Goal: Task Accomplishment & Management: Manage account settings

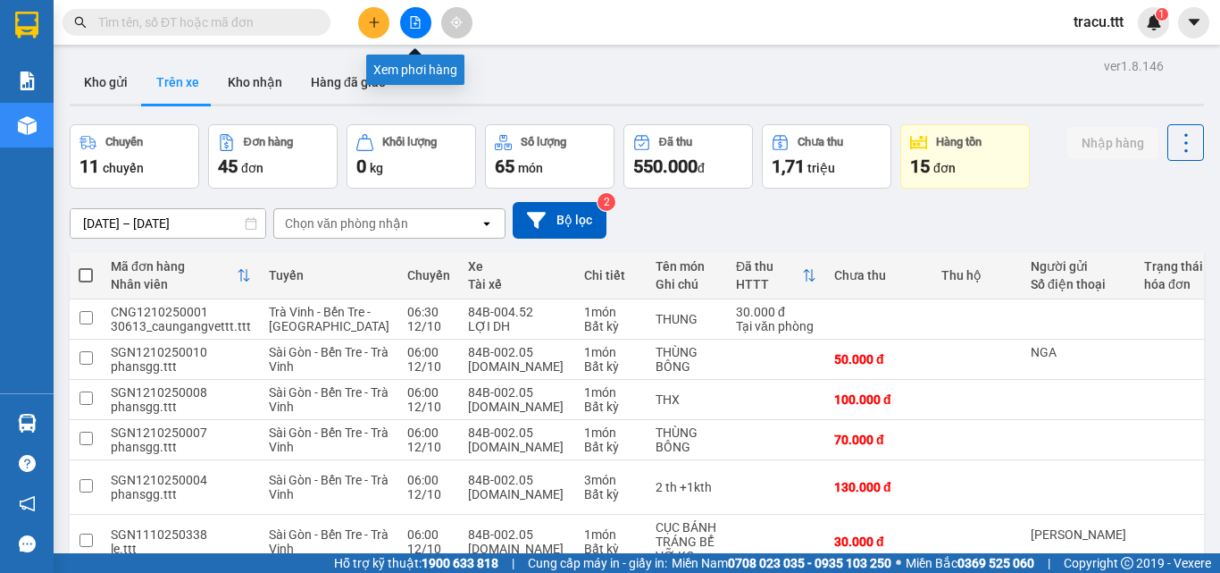
click at [412, 22] on icon "file-add" at bounding box center [415, 22] width 13 height 13
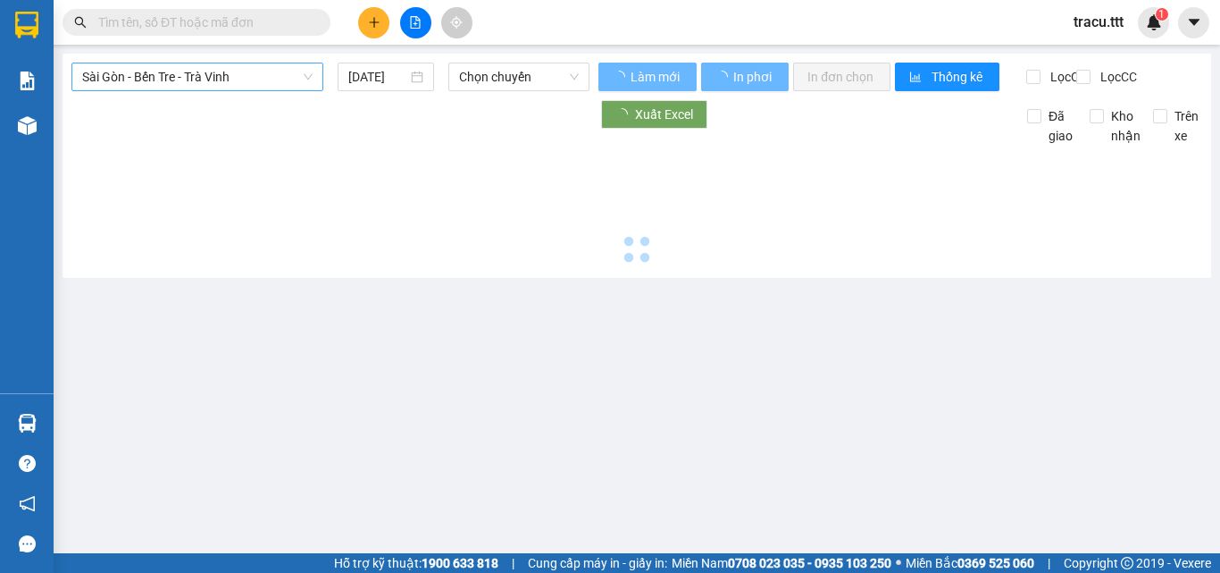
click at [308, 82] on span "Sài Gòn - Bến Tre - Trà Vinh" at bounding box center [197, 76] width 230 height 27
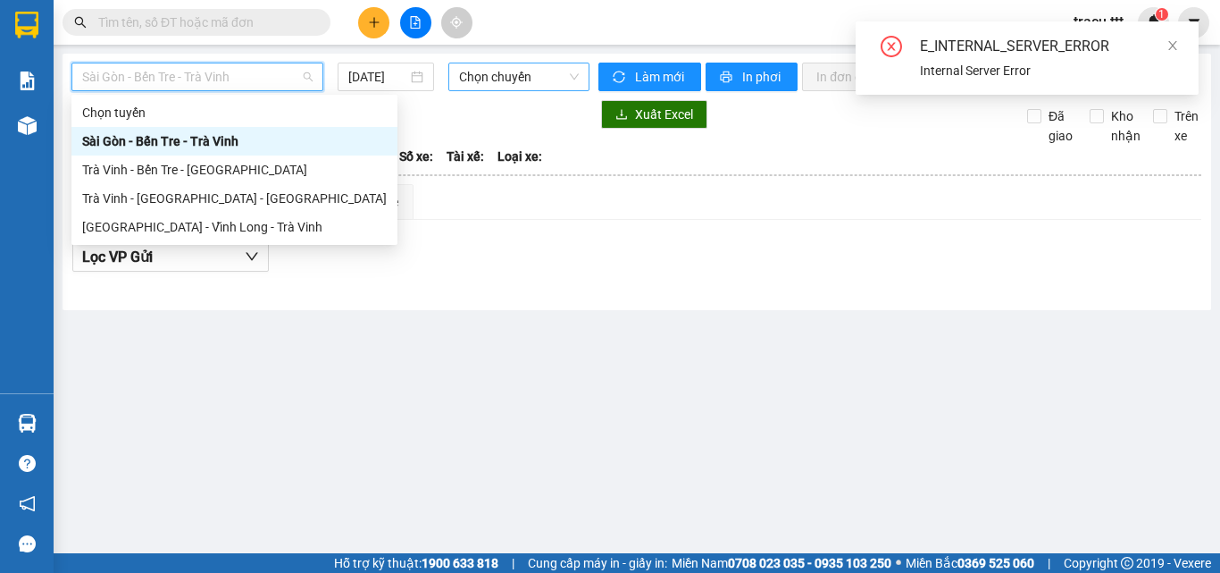
click at [481, 75] on span "Chọn chuyến" at bounding box center [519, 76] width 120 height 27
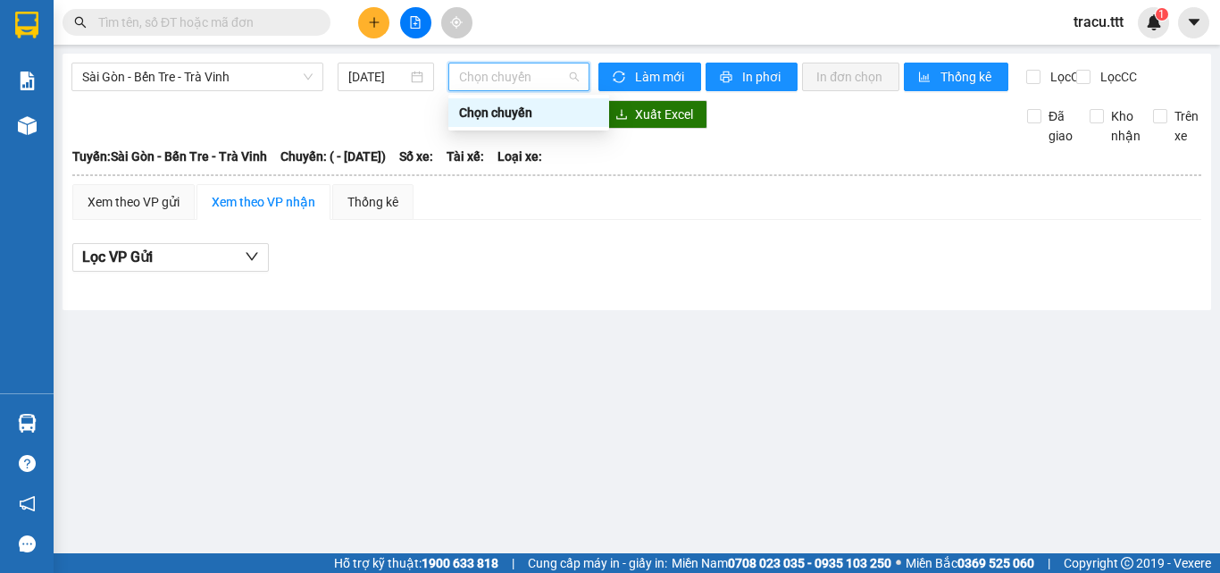
click at [509, 74] on span "Chọn chuyến" at bounding box center [519, 76] width 120 height 27
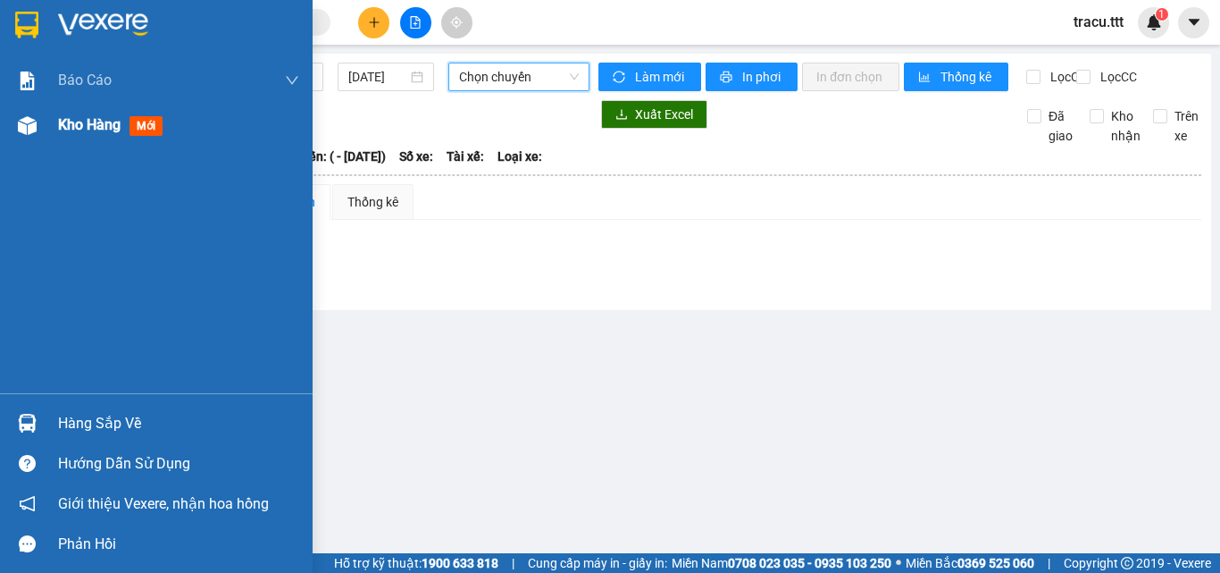
click at [78, 116] on span "Kho hàng" at bounding box center [89, 124] width 63 height 17
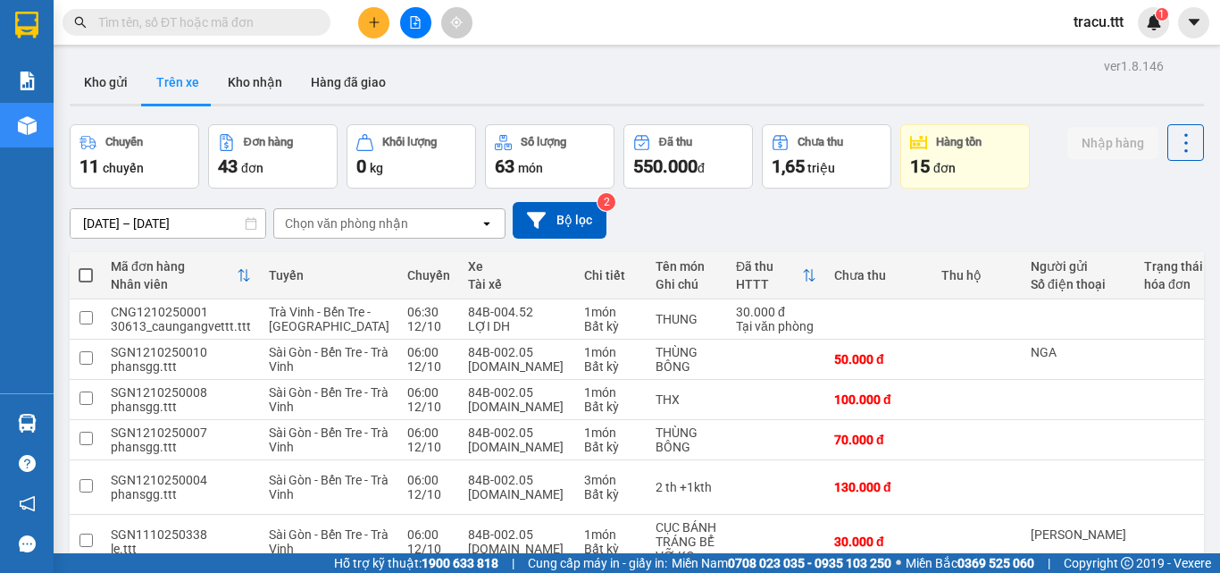
scroll to position [16, 0]
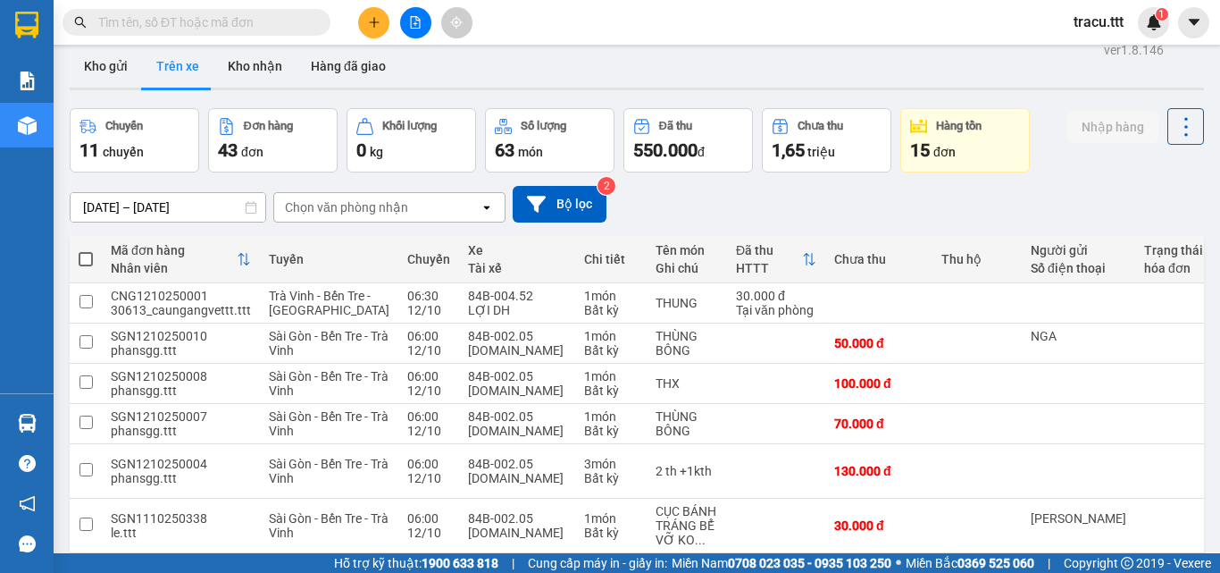
click at [392, 210] on div "Chọn văn phòng nhận" at bounding box center [346, 207] width 123 height 18
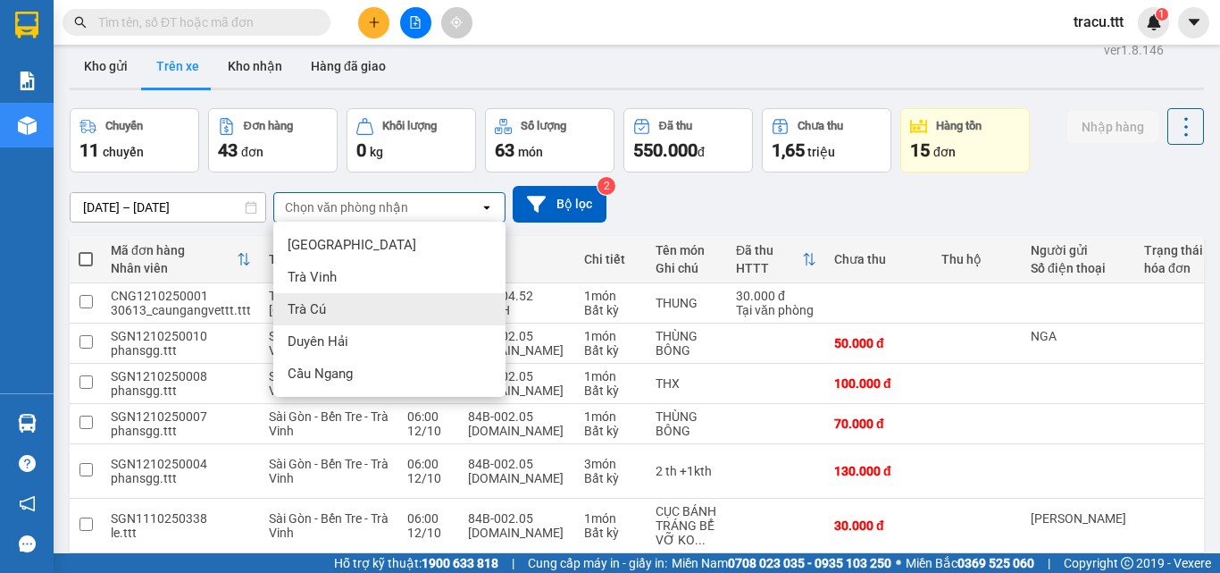
click at [347, 311] on div "Trà Cú" at bounding box center [389, 309] width 232 height 32
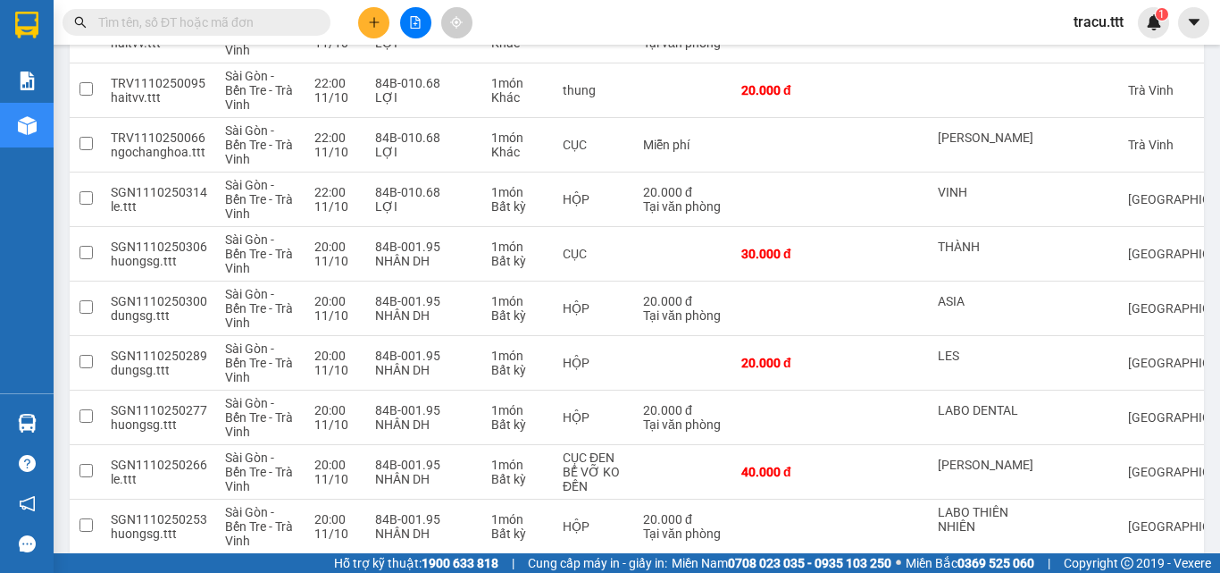
scroll to position [372, 0]
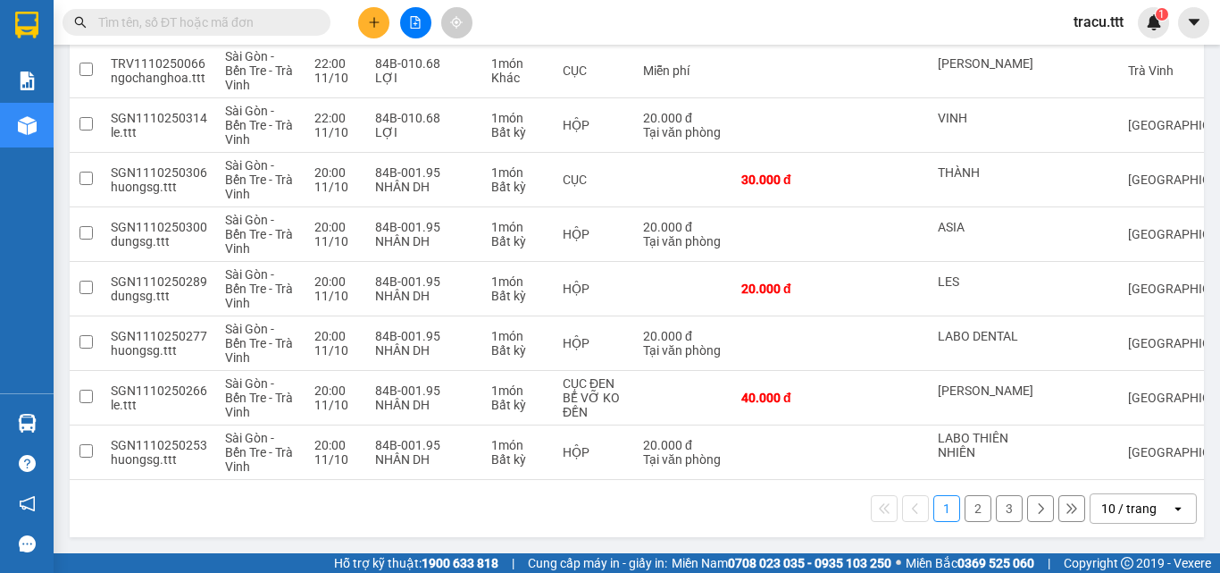
click at [1002, 517] on button "3" at bounding box center [1009, 508] width 27 height 27
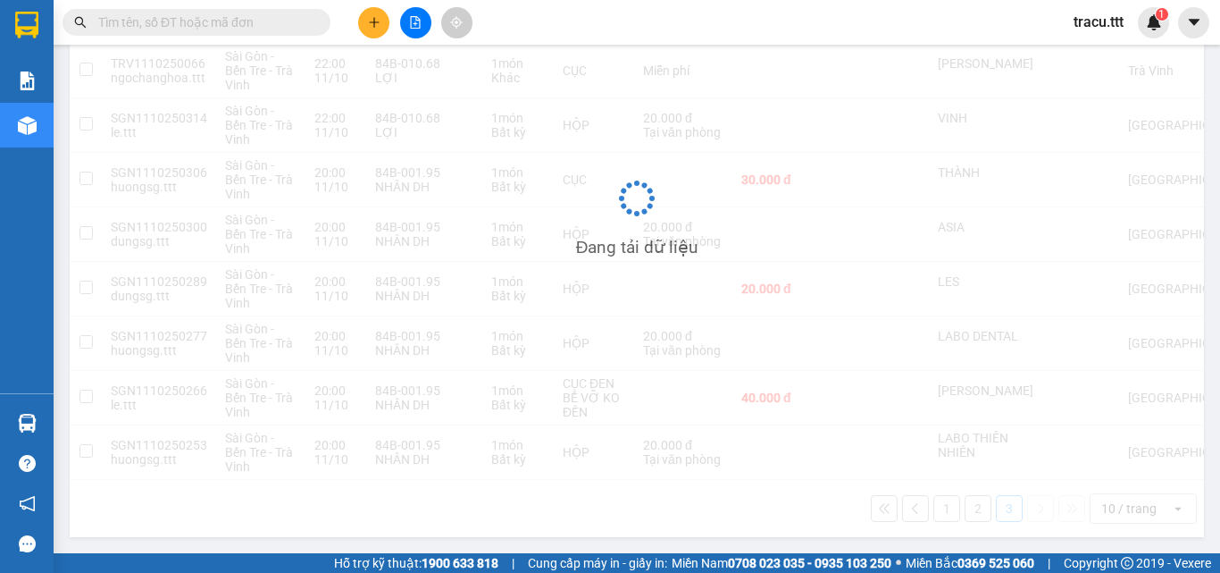
scroll to position [82, 0]
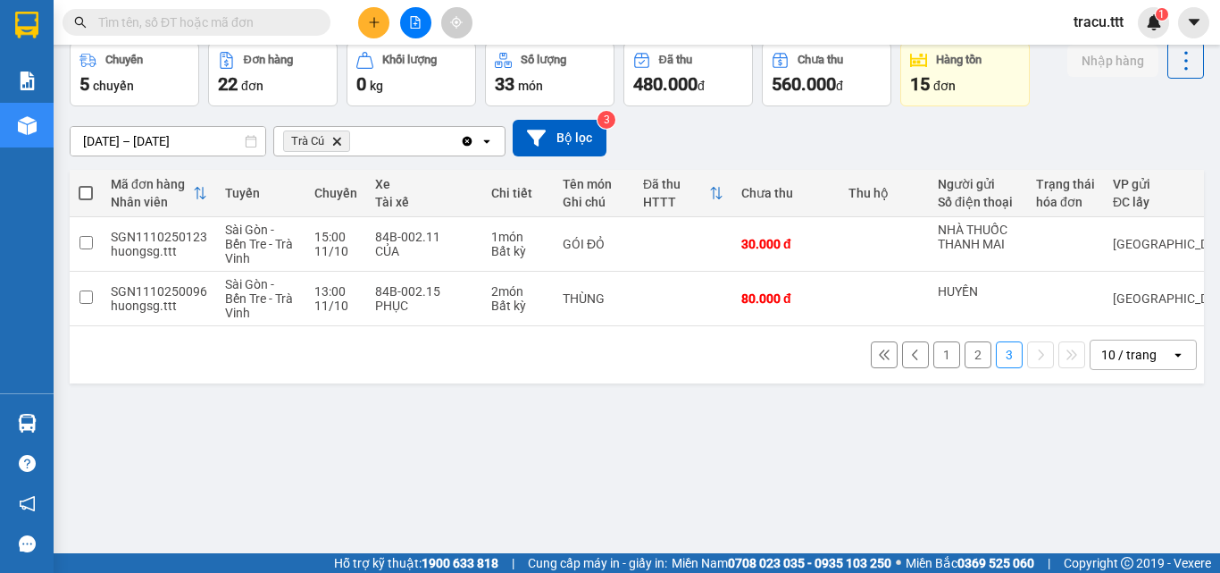
click at [939, 360] on button "1" at bounding box center [946, 354] width 27 height 27
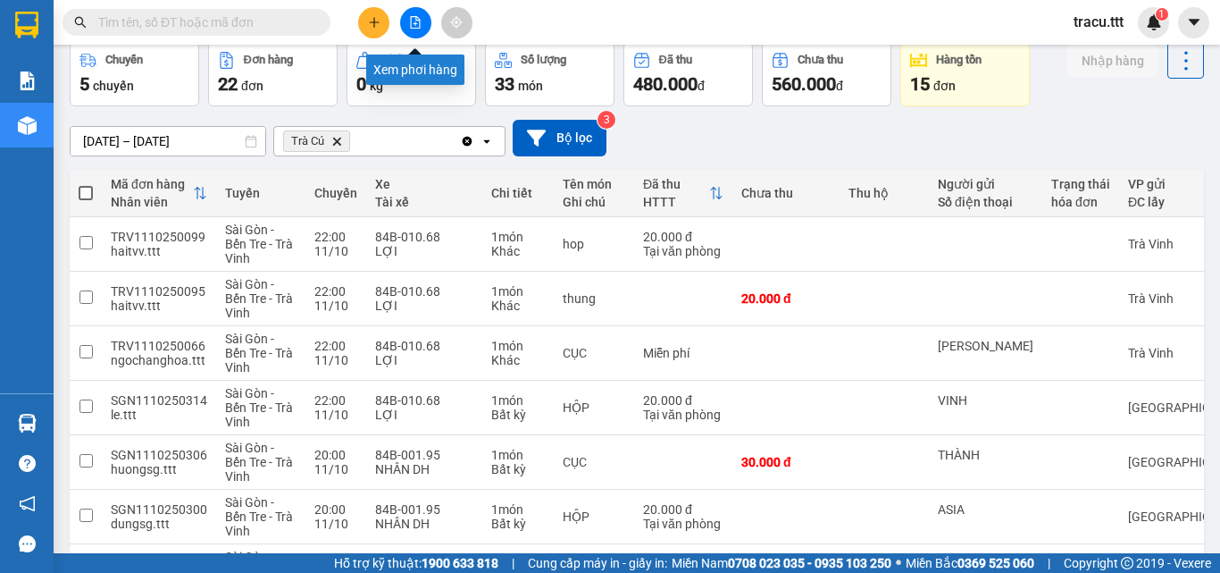
click at [419, 22] on icon "file-add" at bounding box center [415, 22] width 13 height 13
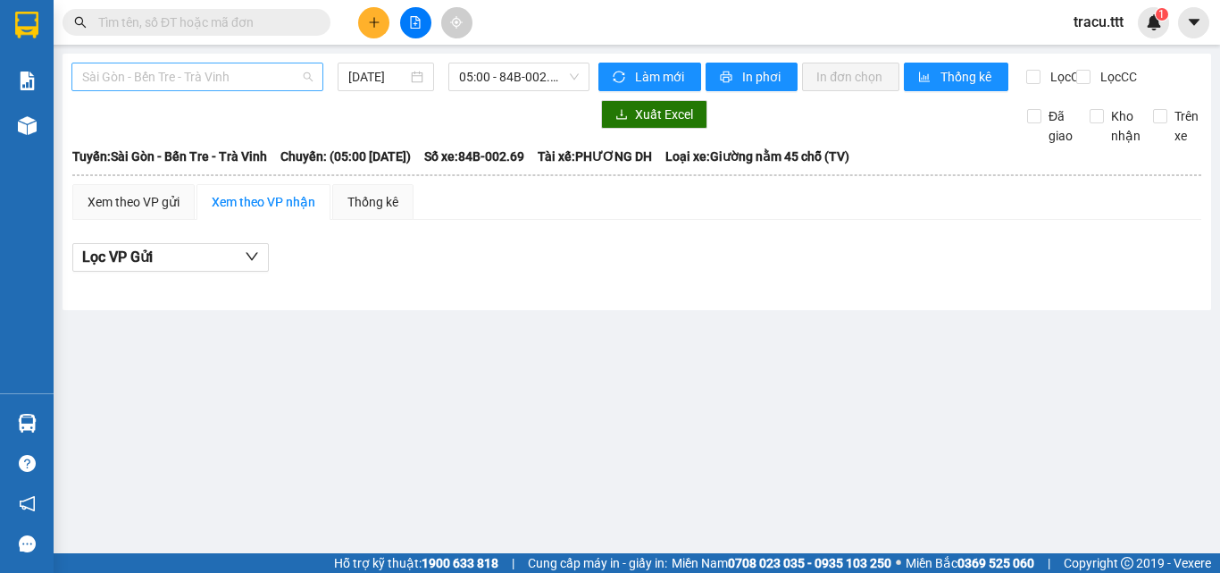
click at [255, 74] on span "Sài Gòn - Bến Tre - Trà Vinh" at bounding box center [197, 76] width 230 height 27
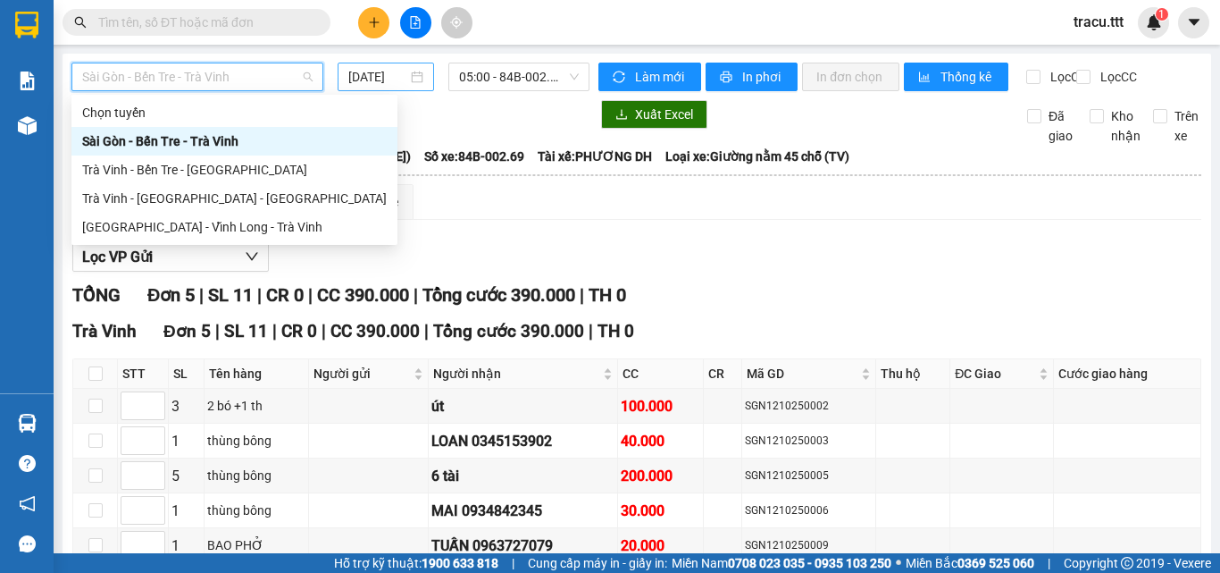
click at [403, 74] on input "[DATE]" at bounding box center [377, 77] width 59 height 20
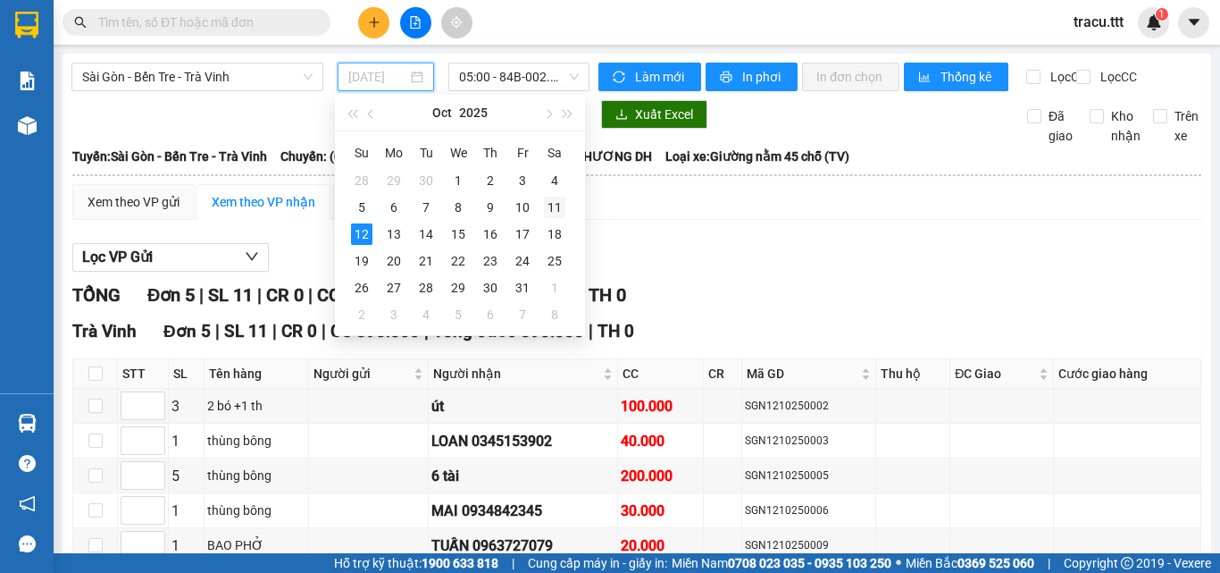
click at [549, 197] on div "11" at bounding box center [554, 207] width 21 height 21
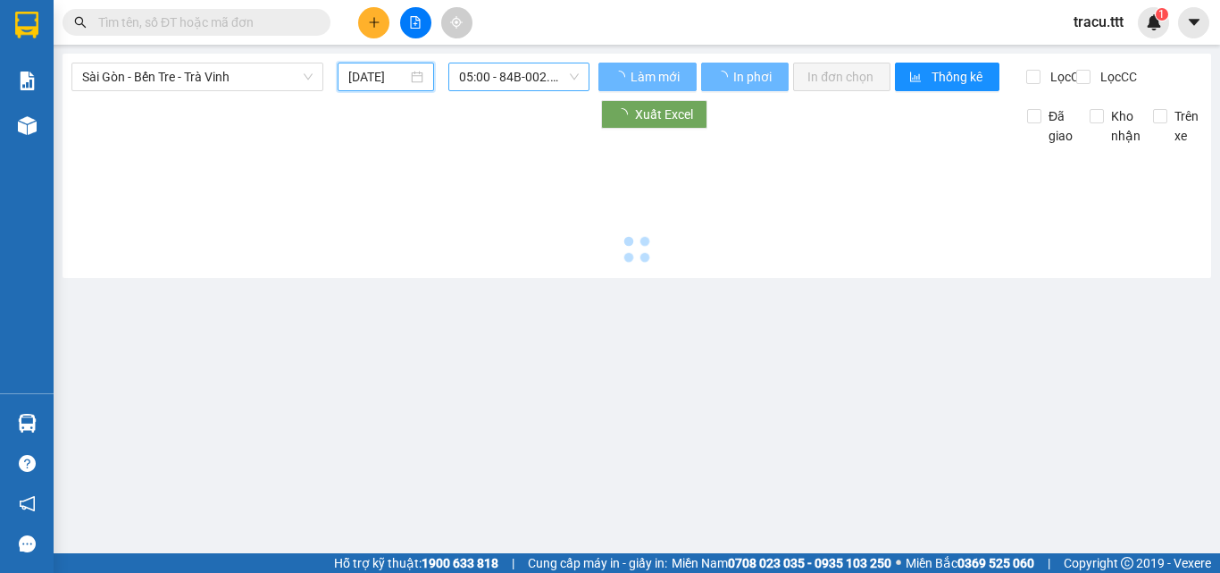
type input "[DATE]"
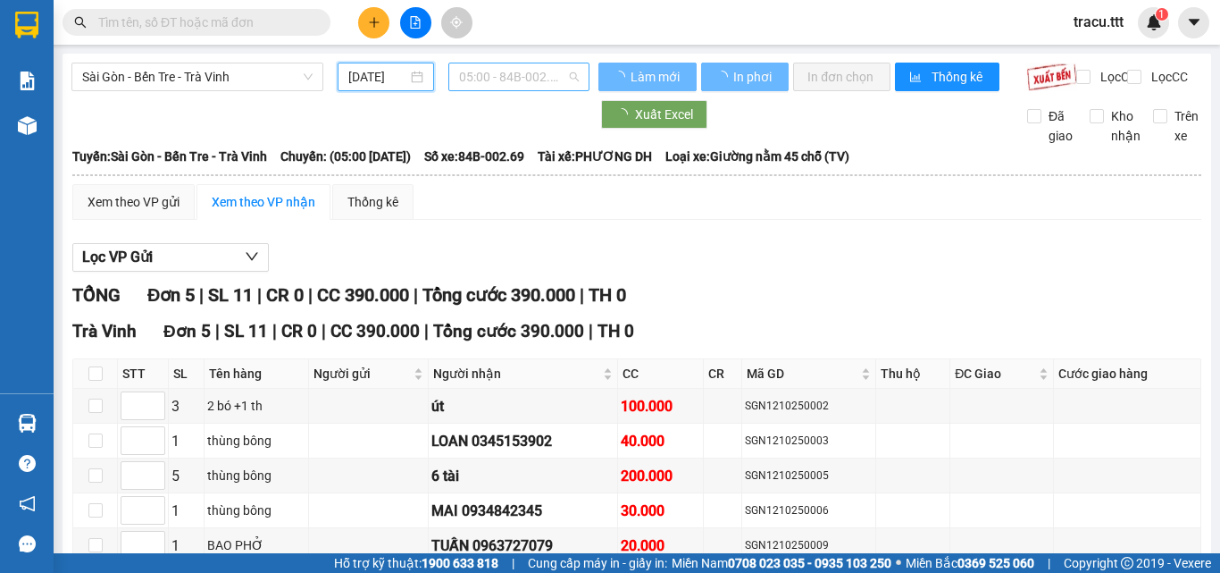
click at [562, 80] on span "05:00 - 84B-002.69" at bounding box center [519, 76] width 120 height 27
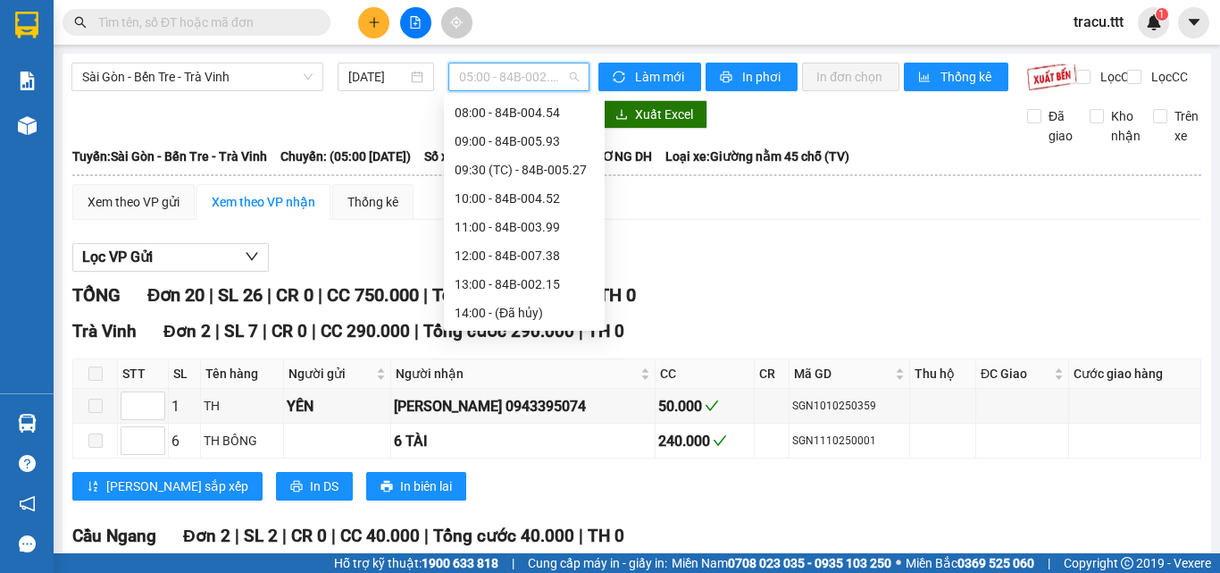
scroll to position [120, 0]
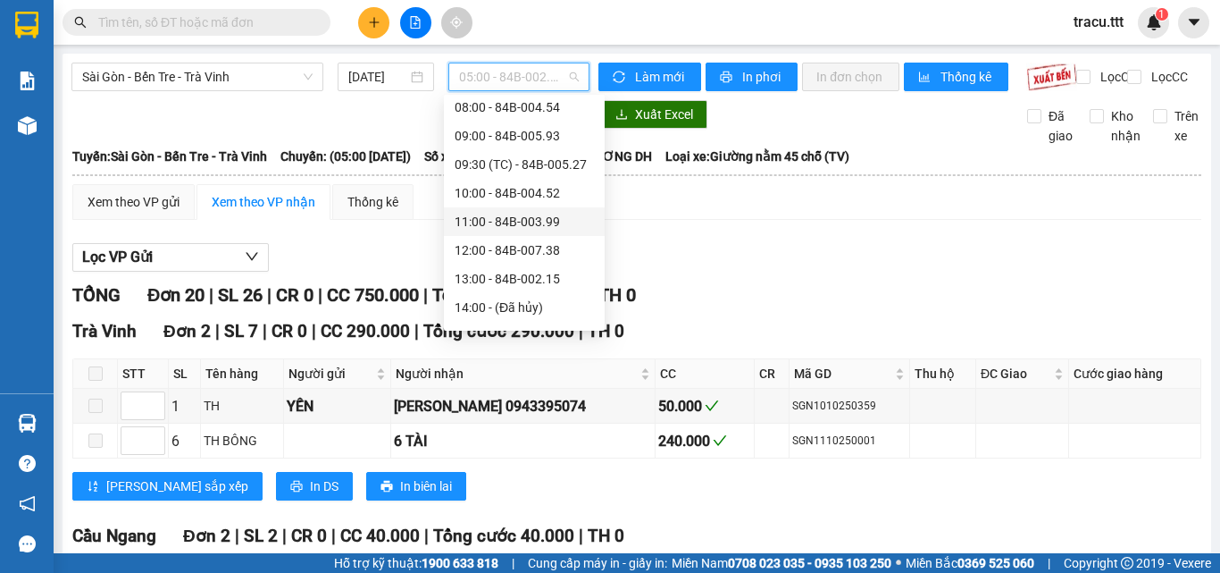
click at [548, 218] on div "11:00 - 84B-003.99" at bounding box center [524, 222] width 139 height 20
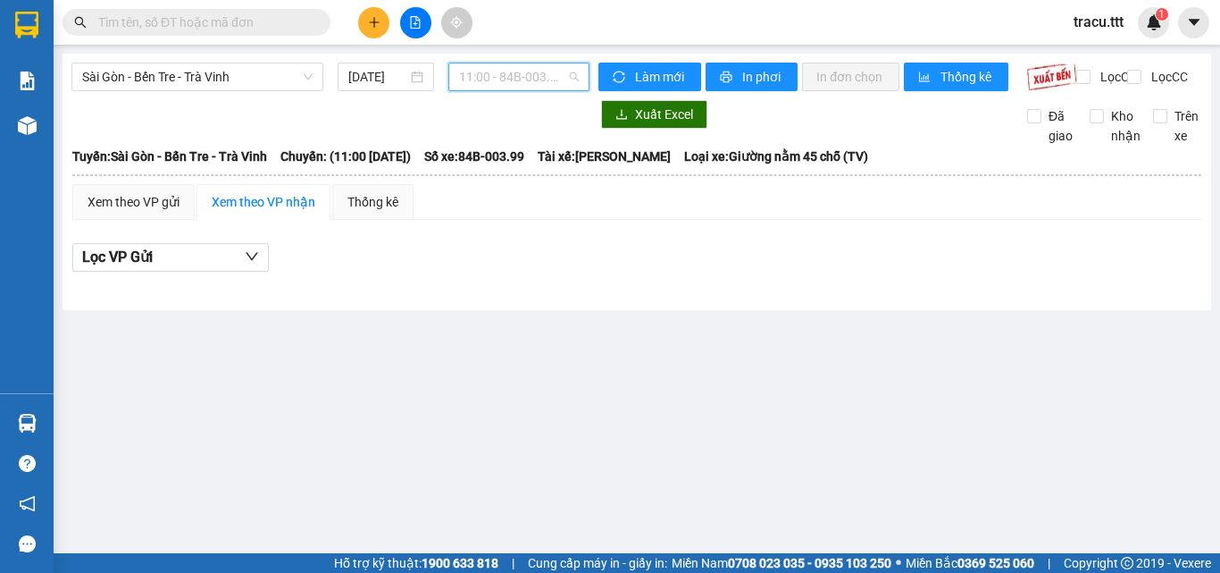
click at [534, 86] on span "11:00 - 84B-003.99" at bounding box center [519, 76] width 120 height 27
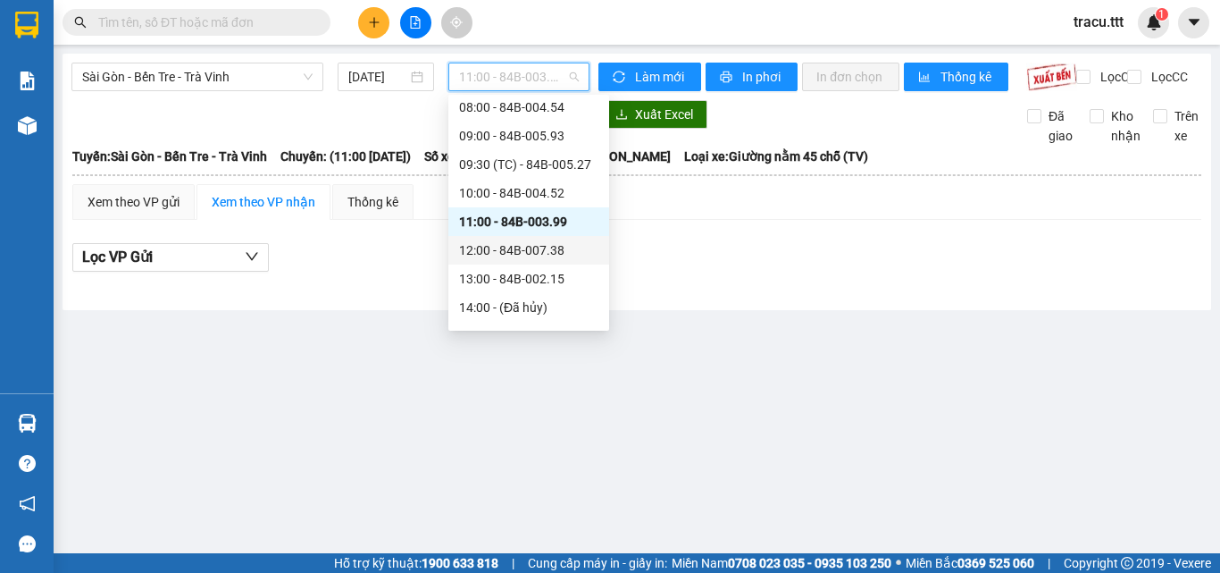
click at [564, 241] on div "12:00 - 84B-007.38" at bounding box center [528, 250] width 139 height 20
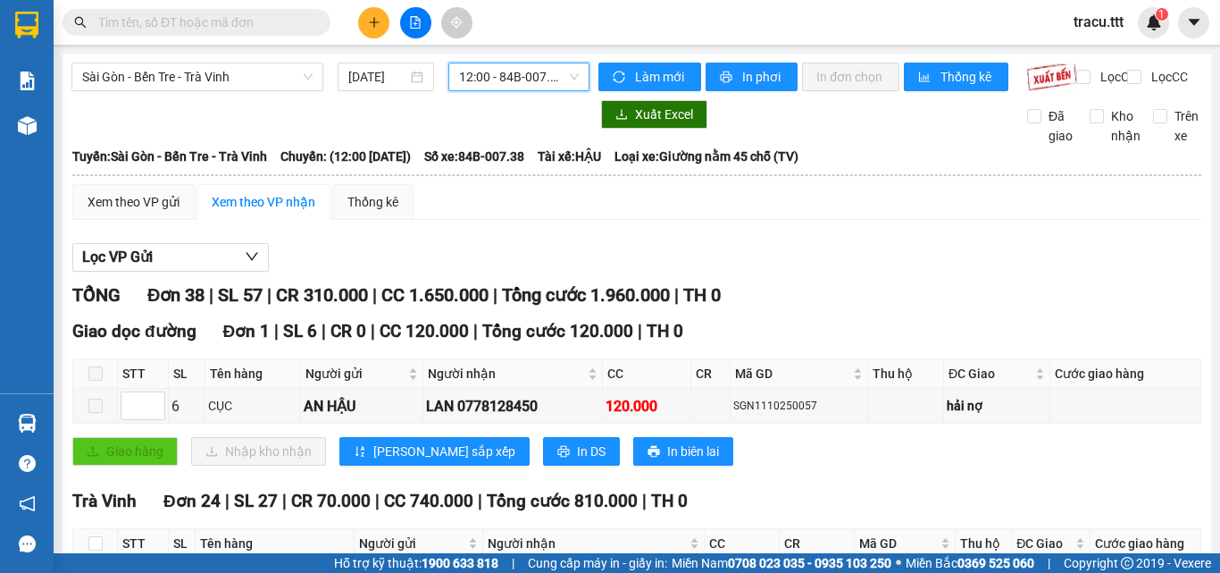
click at [475, 78] on span "12:00 - 84B-007.38" at bounding box center [519, 76] width 120 height 27
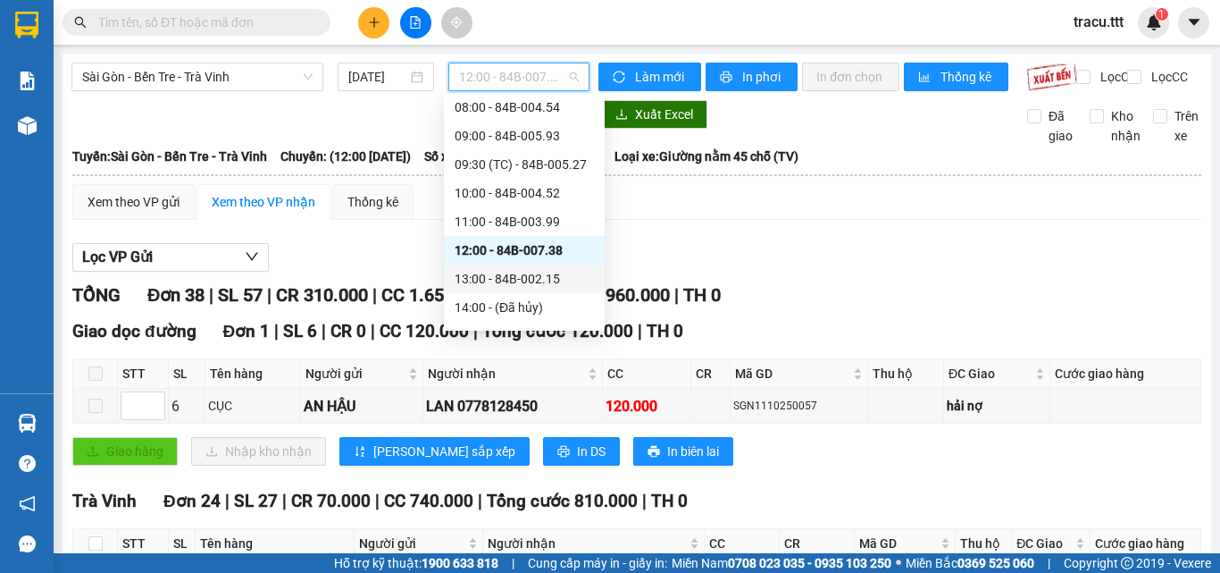
click at [511, 284] on div "13:00 - 84B-002.15" at bounding box center [524, 279] width 139 height 20
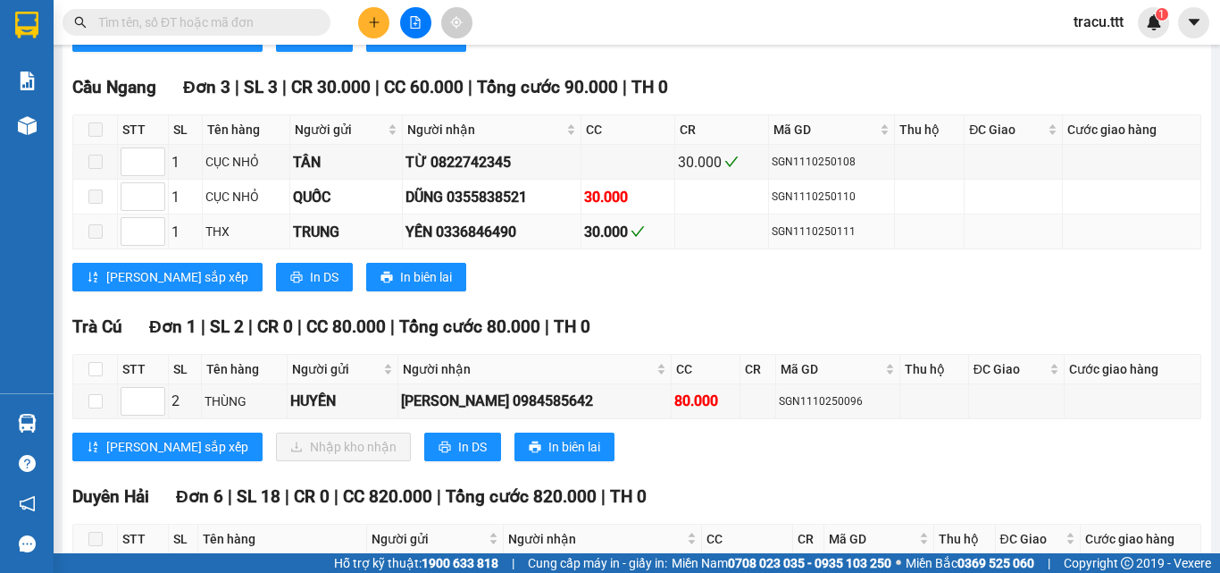
scroll to position [1079, 0]
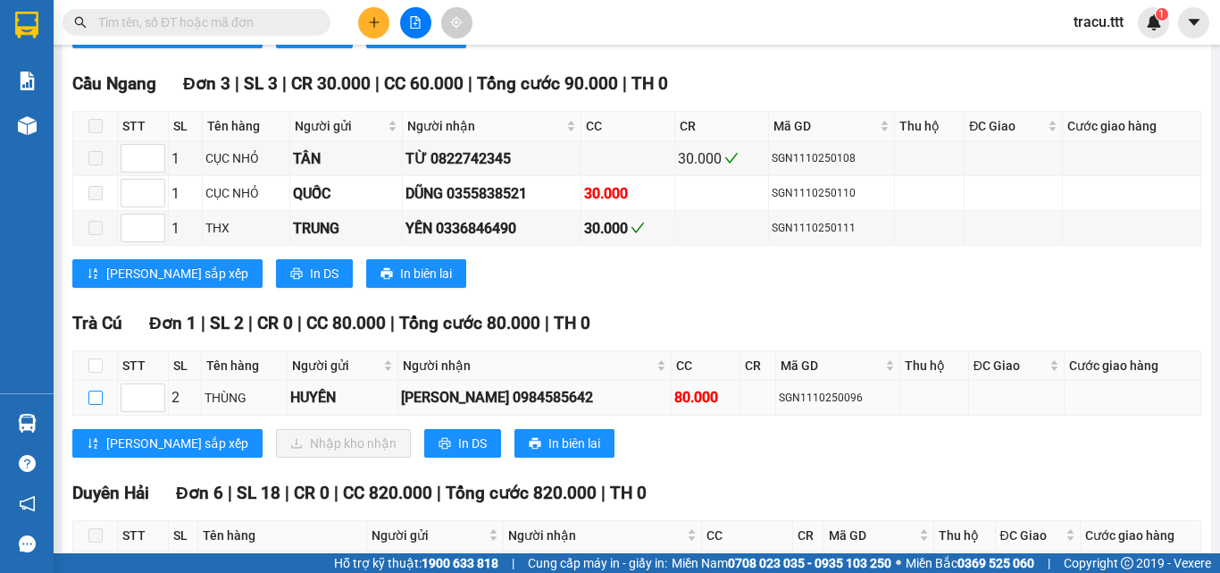
click at [93, 405] on input "checkbox" at bounding box center [95, 397] width 14 height 14
checkbox input "true"
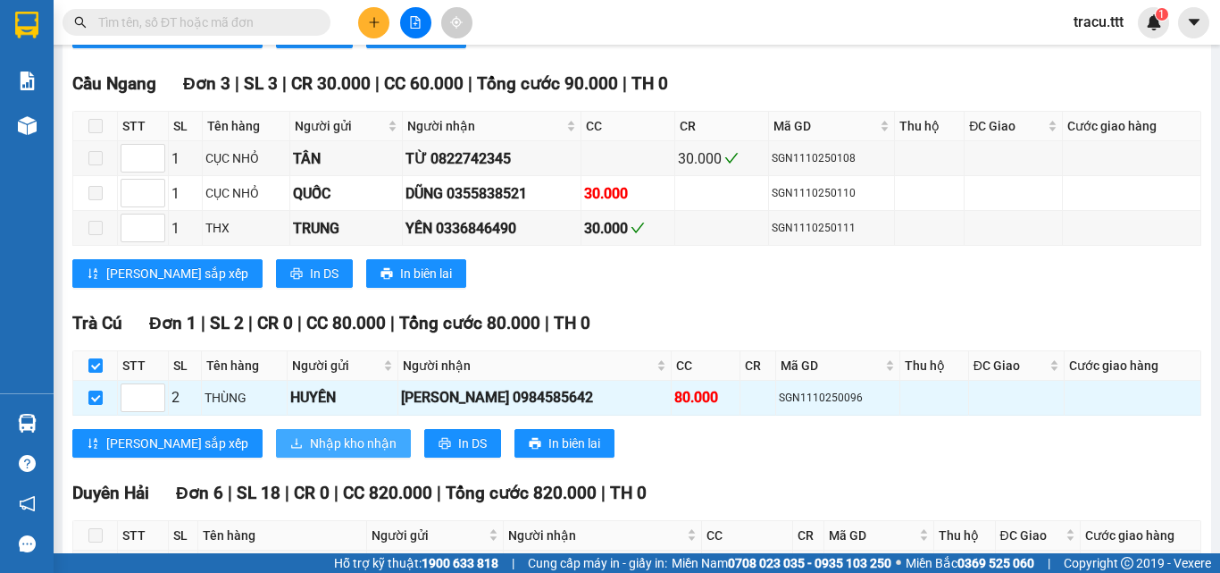
click at [310, 453] on span "Nhập kho nhận" at bounding box center [353, 443] width 87 height 20
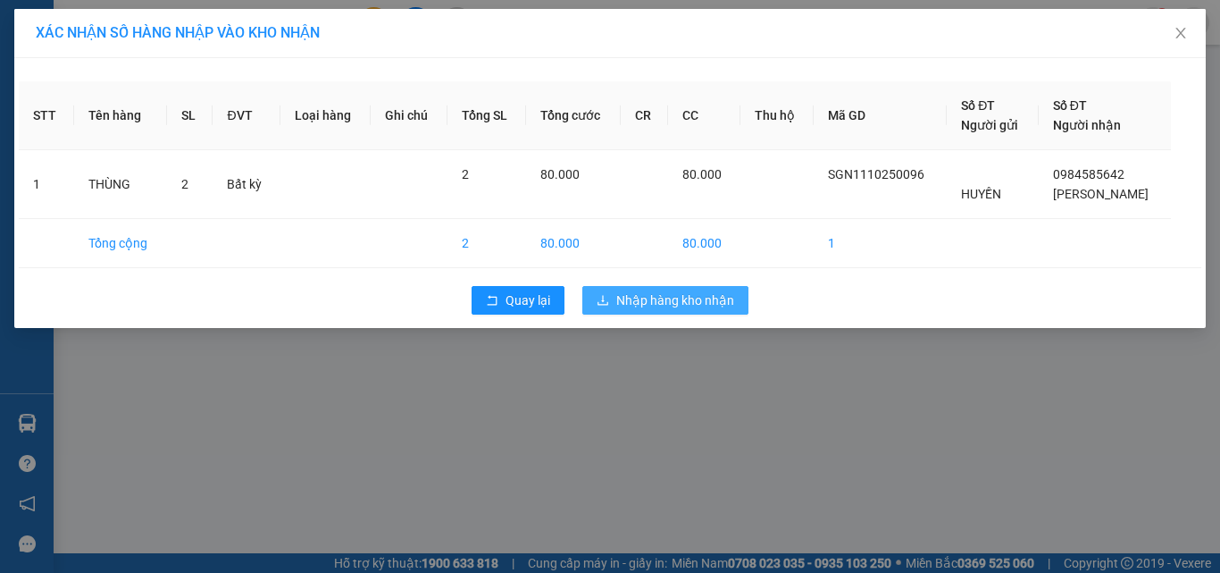
click at [707, 303] on span "Nhập hàng kho nhận" at bounding box center [675, 300] width 118 height 20
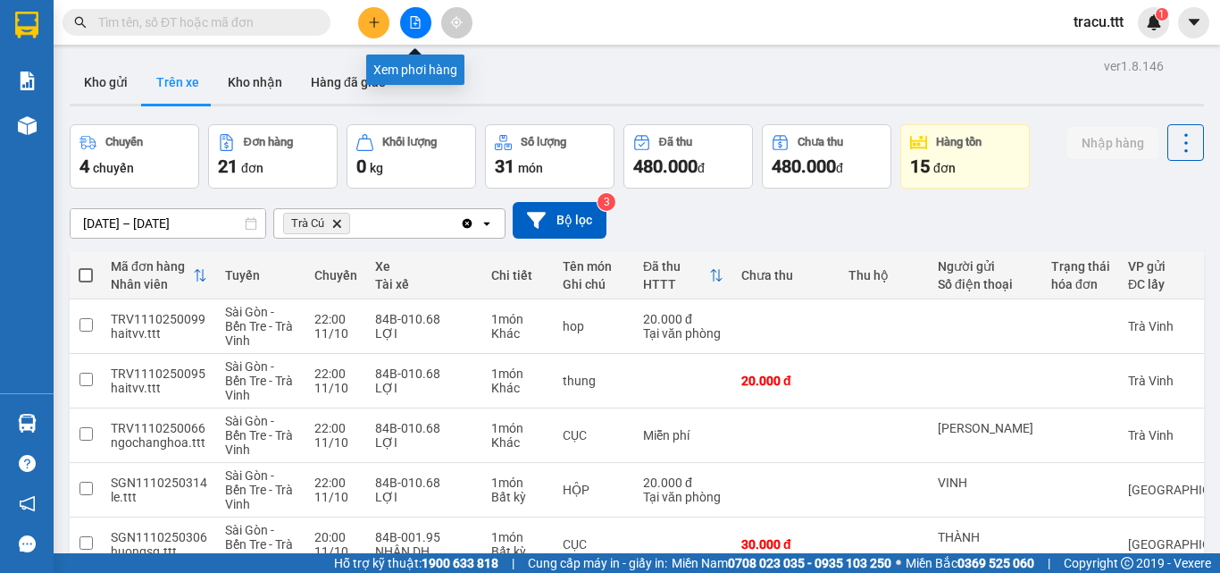
click at [424, 24] on button at bounding box center [415, 22] width 31 height 31
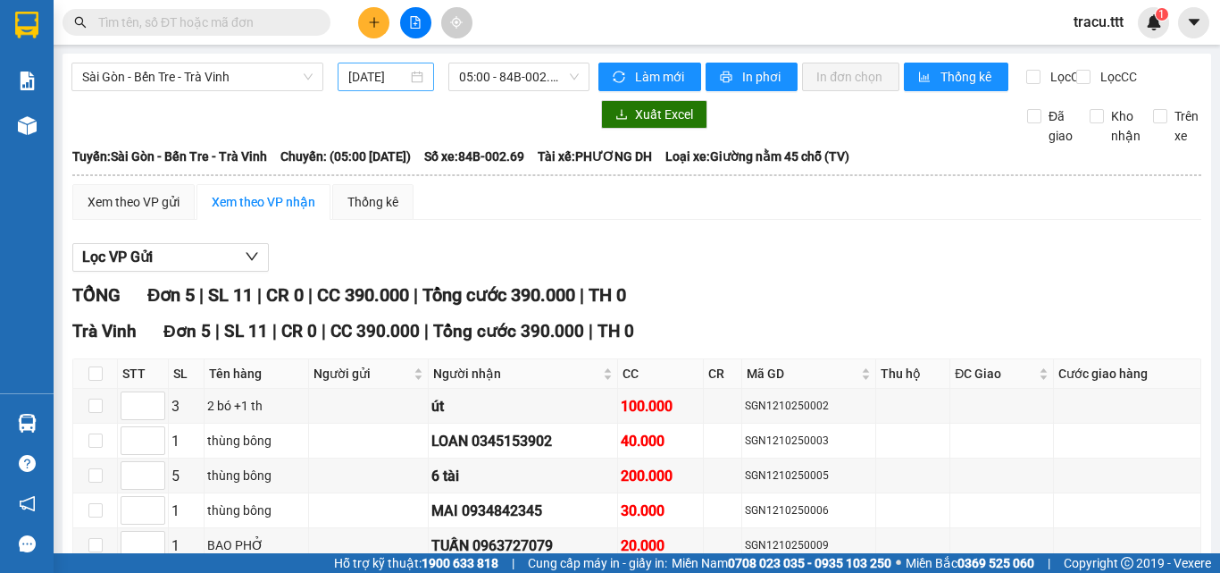
click at [385, 70] on input "[DATE]" at bounding box center [377, 77] width 59 height 20
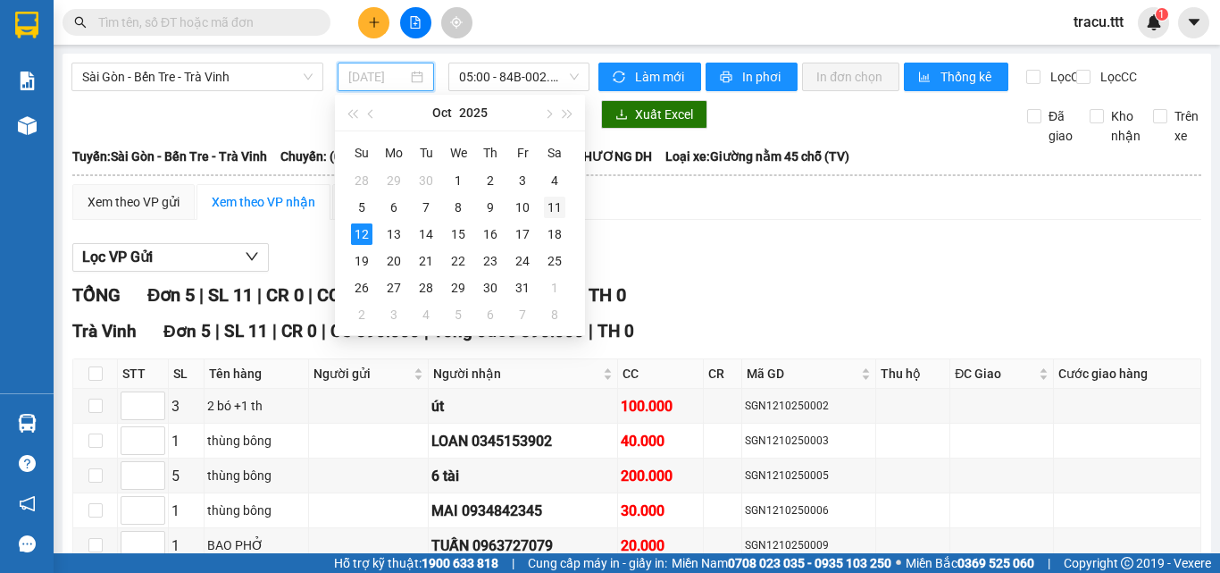
click at [550, 205] on div "11" at bounding box center [554, 207] width 21 height 21
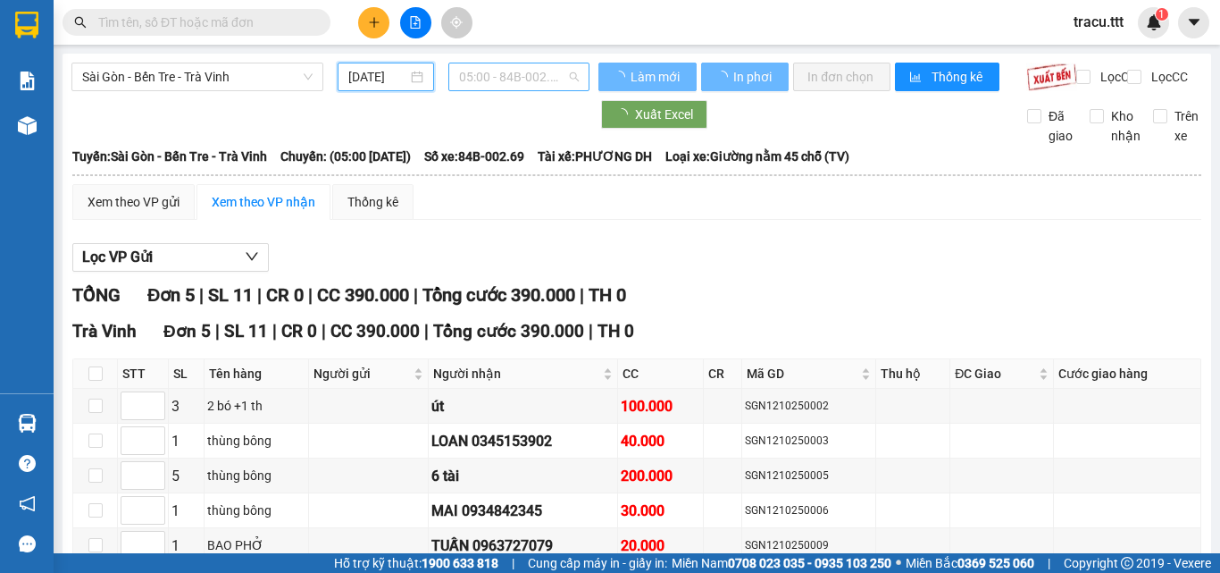
type input "[DATE]"
click at [505, 88] on span "05:00 - 84B-002.69" at bounding box center [519, 76] width 120 height 27
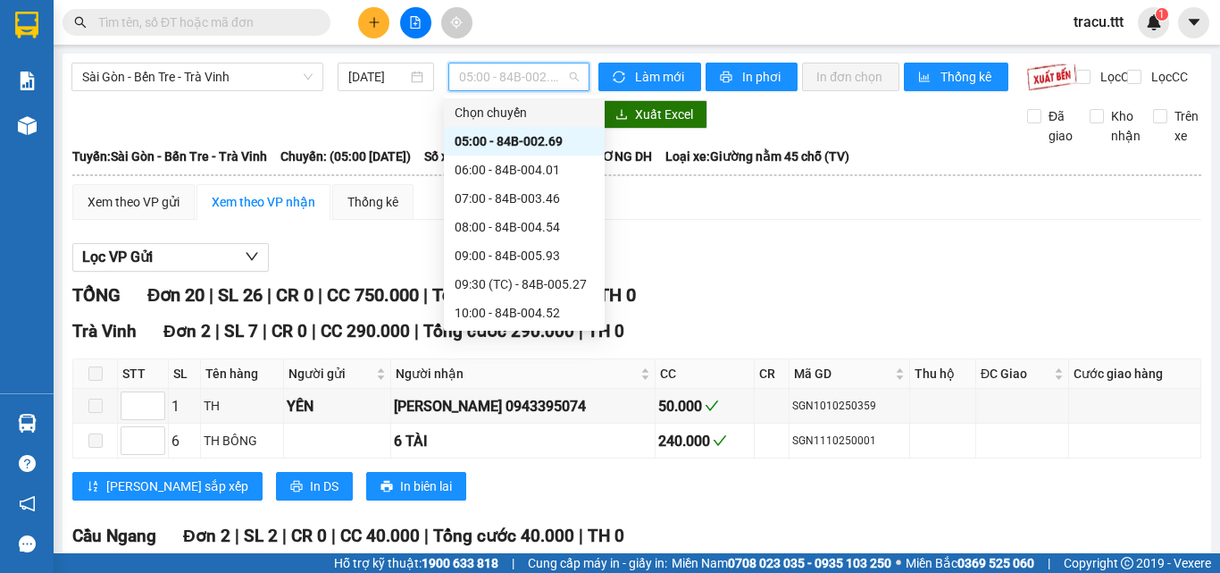
click at [607, 166] on span "Tài xế: PHƯƠNG DH" at bounding box center [595, 156] width 114 height 20
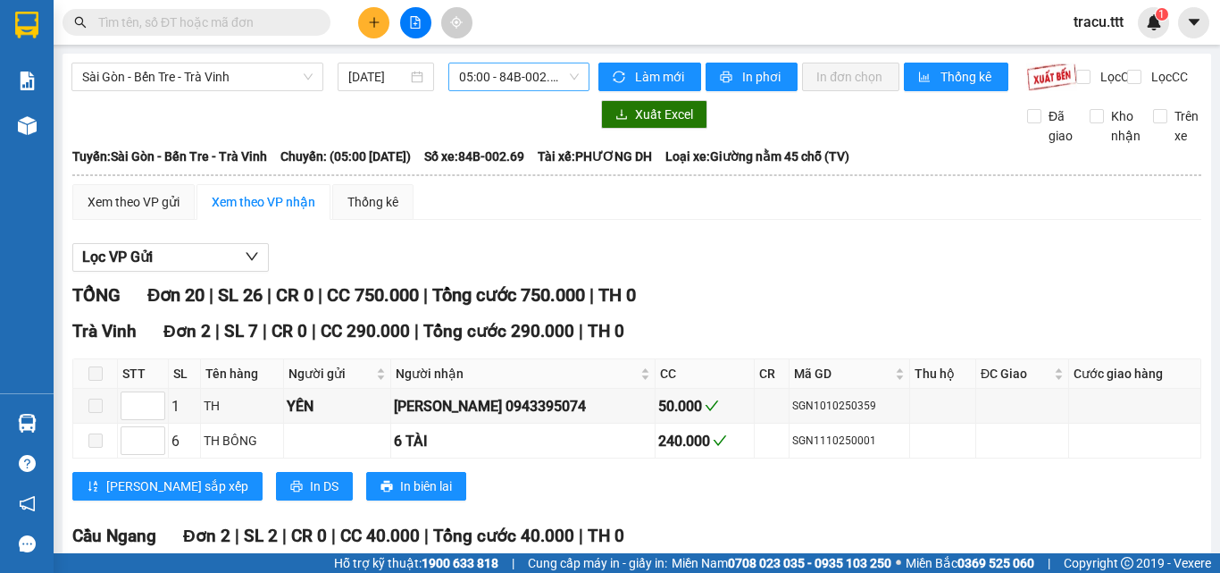
click at [565, 80] on span "05:00 - 84B-002.69" at bounding box center [519, 76] width 120 height 27
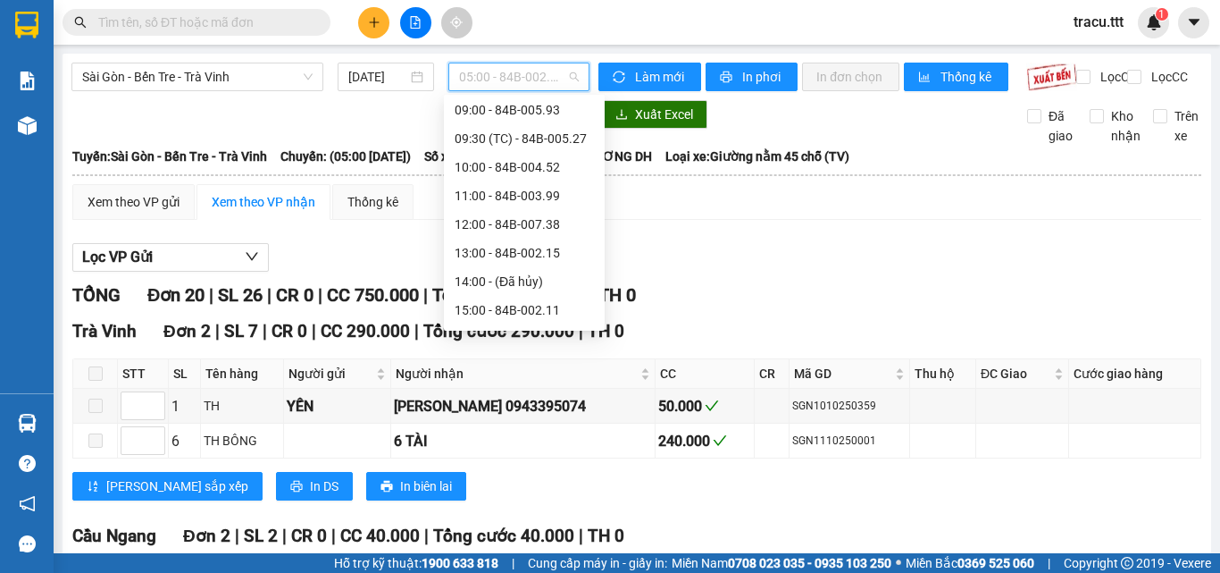
scroll to position [151, 0]
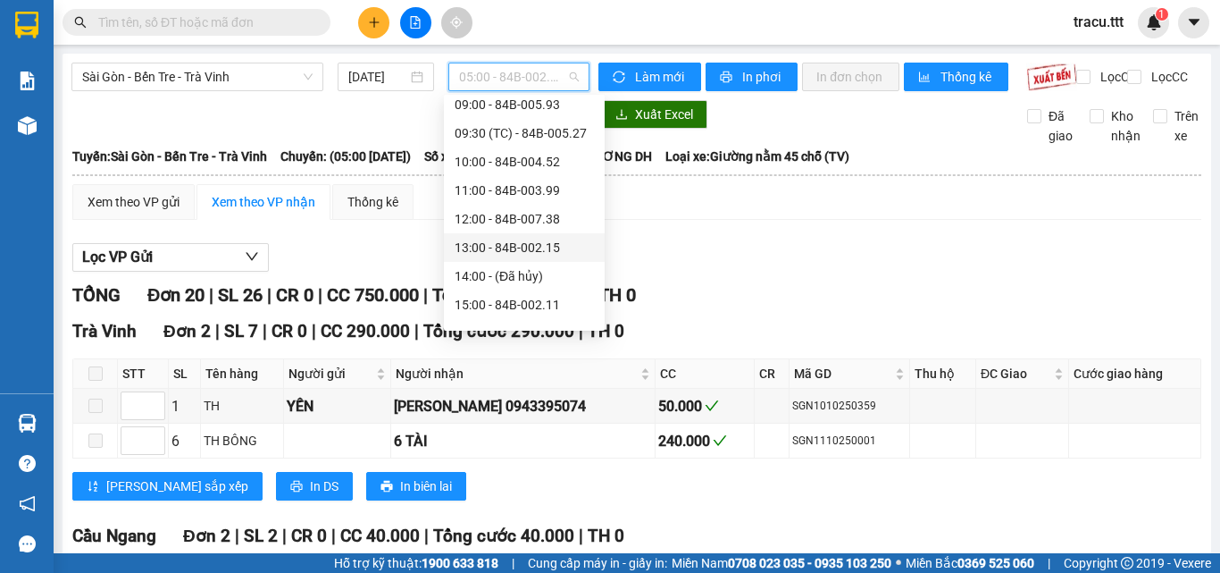
click at [531, 253] on div "13:00 - 84B-002.15" at bounding box center [524, 248] width 139 height 20
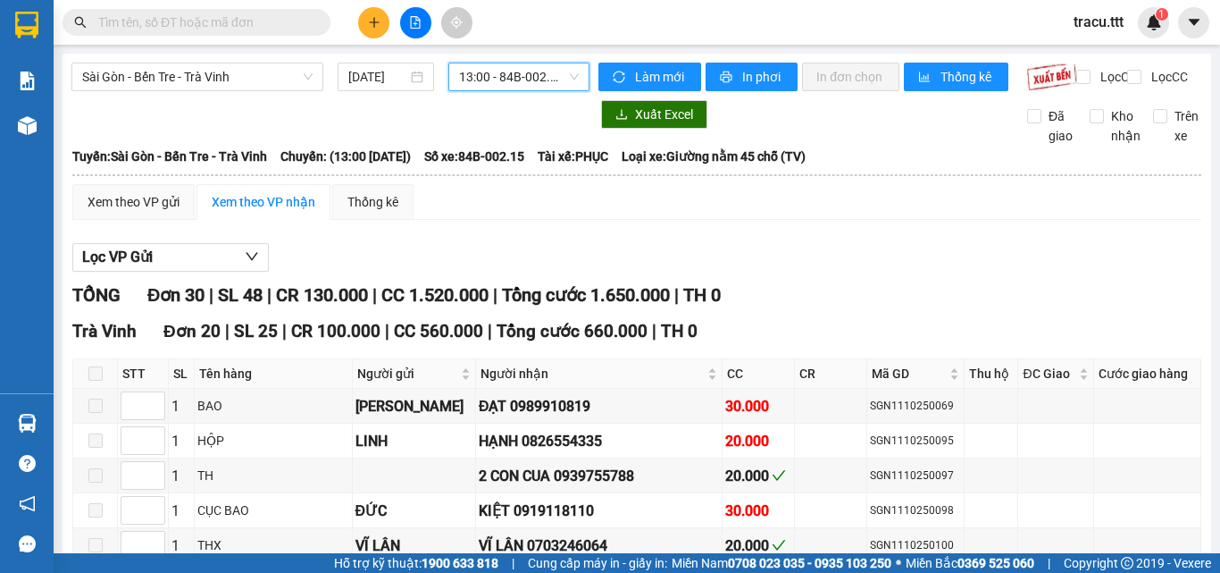
click at [539, 65] on span "13:00 - 84B-002.15" at bounding box center [519, 76] width 120 height 27
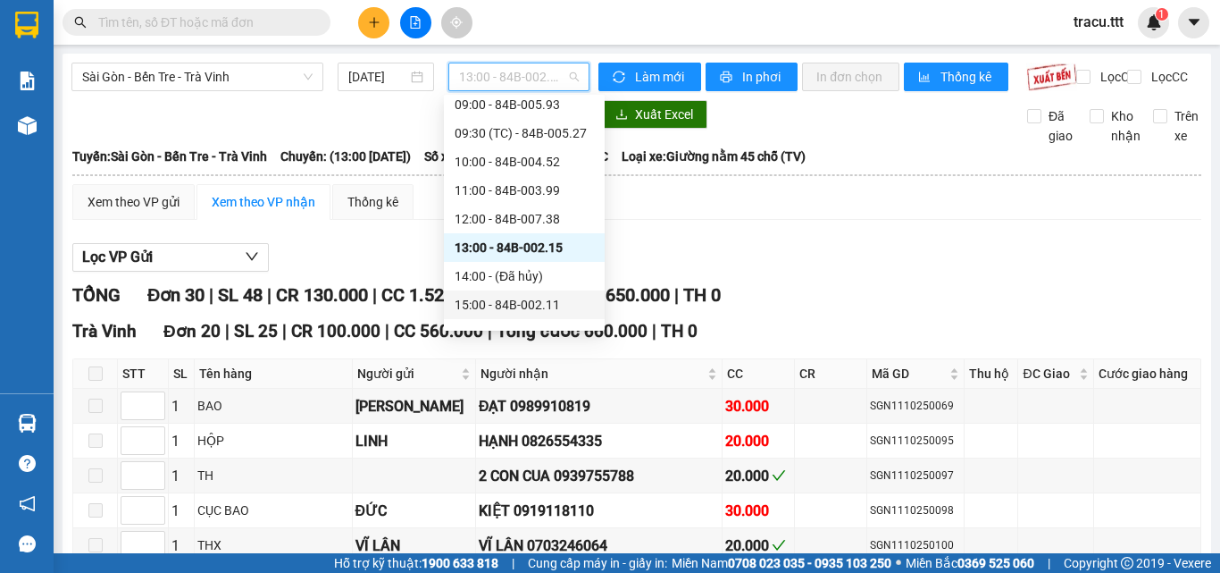
click at [538, 297] on div "15:00 - 84B-002.11" at bounding box center [524, 305] width 139 height 20
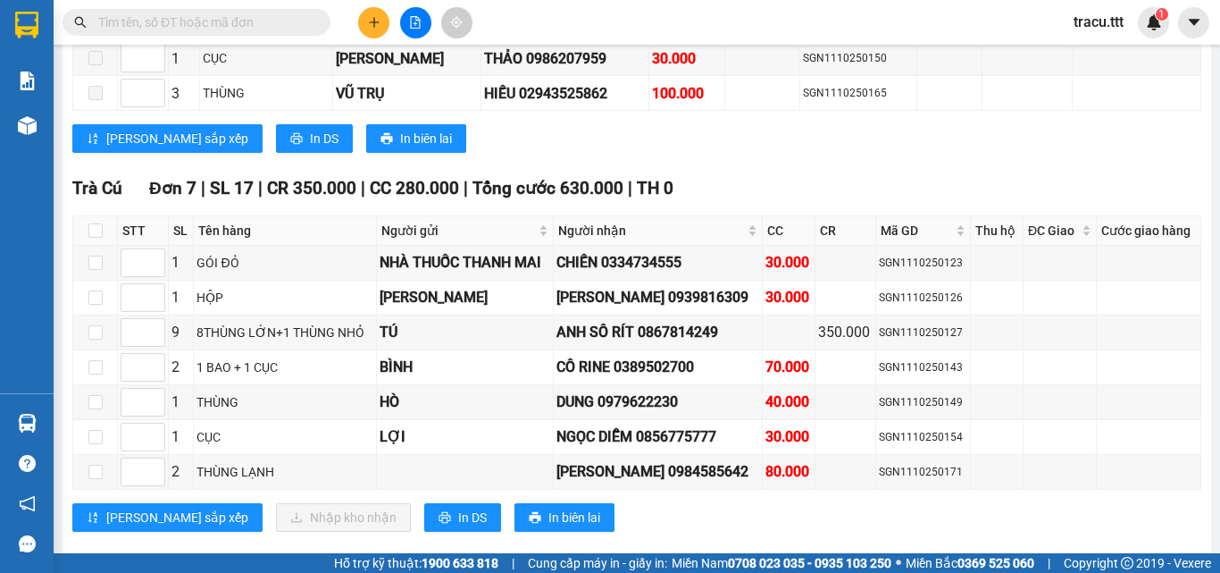
scroll to position [1671, 0]
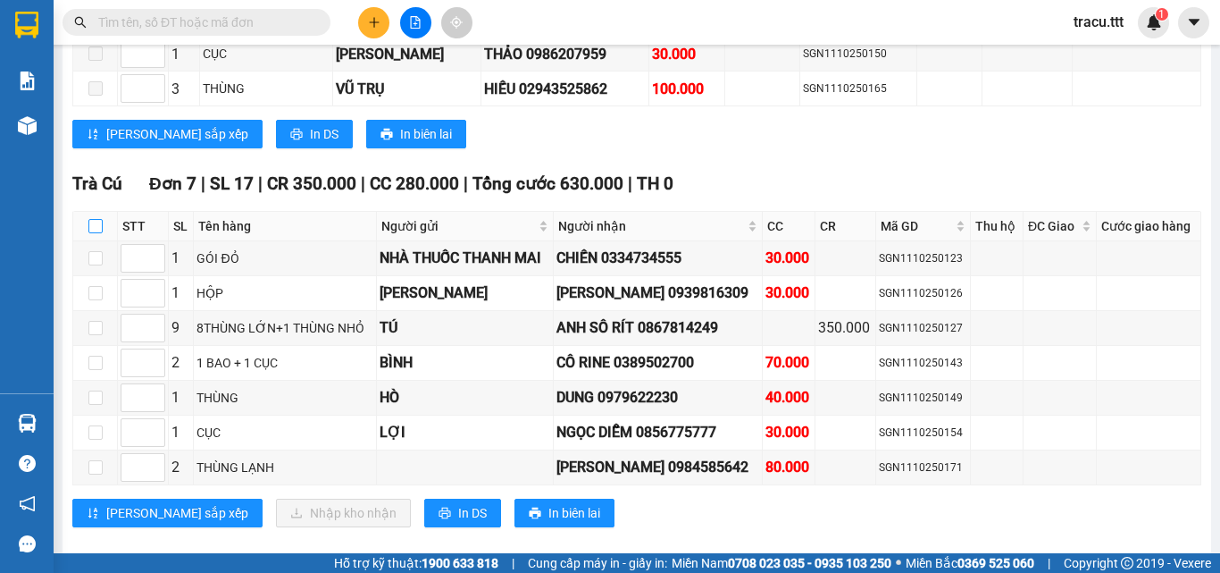
click at [91, 233] on input "checkbox" at bounding box center [95, 226] width 14 height 14
checkbox input "true"
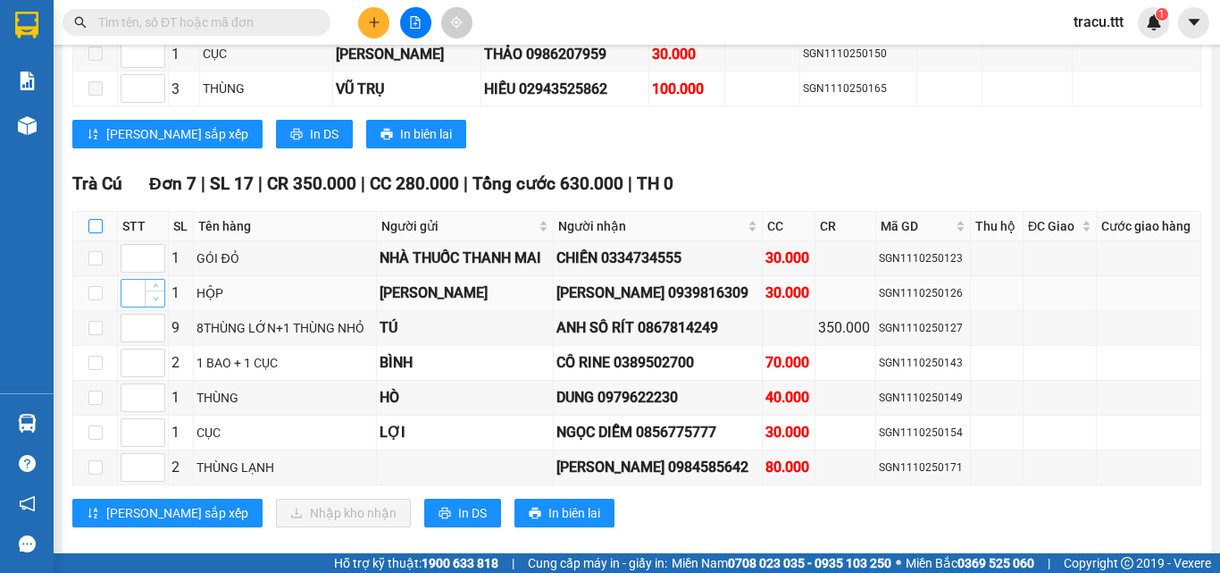
checkbox input "true"
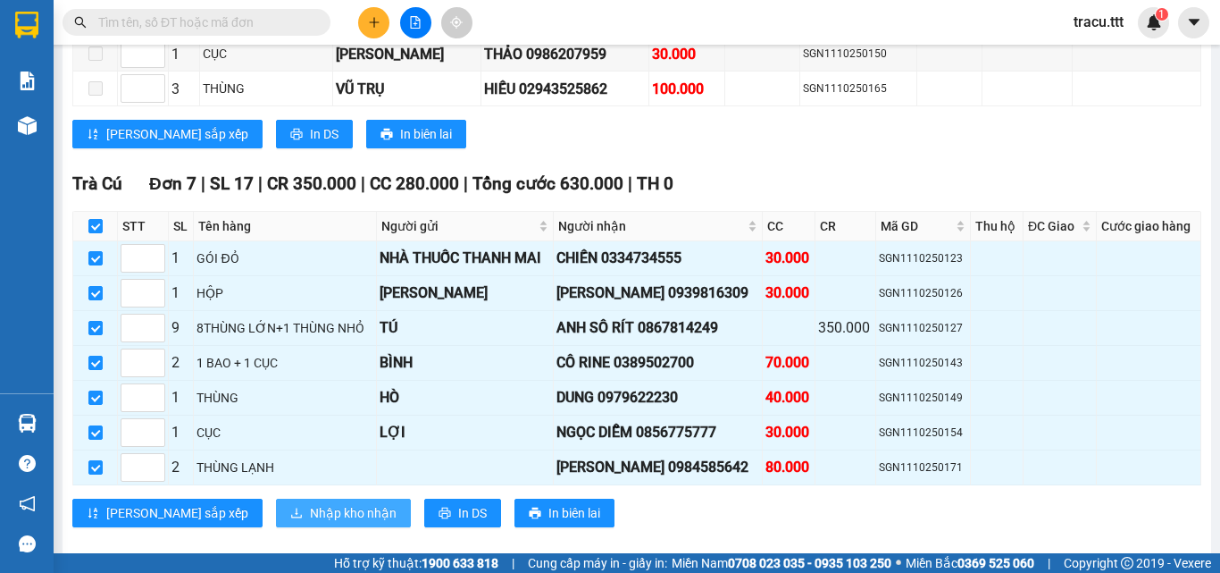
click at [312, 523] on span "Nhập kho nhận" at bounding box center [353, 513] width 87 height 20
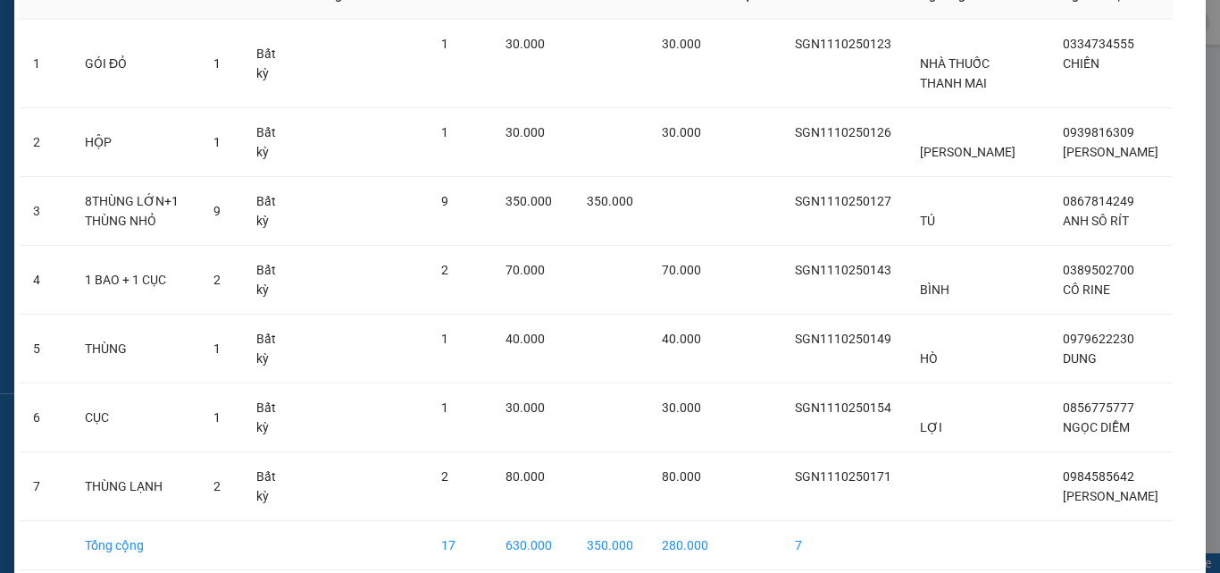
scroll to position [229, 0]
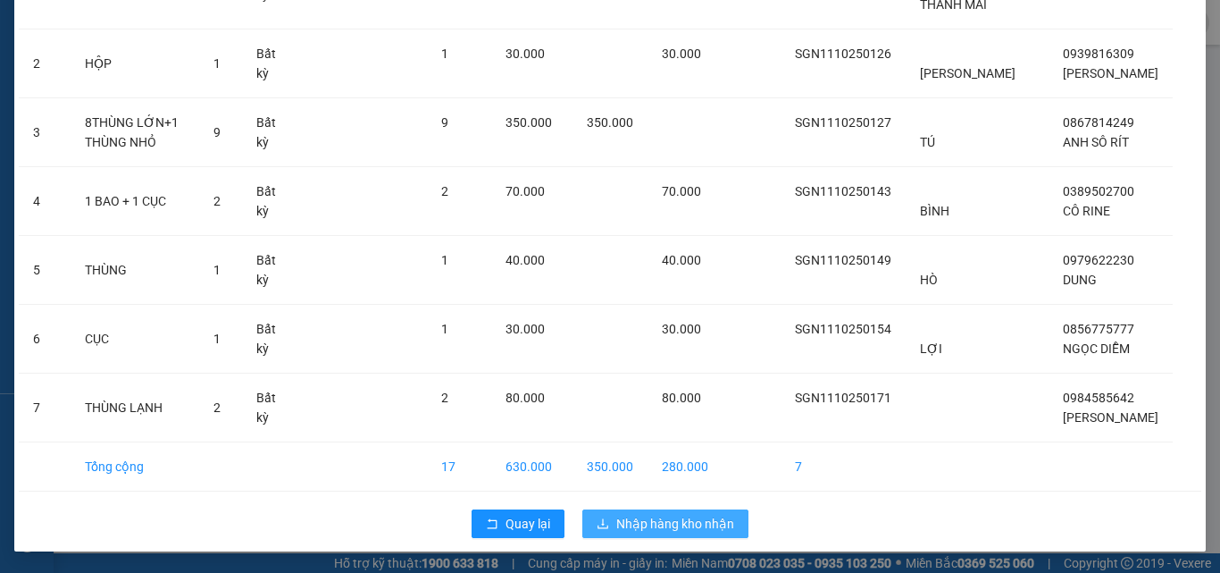
click at [694, 515] on span "Nhập hàng kho nhận" at bounding box center [675, 524] width 118 height 20
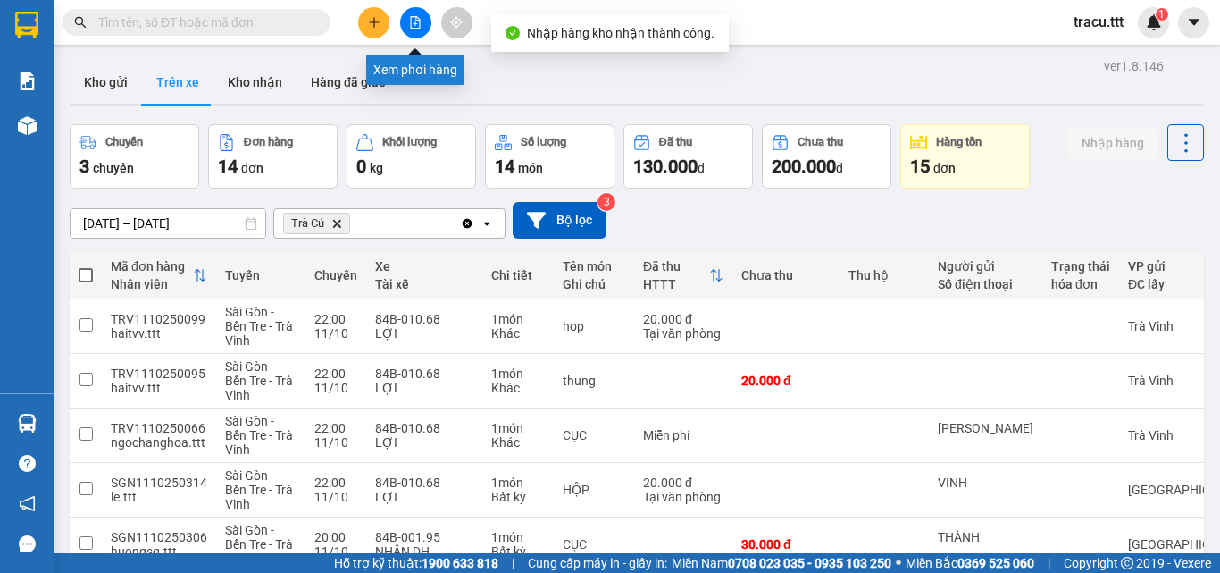
click at [423, 29] on button at bounding box center [415, 22] width 31 height 31
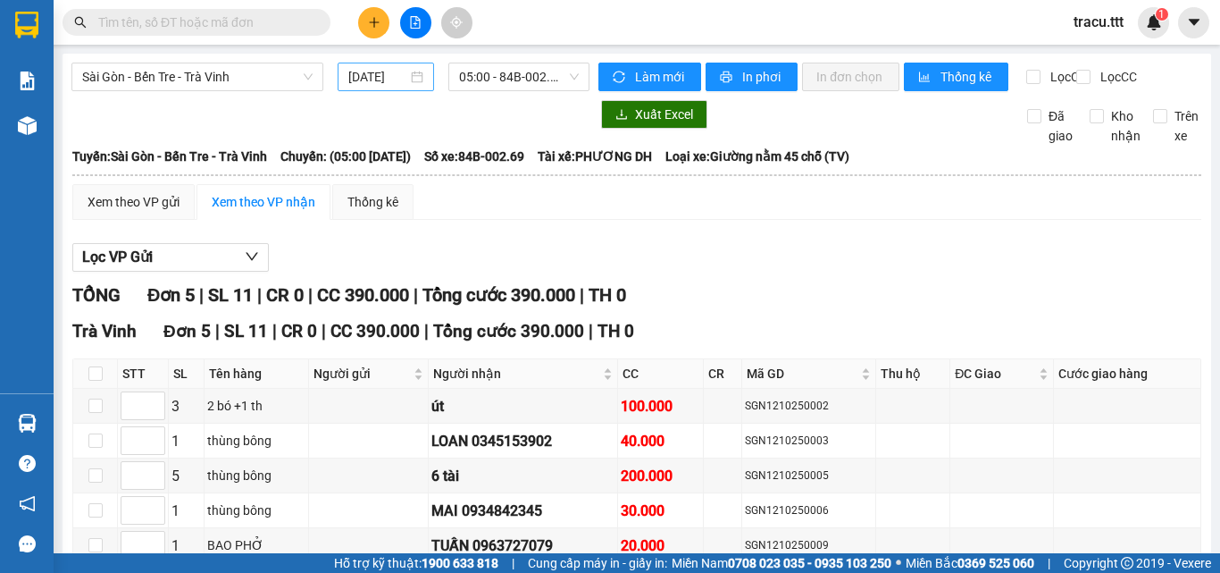
click at [380, 83] on input "[DATE]" at bounding box center [377, 77] width 59 height 20
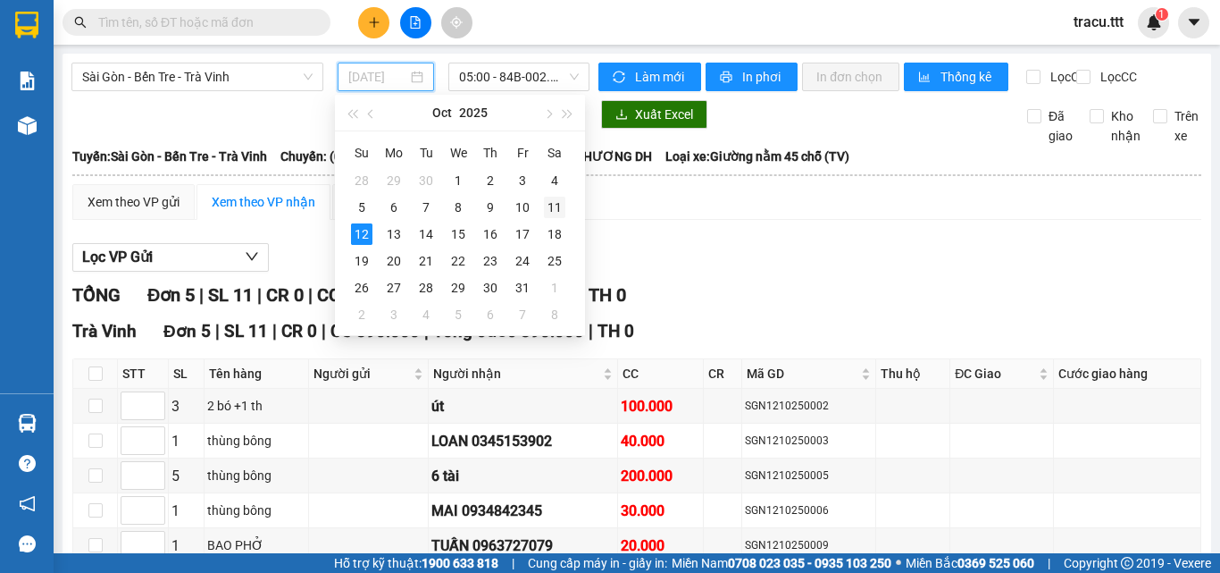
click at [558, 208] on div "11" at bounding box center [554, 207] width 21 height 21
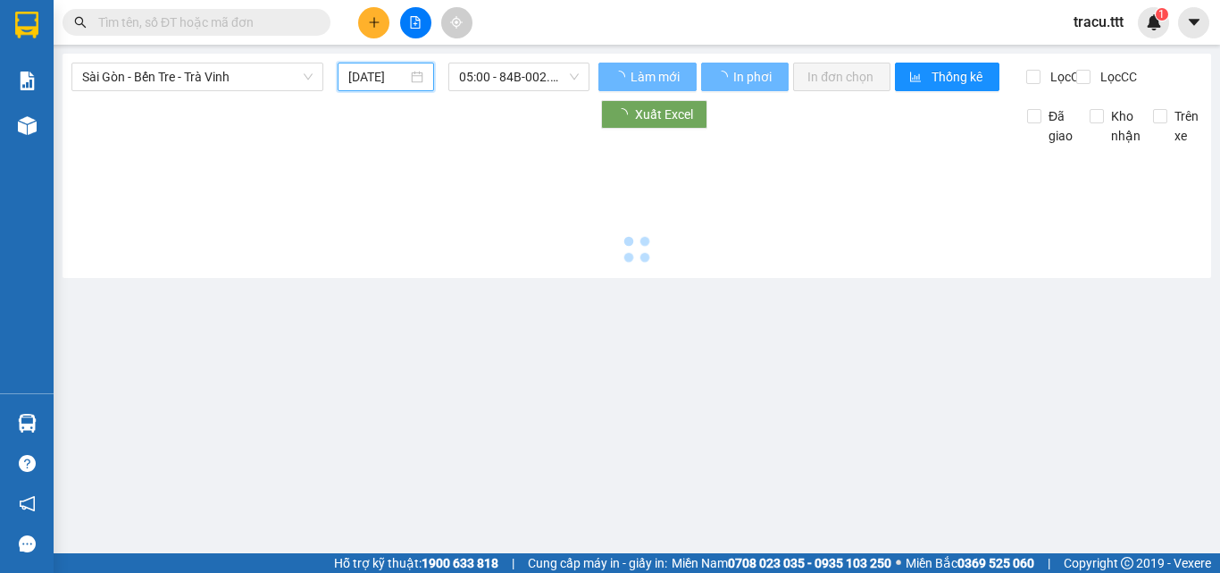
type input "[DATE]"
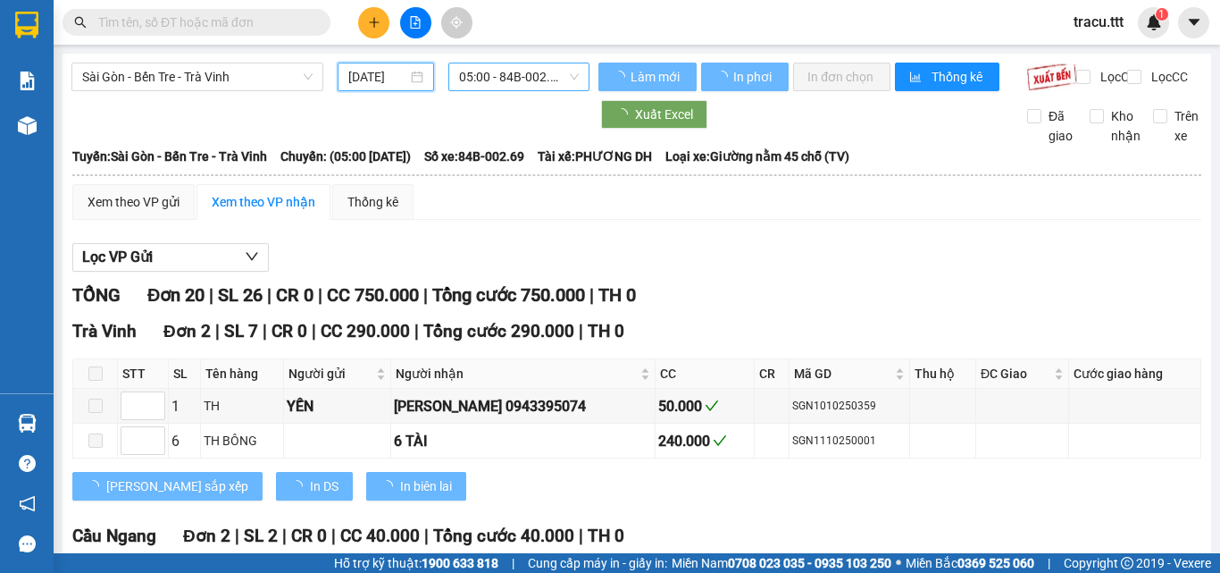
click at [550, 85] on span "05:00 - 84B-002.69" at bounding box center [519, 76] width 120 height 27
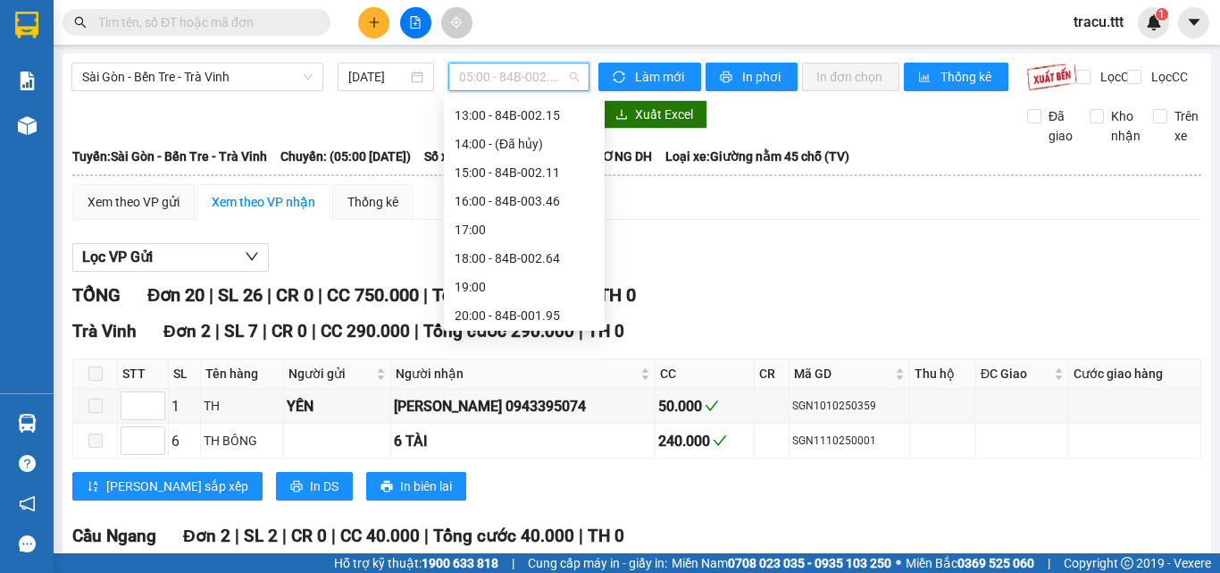
scroll to position [286, 0]
click at [542, 204] on div "16:00 - 84B-003.46" at bounding box center [524, 198] width 139 height 20
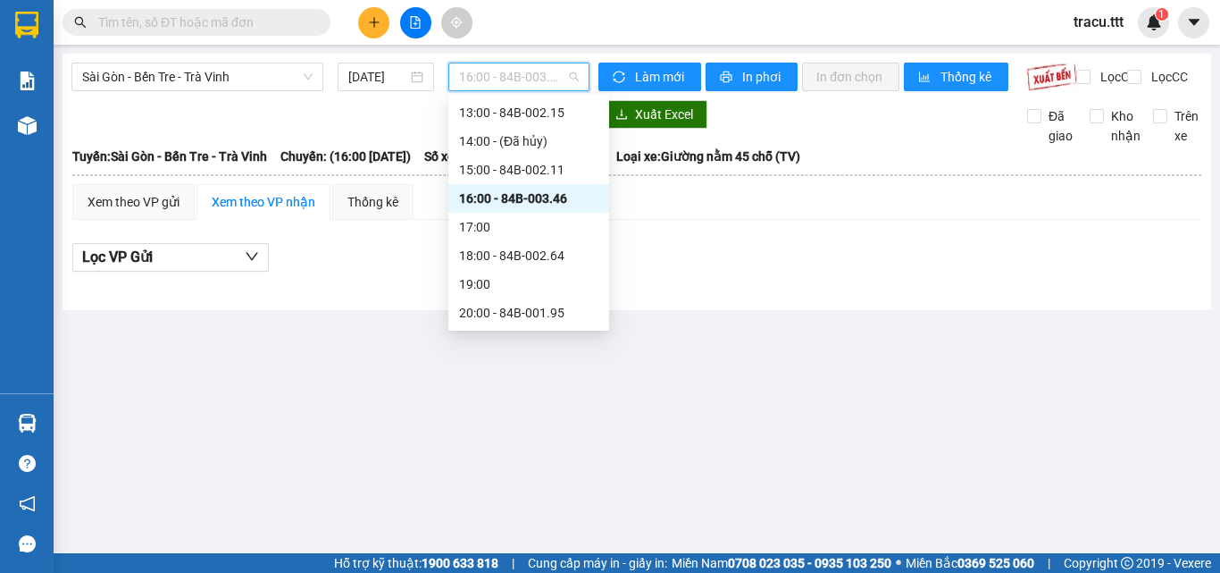
click at [543, 80] on span "16:00 - 84B-003.46" at bounding box center [519, 76] width 120 height 27
click at [520, 238] on div "17:00" at bounding box center [528, 227] width 161 height 29
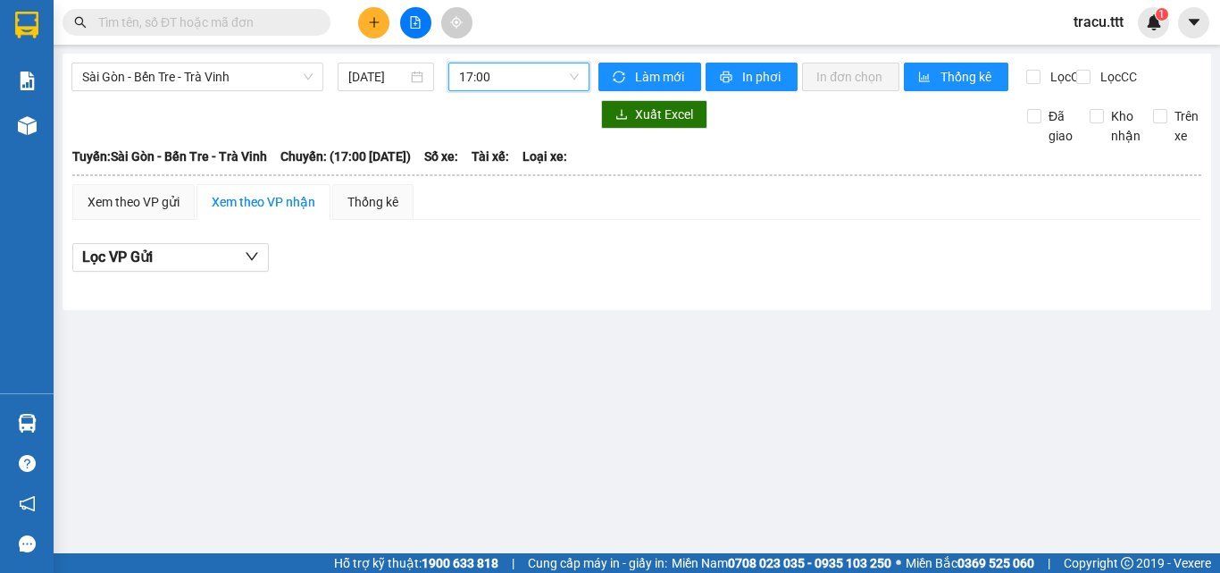
click at [556, 78] on span "17:00" at bounding box center [519, 76] width 120 height 27
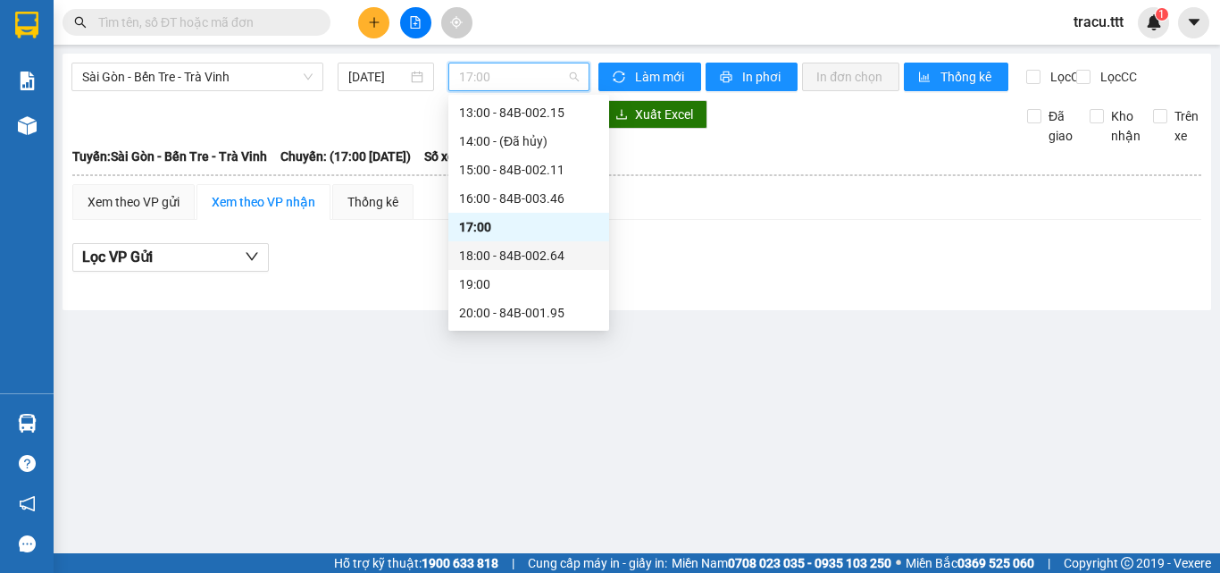
click at [516, 262] on div "18:00 - 84B-002.64" at bounding box center [528, 256] width 139 height 20
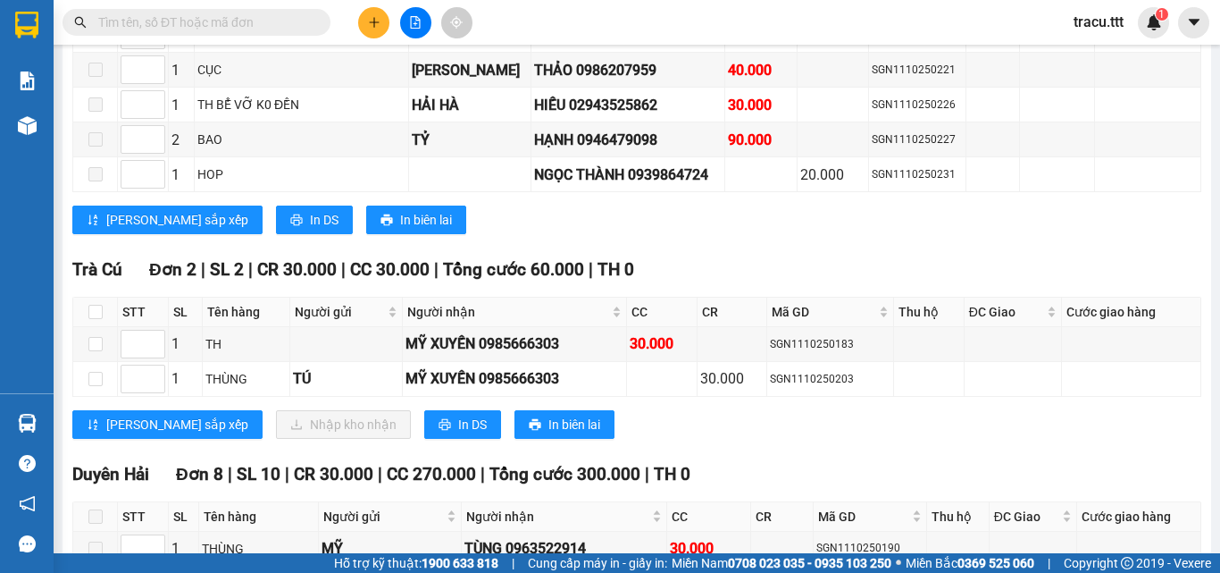
scroll to position [2224, 0]
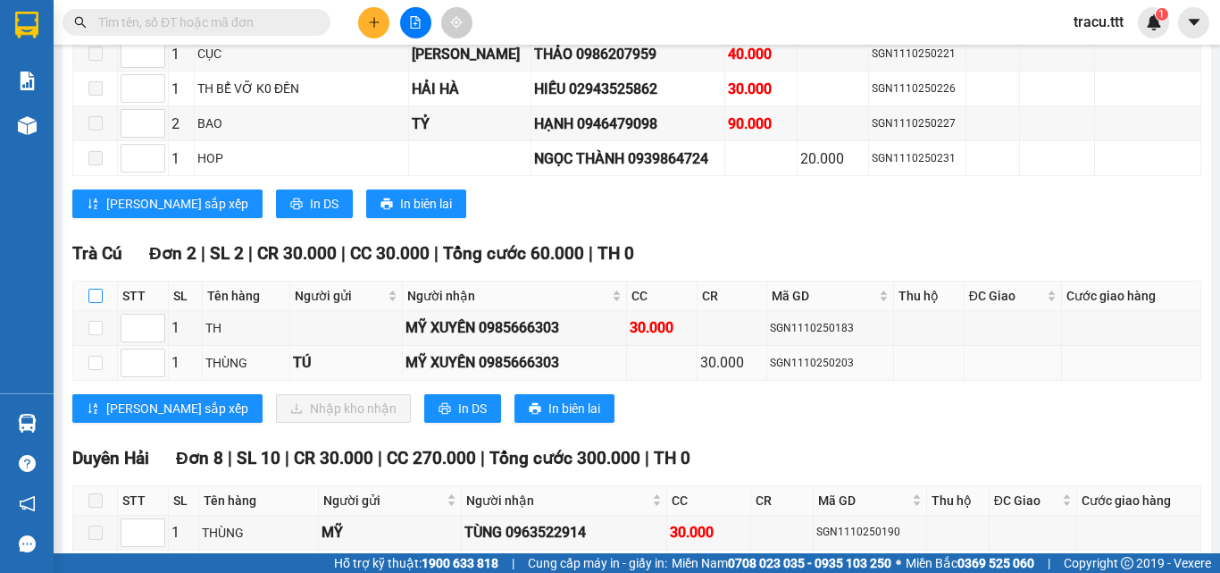
drag, startPoint x: 93, startPoint y: 307, endPoint x: 223, endPoint y: 372, distance: 145.8
click at [93, 303] on input "checkbox" at bounding box center [95, 295] width 14 height 14
checkbox input "true"
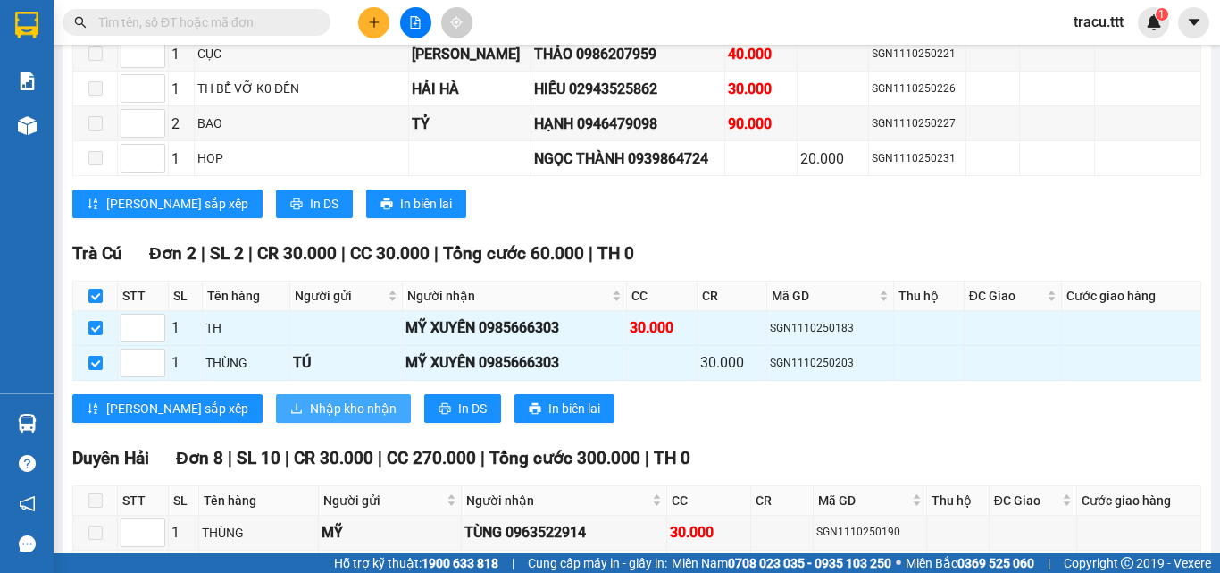
click at [309, 409] on button "Nhập kho nhận" at bounding box center [343, 408] width 135 height 29
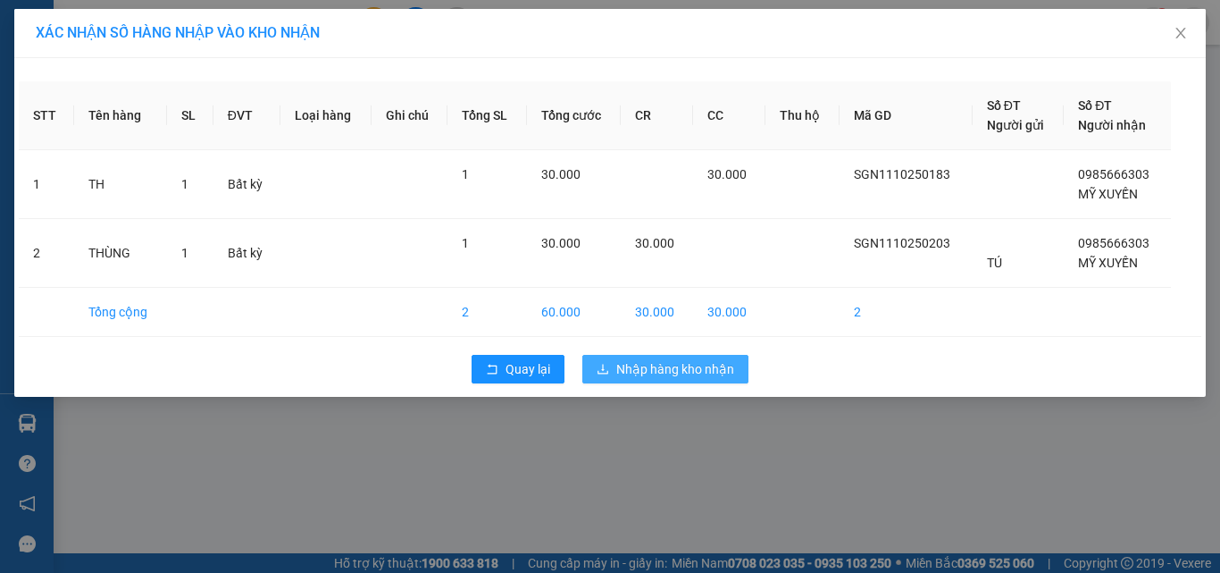
click at [672, 372] on span "Nhập hàng kho nhận" at bounding box center [675, 369] width 118 height 20
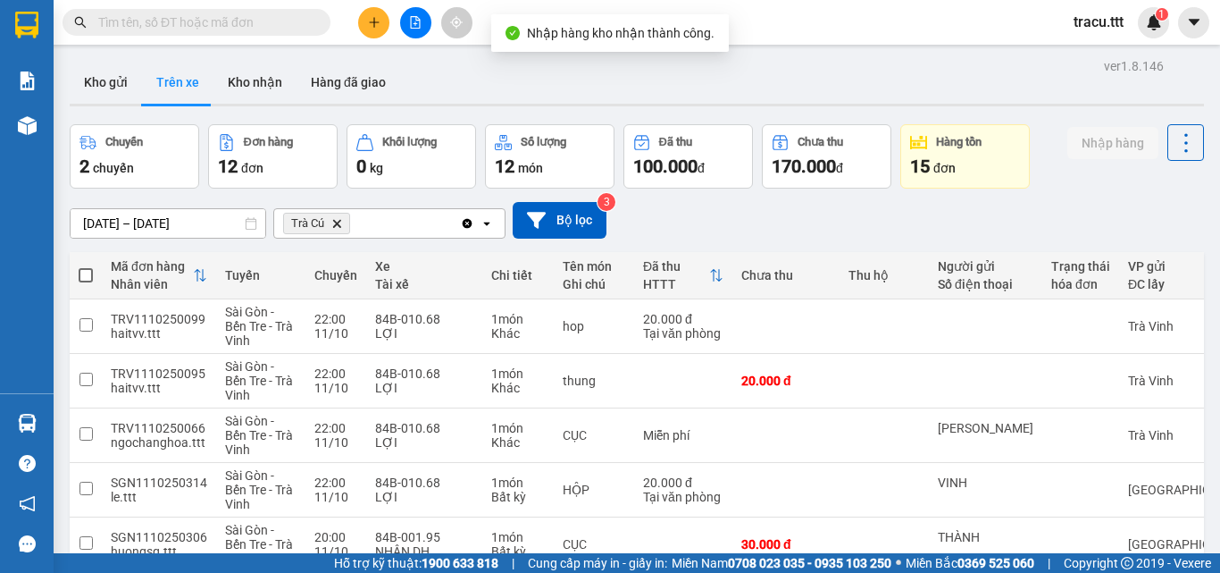
click at [414, 30] on button at bounding box center [415, 22] width 31 height 31
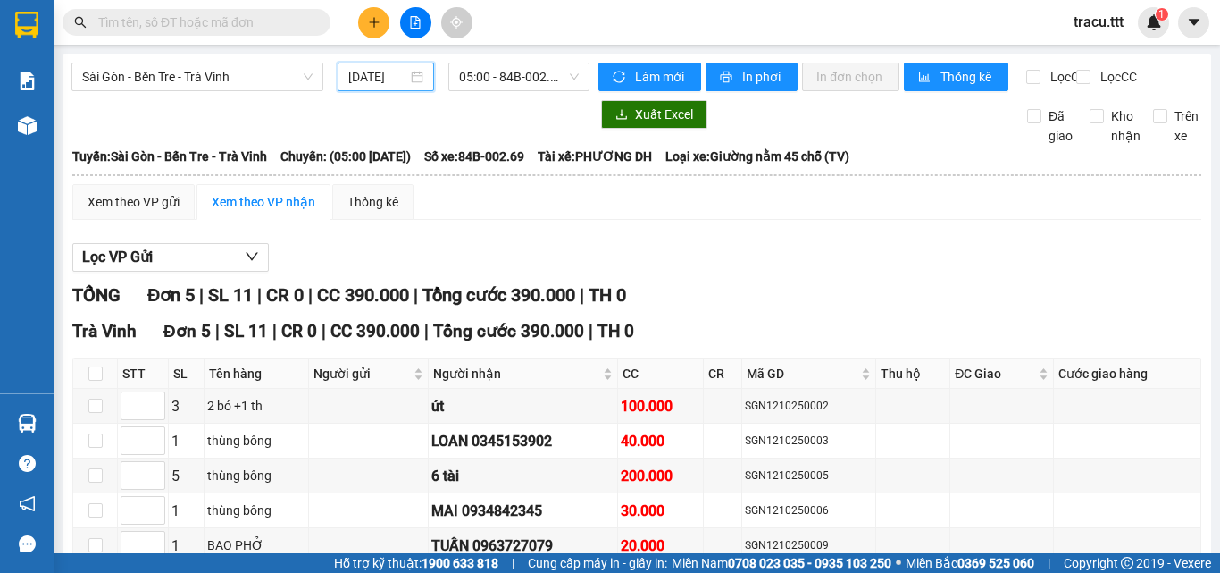
click at [402, 83] on input "[DATE]" at bounding box center [377, 77] width 59 height 20
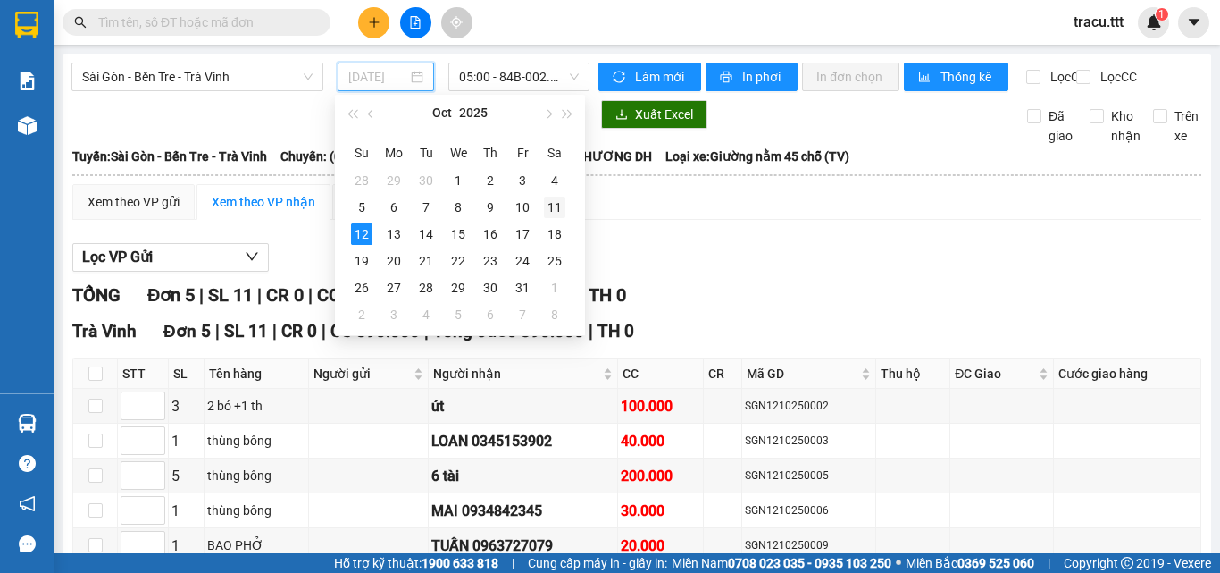
click at [557, 198] on div "11" at bounding box center [554, 207] width 21 height 21
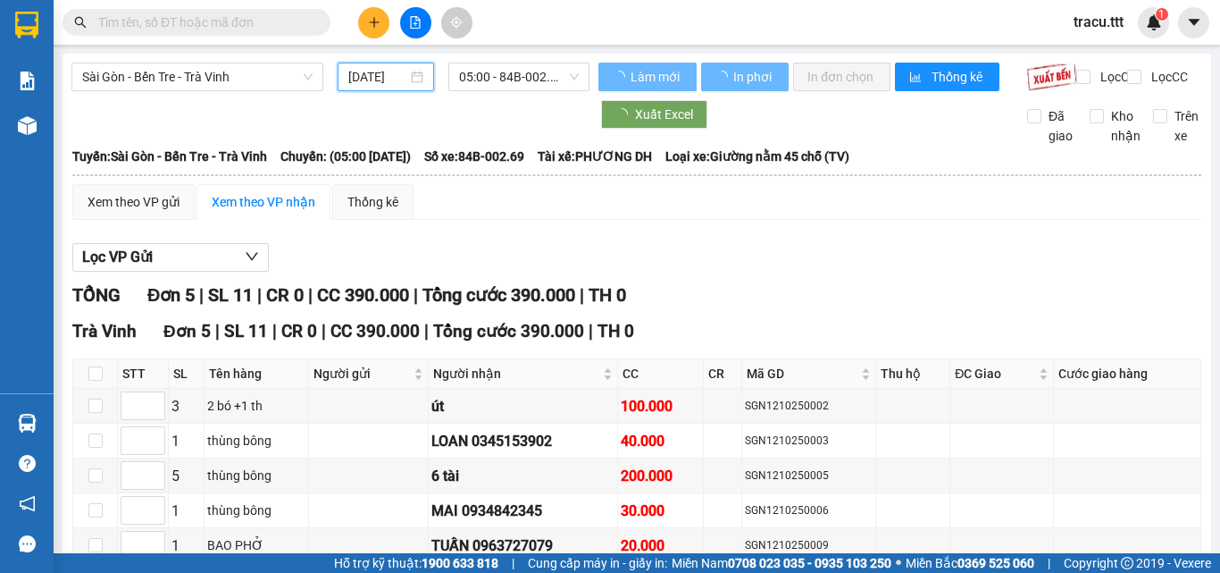
type input "[DATE]"
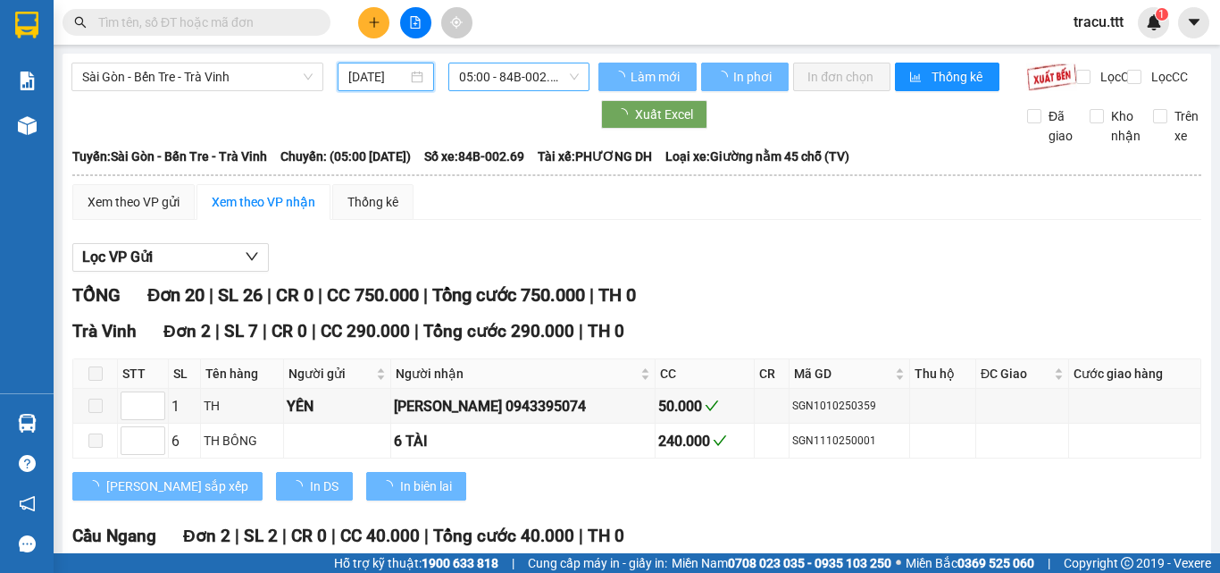
click at [524, 80] on span "05:00 - 84B-002.69" at bounding box center [519, 76] width 120 height 27
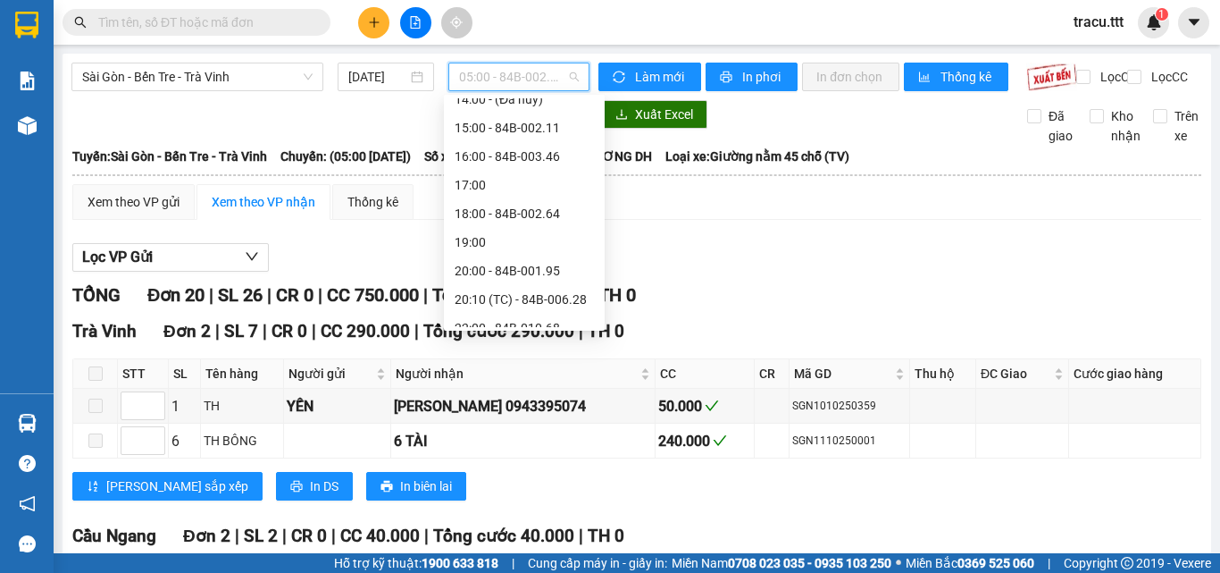
scroll to position [343, 0]
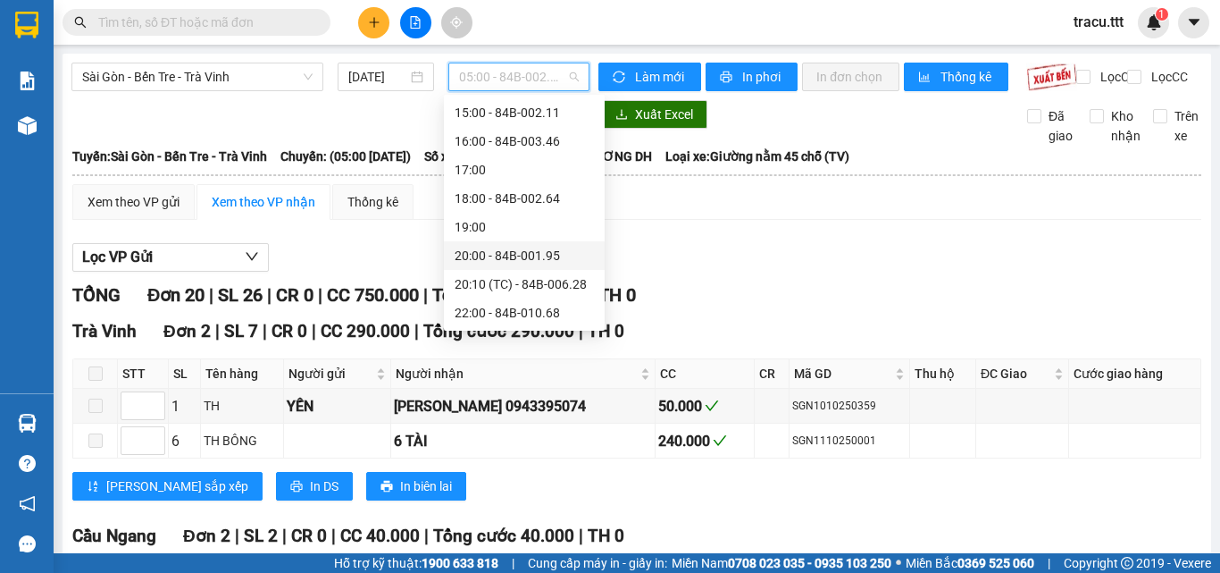
click at [546, 244] on div "20:00 - 84B-001.95" at bounding box center [524, 255] width 161 height 29
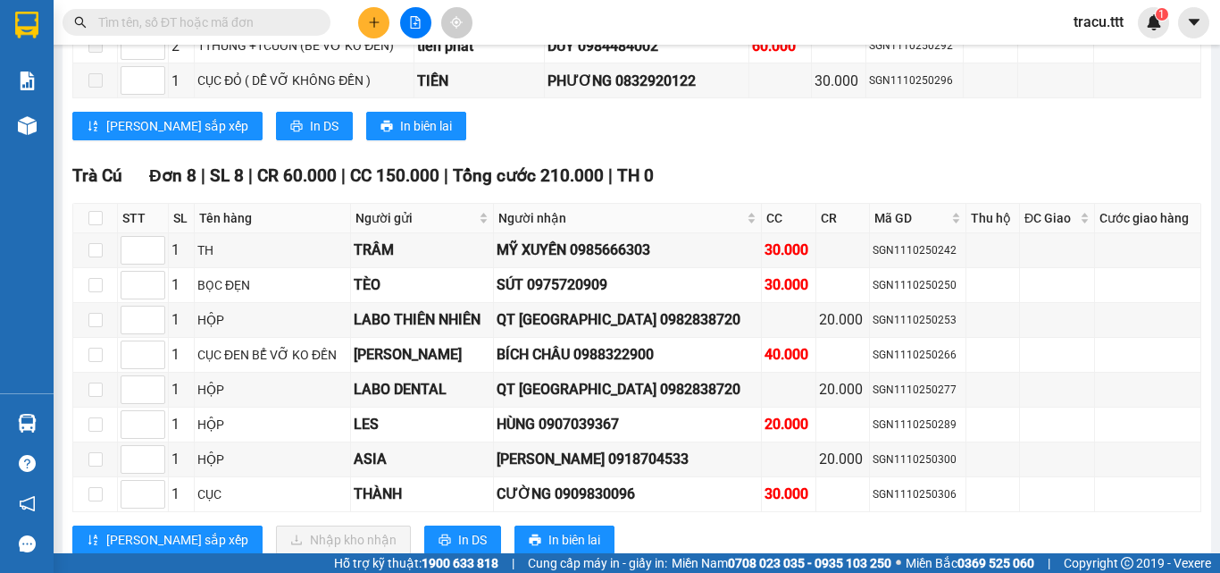
scroll to position [2463, 0]
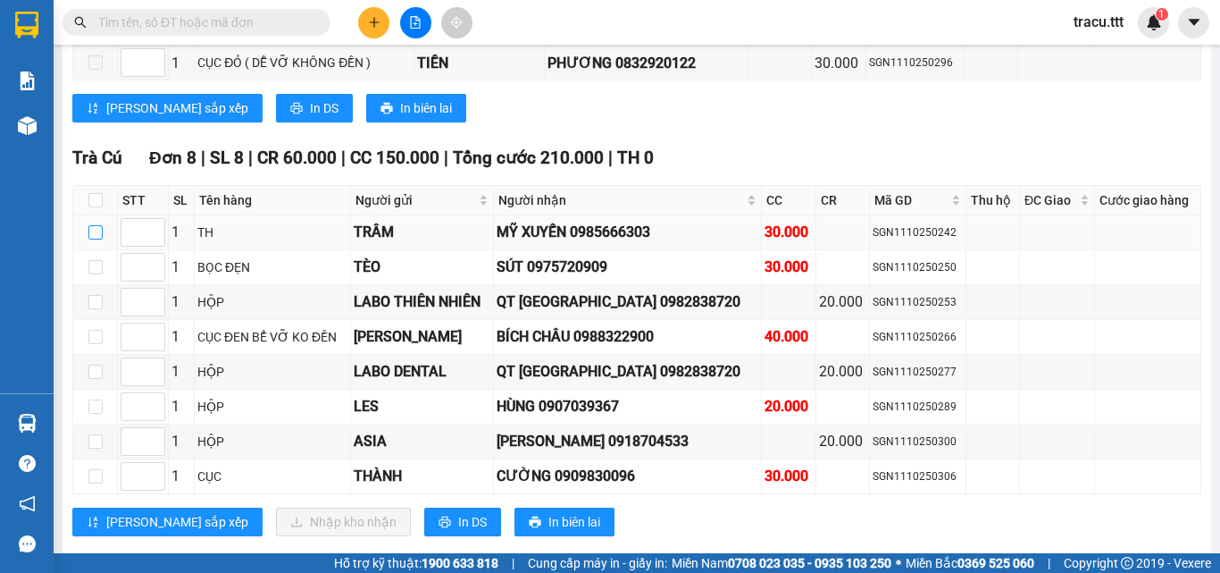
click at [91, 239] on input "checkbox" at bounding box center [95, 232] width 14 height 14
checkbox input "true"
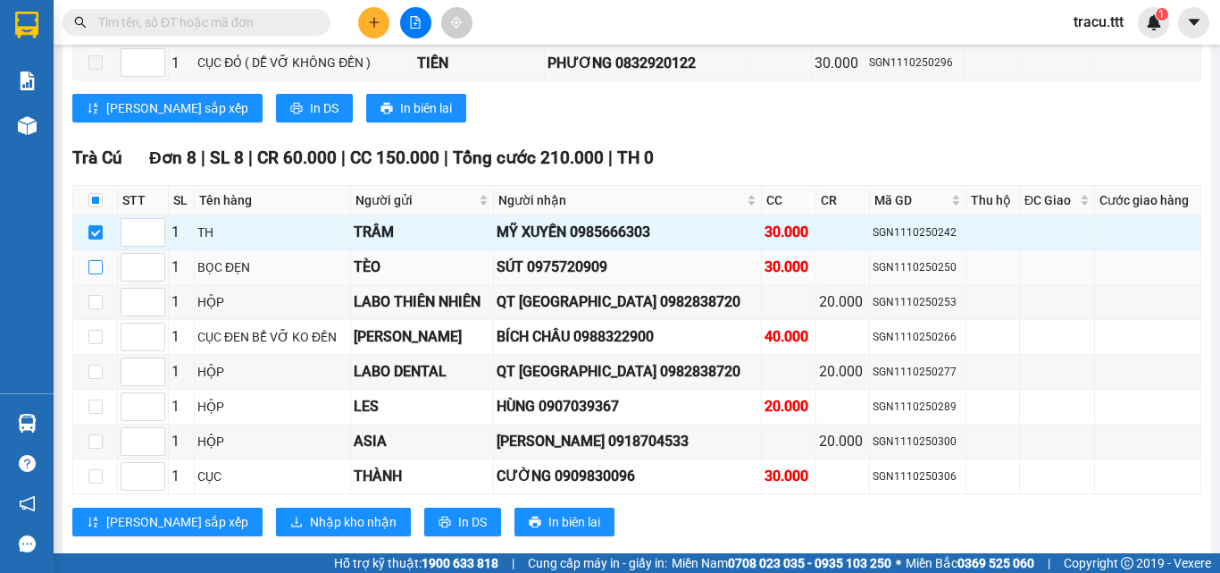
click at [97, 274] on input "checkbox" at bounding box center [95, 267] width 14 height 14
checkbox input "true"
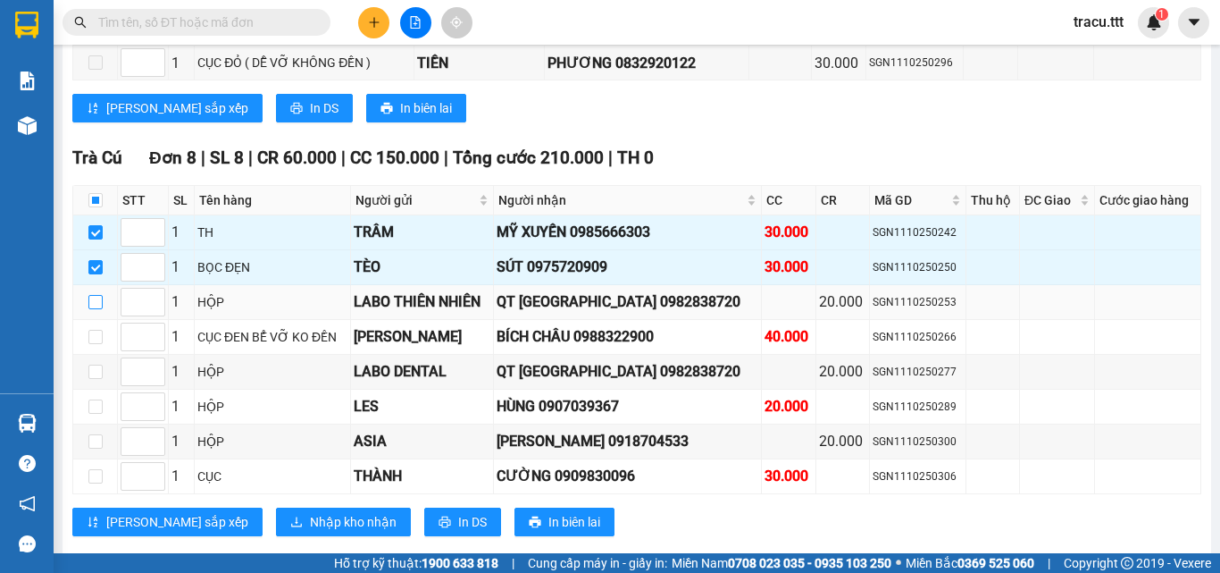
click at [98, 309] on input "checkbox" at bounding box center [95, 302] width 14 height 14
checkbox input "true"
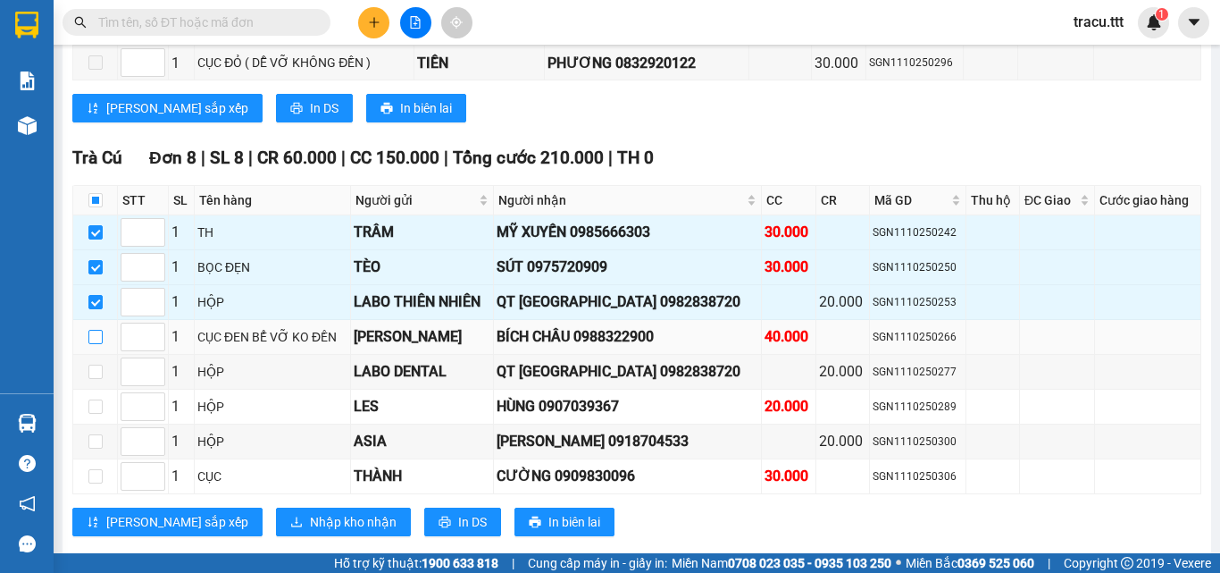
click at [100, 344] on input "checkbox" at bounding box center [95, 337] width 14 height 14
checkbox input "true"
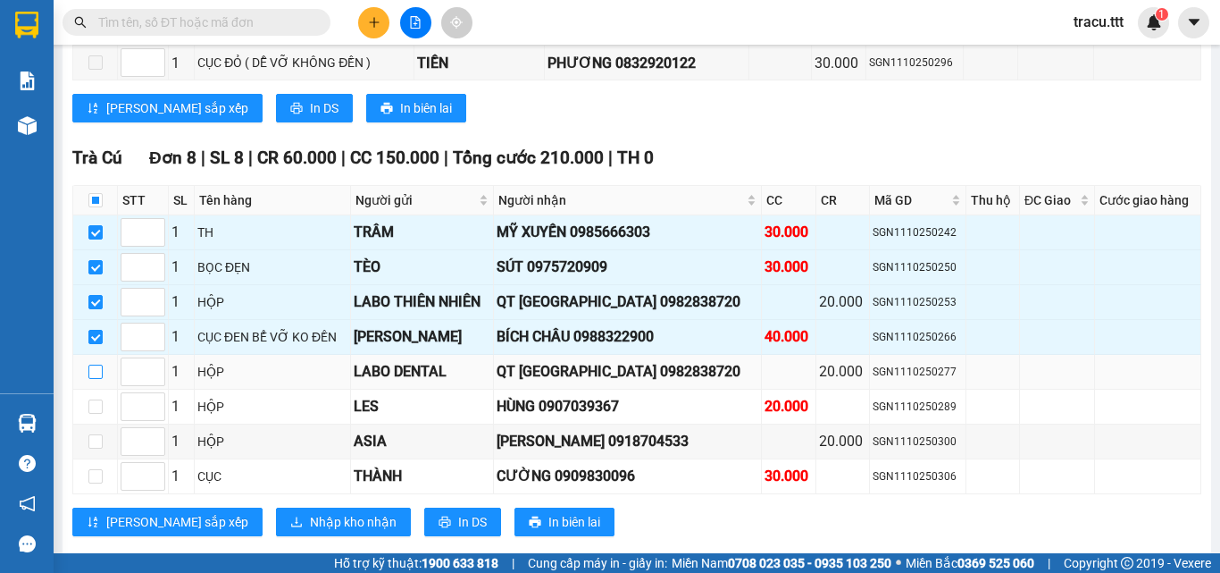
click at [89, 379] on input "checkbox" at bounding box center [95, 371] width 14 height 14
checkbox input "true"
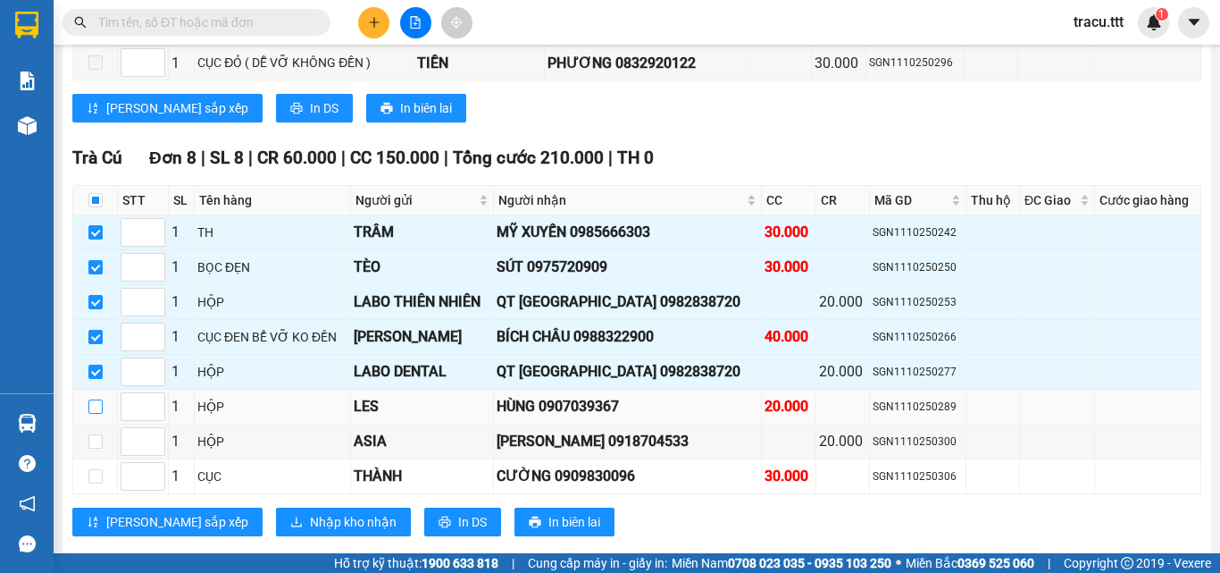
click at [95, 414] on input "checkbox" at bounding box center [95, 406] width 14 height 14
checkbox input "true"
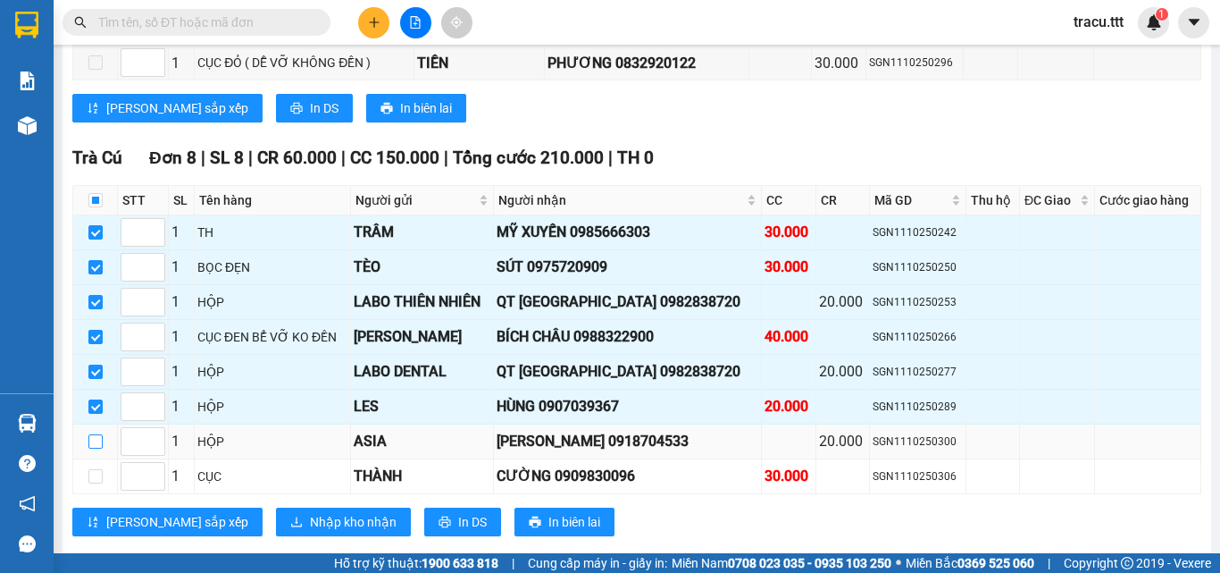
click at [91, 448] on input "checkbox" at bounding box center [95, 441] width 14 height 14
checkbox input "true"
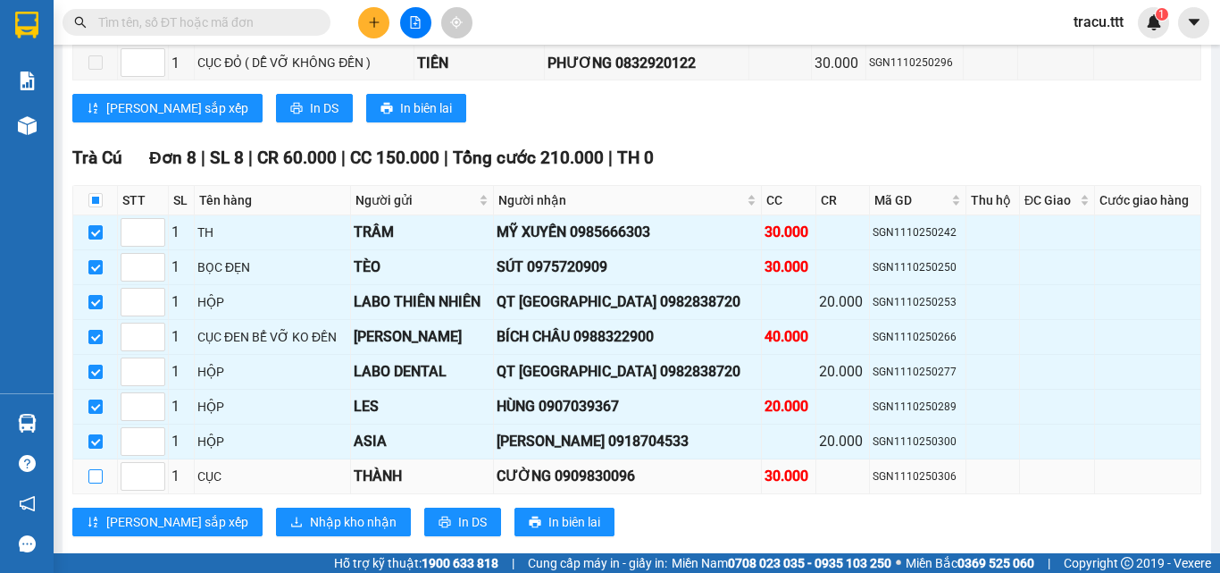
click at [96, 483] on input "checkbox" at bounding box center [95, 476] width 14 height 14
checkbox input "true"
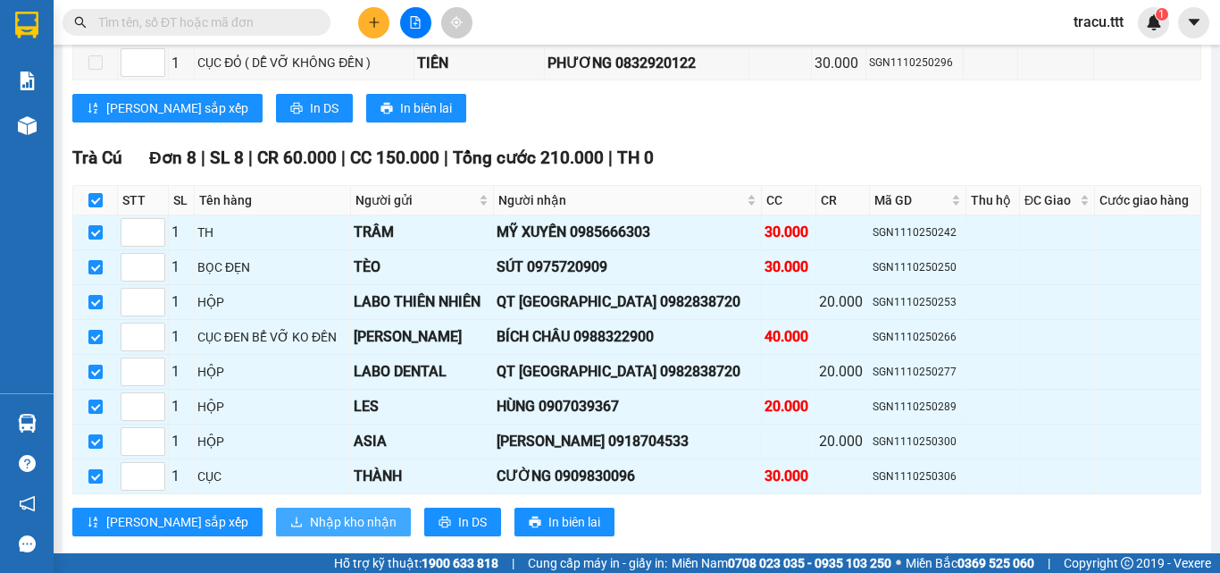
click at [291, 526] on icon "download" at bounding box center [296, 521] width 11 height 10
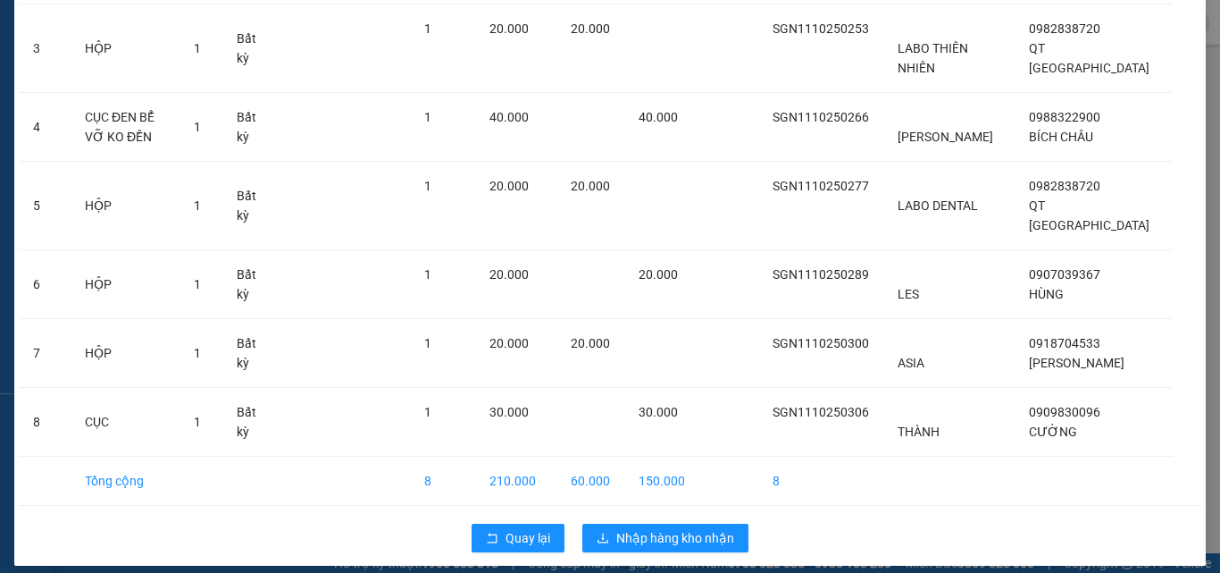
scroll to position [317, 0]
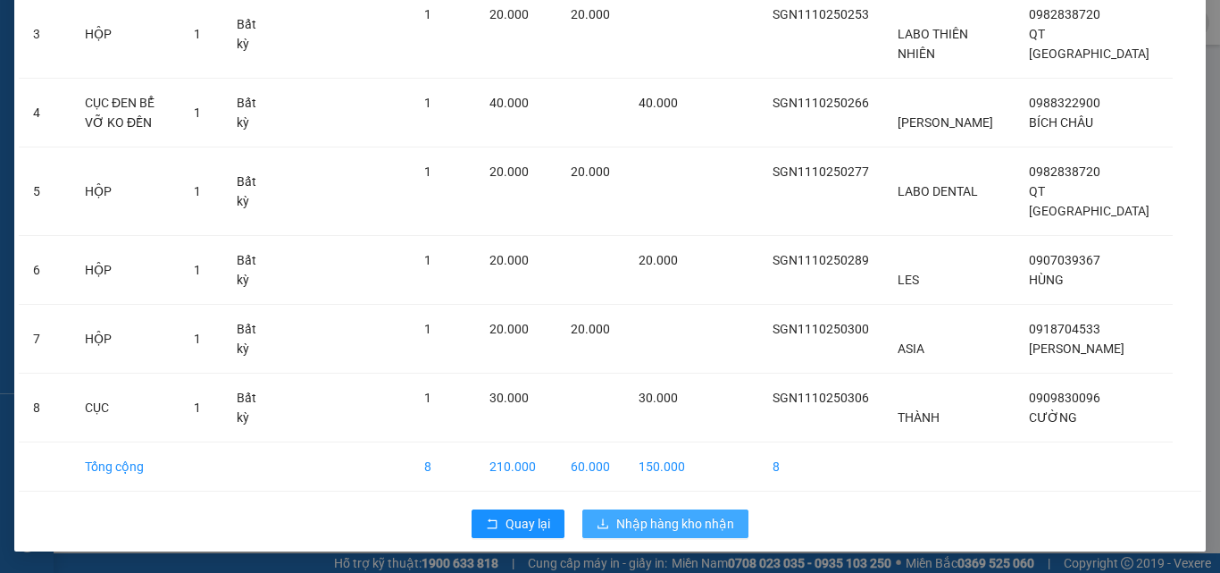
click at [715, 522] on span "Nhập hàng kho nhận" at bounding box center [675, 524] width 118 height 20
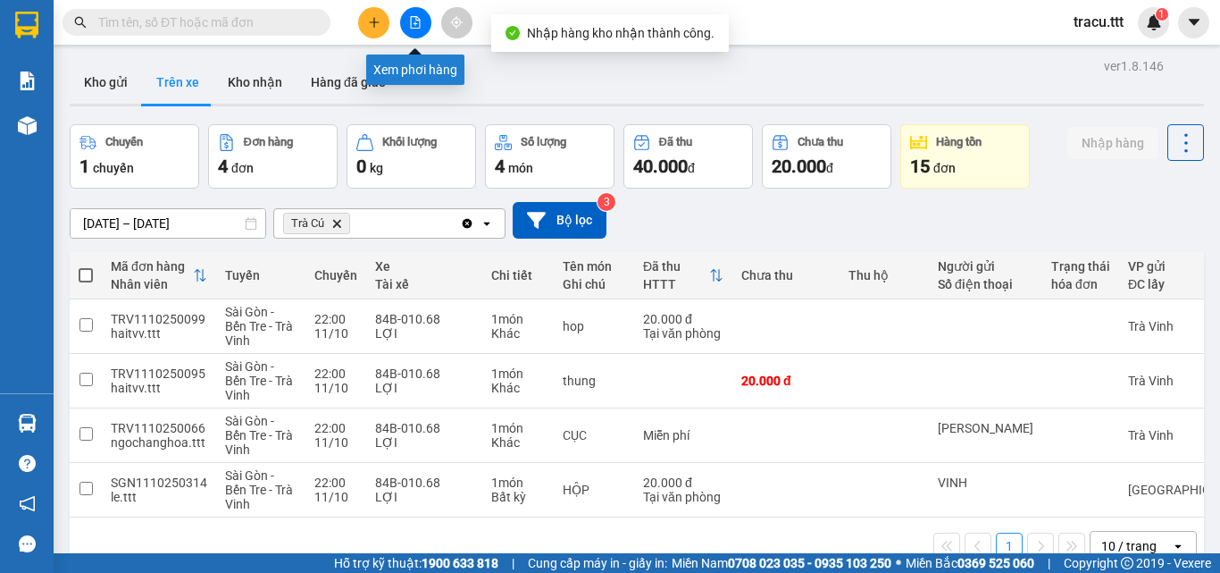
click at [413, 31] on button at bounding box center [415, 22] width 31 height 31
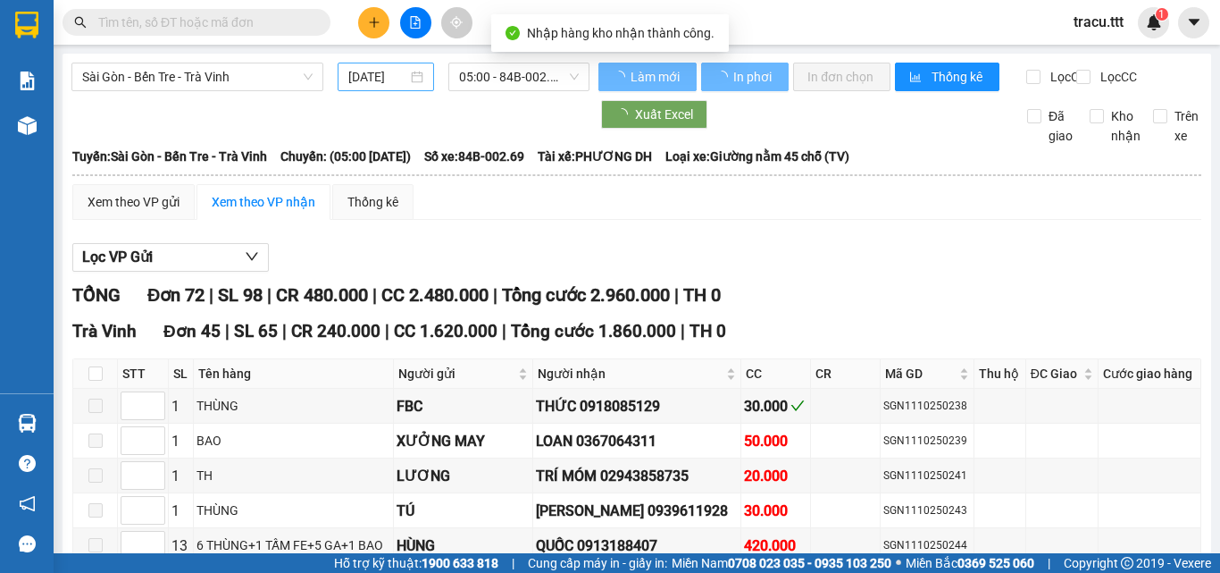
click at [351, 69] on input "[DATE]" at bounding box center [377, 77] width 59 height 20
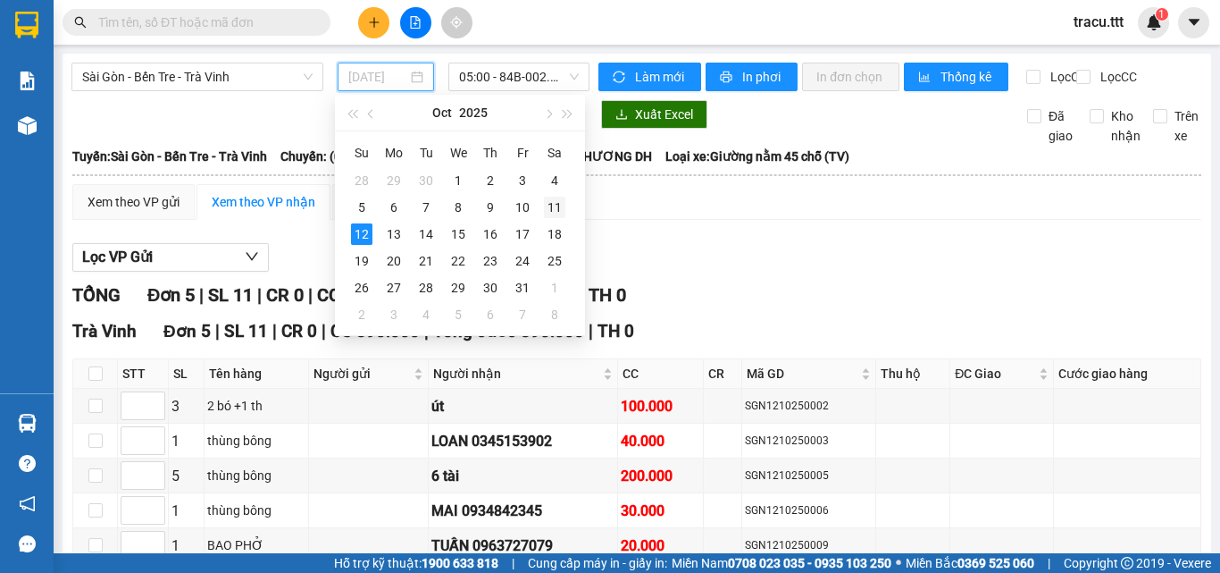
click at [555, 203] on div "11" at bounding box center [554, 207] width 21 height 21
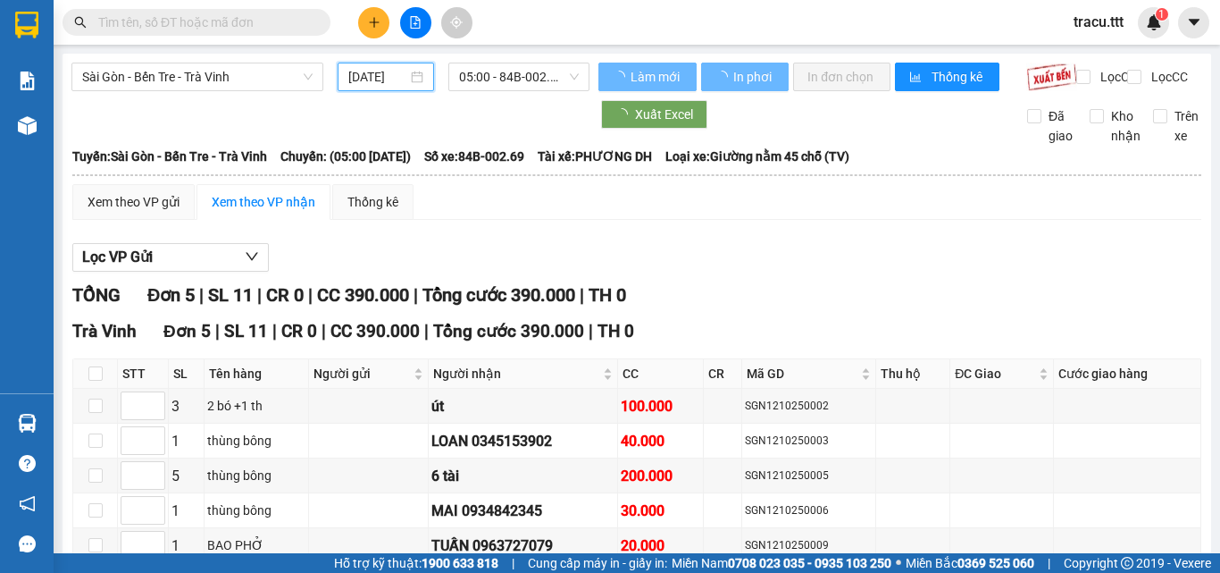
type input "[DATE]"
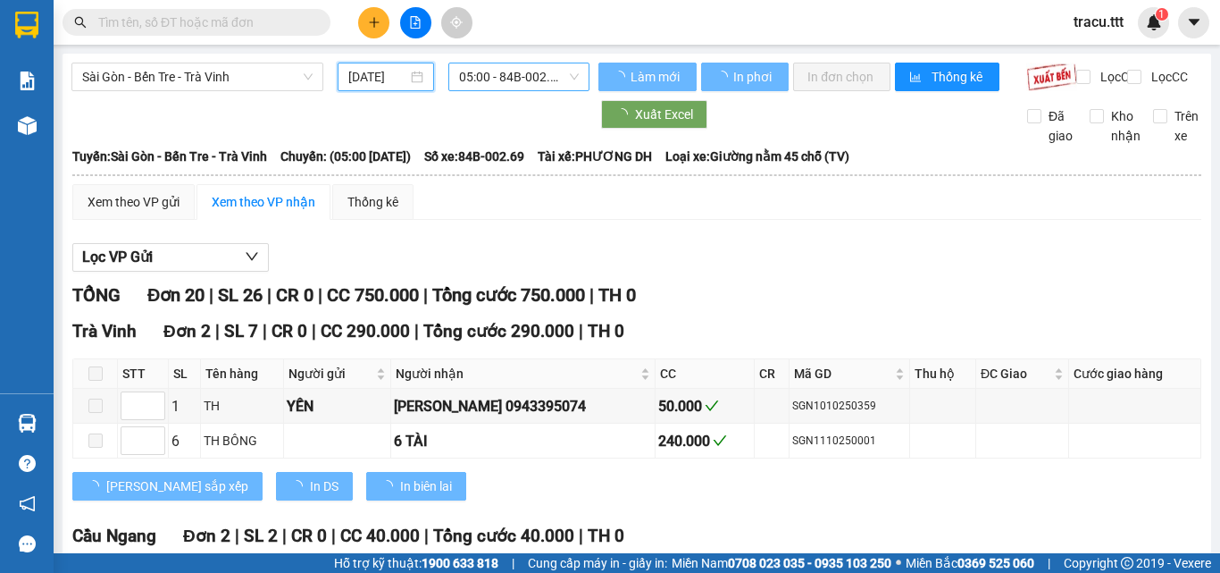
click at [539, 82] on span "05:00 - 84B-002.69" at bounding box center [519, 76] width 120 height 27
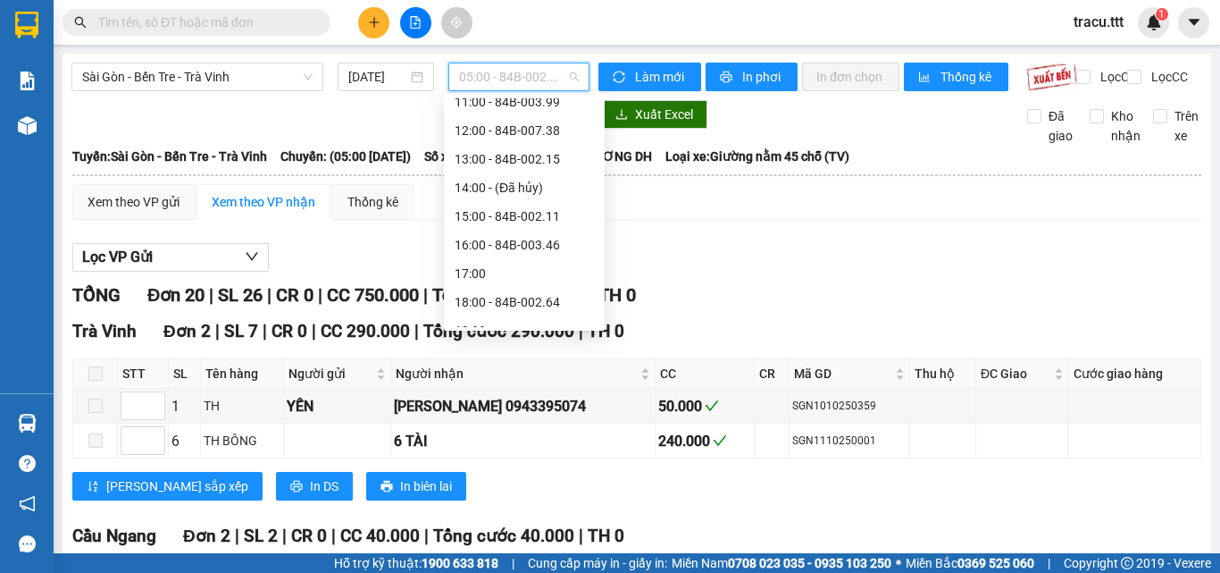
scroll to position [343, 0]
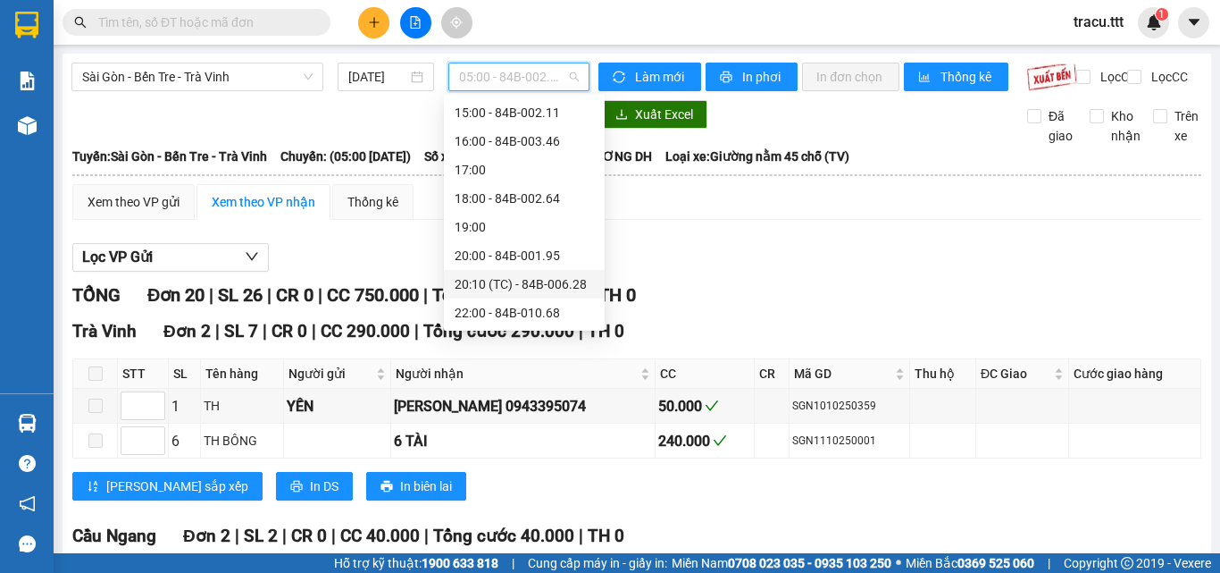
click at [550, 287] on div "20:10 (TC) - 84B-006.28" at bounding box center [524, 284] width 139 height 20
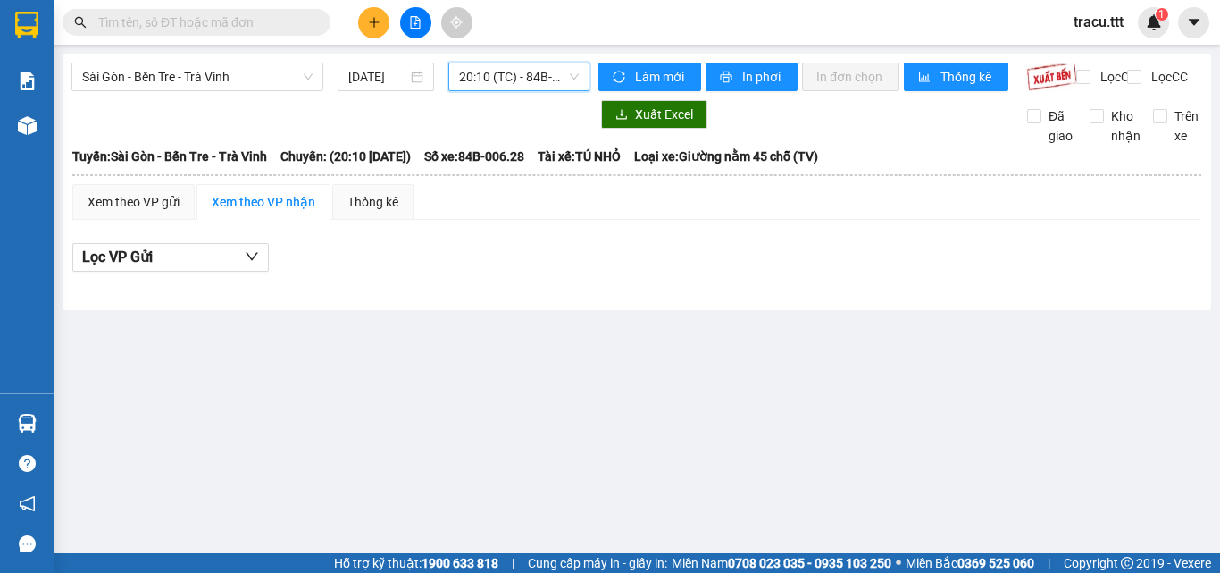
click at [558, 82] on span "20:10 (TC) - 84B-006.28" at bounding box center [519, 76] width 120 height 27
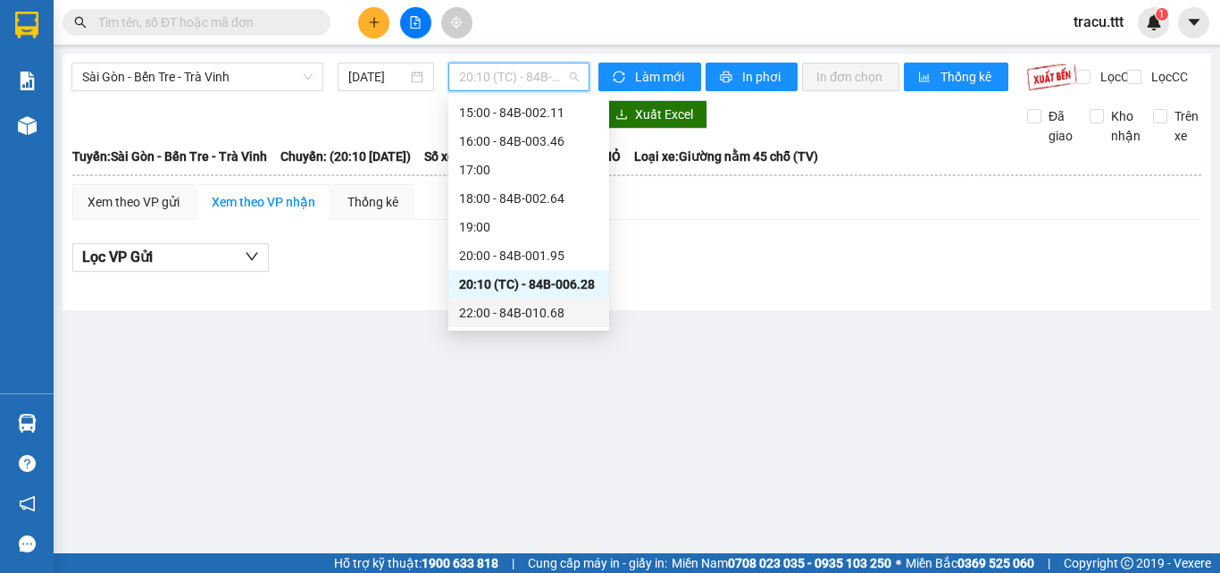
click at [538, 322] on div "22:00 - 84B-010.68" at bounding box center [528, 313] width 139 height 20
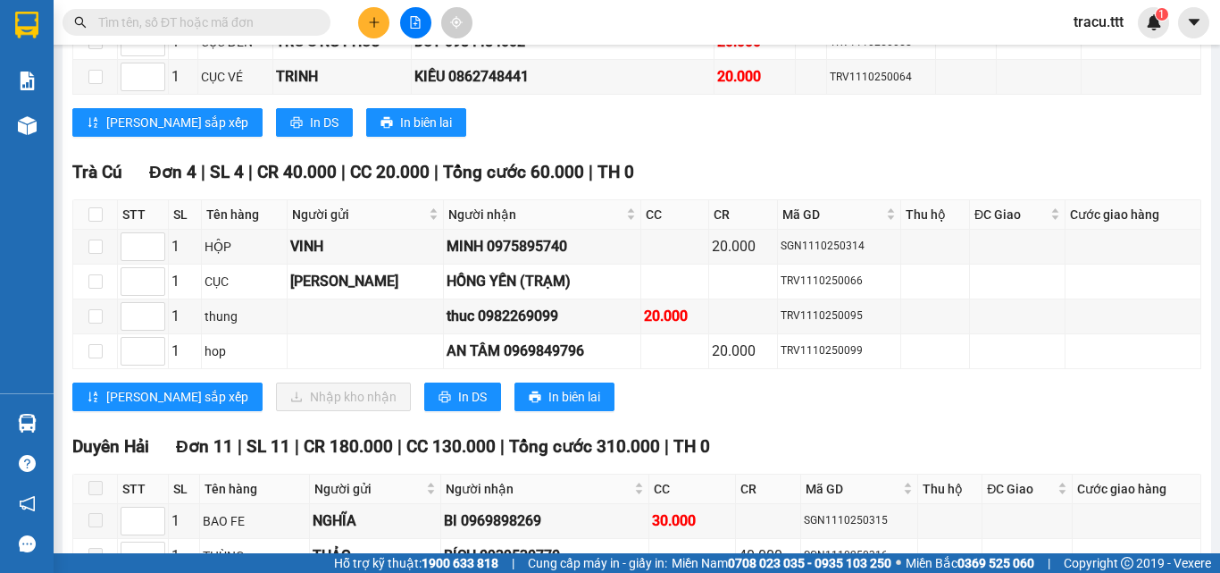
scroll to position [1263, 0]
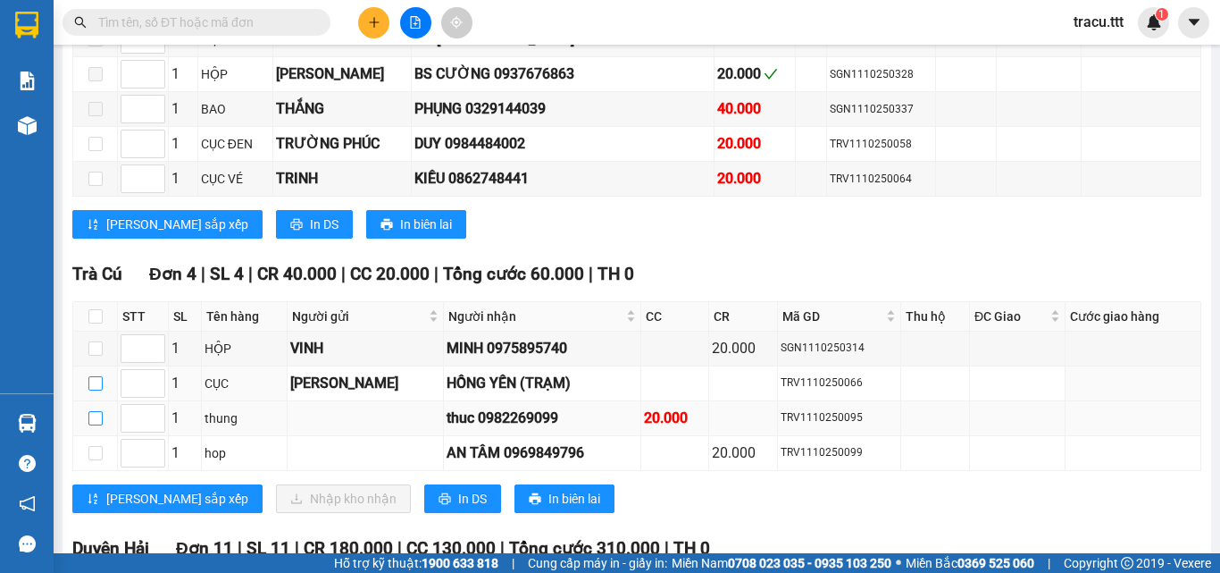
click at [96, 390] on input "checkbox" at bounding box center [95, 383] width 14 height 14
checkbox input "true"
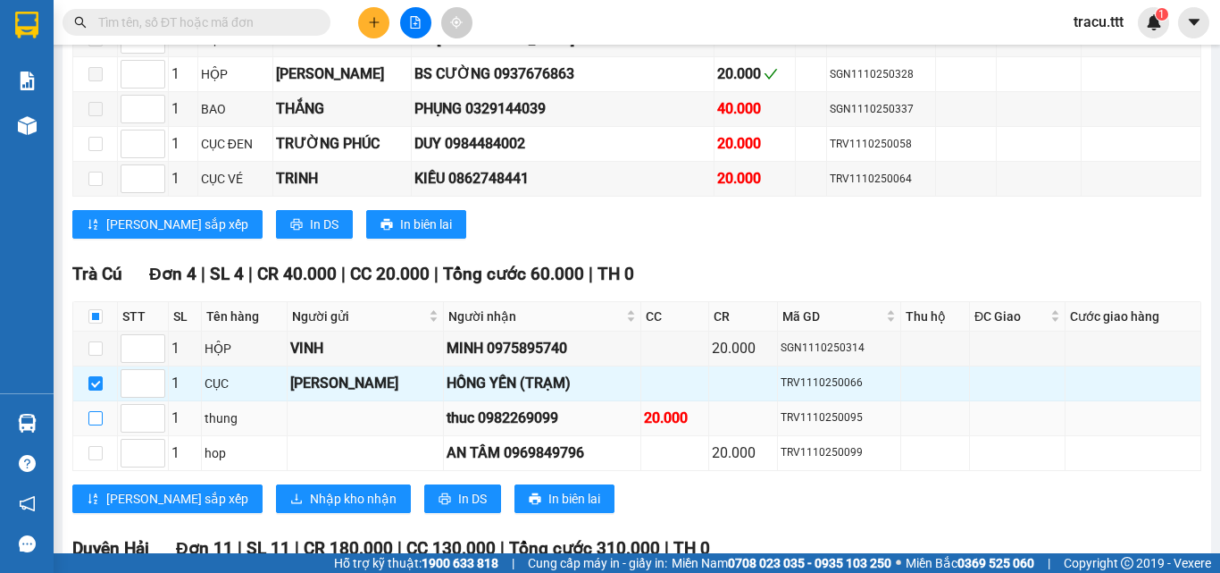
click at [88, 425] on input "checkbox" at bounding box center [95, 418] width 14 height 14
checkbox input "true"
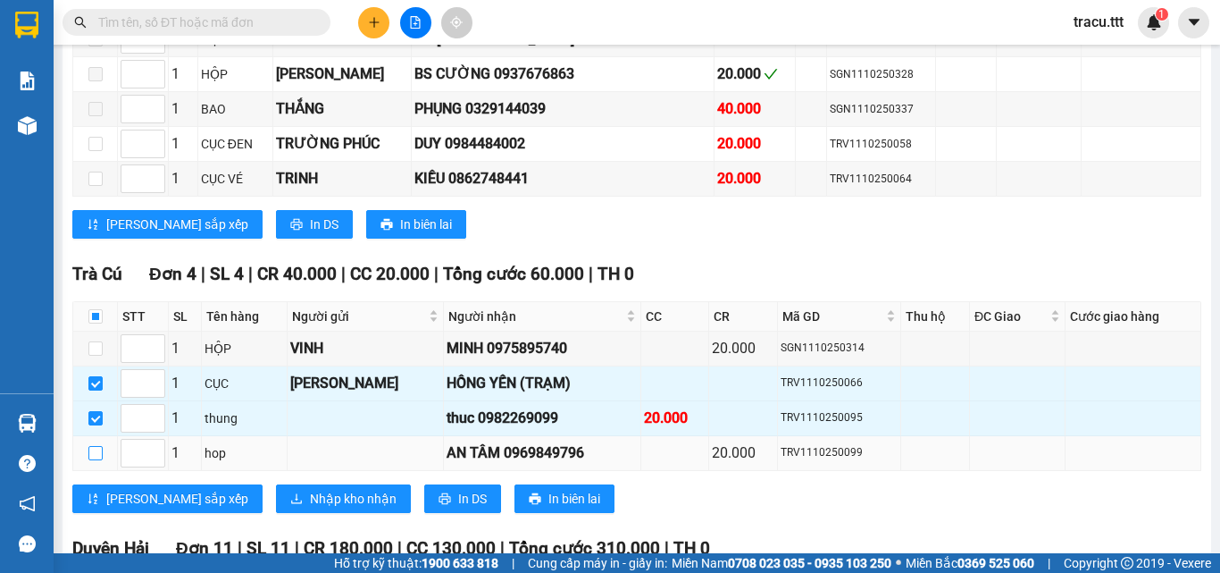
click at [96, 460] on input "checkbox" at bounding box center [95, 453] width 14 height 14
checkbox input "true"
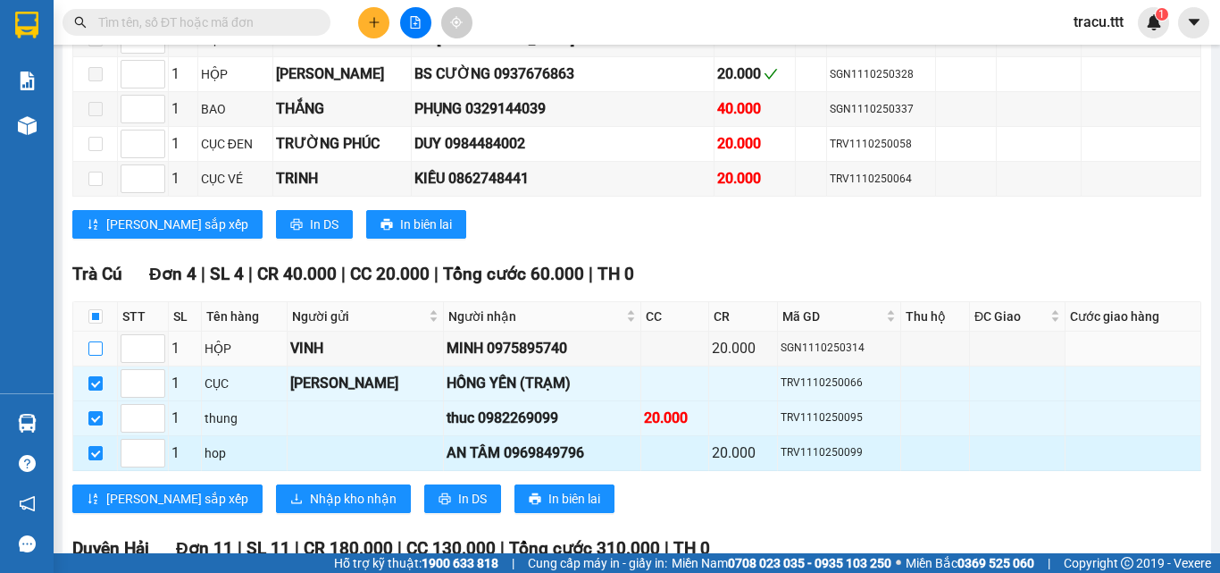
click at [95, 355] on input "checkbox" at bounding box center [95, 348] width 14 height 14
checkbox input "true"
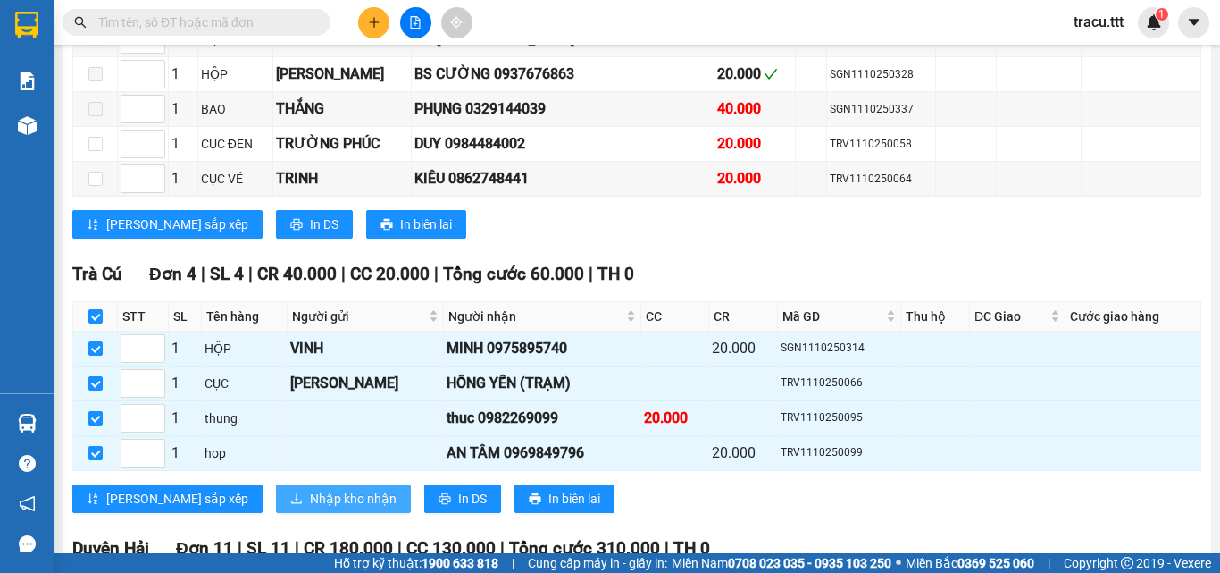
click at [310, 508] on span "Nhập kho nhận" at bounding box center [353, 499] width 87 height 20
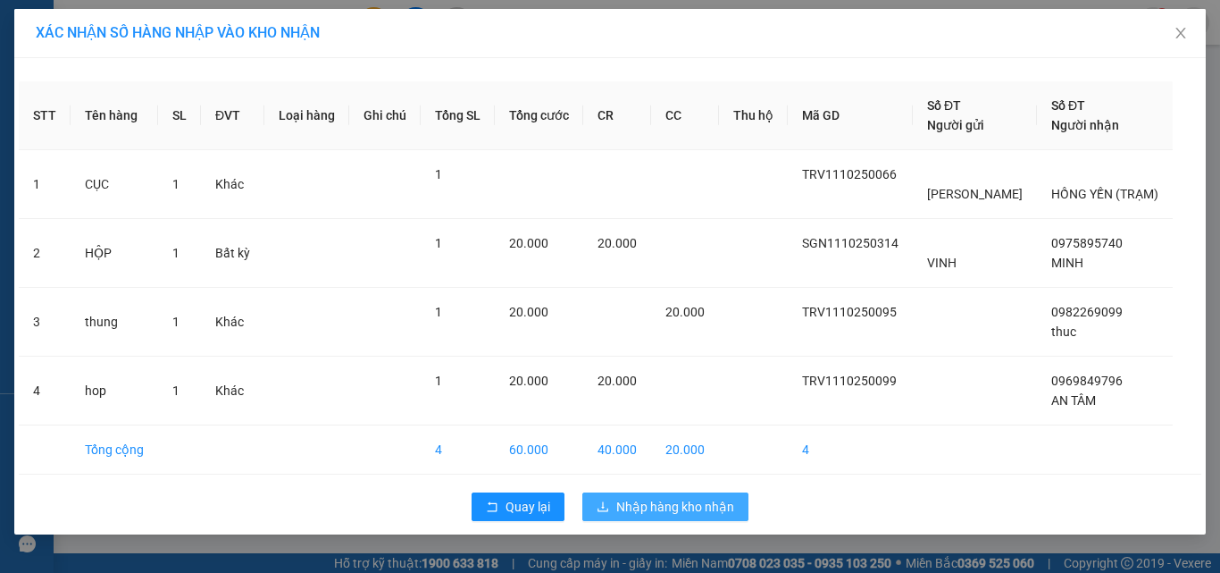
click at [682, 509] on span "Nhập hàng kho nhận" at bounding box center [675, 507] width 118 height 20
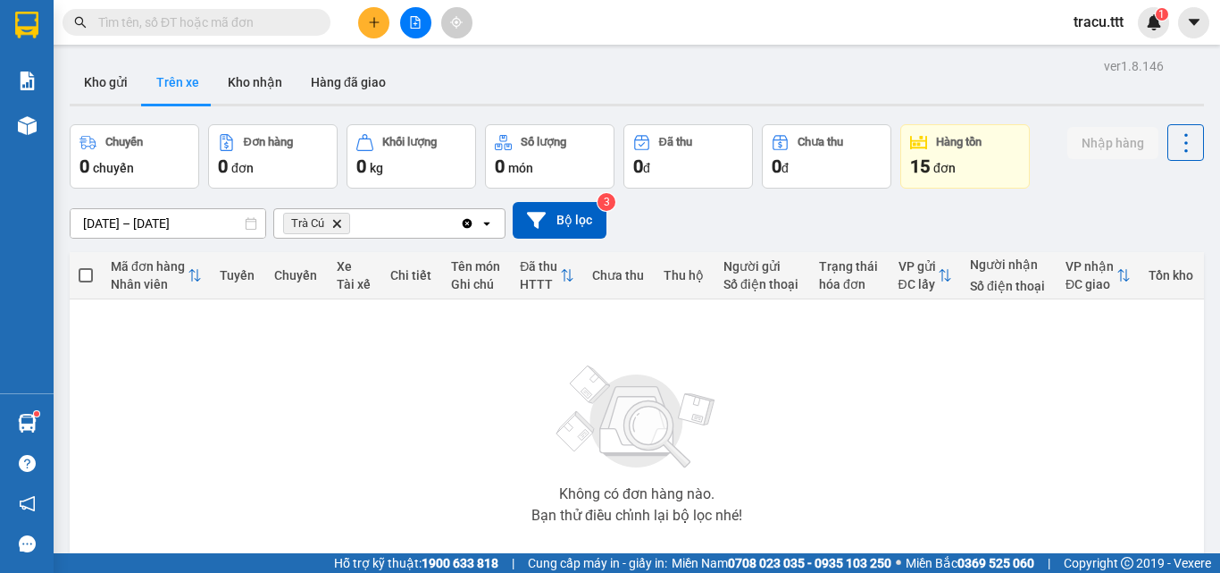
click at [296, 32] on span at bounding box center [197, 22] width 268 height 27
click at [295, 22] on input "text" at bounding box center [203, 23] width 211 height 20
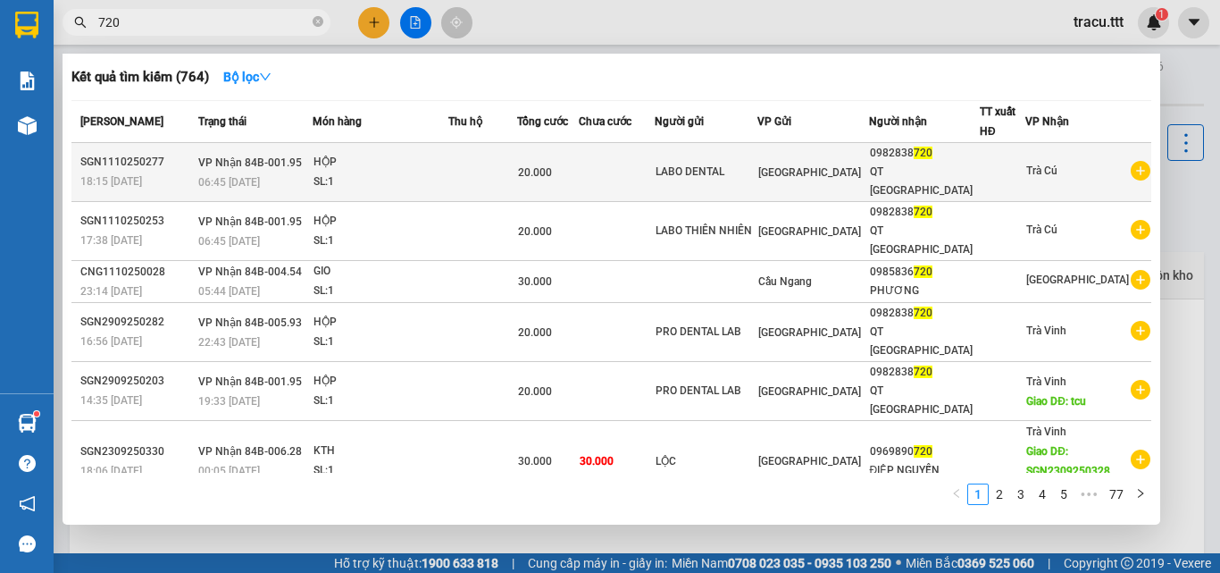
type input "720"
click at [754, 174] on td "LABO DENTAL" at bounding box center [706, 172] width 103 height 59
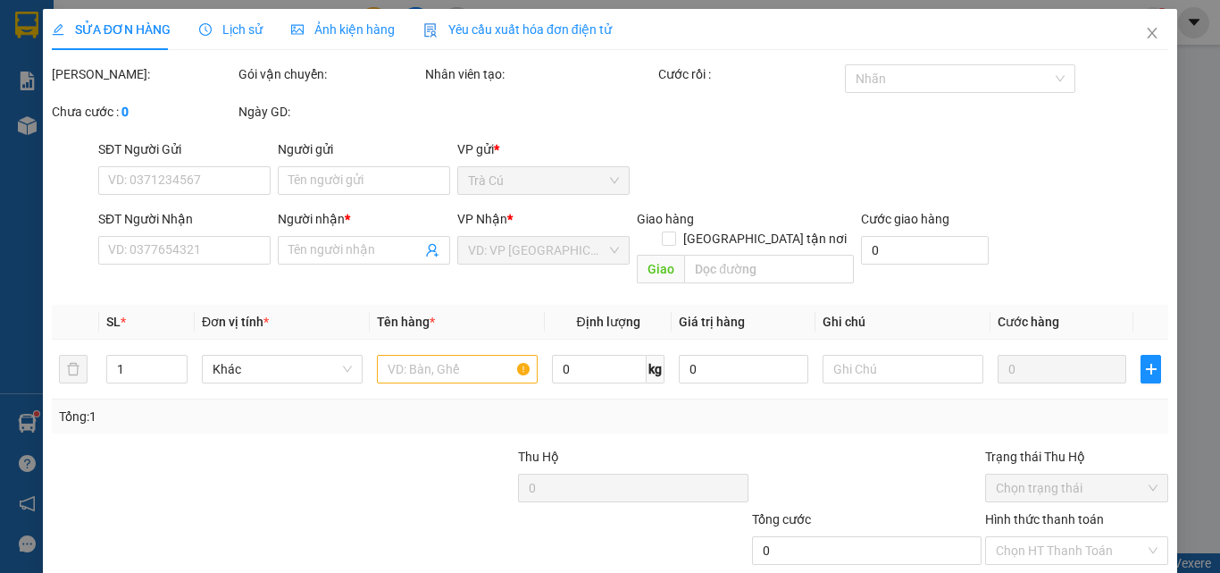
scroll to position [92, 0]
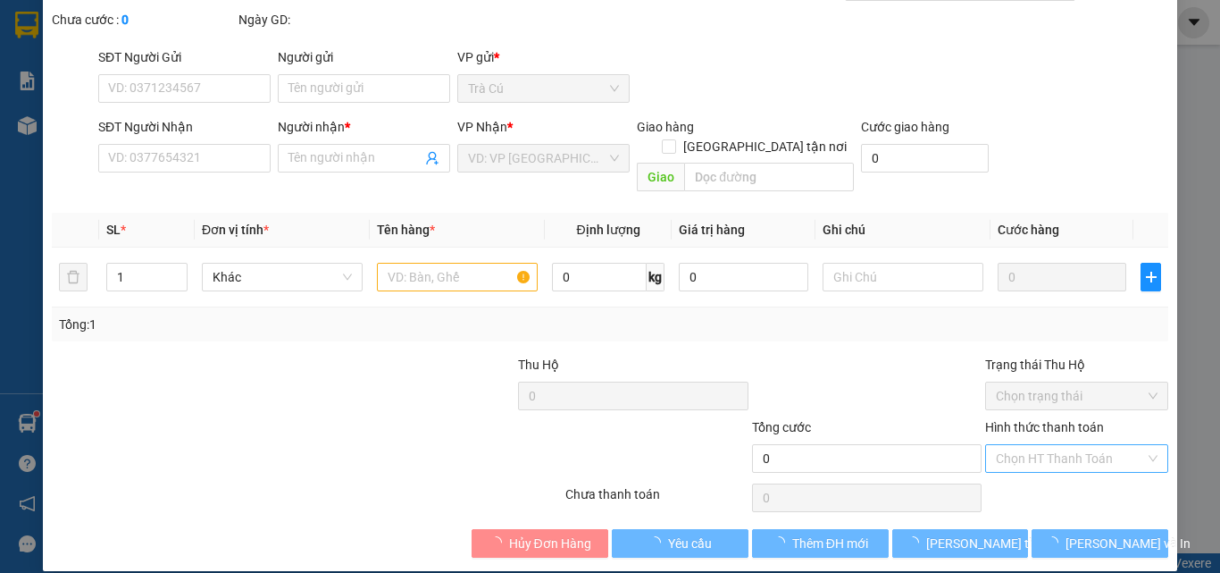
click at [1013, 445] on input "Hình thức thanh toán" at bounding box center [1070, 458] width 149 height 27
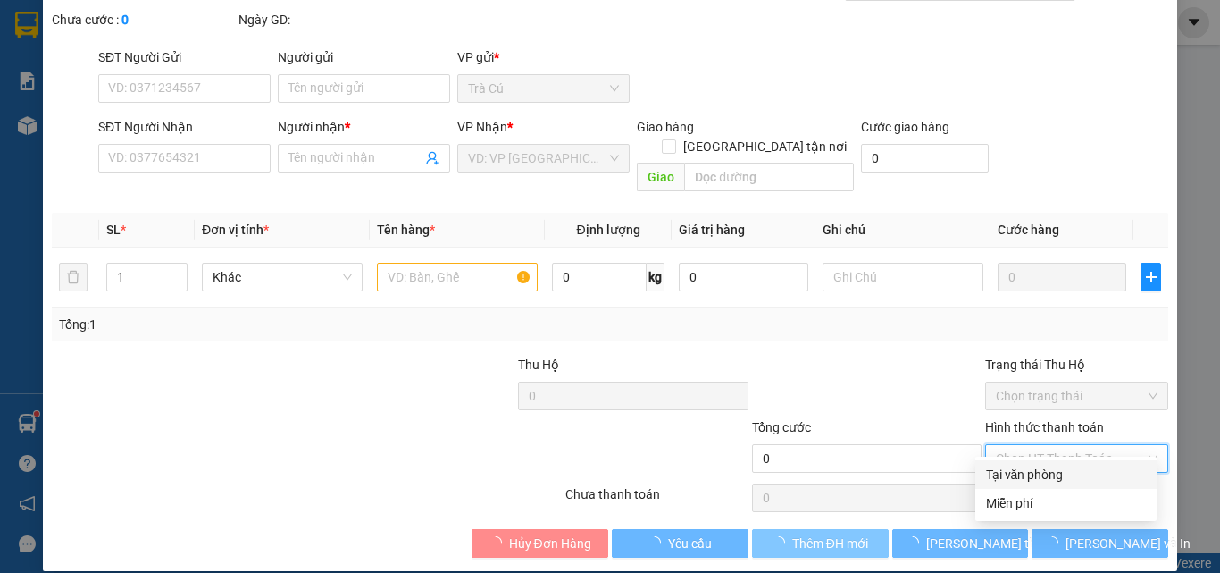
type input "LABO DENTAL"
type input "0982838720"
type input "QT [GEOGRAPHIC_DATA]"
type input "20.000"
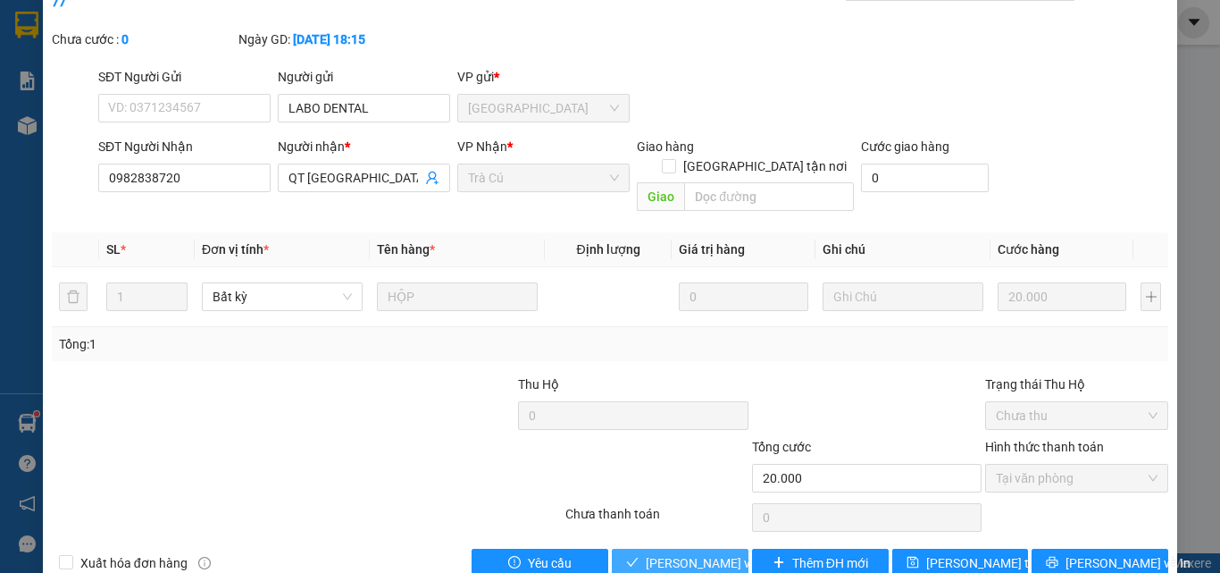
click at [713, 553] on span "[PERSON_NAME] và Giao hàng" at bounding box center [731, 563] width 171 height 20
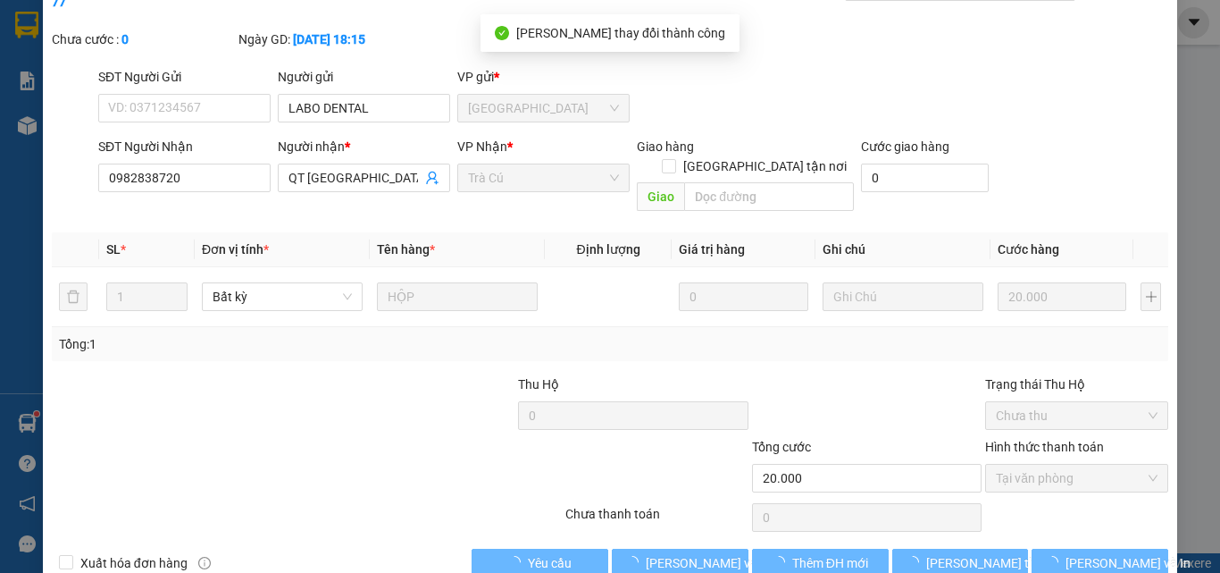
drag, startPoint x: 1199, startPoint y: 281, endPoint x: 1217, endPoint y: 199, distance: 84.3
click at [1219, 164] on div "SỬA ĐƠN HÀNG Lịch sử Ảnh kiện hàng Yêu cầu xuất hóa đơn điện tử Total Paid Fee …" at bounding box center [610, 286] width 1220 height 573
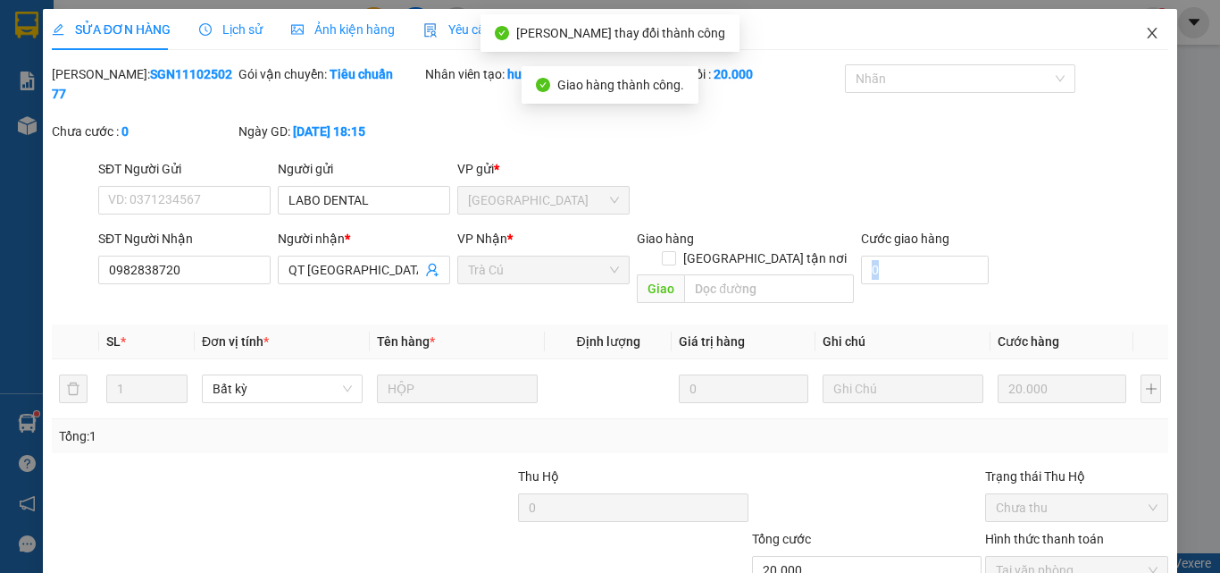
drag, startPoint x: 1138, startPoint y: 42, endPoint x: 1102, endPoint y: 0, distance: 55.1
click at [1138, 38] on span "Close" at bounding box center [1152, 34] width 50 height 50
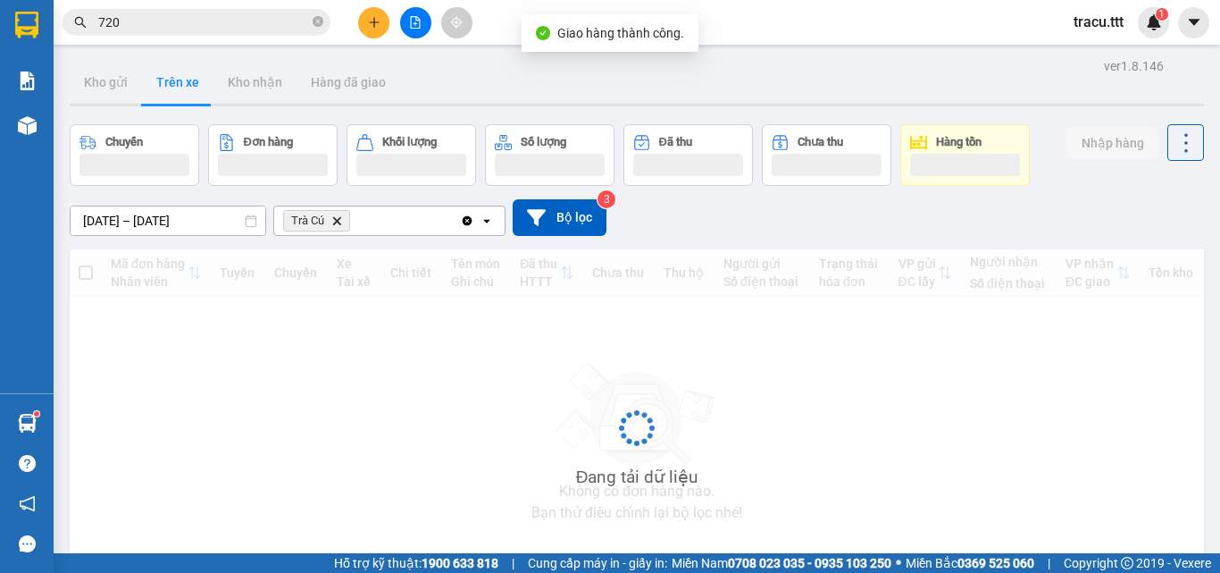
click at [287, 26] on input "720" at bounding box center [203, 23] width 211 height 20
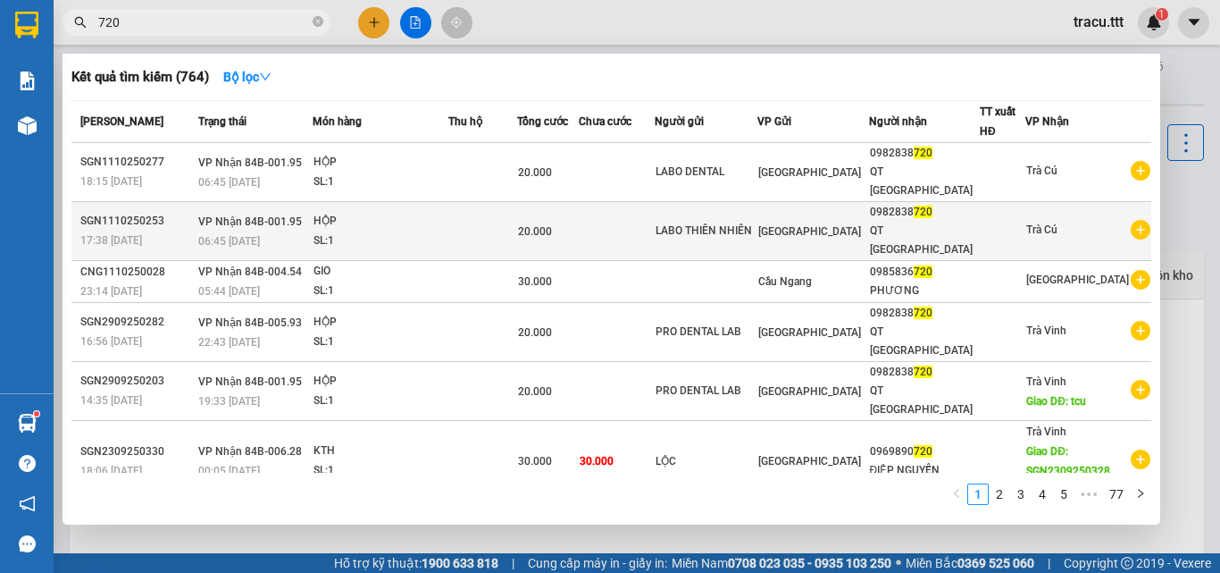
click at [481, 207] on td at bounding box center [483, 231] width 70 height 59
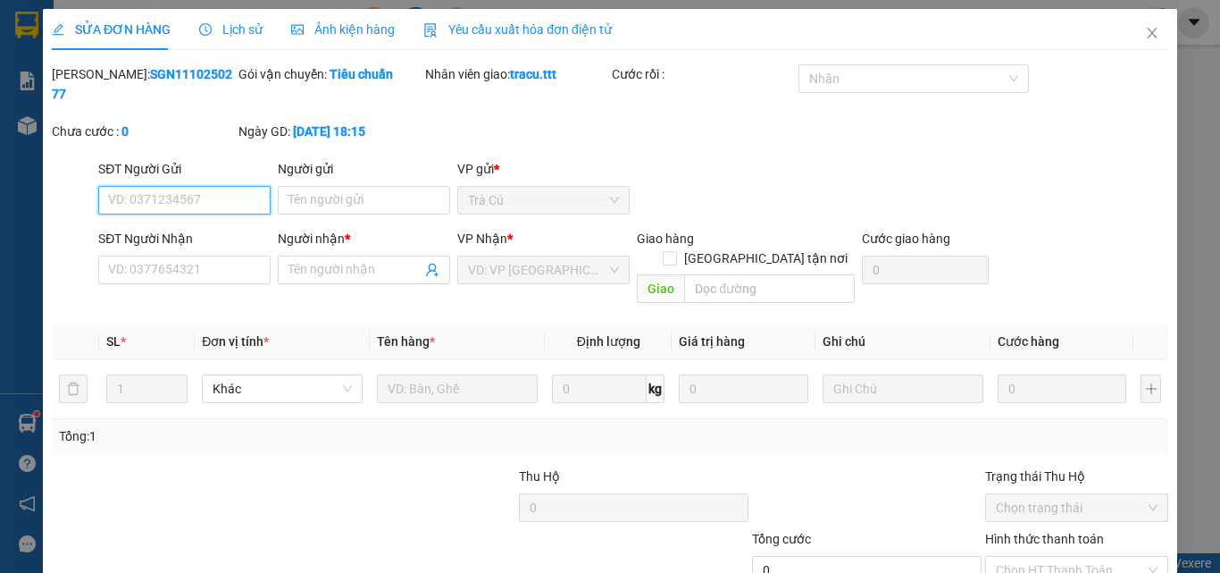
type input "LABO THIÊN NHIÊN"
type input "0982838720"
type input "QT [GEOGRAPHIC_DATA]"
type input "20.000"
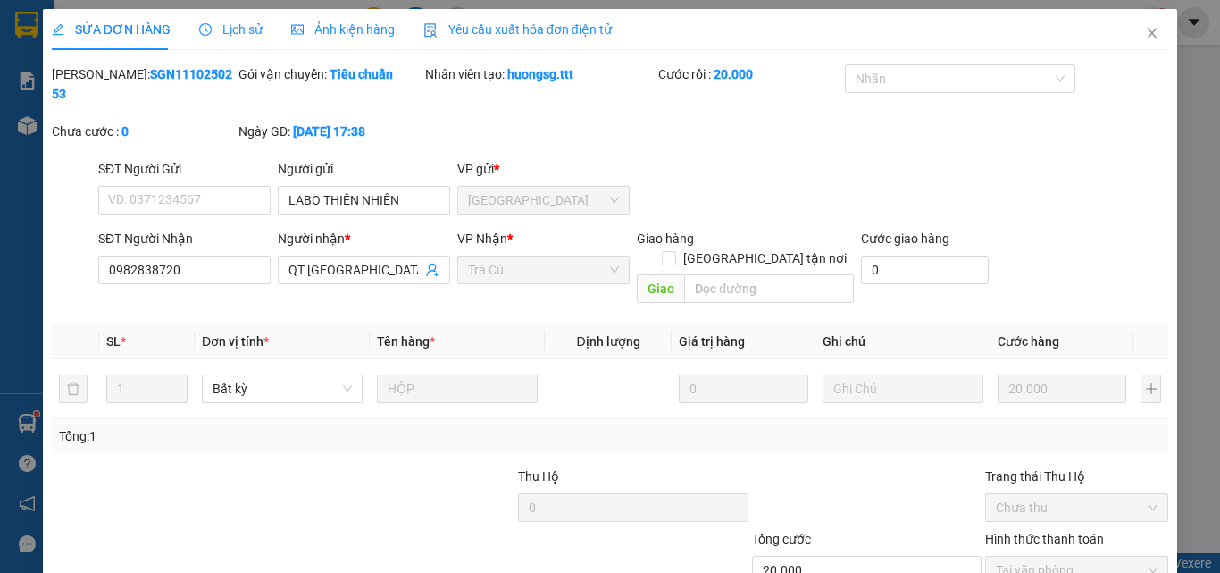
scroll to position [92, 0]
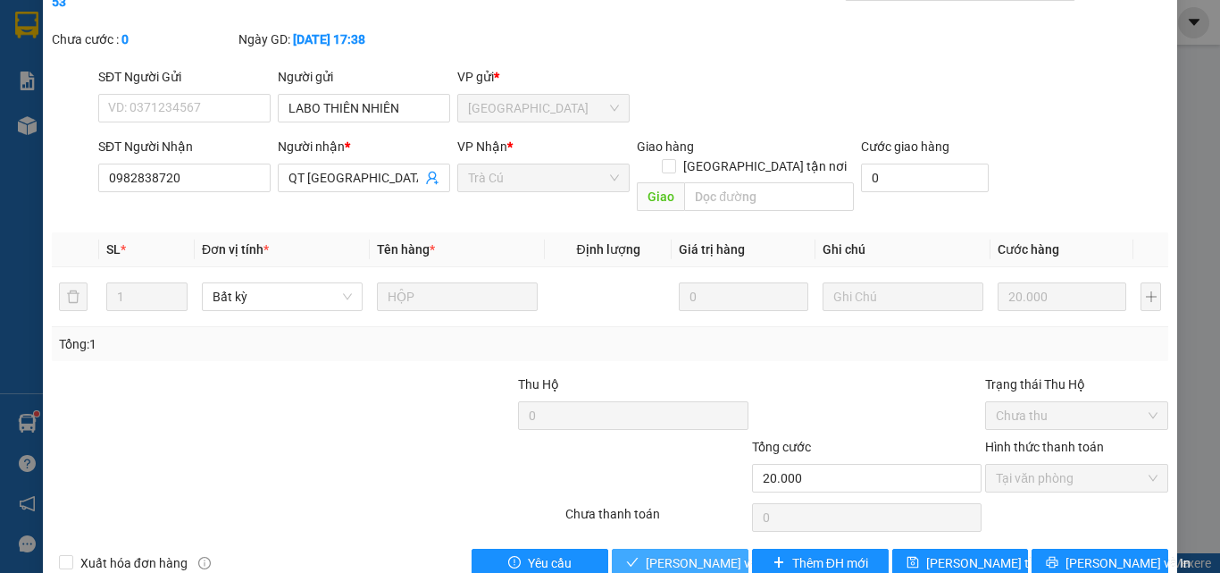
click at [719, 553] on span "[PERSON_NAME] và Giao hàng" at bounding box center [731, 563] width 171 height 20
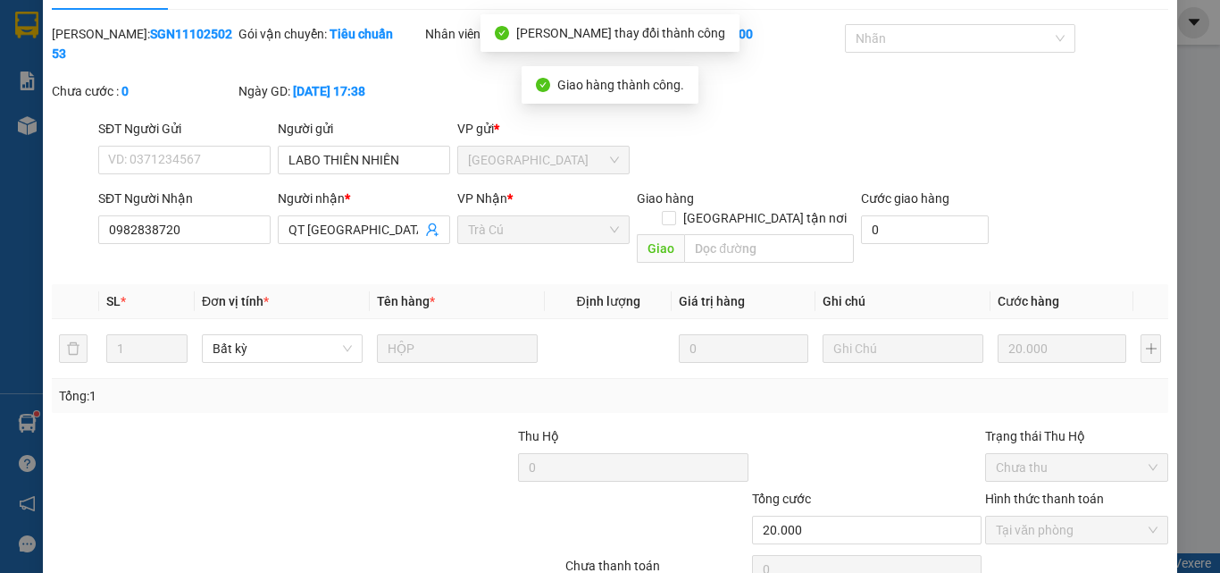
scroll to position [0, 0]
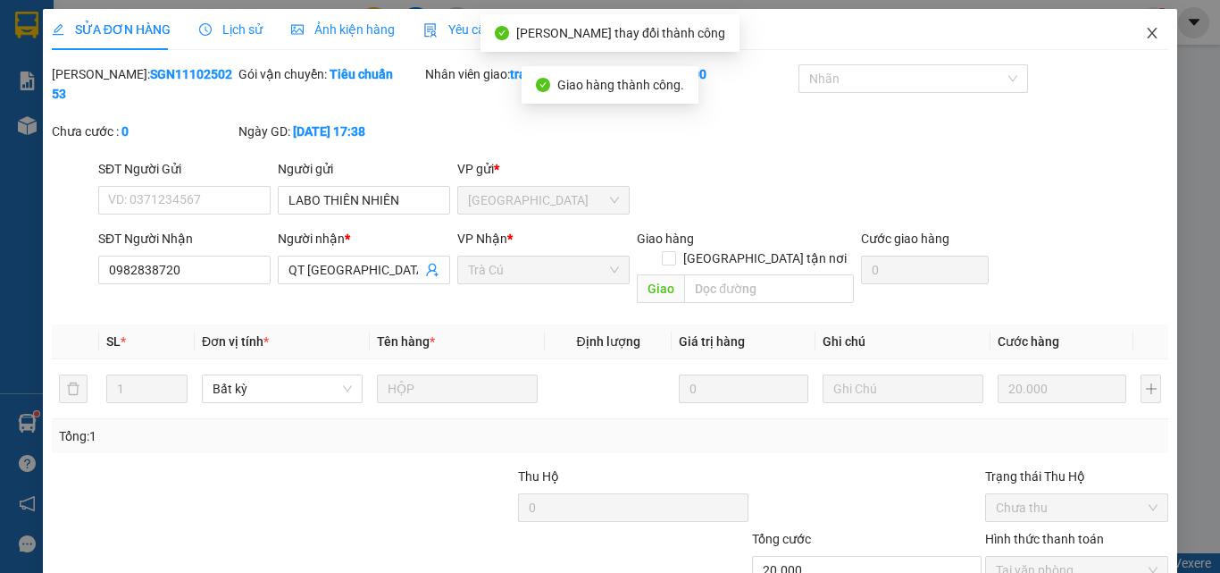
click at [1145, 29] on icon "close" at bounding box center [1152, 33] width 14 height 14
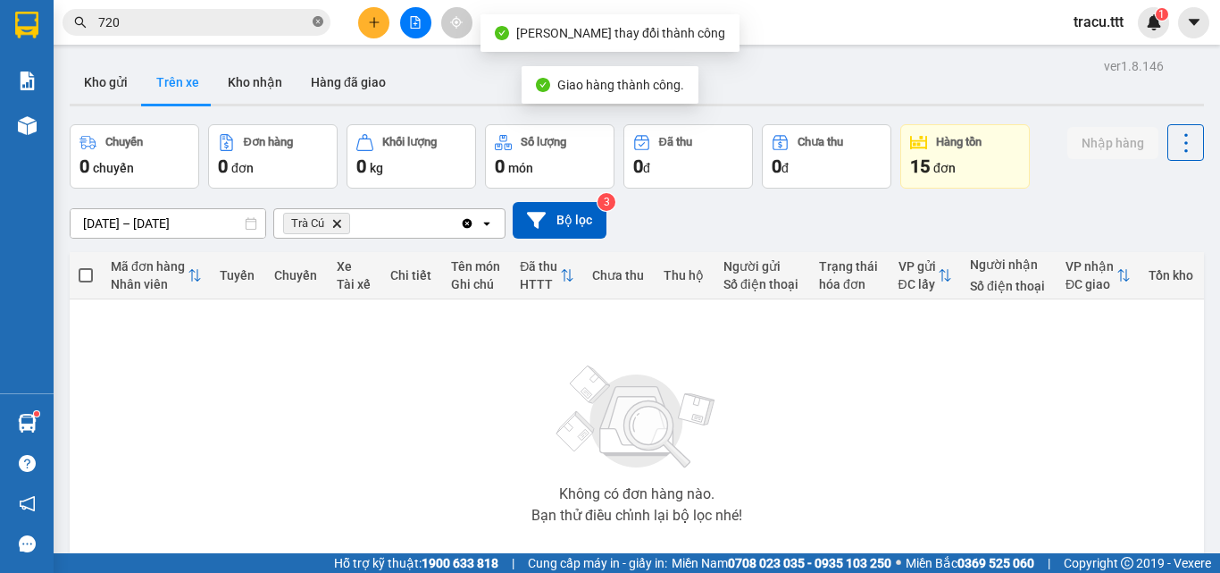
click at [321, 15] on span at bounding box center [318, 22] width 11 height 17
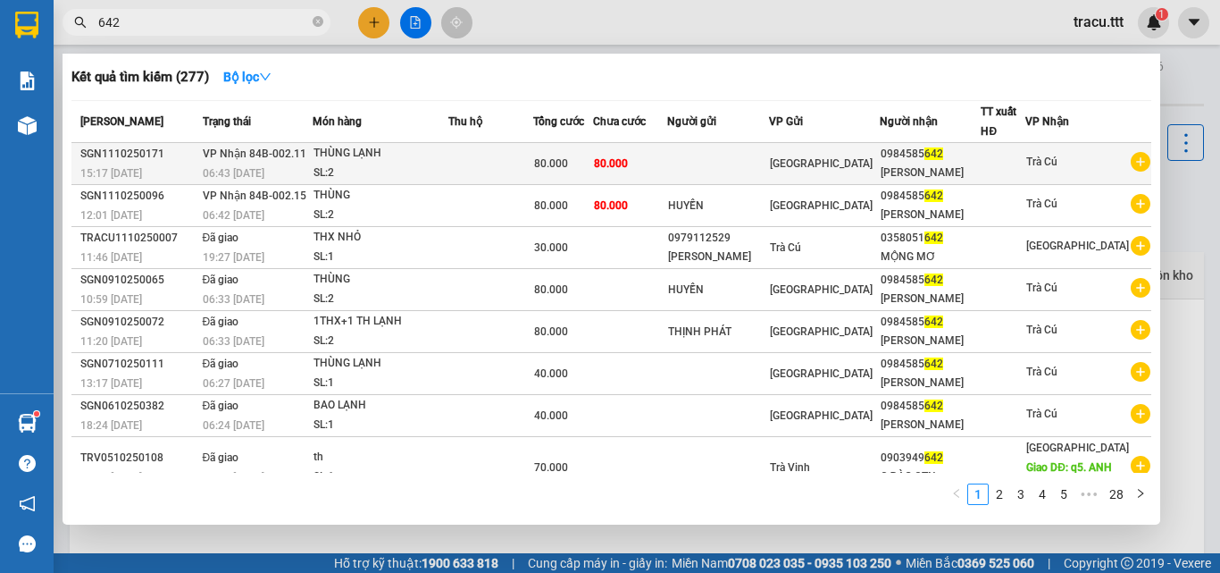
type input "642"
click at [533, 165] on td at bounding box center [490, 164] width 85 height 42
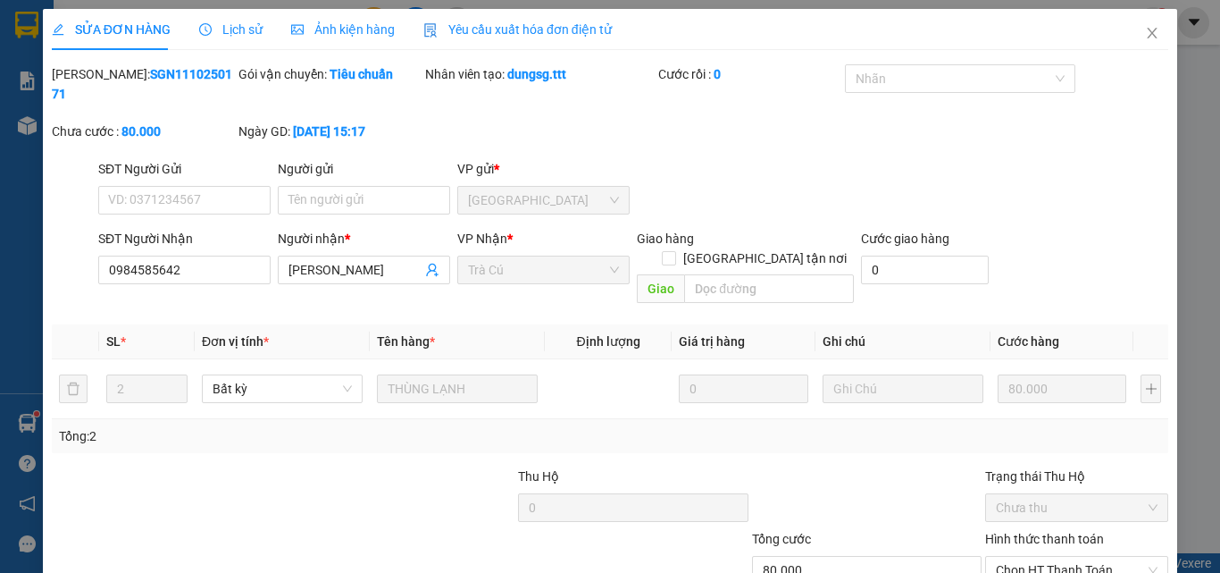
type input "0984585642"
type input "[PERSON_NAME]"
type input "80.000"
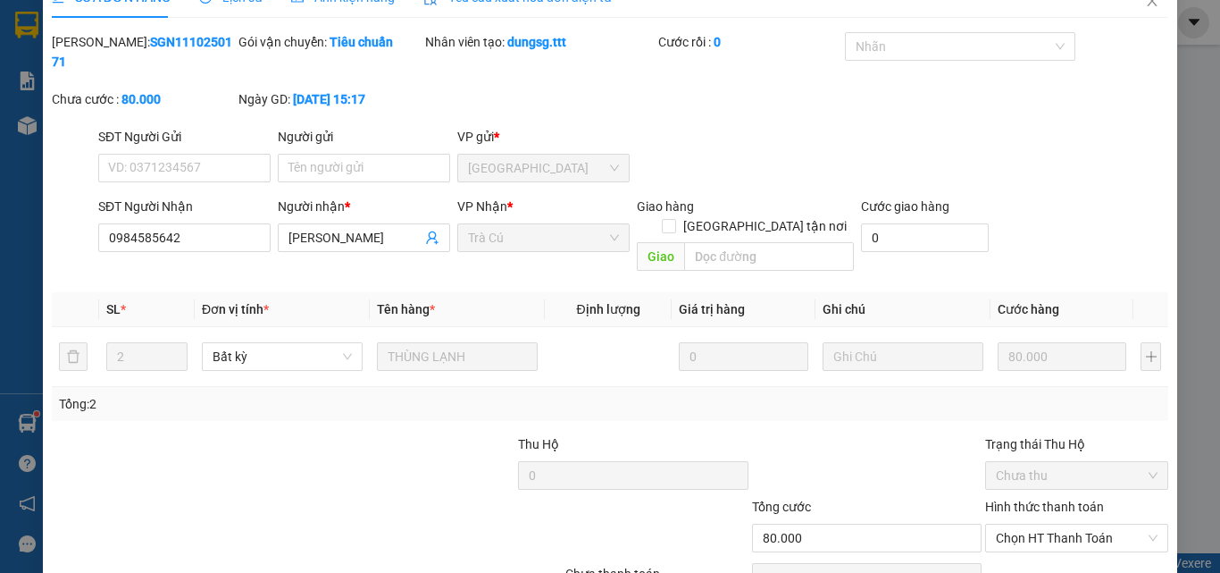
scroll to position [92, 0]
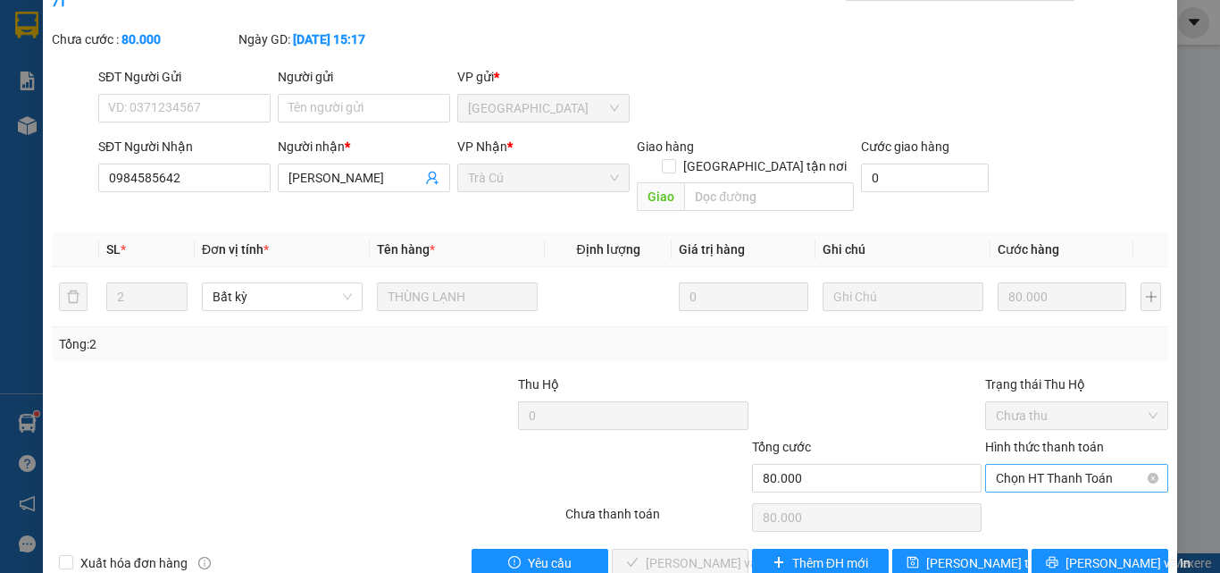
click at [1079, 464] on span "Chọn HT Thanh Toán" at bounding box center [1077, 477] width 162 height 27
drag, startPoint x: 1050, startPoint y: 469, endPoint x: 924, endPoint y: 485, distance: 127.8
click at [1041, 476] on div "Tại văn phòng" at bounding box center [1066, 474] width 160 height 20
type input "0"
click at [707, 553] on span "[PERSON_NAME] và Giao hàng" at bounding box center [731, 563] width 171 height 20
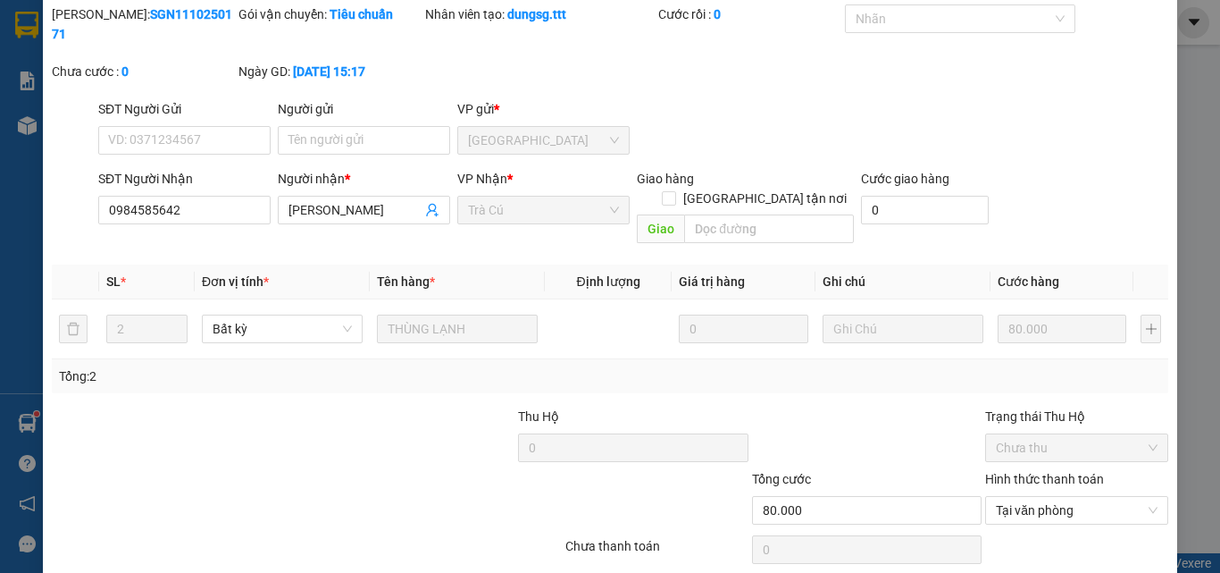
scroll to position [0, 0]
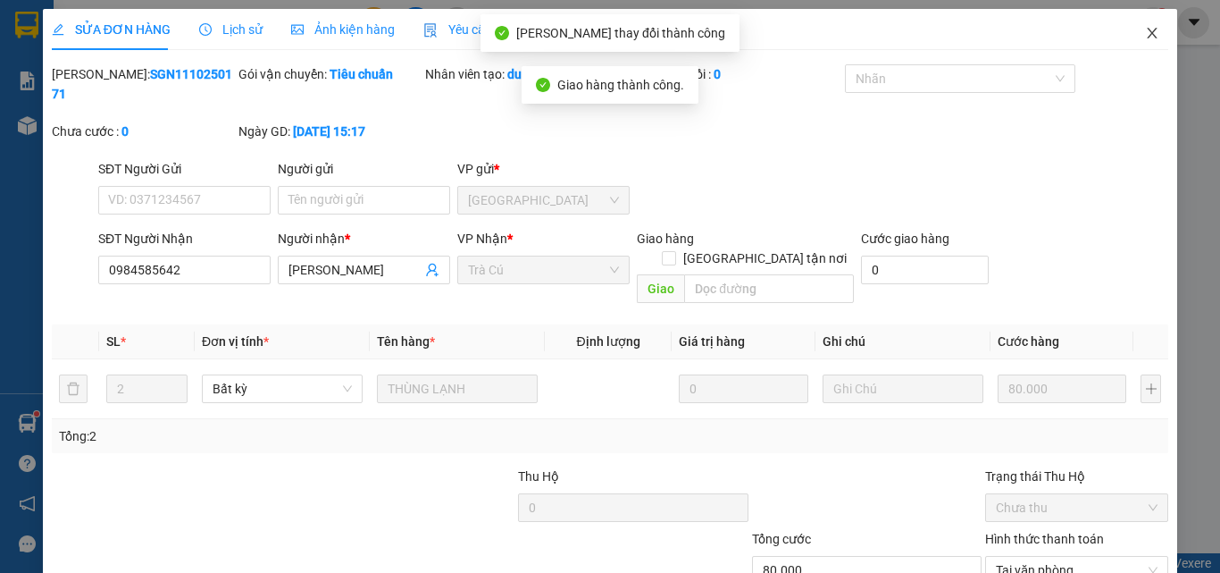
click at [1147, 32] on span "Close" at bounding box center [1152, 34] width 50 height 50
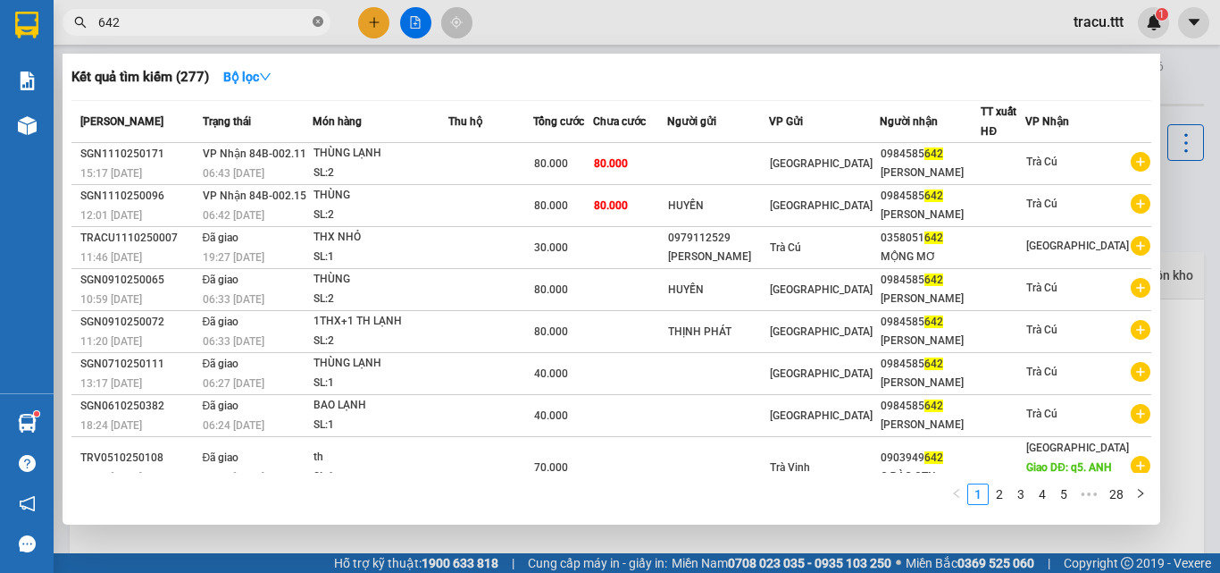
click at [321, 23] on icon "close-circle" at bounding box center [318, 21] width 11 height 11
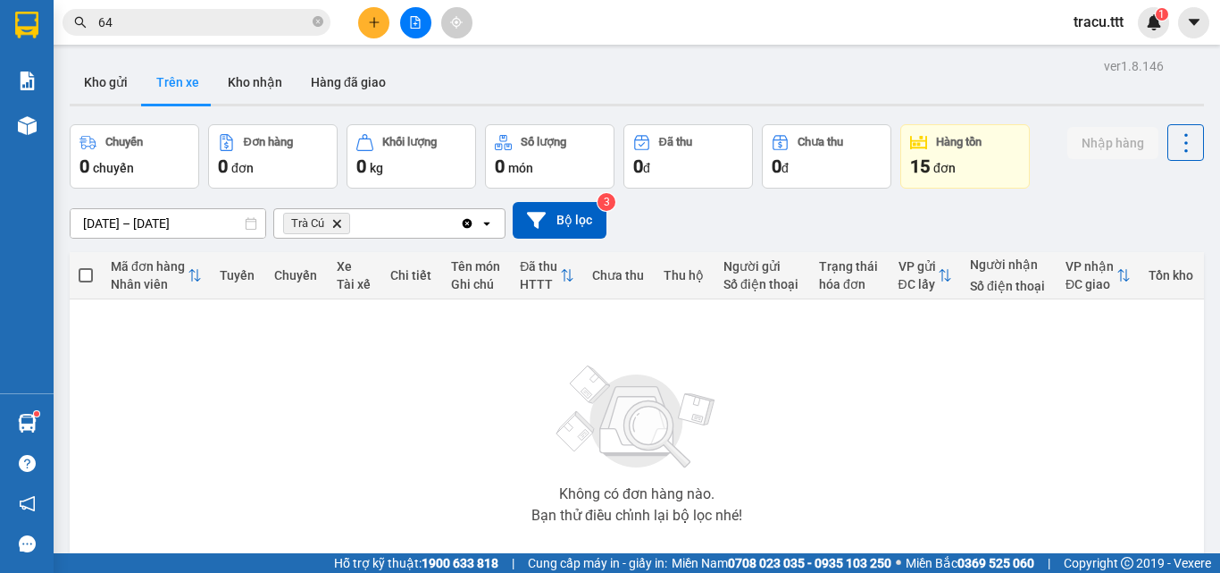
type input "644"
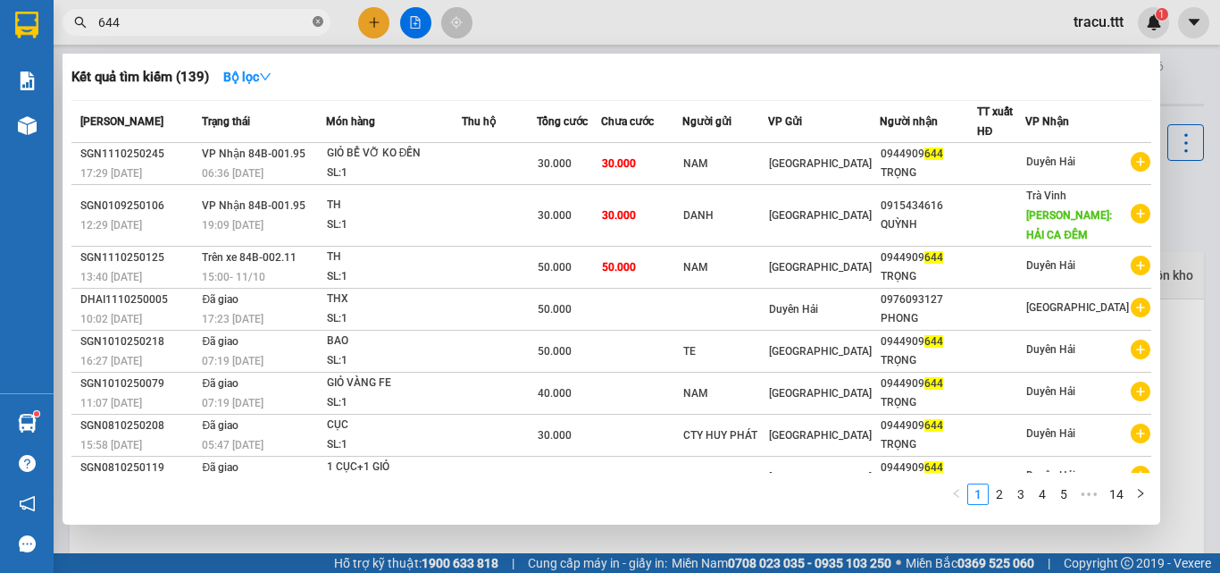
click at [313, 23] on icon "close-circle" at bounding box center [318, 21] width 11 height 11
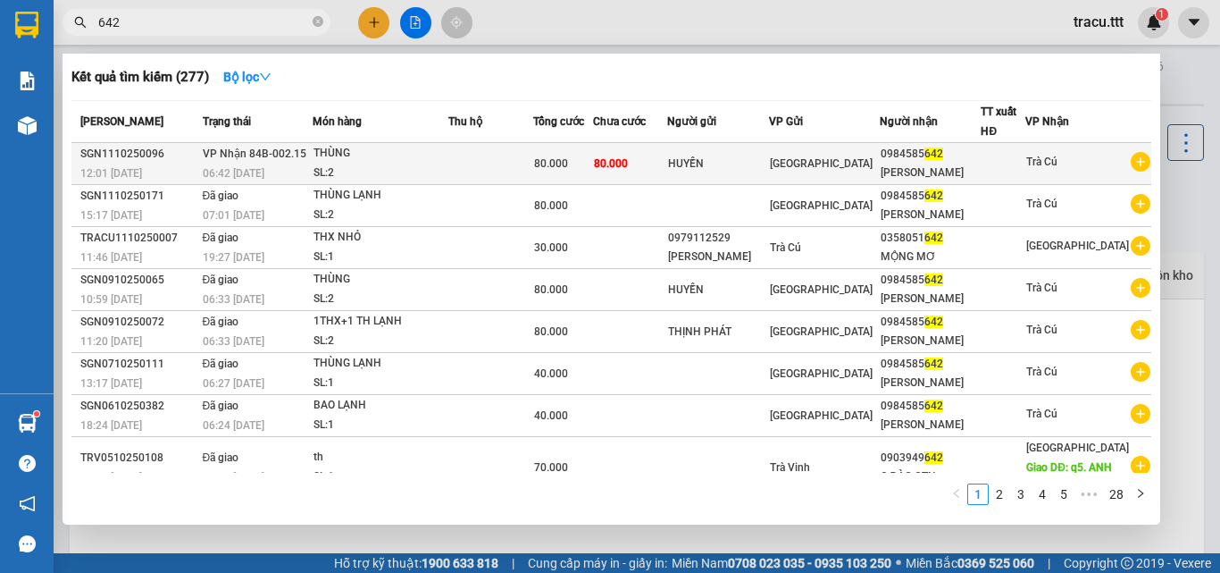
type input "642"
click at [667, 159] on td "80.000" at bounding box center [630, 164] width 74 height 42
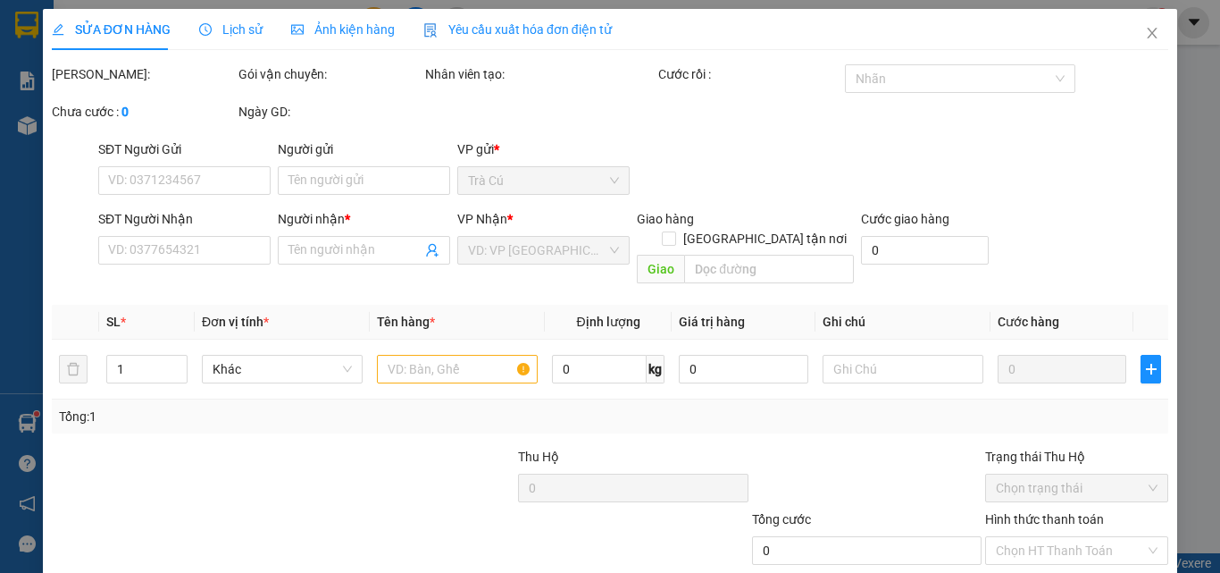
type input "HUYỀN"
type input "0984585642"
type input "[PERSON_NAME]"
type input "80.000"
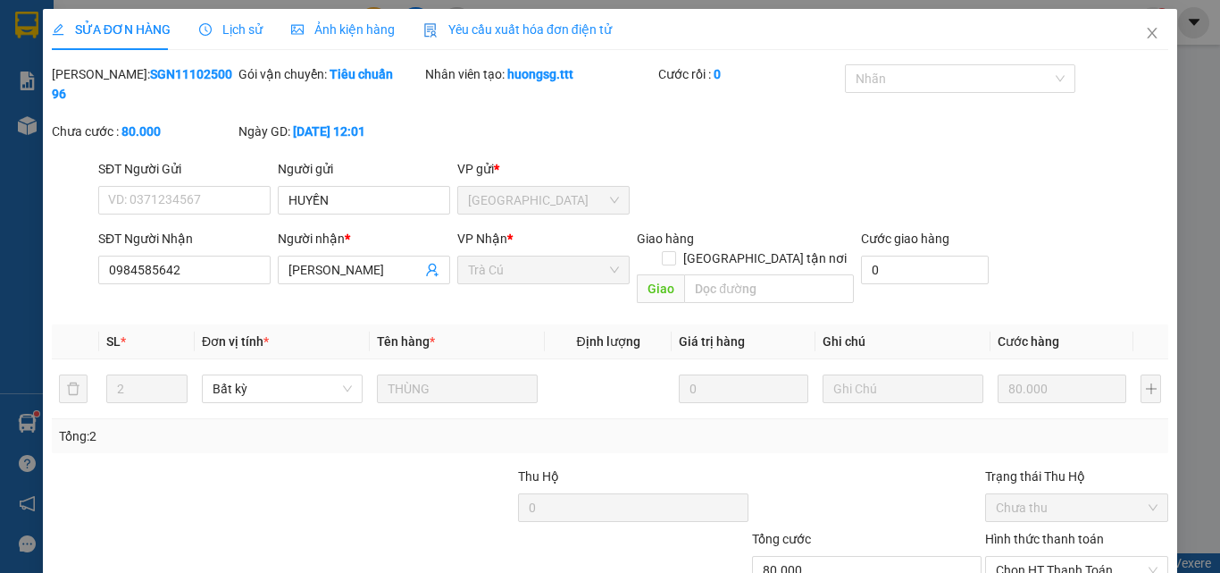
scroll to position [92, 0]
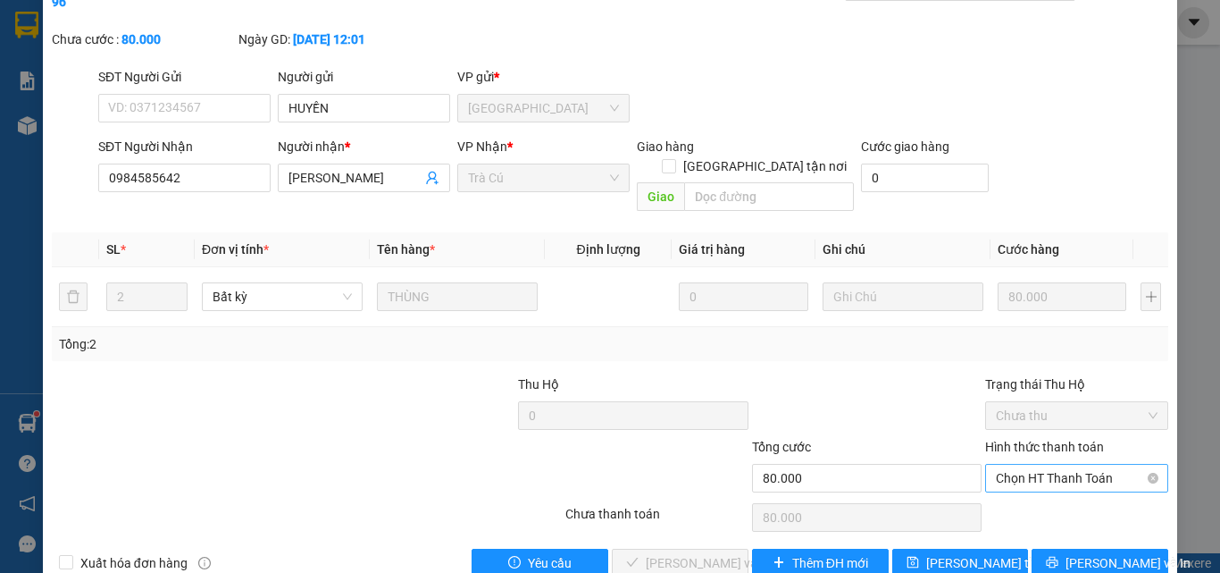
click at [1073, 464] on span "Chọn HT Thanh Toán" at bounding box center [1077, 477] width 162 height 27
click at [1052, 484] on div "Tại văn phòng" at bounding box center [1065, 474] width 181 height 29
type input "0"
click at [691, 553] on span "[PERSON_NAME] và Giao hàng" at bounding box center [731, 563] width 171 height 20
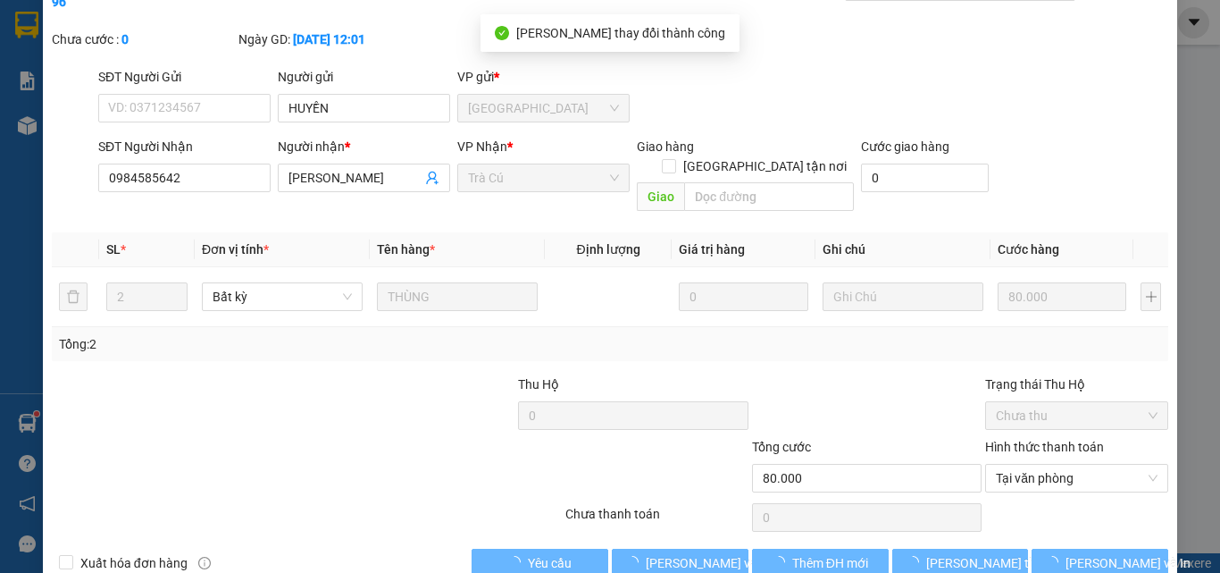
scroll to position [0, 0]
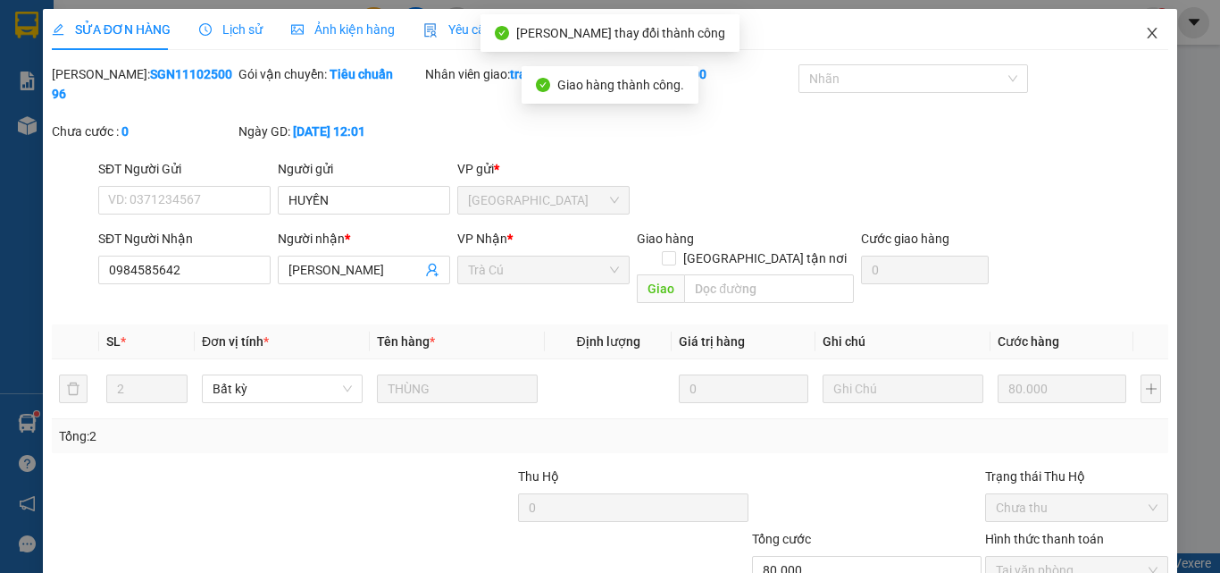
click at [1145, 40] on icon "close" at bounding box center [1152, 33] width 14 height 14
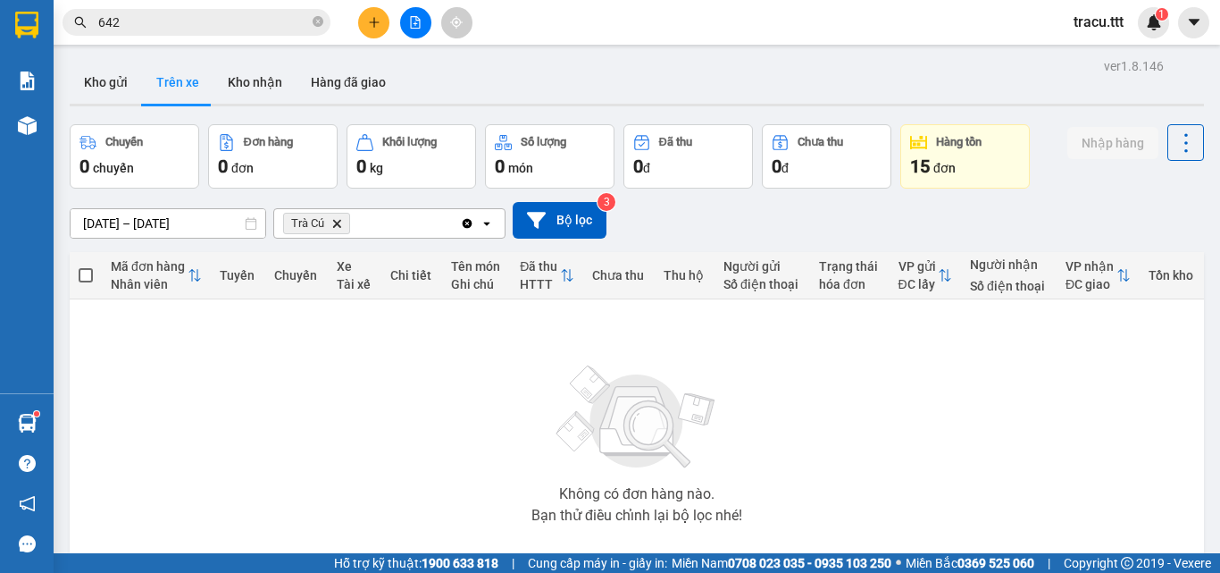
click at [384, 19] on button at bounding box center [373, 22] width 31 height 31
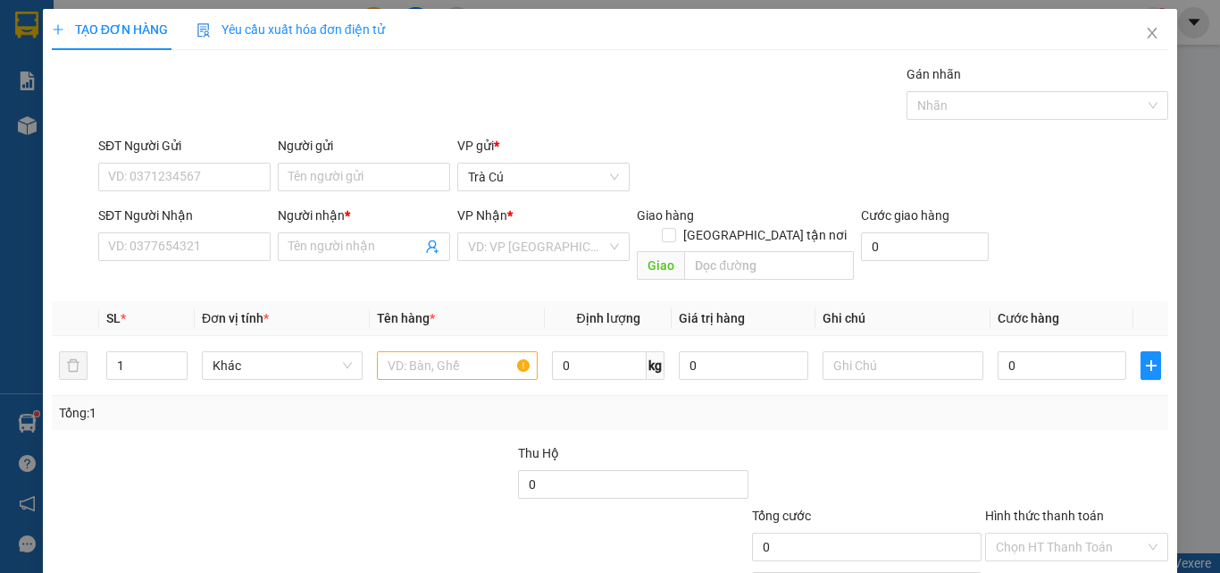
click at [220, 227] on div "SĐT Người Nhận" at bounding box center [184, 218] width 172 height 27
click at [213, 238] on input "SĐT Người Nhận" at bounding box center [184, 246] width 172 height 29
type input "0932028992"
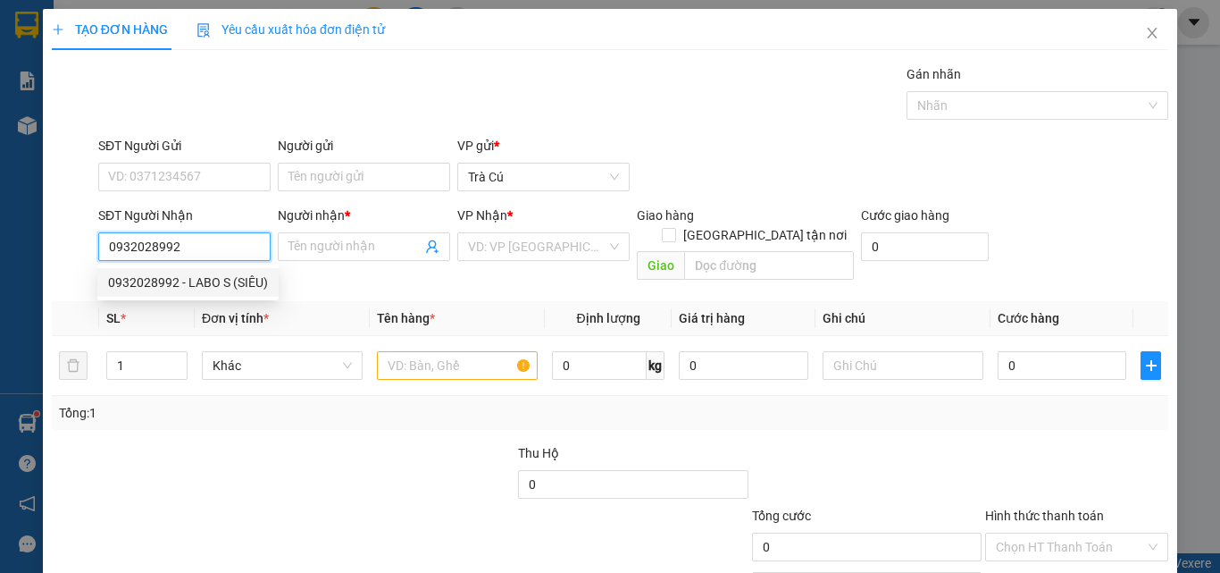
click at [230, 286] on div "0932028992 - LABO S (SIÊU)" at bounding box center [188, 282] width 160 height 20
type input "LABO S (SIÊU)"
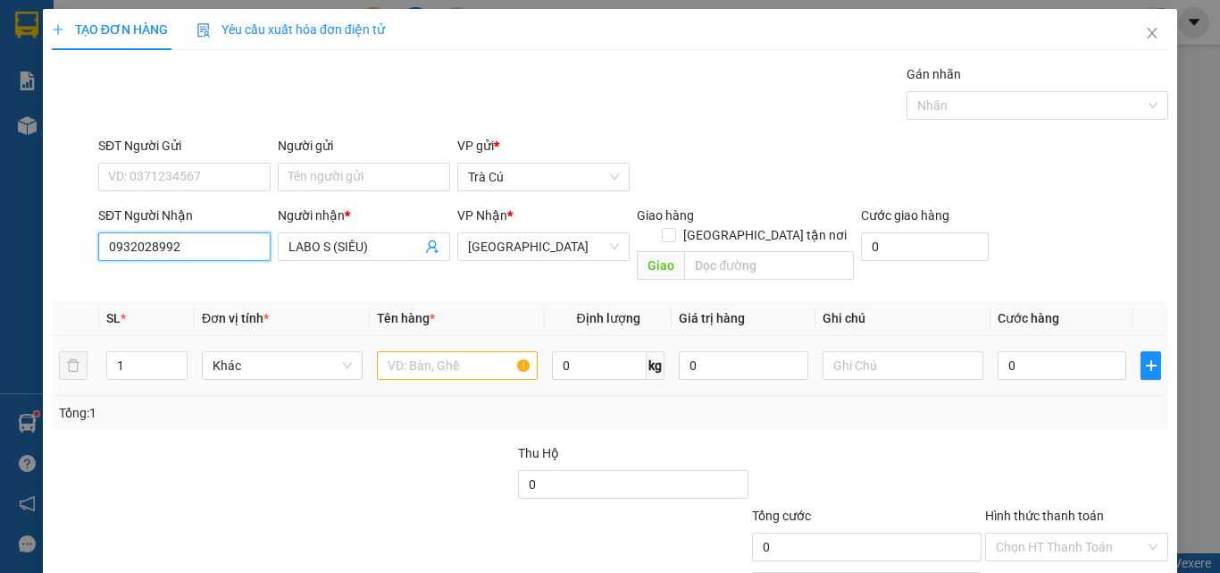
type input "0932028992"
drag, startPoint x: 385, startPoint y: 332, endPoint x: 395, endPoint y: 340, distance: 12.7
click at [387, 347] on div at bounding box center [457, 365] width 161 height 36
click at [395, 351] on input "text" at bounding box center [457, 365] width 161 height 29
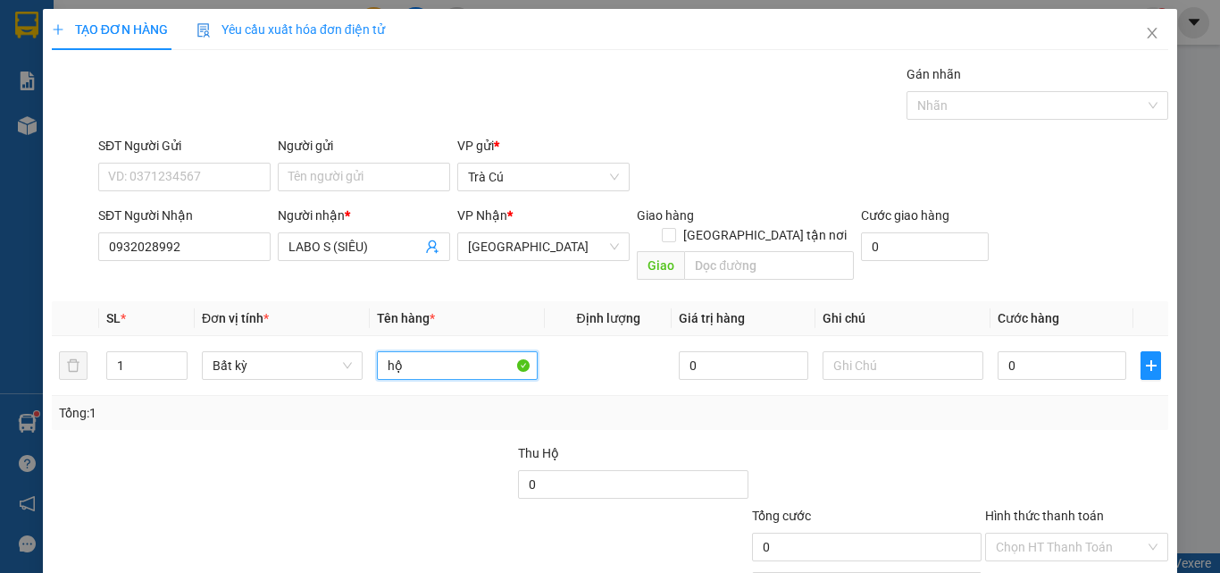
type input "h"
type input "HỘP"
click at [1012, 353] on input "0" at bounding box center [1062, 365] width 129 height 29
type input "2"
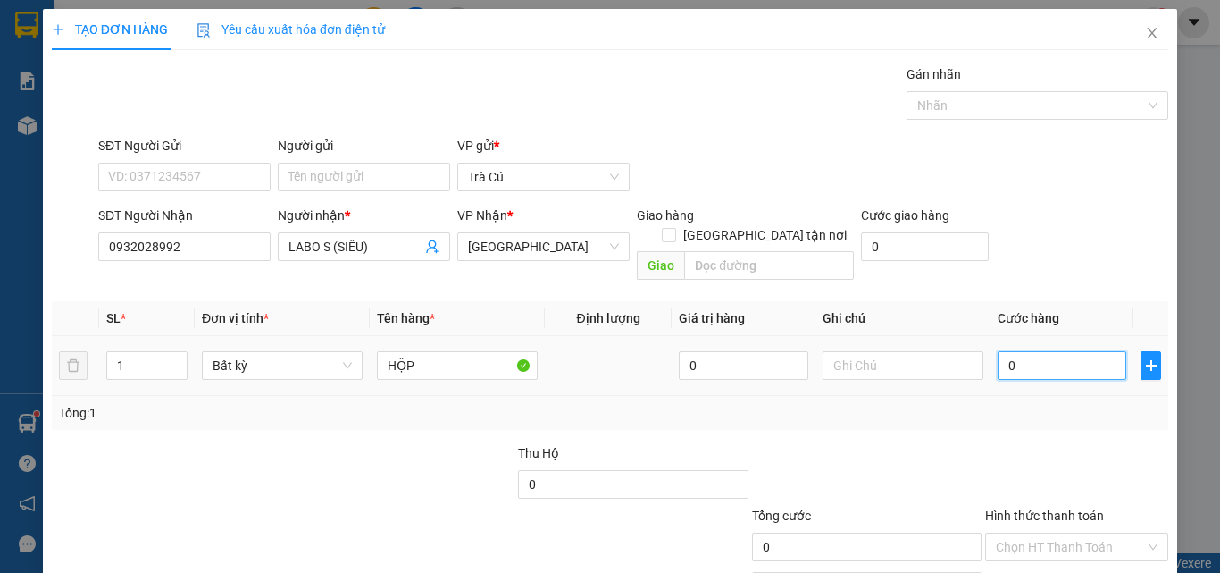
type input "2"
type input "20"
type input "20.000"
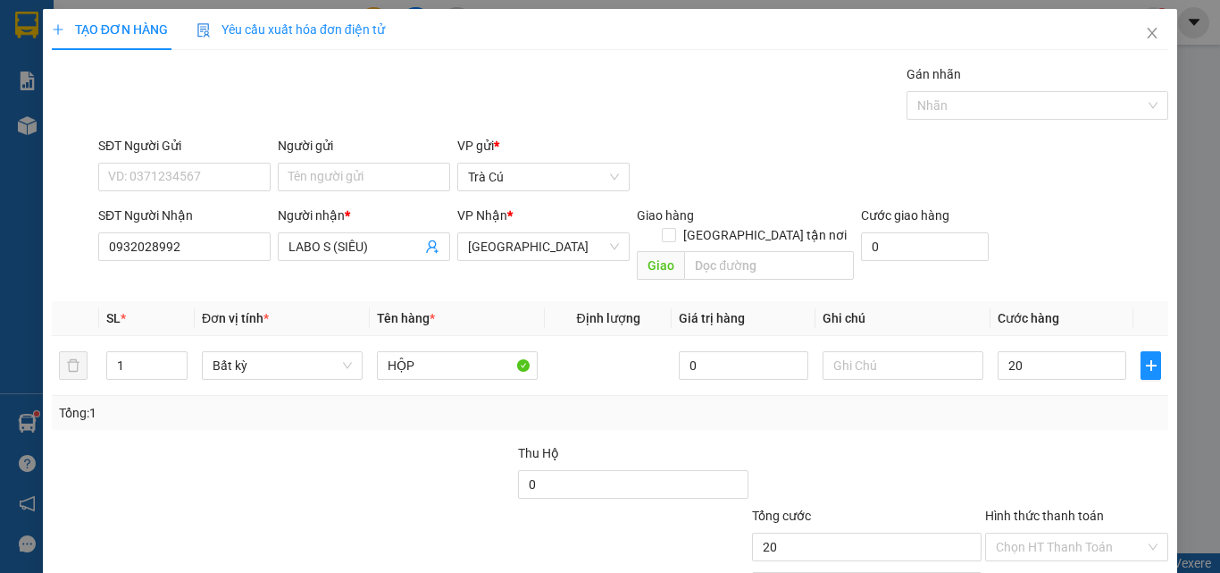
type input "20.000"
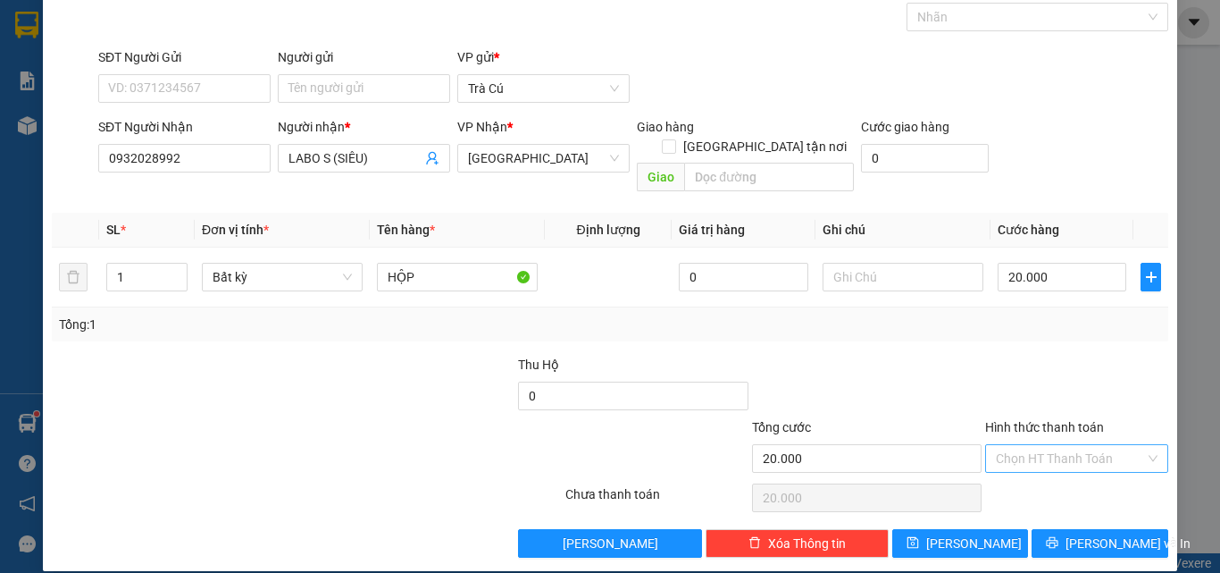
click at [1099, 445] on input "Hình thức thanh toán" at bounding box center [1070, 458] width 149 height 27
click at [1082, 472] on div "Tại văn phòng" at bounding box center [1066, 474] width 160 height 20
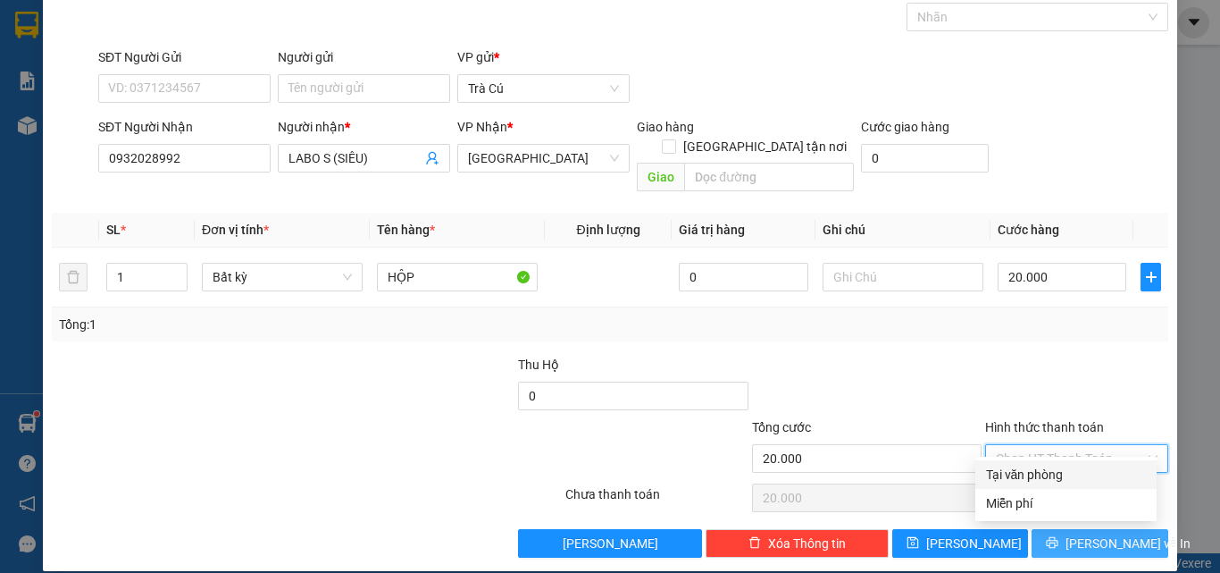
type input "0"
click at [1122, 533] on span "[PERSON_NAME] và In" at bounding box center [1128, 543] width 125 height 20
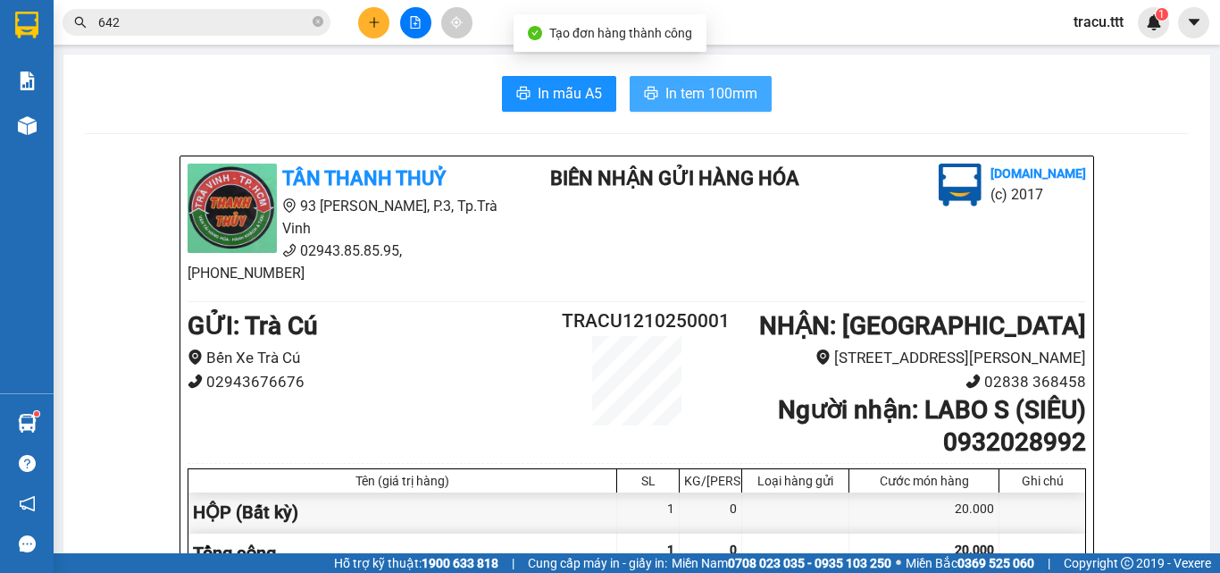
click at [714, 96] on span "In tem 100mm" at bounding box center [711, 93] width 92 height 22
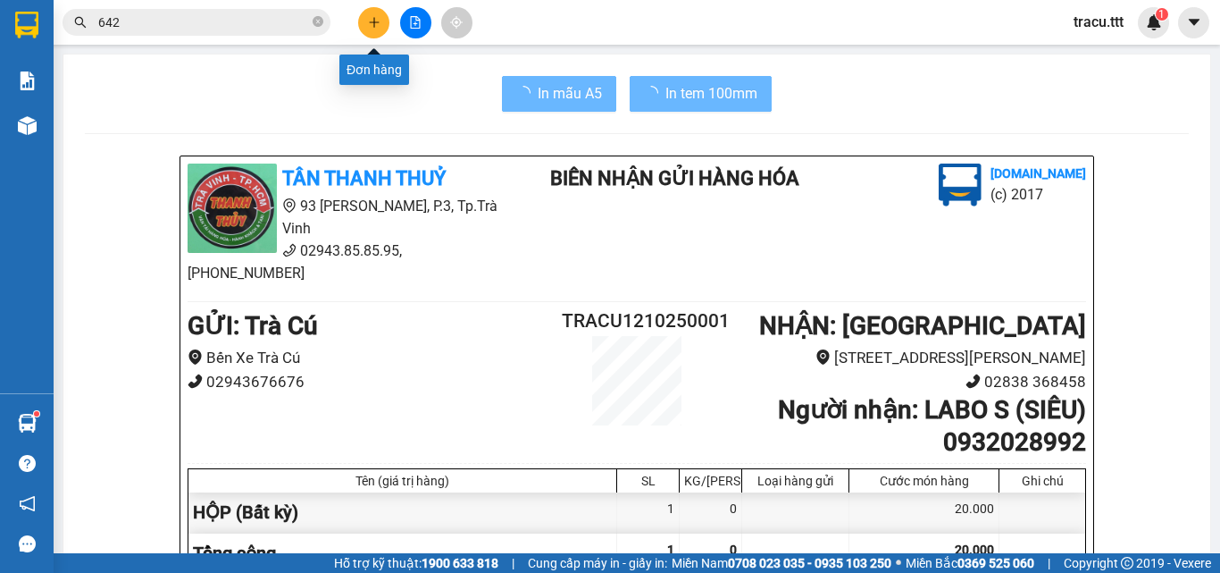
click at [374, 34] on button at bounding box center [373, 22] width 31 height 31
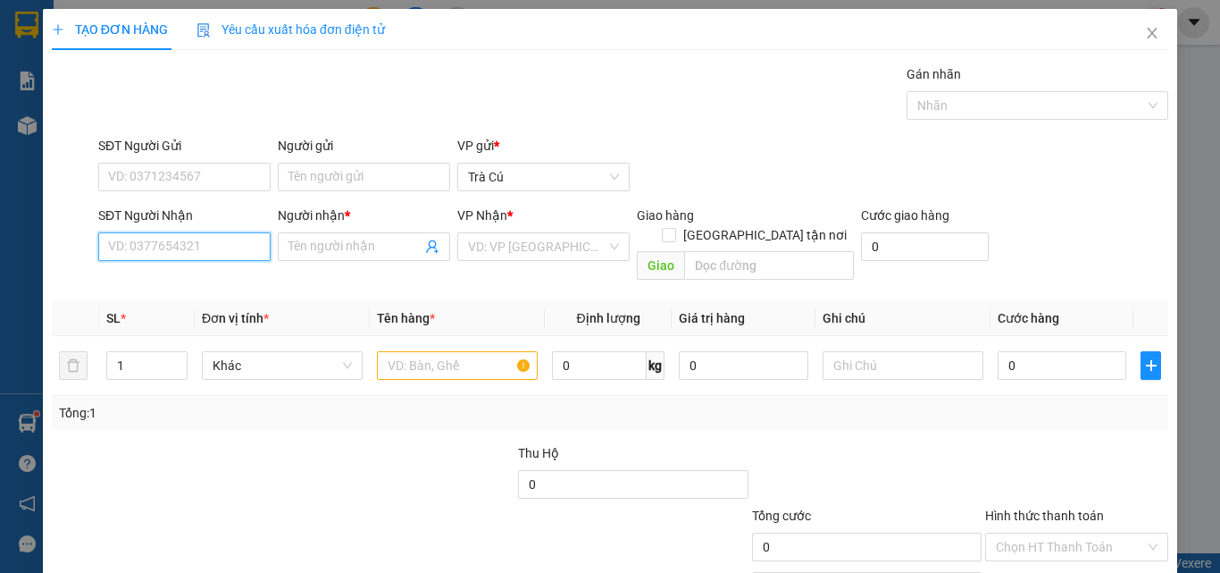
click at [214, 240] on input "SĐT Người Nhận" at bounding box center [184, 246] width 172 height 29
click at [189, 285] on div "02837510076 - LABO ASIA" at bounding box center [182, 282] width 149 height 20
type input "02837510076"
type input "LABO ASIA"
type input "02837510076"
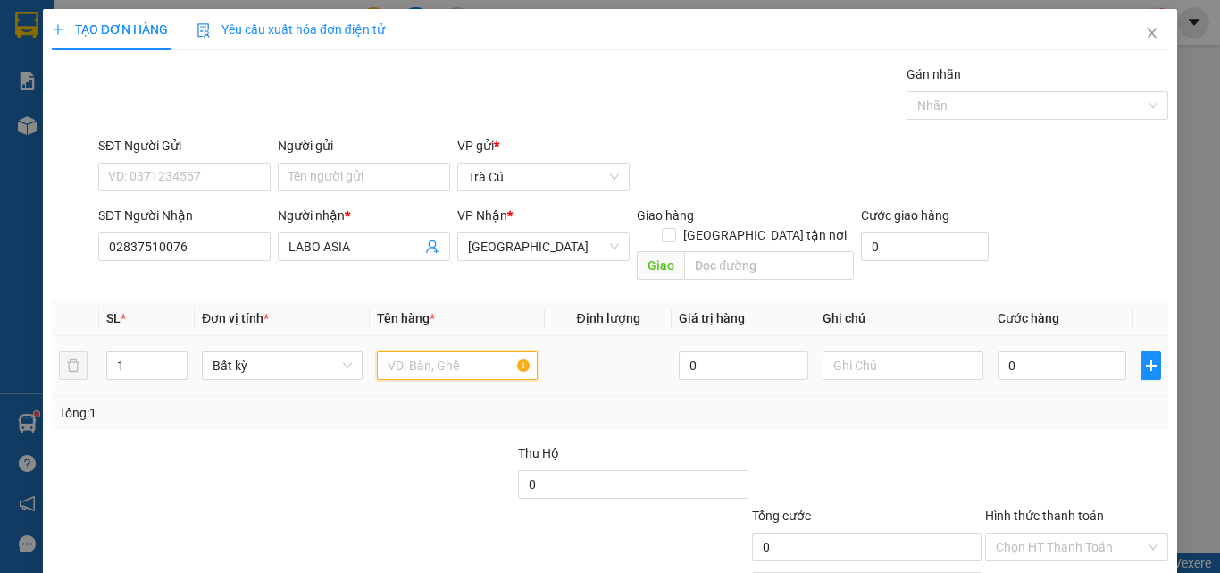
click at [442, 351] on input "text" at bounding box center [457, 365] width 161 height 29
type input "HỘP"
click at [1006, 351] on input "0" at bounding box center [1062, 365] width 129 height 29
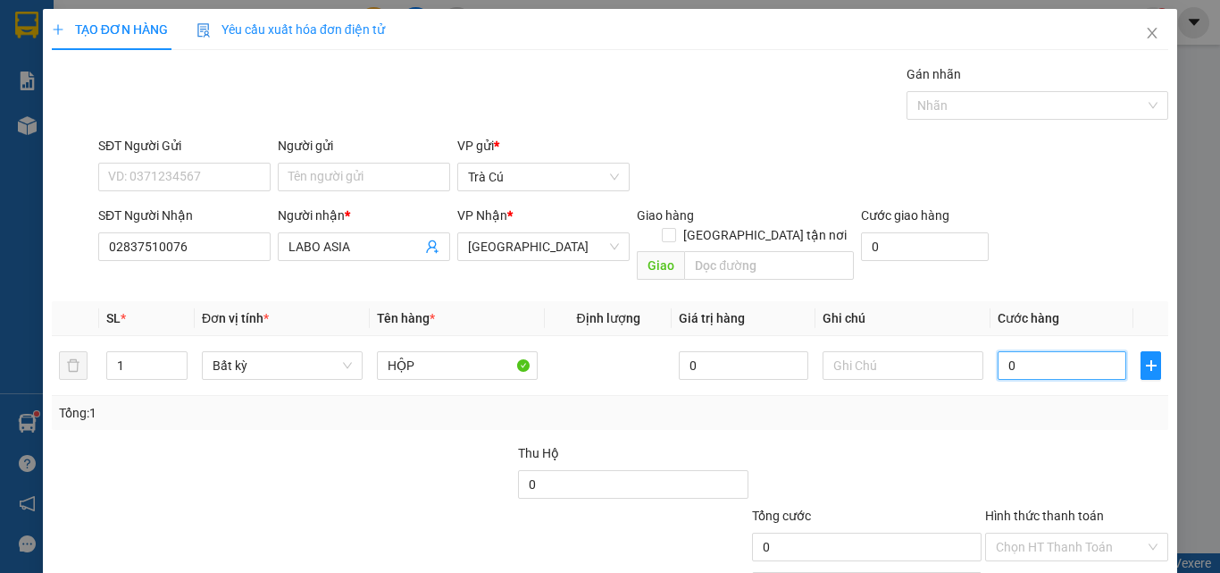
type input "2"
type input "20"
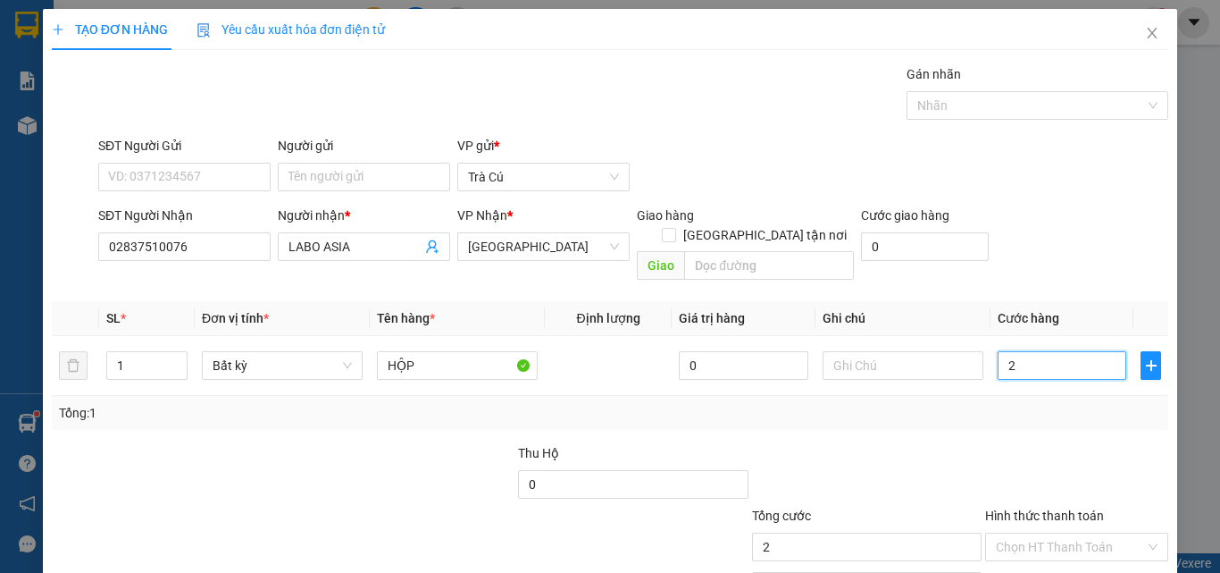
type input "20"
type input "20.000"
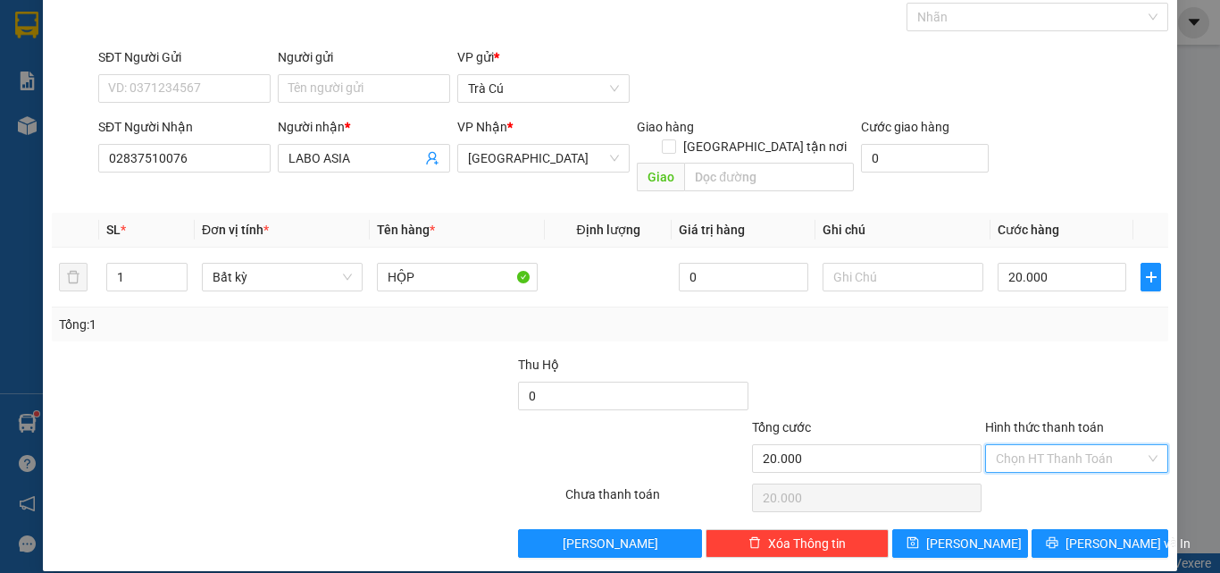
click at [1088, 446] on input "Hình thức thanh toán" at bounding box center [1070, 458] width 149 height 27
click at [1075, 467] on div "Tại văn phòng" at bounding box center [1066, 474] width 160 height 20
type input "0"
click at [1062, 529] on button "[PERSON_NAME] và In" at bounding box center [1100, 543] width 137 height 29
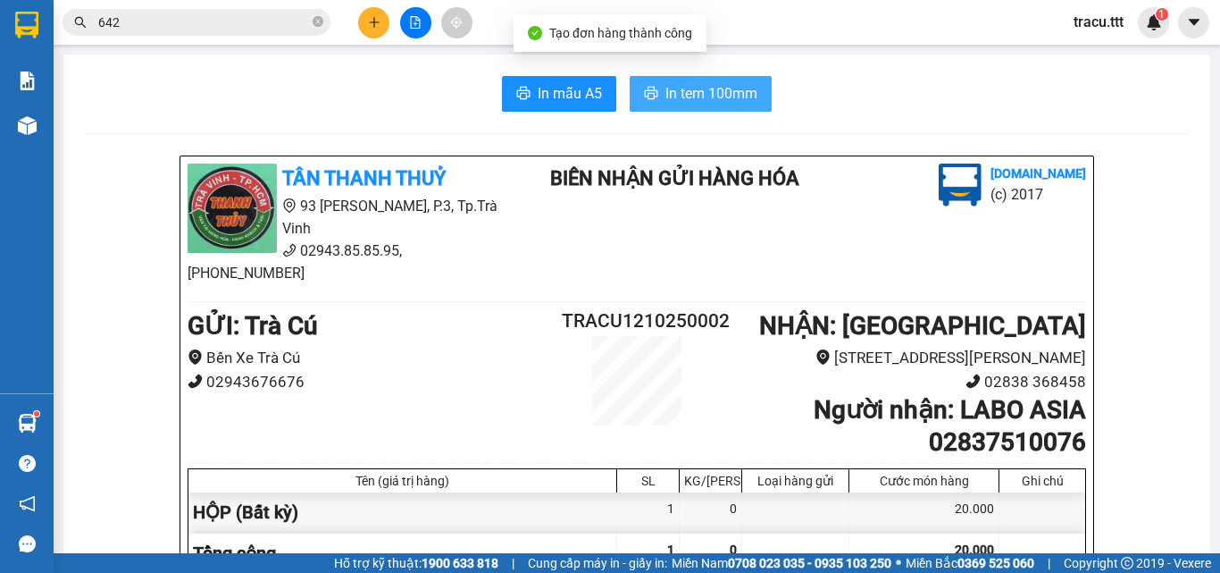
click at [722, 96] on span "In tem 100mm" at bounding box center [711, 93] width 92 height 22
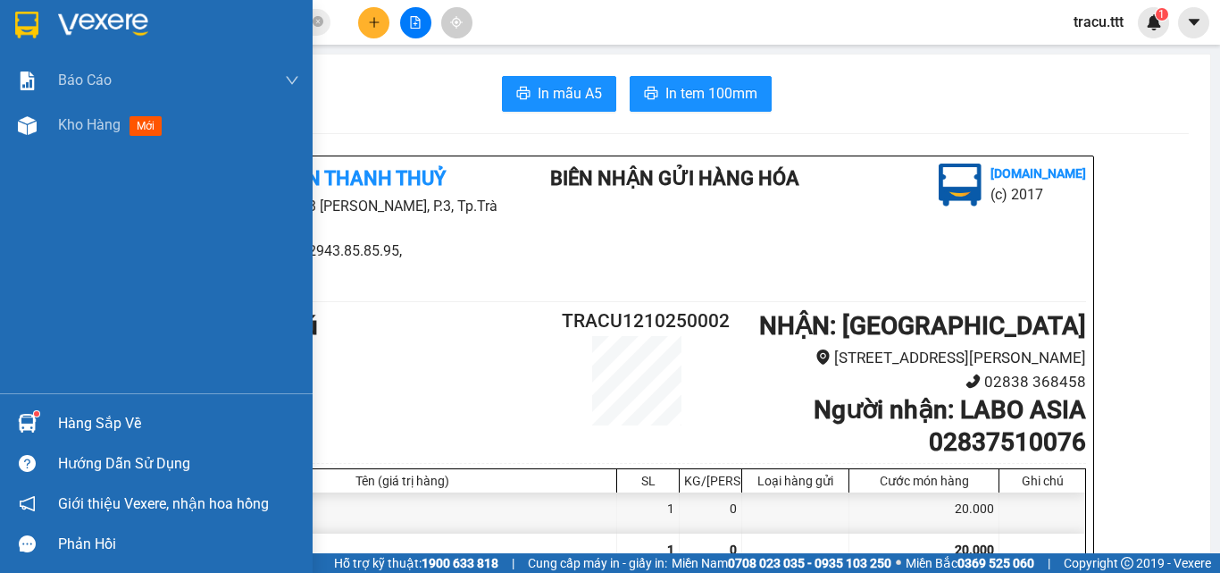
click at [42, 21] on div at bounding box center [27, 24] width 31 height 31
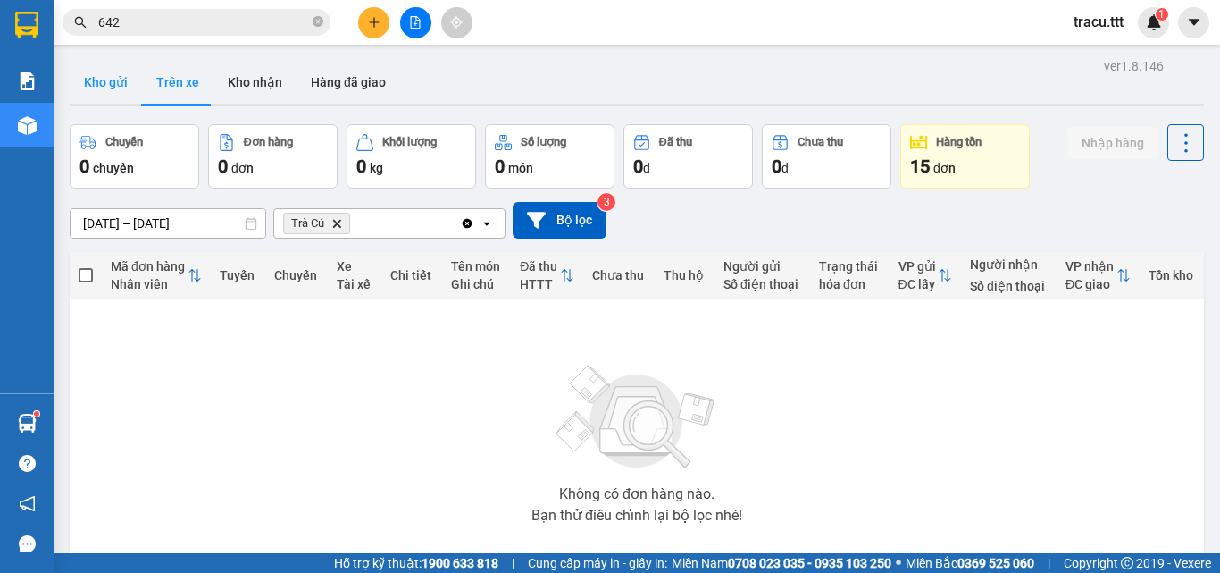
click at [97, 78] on button "Kho gửi" at bounding box center [106, 82] width 72 height 43
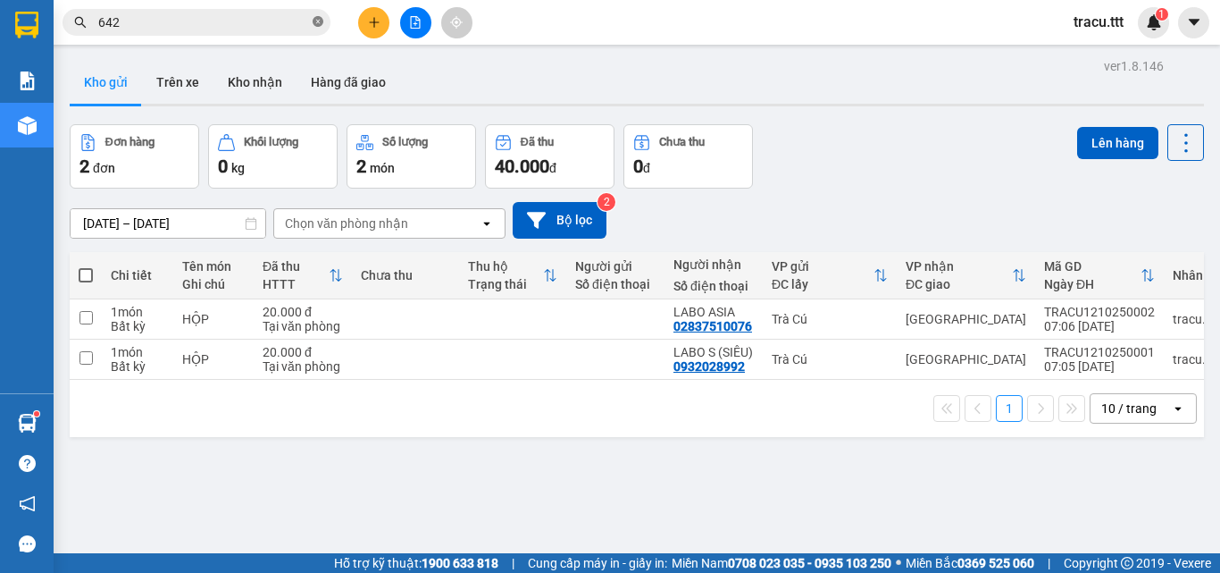
click at [320, 25] on icon "close-circle" at bounding box center [318, 21] width 11 height 11
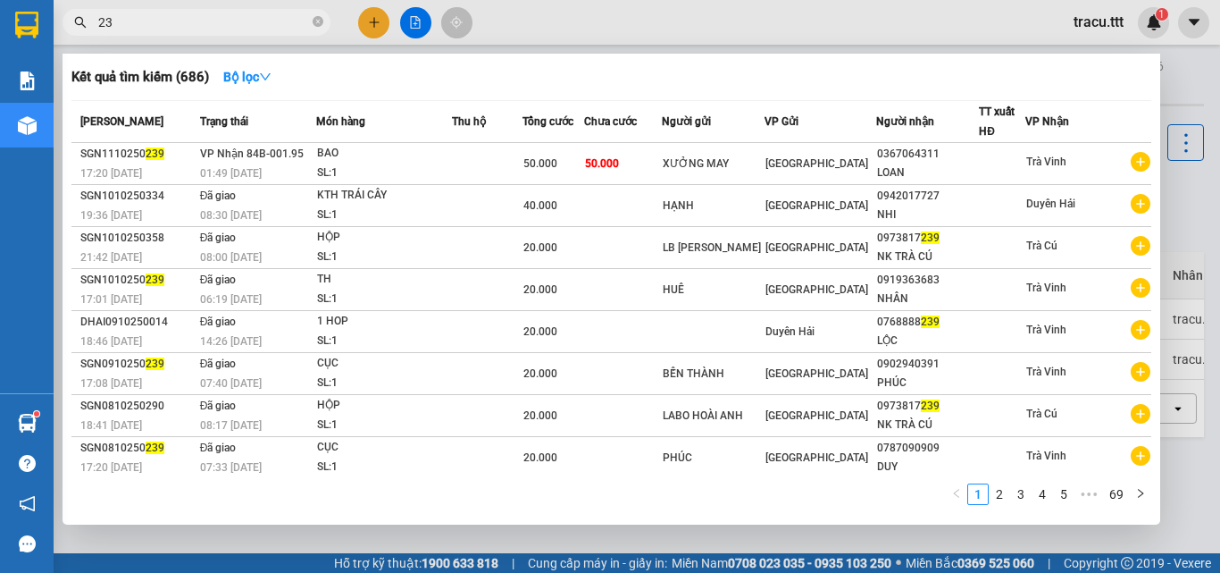
type input "2"
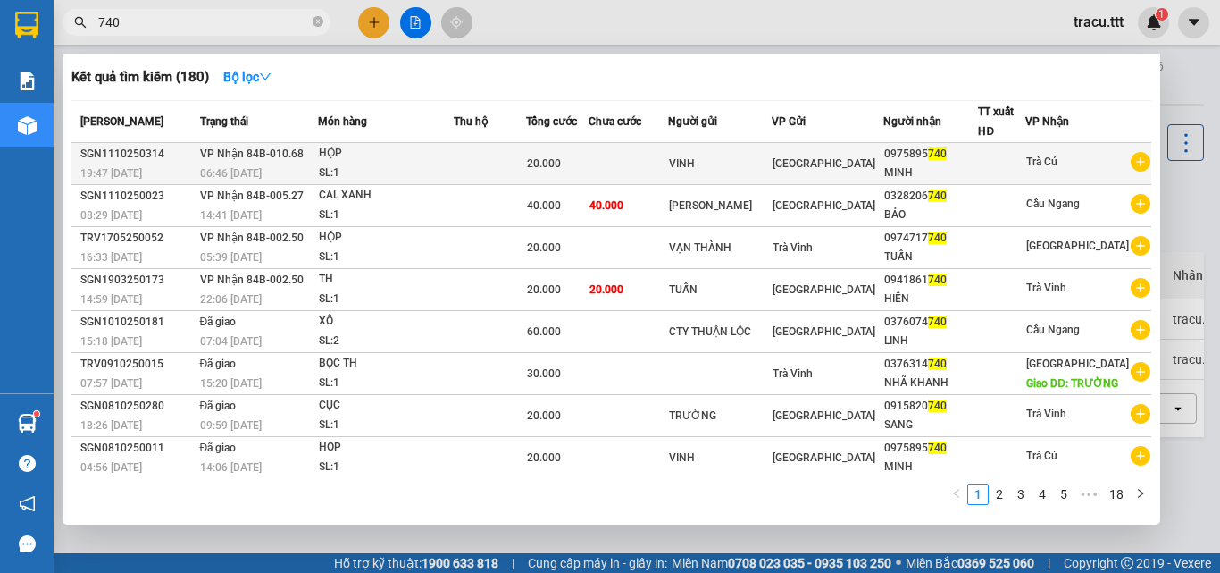
type input "740"
click at [902, 166] on div "MINH" at bounding box center [931, 172] width 94 height 19
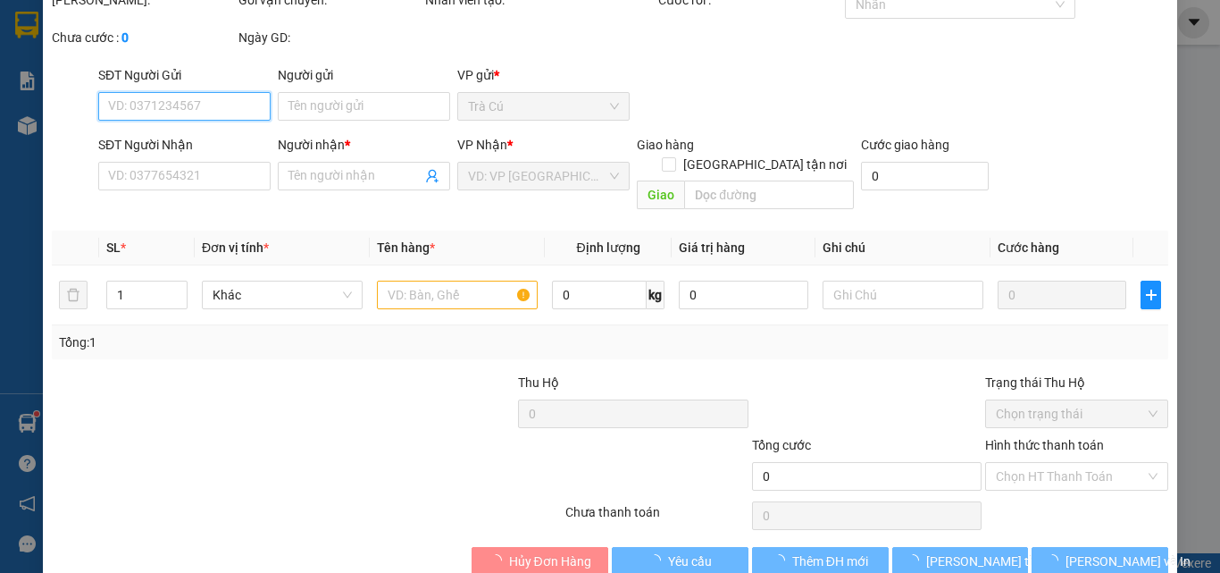
type input "VINH"
type input "0975895740"
type input "MINH"
type input "20.000"
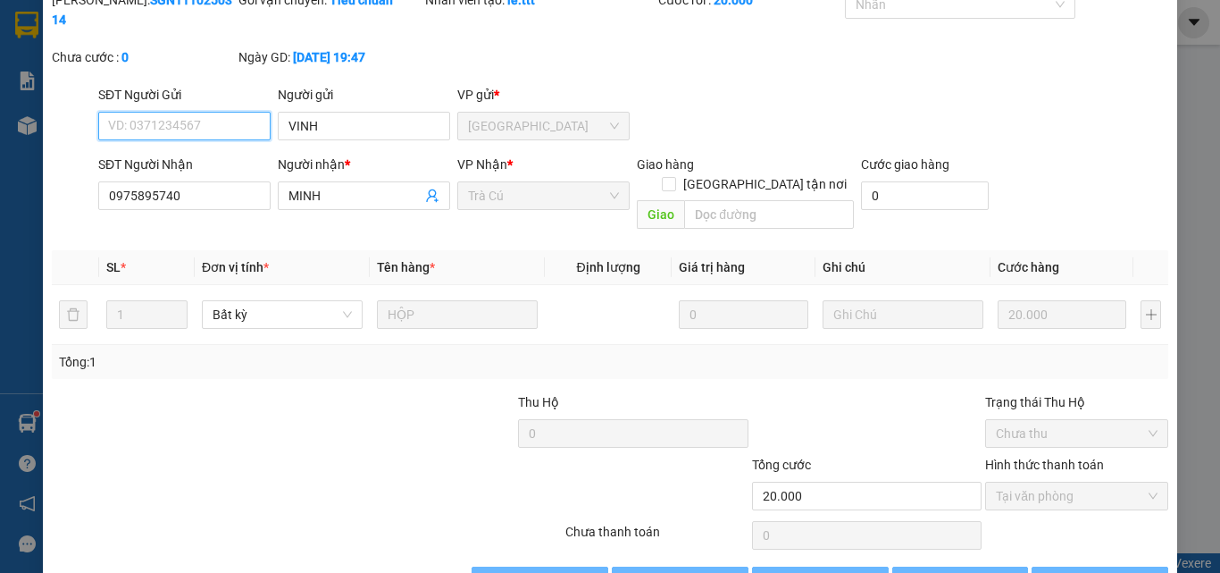
scroll to position [92, 0]
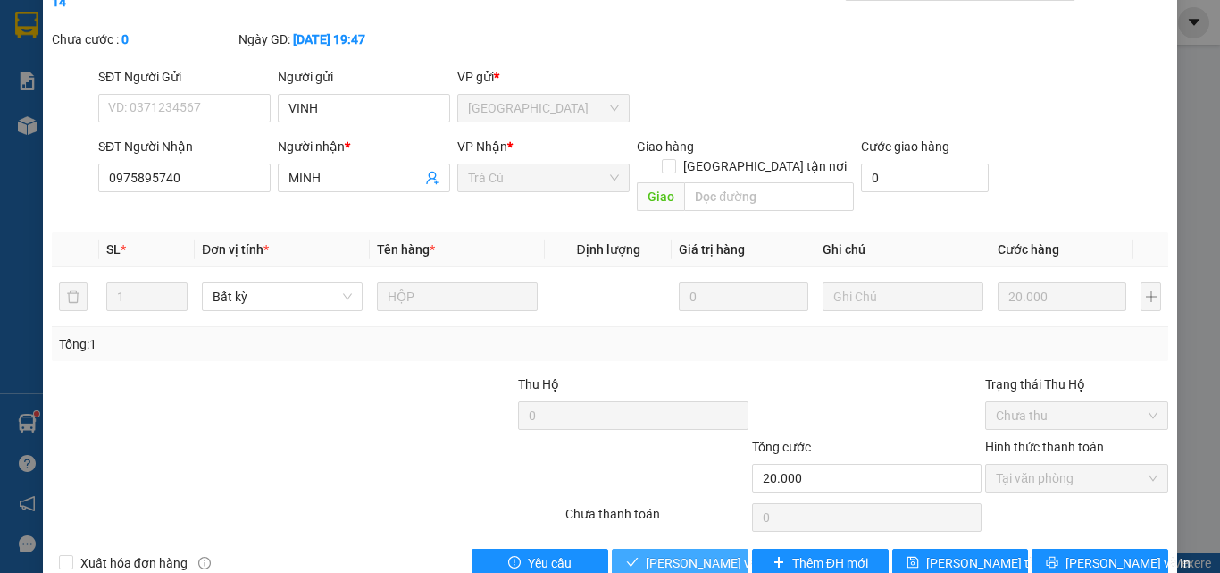
click at [700, 553] on span "[PERSON_NAME] và Giao hàng" at bounding box center [731, 563] width 171 height 20
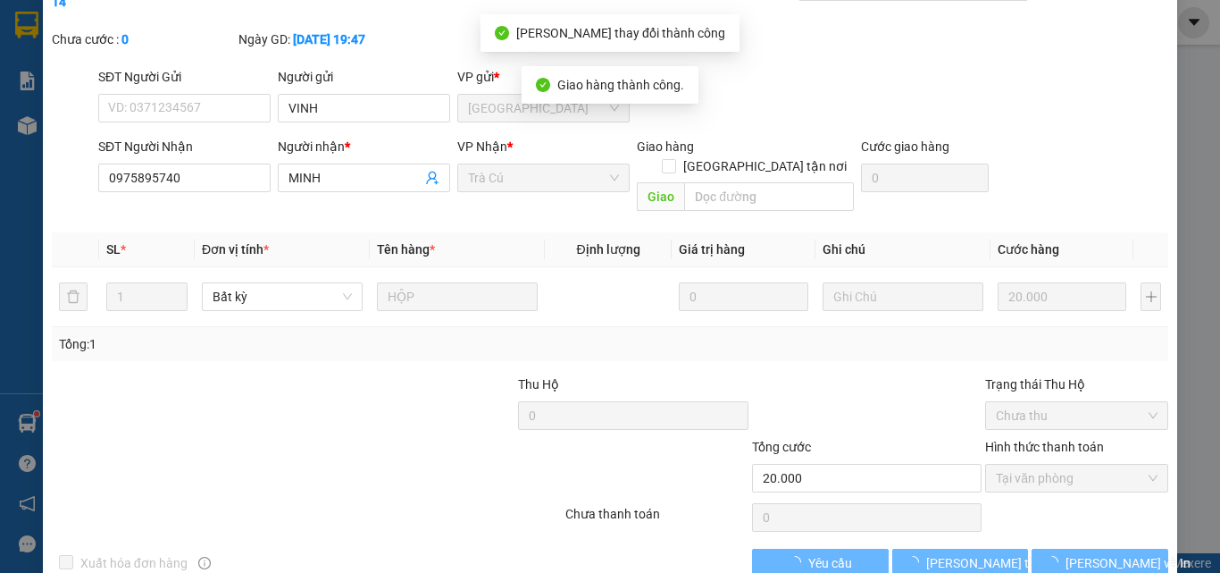
scroll to position [0, 0]
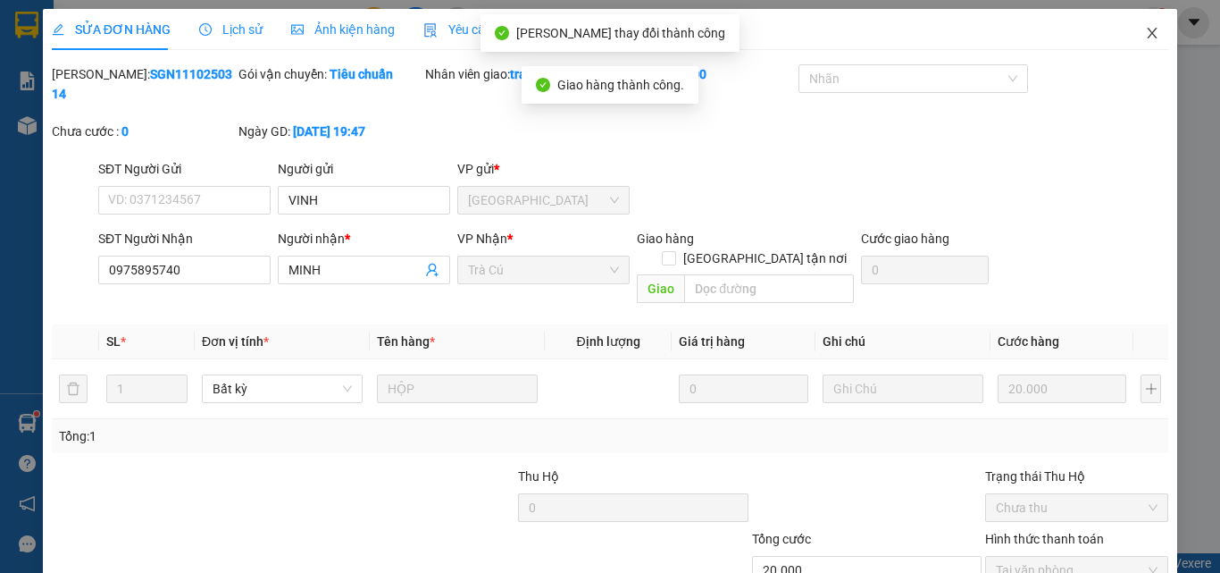
click at [1148, 32] on icon "close" at bounding box center [1153, 33] width 10 height 11
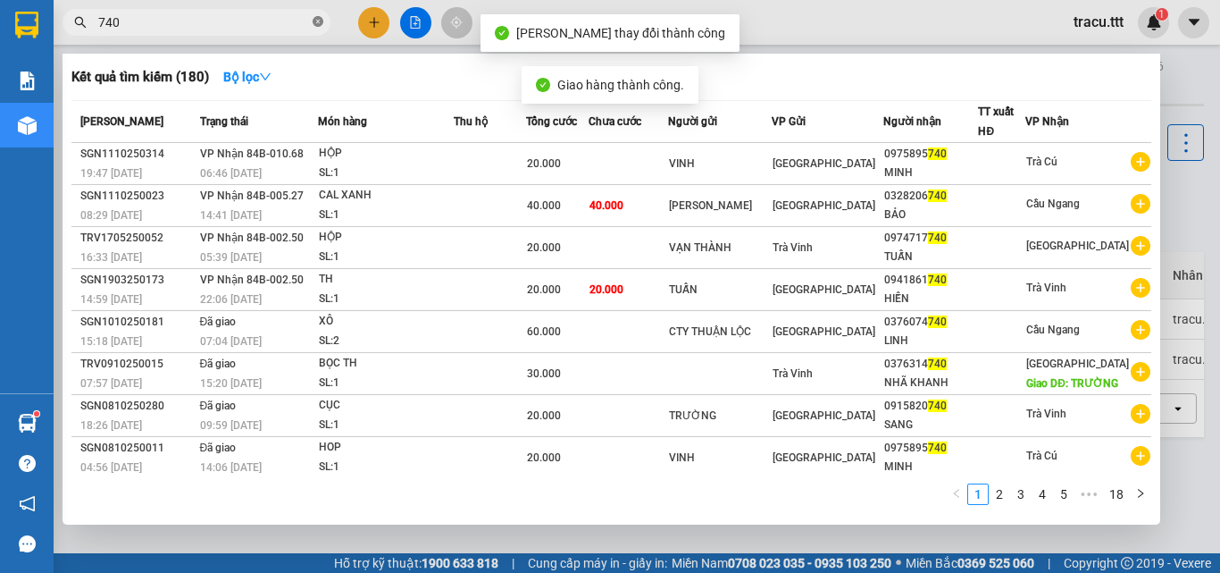
click at [317, 23] on icon "close-circle" at bounding box center [318, 21] width 11 height 11
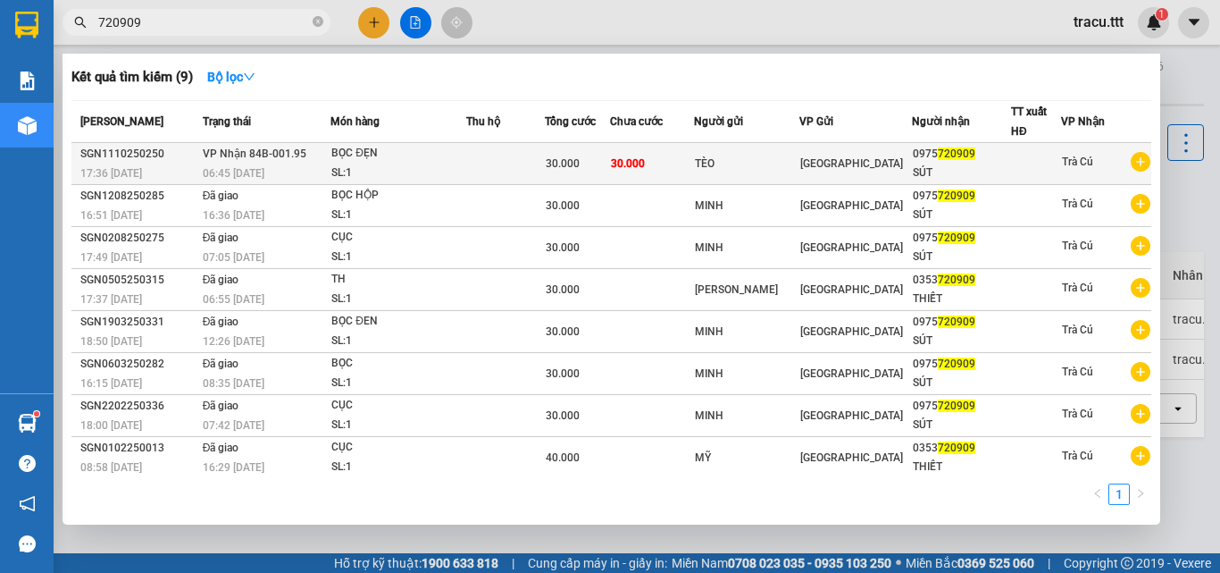
type input "720909"
click at [768, 171] on div "TÈO" at bounding box center [747, 164] width 104 height 19
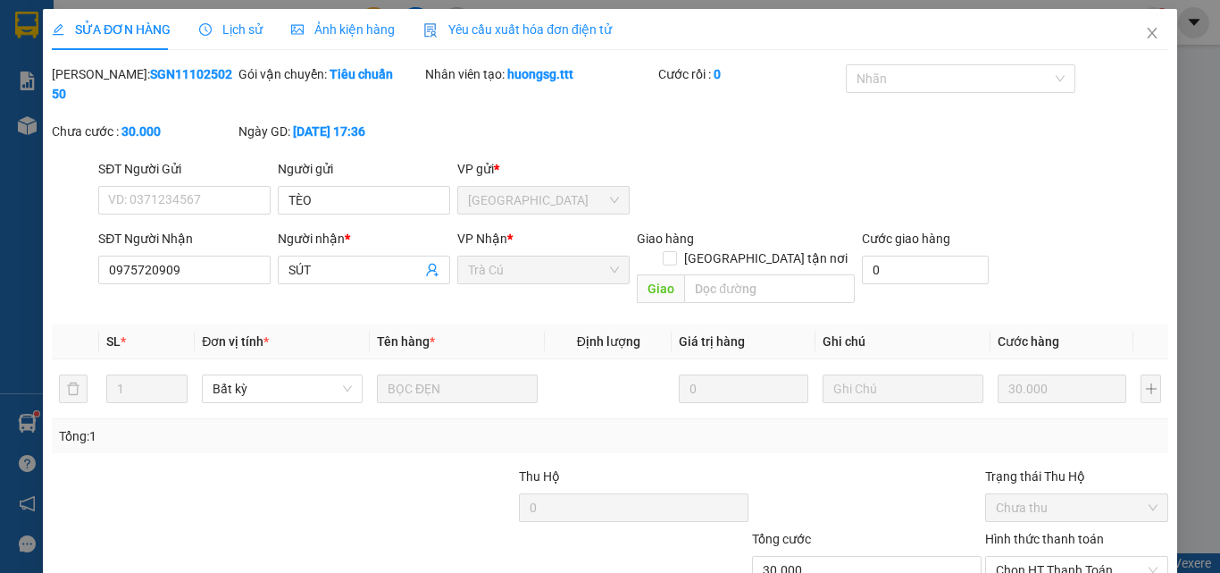
type input "TÈO"
type input "0975720909"
type input "SÚT"
type input "30.000"
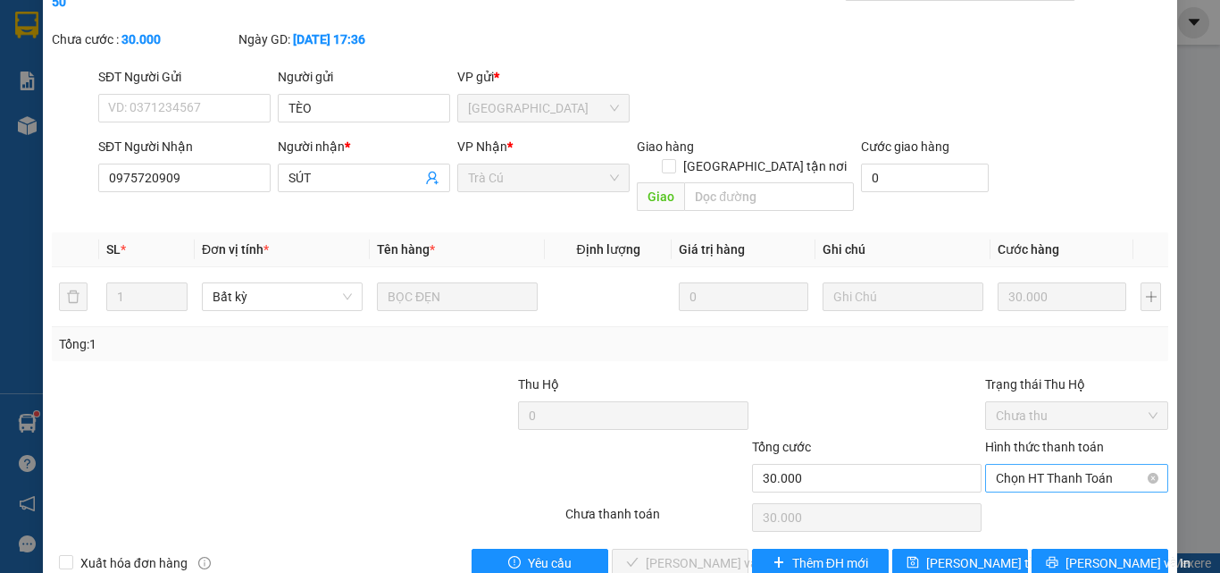
click at [996, 464] on span "Chọn HT Thanh Toán" at bounding box center [1077, 477] width 162 height 27
click at [989, 466] on div "Tại văn phòng" at bounding box center [1066, 474] width 160 height 20
type input "0"
click at [710, 553] on span "[PERSON_NAME] và Giao hàng" at bounding box center [731, 563] width 171 height 20
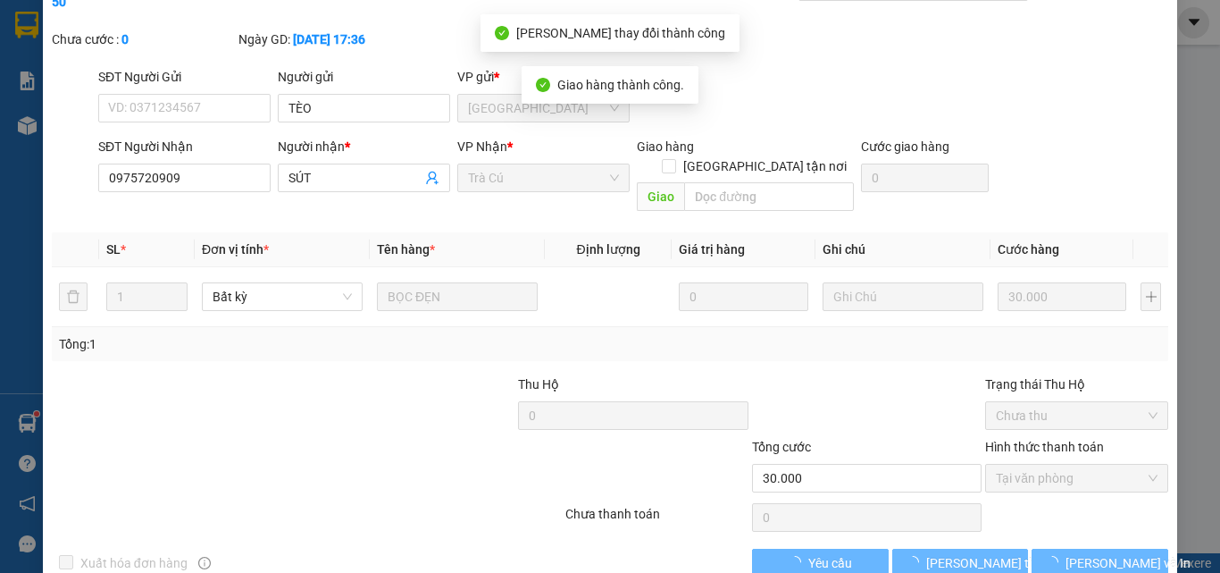
scroll to position [0, 0]
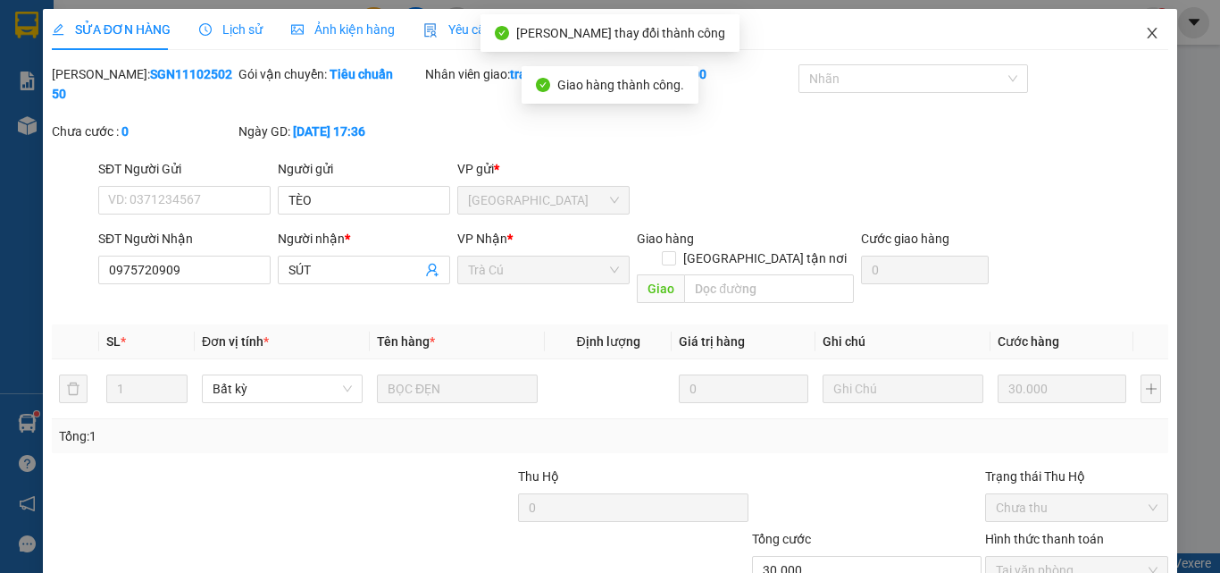
click at [1145, 29] on icon "close" at bounding box center [1152, 33] width 14 height 14
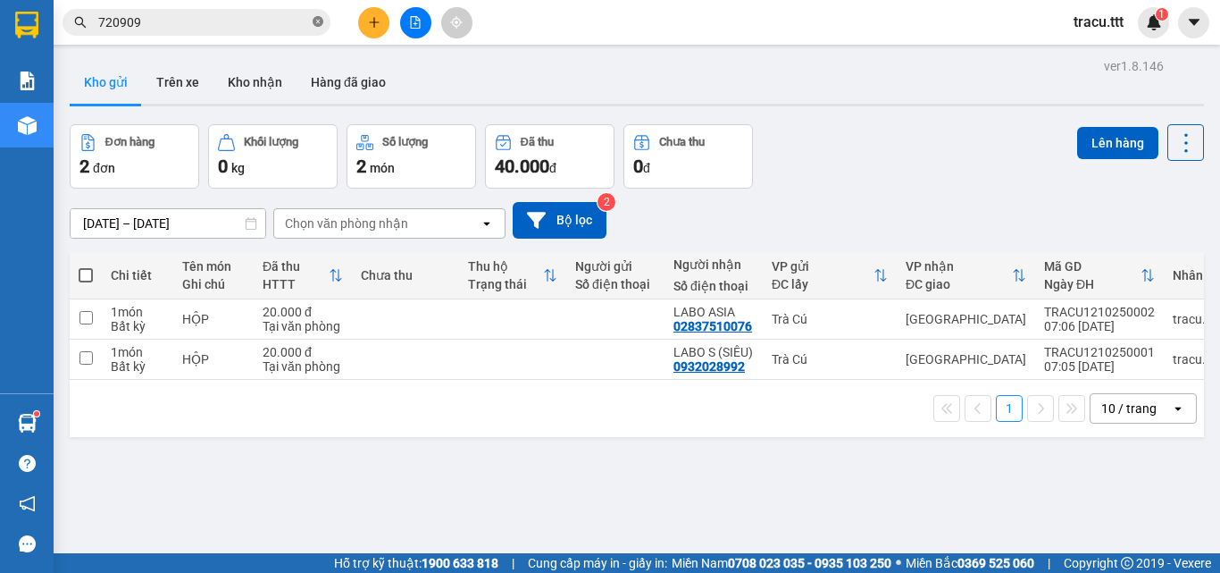
click at [316, 23] on icon "close-circle" at bounding box center [318, 21] width 11 height 11
click at [83, 270] on span at bounding box center [86, 275] width 14 height 14
click at [86, 266] on input "checkbox" at bounding box center [86, 266] width 0 height 0
checkbox input "true"
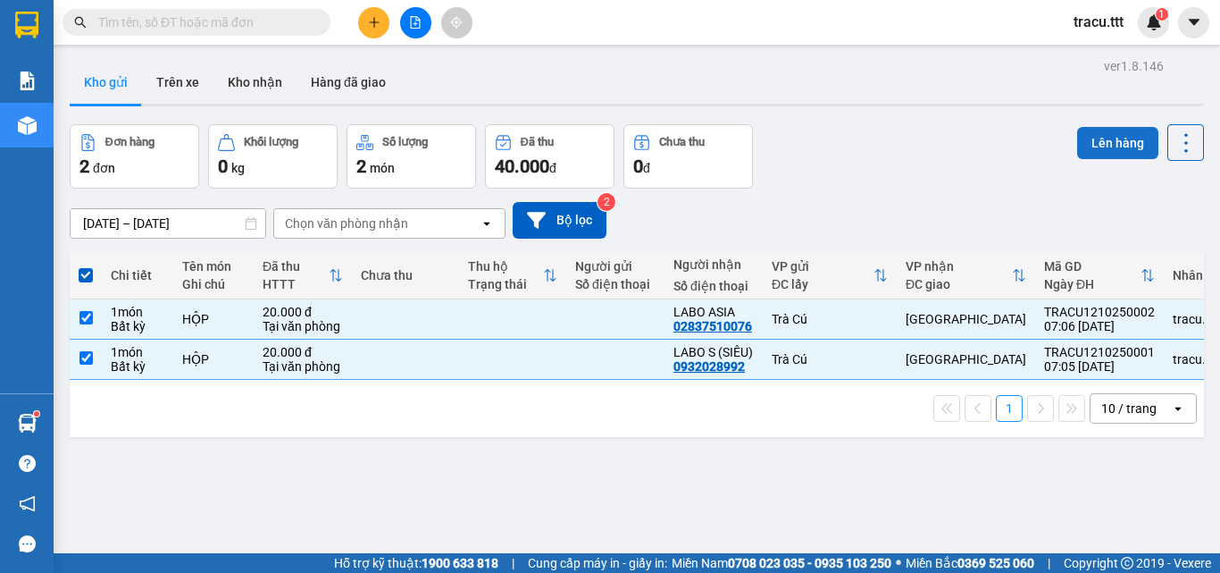
click at [1082, 133] on button "Lên hàng" at bounding box center [1117, 143] width 81 height 32
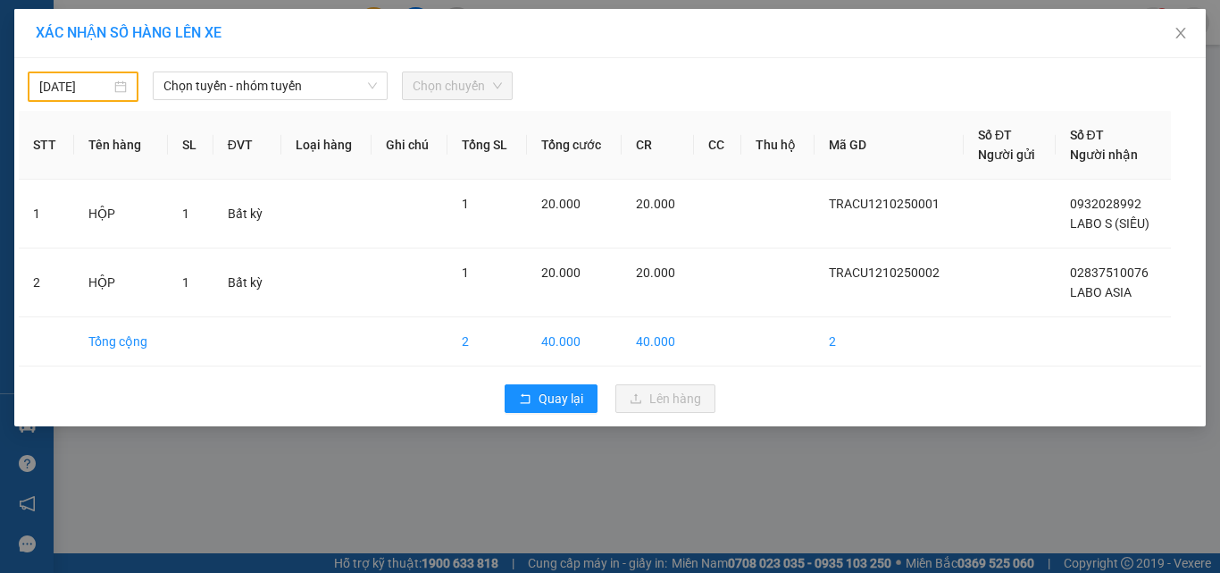
click at [109, 86] on input "[DATE]" at bounding box center [74, 87] width 71 height 20
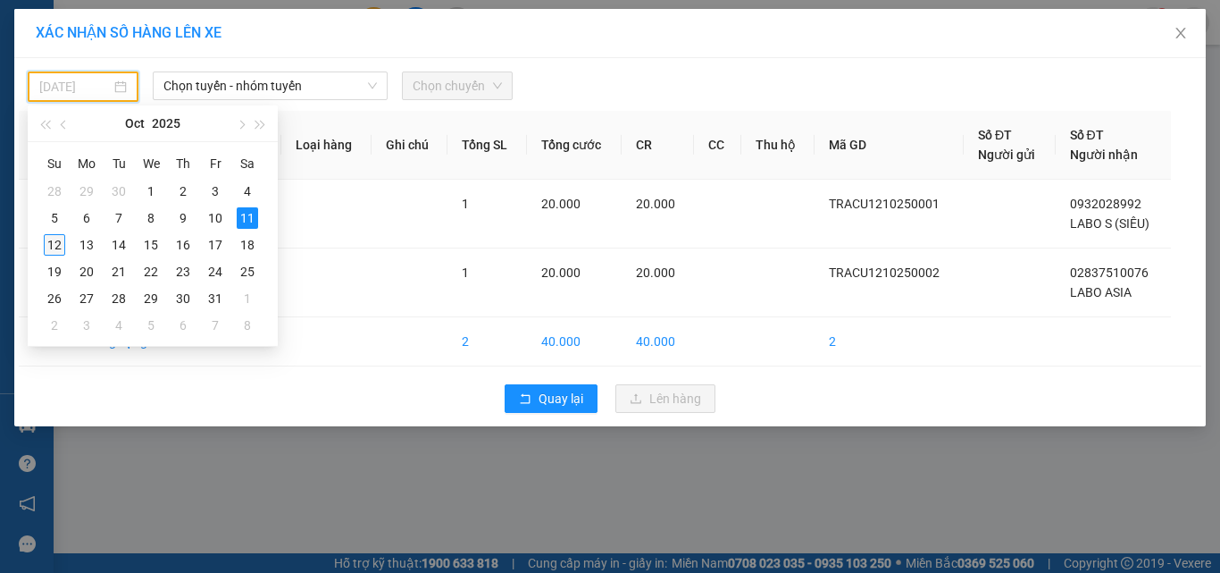
click at [57, 254] on div "12" at bounding box center [54, 244] width 21 height 21
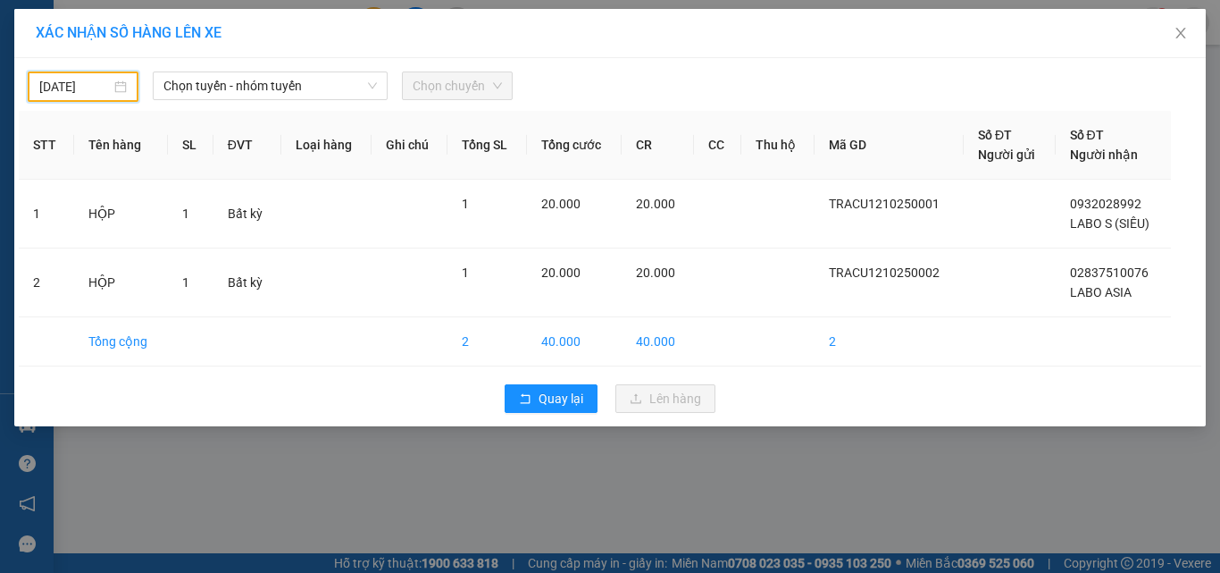
type input "[DATE]"
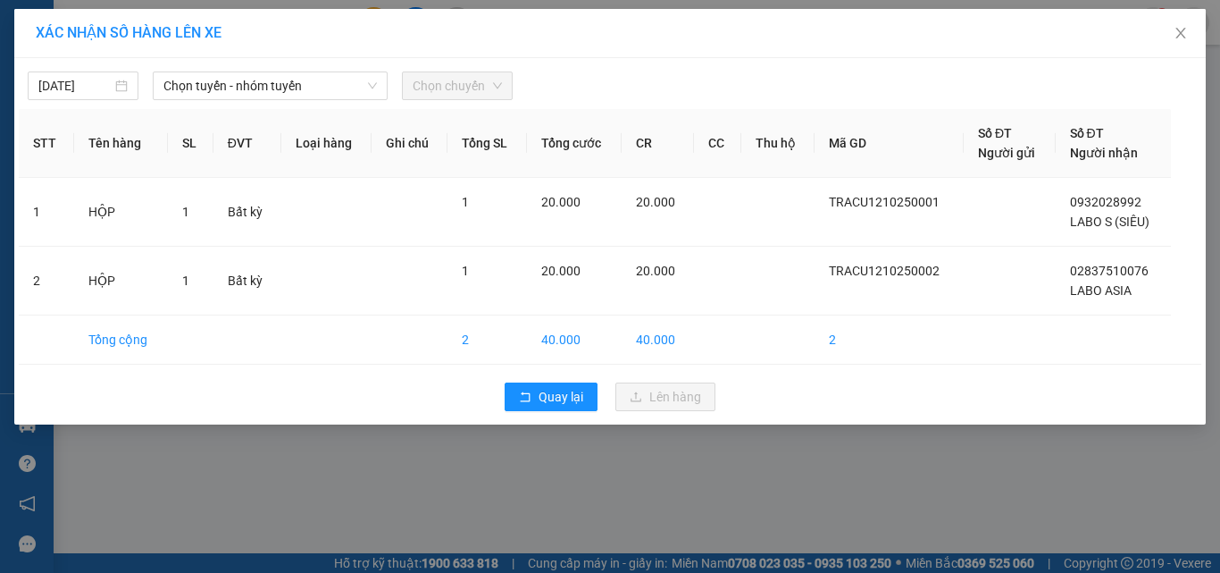
click at [243, 69] on div "[DATE] Chọn tuyến - nhóm tuyến Chọn chuyến" at bounding box center [610, 82] width 1183 height 38
click at [238, 86] on span "Chọn tuyến - nhóm tuyến" at bounding box center [269, 85] width 213 height 27
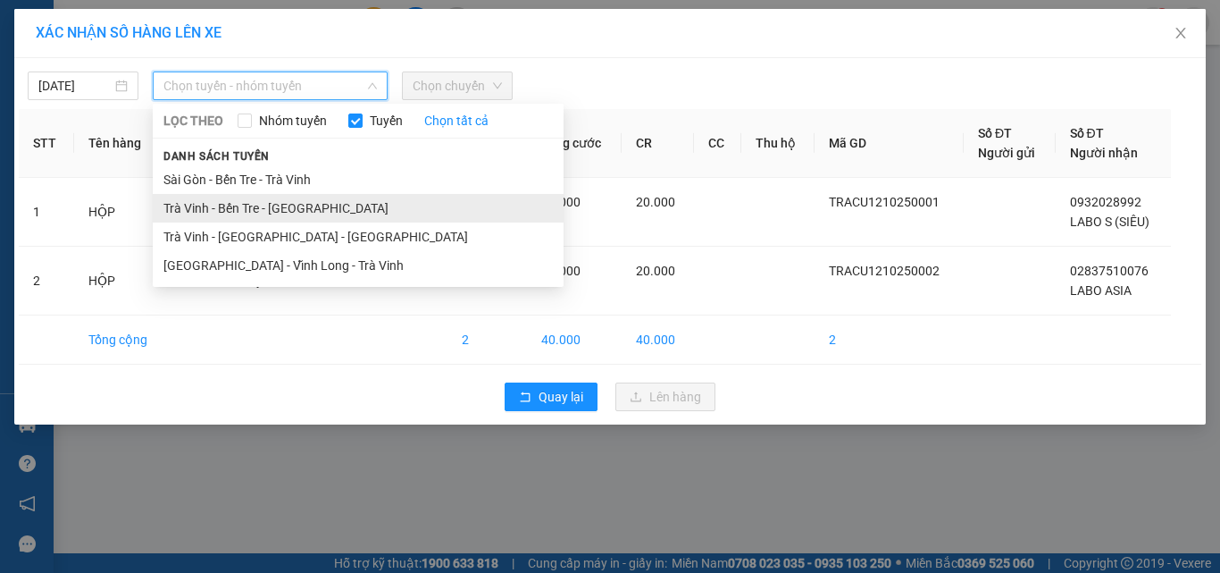
click at [185, 199] on li "Trà Vinh - Bến Tre - [GEOGRAPHIC_DATA]" at bounding box center [358, 208] width 411 height 29
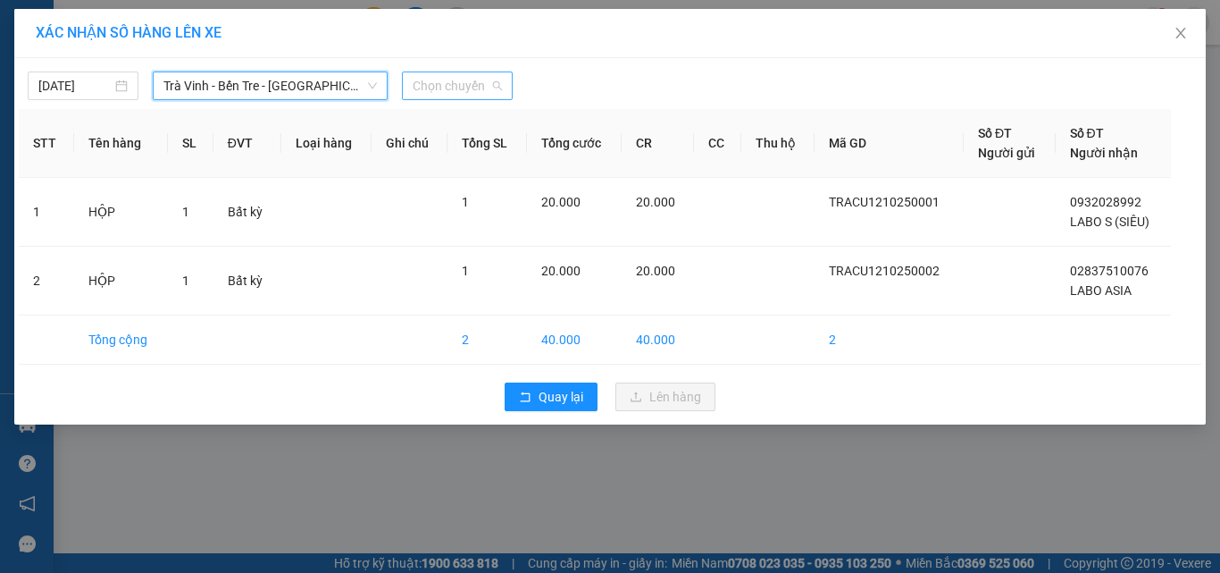
click at [429, 89] on span "Chọn chuyến" at bounding box center [457, 85] width 89 height 27
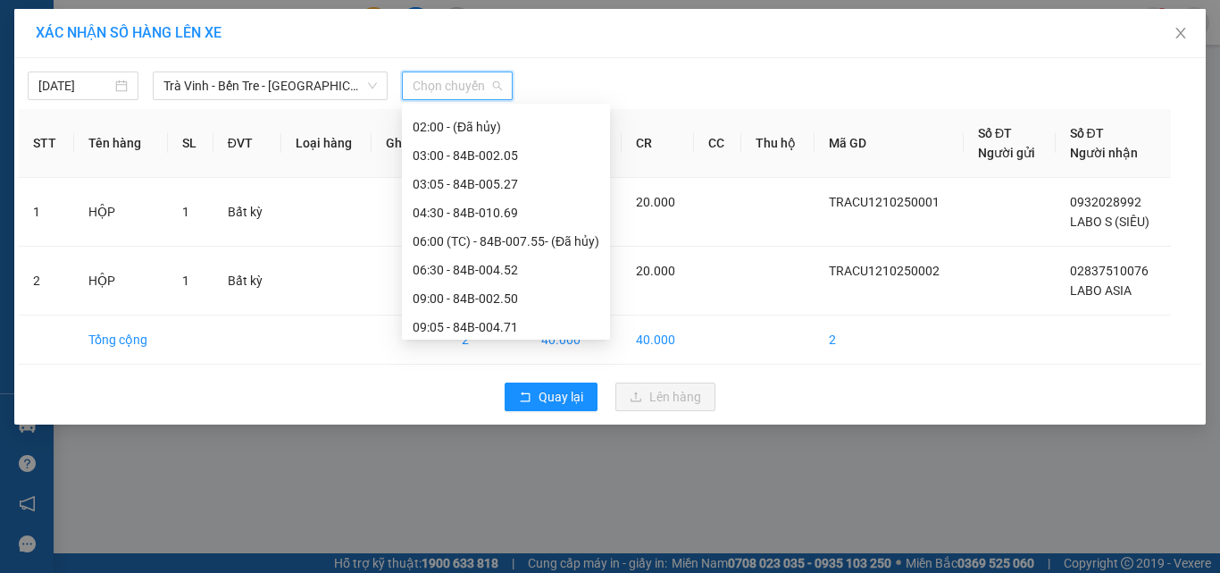
scroll to position [97, 0]
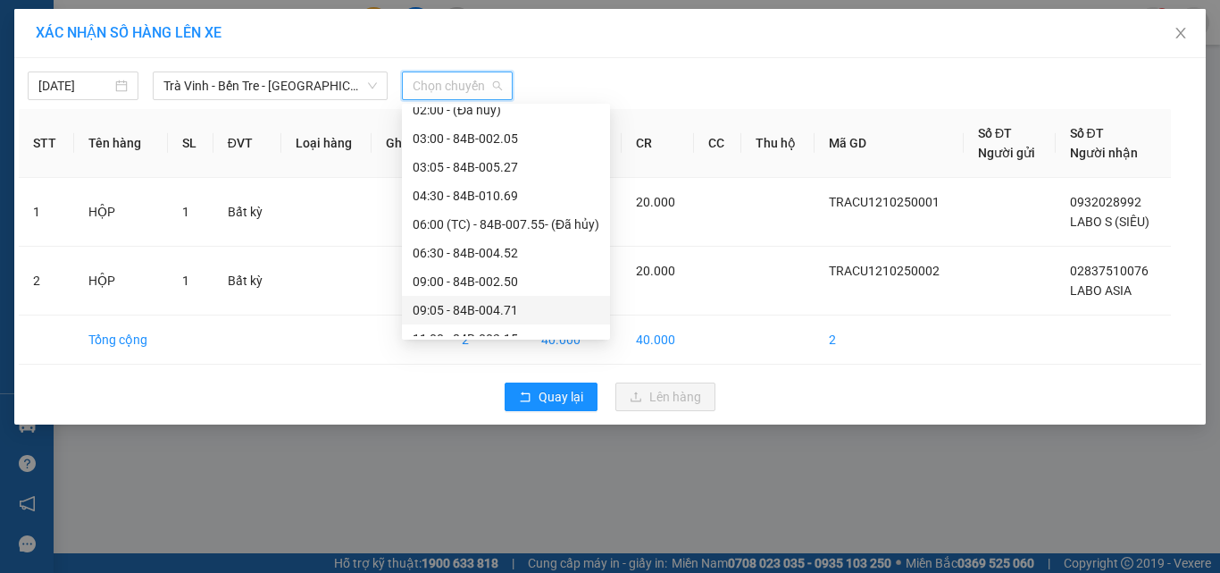
click at [478, 316] on div "09:05 - 84B-004.71" at bounding box center [506, 310] width 187 height 20
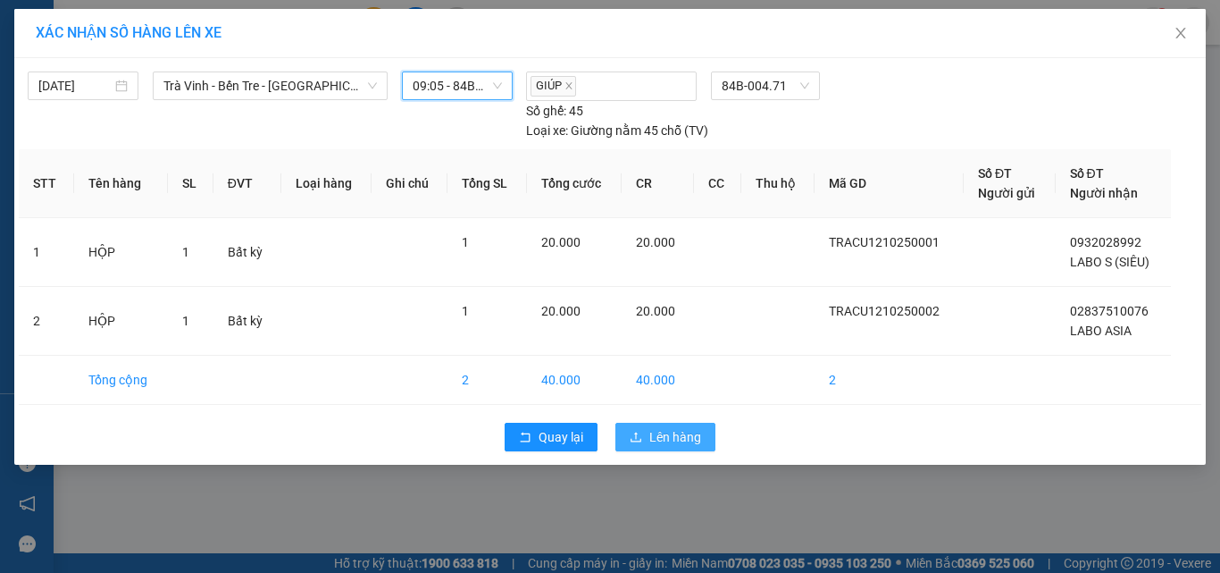
click at [652, 430] on span "Lên hàng" at bounding box center [675, 437] width 52 height 20
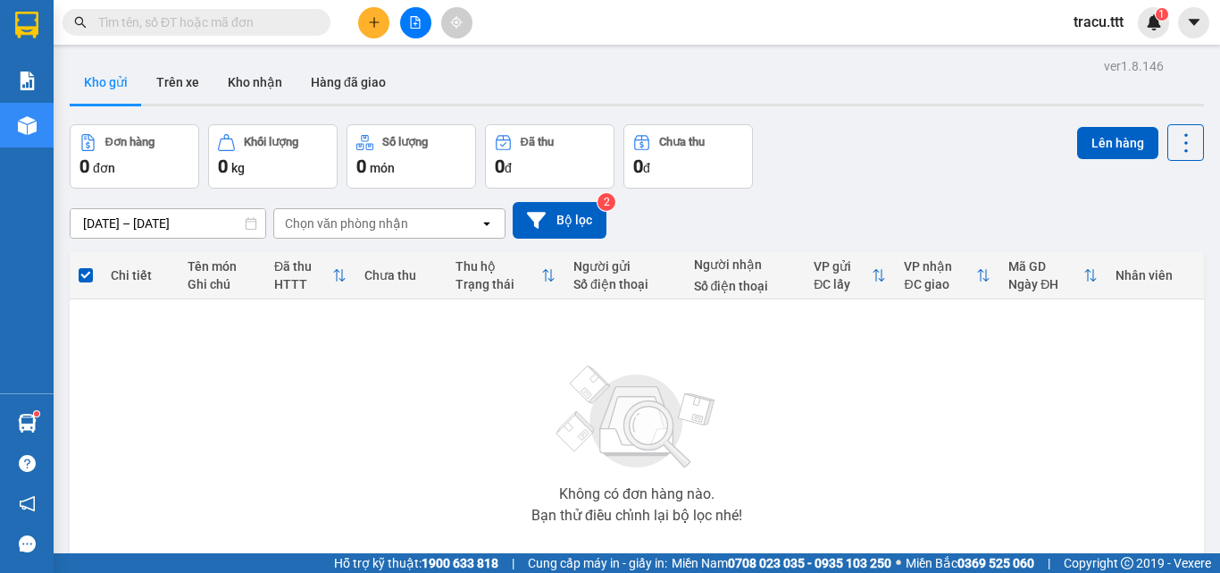
click at [284, 29] on input "text" at bounding box center [203, 23] width 211 height 20
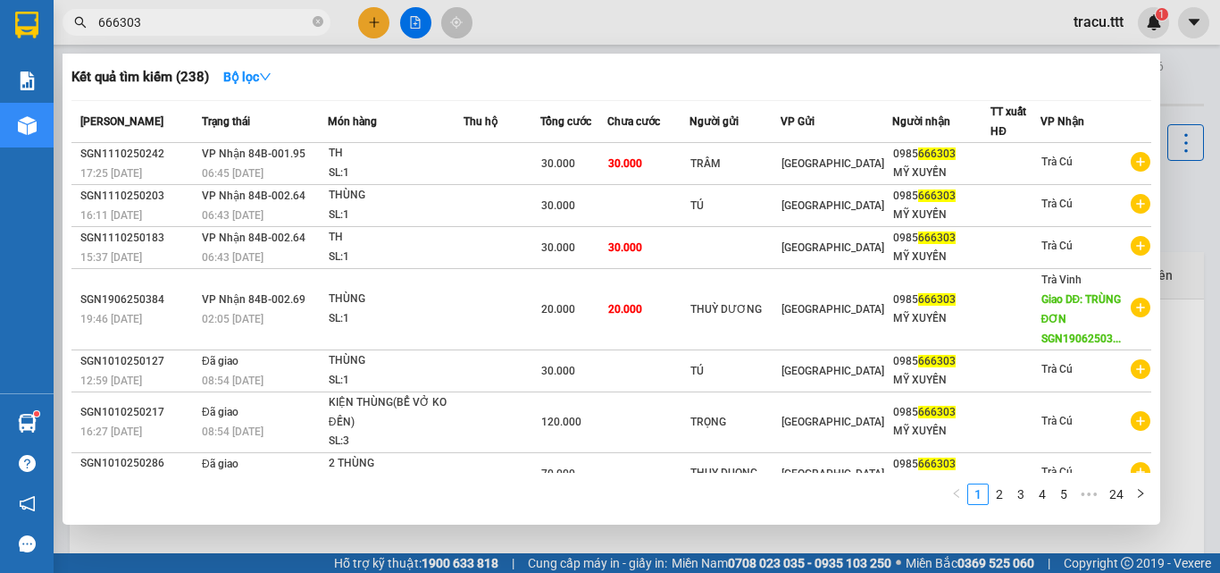
type input "666303"
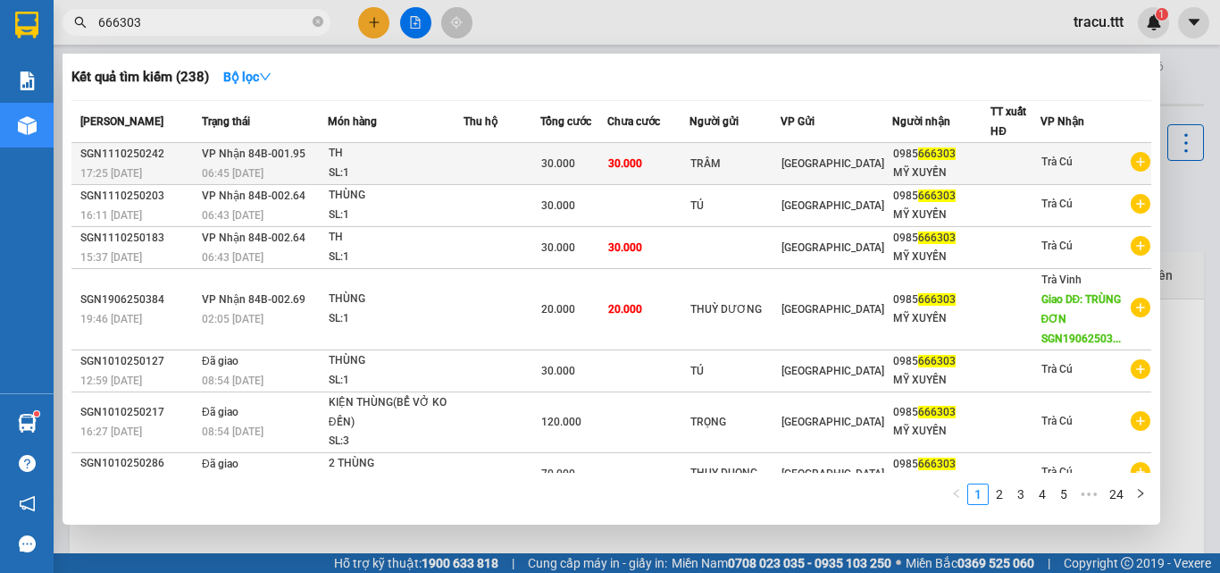
click at [712, 148] on td "TRÂM" at bounding box center [735, 164] width 91 height 42
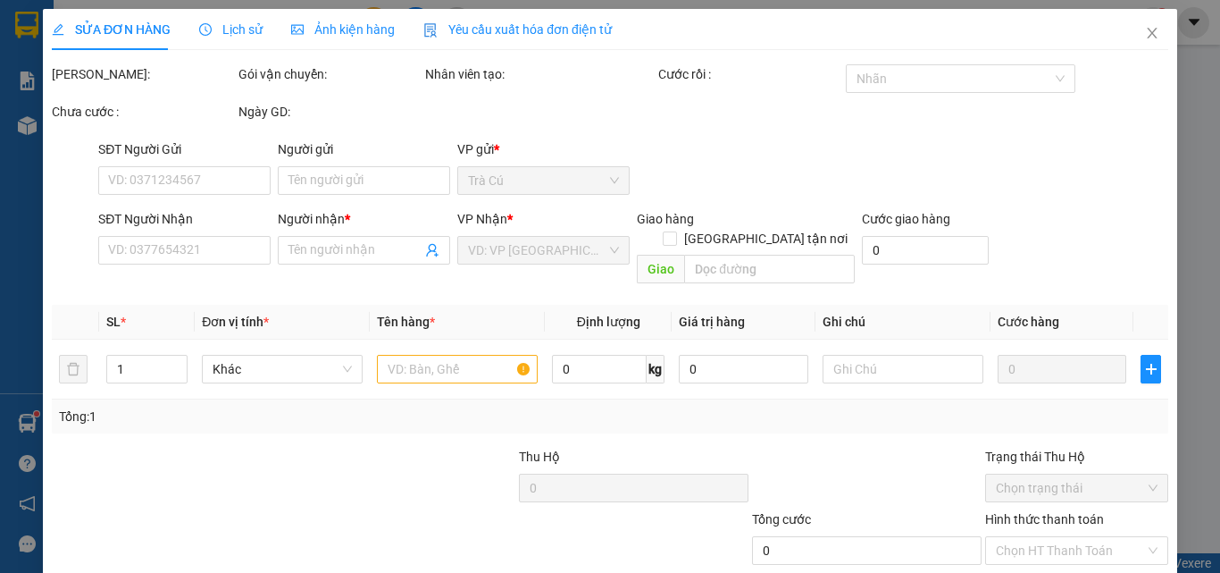
type input "TRÂM"
type input "0985666303"
type input "MỸ XUYẾN"
type input "30.000"
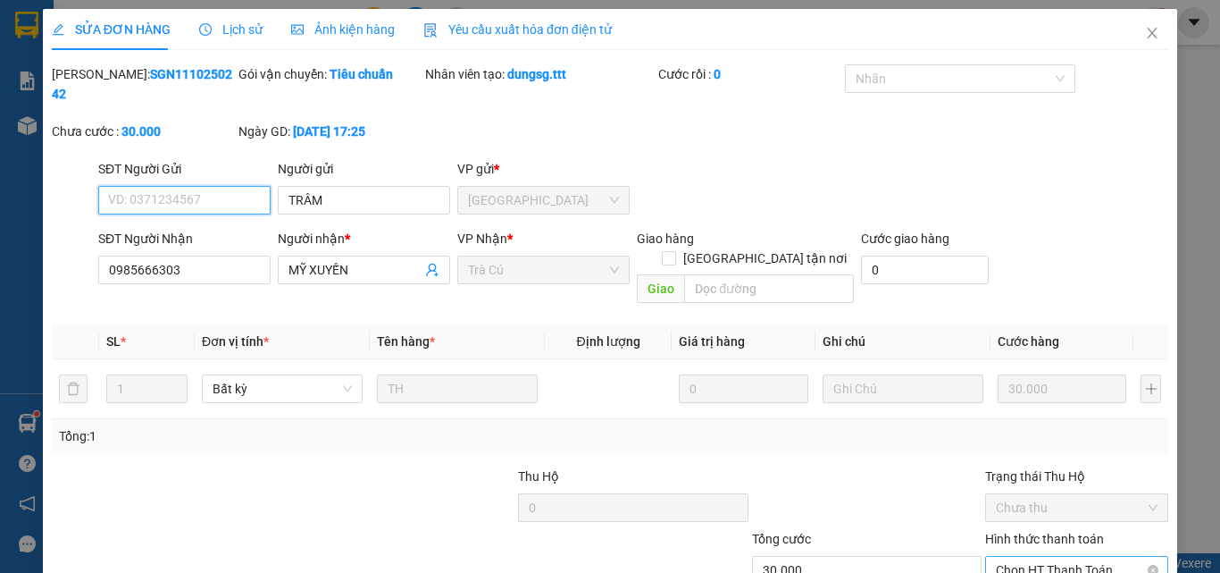
scroll to position [92, 0]
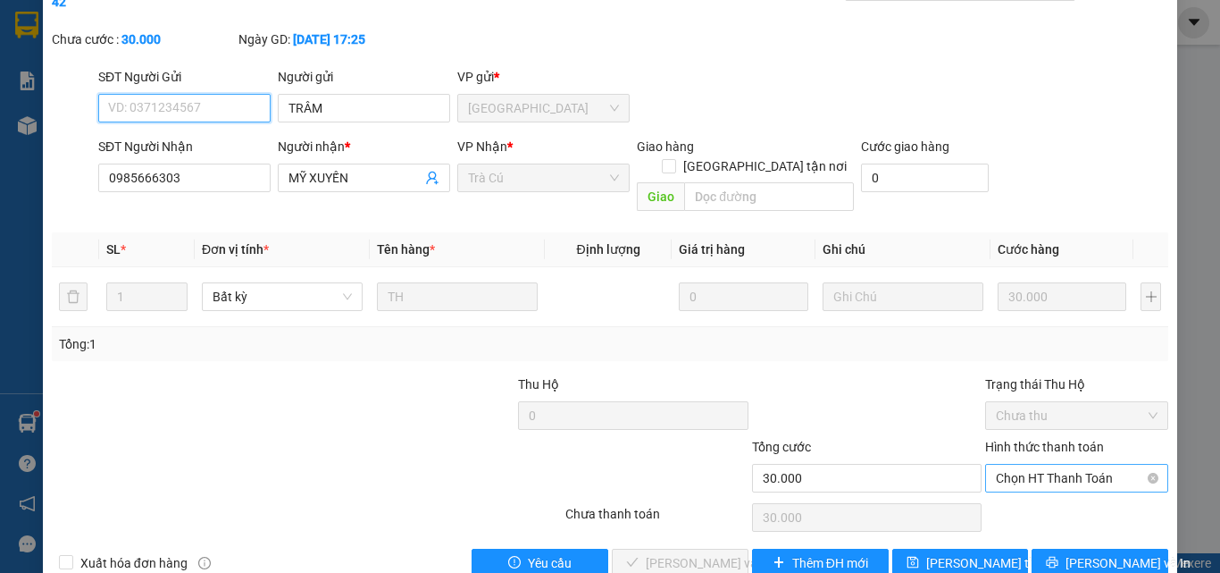
click at [1062, 464] on span "Chọn HT Thanh Toán" at bounding box center [1077, 477] width 162 height 27
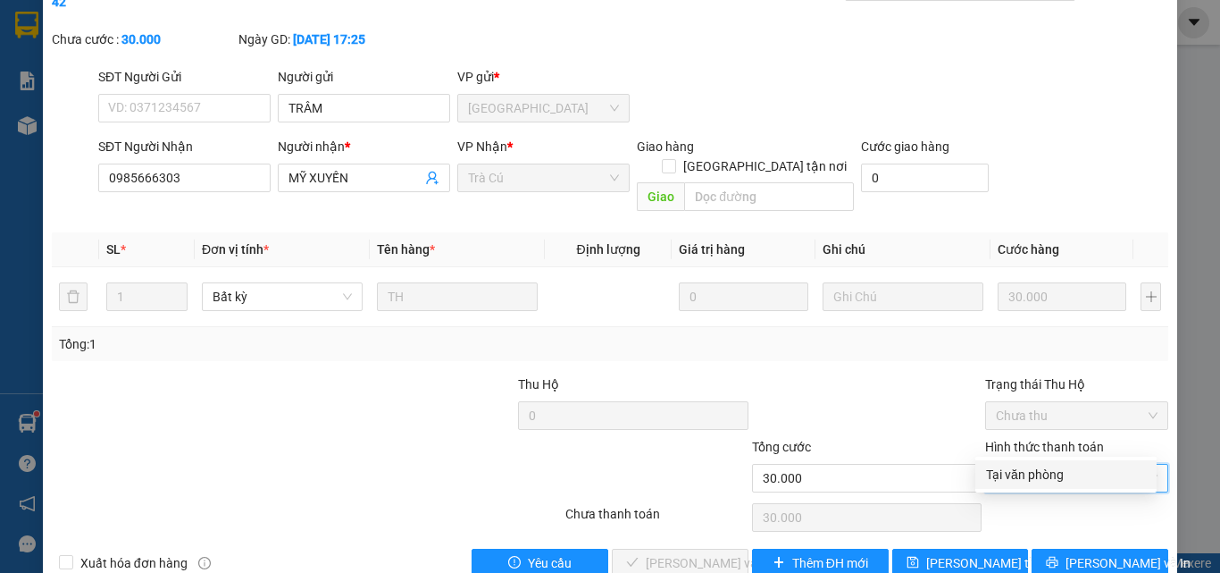
click at [1039, 462] on div "Tại văn phòng" at bounding box center [1065, 474] width 181 height 29
type input "0"
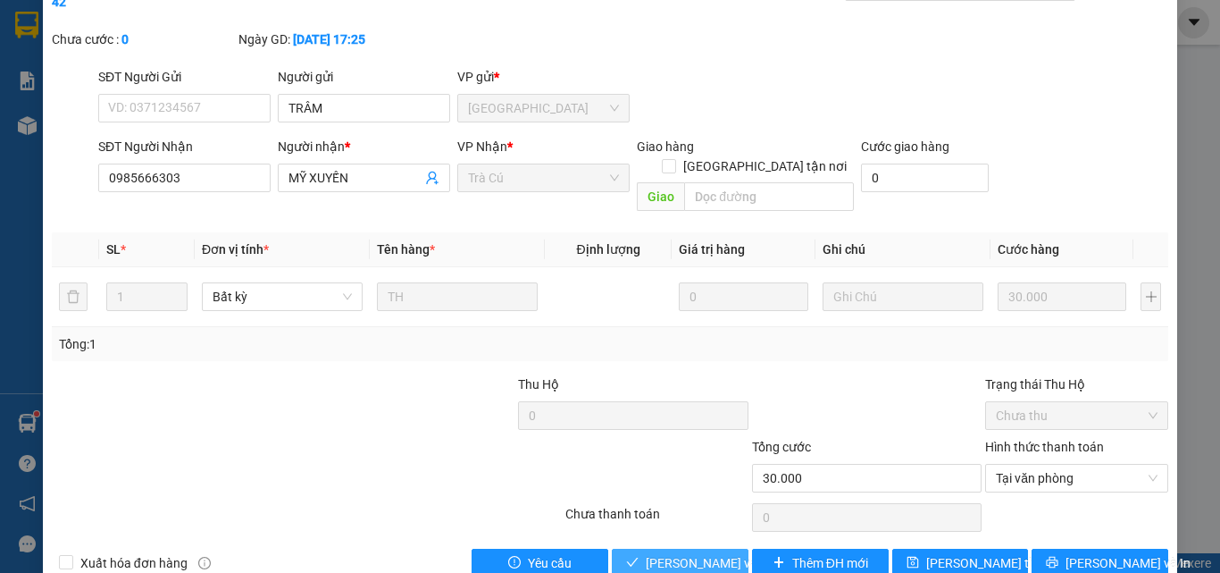
drag, startPoint x: 729, startPoint y: 511, endPoint x: 723, endPoint y: 519, distance: 9.7
click at [726, 548] on button "[PERSON_NAME] và Giao hàng" at bounding box center [680, 562] width 137 height 29
click at [723, 553] on span "[PERSON_NAME] và Giao hàng" at bounding box center [731, 563] width 171 height 20
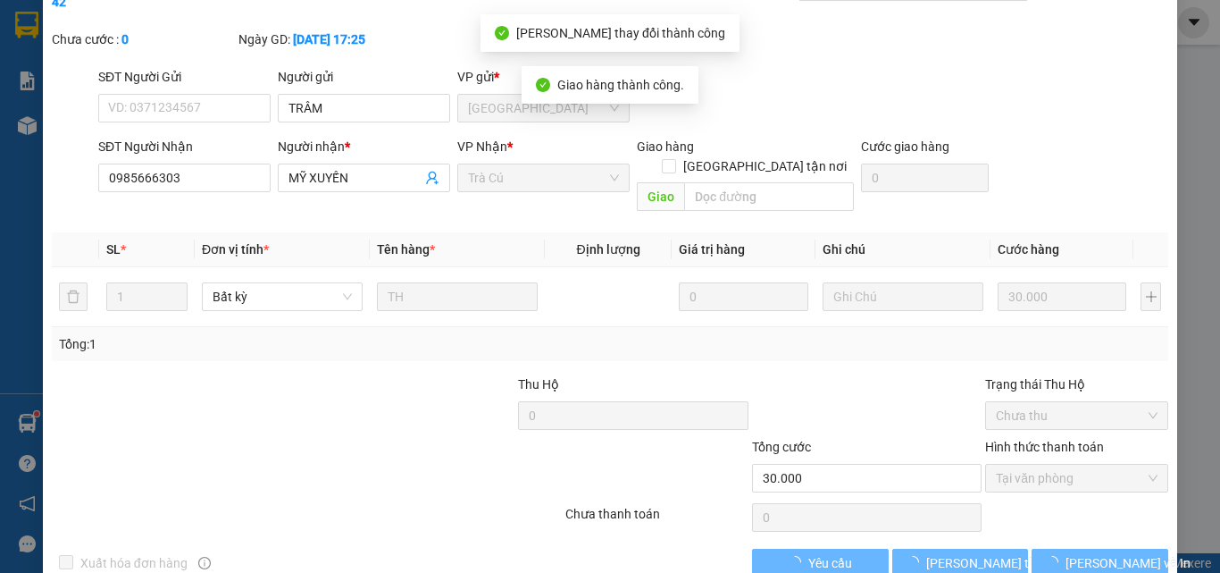
scroll to position [0, 0]
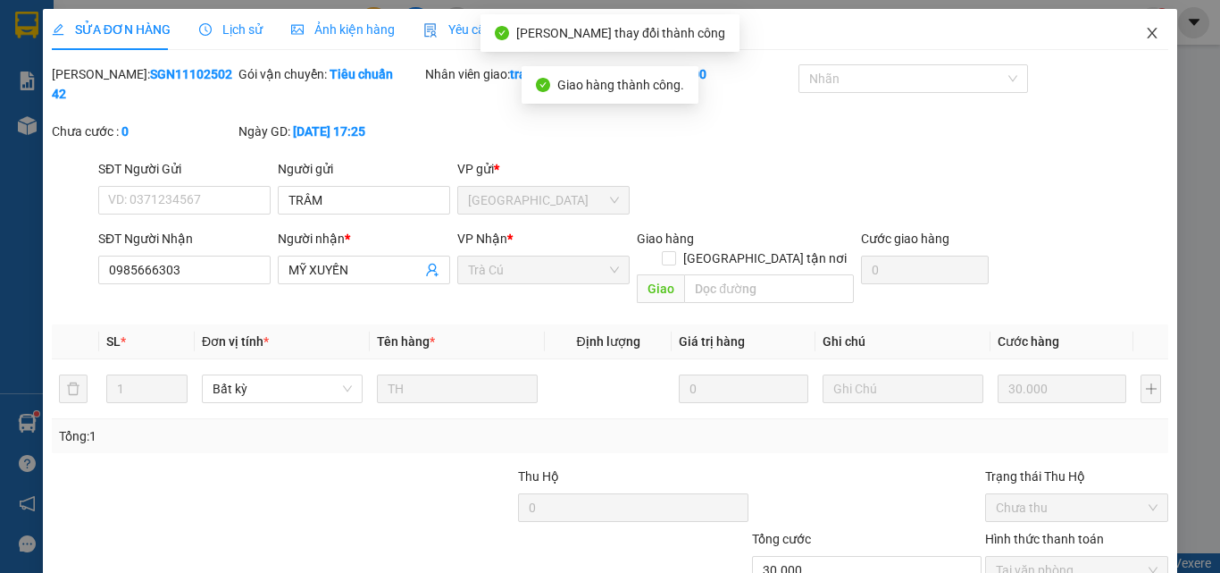
click at [1149, 24] on span "Close" at bounding box center [1152, 34] width 50 height 50
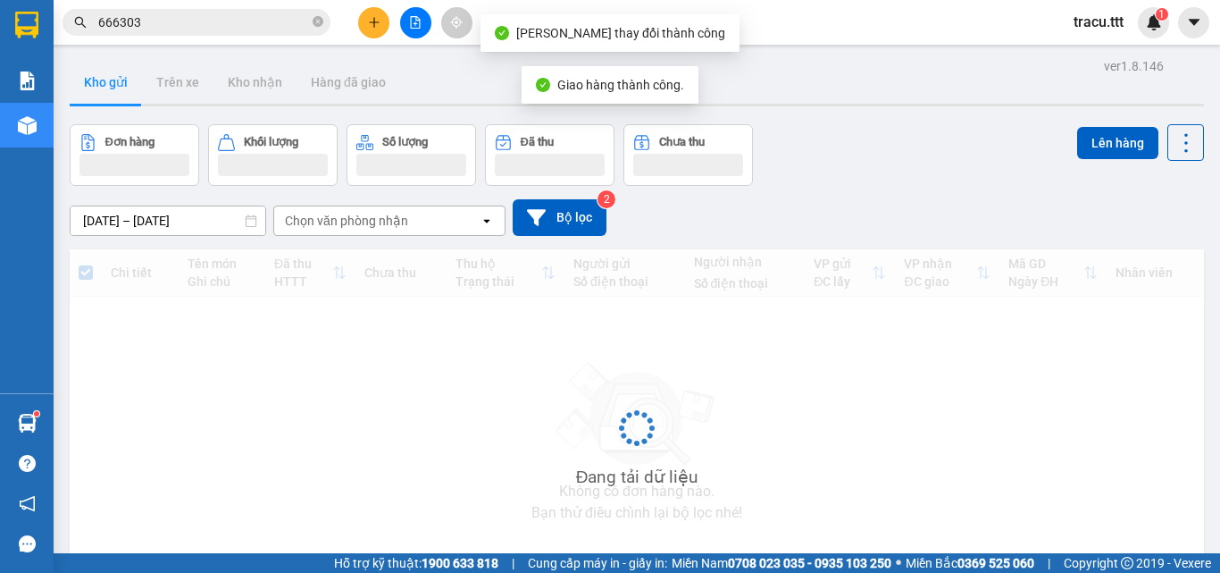
drag, startPoint x: 266, startPoint y: 25, endPoint x: 427, endPoint y: 76, distance: 168.6
click at [267, 26] on input "666303" at bounding box center [203, 23] width 211 height 20
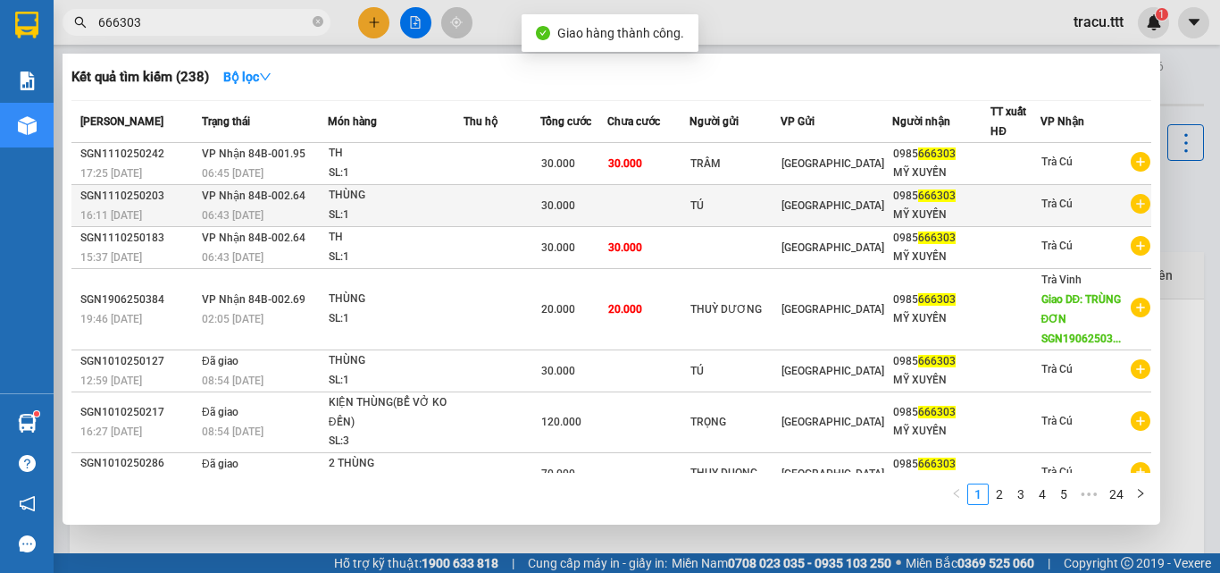
click at [732, 193] on td "TÚ" at bounding box center [735, 206] width 91 height 42
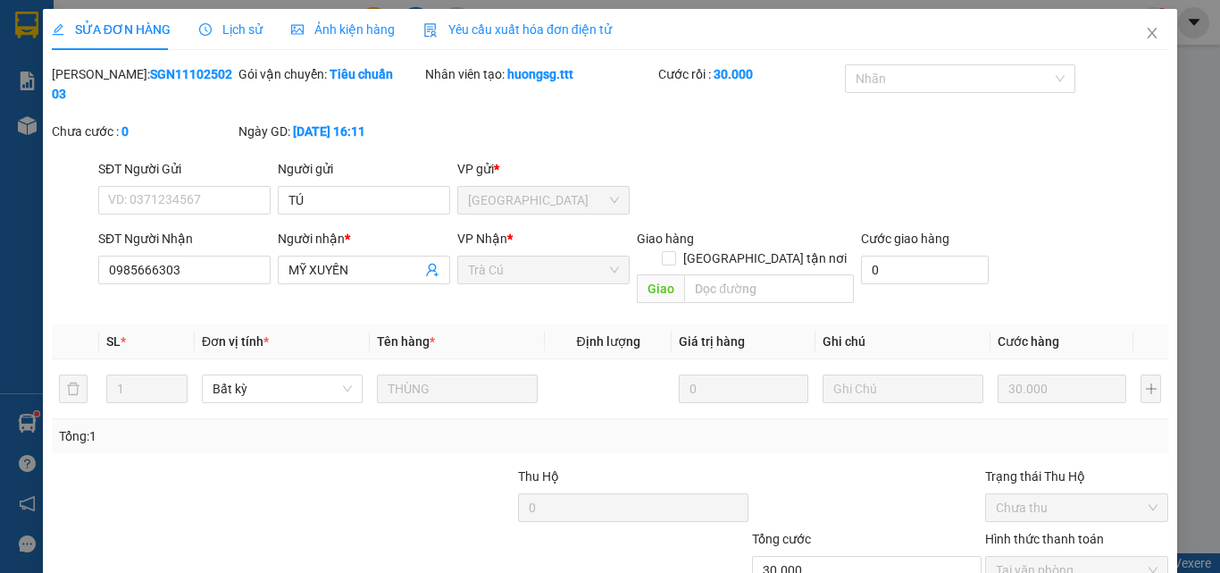
type input "TÚ"
type input "0985666303"
type input "MỸ XUYẾN"
type input "30.000"
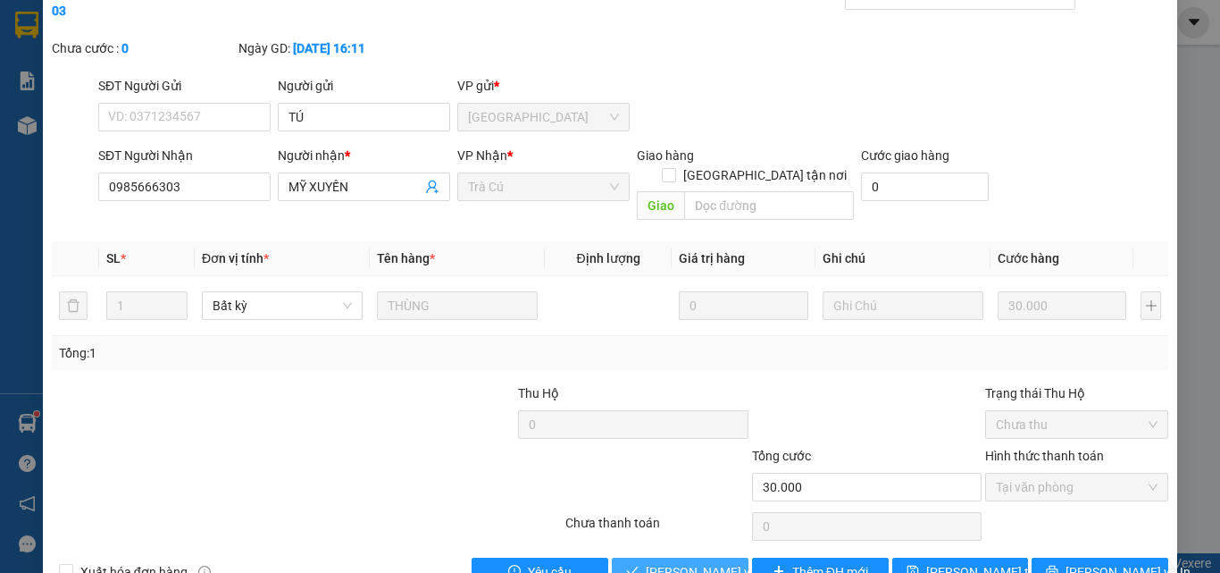
click at [698, 562] on span "[PERSON_NAME] và Giao hàng" at bounding box center [731, 572] width 171 height 20
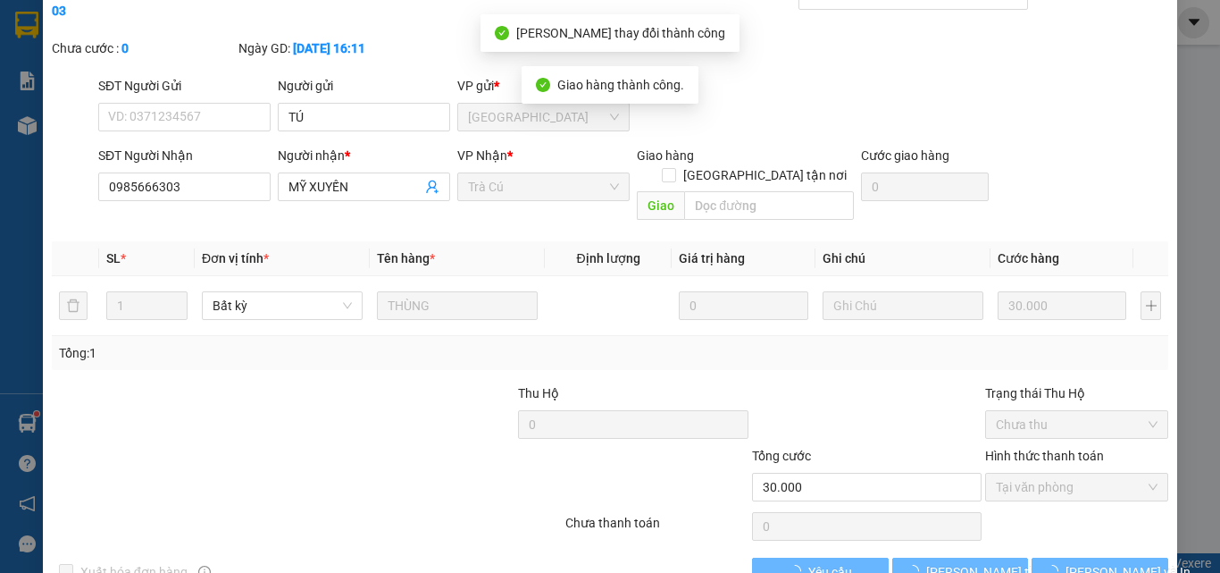
scroll to position [0, 0]
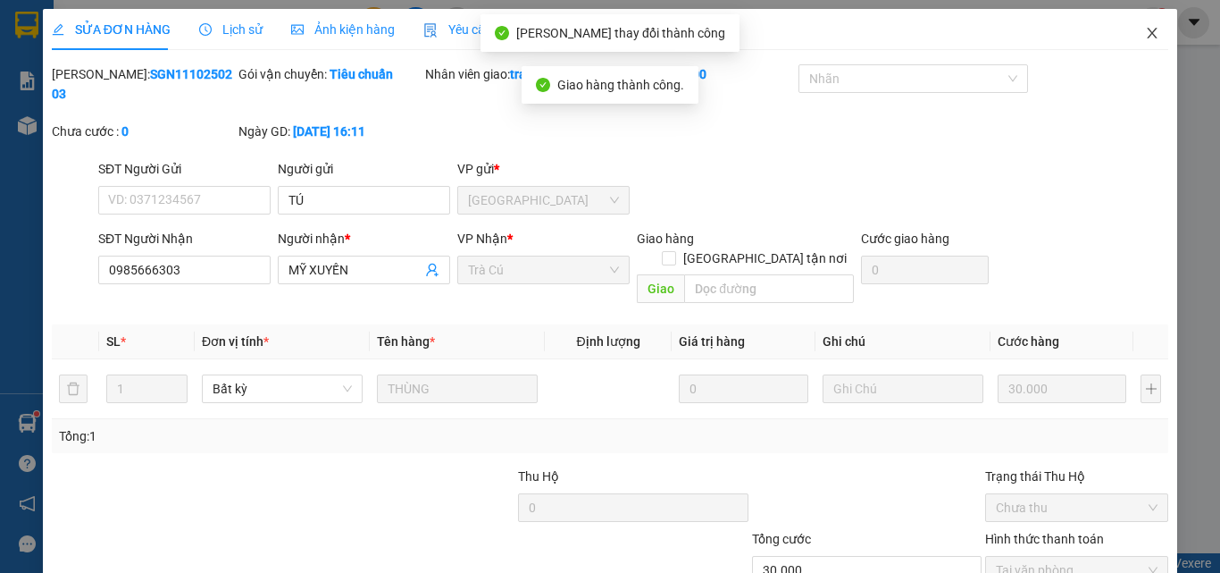
click at [1148, 38] on icon "close" at bounding box center [1153, 33] width 10 height 11
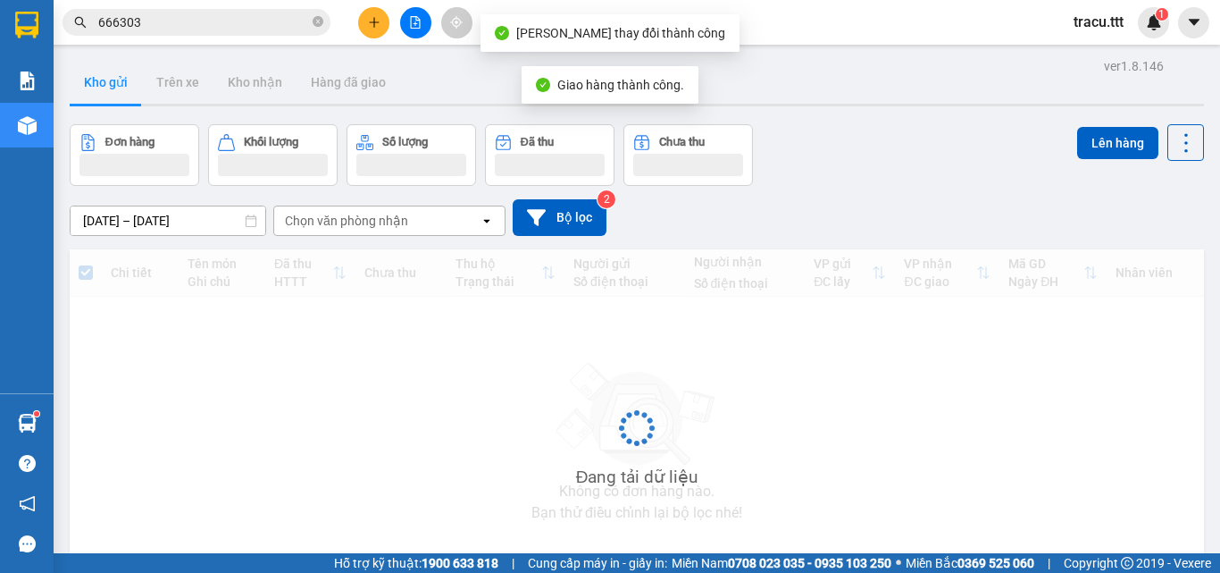
click at [264, 21] on input "666303" at bounding box center [203, 23] width 211 height 20
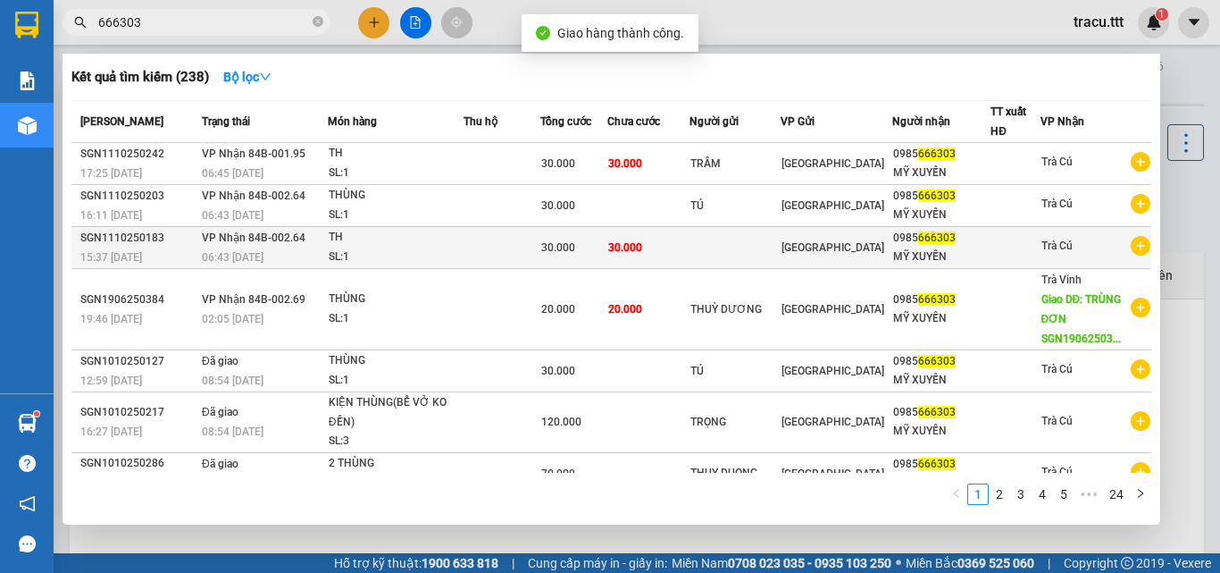
click at [893, 251] on div "MỸ XUYẾN" at bounding box center [941, 256] width 96 height 19
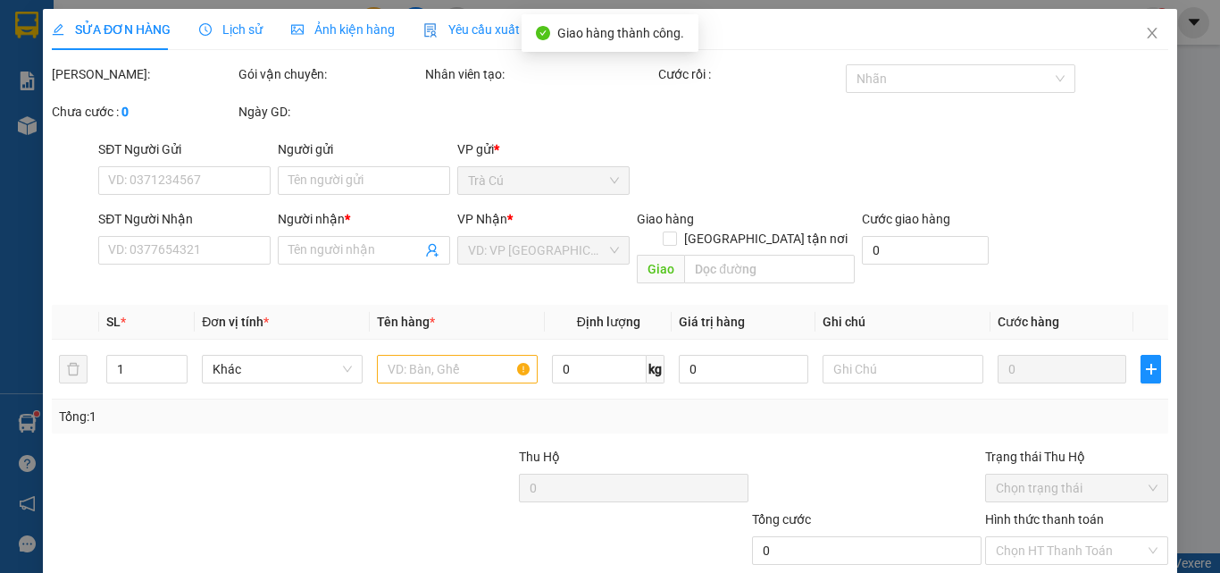
type input "0985666303"
type input "MỸ XUYẾN"
type input "30.000"
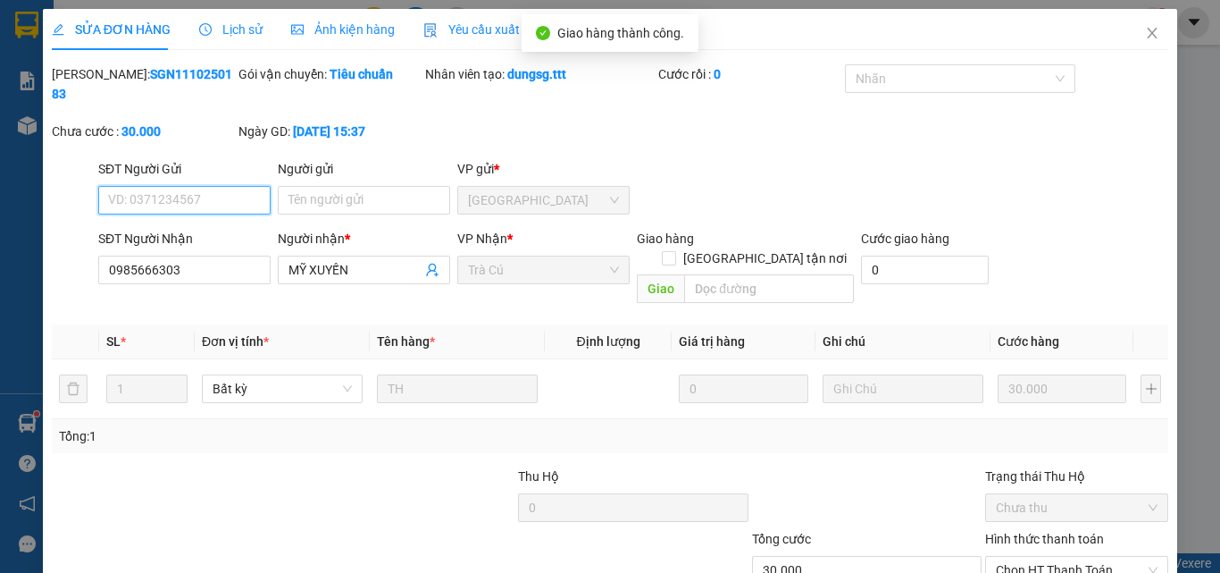
scroll to position [92, 0]
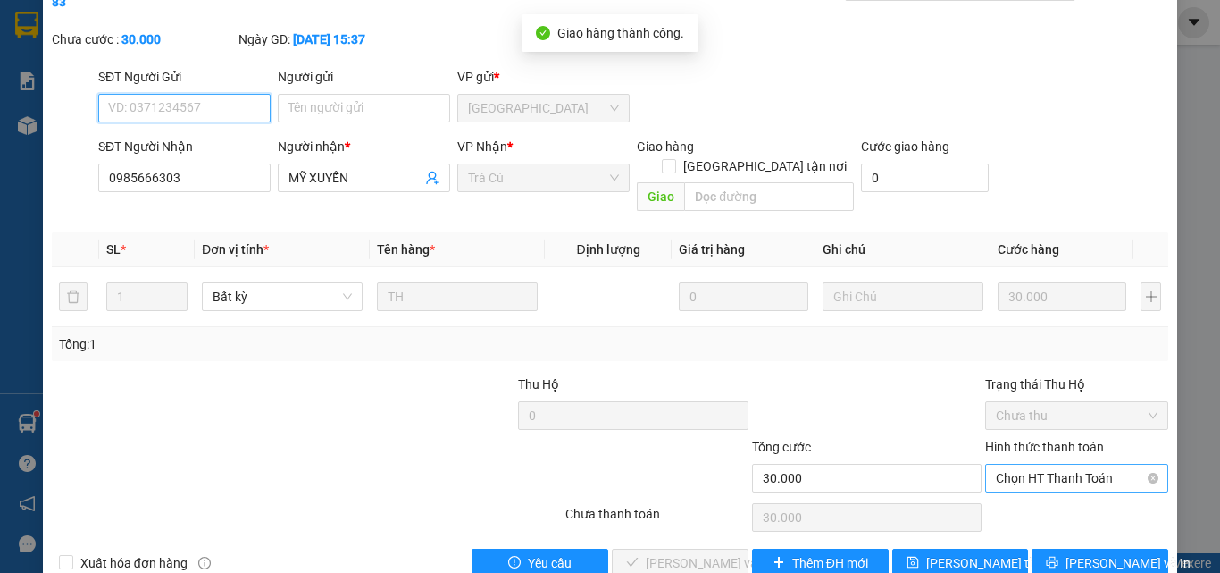
click at [1036, 464] on span "Chọn HT Thanh Toán" at bounding box center [1077, 477] width 162 height 27
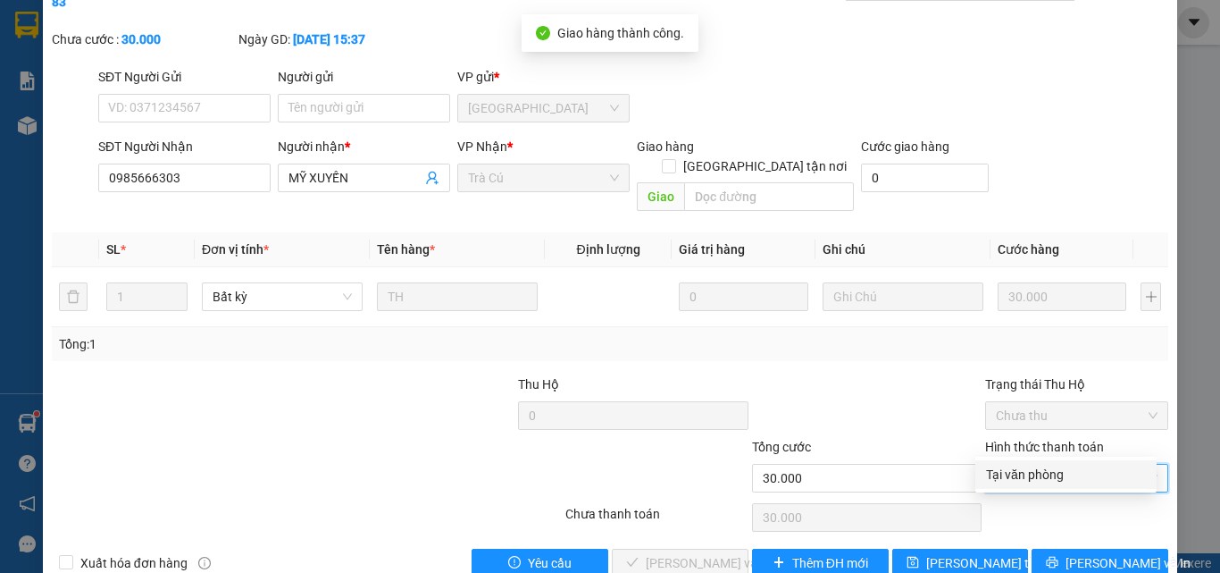
drag, startPoint x: 1014, startPoint y: 466, endPoint x: 1002, endPoint y: 472, distance: 12.8
click at [1014, 467] on div "Tại văn phòng" at bounding box center [1066, 474] width 160 height 20
type input "0"
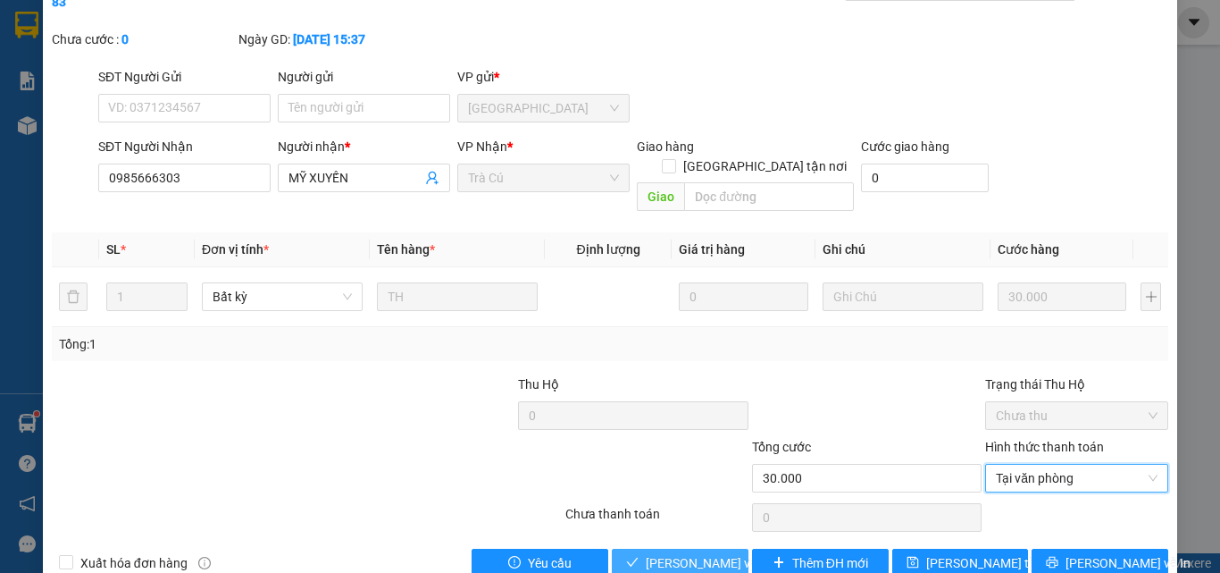
click at [734, 553] on span "[PERSON_NAME] và Giao hàng" at bounding box center [731, 563] width 171 height 20
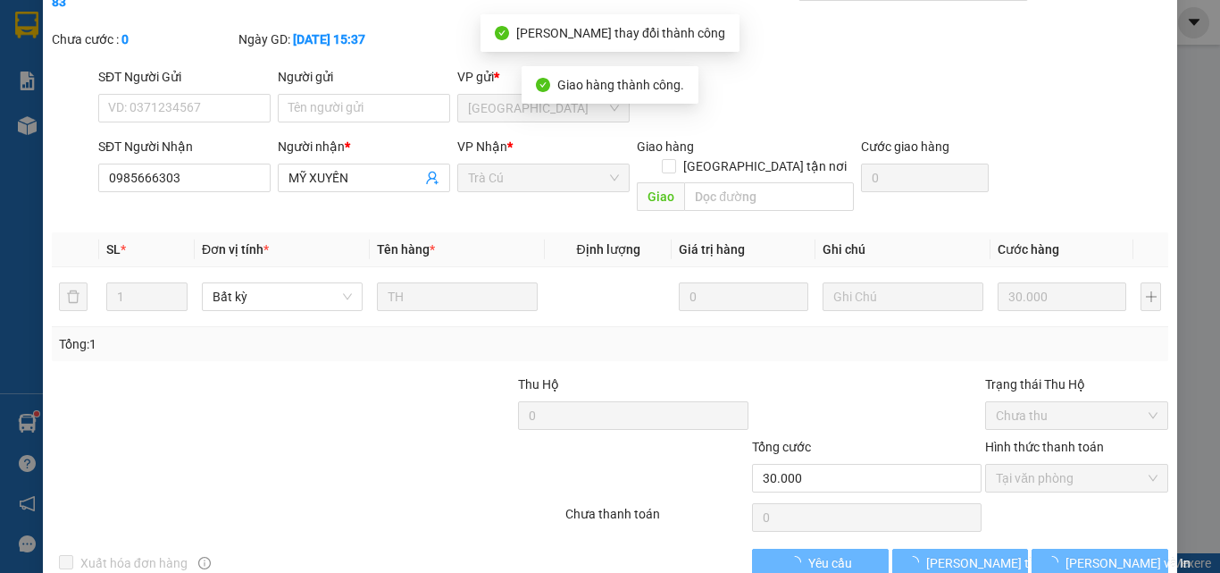
scroll to position [0, 0]
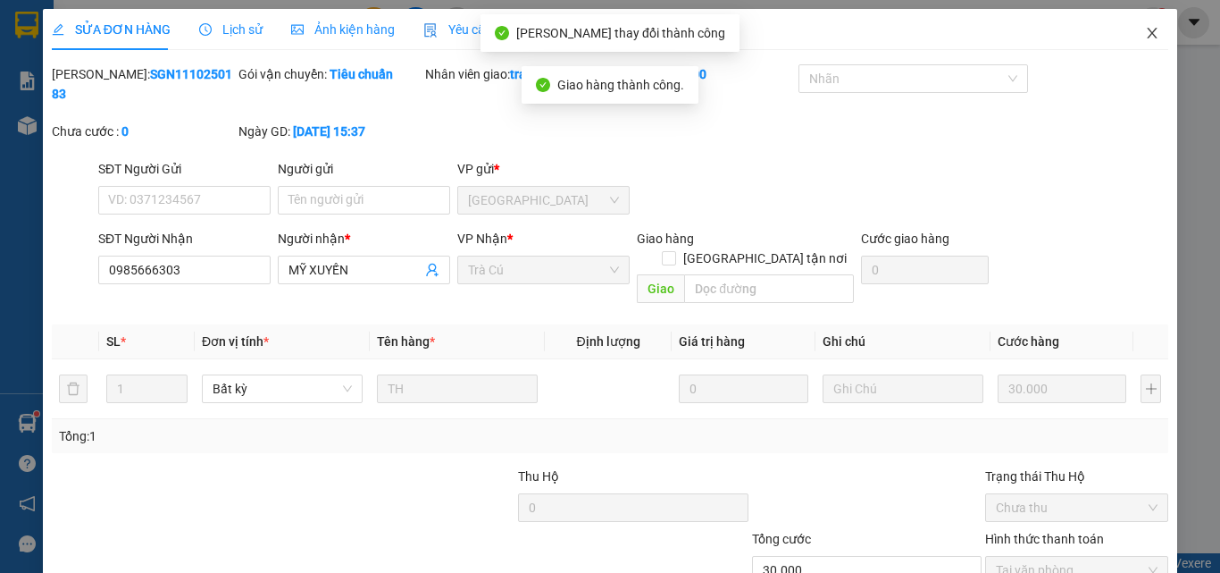
click at [1148, 31] on icon "close" at bounding box center [1153, 33] width 10 height 11
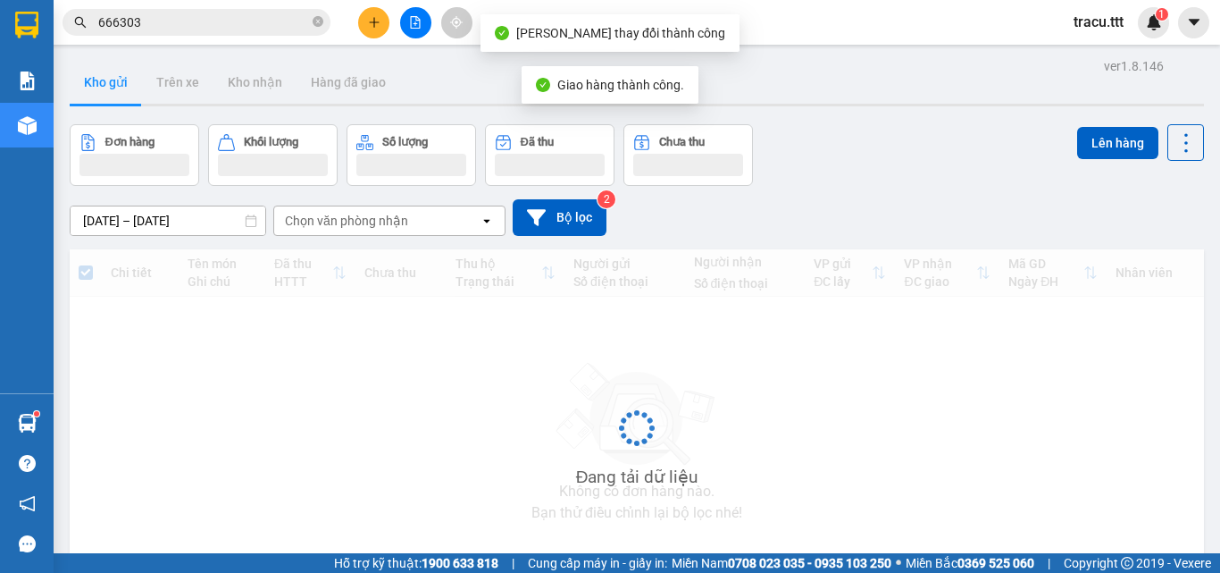
click at [272, 31] on input "666303" at bounding box center [203, 23] width 211 height 20
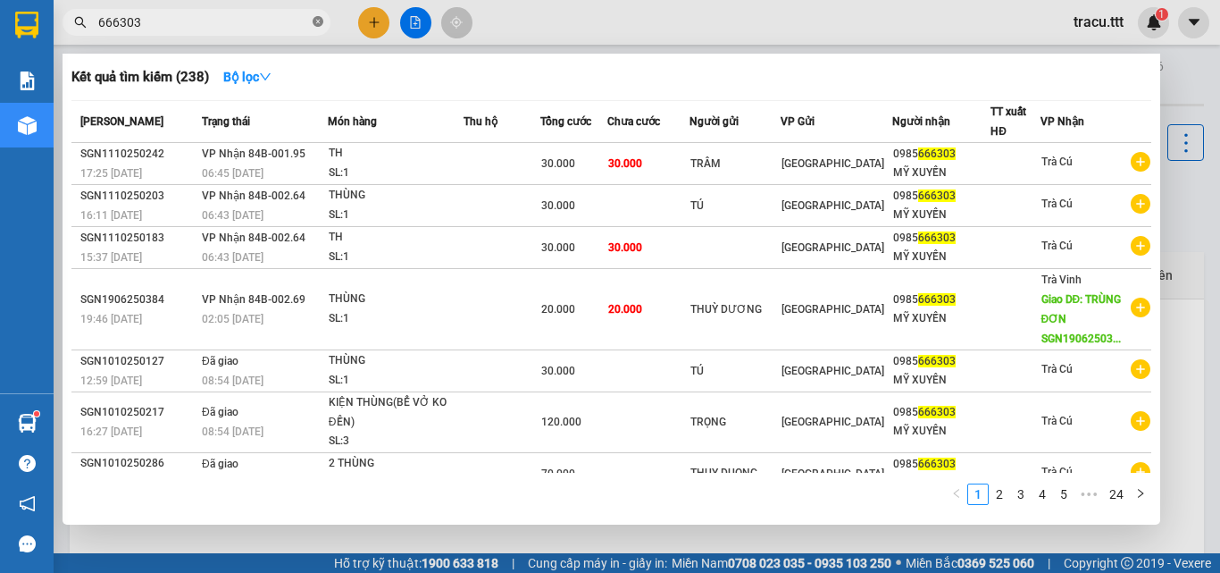
click at [321, 29] on span at bounding box center [318, 22] width 11 height 17
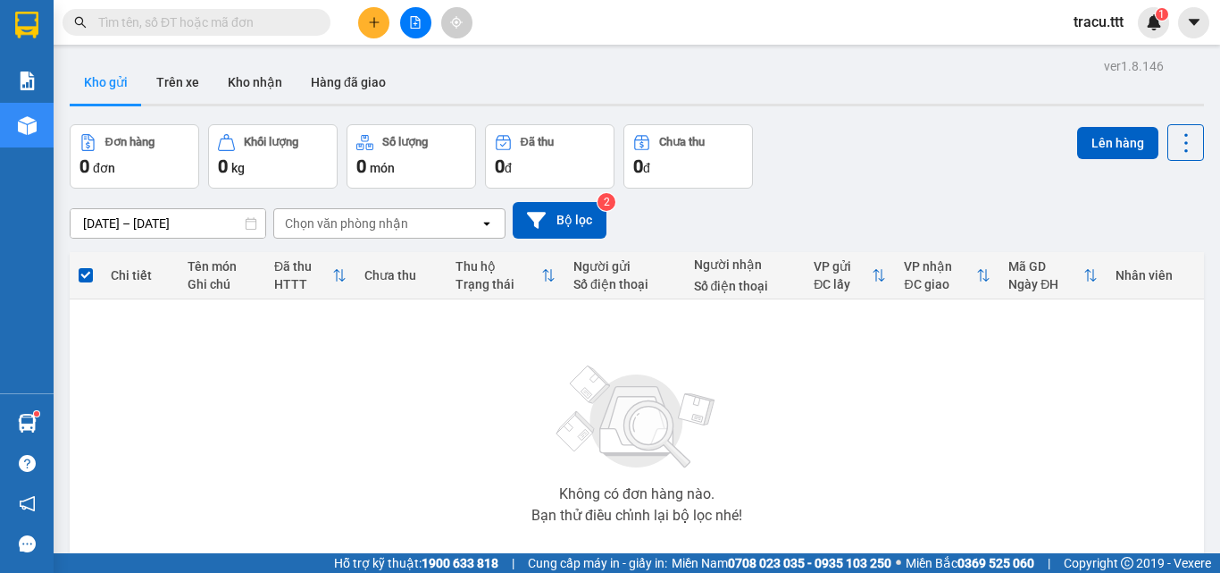
click at [296, 27] on input "text" at bounding box center [203, 23] width 211 height 20
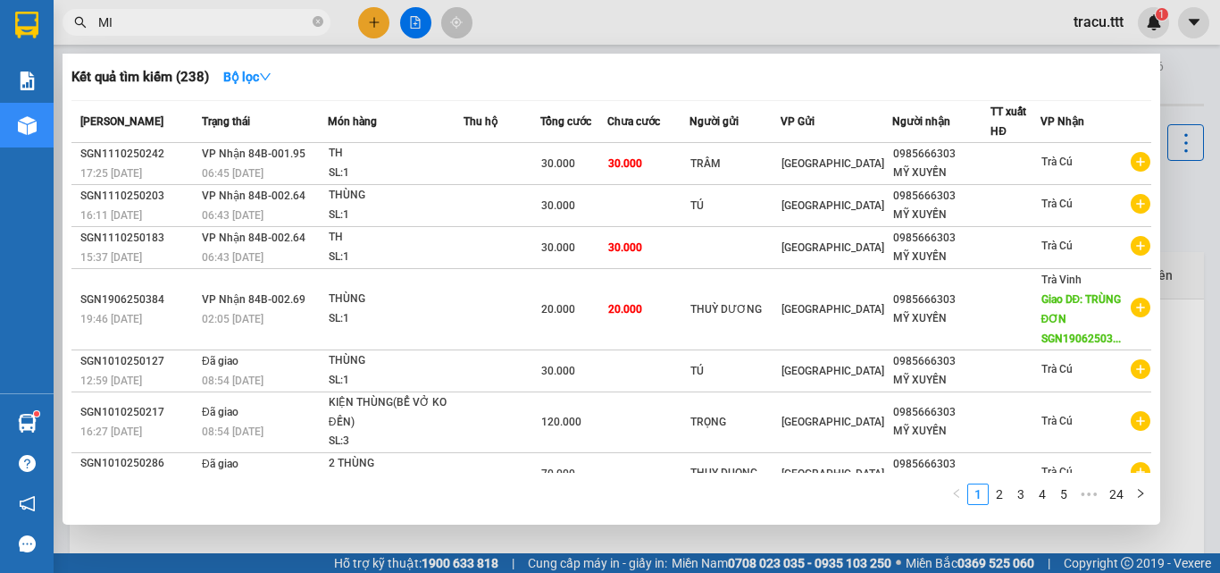
type input "M"
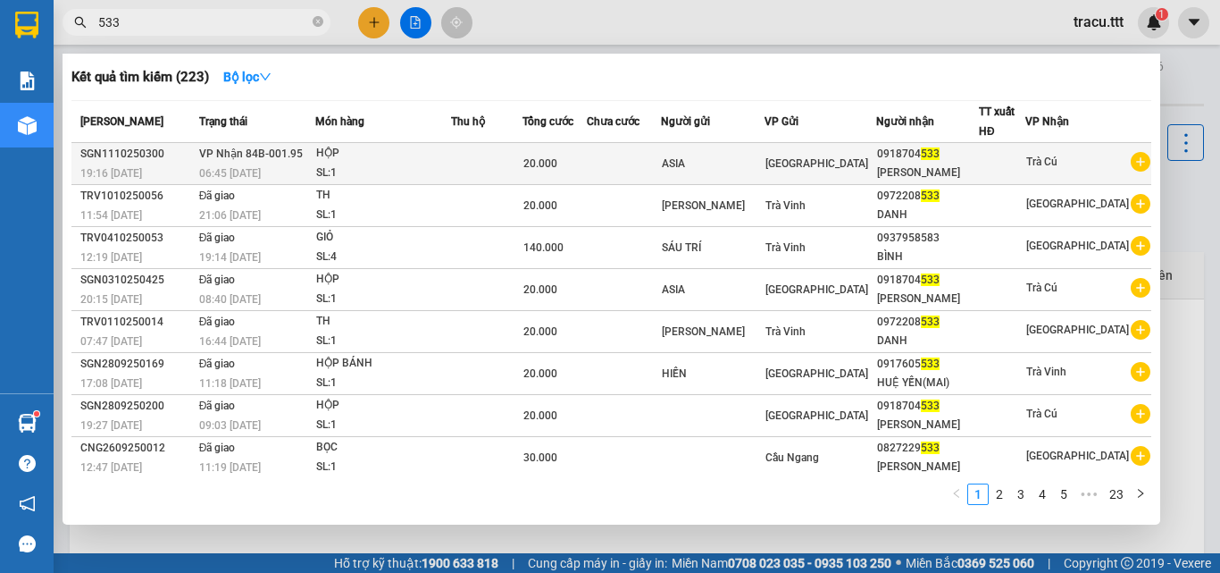
type input "533"
click at [439, 156] on div "HỘP" at bounding box center [383, 154] width 134 height 20
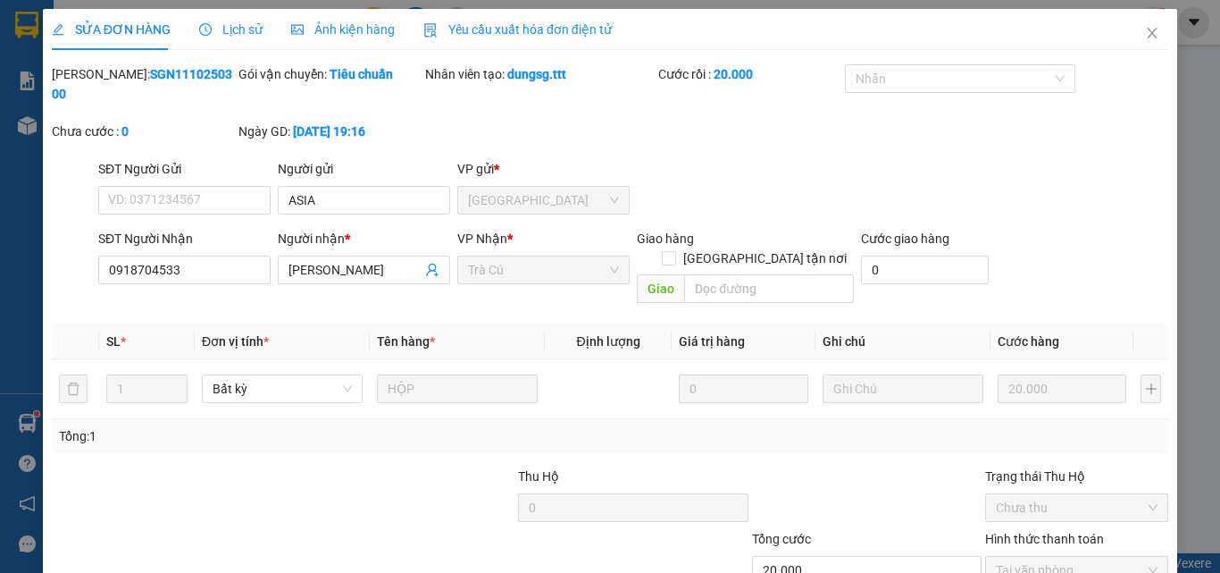
type input "ASIA"
type input "0918704533"
type input "[PERSON_NAME]"
type input "20.000"
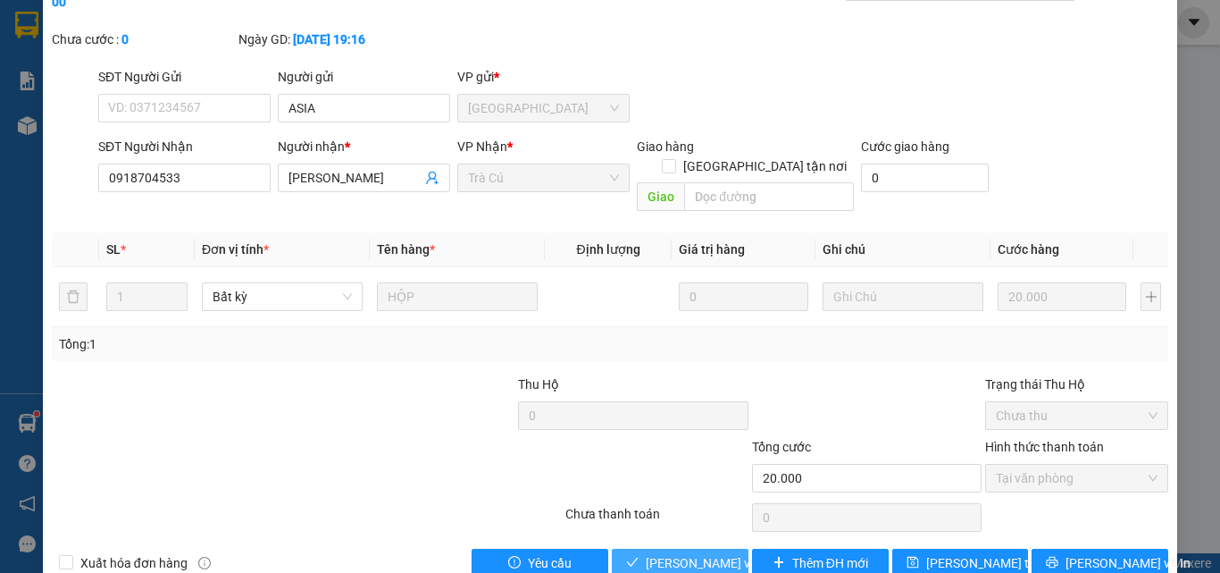
click at [679, 553] on span "[PERSON_NAME] và Giao hàng" at bounding box center [731, 563] width 171 height 20
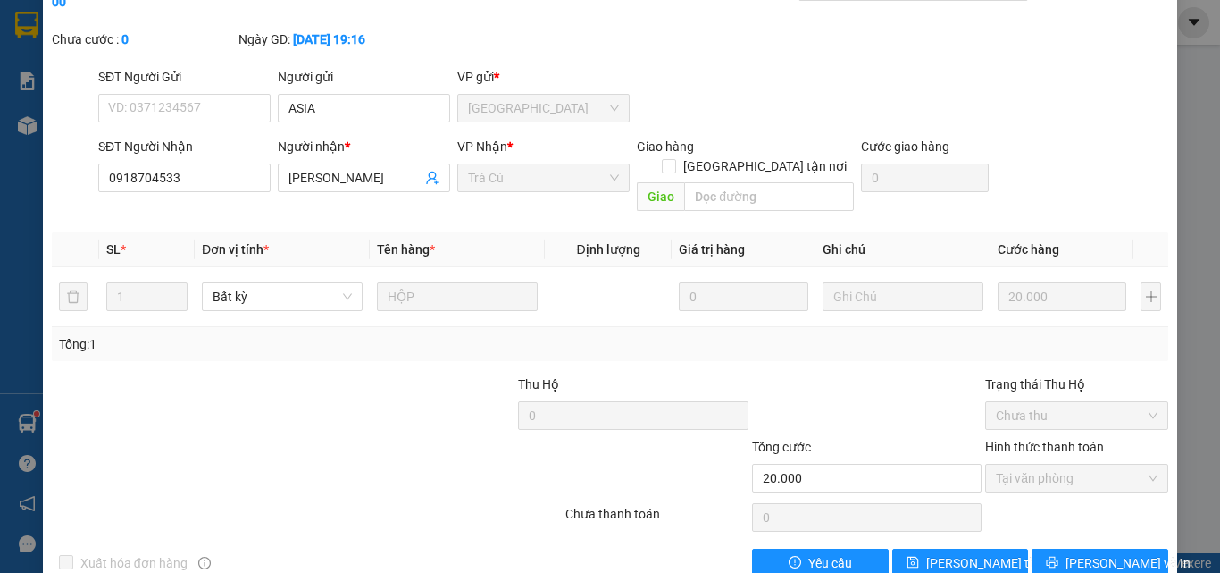
scroll to position [0, 0]
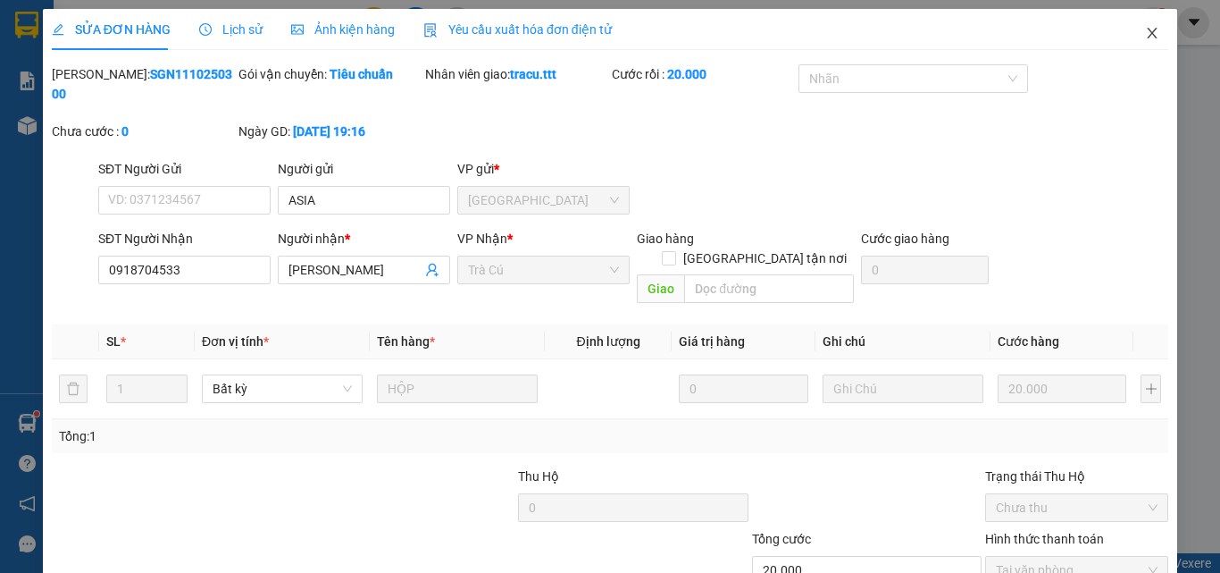
click at [1145, 39] on icon "close" at bounding box center [1152, 33] width 14 height 14
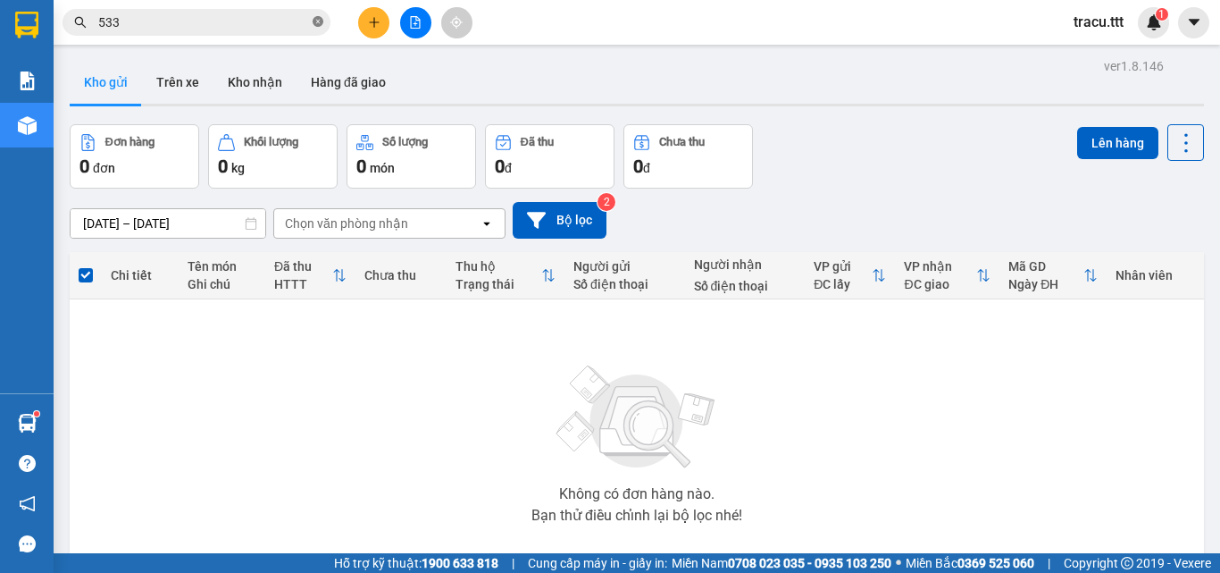
click at [319, 19] on icon "close-circle" at bounding box center [318, 21] width 11 height 11
click at [500, 85] on div "Kho gửi Trên xe Kho nhận Hàng đã giao" at bounding box center [637, 84] width 1134 height 47
click at [288, 24] on input "text" at bounding box center [203, 23] width 211 height 20
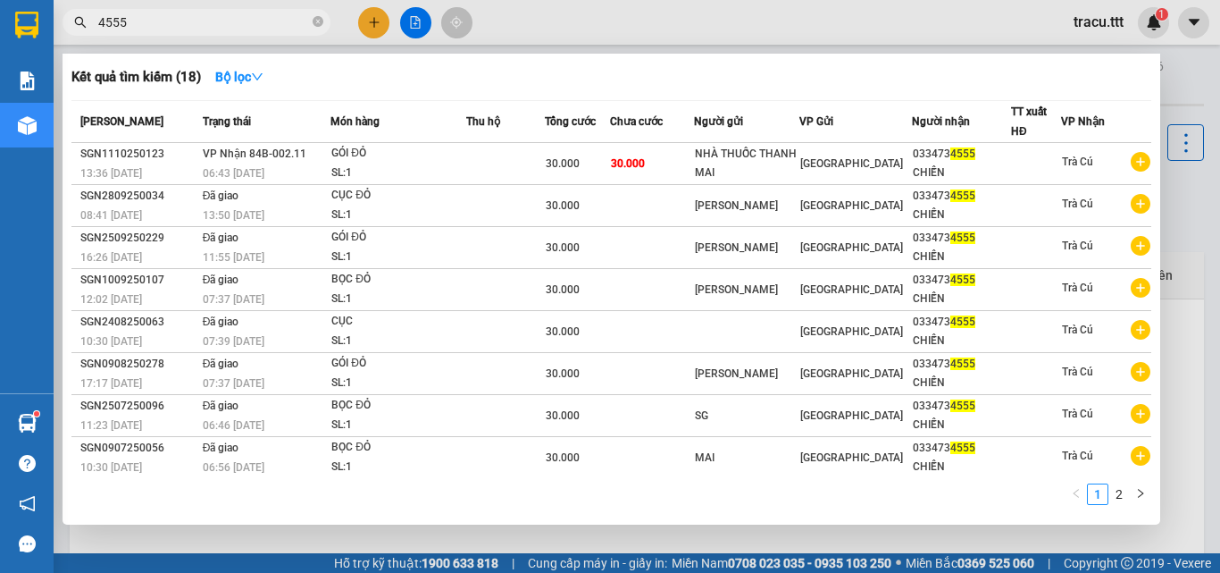
type input "4555"
click at [645, 134] on th "Chưa cước" at bounding box center [652, 122] width 84 height 42
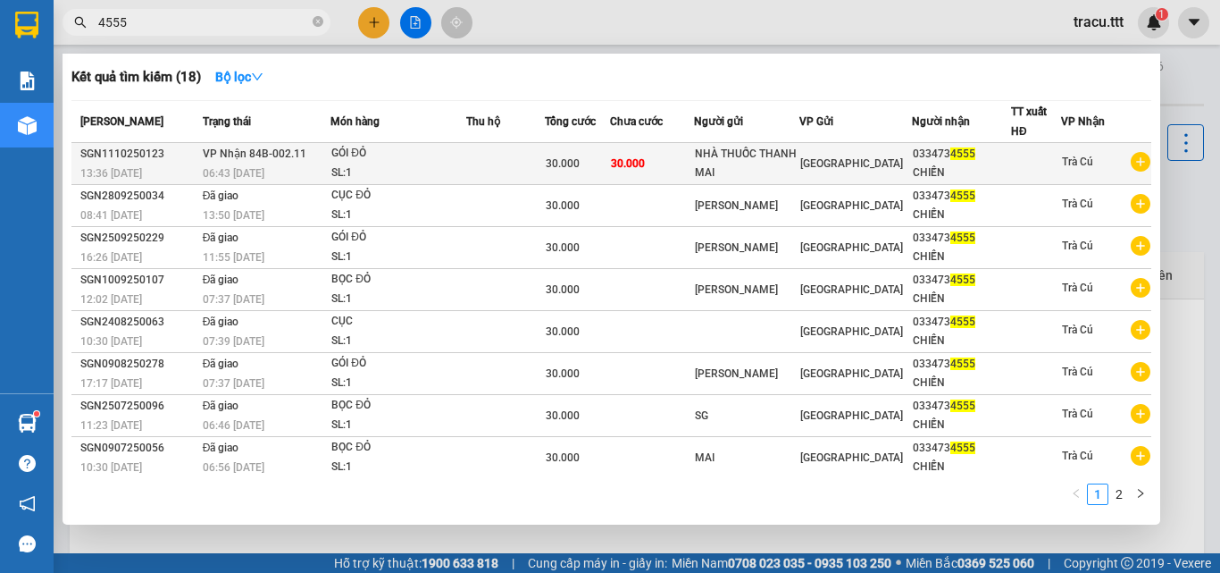
click at [644, 154] on td "30.000" at bounding box center [652, 164] width 84 height 42
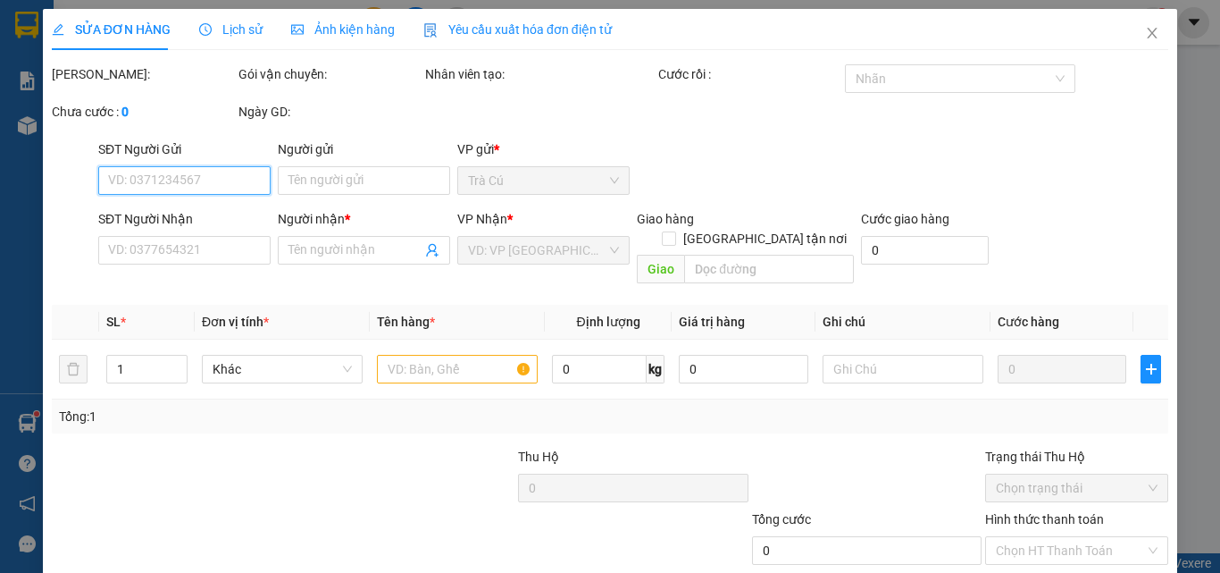
type input "NHÀ THUỐC THANH MAI"
type input "0334734555"
type input "CHIẾN"
type input "30.000"
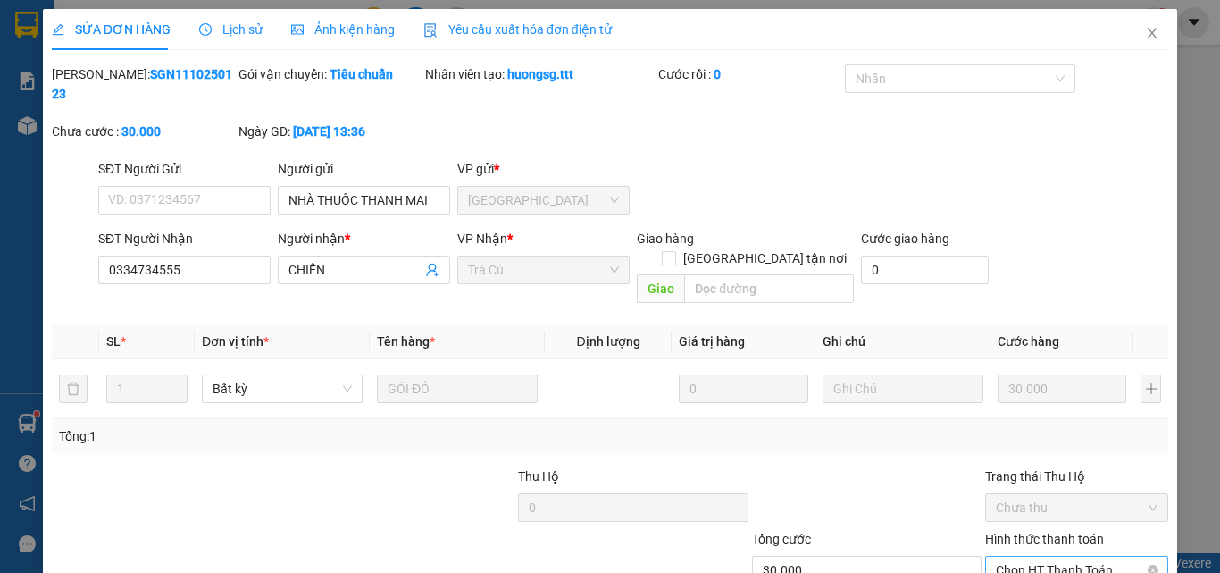
scroll to position [92, 0]
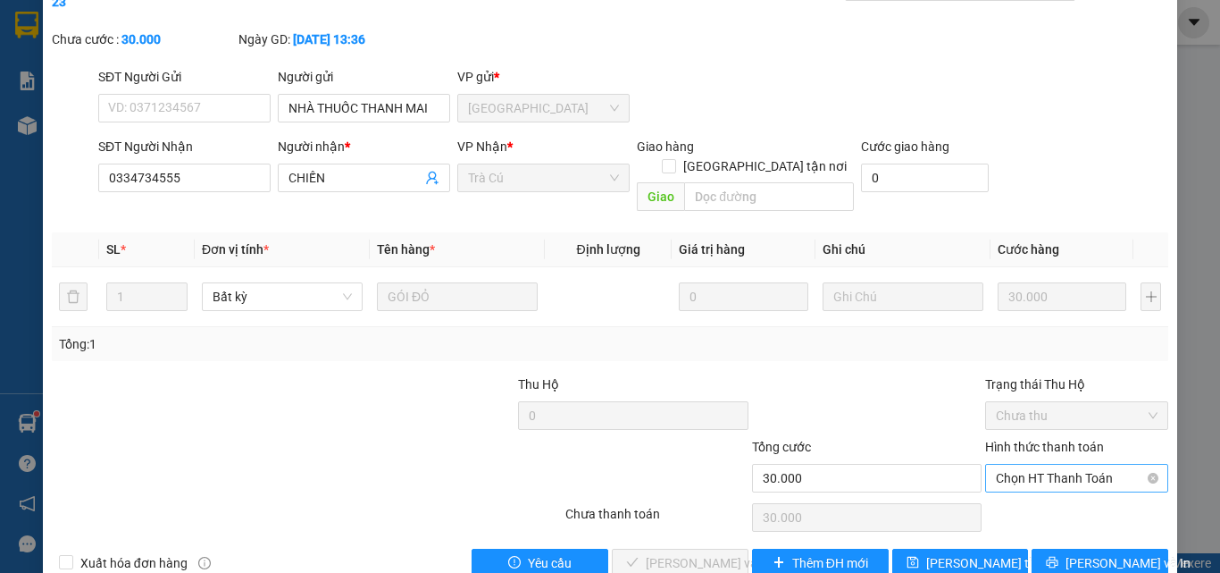
drag, startPoint x: 1018, startPoint y: 422, endPoint x: 1020, endPoint y: 432, distance: 10.0
click at [1019, 437] on div "Hình thức thanh toán" at bounding box center [1076, 450] width 183 height 27
click at [1020, 464] on span "Chọn HT Thanh Toán" at bounding box center [1077, 477] width 162 height 27
click at [1009, 462] on div "Tại văn phòng" at bounding box center [1065, 474] width 181 height 29
type input "0"
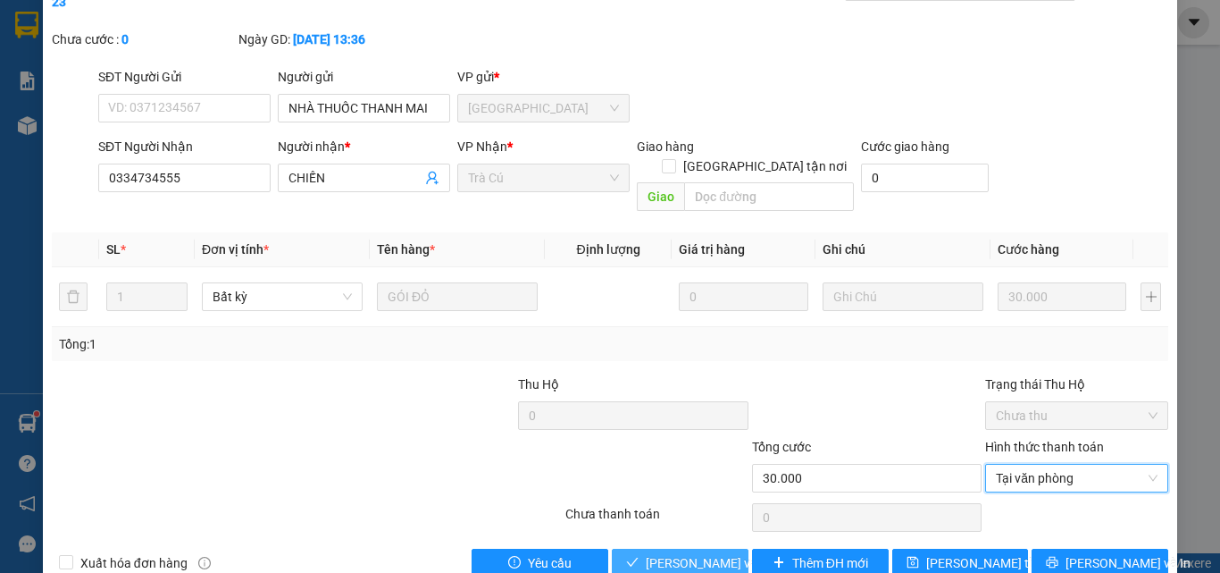
click at [711, 553] on span "[PERSON_NAME] và Giao hàng" at bounding box center [731, 563] width 171 height 20
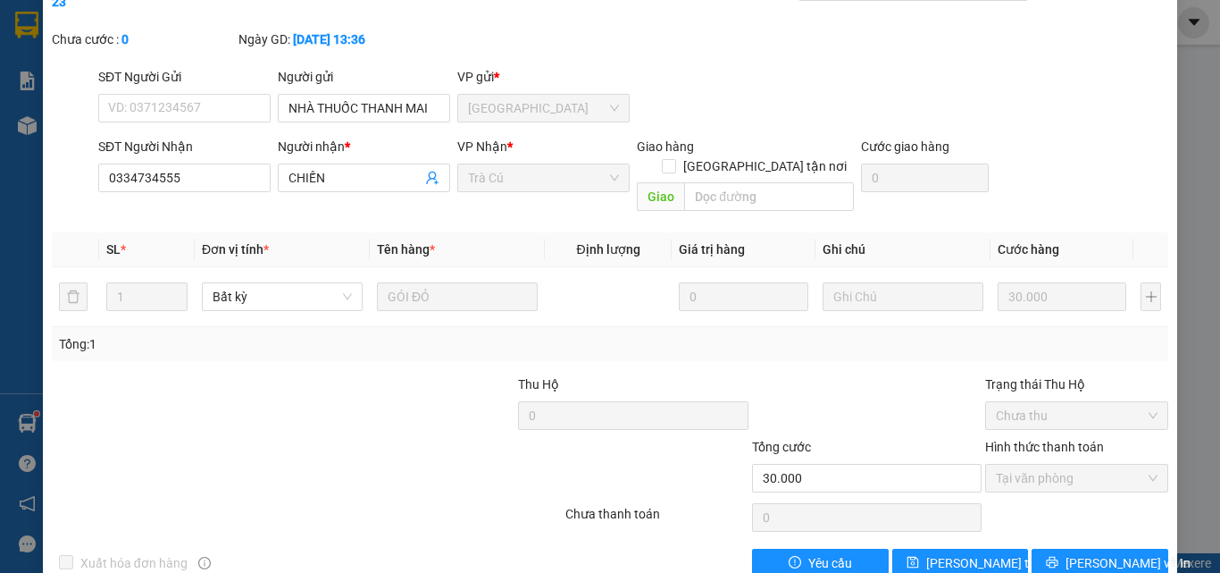
scroll to position [0, 0]
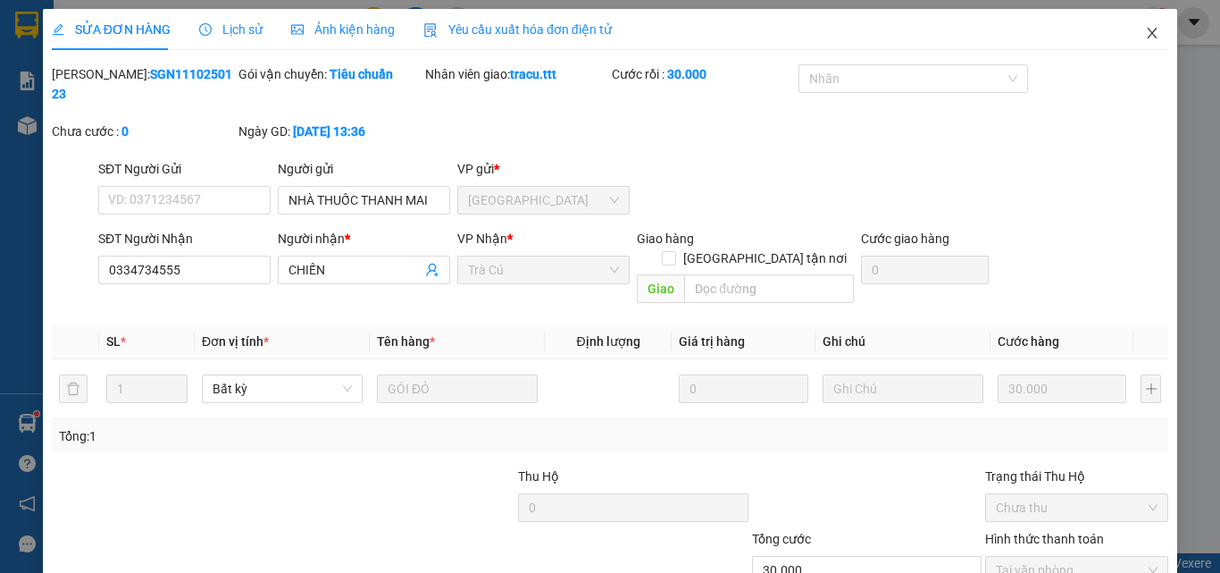
click at [1145, 34] on icon "close" at bounding box center [1152, 33] width 14 height 14
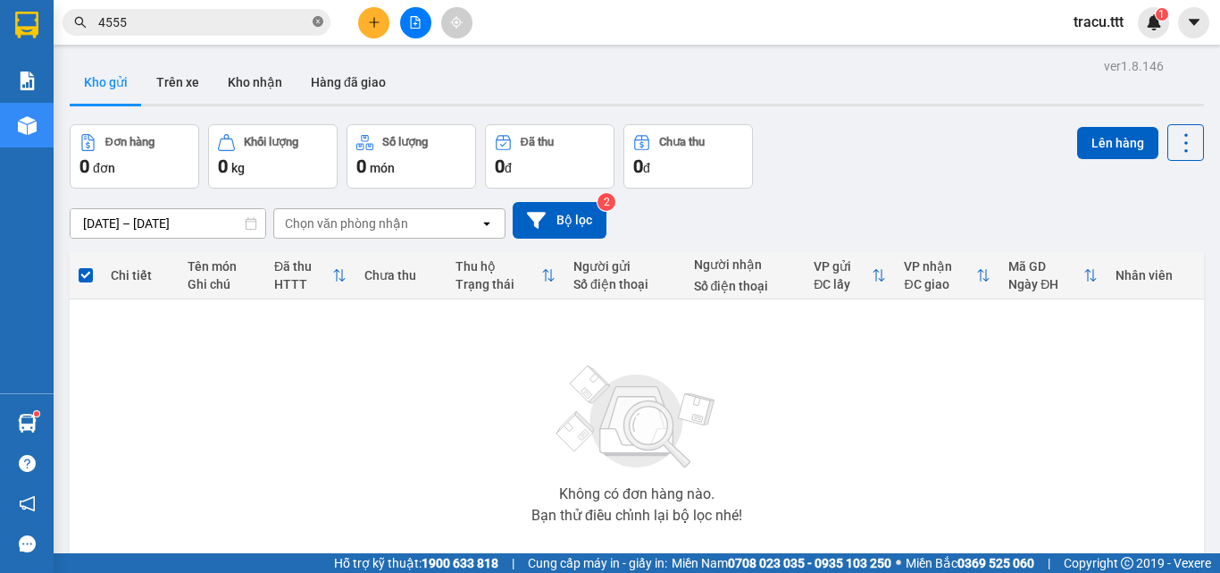
click at [321, 24] on icon "close-circle" at bounding box center [318, 21] width 11 height 11
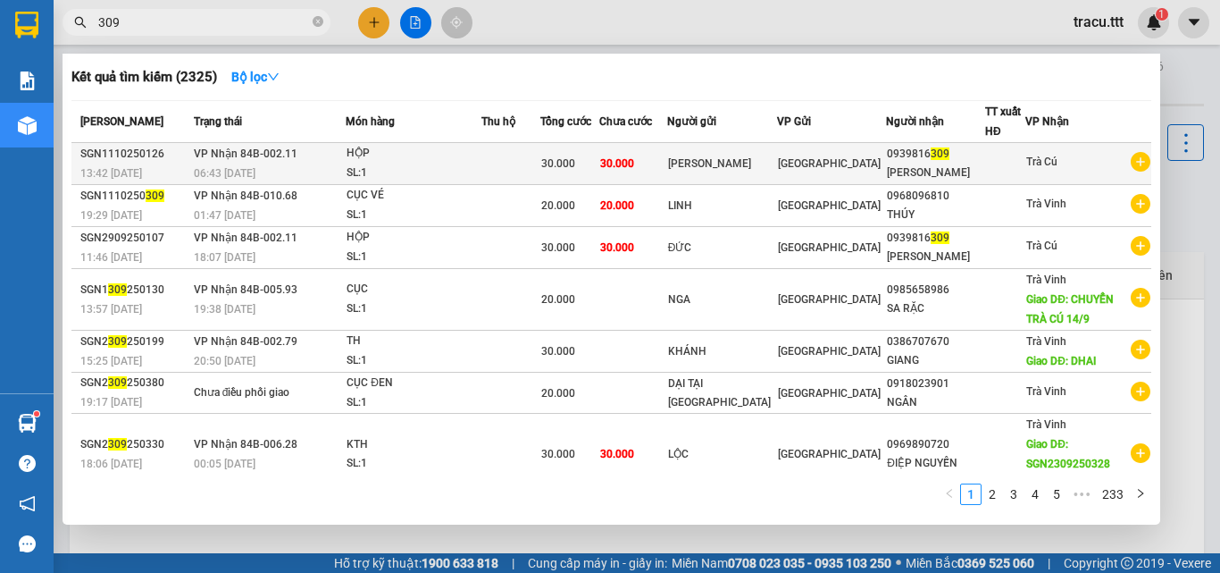
type input "309"
click at [732, 161] on div "[PERSON_NAME]" at bounding box center [722, 164] width 108 height 19
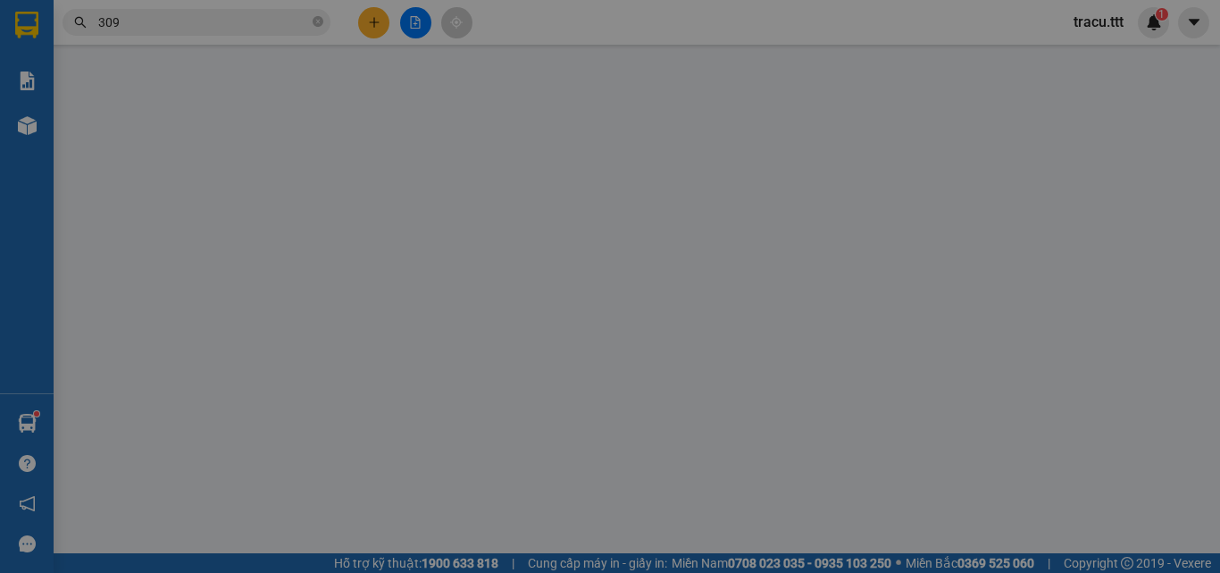
type input "[PERSON_NAME]"
type input "0939816309"
type input "[PERSON_NAME]"
type input "30.000"
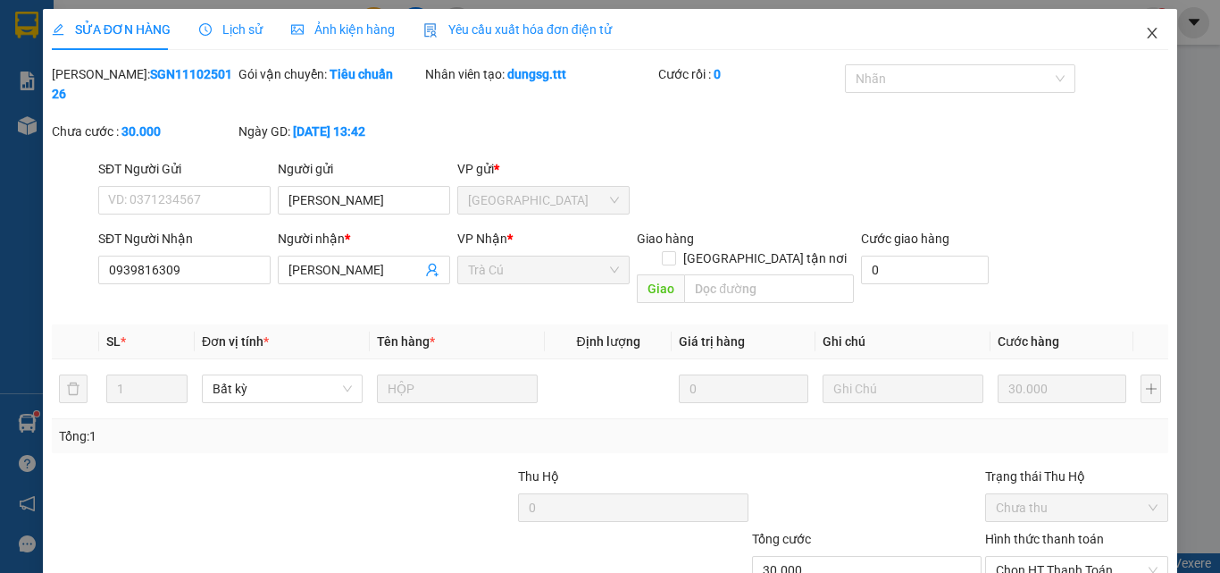
click at [1147, 25] on span "Close" at bounding box center [1152, 34] width 50 height 50
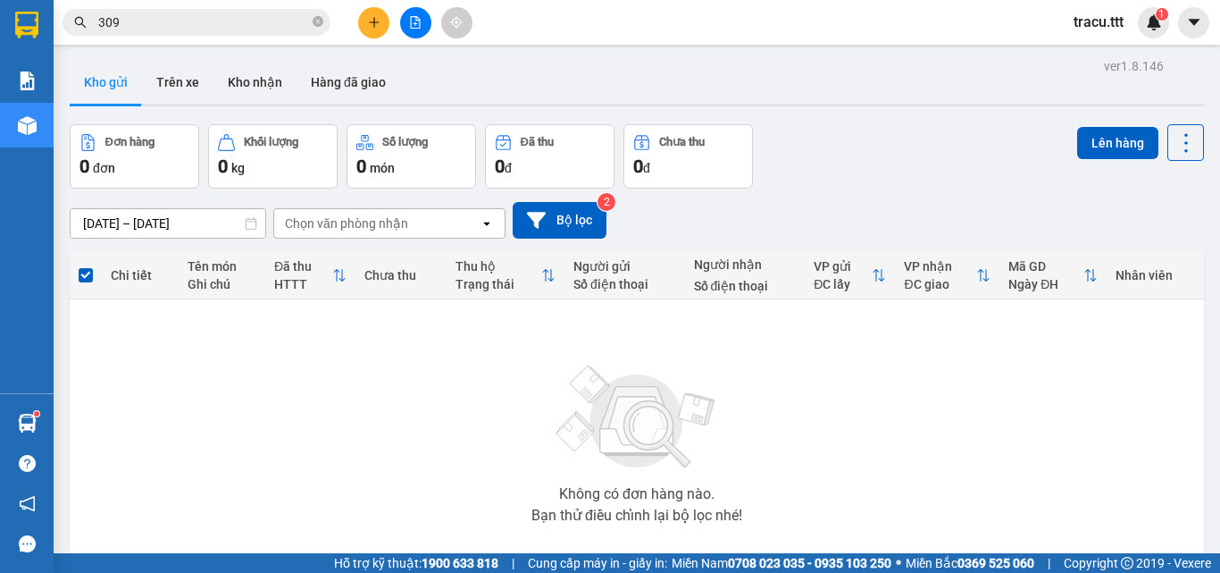
click at [188, 13] on input "309" at bounding box center [203, 23] width 211 height 20
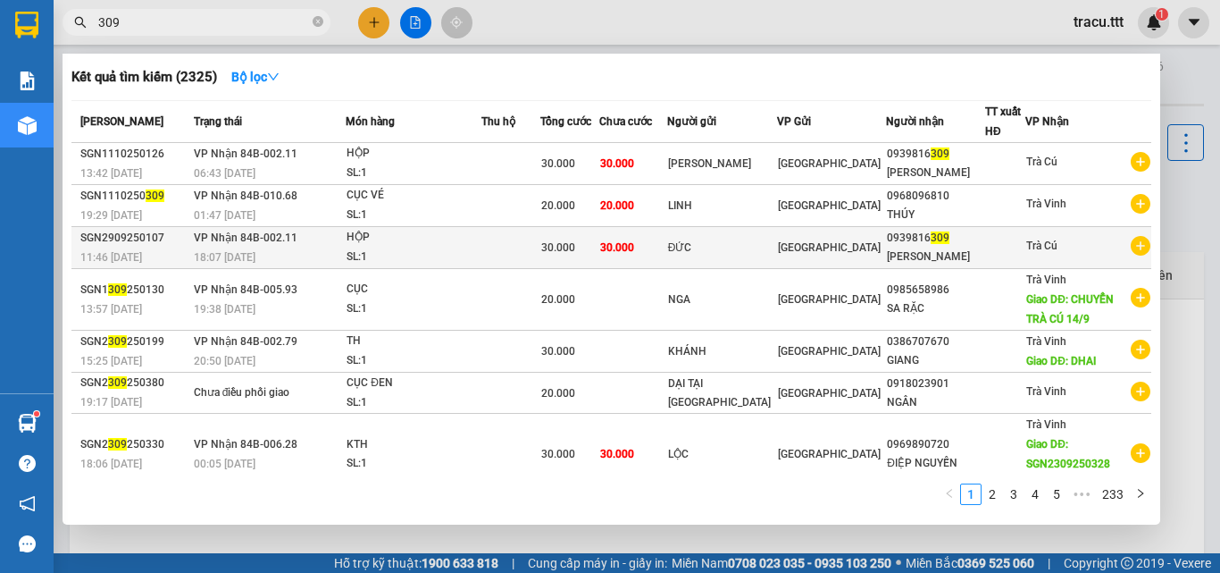
click at [315, 250] on div "18:07 - 29/09" at bounding box center [270, 257] width 152 height 20
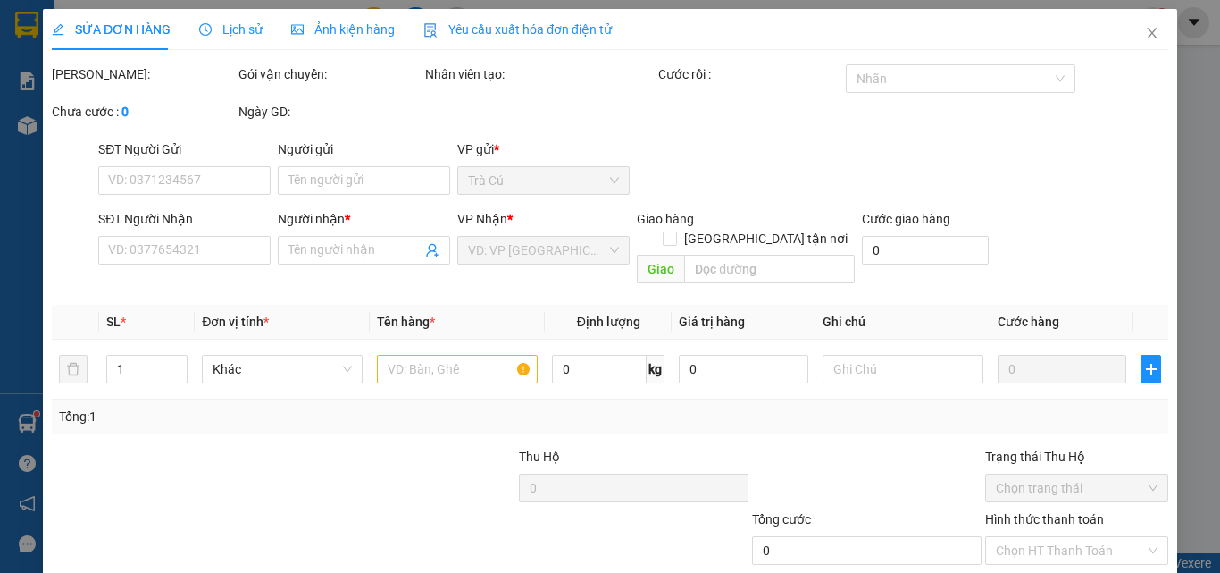
type input "ĐỨC"
type input "0939816309"
type input "[PERSON_NAME]"
type input "30.000"
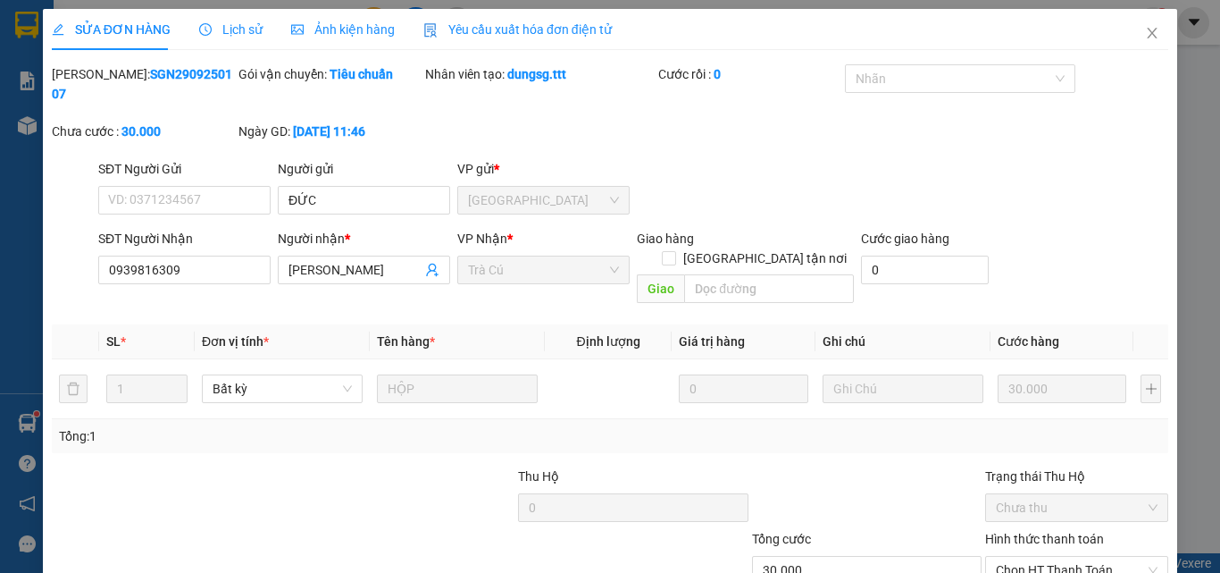
scroll to position [92, 0]
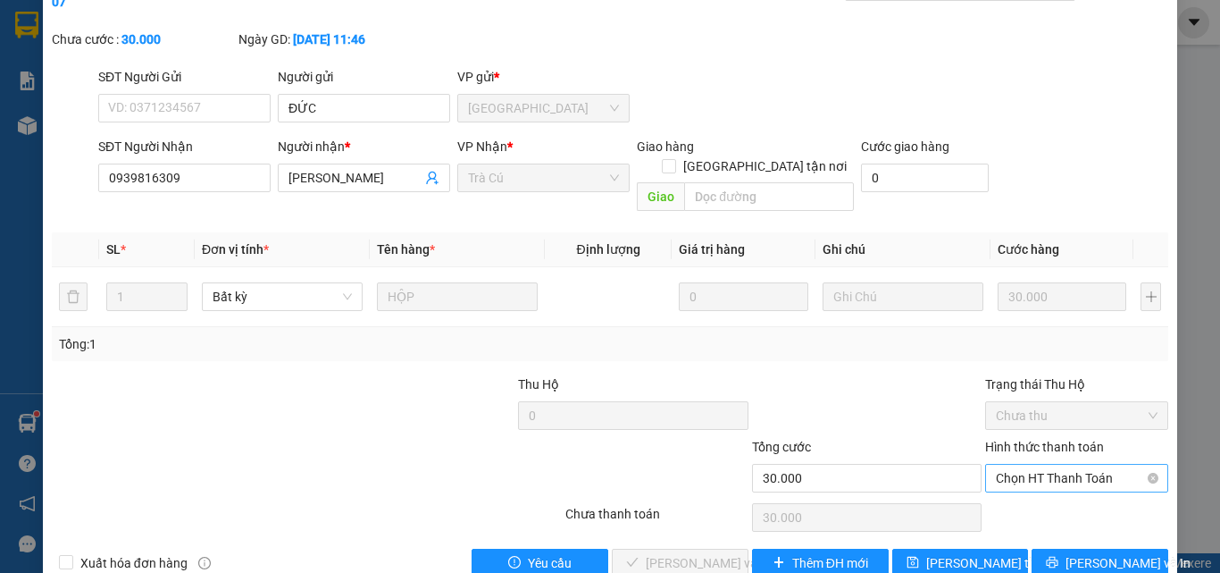
click at [1049, 464] on span "Chọn HT Thanh Toán" at bounding box center [1077, 477] width 162 height 27
click at [1040, 464] on div "Tại văn phòng" at bounding box center [1065, 474] width 181 height 29
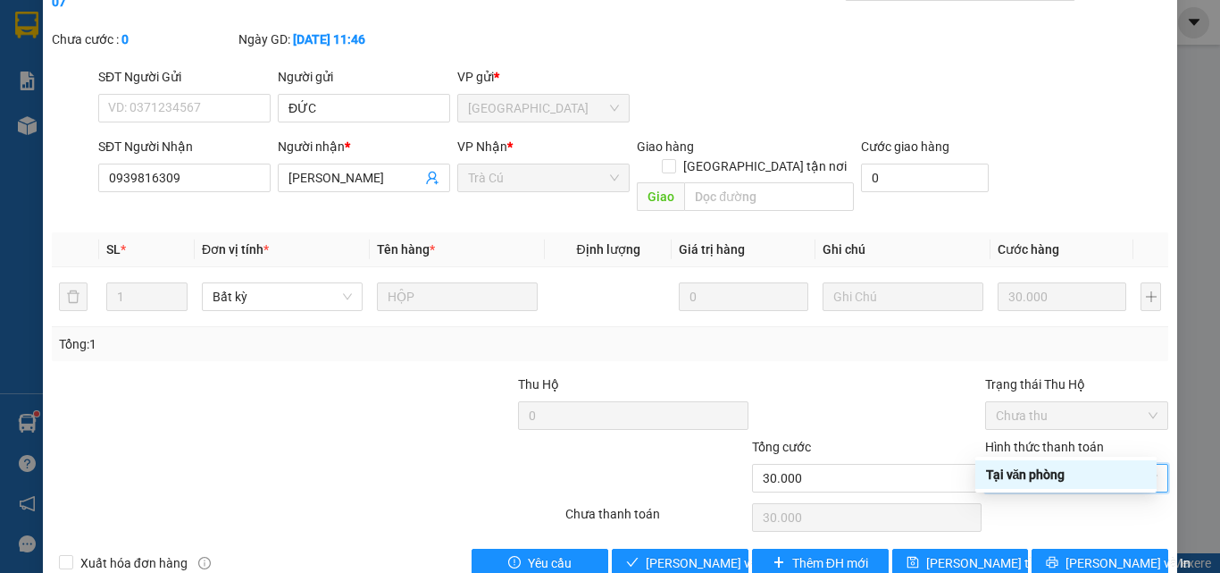
type input "0"
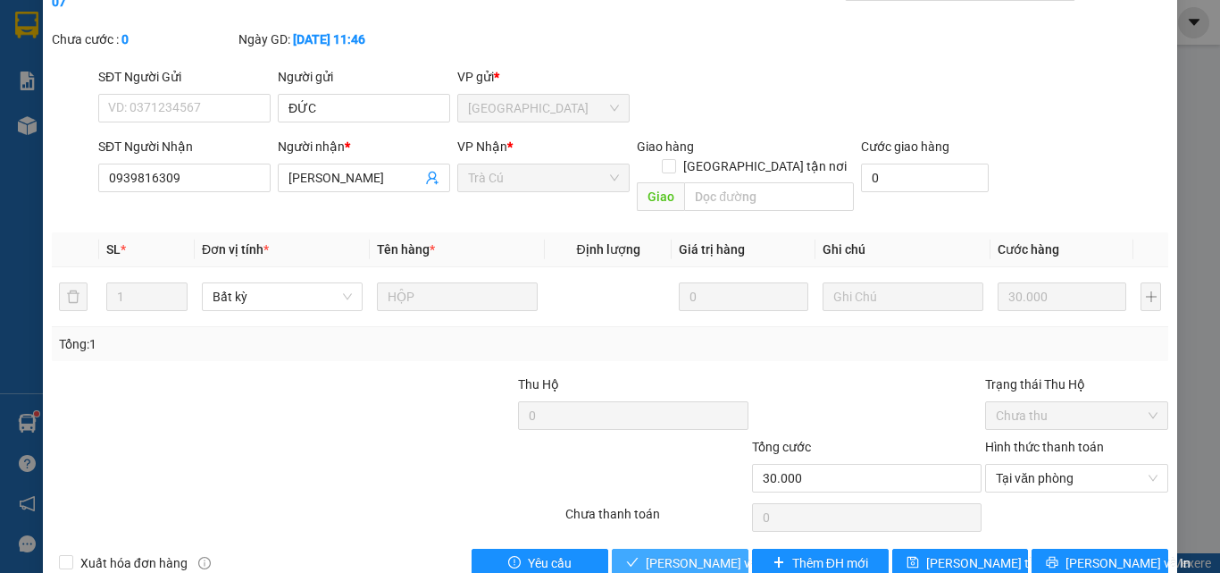
click at [711, 553] on span "[PERSON_NAME] và Giao hàng" at bounding box center [731, 563] width 171 height 20
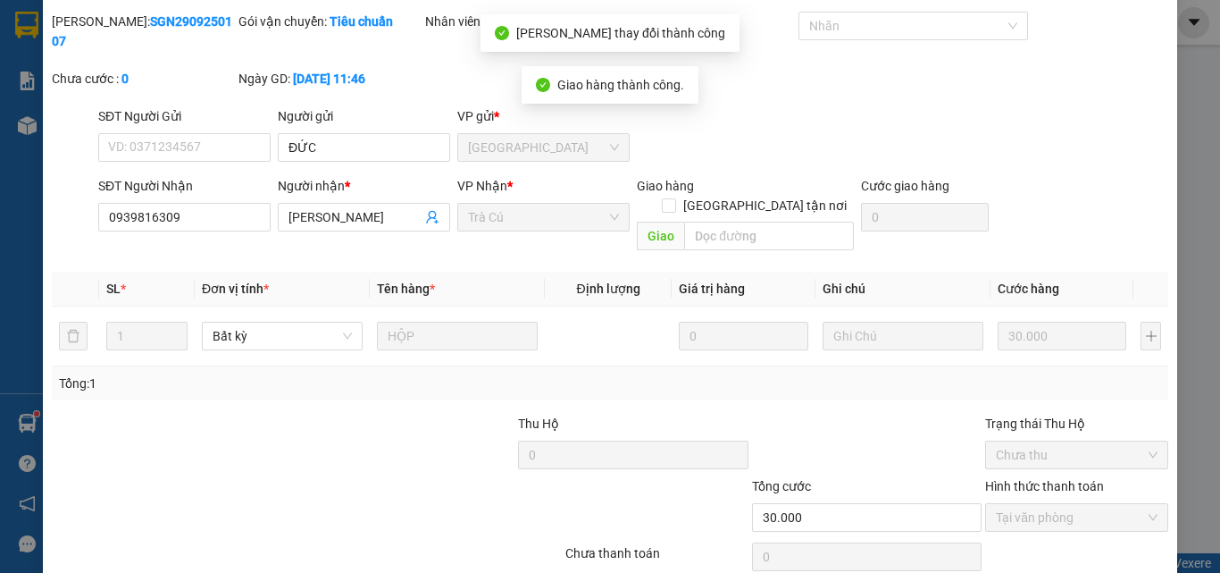
scroll to position [0, 0]
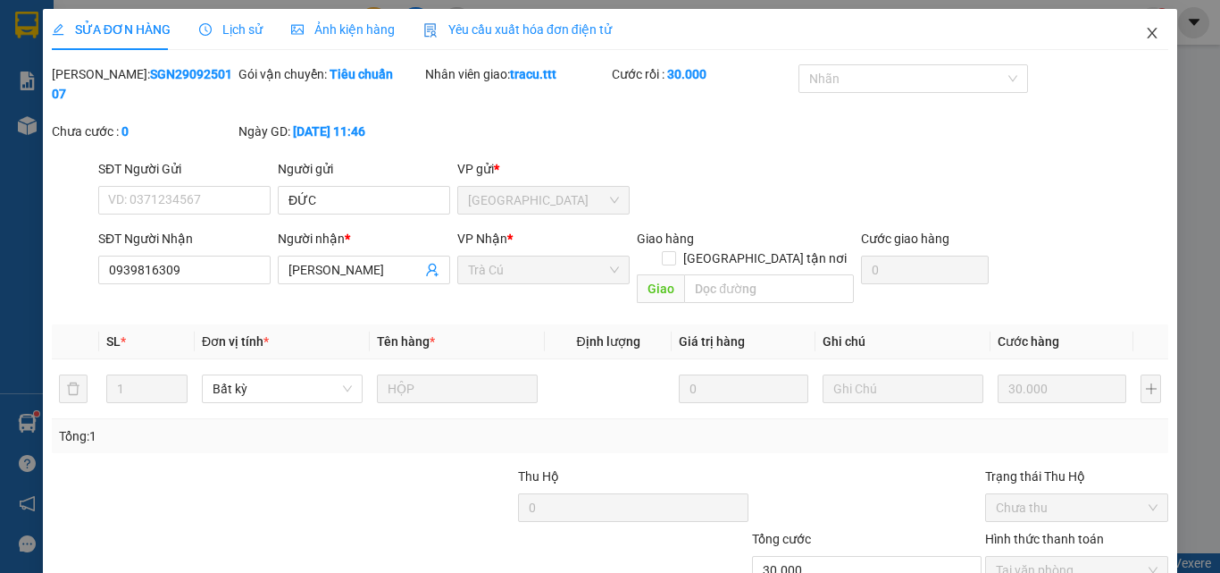
click at [1145, 27] on icon "close" at bounding box center [1152, 33] width 14 height 14
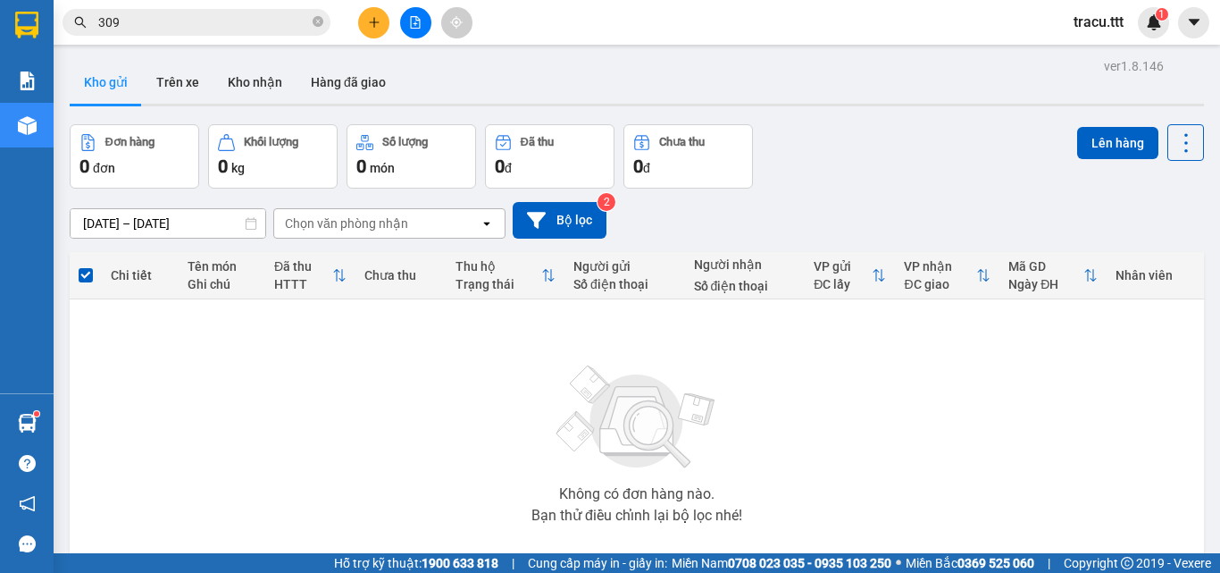
click at [186, 26] on input "309" at bounding box center [203, 23] width 211 height 20
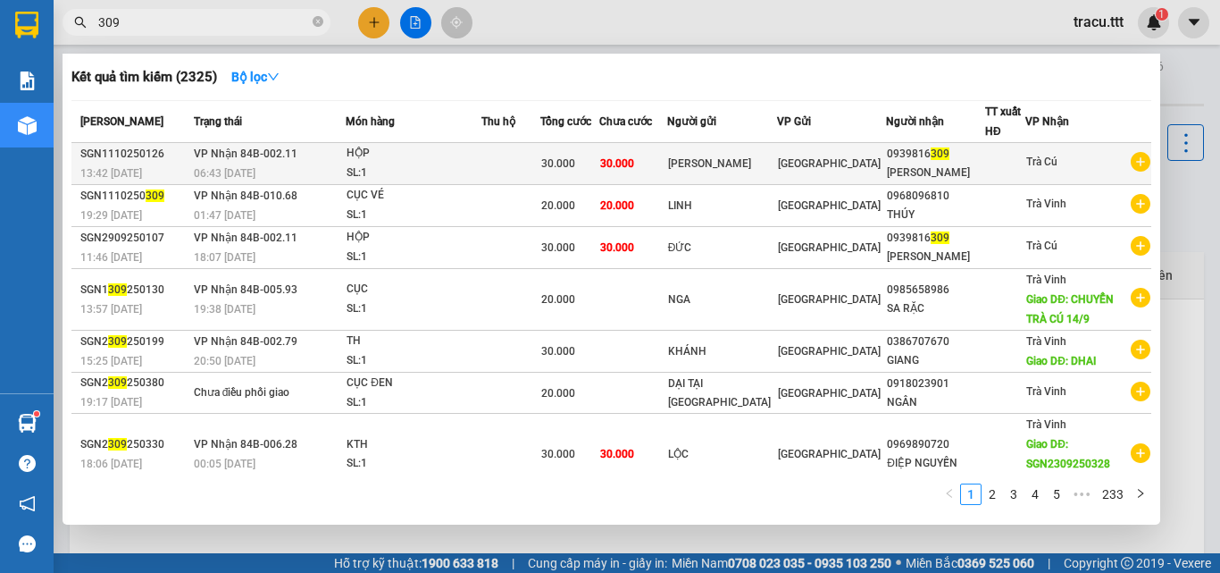
click at [503, 173] on td at bounding box center [510, 164] width 59 height 42
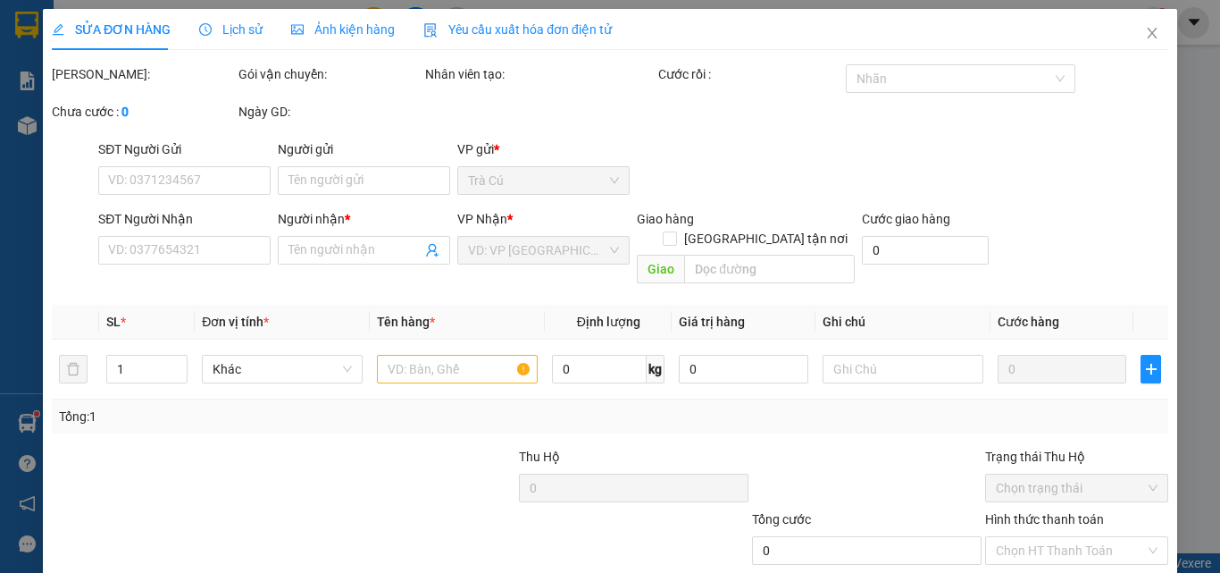
type input "[PERSON_NAME]"
type input "0939816309"
type input "[PERSON_NAME]"
type input "30.000"
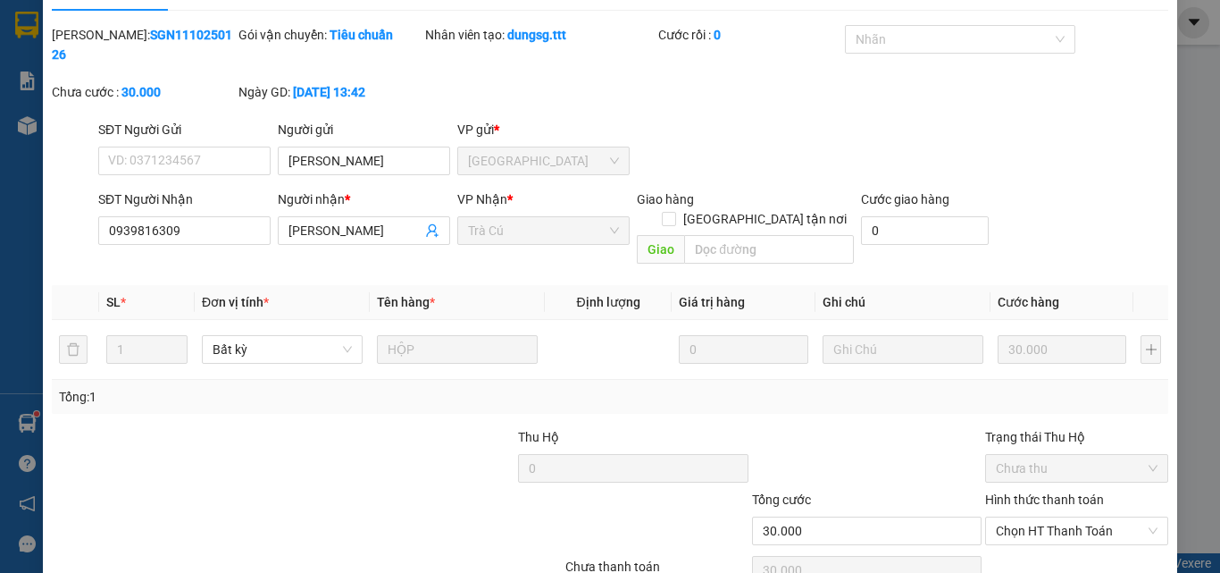
scroll to position [92, 0]
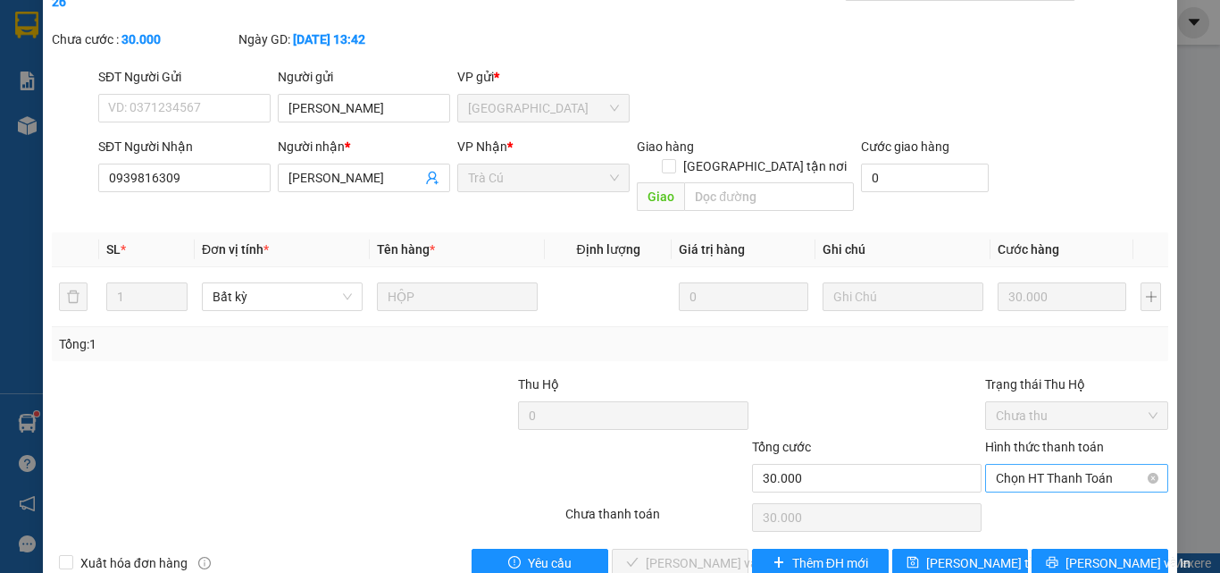
click at [1070, 464] on span "Chọn HT Thanh Toán" at bounding box center [1077, 477] width 162 height 27
click at [1033, 480] on div "Tại văn phòng" at bounding box center [1066, 474] width 160 height 20
type input "0"
click at [660, 553] on span "[PERSON_NAME] và Giao hàng" at bounding box center [731, 563] width 171 height 20
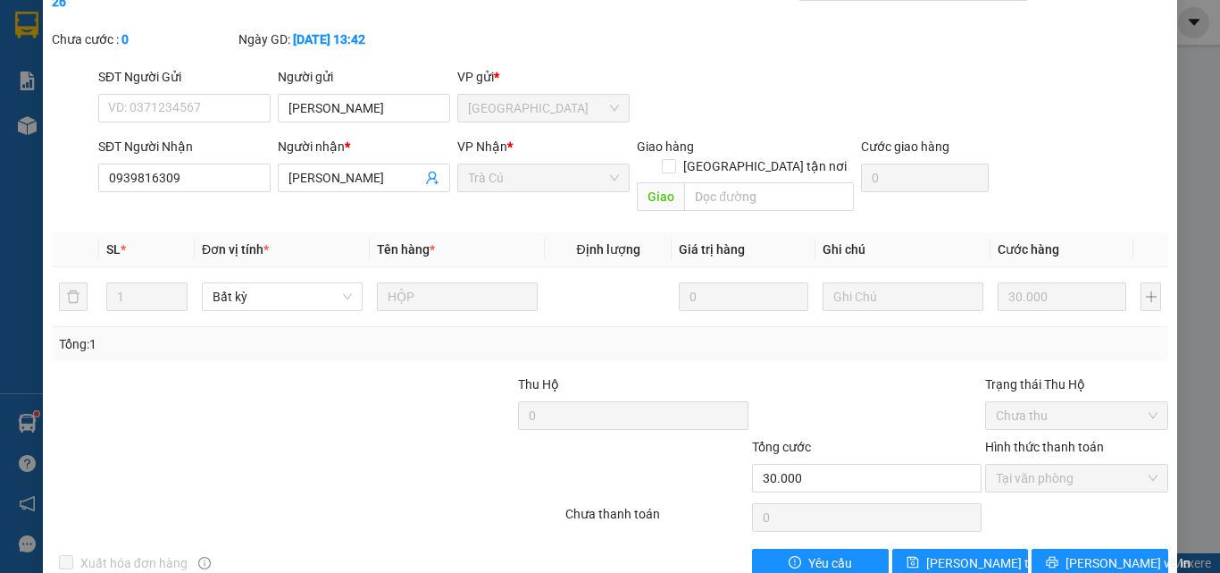
scroll to position [0, 0]
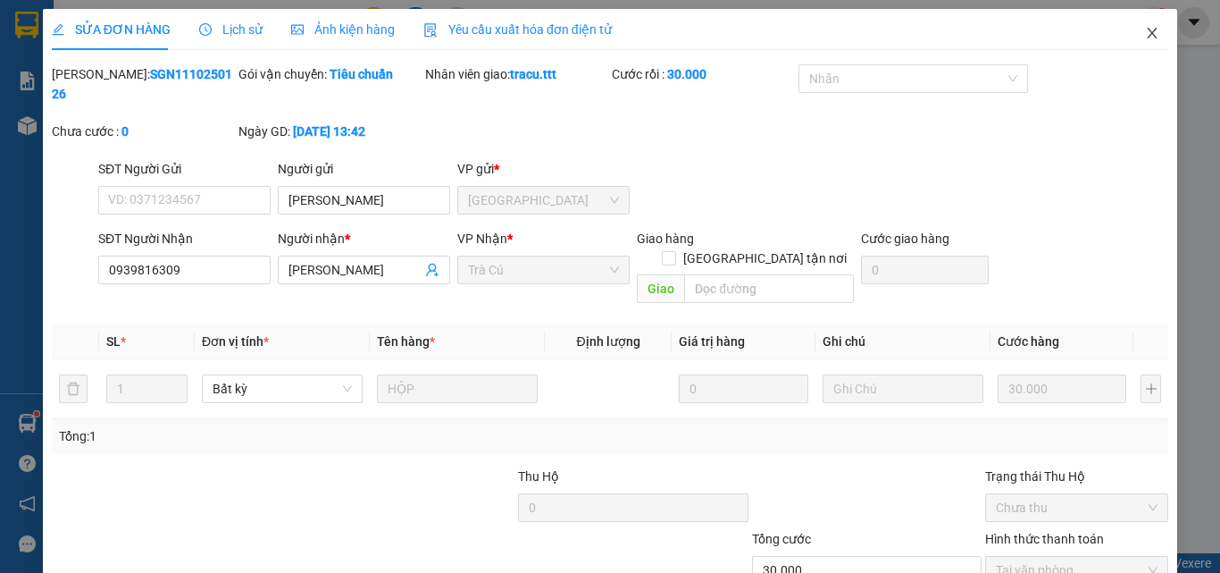
click at [1141, 23] on span "Close" at bounding box center [1152, 34] width 50 height 50
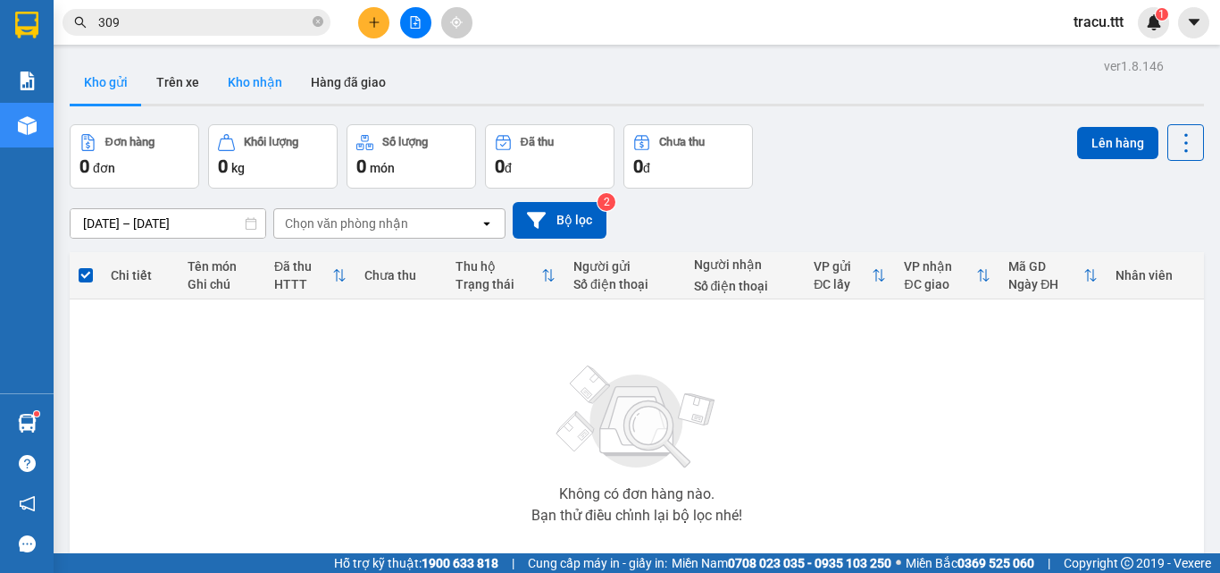
click at [257, 76] on button "Kho nhận" at bounding box center [254, 82] width 83 height 43
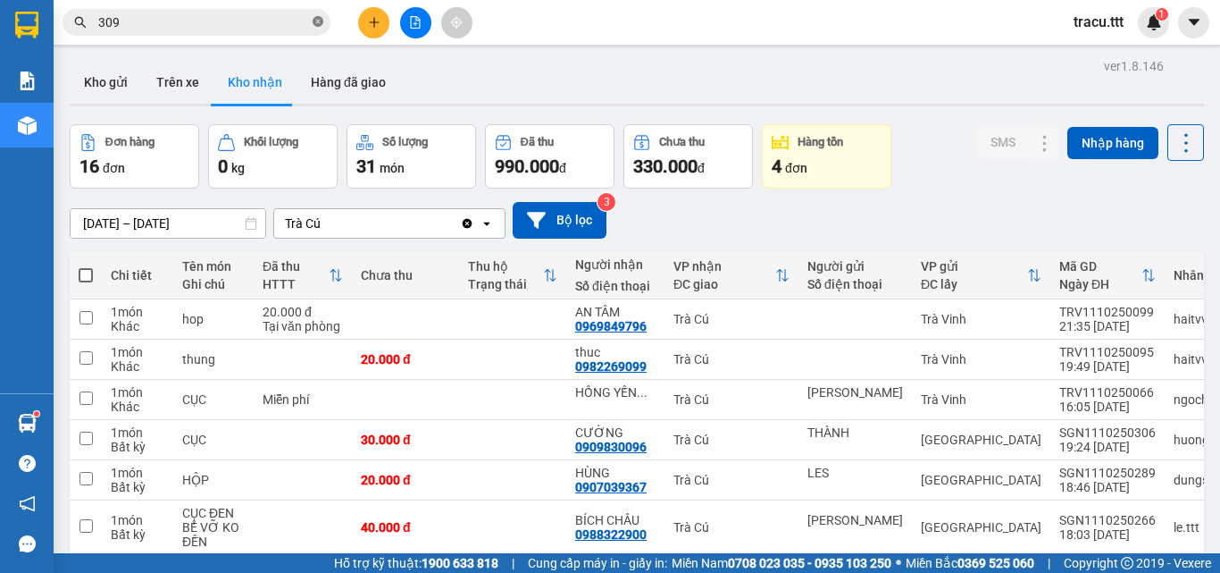
click at [319, 16] on span at bounding box center [318, 22] width 11 height 17
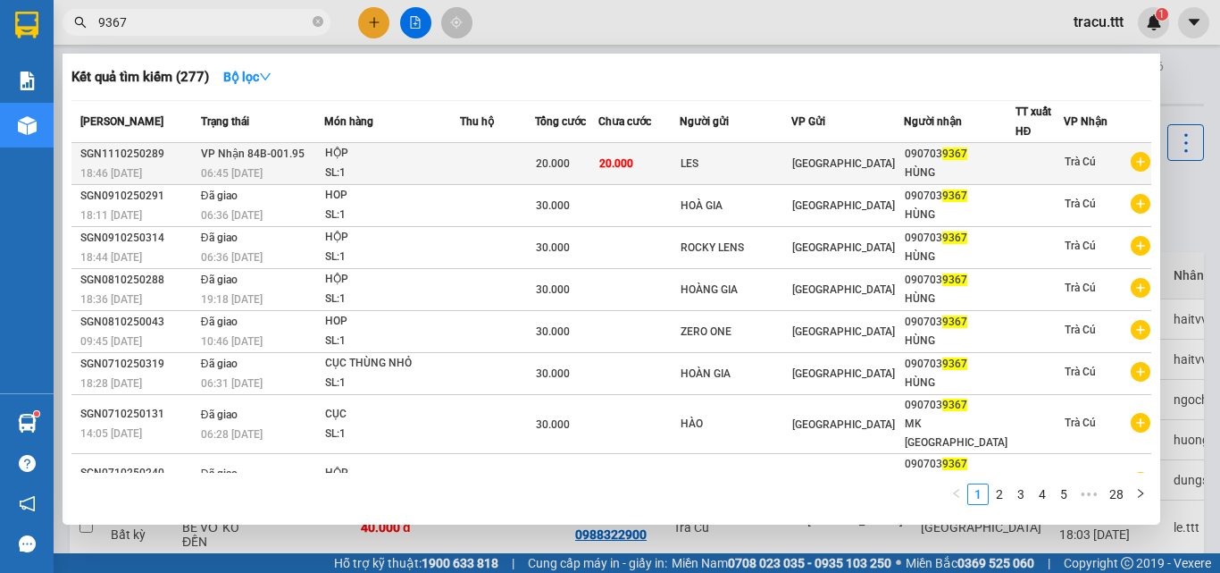
type input "9367"
click at [598, 156] on div "20.000" at bounding box center [567, 164] width 63 height 20
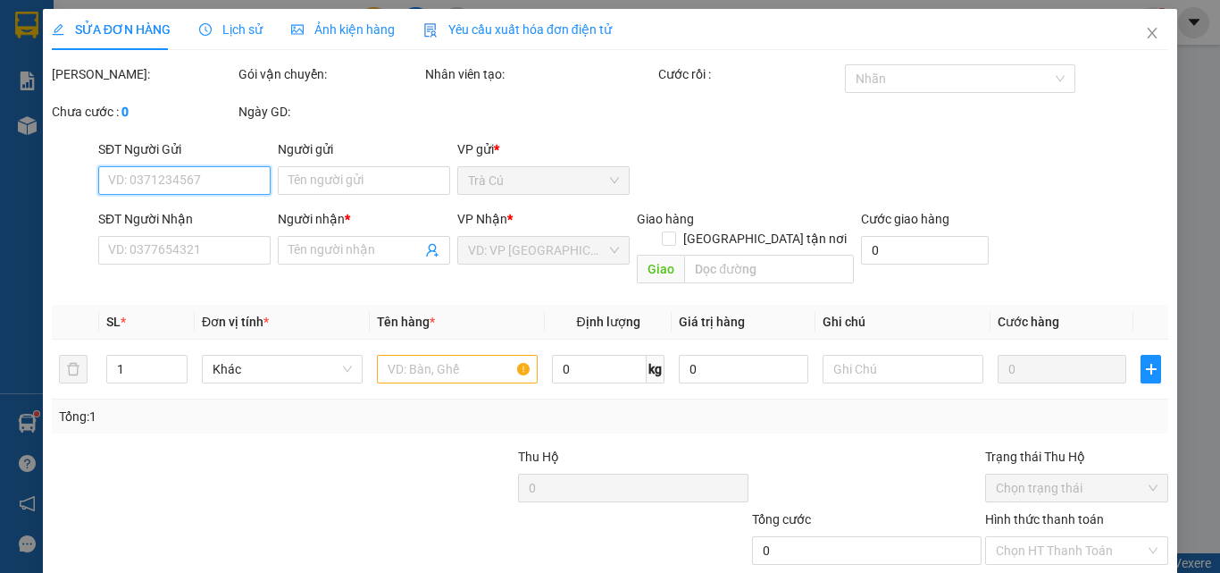
type input "LES"
type input "0907039367"
type input "HÙNG"
type input "20.000"
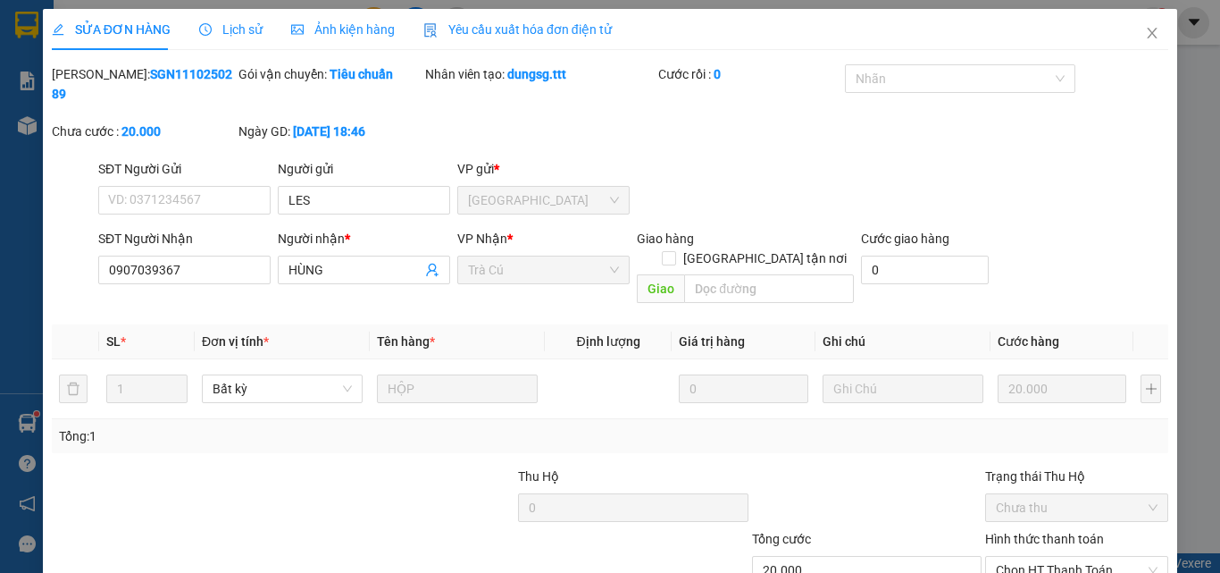
scroll to position [92, 0]
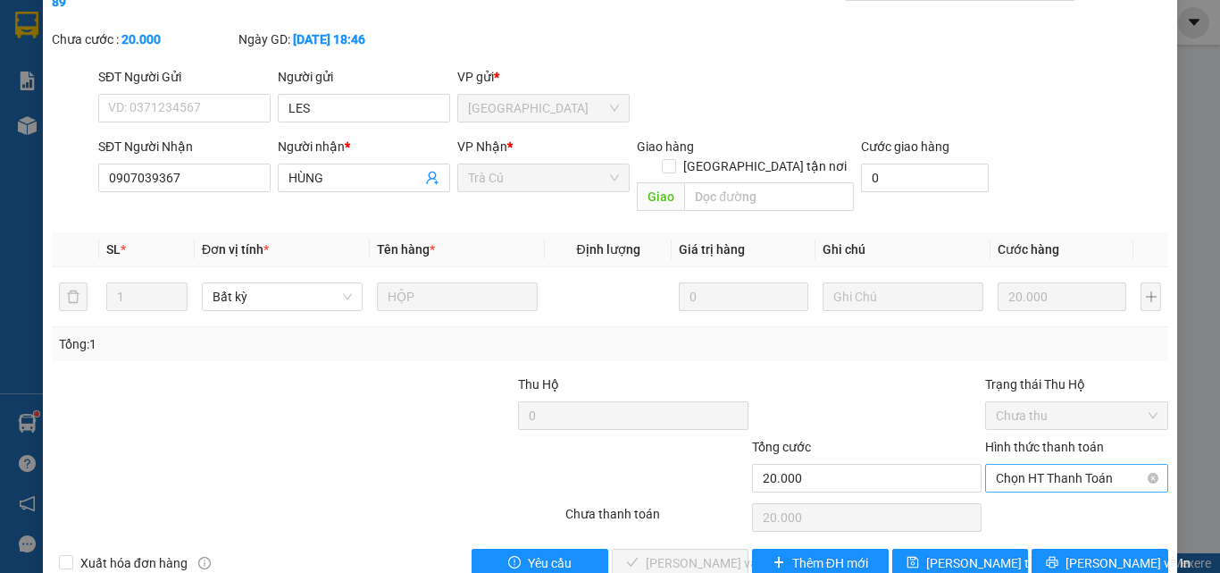
drag, startPoint x: 1049, startPoint y: 440, endPoint x: 1051, endPoint y: 451, distance: 10.9
click at [1049, 464] on span "Chọn HT Thanh Toán" at bounding box center [1077, 477] width 162 height 27
click at [1050, 469] on div "Tại văn phòng" at bounding box center [1066, 474] width 160 height 20
type input "0"
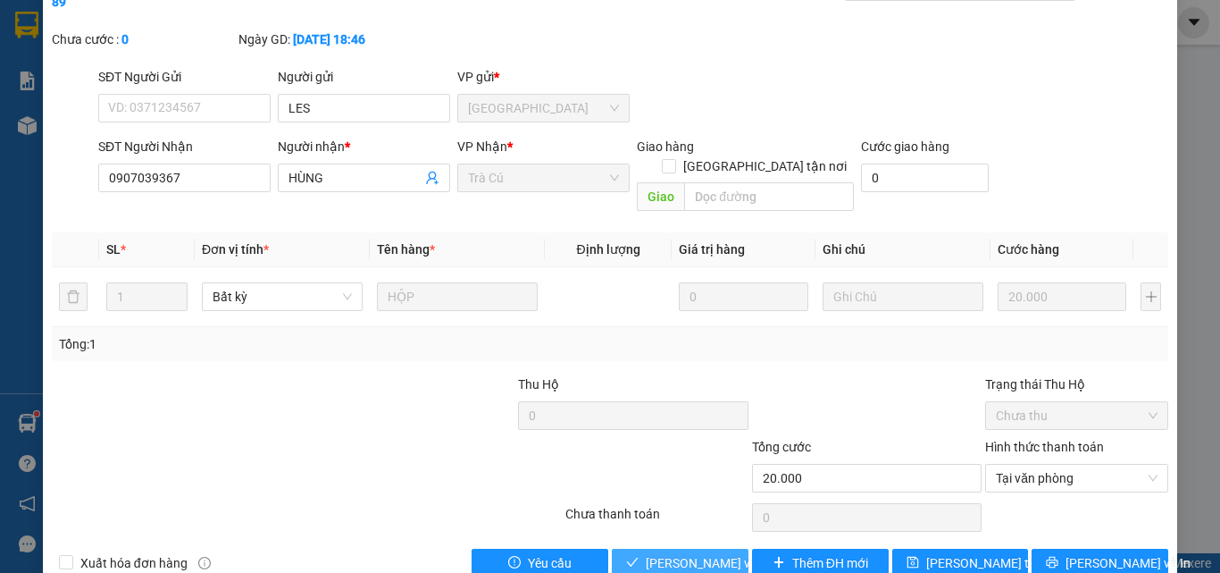
click at [707, 553] on span "[PERSON_NAME] và Giao hàng" at bounding box center [731, 563] width 171 height 20
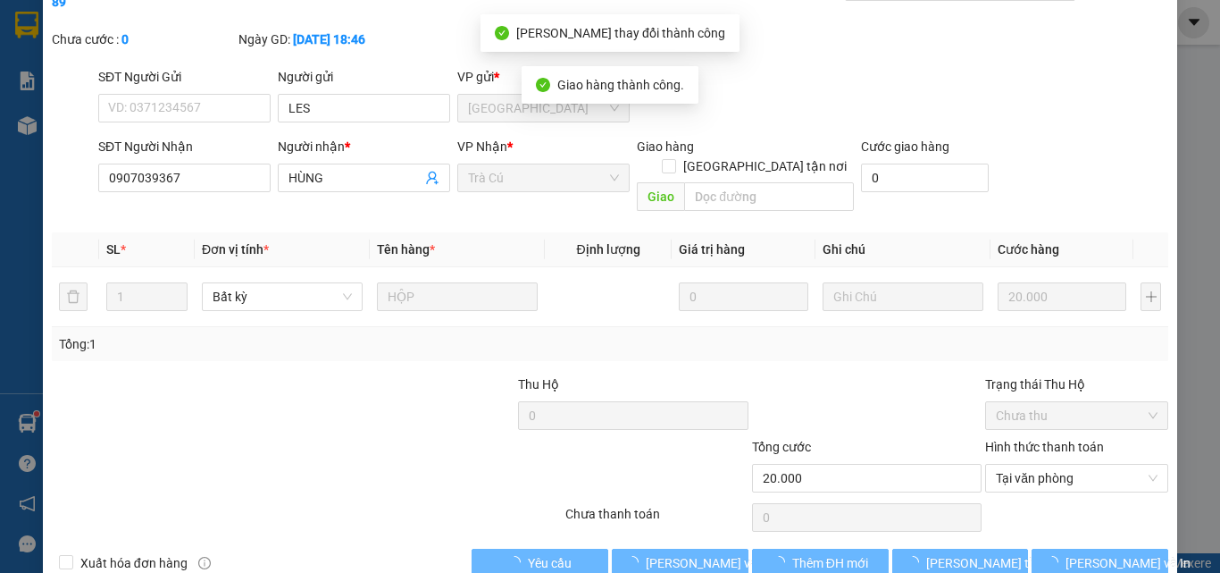
scroll to position [0, 0]
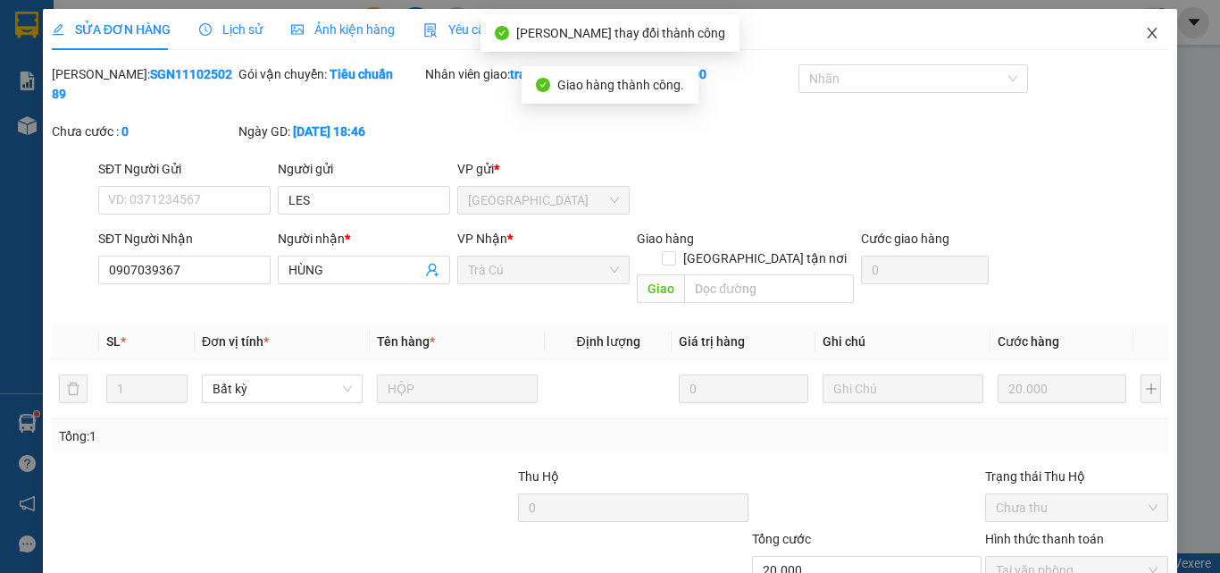
click at [1137, 41] on span "Close" at bounding box center [1152, 34] width 50 height 50
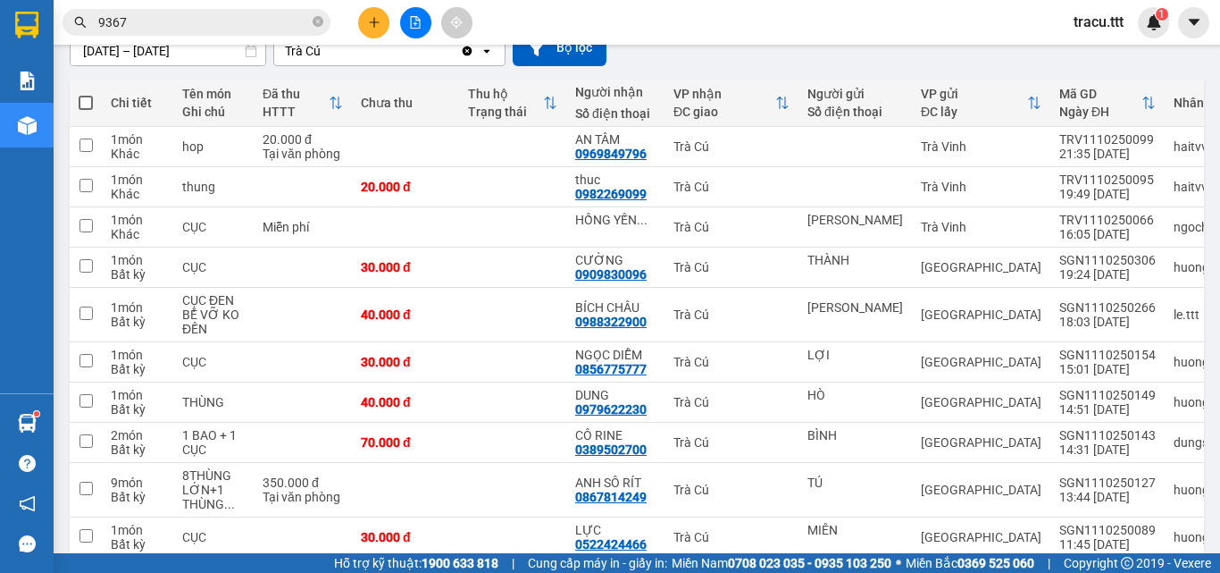
scroll to position [174, 0]
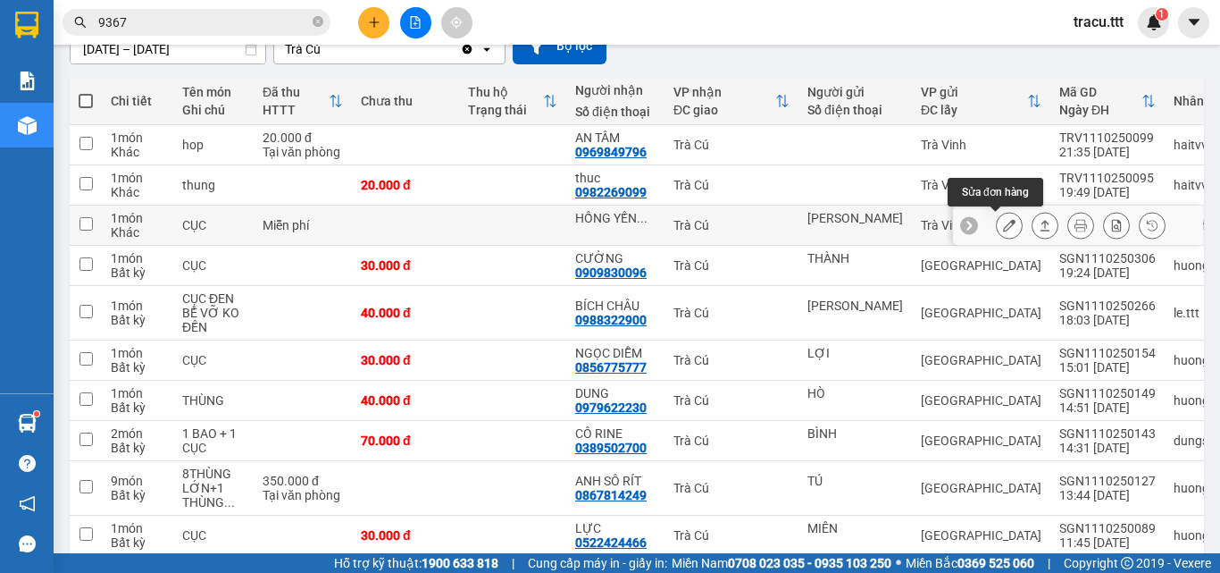
click at [1003, 230] on icon at bounding box center [1009, 225] width 13 height 13
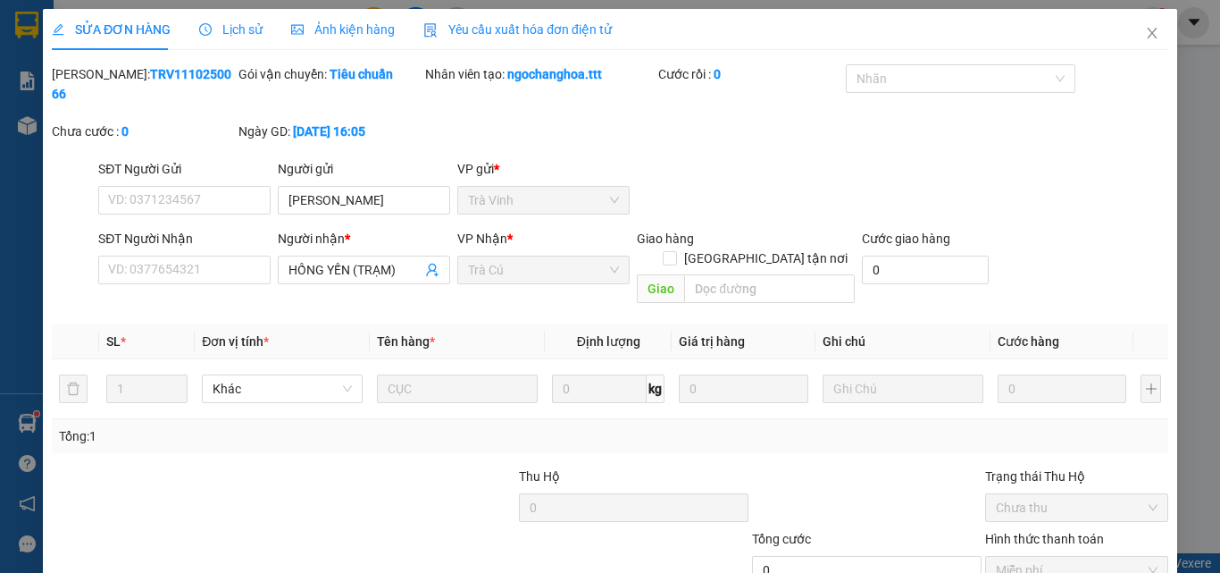
type input "[PERSON_NAME]"
type input "HỒNG YẾN (TRẠM)"
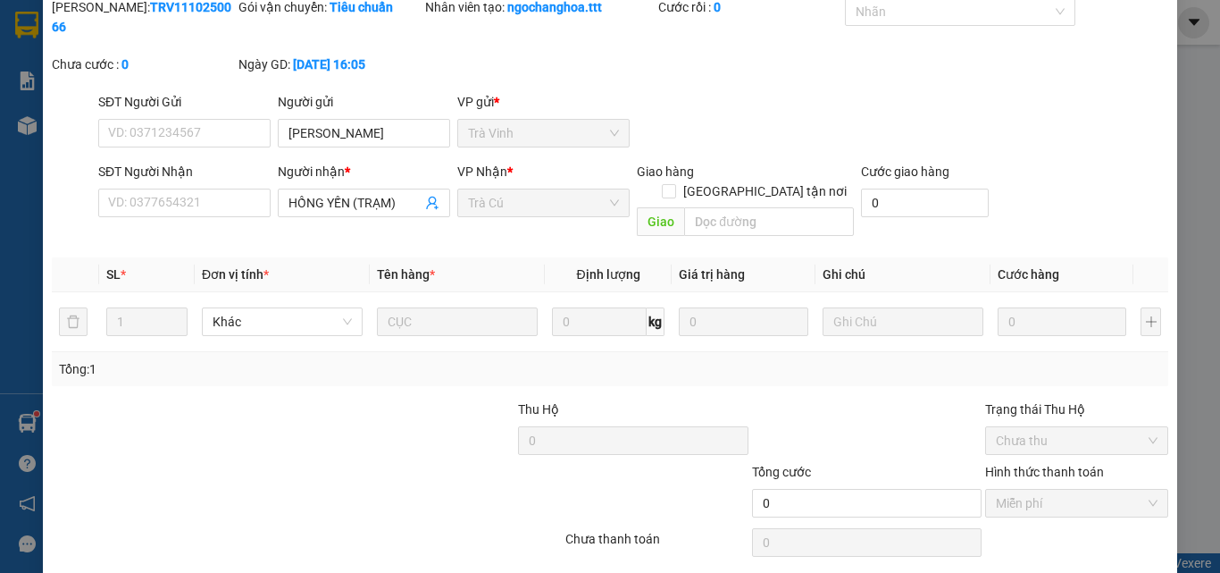
scroll to position [92, 0]
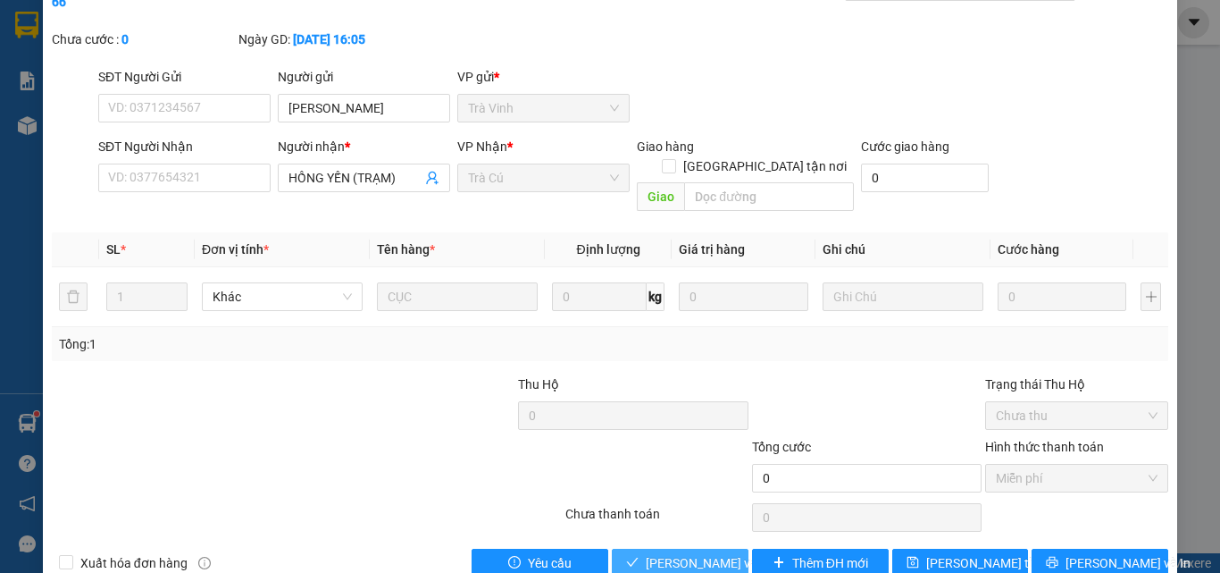
click at [701, 553] on span "[PERSON_NAME] và Giao hàng" at bounding box center [731, 563] width 171 height 20
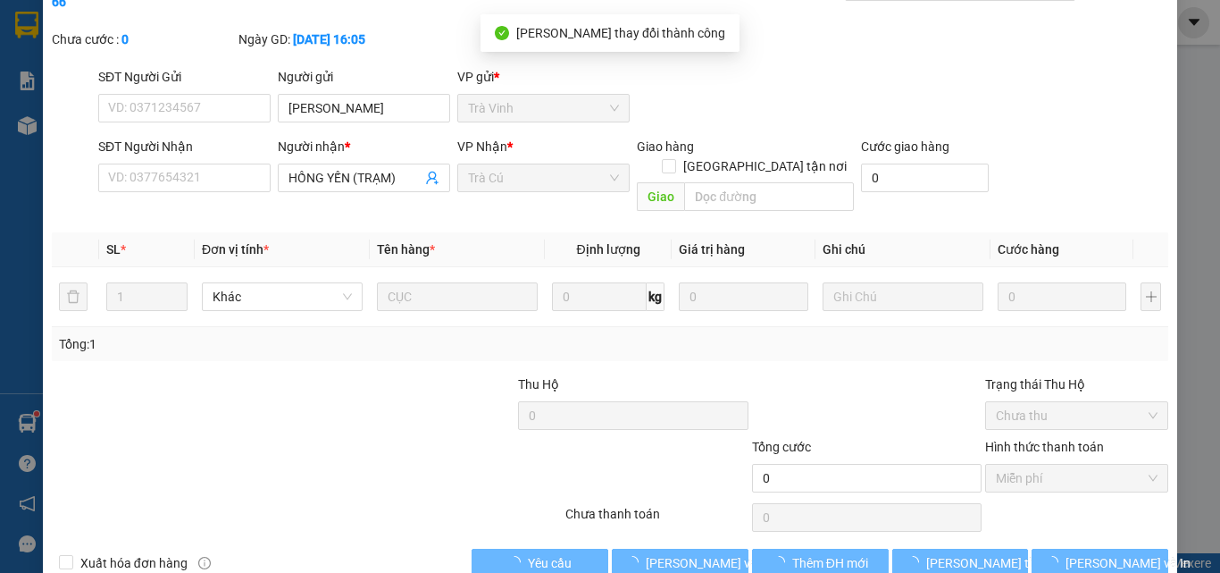
scroll to position [0, 0]
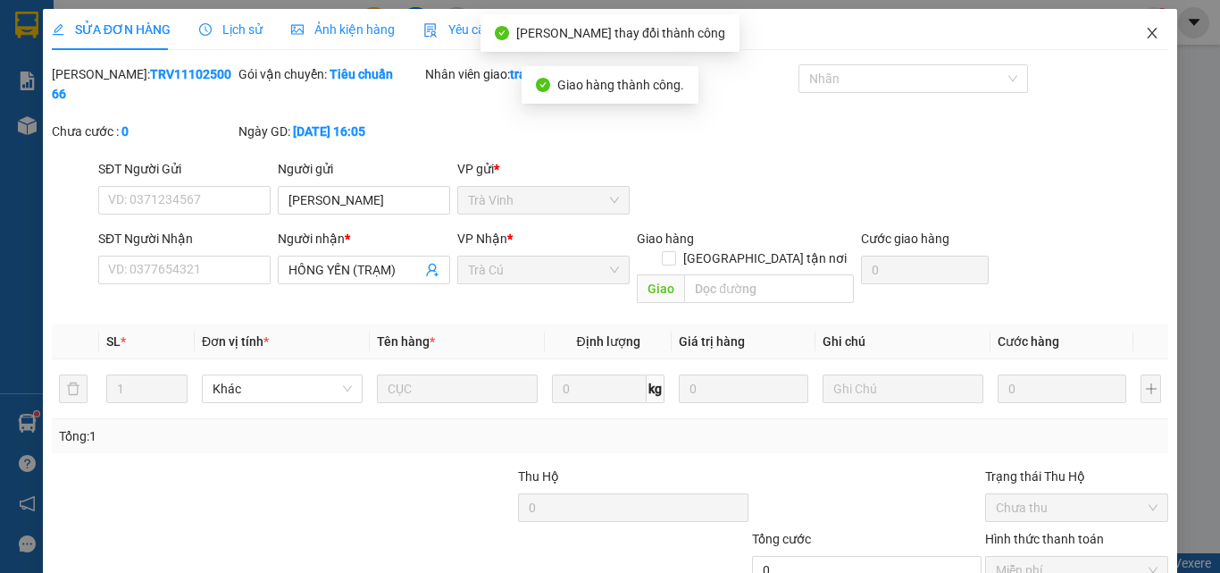
click at [1145, 29] on icon "close" at bounding box center [1152, 33] width 14 height 14
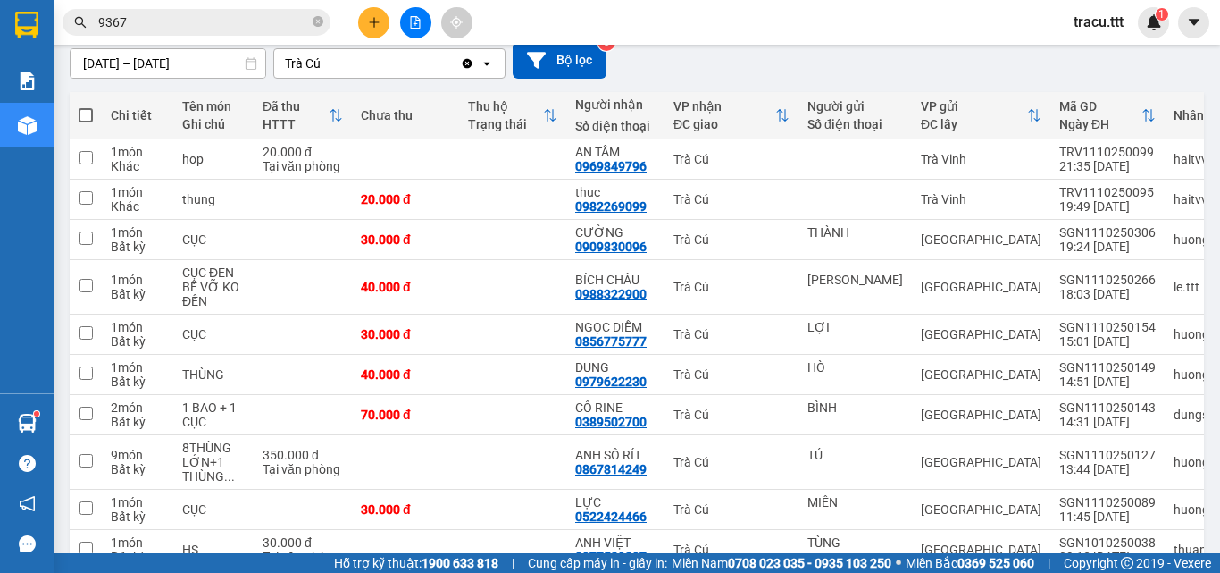
scroll to position [139, 0]
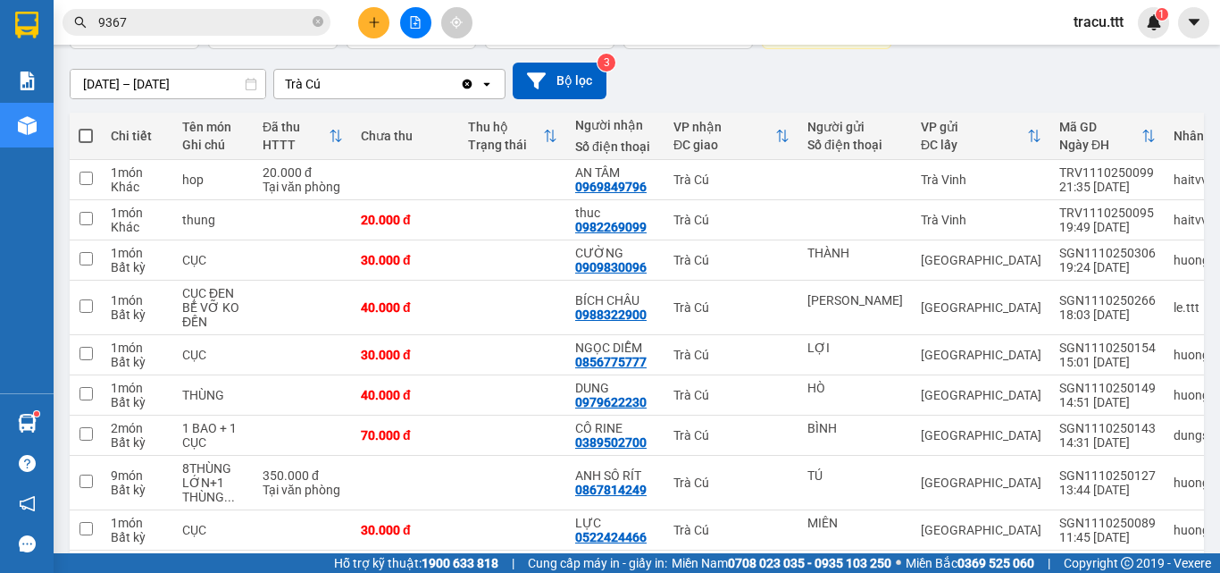
click at [87, 80] on input "[DATE] – [DATE]" at bounding box center [168, 84] width 195 height 29
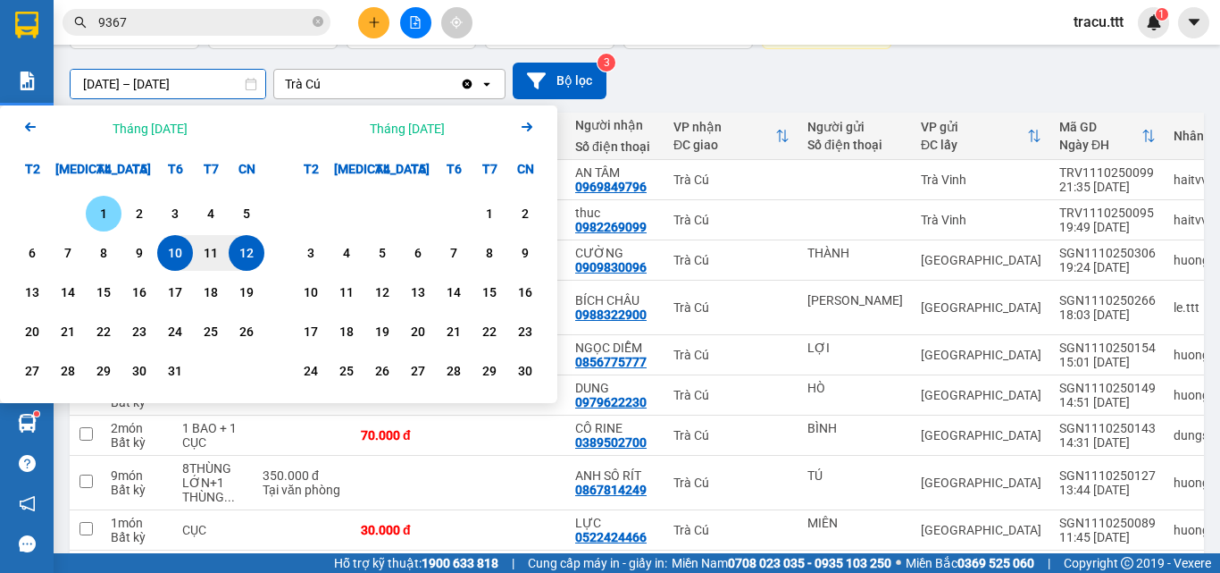
click at [108, 221] on div "1" at bounding box center [103, 213] width 25 height 21
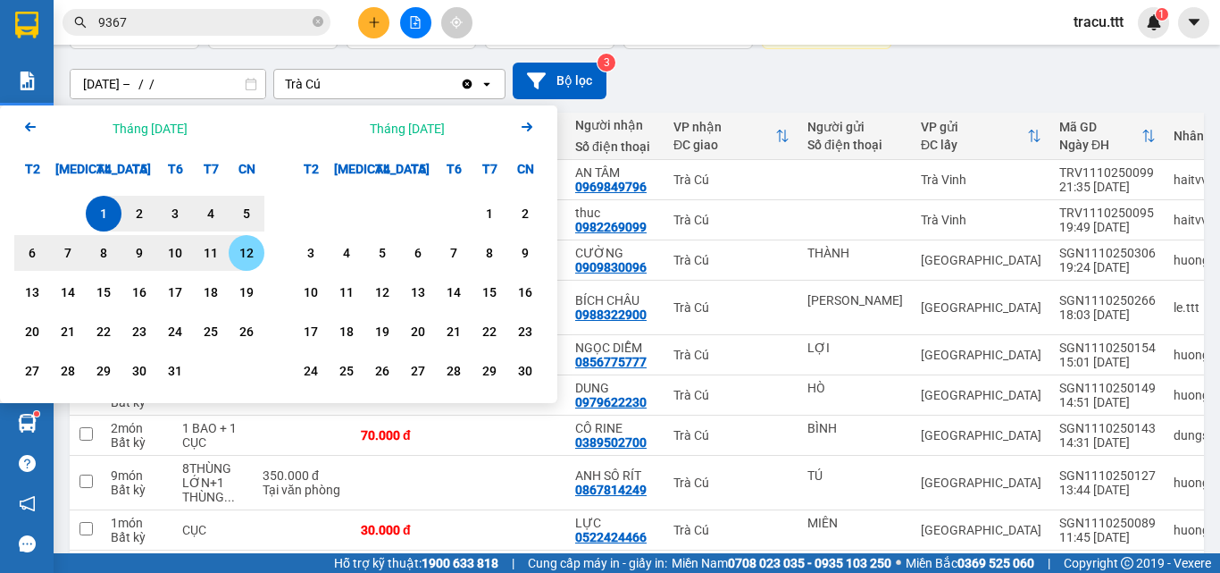
click at [247, 251] on div "12" at bounding box center [246, 252] width 25 height 21
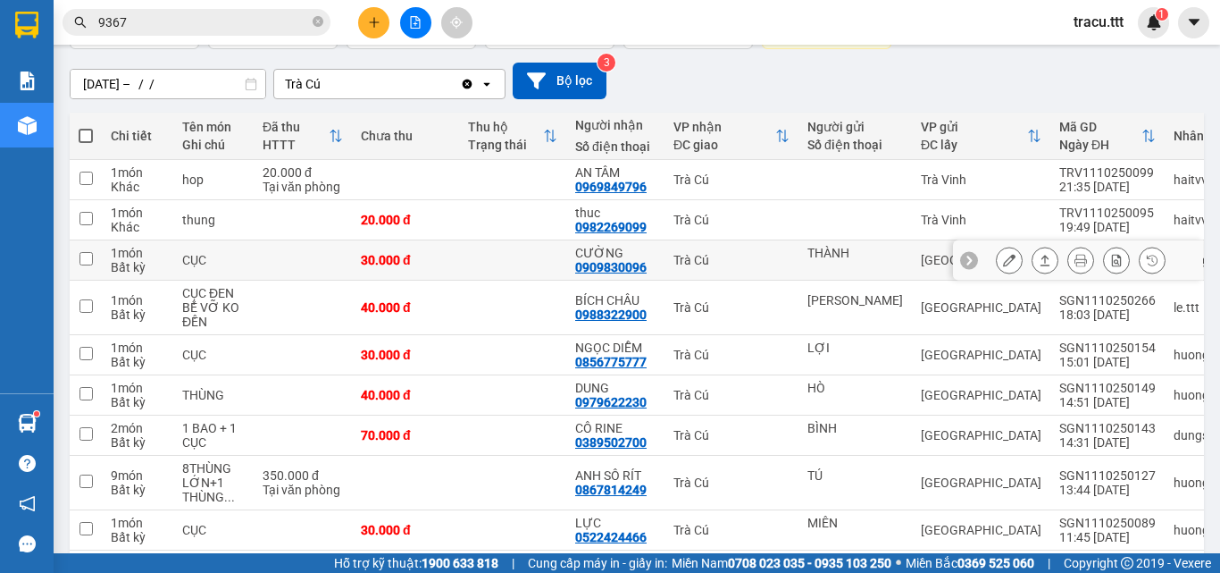
type input "01/10/2025 – 12/10/2025"
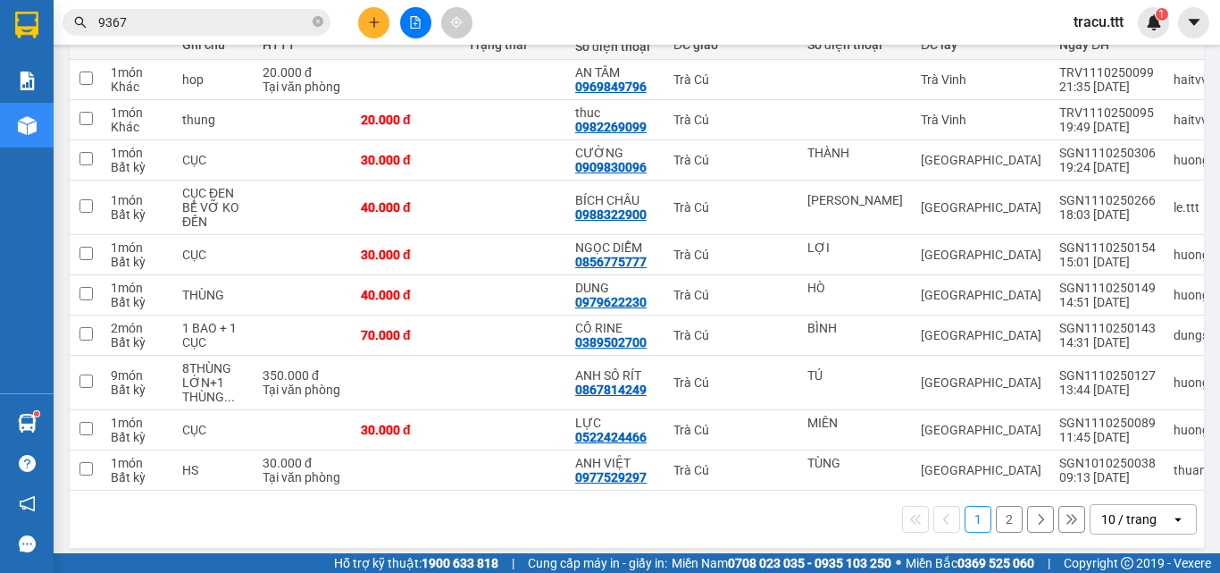
scroll to position [240, 0]
click at [1005, 521] on button "2" at bounding box center [1009, 518] width 27 height 27
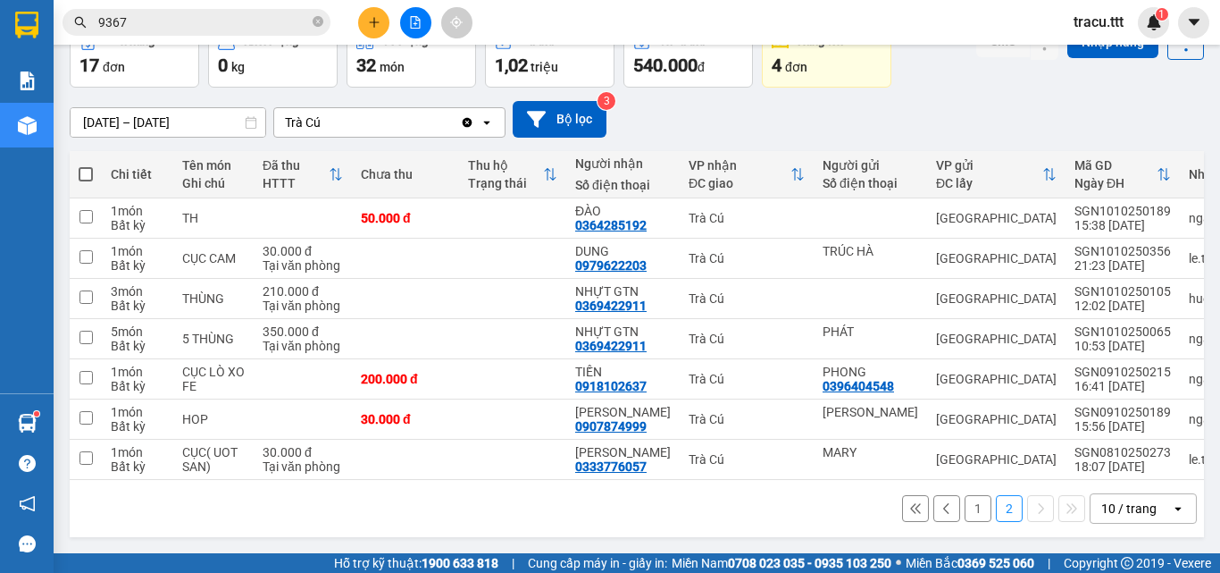
scroll to position [108, 0]
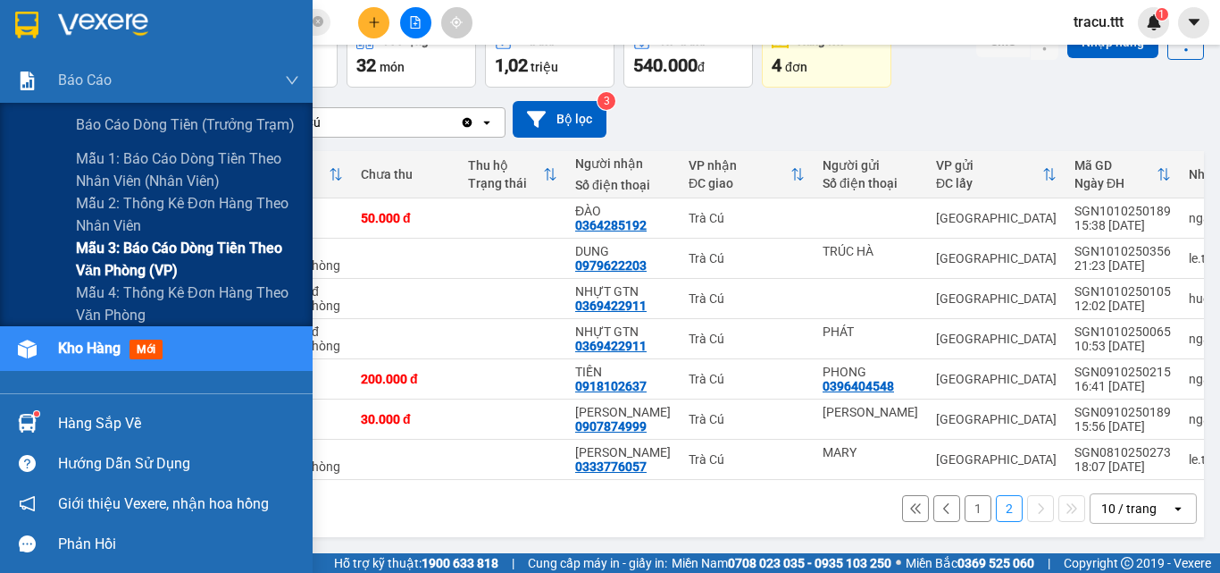
click at [168, 247] on span "Mẫu 3: Báo cáo dòng tiền theo văn phòng (VP)" at bounding box center [187, 259] width 223 height 45
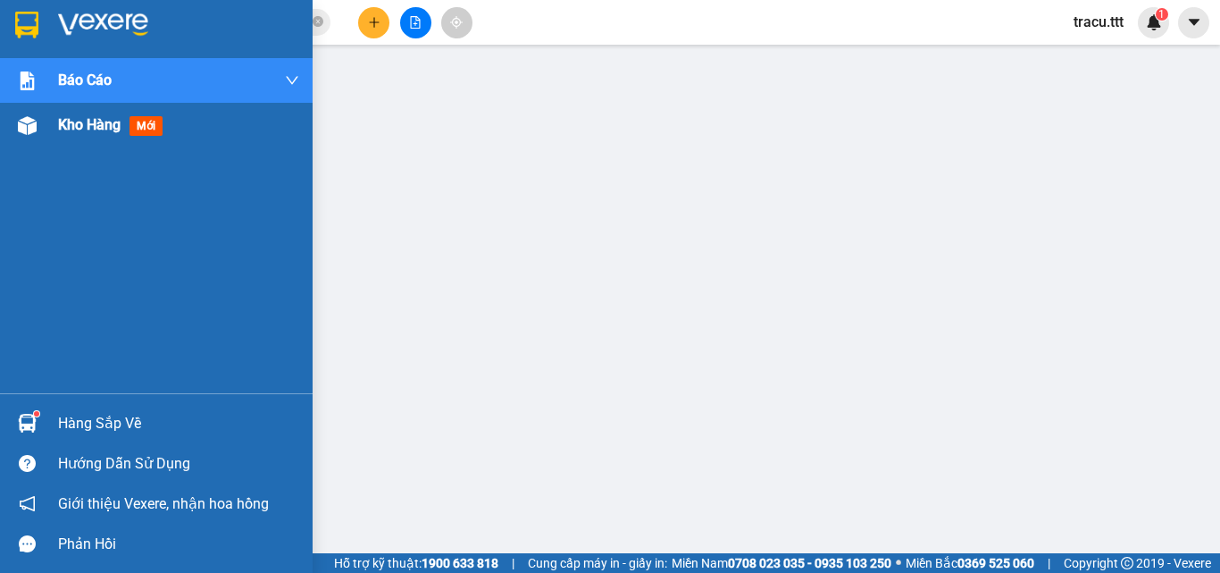
click at [75, 132] on span "Kho hàng" at bounding box center [89, 124] width 63 height 17
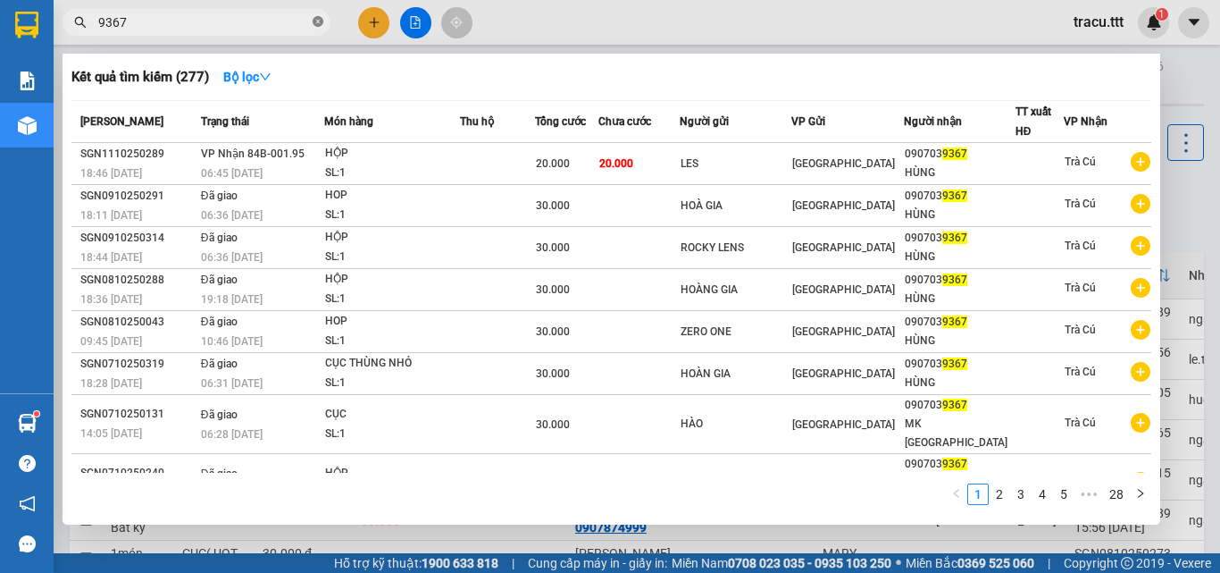
click at [314, 23] on icon "close-circle" at bounding box center [318, 21] width 11 height 11
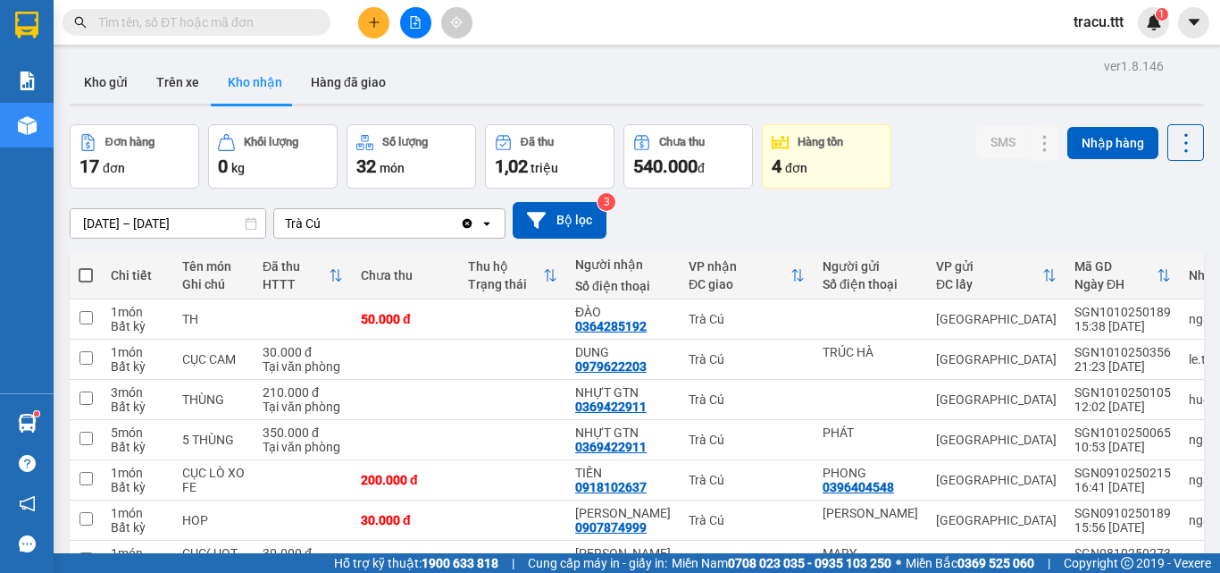
click at [256, 21] on input "text" at bounding box center [203, 23] width 211 height 20
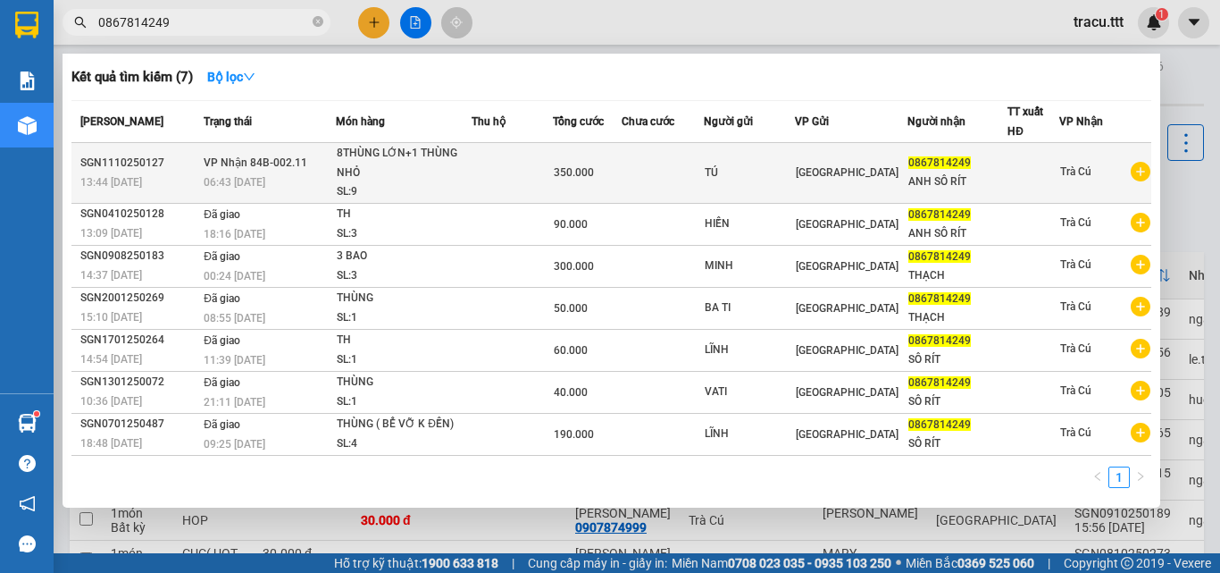
type input "0867814249"
click at [705, 171] on td at bounding box center [663, 173] width 83 height 61
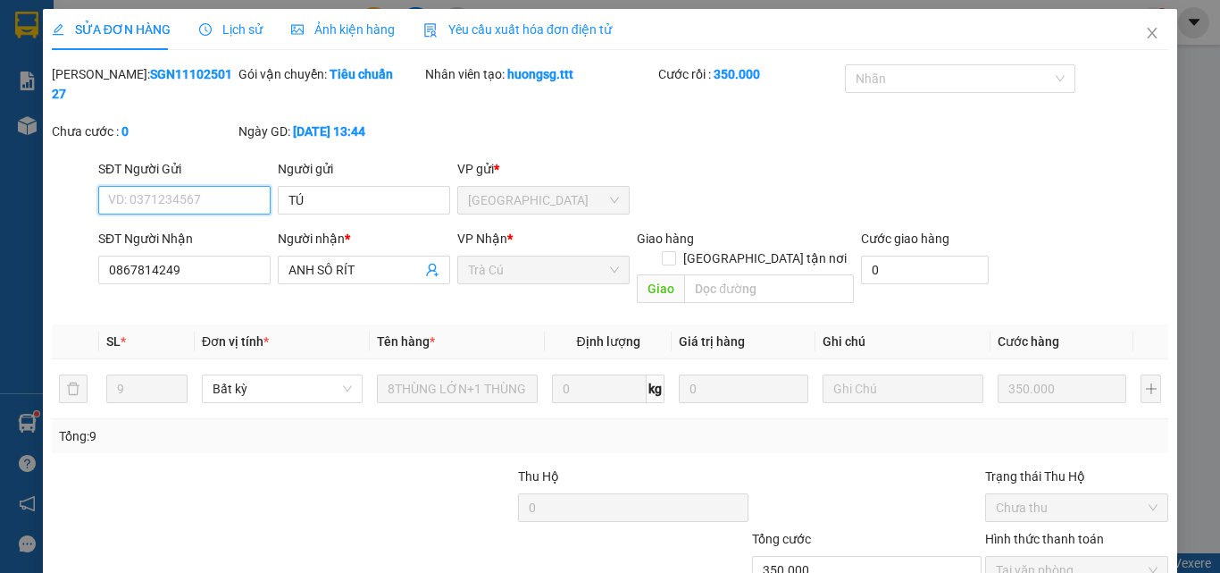
type input "TÚ"
type input "0867814249"
type input "ANH SÔ RÍT"
type input "350.000"
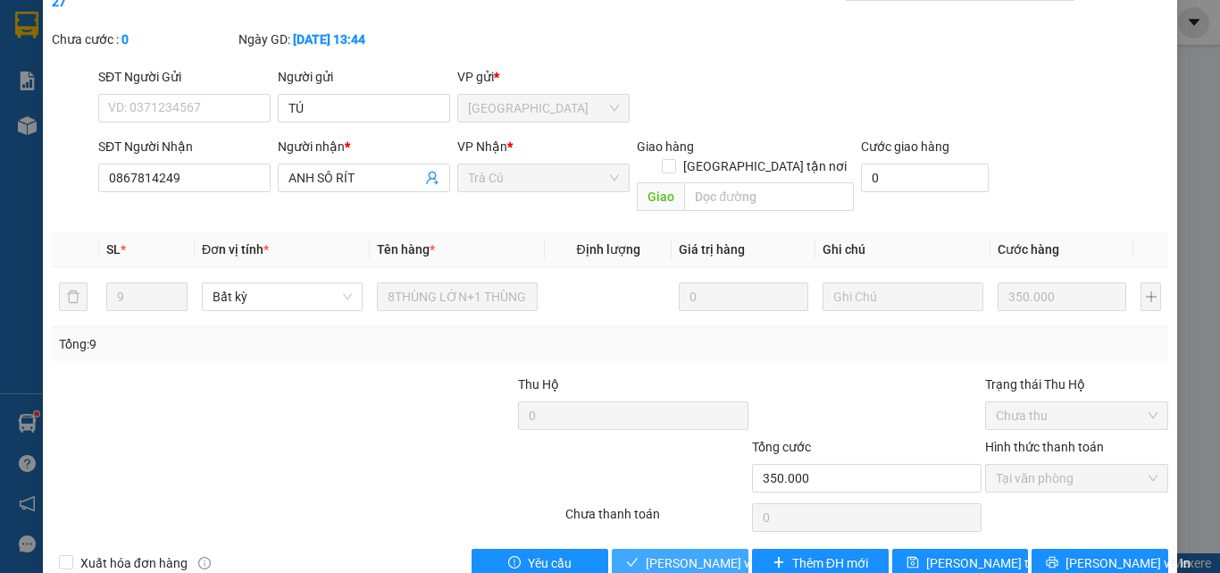
click at [627, 556] on icon "check" at bounding box center [632, 562] width 13 height 13
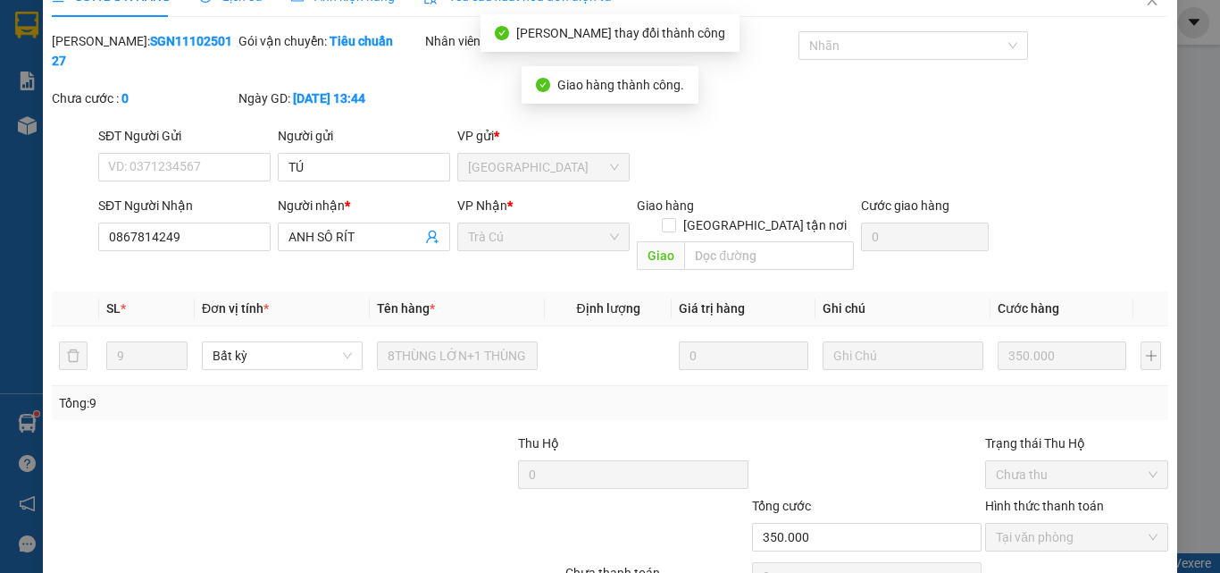
scroll to position [0, 0]
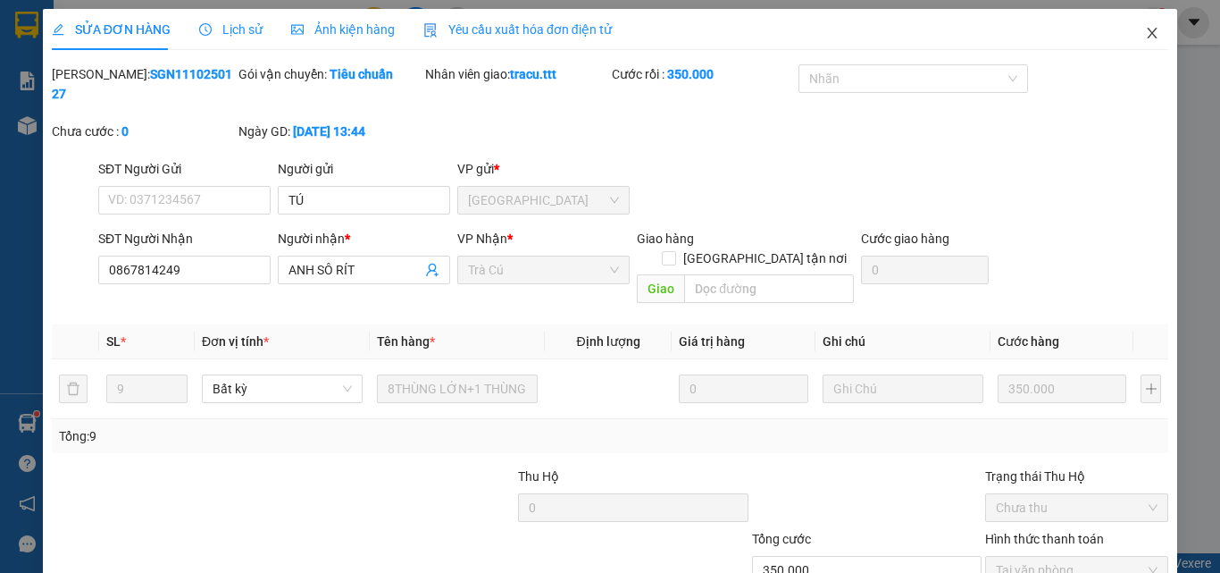
click at [1145, 36] on icon "close" at bounding box center [1152, 33] width 14 height 14
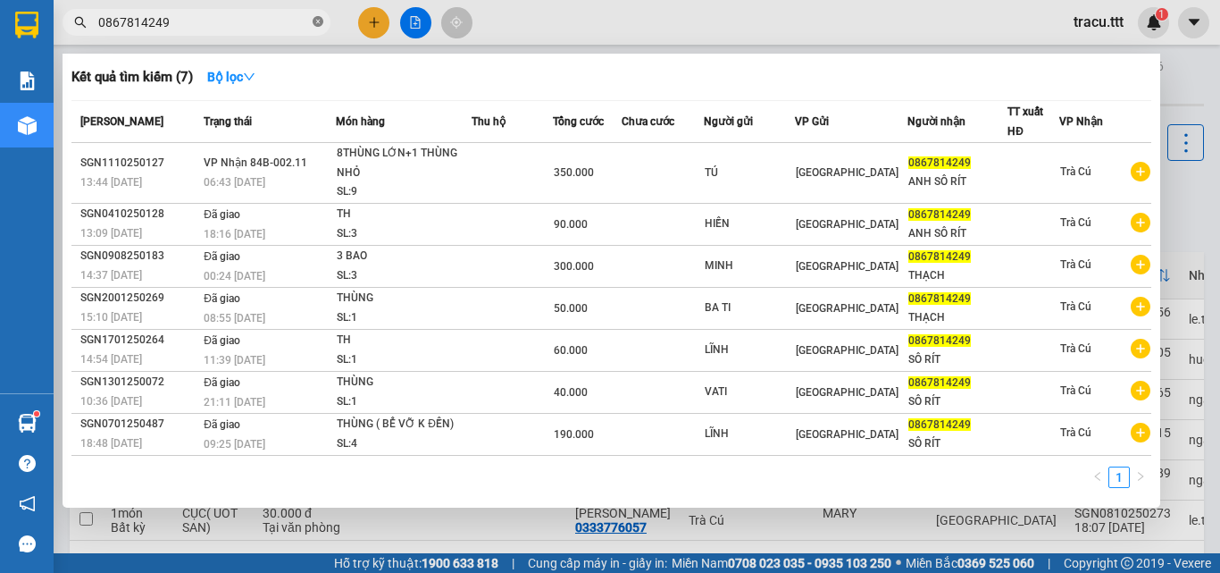
click at [318, 22] on icon "close-circle" at bounding box center [318, 21] width 11 height 11
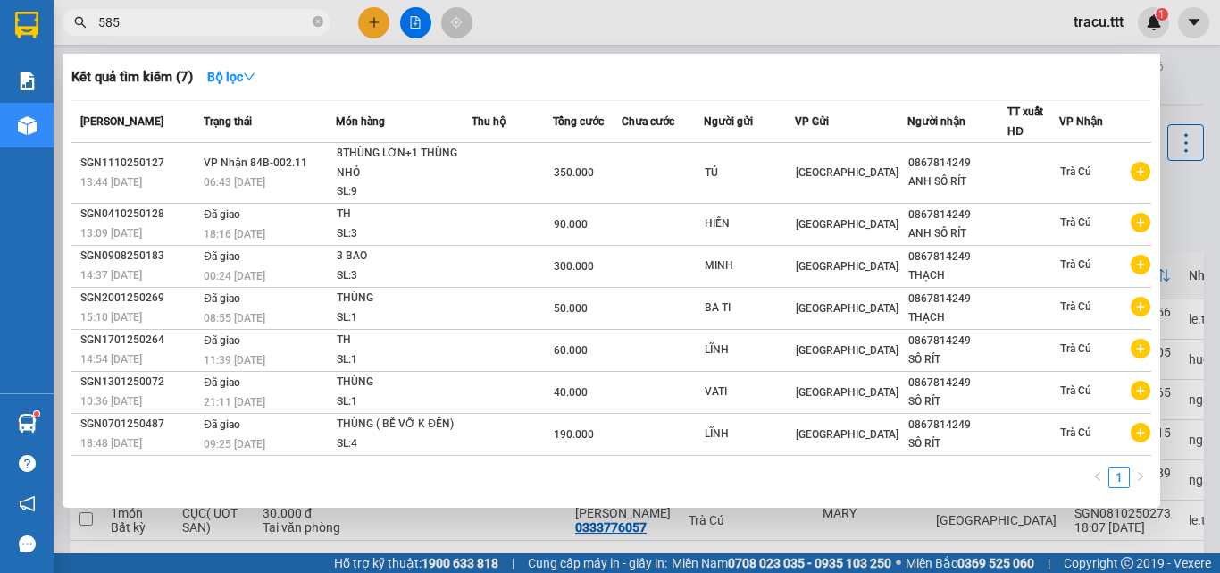
type input "5856"
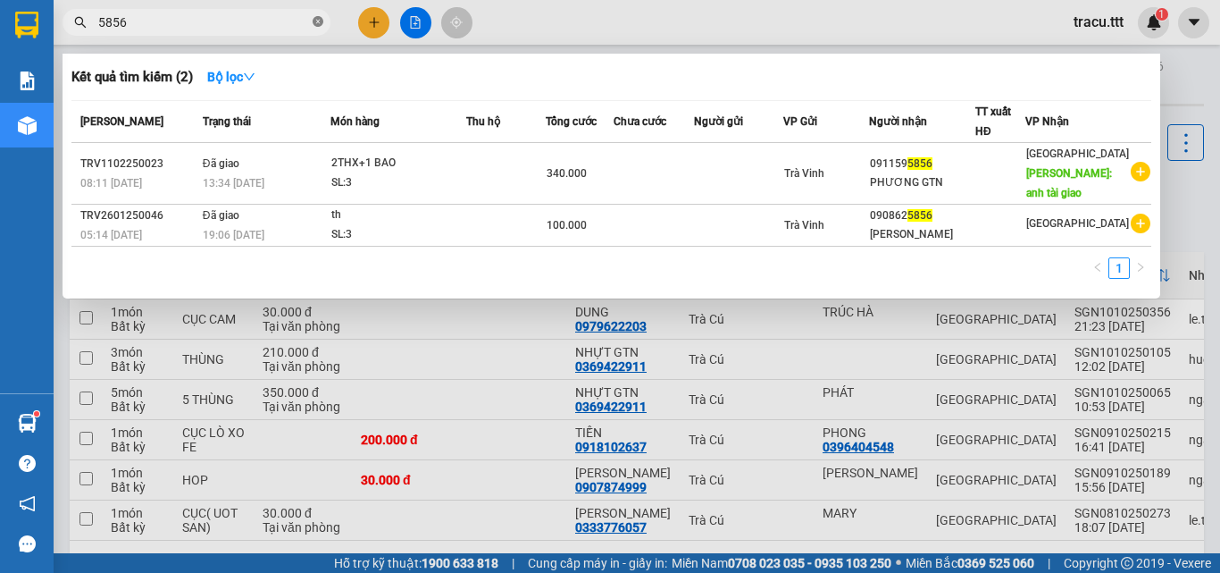
click at [318, 20] on icon "close-circle" at bounding box center [318, 21] width 11 height 11
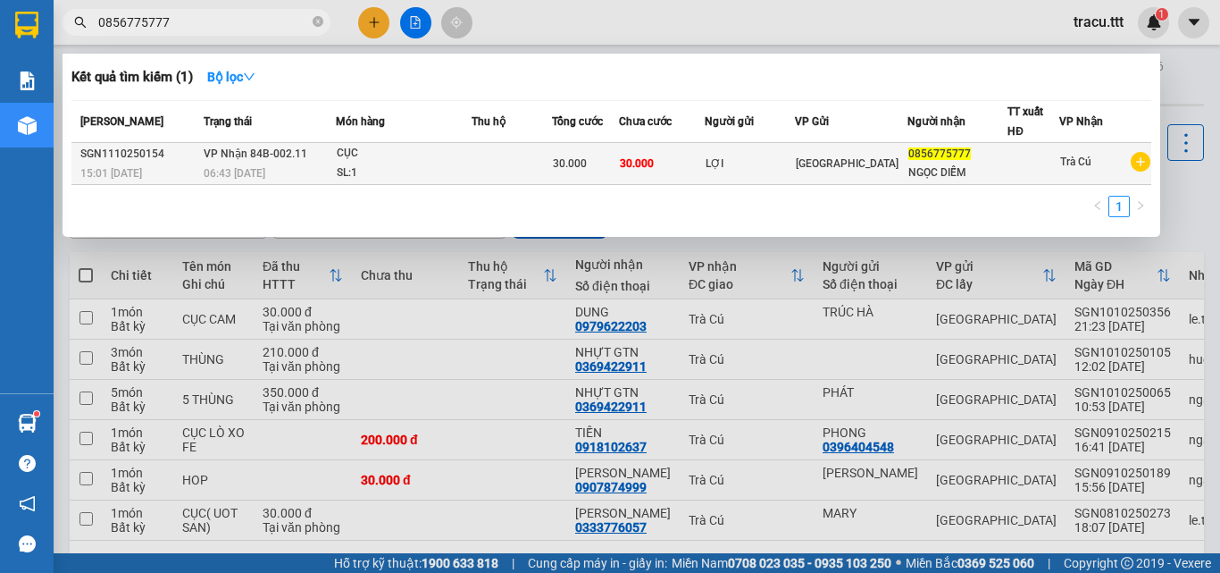
type input "0856775777"
click at [422, 168] on div "SL: 1" at bounding box center [404, 173] width 134 height 20
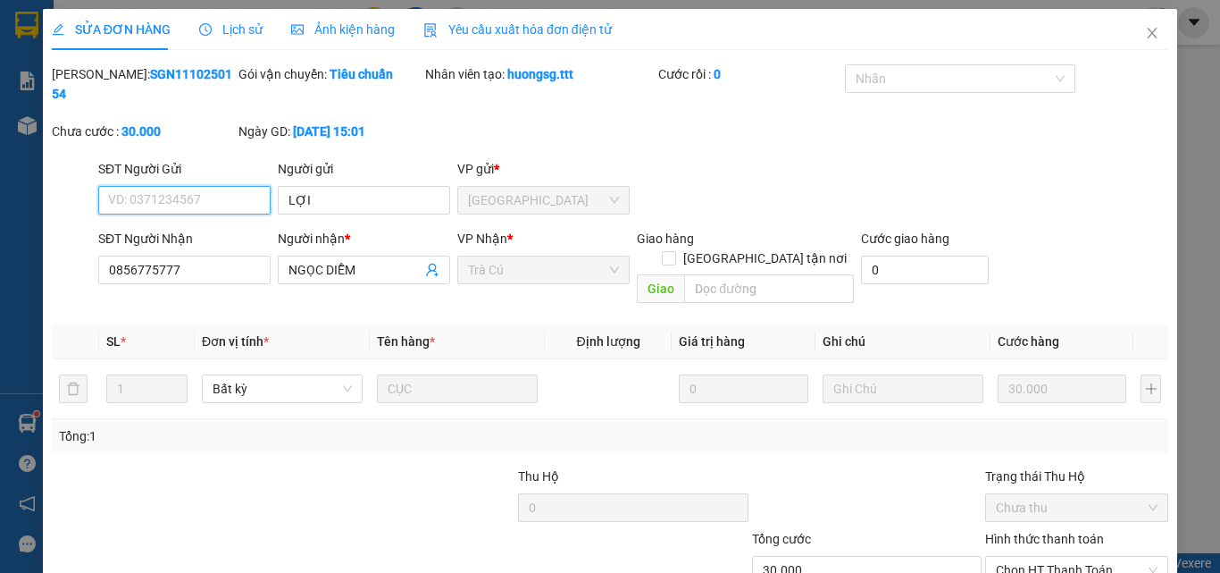
type input "LỢI"
type input "0856775777"
type input "NGỌC DIỄM"
type input "30.000"
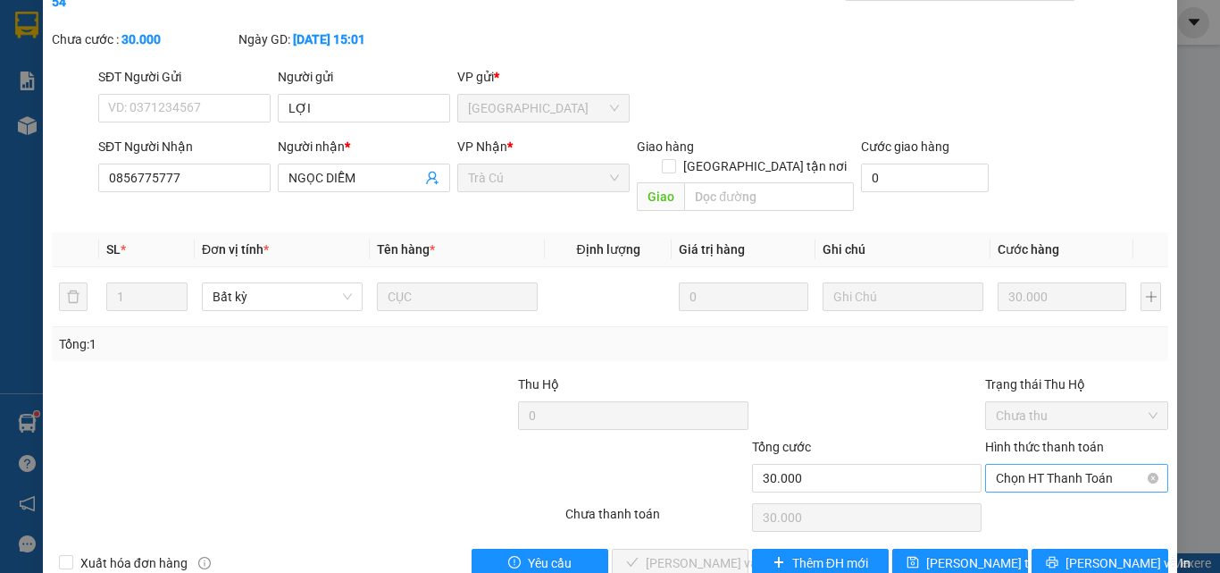
click at [1025, 464] on span "Chọn HT Thanh Toán" at bounding box center [1077, 477] width 162 height 27
click at [1015, 472] on div "Tại văn phòng" at bounding box center [1066, 474] width 160 height 20
type input "0"
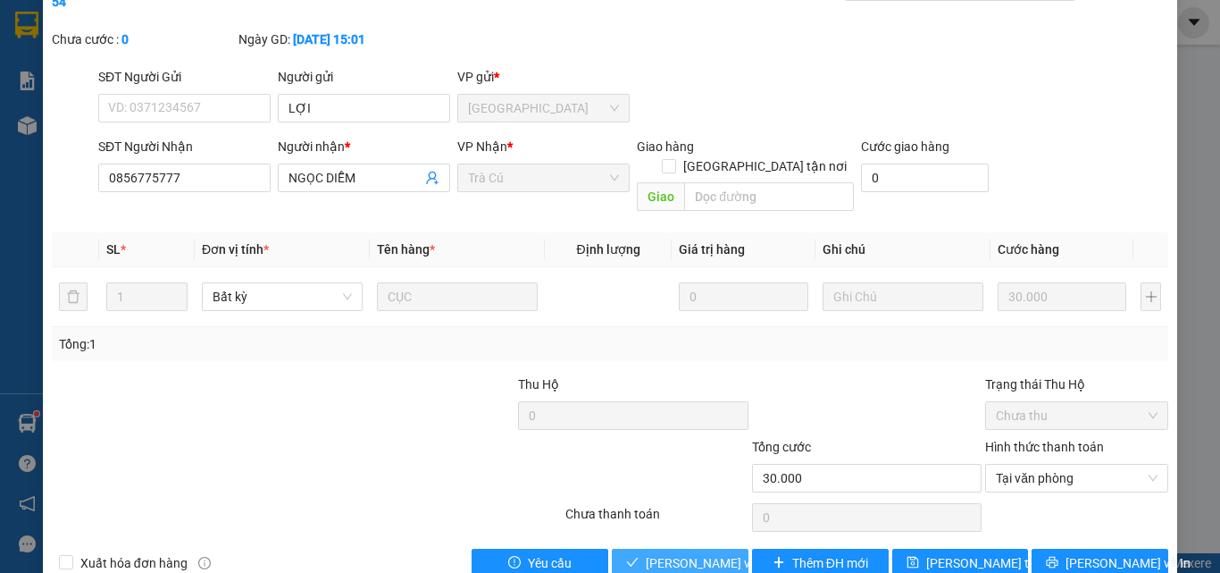
click at [697, 553] on span "[PERSON_NAME] và Giao hàng" at bounding box center [731, 563] width 171 height 20
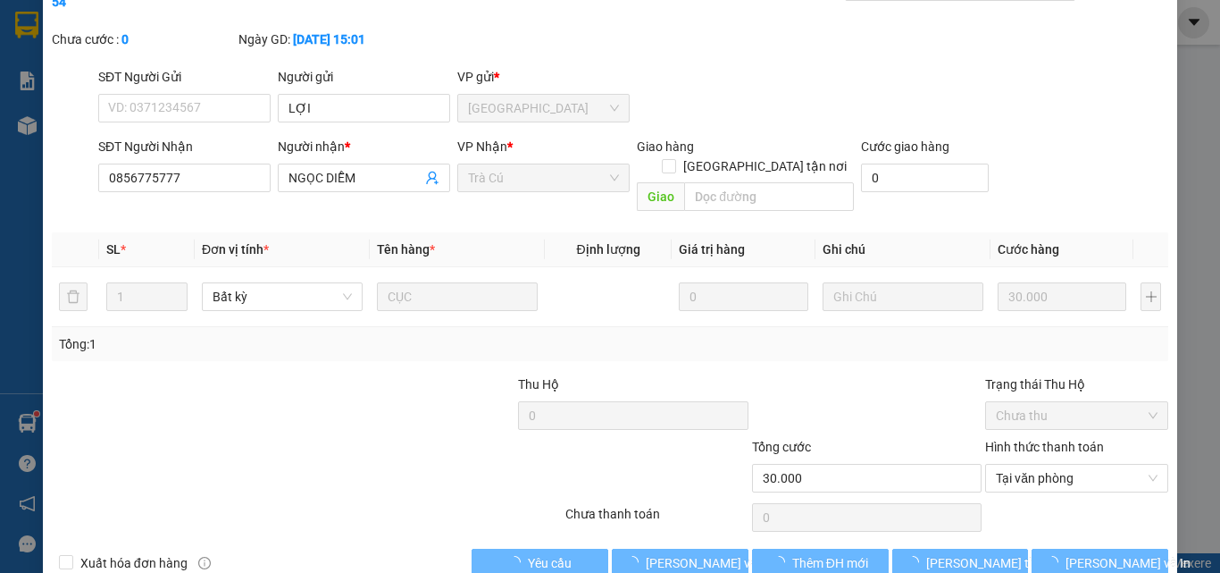
scroll to position [0, 0]
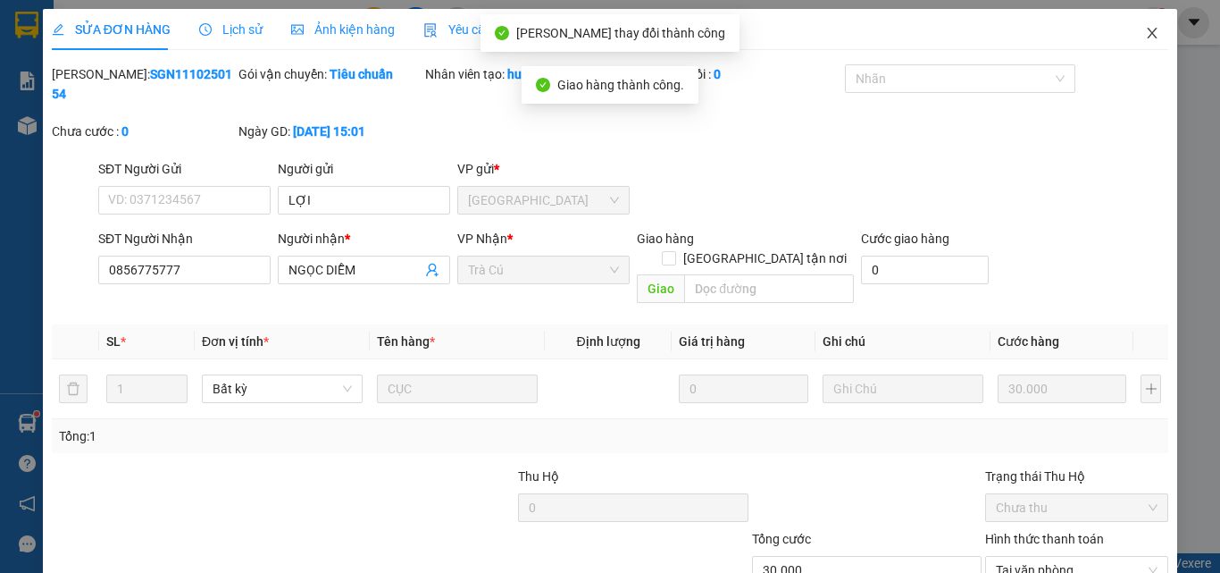
click at [1145, 40] on icon "close" at bounding box center [1152, 33] width 14 height 14
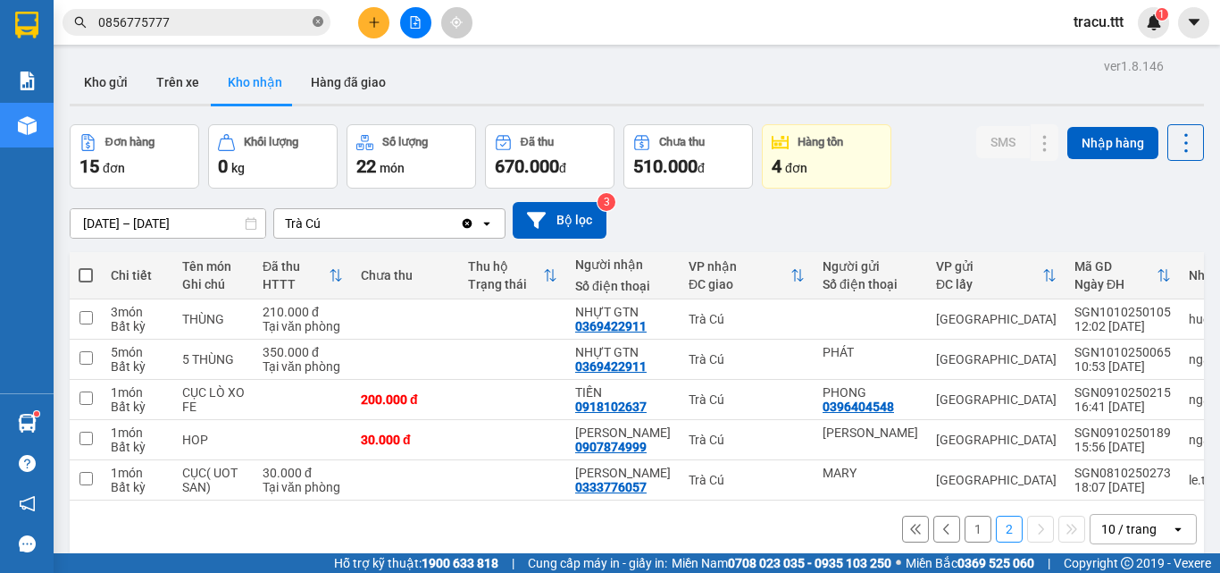
click at [317, 23] on icon "close-circle" at bounding box center [318, 21] width 11 height 11
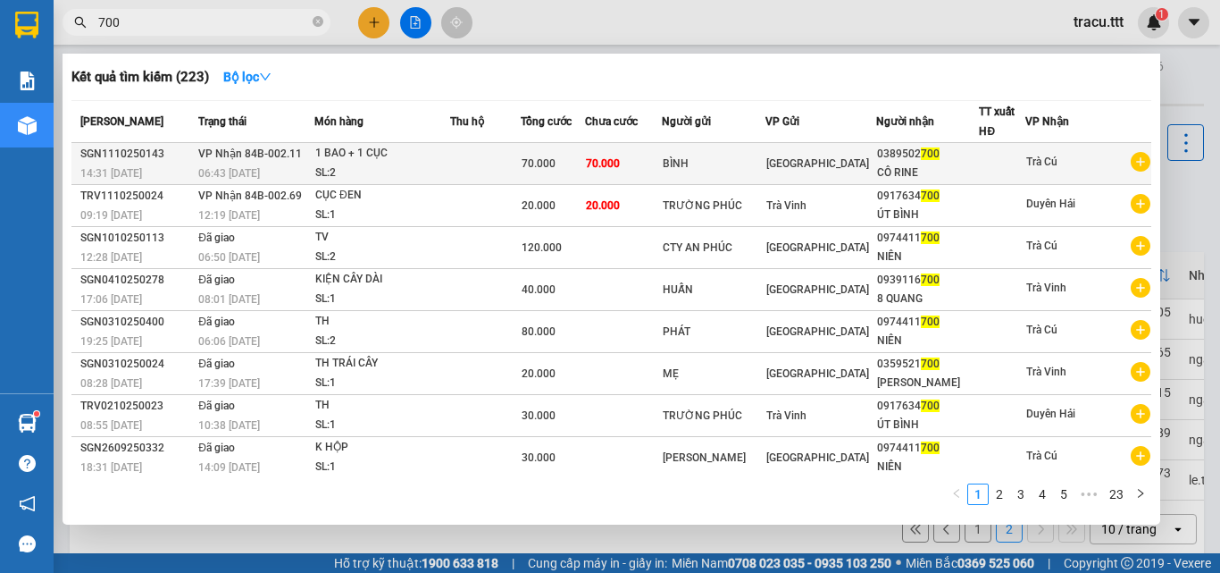
type input "700"
click at [584, 180] on td "70.000" at bounding box center [553, 164] width 64 height 42
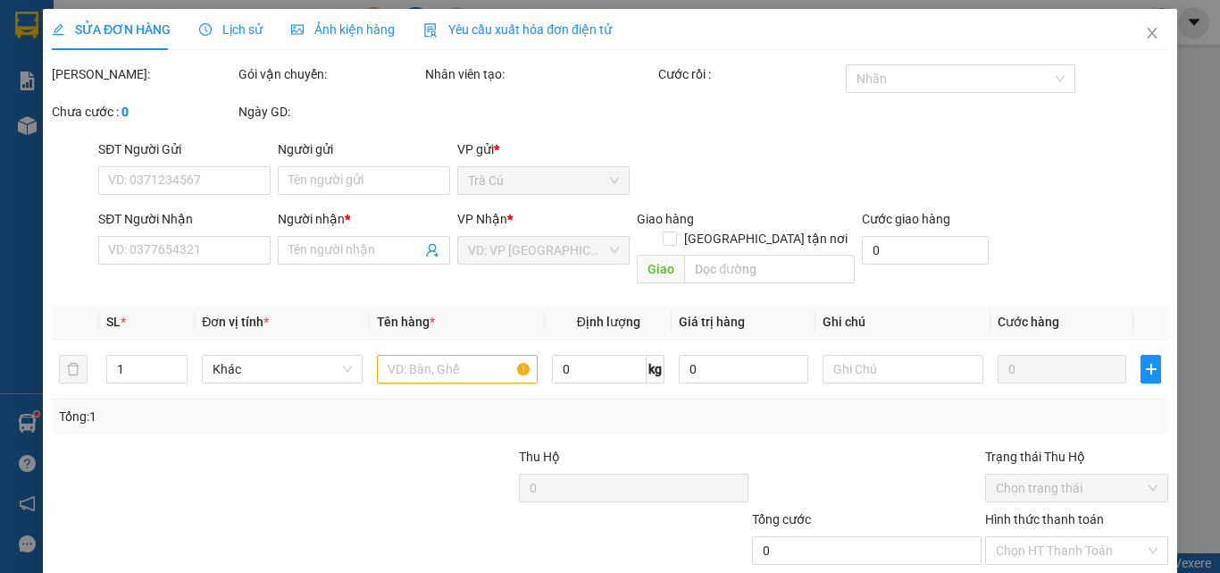
type input "BÌNH"
type input "0389502700"
type input "CÔ RINE"
type input "70.000"
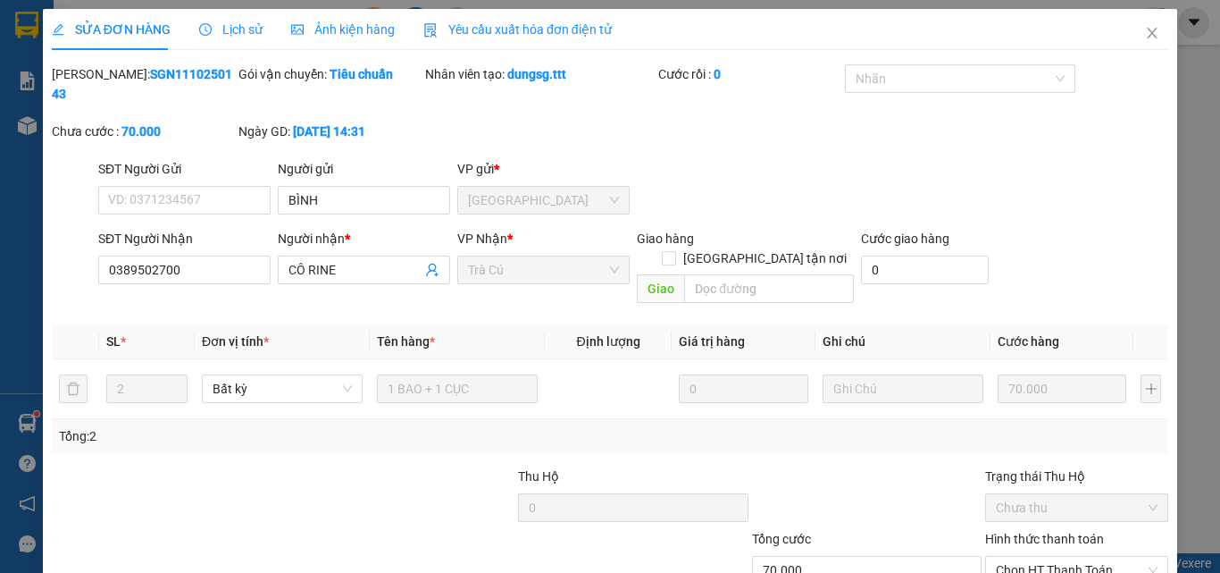
scroll to position [92, 0]
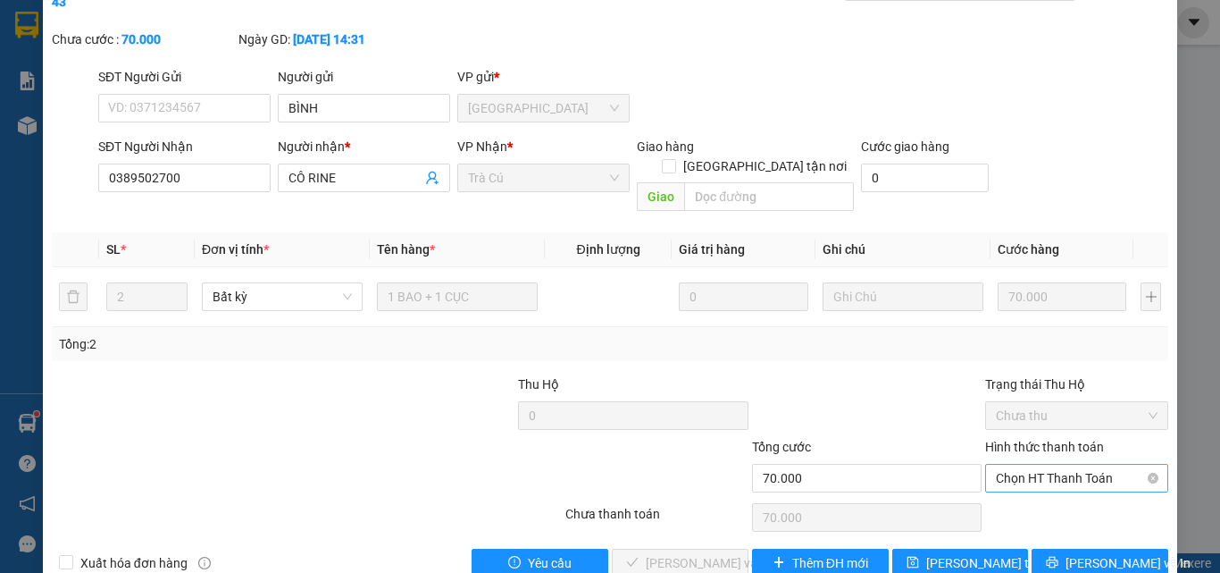
click at [1053, 464] on span "Chọn HT Thanh Toán" at bounding box center [1077, 477] width 162 height 27
click at [1036, 468] on div "Tại văn phòng" at bounding box center [1066, 474] width 160 height 20
type input "0"
click at [682, 553] on span "[PERSON_NAME] và Giao hàng" at bounding box center [731, 563] width 171 height 20
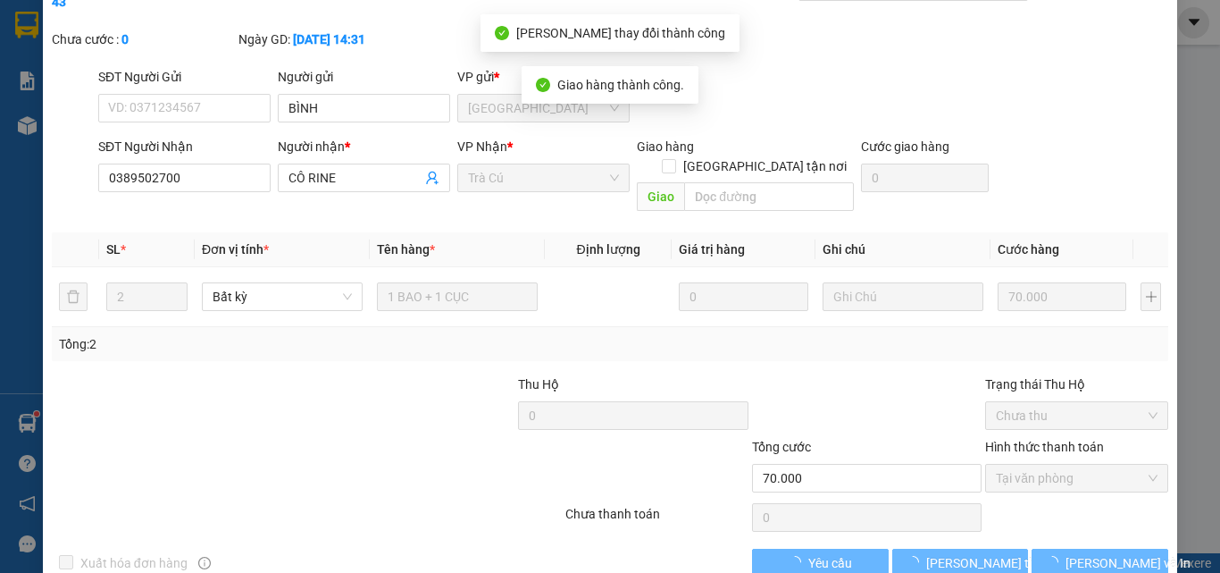
scroll to position [0, 0]
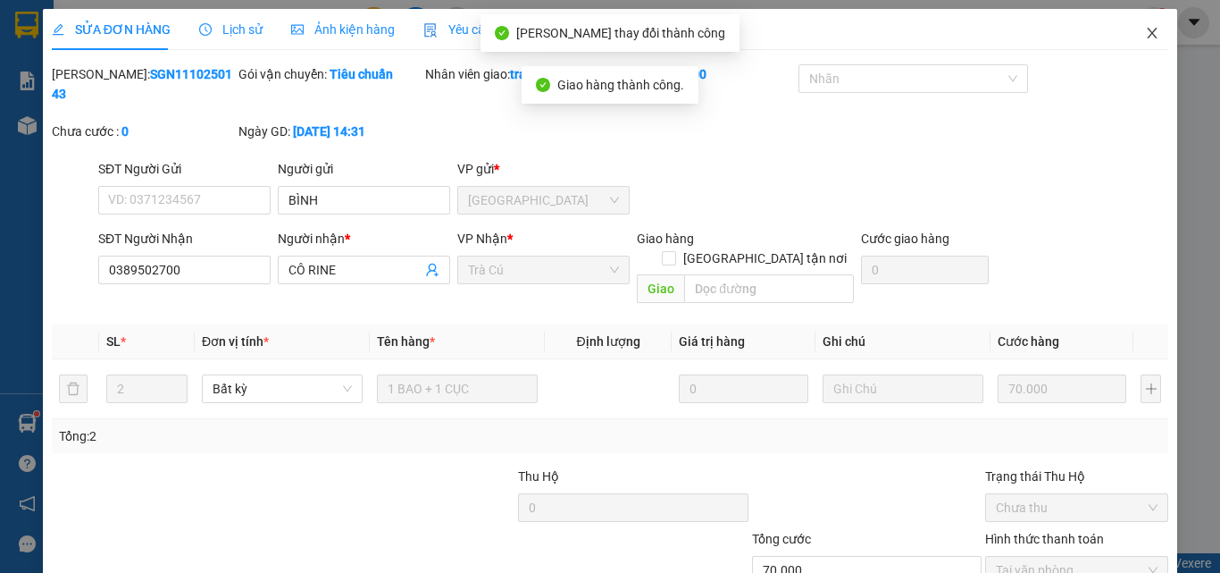
click at [1145, 29] on icon "close" at bounding box center [1152, 33] width 14 height 14
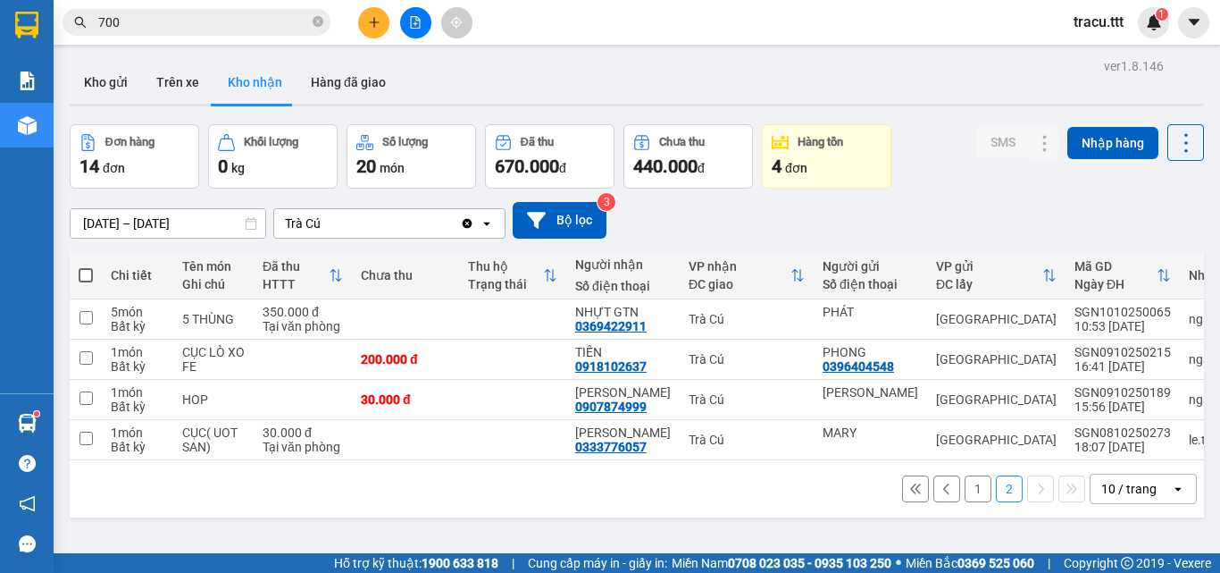
click at [965, 502] on button "1" at bounding box center [978, 488] width 27 height 27
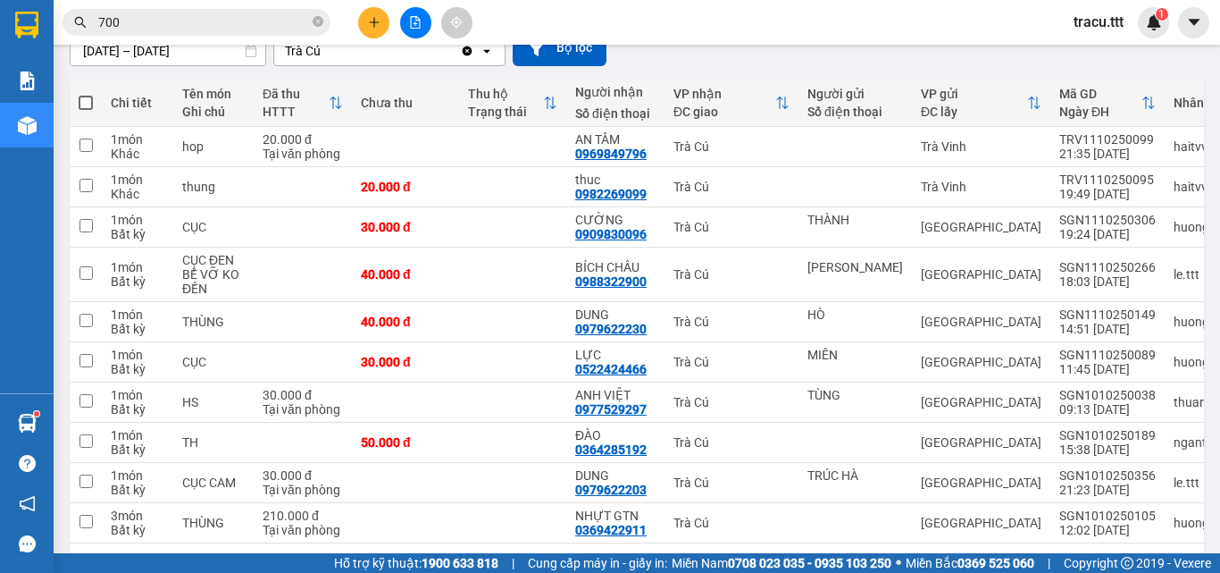
scroll to position [243, 0]
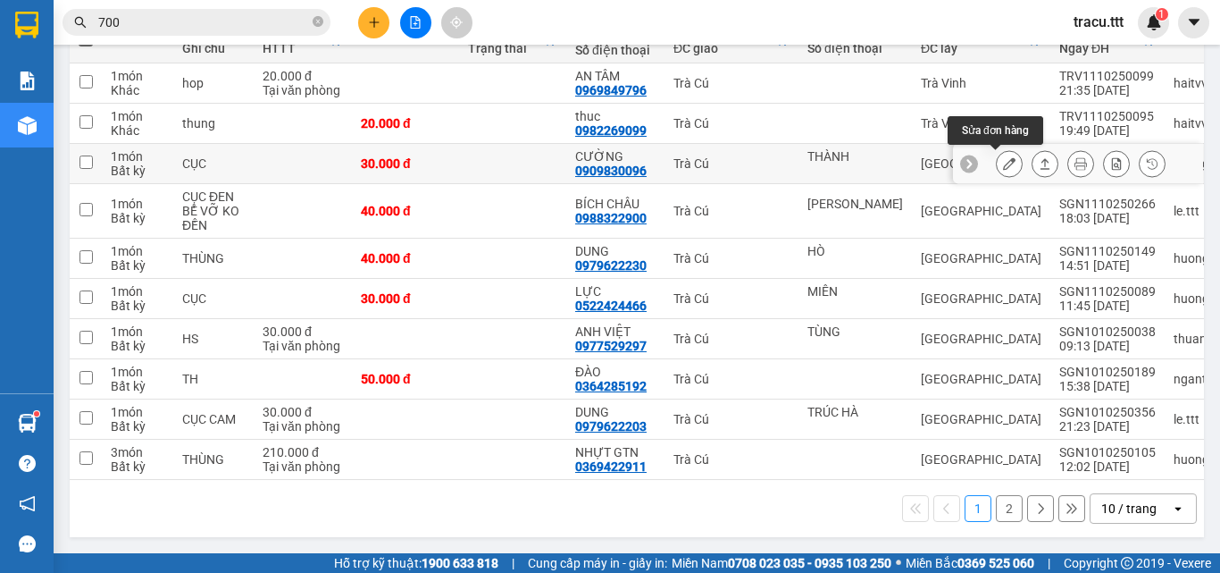
click at [1003, 163] on icon at bounding box center [1009, 163] width 13 height 13
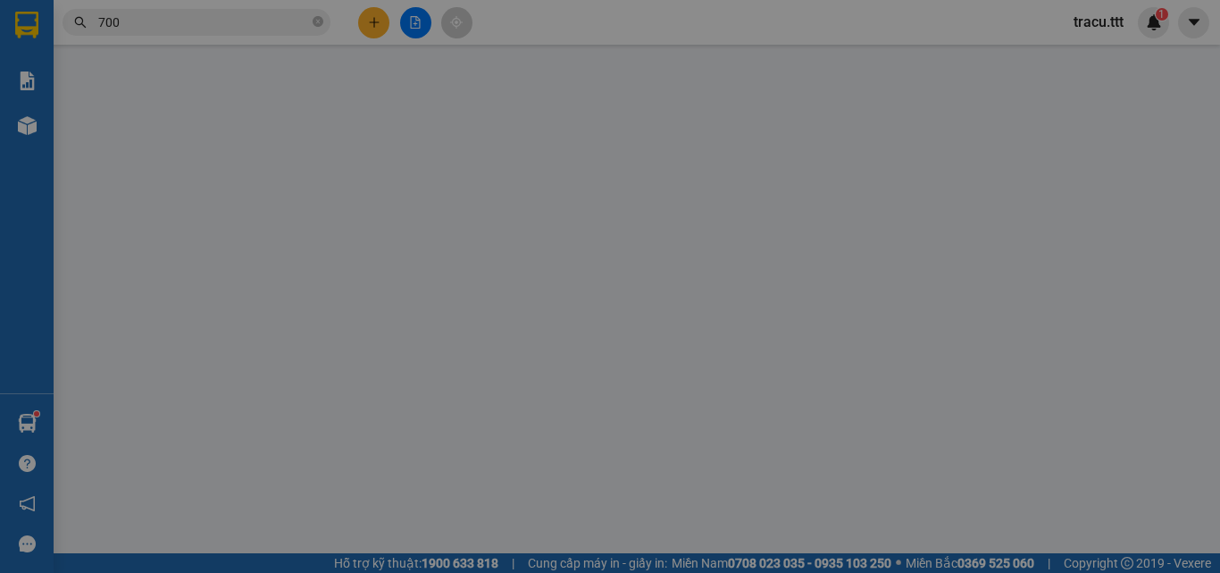
type input "THÀNH"
type input "0909830096"
type input "CƯỜNG"
type input "30.000"
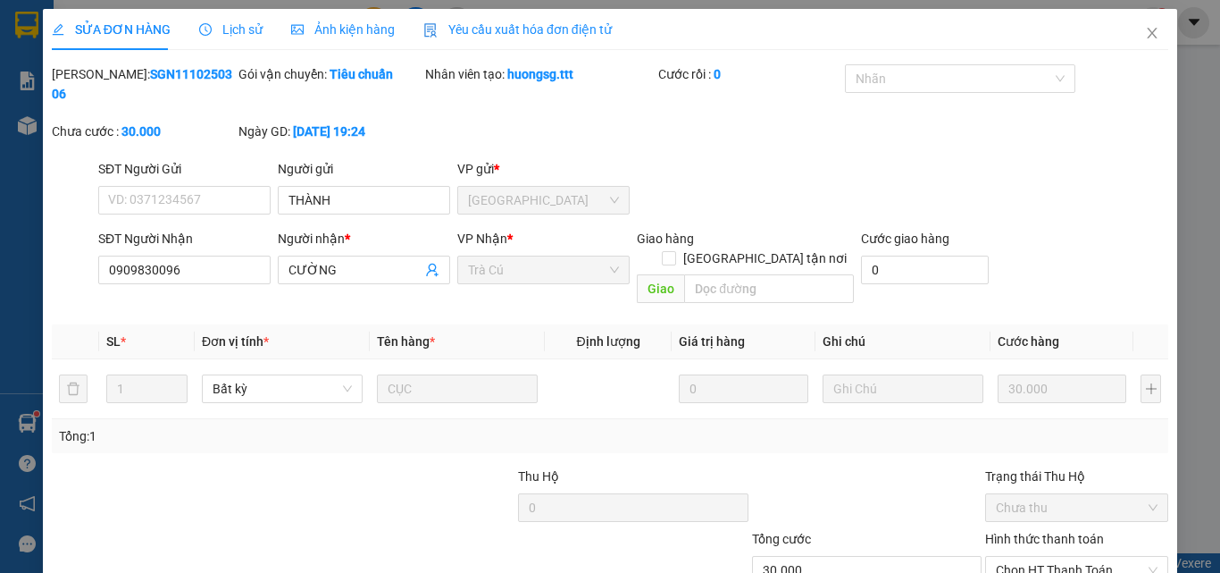
scroll to position [92, 0]
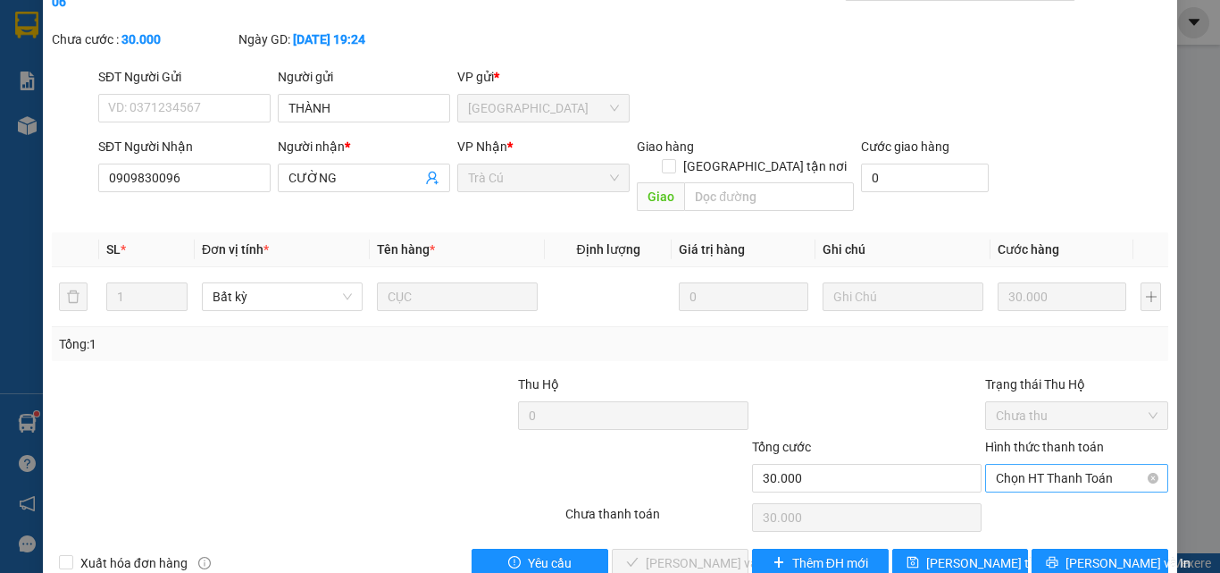
click at [1055, 464] on span "Chọn HT Thanh Toán" at bounding box center [1077, 477] width 162 height 27
click at [1047, 469] on div "Tại văn phòng" at bounding box center [1066, 474] width 160 height 20
type input "0"
click at [703, 553] on span "[PERSON_NAME] và Giao hàng" at bounding box center [731, 563] width 171 height 20
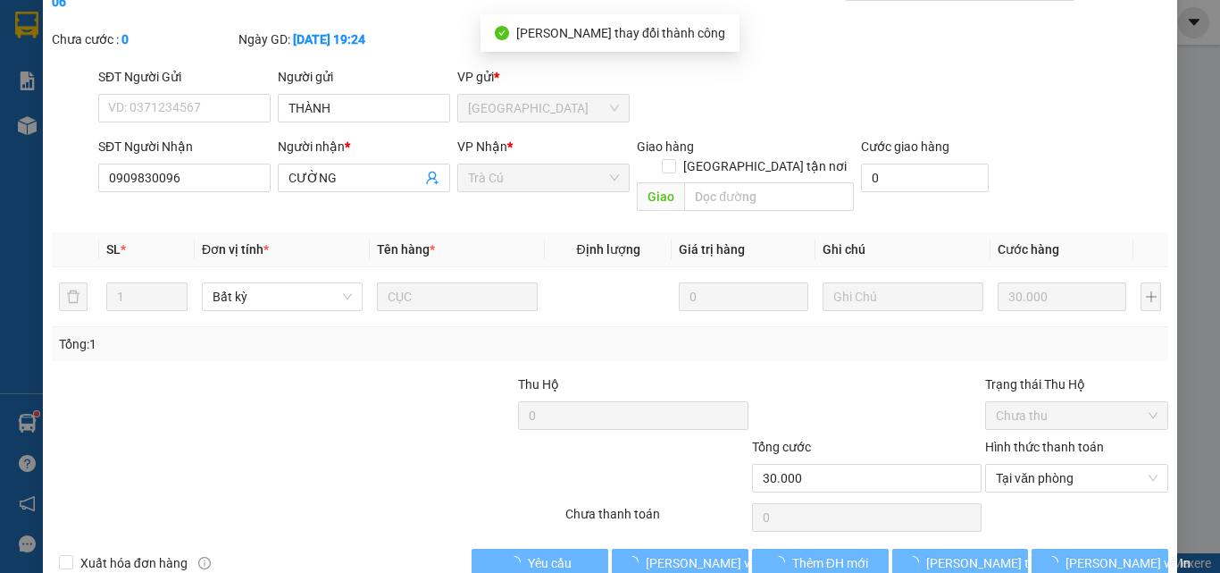
scroll to position [0, 0]
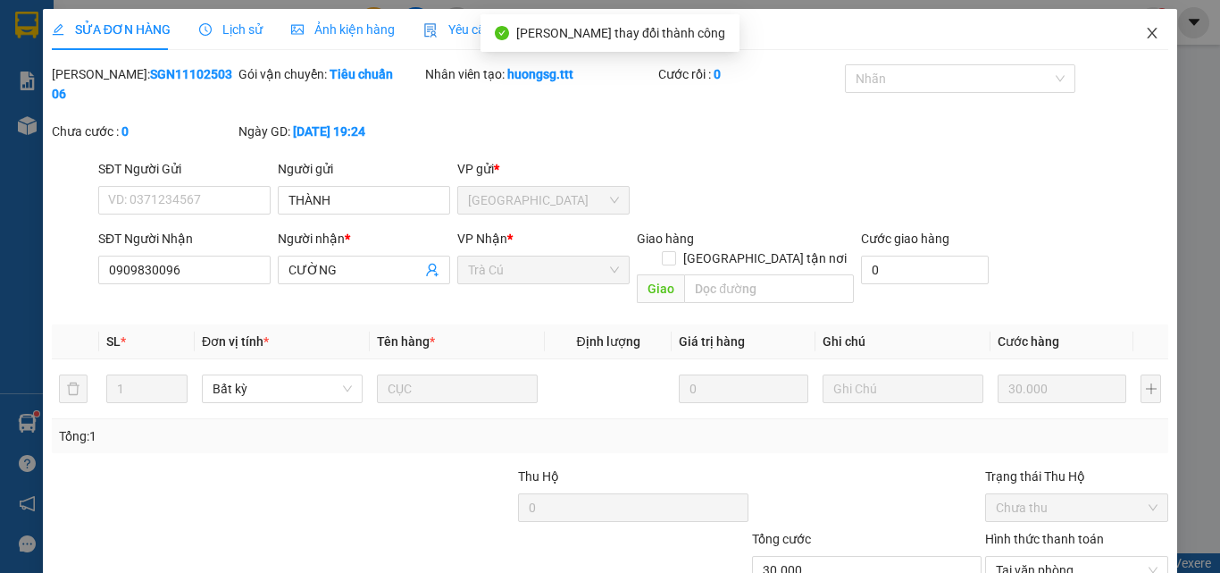
click at [1138, 26] on span "Close" at bounding box center [1152, 34] width 50 height 50
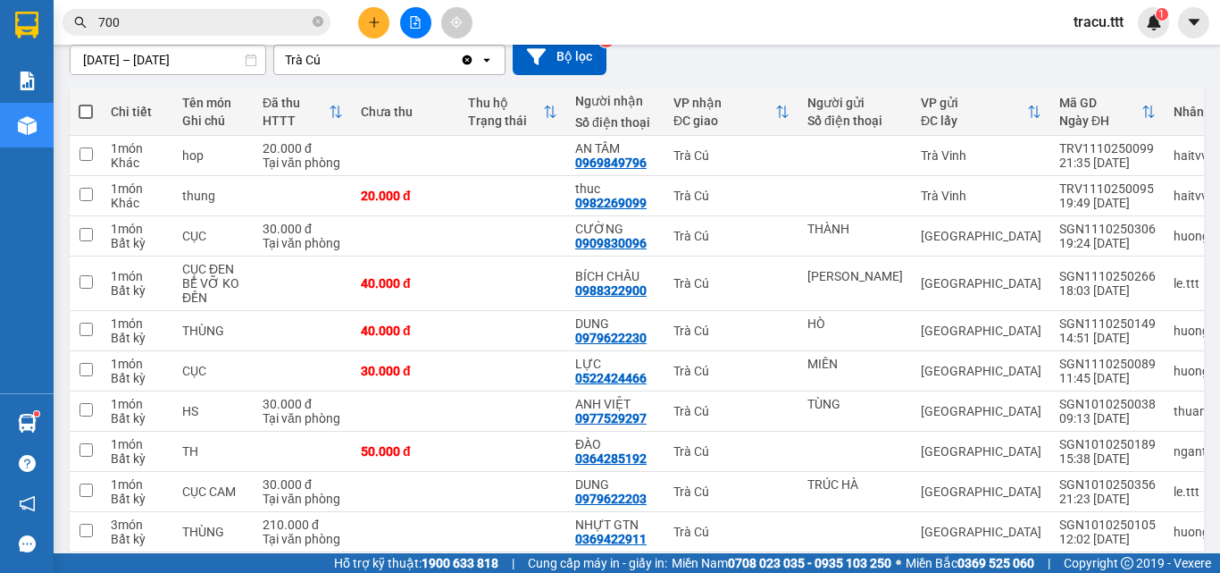
scroll to position [166, 0]
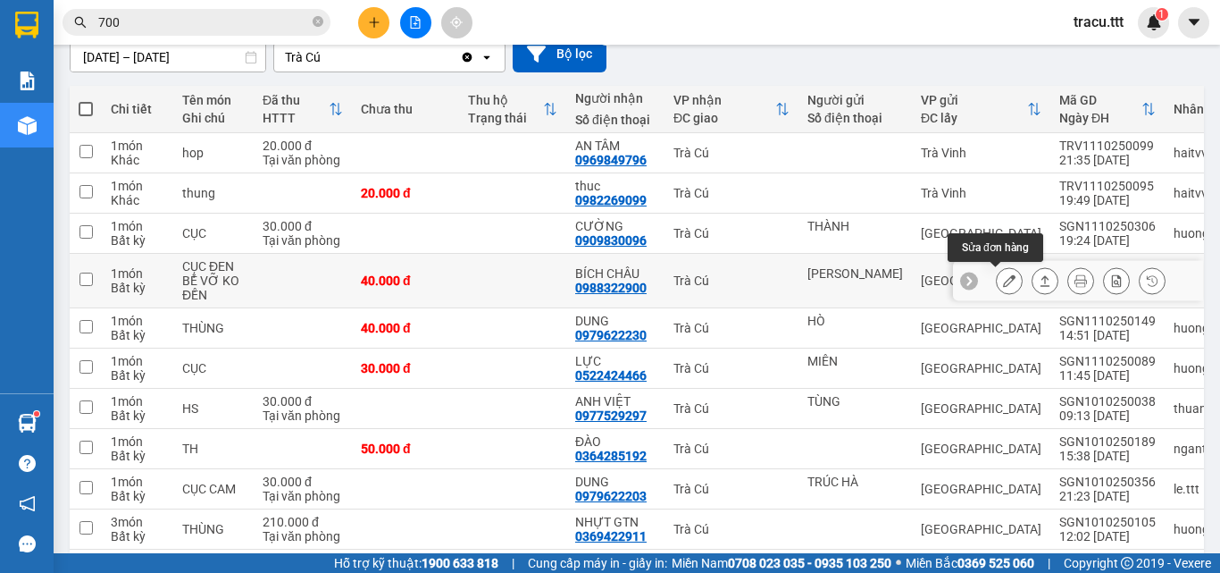
click at [1003, 285] on icon at bounding box center [1009, 280] width 13 height 13
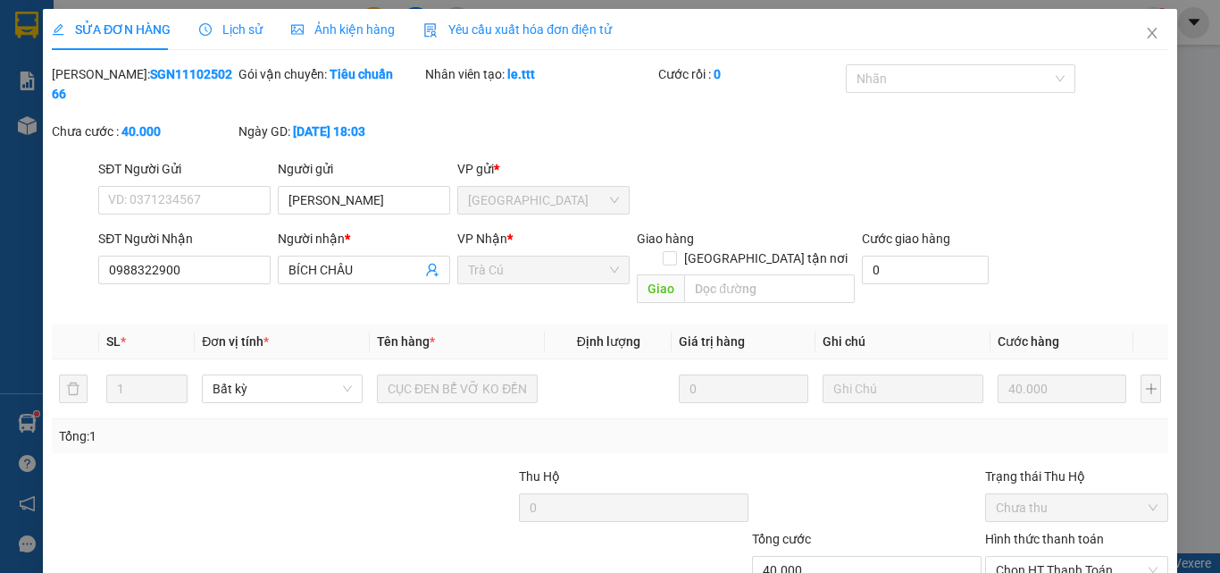
type input "[PERSON_NAME]"
type input "0988322900"
type input "BÍCH CHÂU"
type input "40.000"
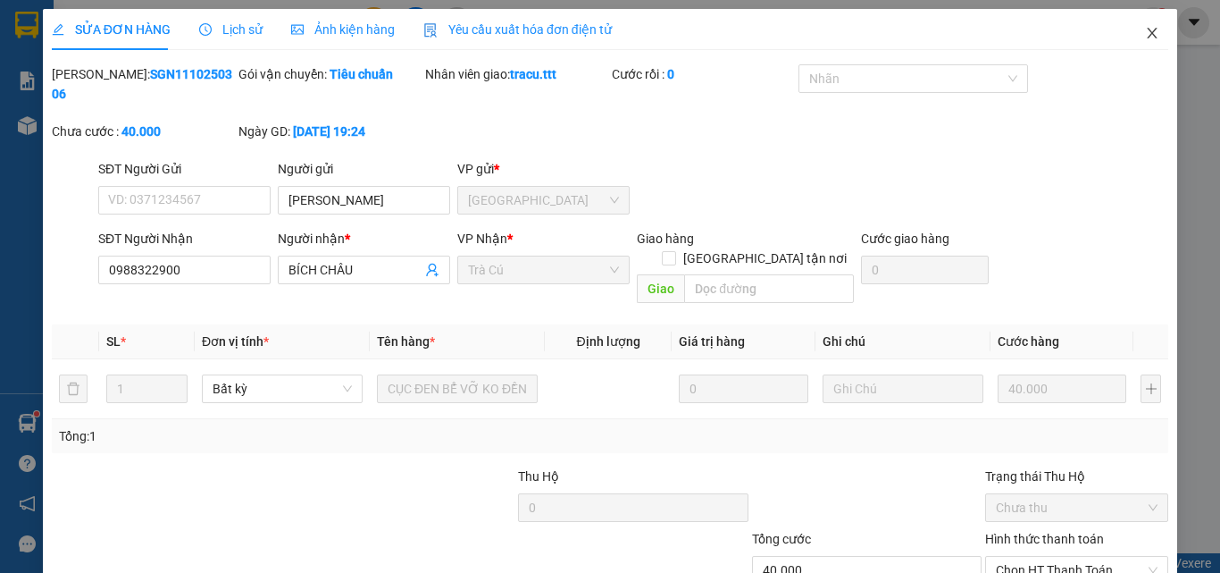
click at [1148, 29] on icon "close" at bounding box center [1153, 33] width 10 height 11
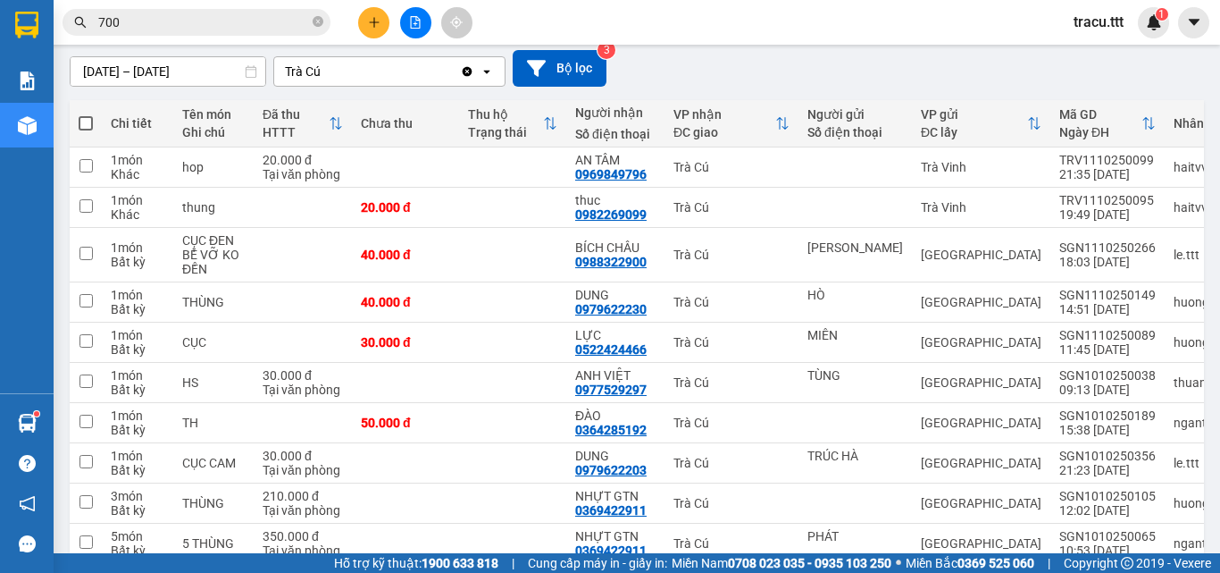
scroll to position [153, 0]
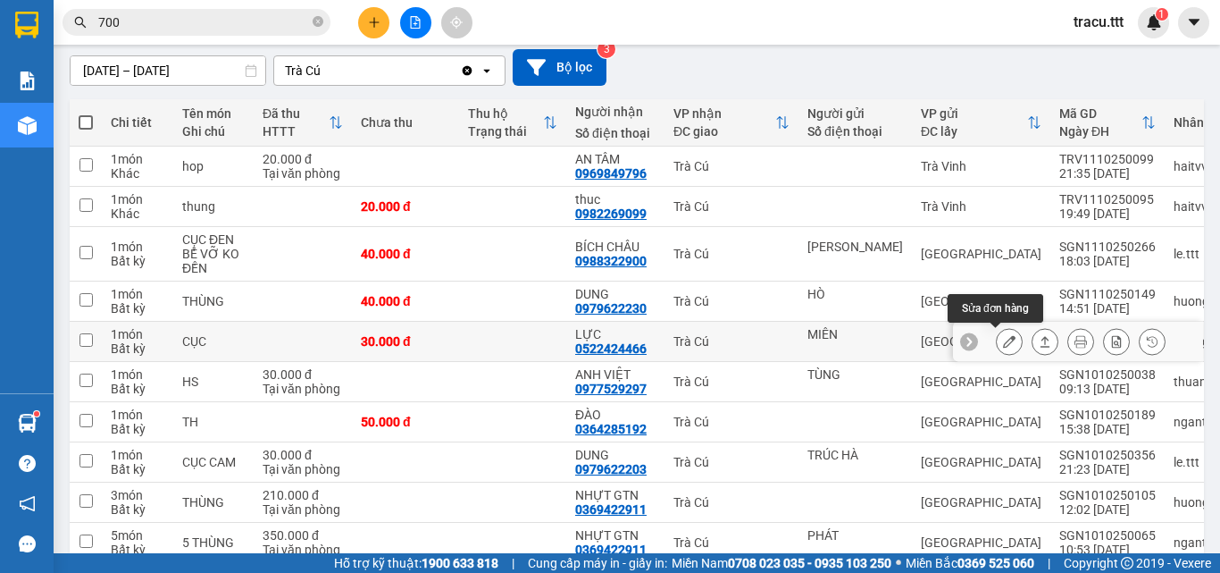
click at [1003, 342] on icon at bounding box center [1009, 341] width 13 height 13
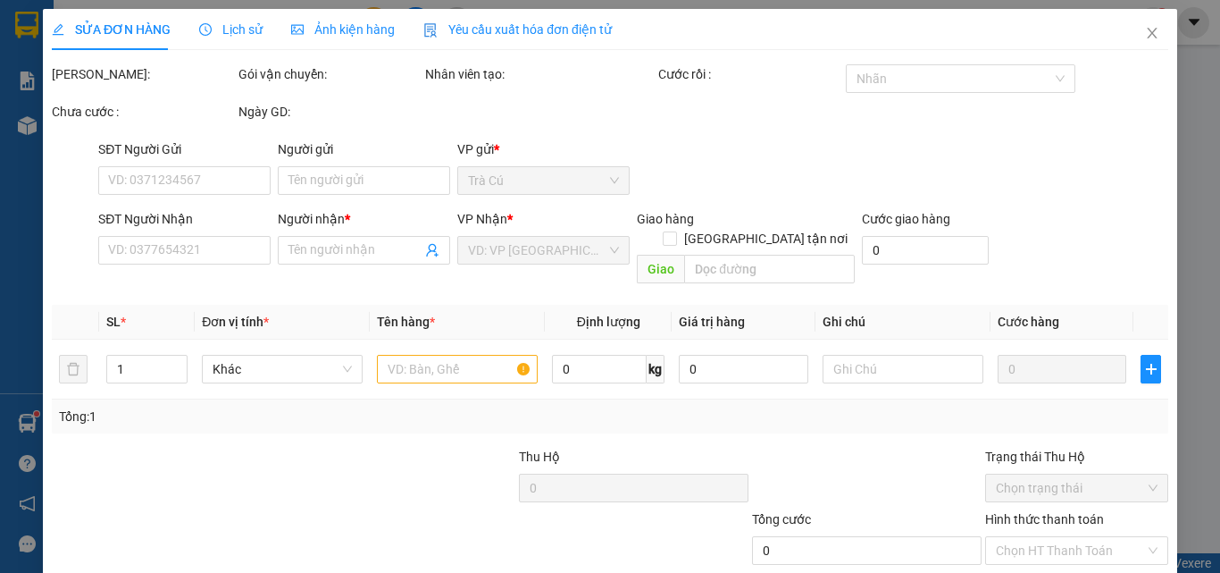
type input "MIÊN"
type input "0522424466"
type input "LỰC"
type input "30.000"
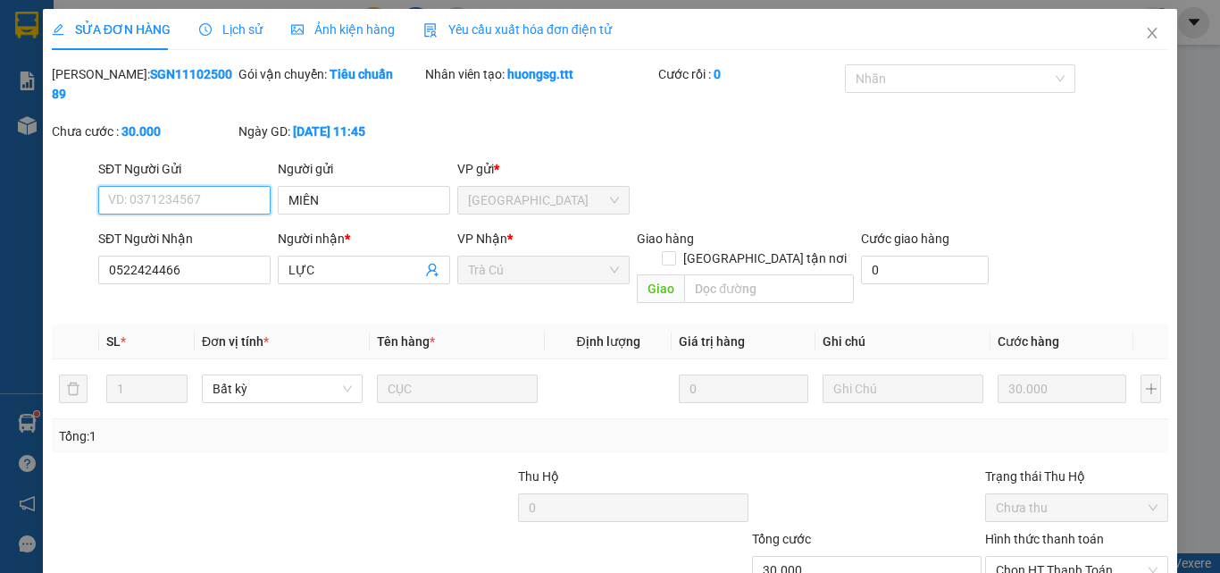
scroll to position [92, 0]
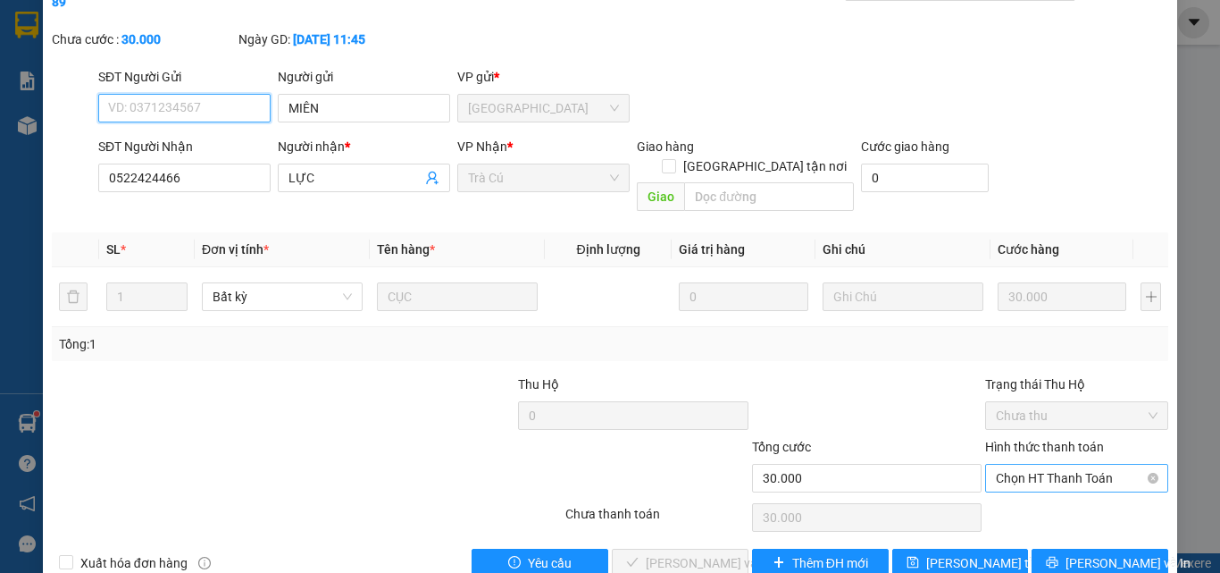
drag, startPoint x: 1031, startPoint y: 429, endPoint x: 1022, endPoint y: 453, distance: 25.7
click at [1031, 464] on span "Chọn HT Thanh Toán" at bounding box center [1077, 477] width 162 height 27
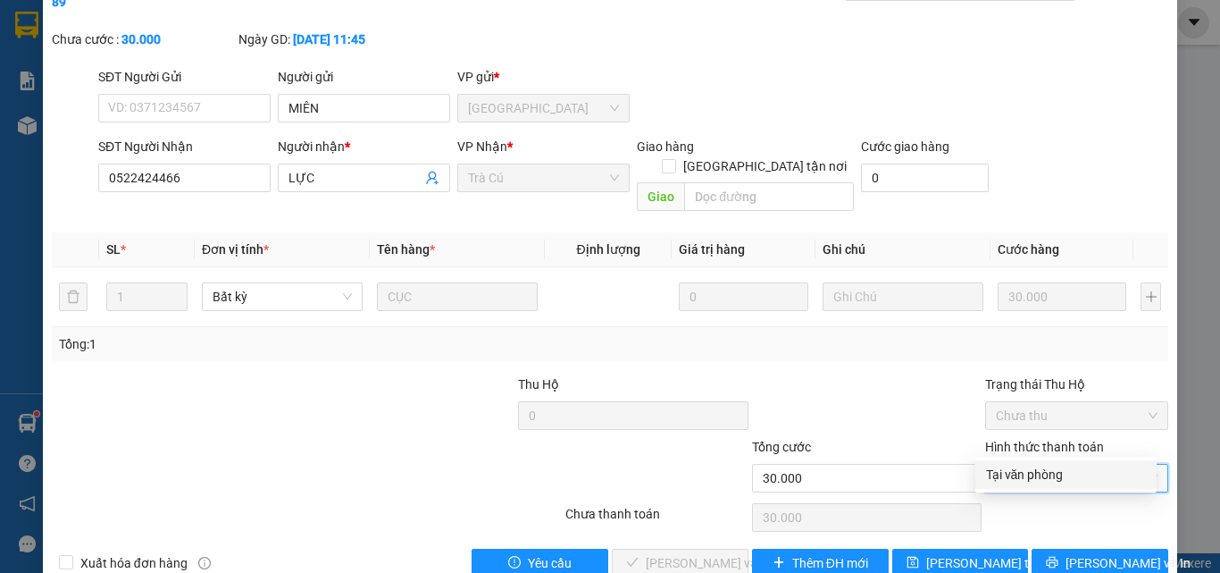
click at [1015, 464] on div "Tại văn phòng" at bounding box center [1065, 474] width 181 height 29
type input "0"
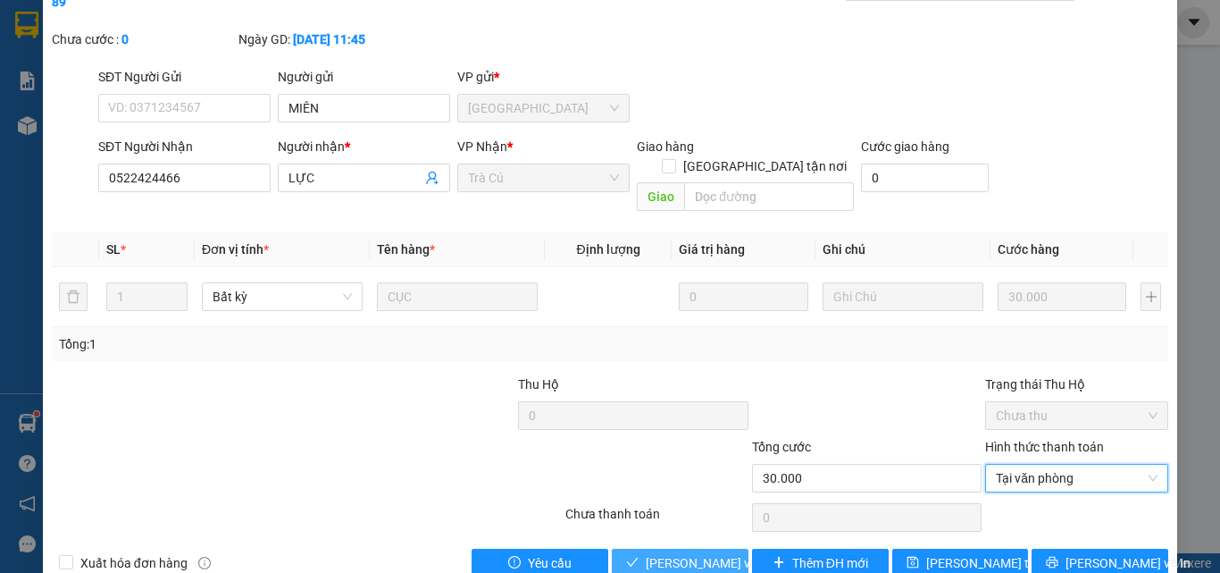
click at [676, 553] on span "[PERSON_NAME] và Giao hàng" at bounding box center [731, 563] width 171 height 20
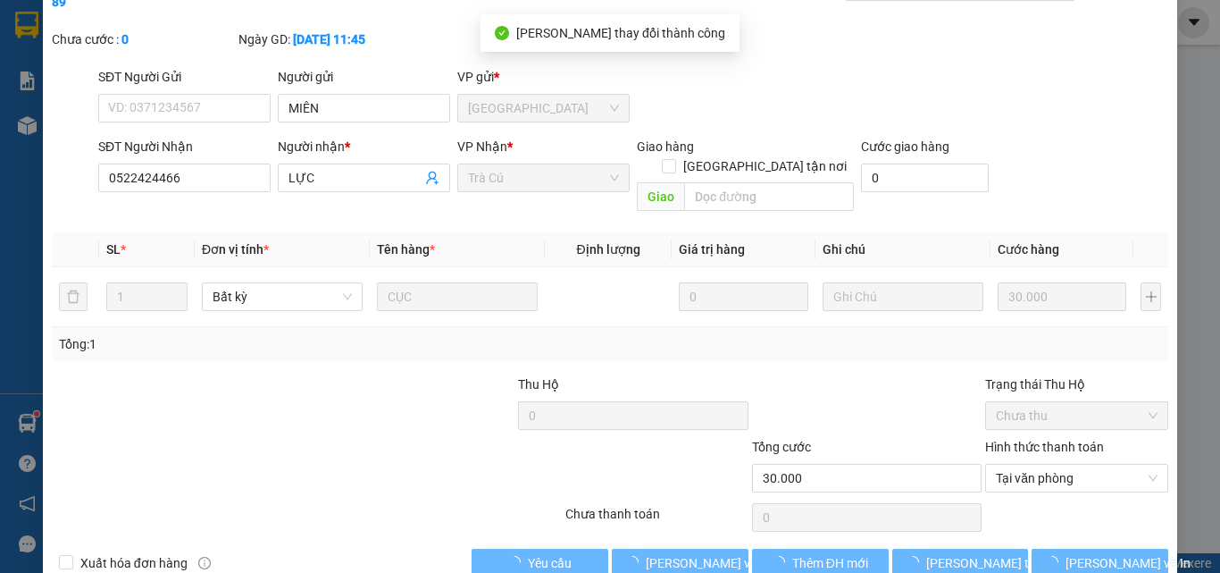
scroll to position [0, 0]
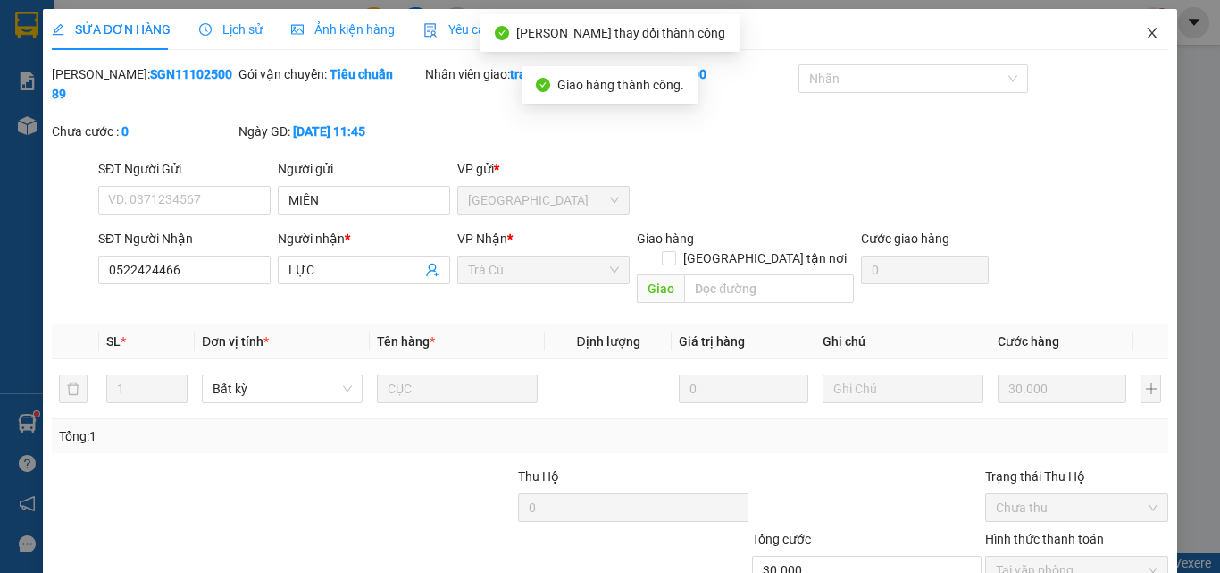
click at [1145, 29] on icon "close" at bounding box center [1152, 33] width 14 height 14
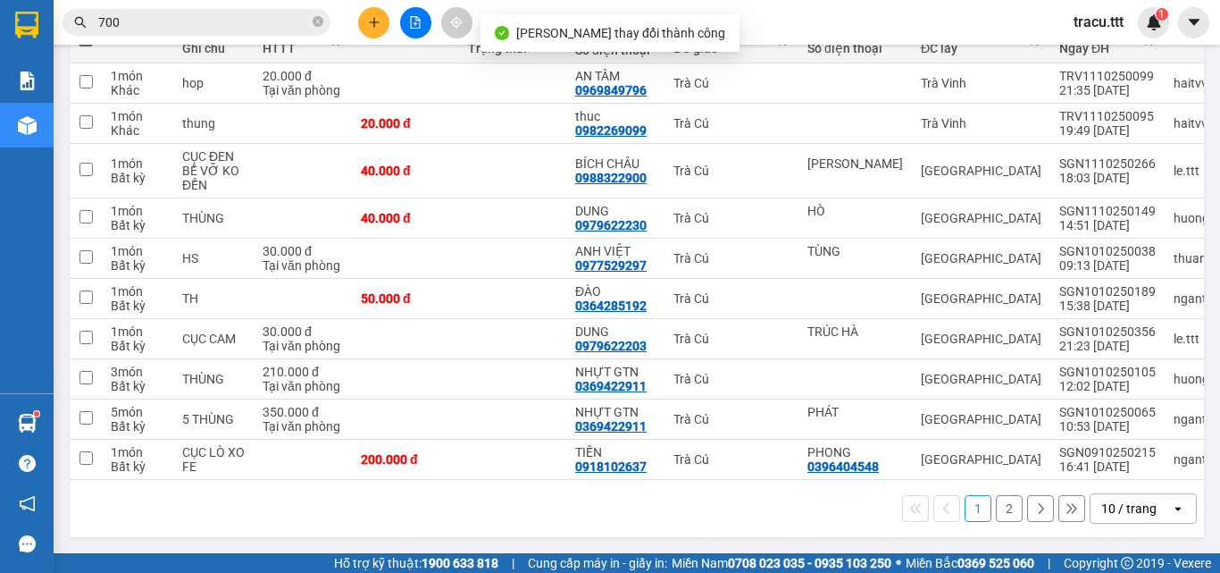
scroll to position [241, 0]
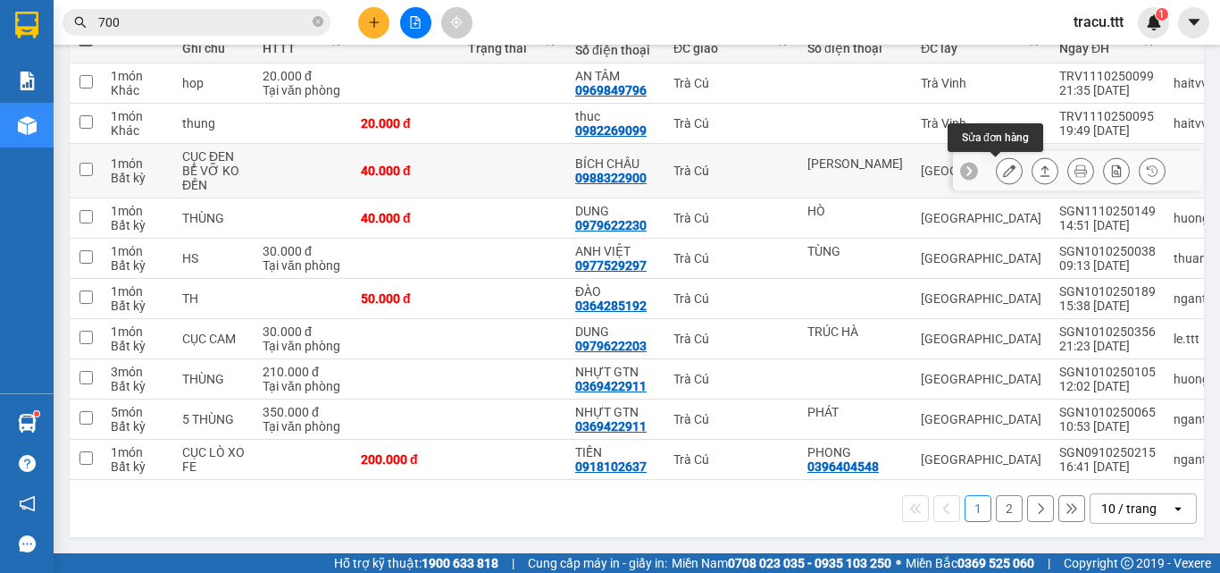
click at [1003, 171] on icon at bounding box center [1009, 170] width 13 height 13
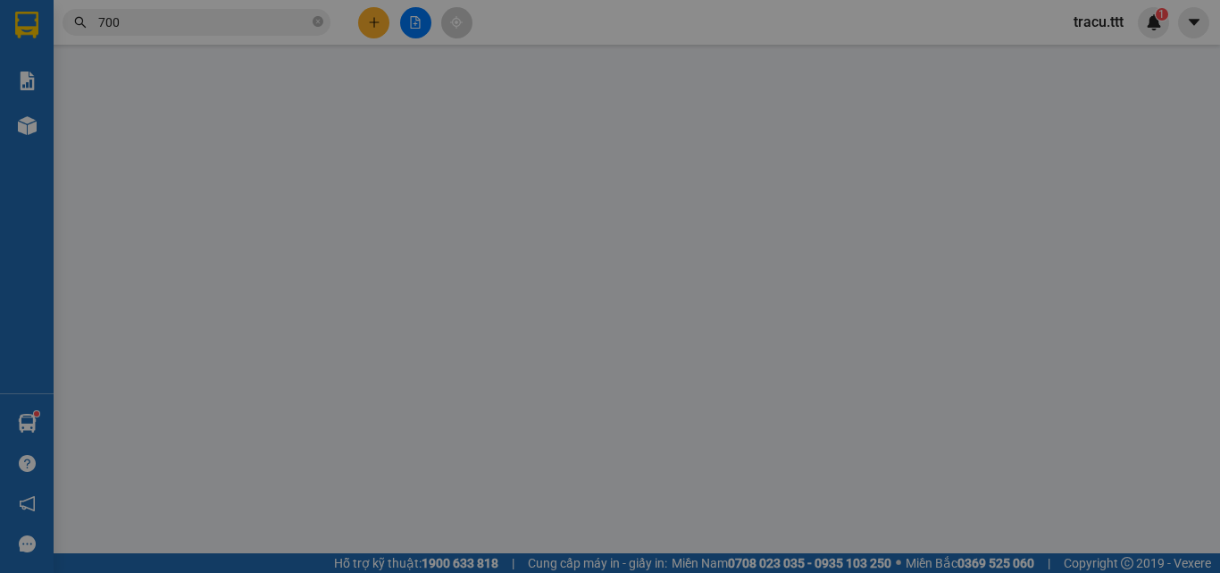
type input "[PERSON_NAME]"
type input "0988322900"
type input "BÍCH CHÂU"
type input "40.000"
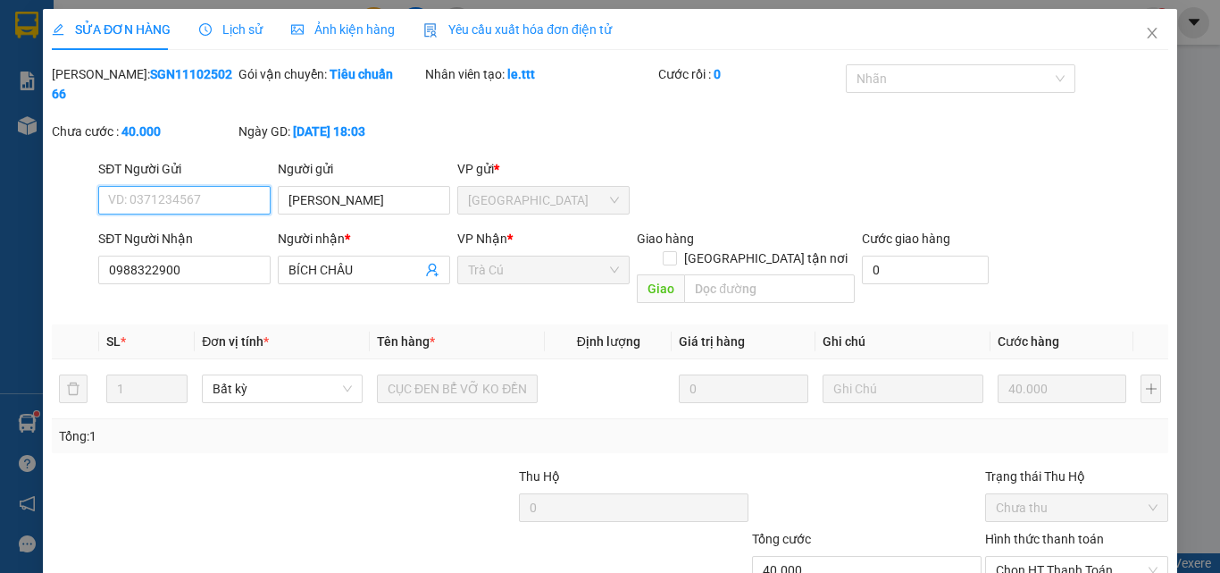
scroll to position [92, 0]
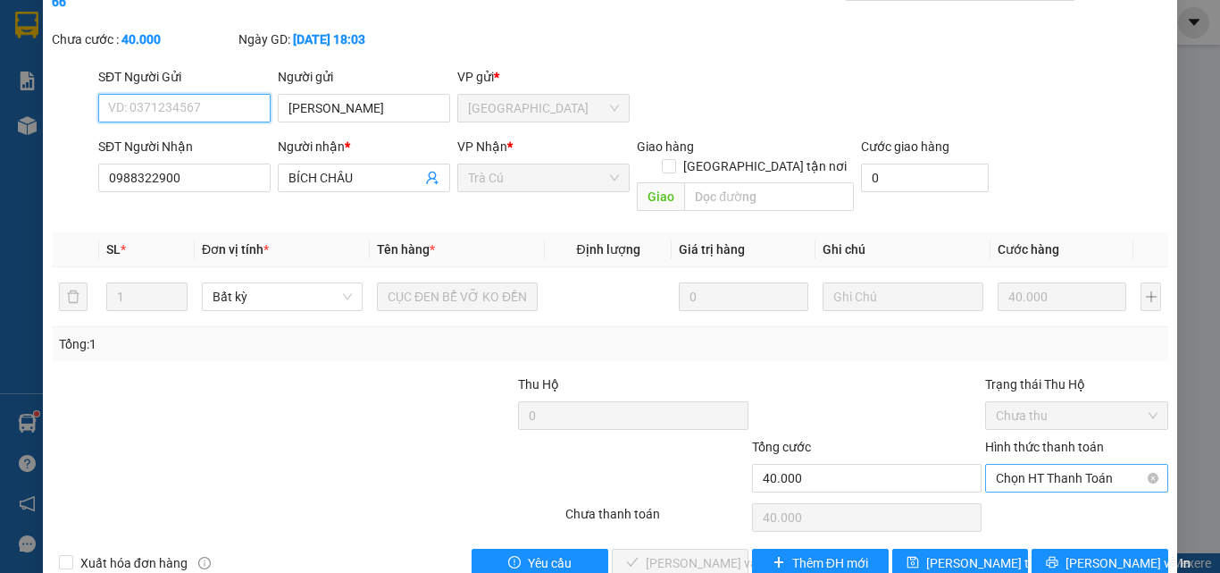
click at [1040, 464] on span "Chọn HT Thanh Toán" at bounding box center [1077, 477] width 162 height 27
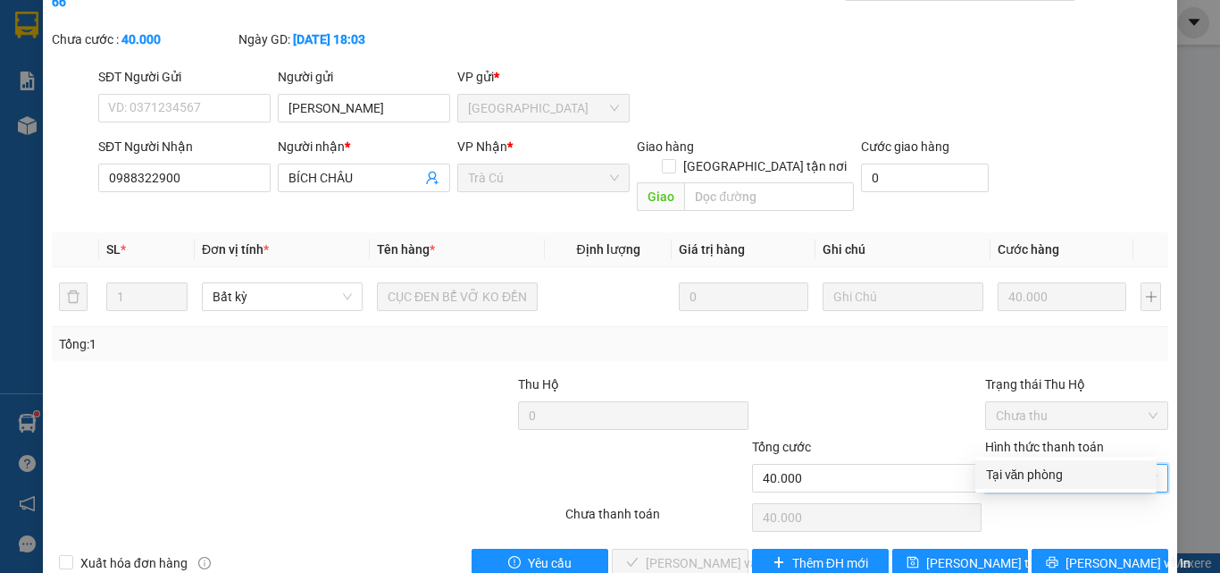
click at [1031, 465] on div "Tại văn phòng" at bounding box center [1066, 474] width 160 height 20
type input "0"
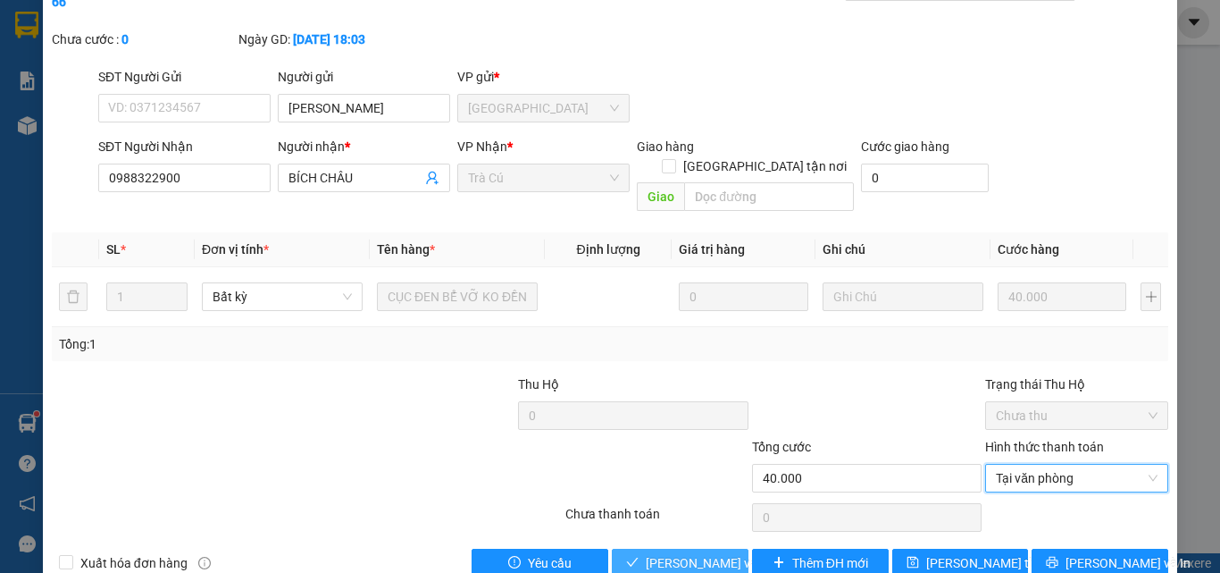
click at [706, 553] on span "[PERSON_NAME] và Giao hàng" at bounding box center [731, 563] width 171 height 20
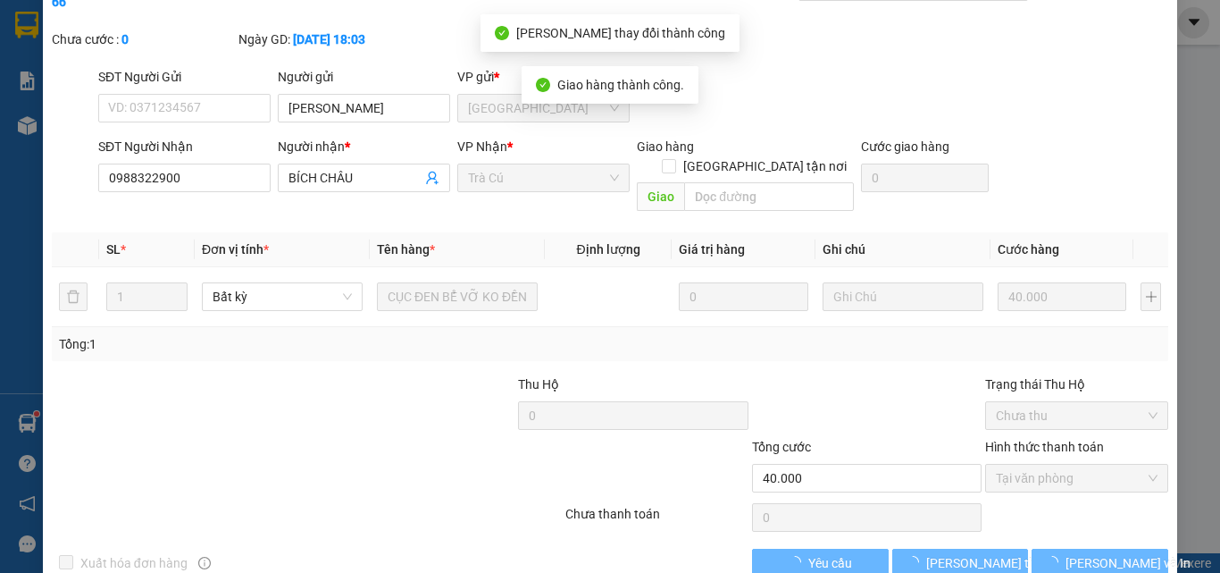
scroll to position [32, 0]
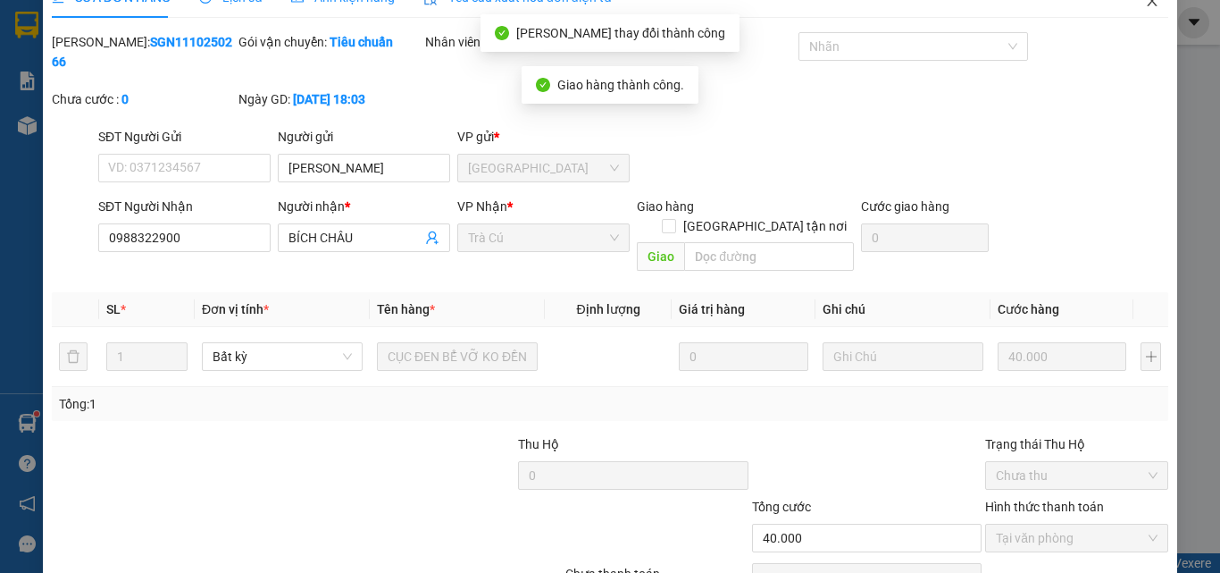
click at [1145, 5] on icon "close" at bounding box center [1152, 1] width 14 height 14
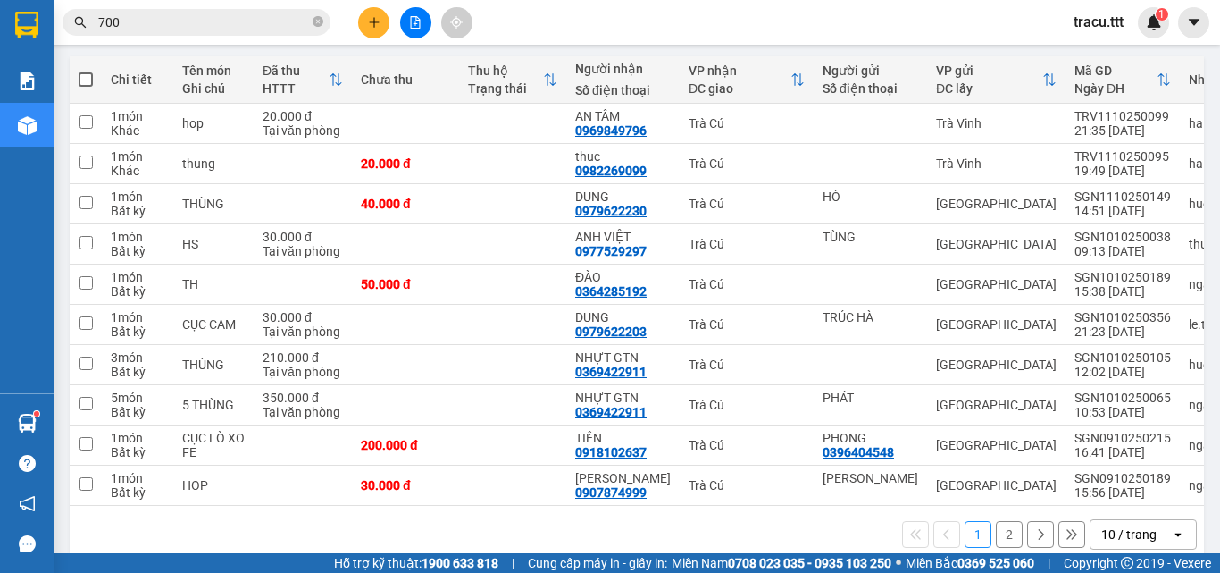
scroll to position [229, 0]
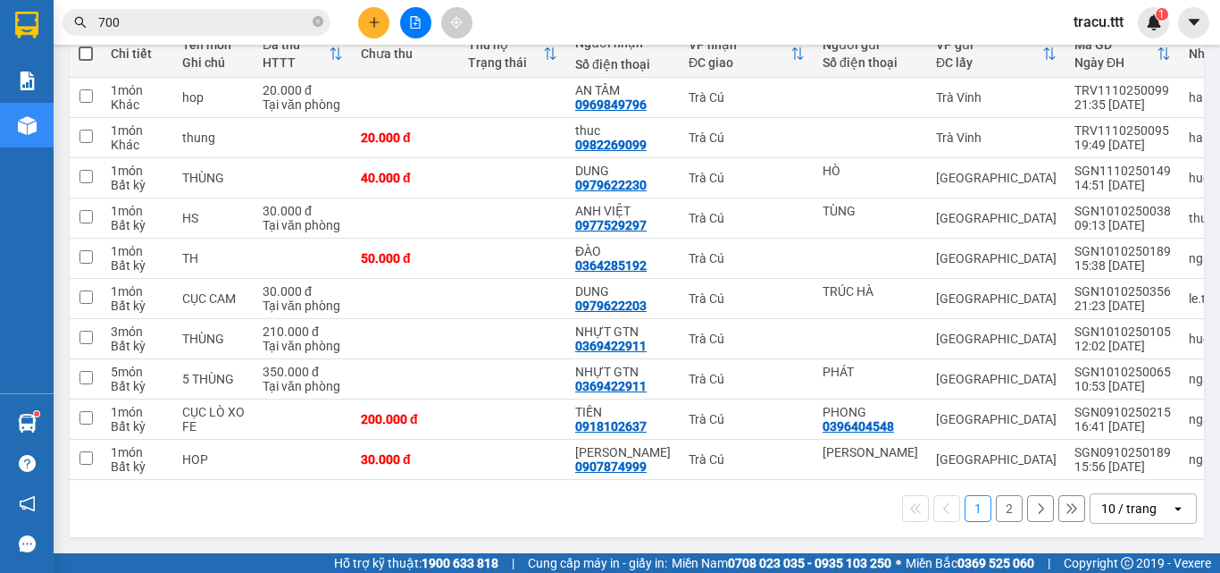
click at [996, 506] on button "2" at bounding box center [1009, 508] width 27 height 27
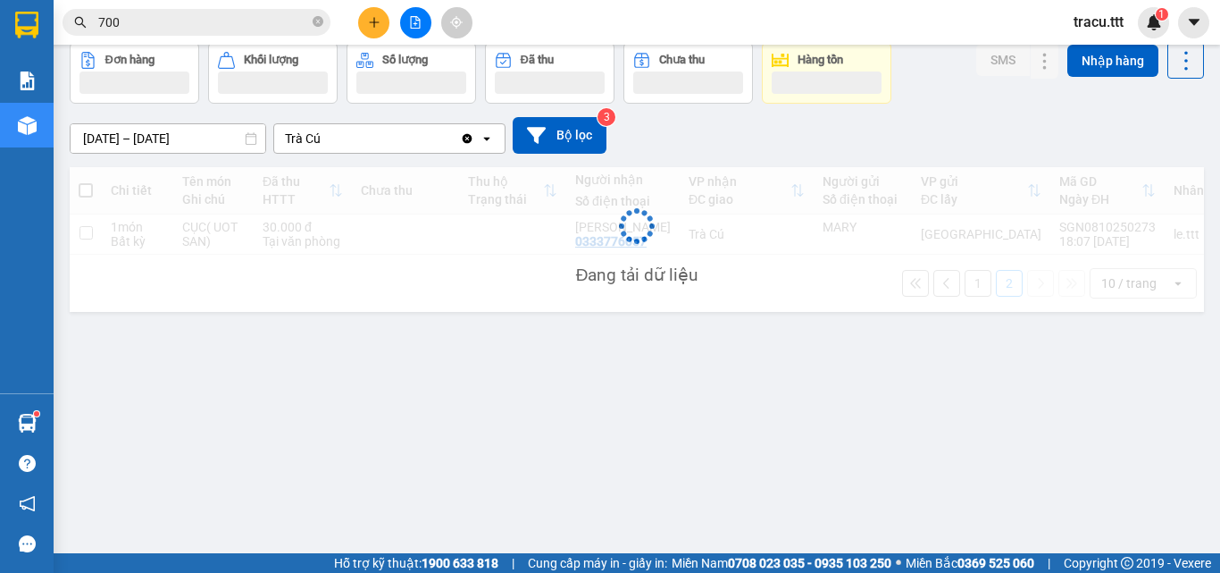
scroll to position [82, 0]
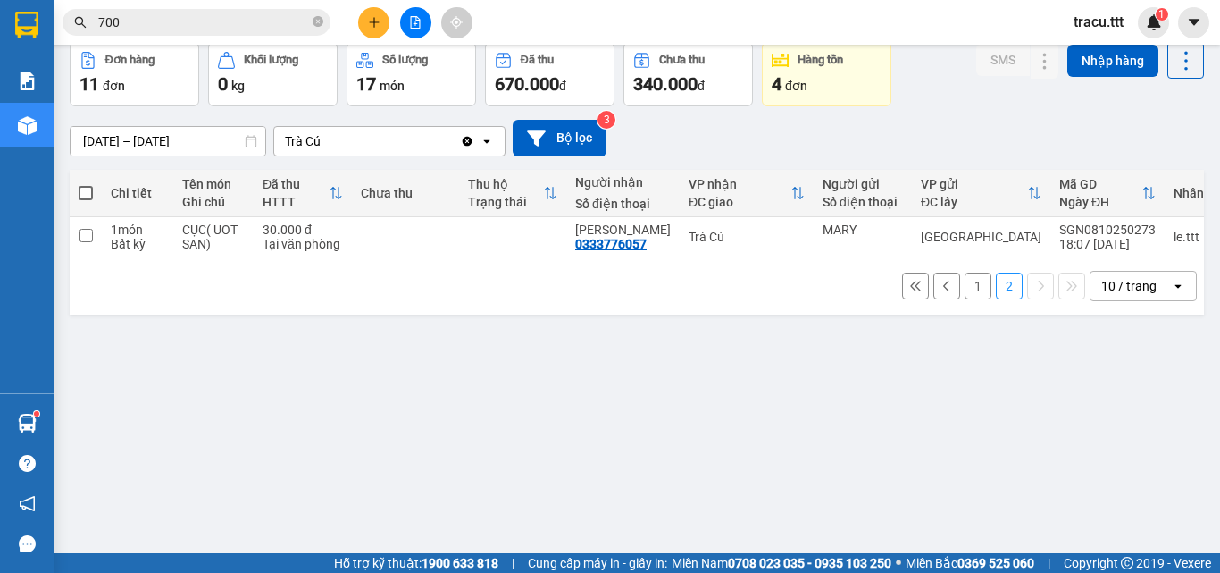
click at [968, 293] on button "1" at bounding box center [978, 285] width 27 height 27
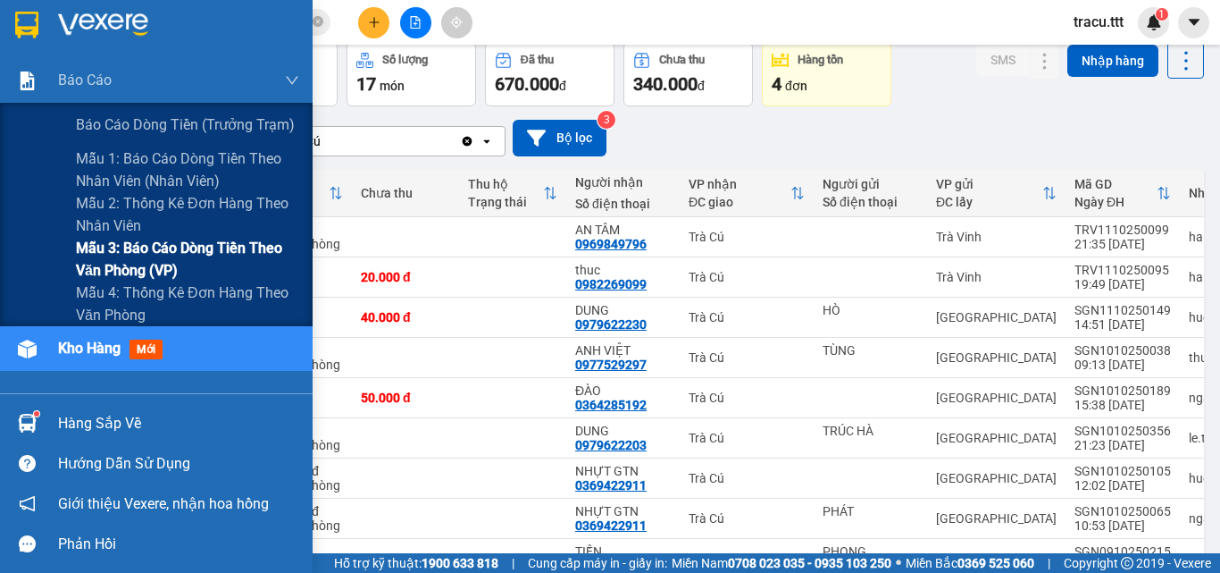
click at [121, 248] on span "Mẫu 3: Báo cáo dòng tiền theo văn phòng (VP)" at bounding box center [187, 259] width 223 height 45
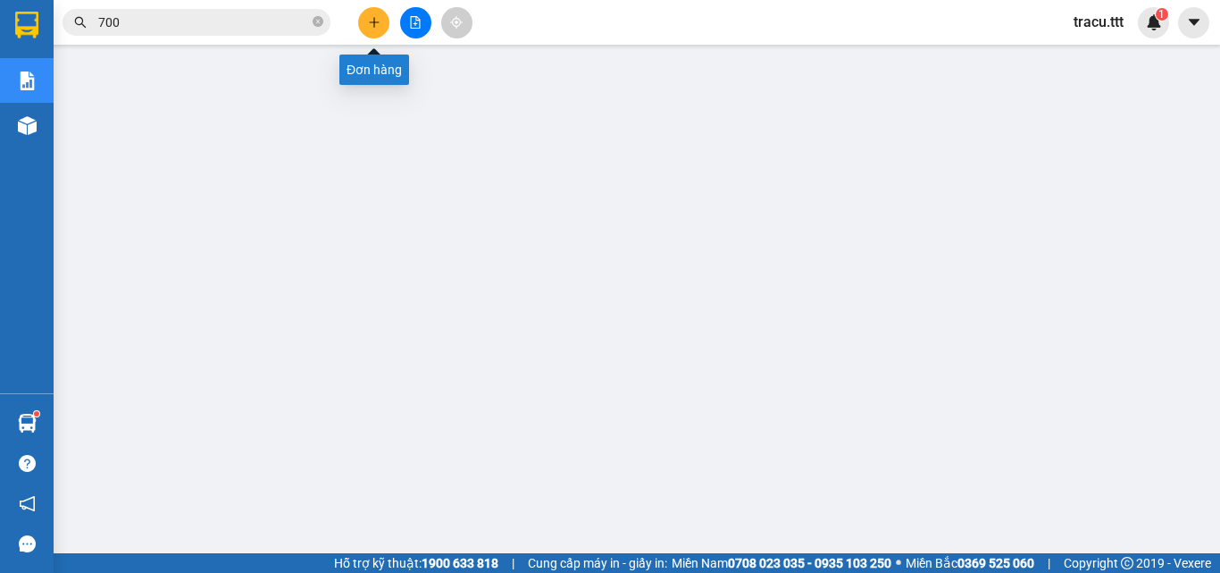
click at [372, 23] on icon "plus" at bounding box center [374, 22] width 13 height 13
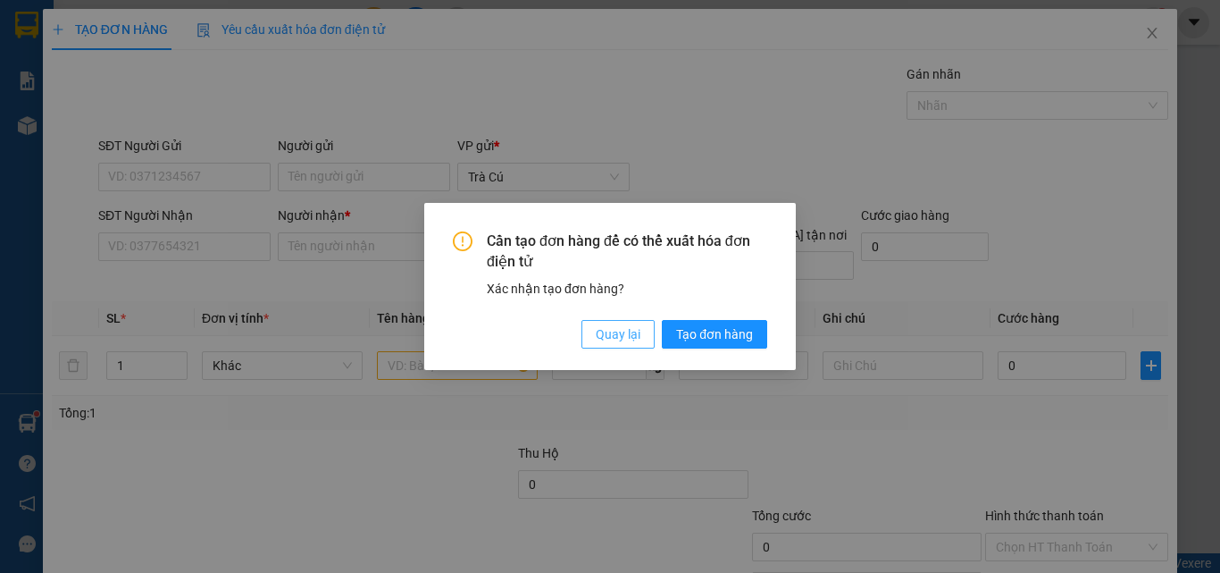
click at [613, 334] on span "Quay lại" at bounding box center [618, 334] width 45 height 20
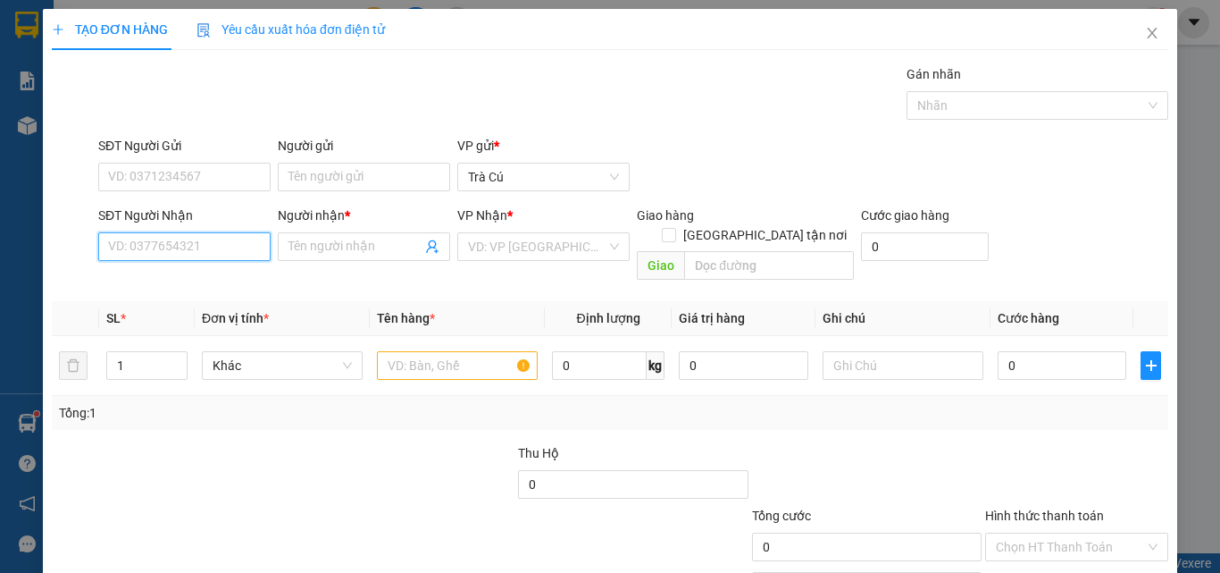
click at [202, 255] on input "SĐT Người Nhận" at bounding box center [184, 246] width 172 height 29
type input "0933029997"
click at [318, 244] on input "Người nhận *" at bounding box center [354, 247] width 133 height 20
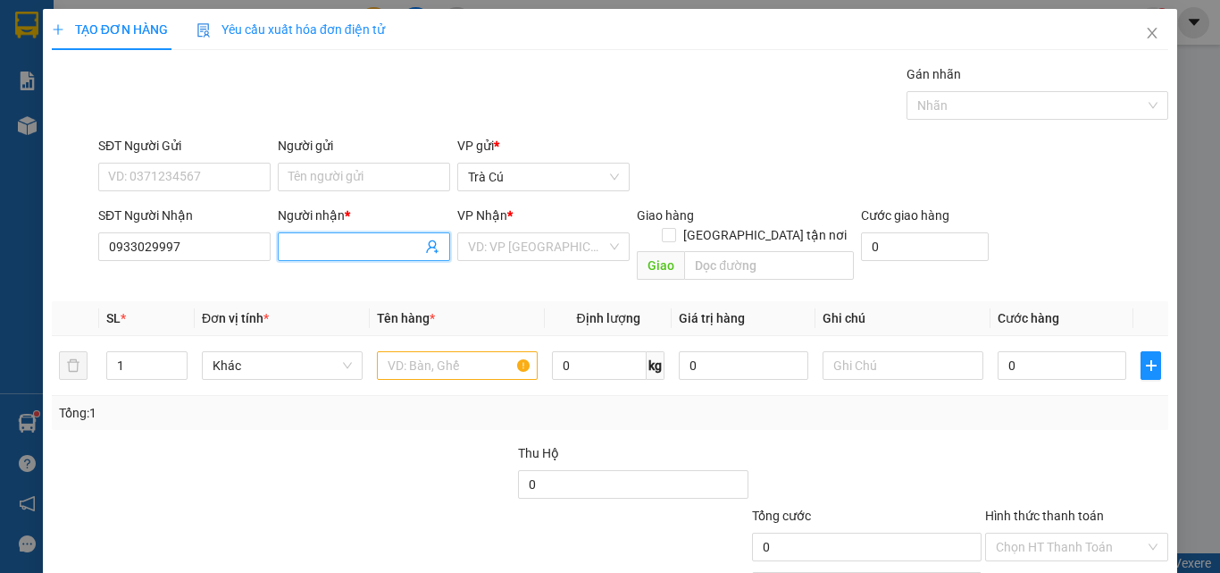
type input "T"
type input "D"
type input "ĐĂNG KHOA"
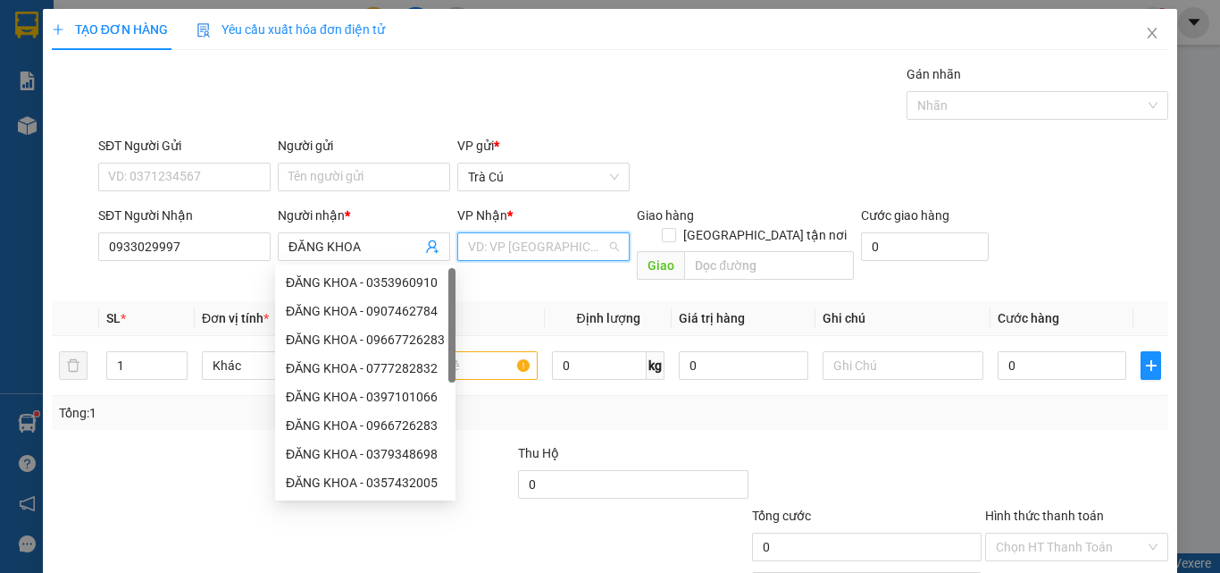
click at [545, 247] on input "search" at bounding box center [537, 246] width 138 height 27
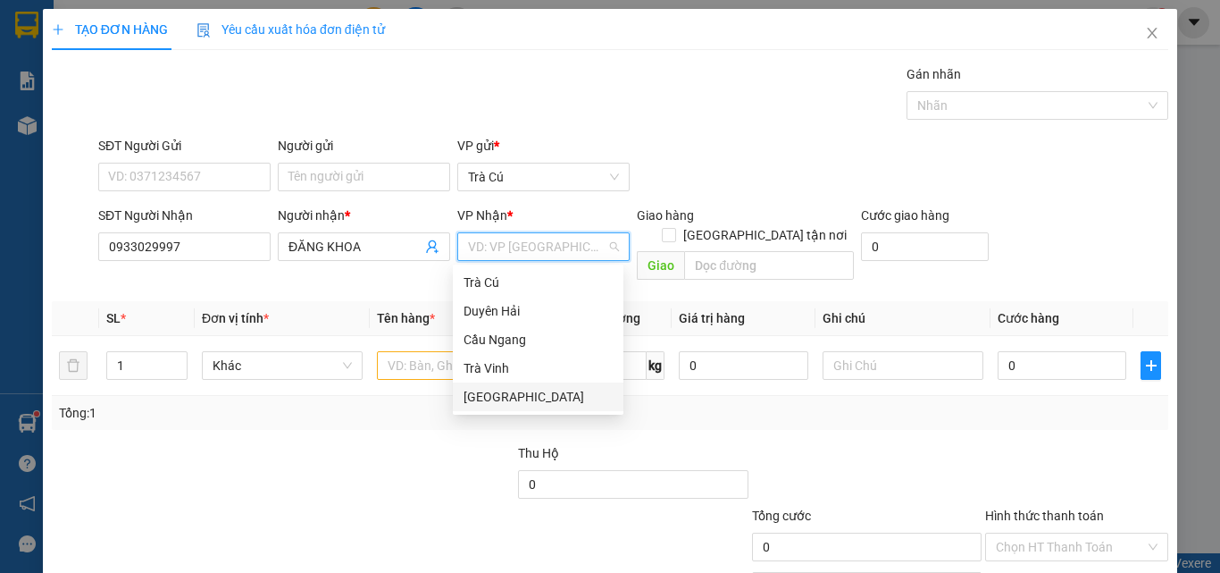
click at [523, 397] on div "[GEOGRAPHIC_DATA]" at bounding box center [538, 397] width 149 height 20
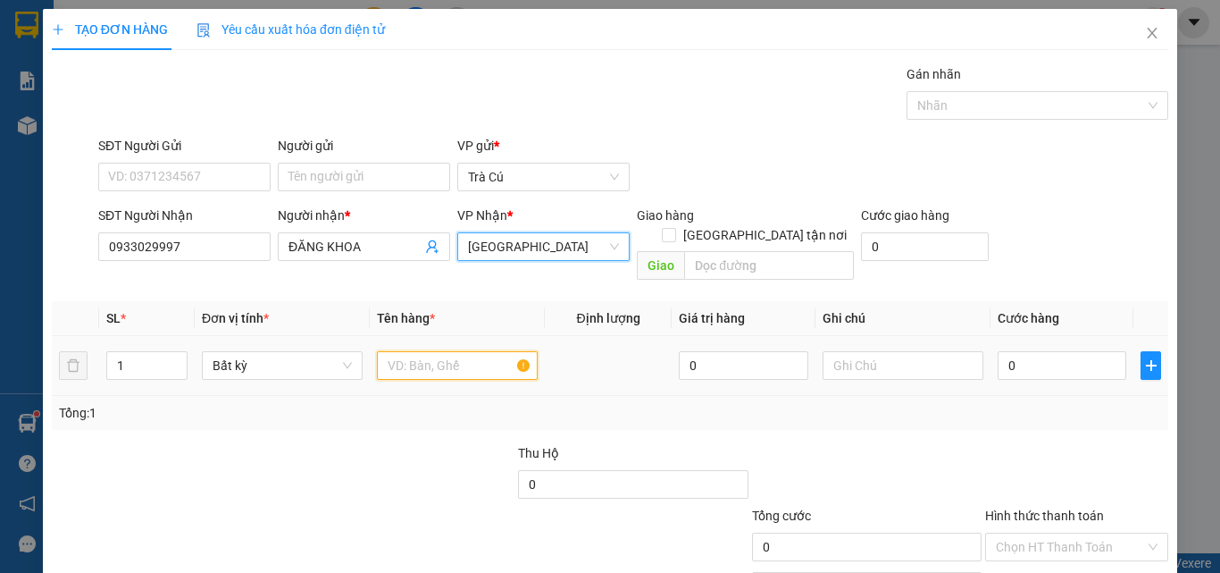
click at [406, 351] on input "text" at bounding box center [457, 365] width 161 height 29
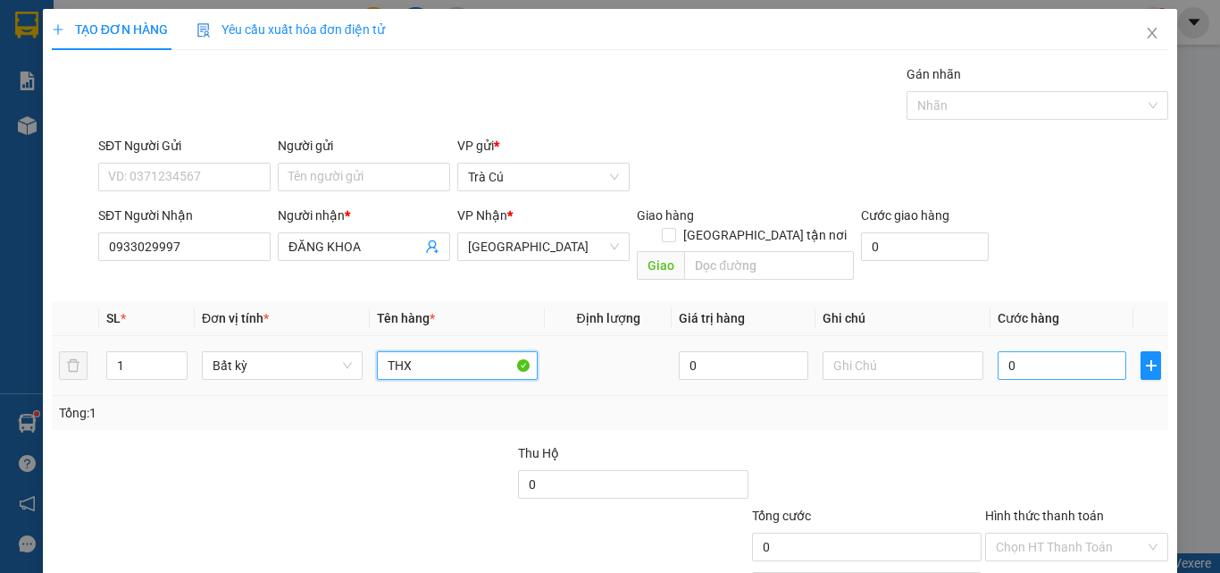
type input "THX"
click at [1046, 358] on input "0" at bounding box center [1062, 365] width 129 height 29
type input "30"
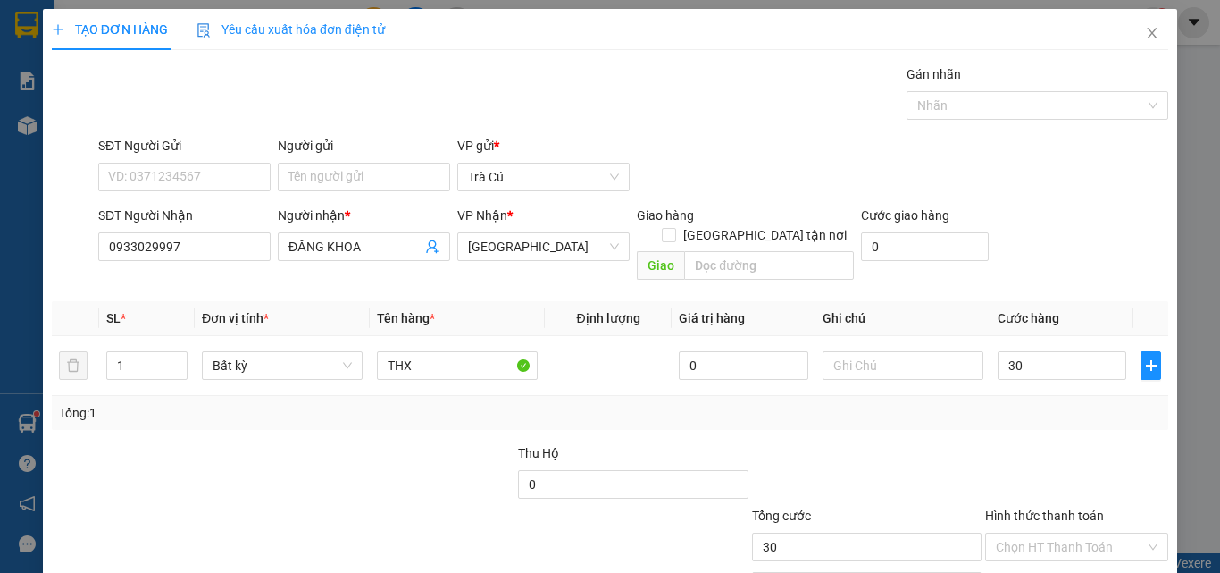
type input "30.000"
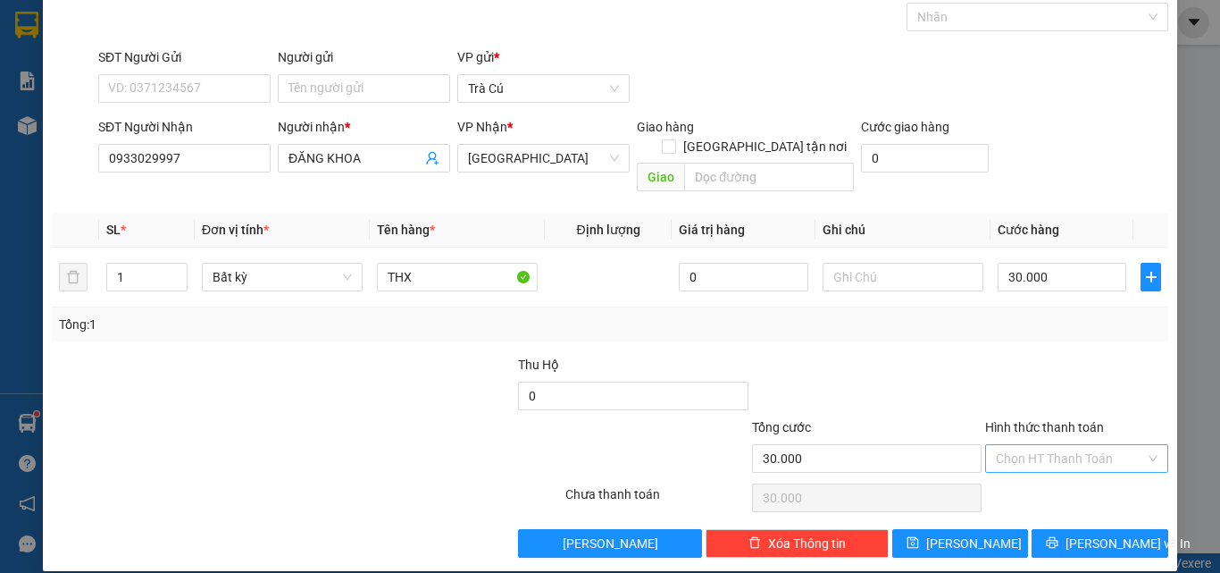
click at [1082, 445] on input "Hình thức thanh toán" at bounding box center [1070, 458] width 149 height 27
click at [1075, 476] on div "Tại văn phòng" at bounding box center [1066, 474] width 160 height 20
type input "0"
click at [1072, 529] on button "[PERSON_NAME] và In" at bounding box center [1100, 543] width 137 height 29
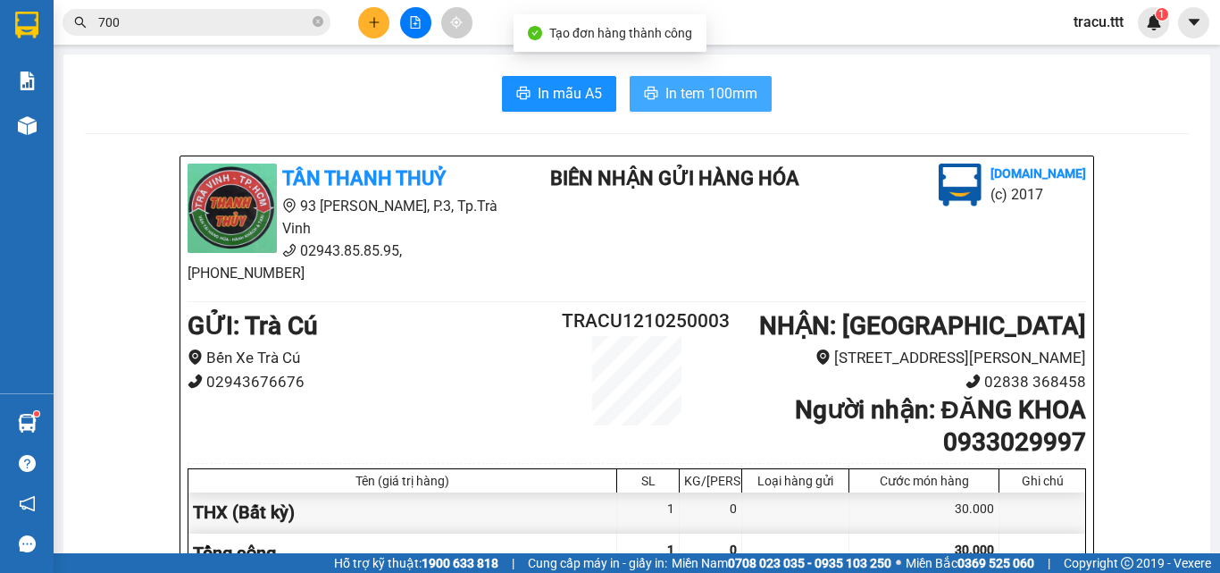
click at [686, 103] on span "In tem 100mm" at bounding box center [711, 93] width 92 height 22
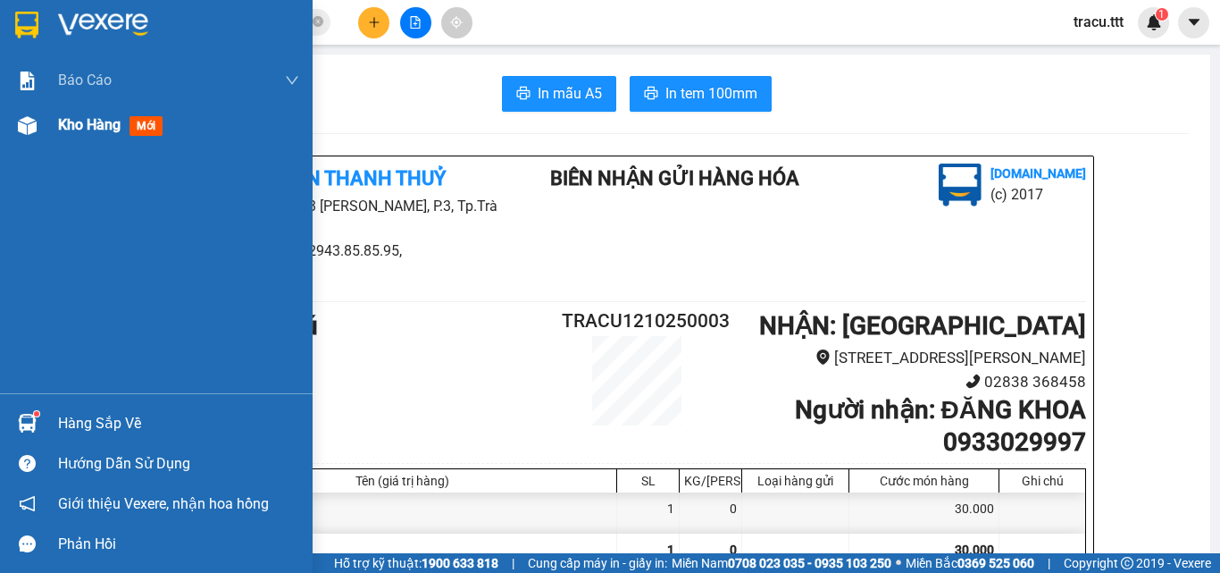
click at [88, 107] on div "Kho hàng mới" at bounding box center [178, 125] width 241 height 45
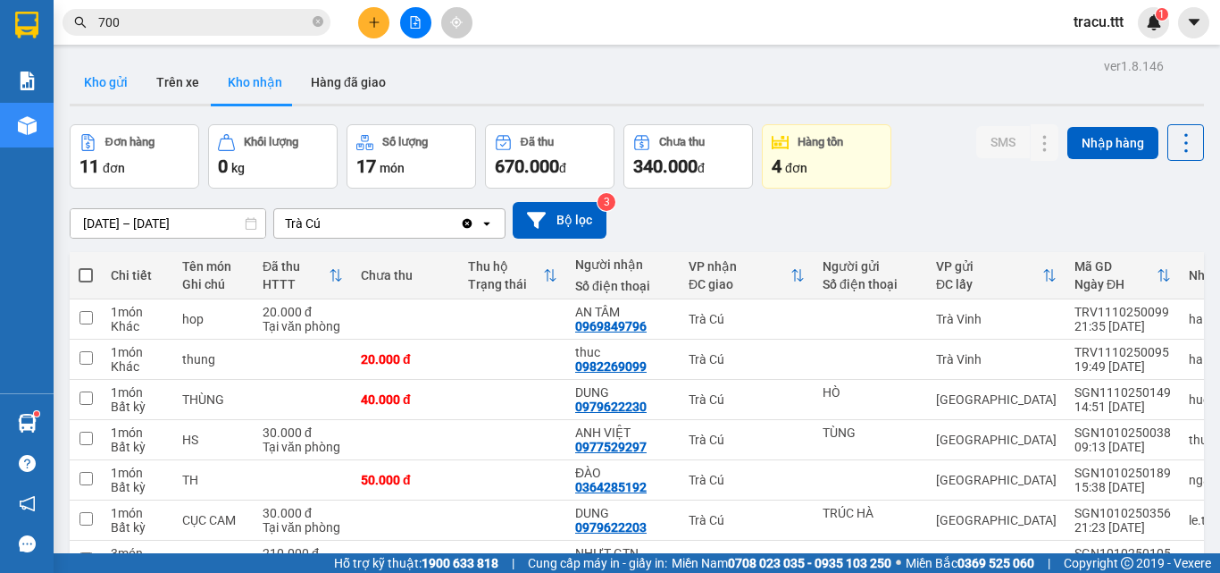
click at [96, 81] on button "Kho gửi" at bounding box center [106, 82] width 72 height 43
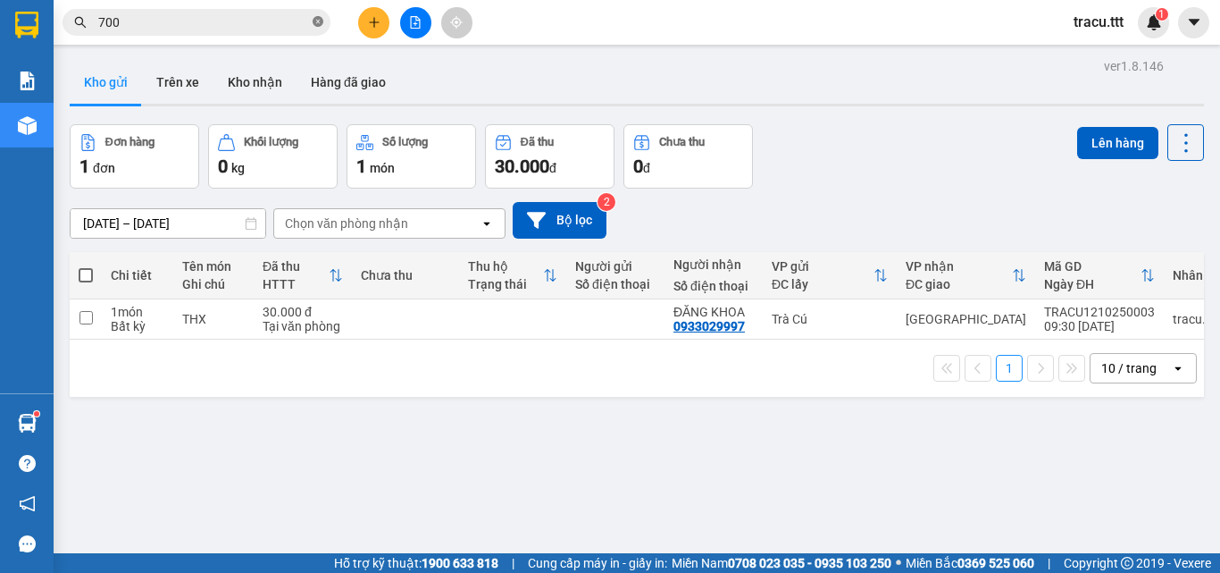
click at [321, 25] on icon "close-circle" at bounding box center [318, 21] width 11 height 11
click at [277, 87] on button "Kho nhận" at bounding box center [254, 82] width 83 height 43
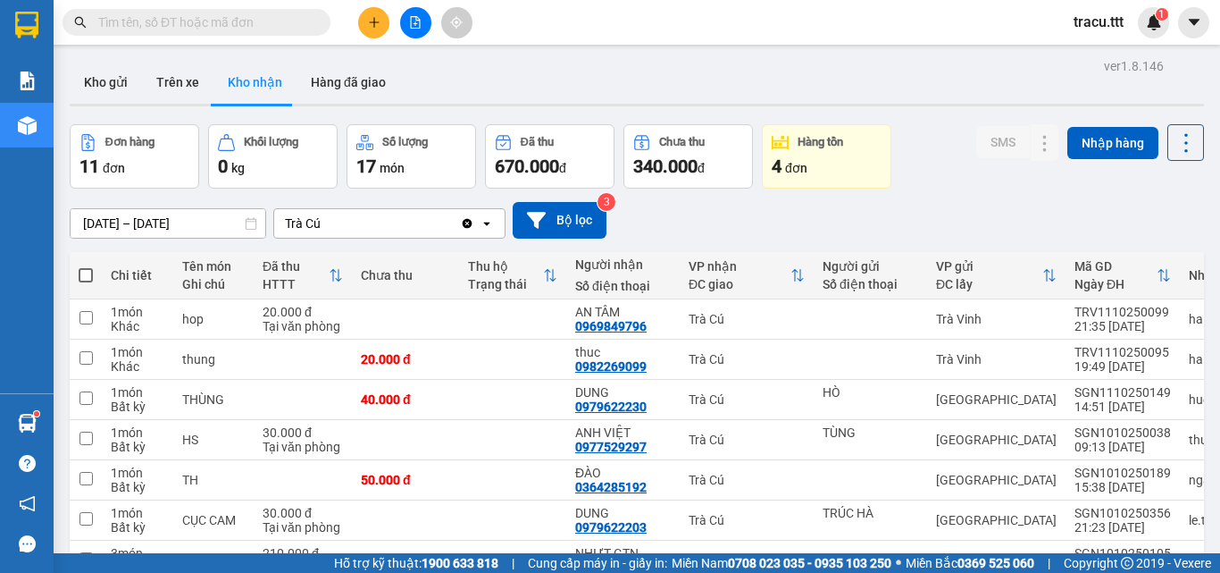
click at [180, 26] on input "text" at bounding box center [203, 23] width 211 height 20
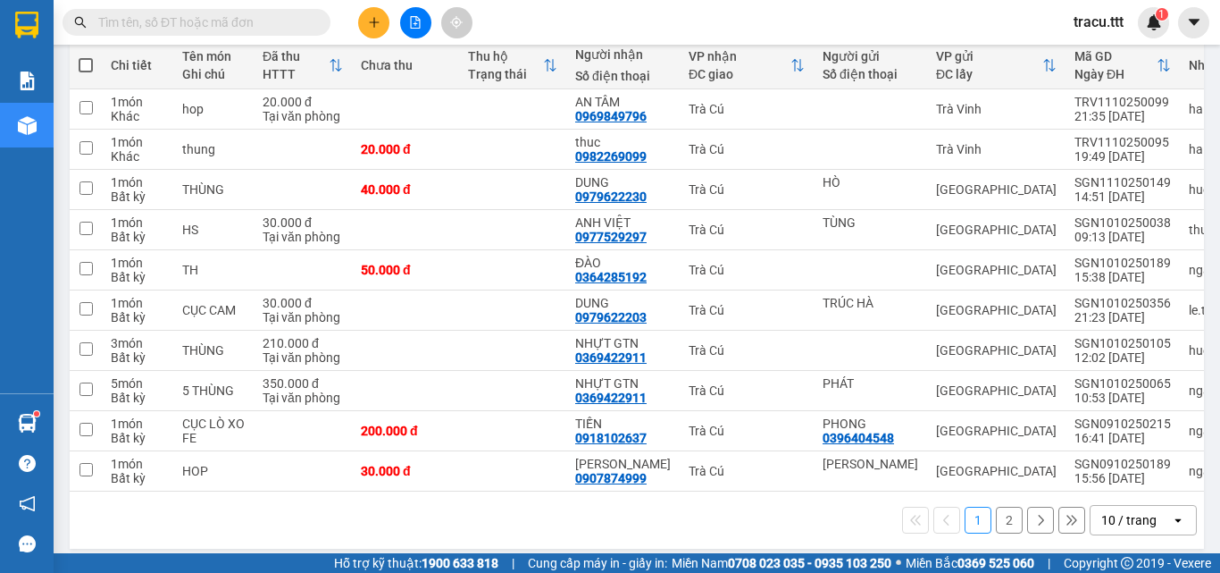
scroll to position [229, 0]
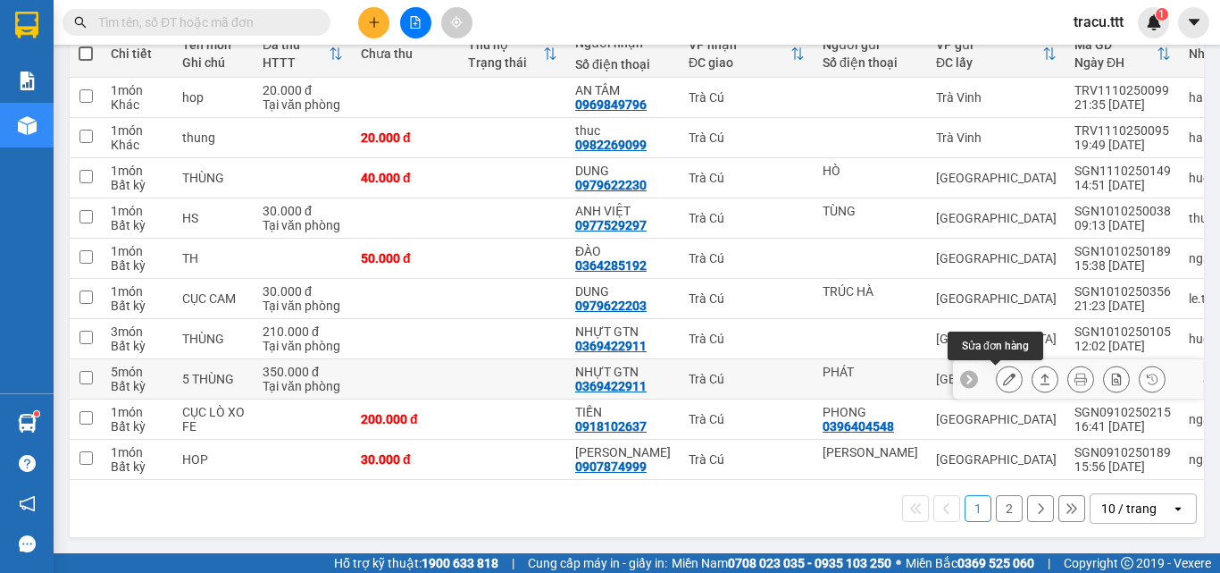
click at [1003, 374] on icon at bounding box center [1009, 378] width 13 height 13
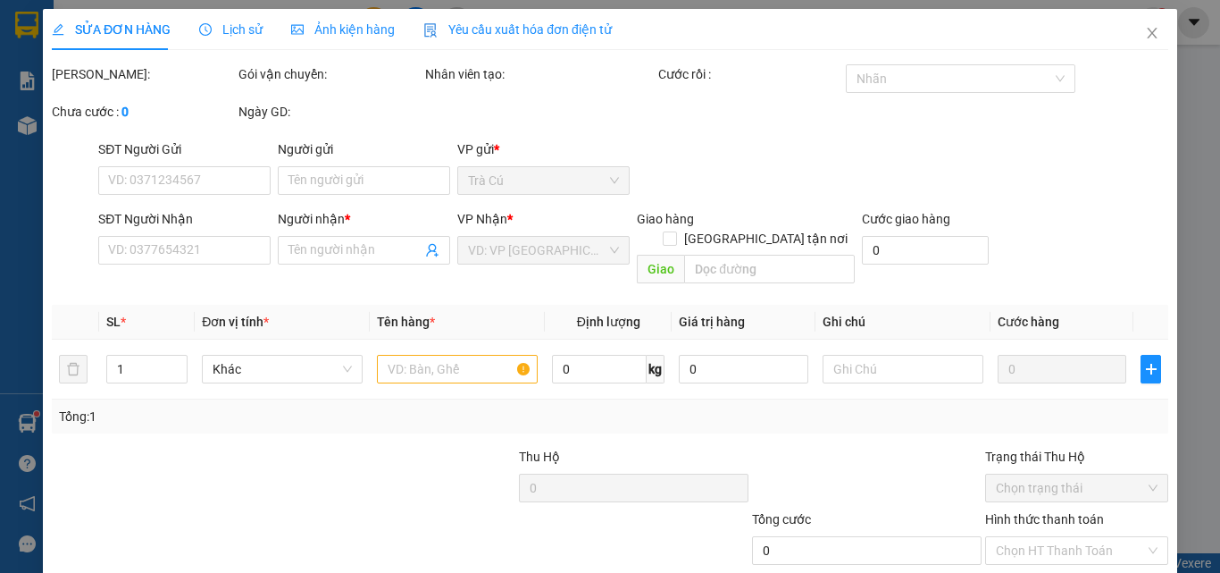
type input "PHÁT"
type input "0369422911"
type input "NHỰT GTN"
type input "350.000"
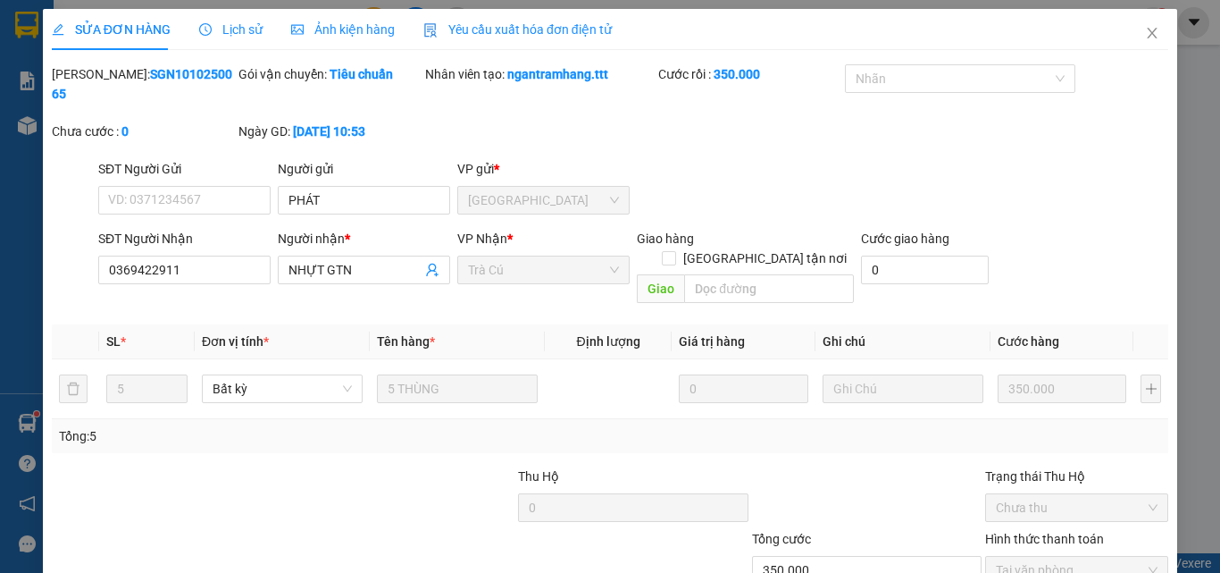
scroll to position [92, 0]
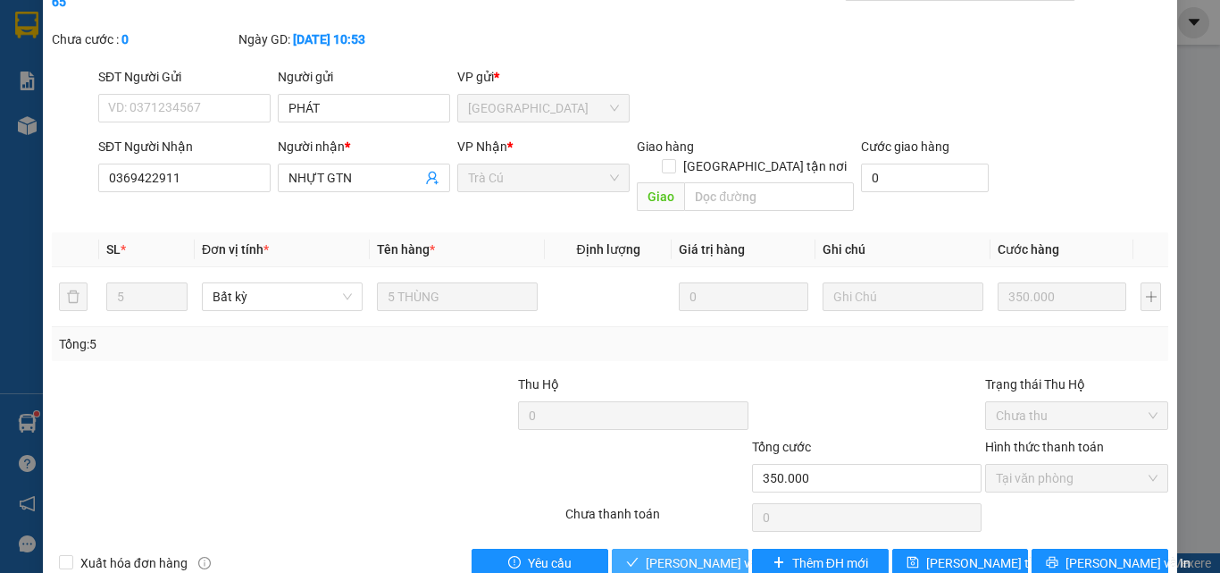
drag, startPoint x: 666, startPoint y: 512, endPoint x: 742, endPoint y: 490, distance: 78.9
click at [667, 548] on button "[PERSON_NAME] và Giao hàng" at bounding box center [680, 562] width 137 height 29
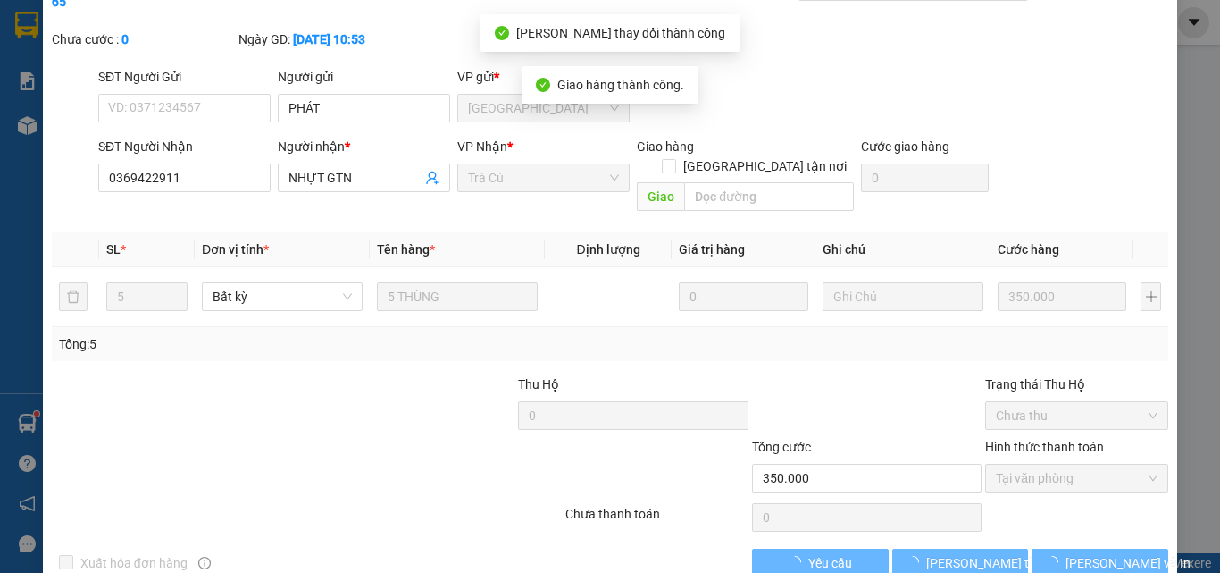
scroll to position [19, 0]
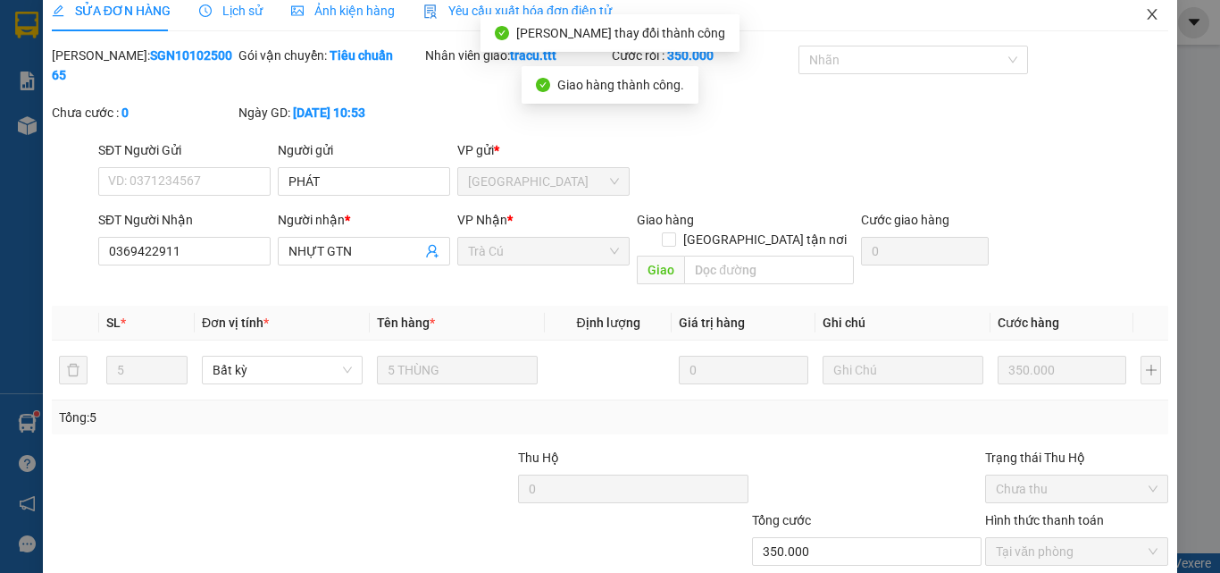
click at [1145, 19] on icon "close" at bounding box center [1152, 14] width 14 height 14
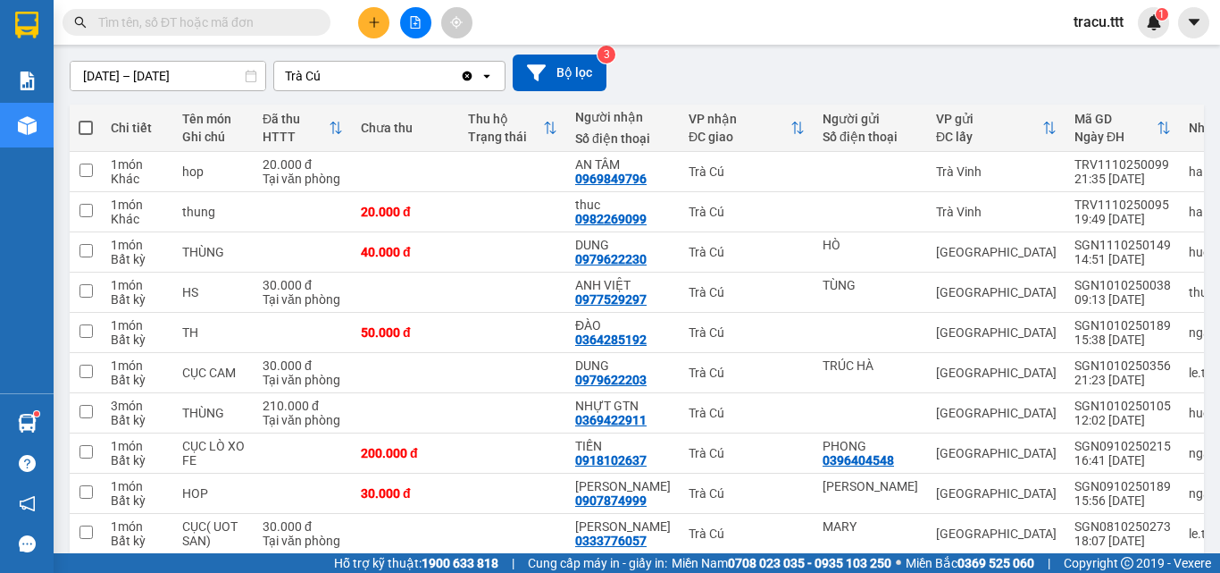
scroll to position [163, 0]
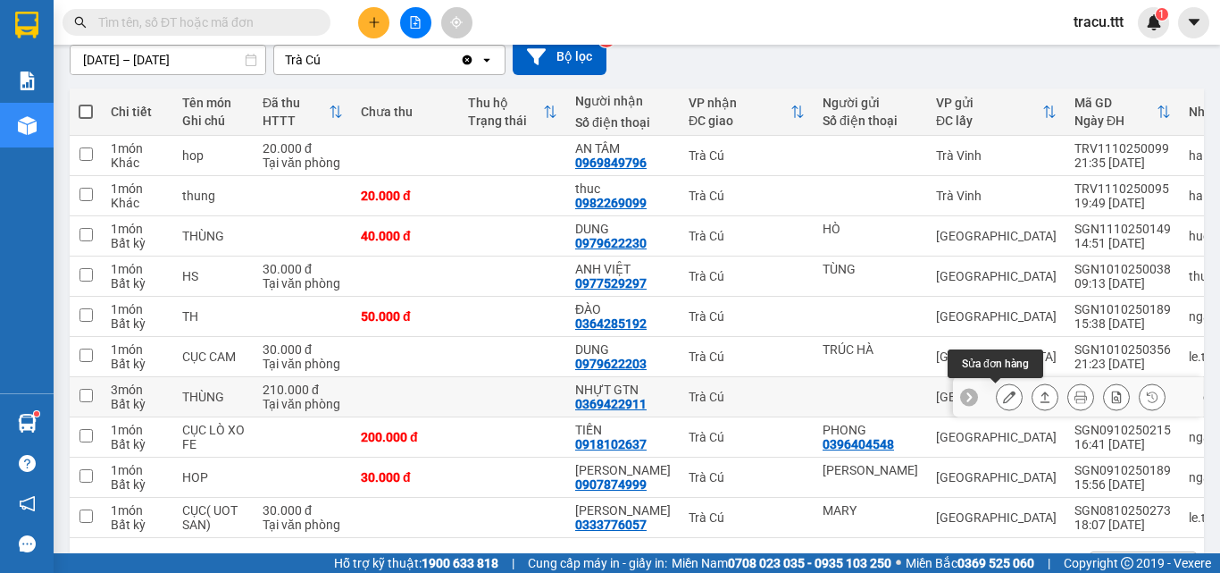
click at [1003, 397] on icon at bounding box center [1009, 396] width 13 height 13
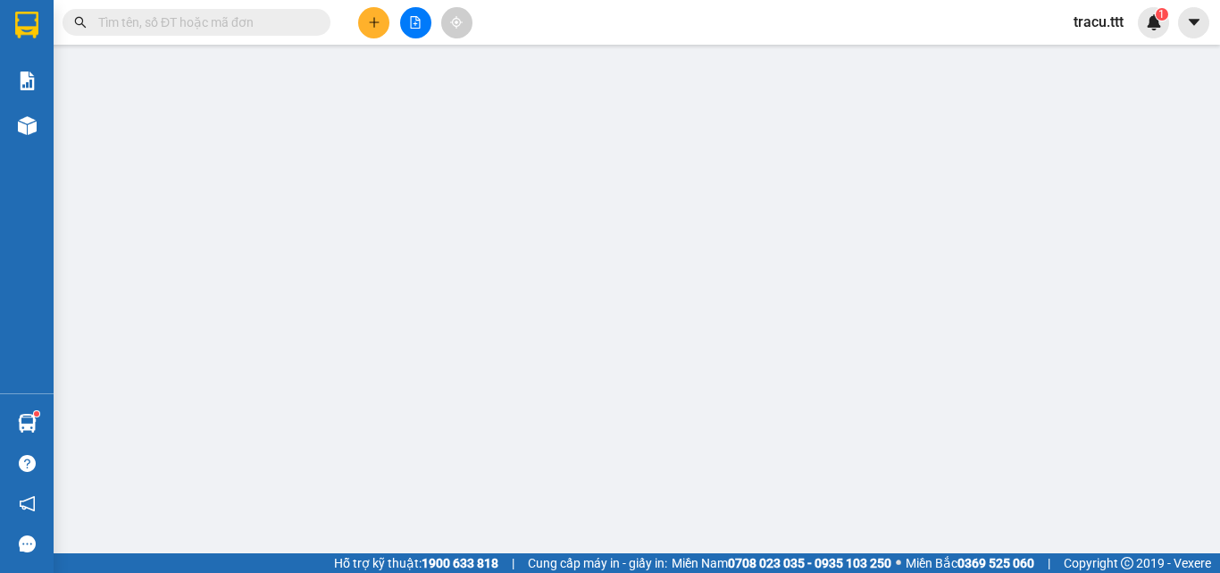
type input "0369422911"
type input "NHỰT GTN"
type input "210.000"
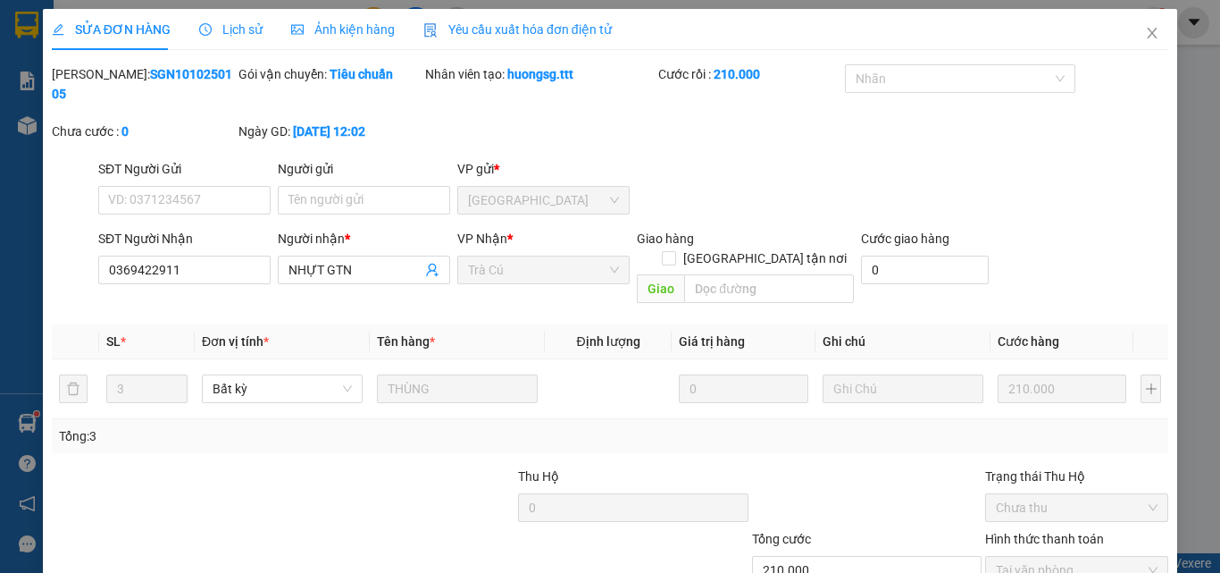
scroll to position [92, 0]
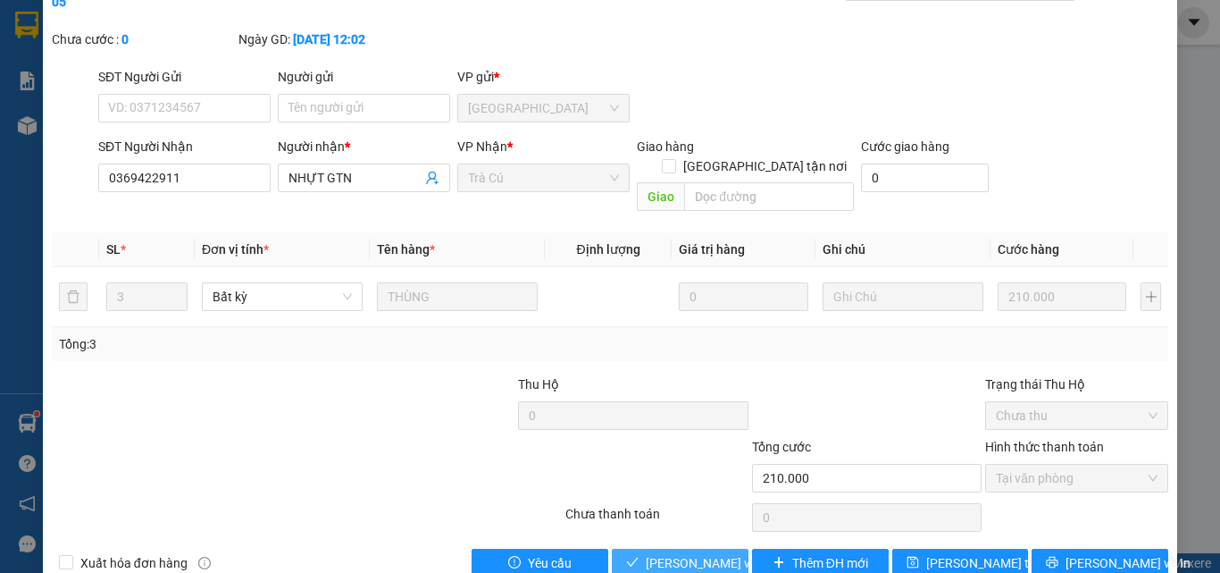
drag, startPoint x: 658, startPoint y: 527, endPoint x: 766, endPoint y: 498, distance: 111.8
click at [658, 553] on span "[PERSON_NAME] và Giao hàng" at bounding box center [731, 563] width 171 height 20
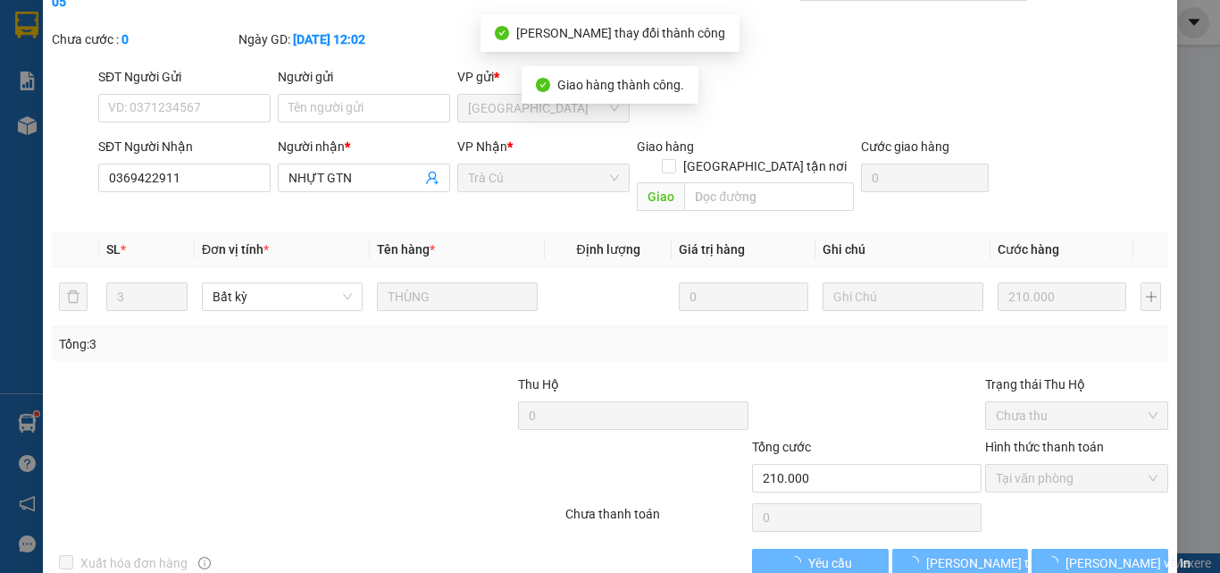
scroll to position [0, 0]
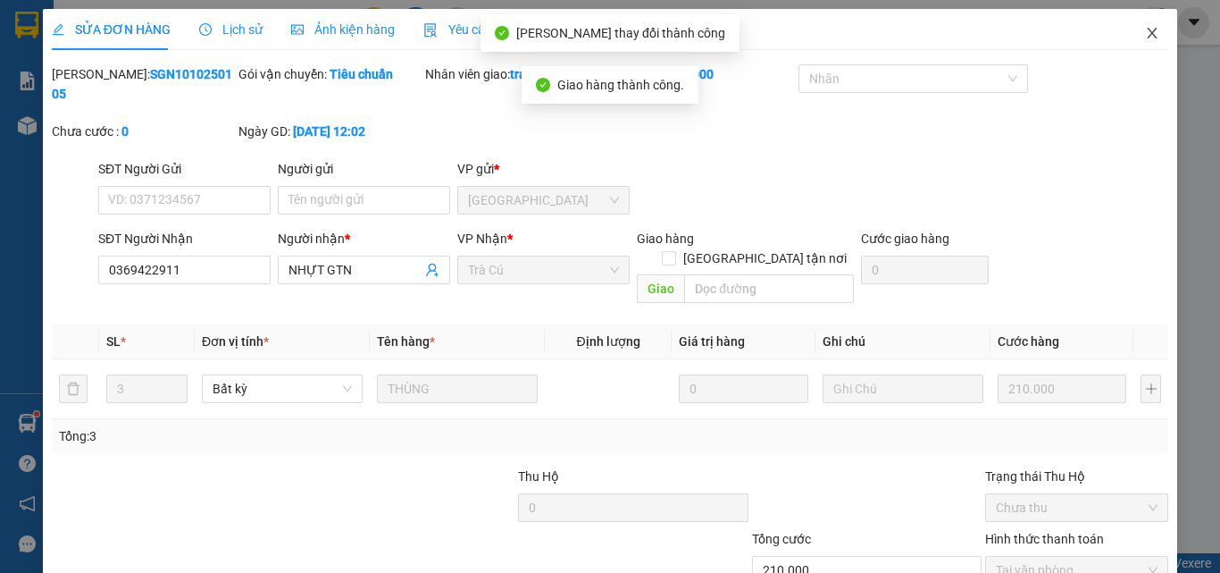
click at [1134, 26] on span "Close" at bounding box center [1152, 34] width 50 height 50
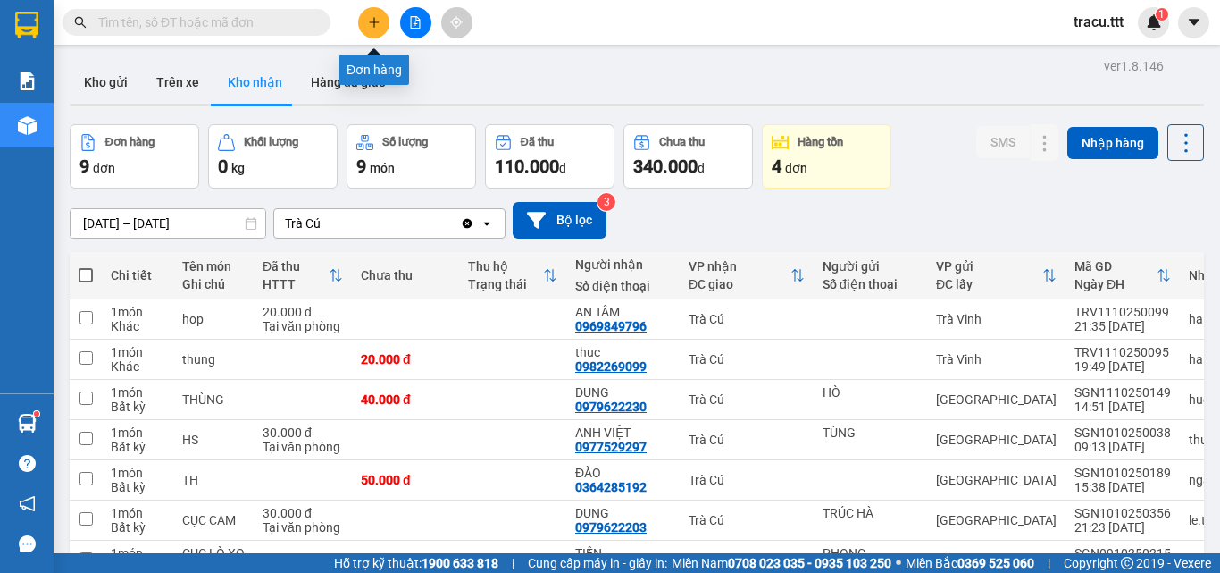
click at [368, 15] on button at bounding box center [373, 22] width 31 height 31
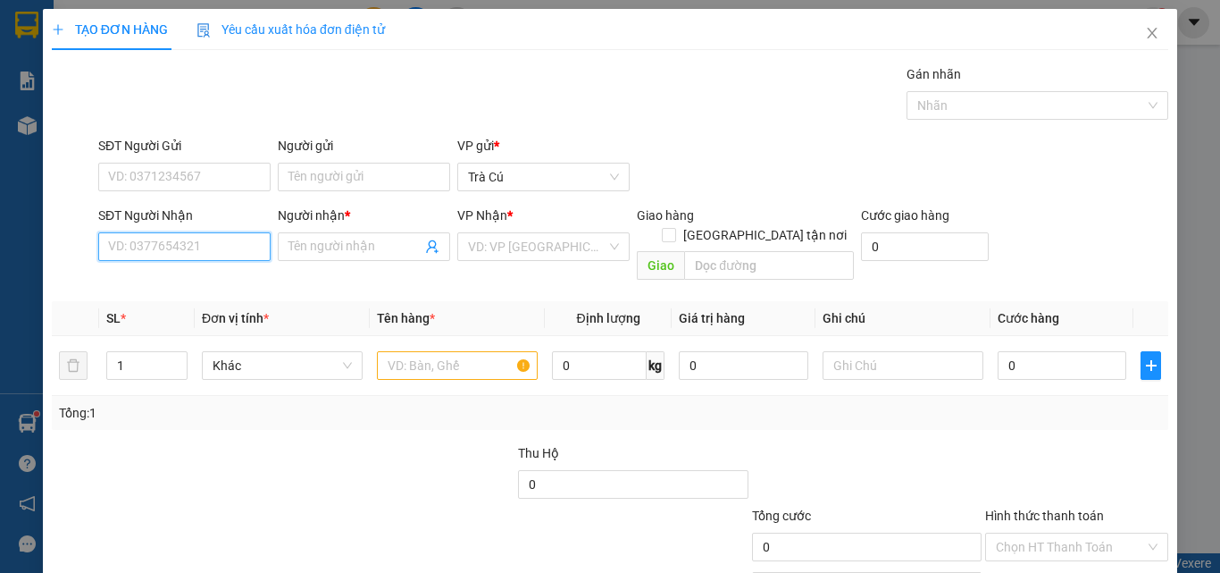
click at [144, 260] on input "SĐT Người Nhận" at bounding box center [184, 246] width 172 height 29
click at [247, 280] on div "0834569646 - HỒNG" at bounding box center [182, 282] width 149 height 20
type input "0834569646"
type input "HỒNG"
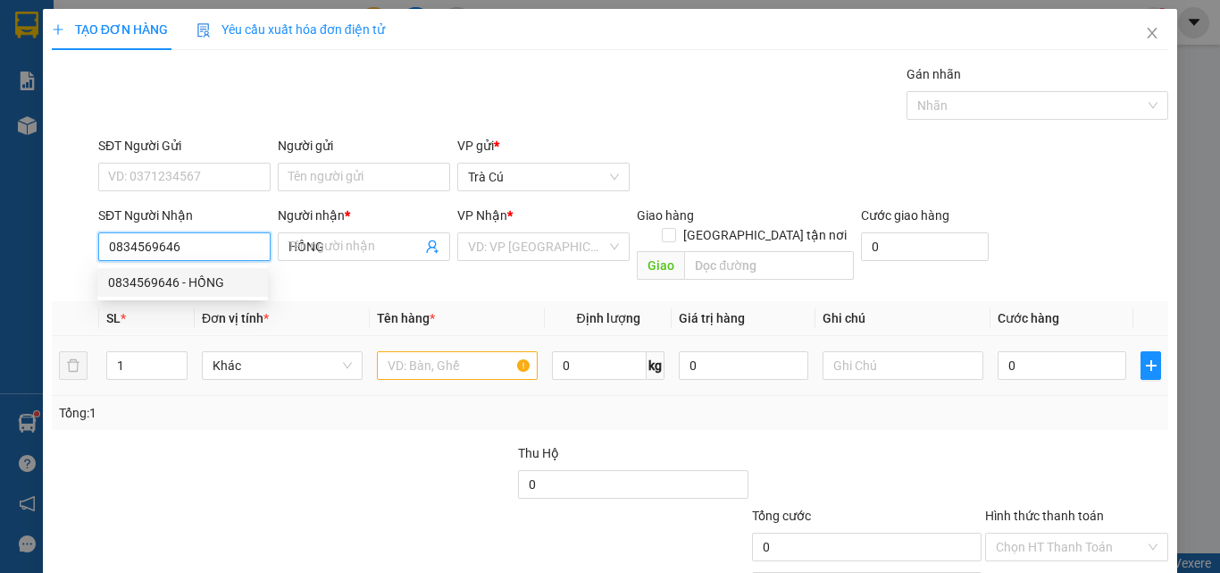
type input "0834569646"
click at [414, 351] on input "text" at bounding box center [457, 365] width 161 height 29
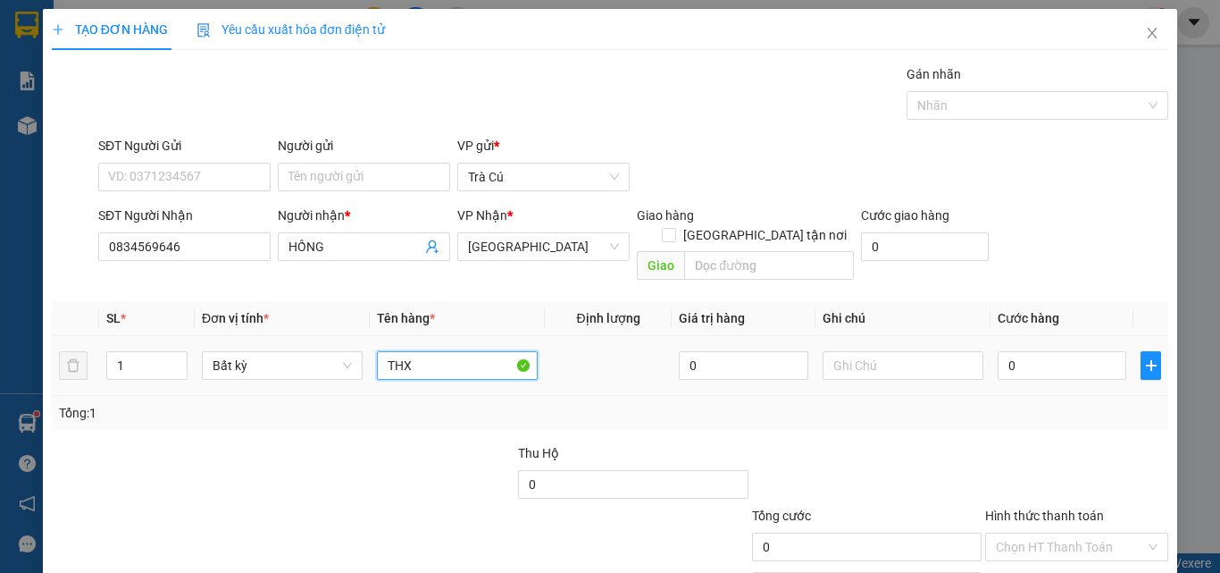
type input "THX"
click at [1033, 336] on td "0" at bounding box center [1062, 366] width 143 height 60
type input "3"
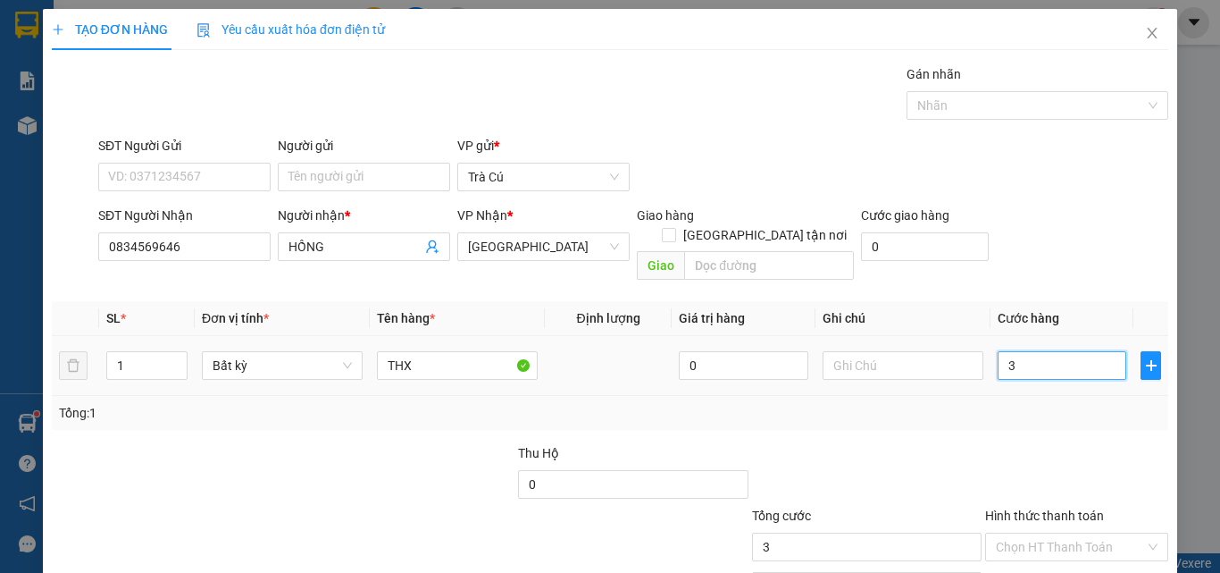
type input "30"
type input "30.000"
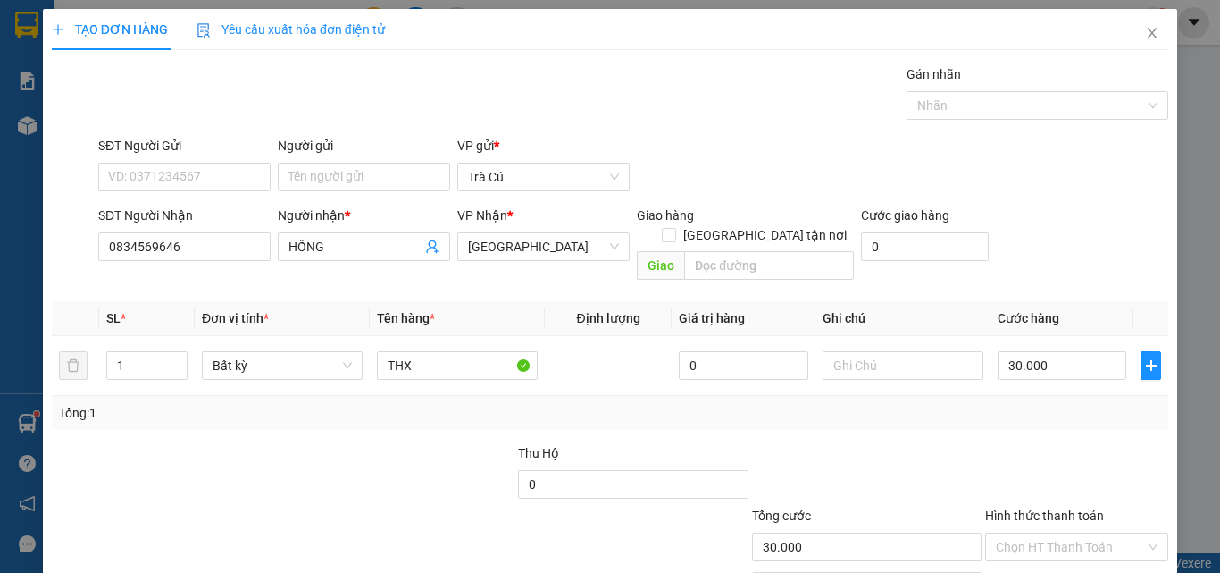
scroll to position [88, 0]
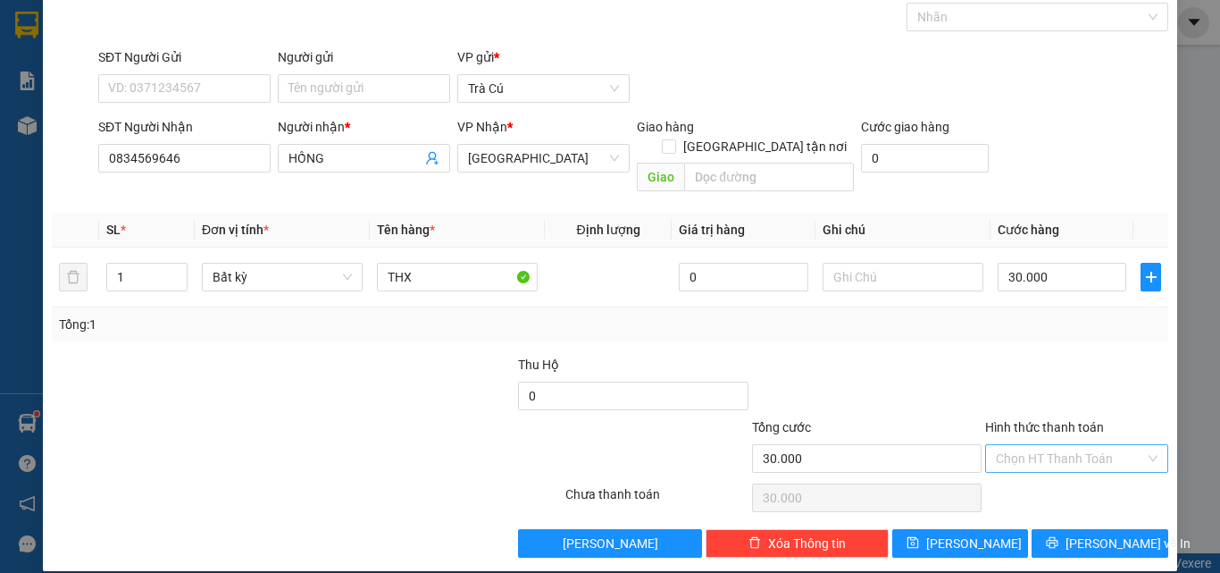
click at [1050, 445] on input "Hình thức thanh toán" at bounding box center [1070, 458] width 149 height 27
click at [1043, 474] on div "Tại văn phòng" at bounding box center [1066, 474] width 160 height 20
type input "0"
click at [1043, 529] on button "[PERSON_NAME] và In" at bounding box center [1100, 543] width 137 height 29
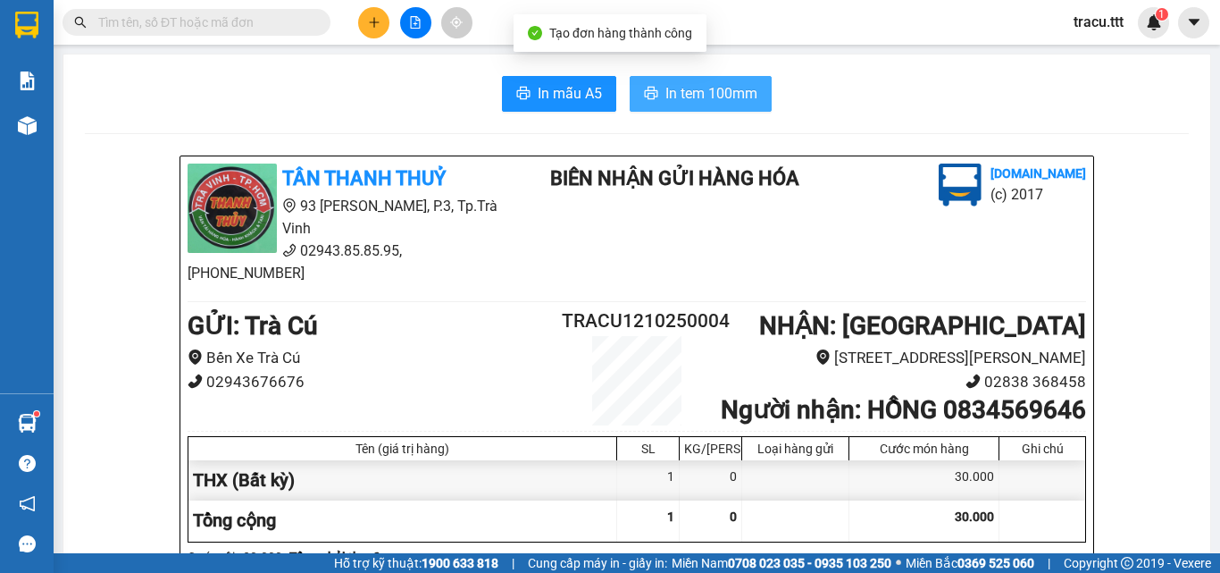
click at [675, 96] on span "In tem 100mm" at bounding box center [711, 93] width 92 height 22
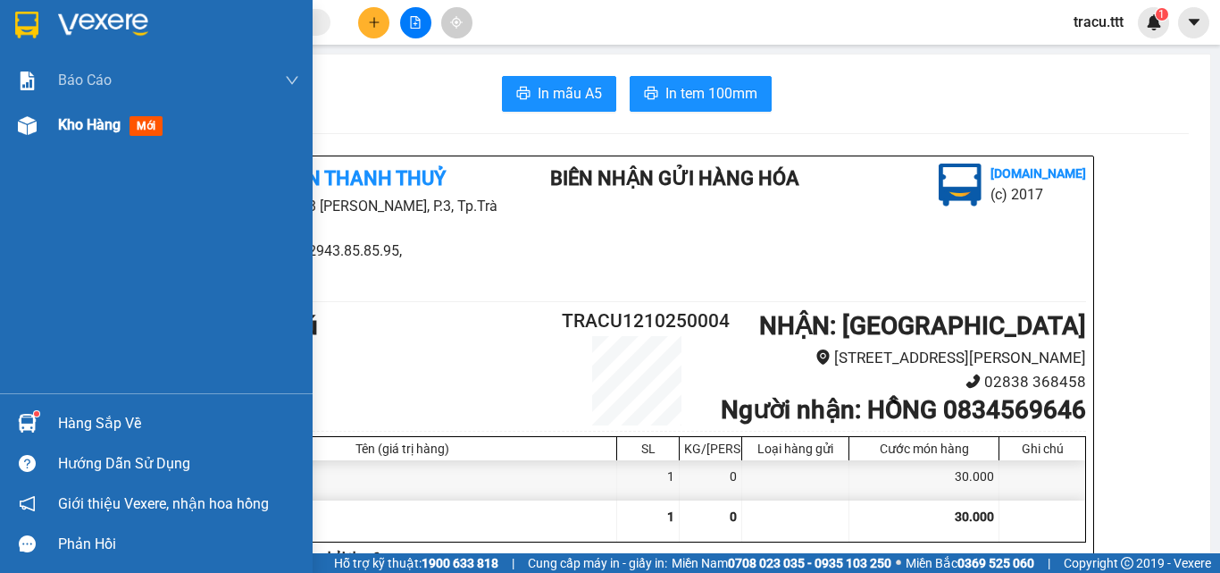
click at [95, 124] on span "Kho hàng" at bounding box center [89, 124] width 63 height 17
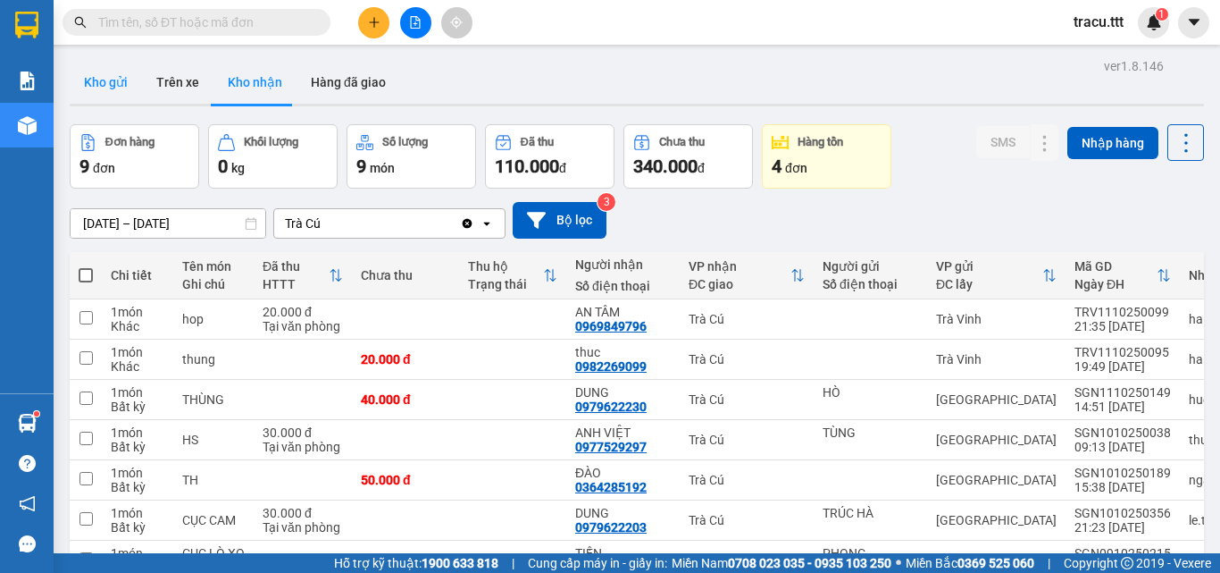
click at [107, 91] on button "Kho gửi" at bounding box center [106, 82] width 72 height 43
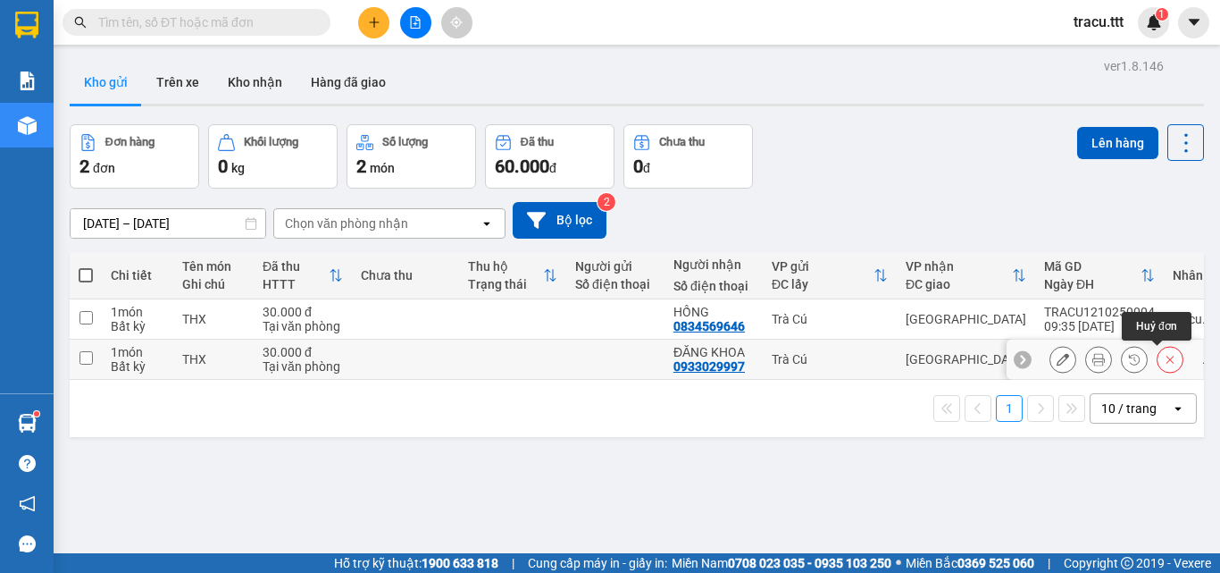
click at [1164, 363] on icon at bounding box center [1170, 359] width 13 height 13
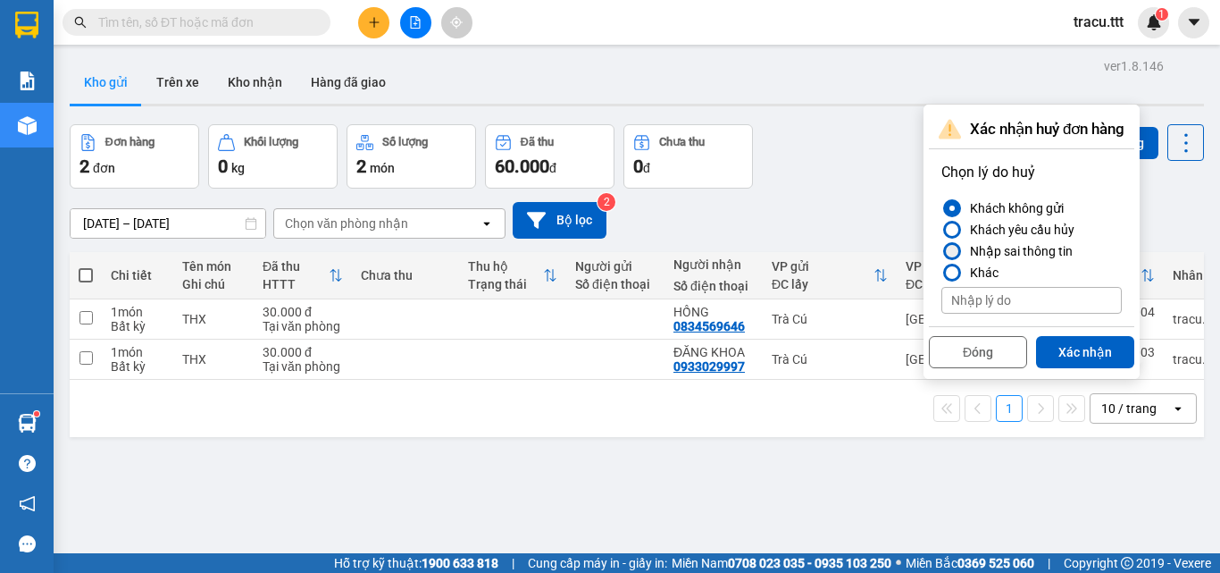
click at [978, 255] on div "Nhập sai thông tin" at bounding box center [1018, 250] width 110 height 21
click at [941, 251] on input "Nhập sai thông tin" at bounding box center [941, 251] width 0 height 0
click at [1083, 346] on button "Xác nhận" at bounding box center [1085, 352] width 98 height 32
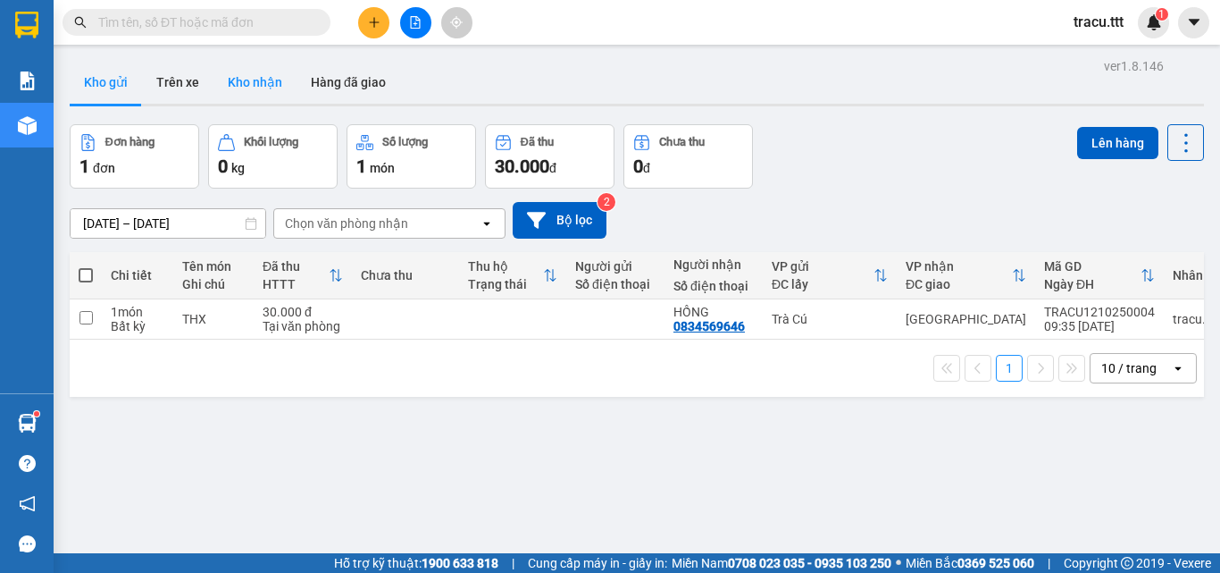
click at [263, 84] on button "Kho nhận" at bounding box center [254, 82] width 83 height 43
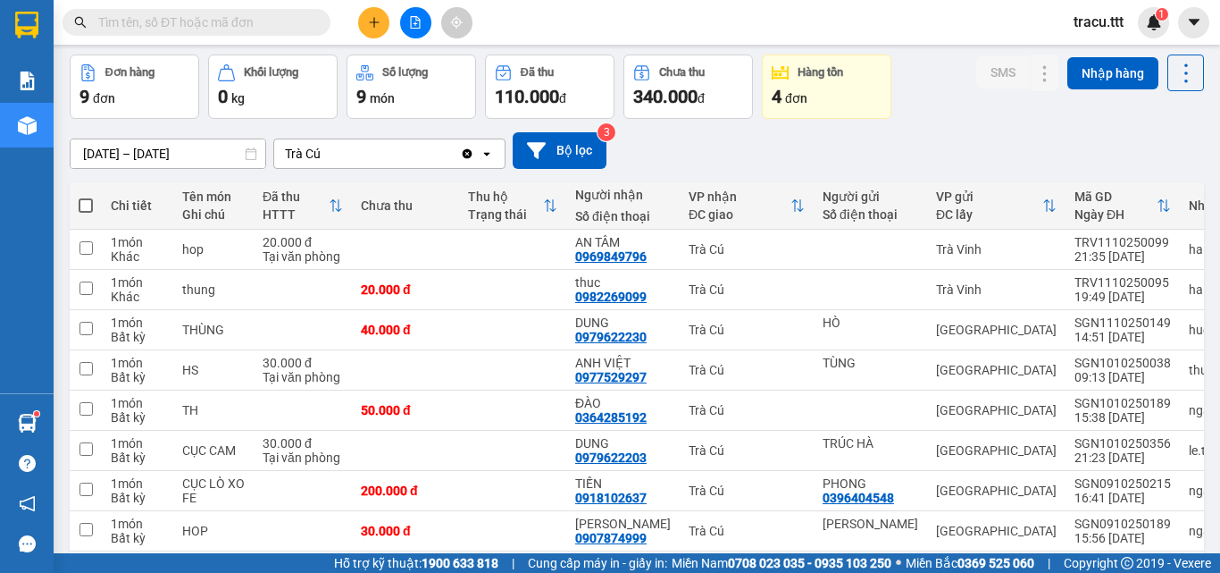
scroll to position [71, 0]
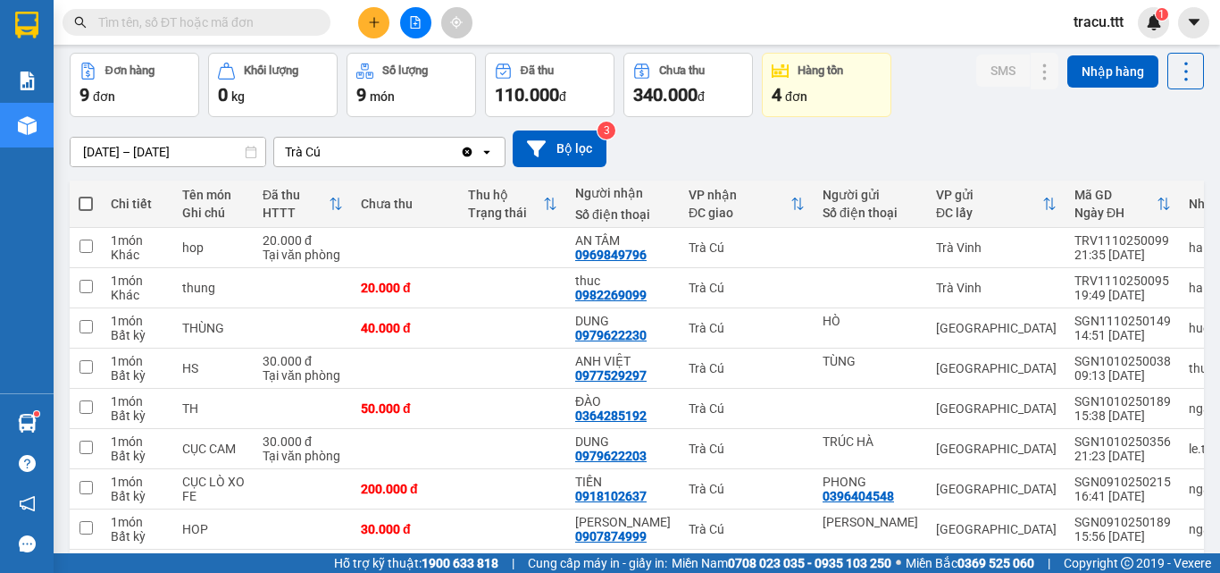
click at [215, 26] on input "text" at bounding box center [203, 23] width 211 height 20
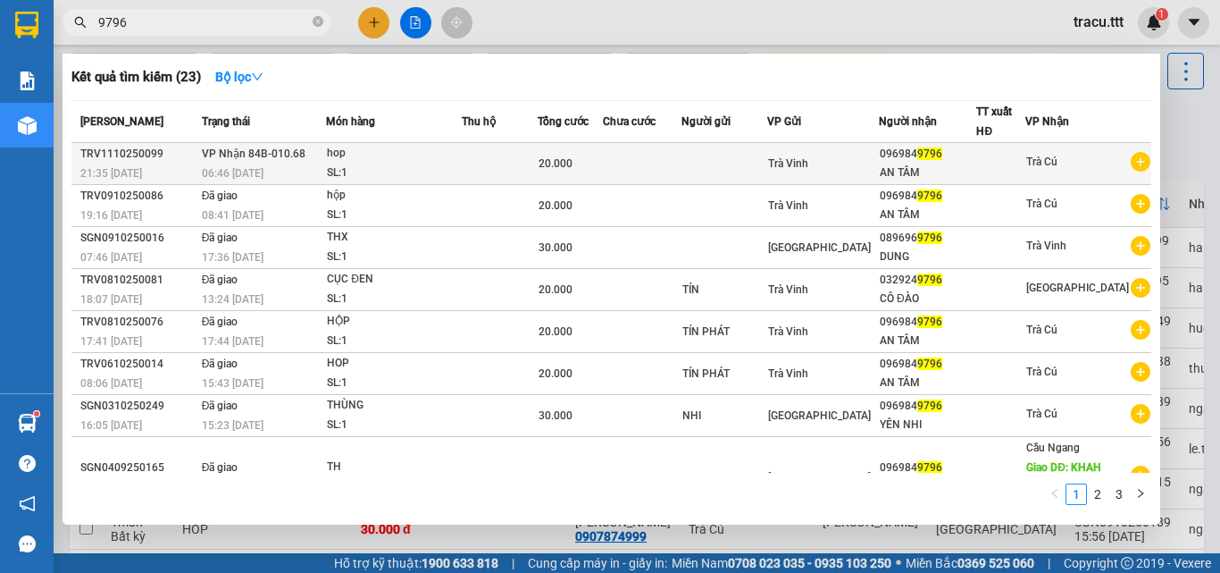
type input "9796"
click at [601, 163] on div "20.000" at bounding box center [570, 164] width 63 height 20
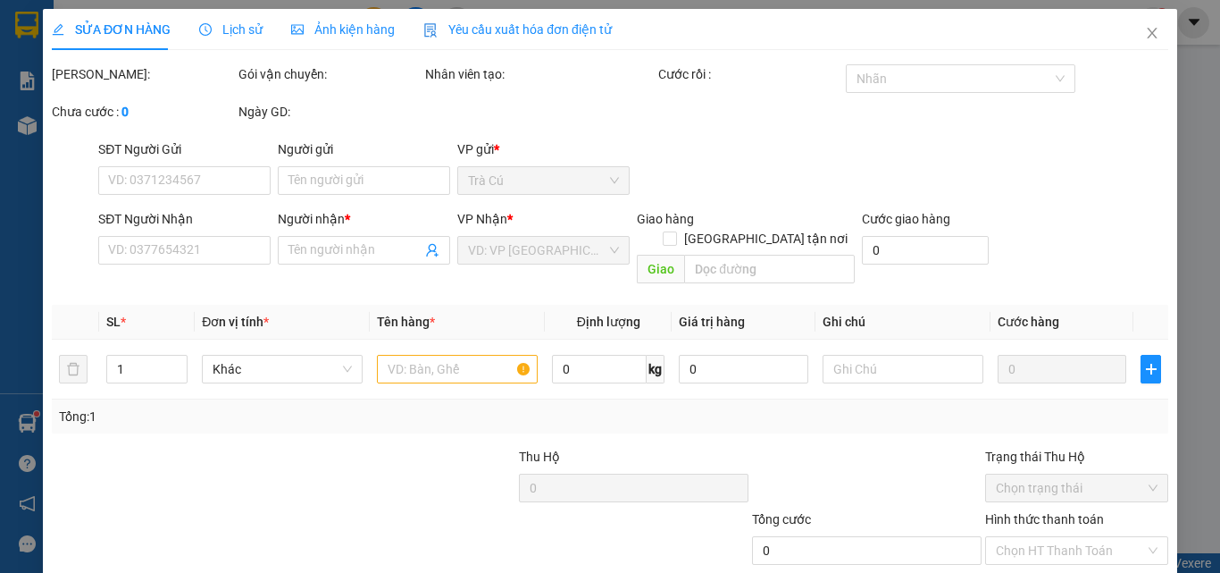
type input "0969849796"
type input "AN TÂM"
type input "20.000"
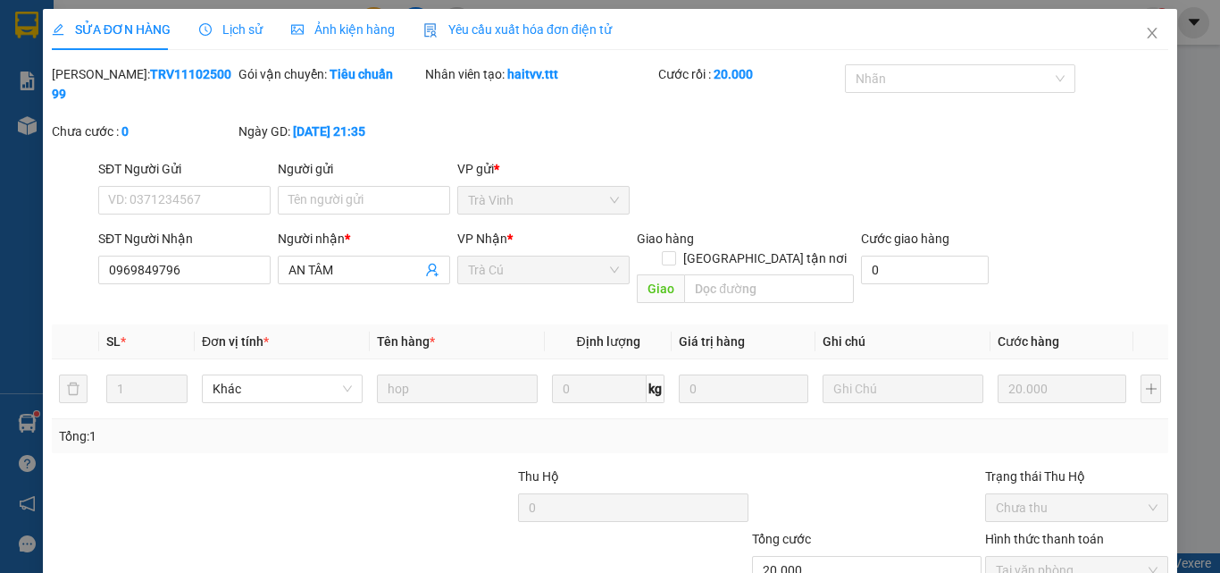
scroll to position [92, 0]
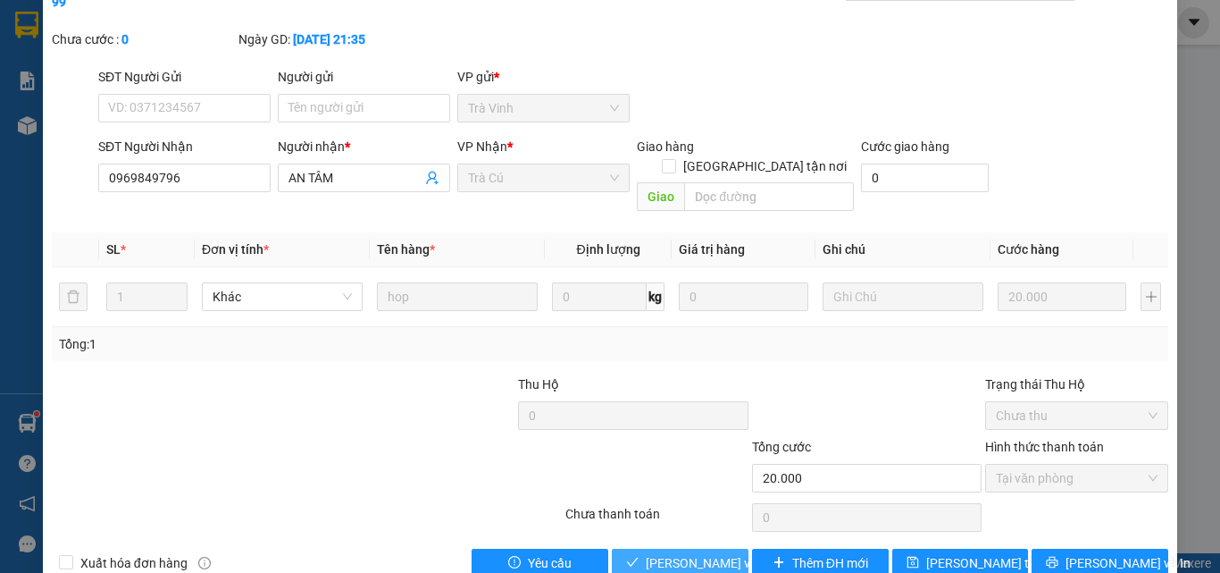
click at [646, 553] on span "[PERSON_NAME] và Giao hàng" at bounding box center [731, 563] width 171 height 20
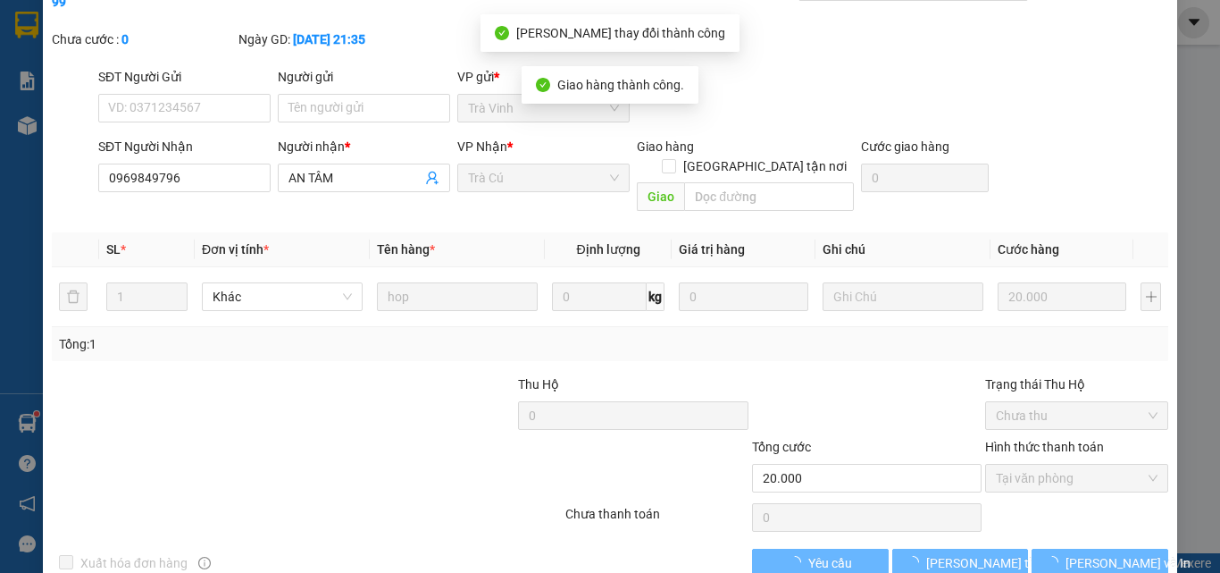
scroll to position [33, 0]
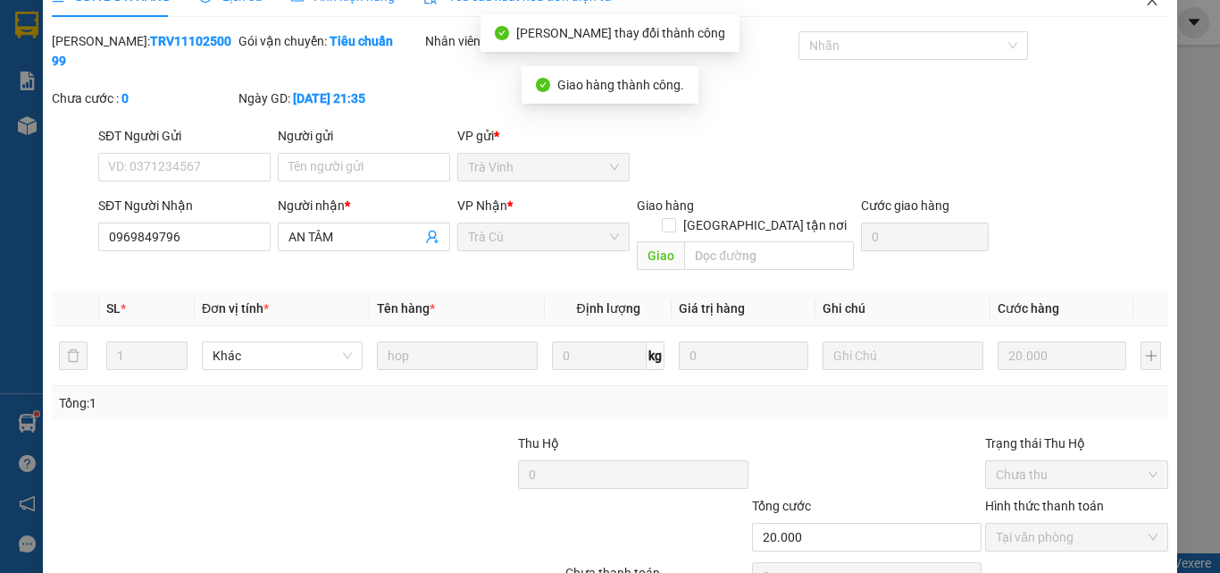
click at [1145, 4] on icon "close" at bounding box center [1152, 0] width 14 height 14
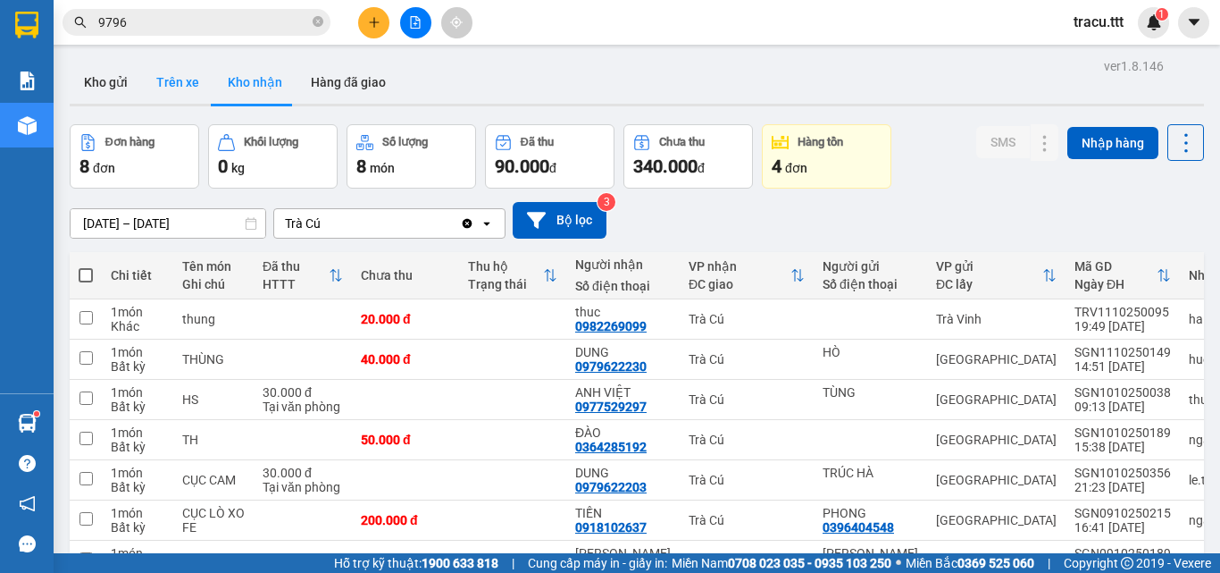
click at [180, 75] on button "Trên xe" at bounding box center [177, 82] width 71 height 43
type input "[DATE] – [DATE]"
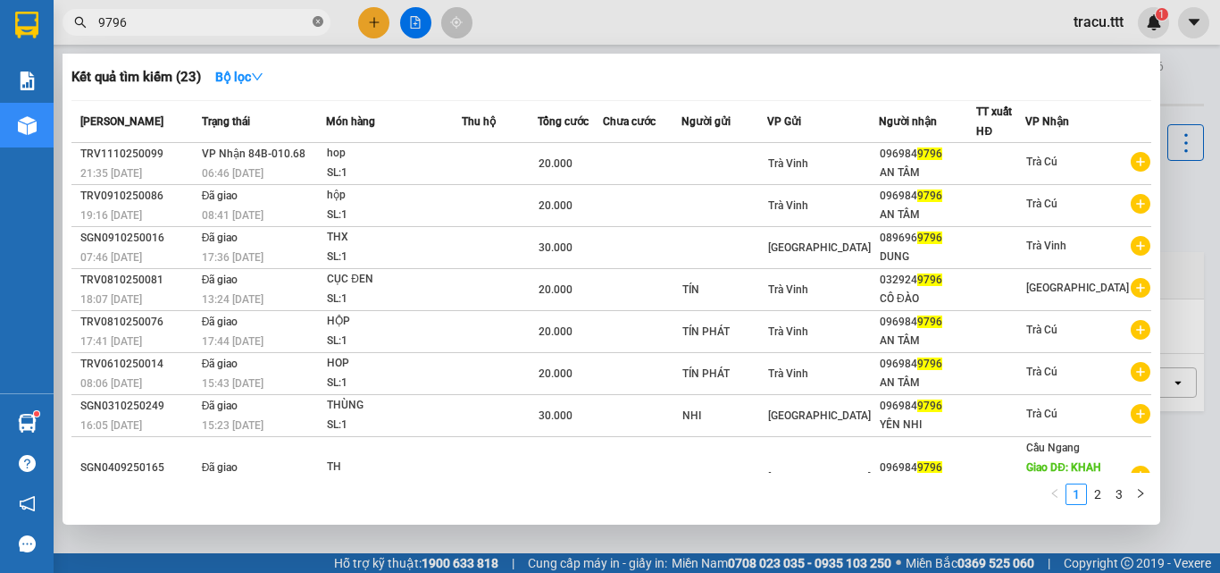
click at [314, 15] on span at bounding box center [318, 22] width 11 height 17
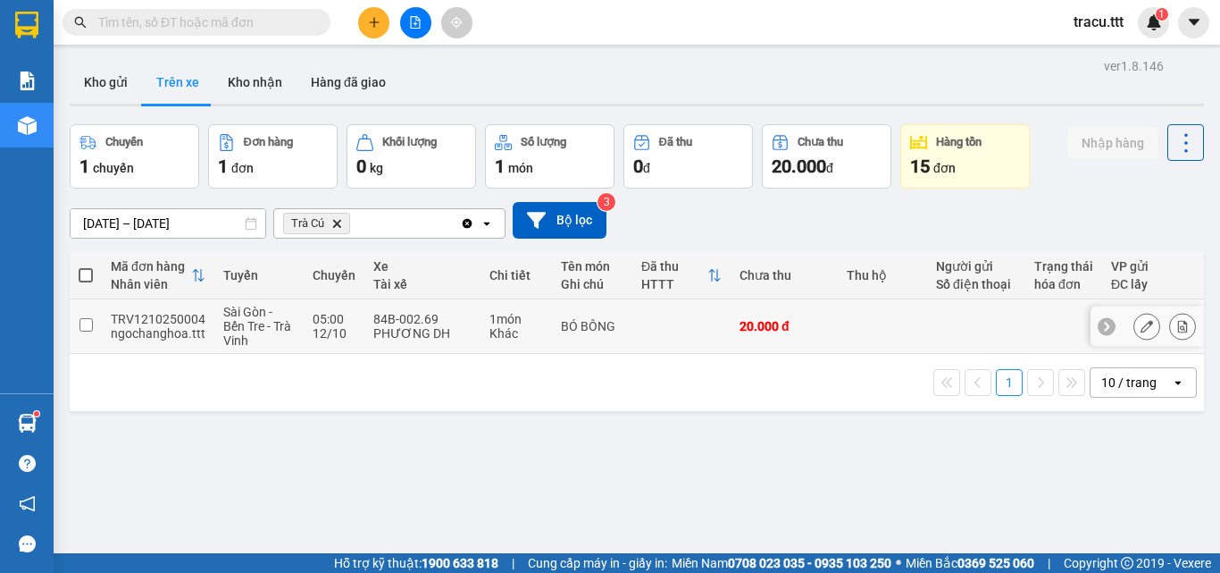
click at [865, 323] on td at bounding box center [882, 326] width 89 height 54
checkbox input "true"
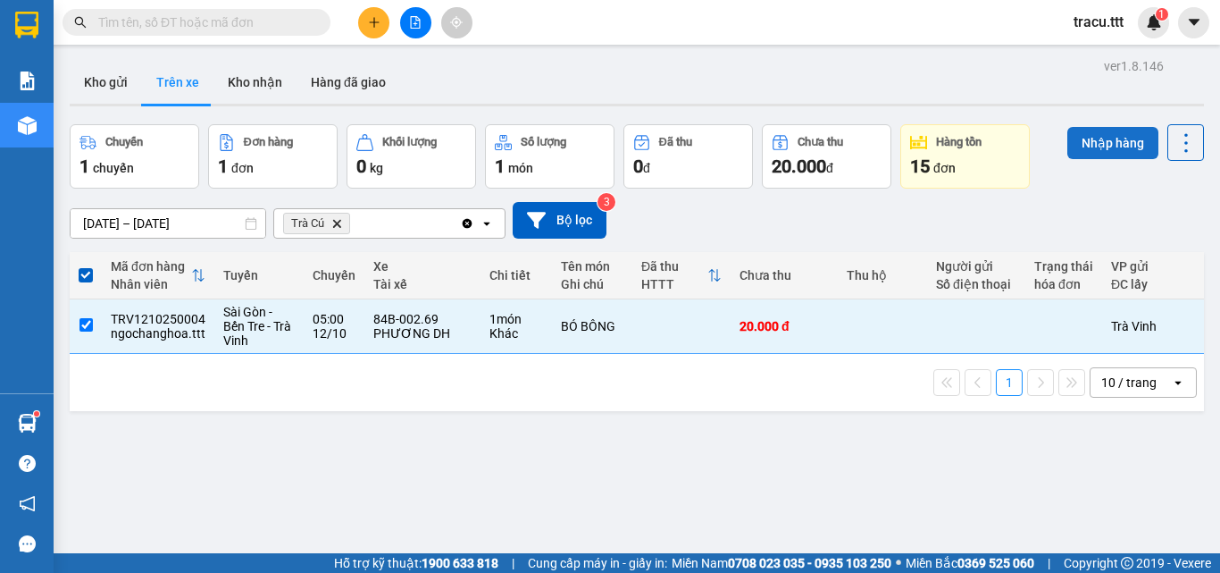
click at [1084, 153] on button "Nhập hàng" at bounding box center [1112, 143] width 91 height 32
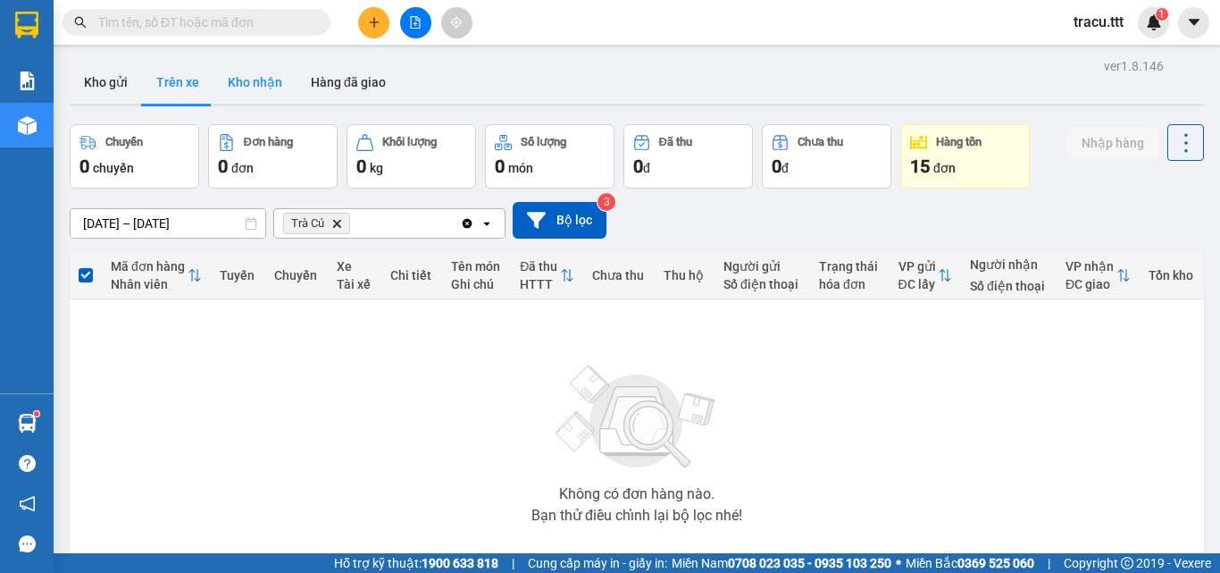
click at [249, 89] on button "Kho nhận" at bounding box center [254, 82] width 83 height 43
type input "01/10/2025 – 12/10/2025"
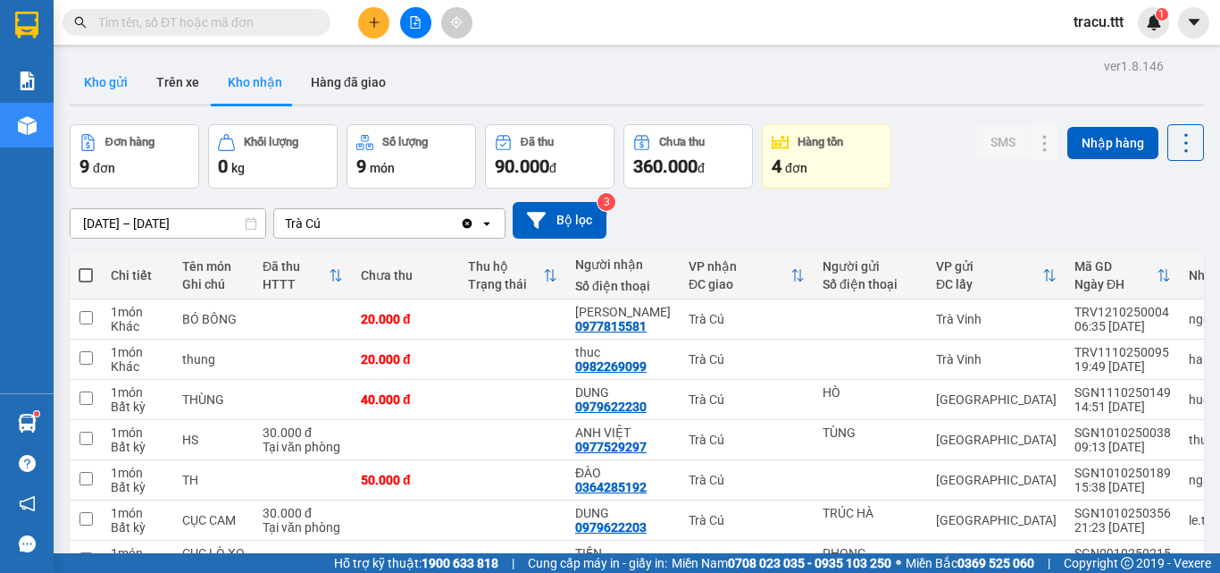
click at [109, 85] on button "Kho gửi" at bounding box center [106, 82] width 72 height 43
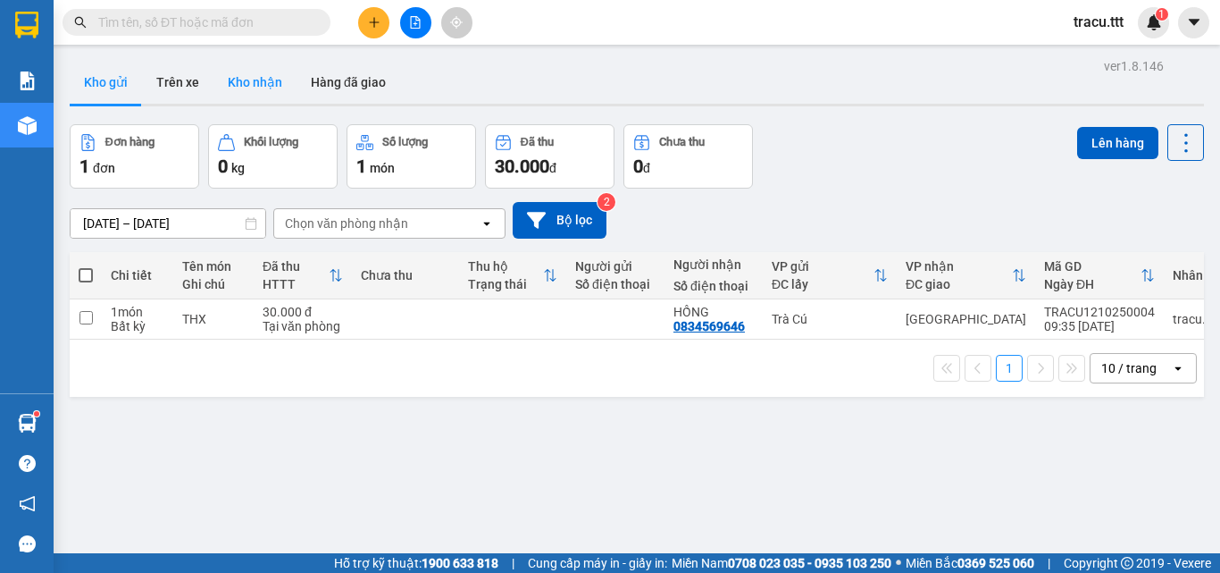
click at [248, 85] on button "Kho nhận" at bounding box center [254, 82] width 83 height 43
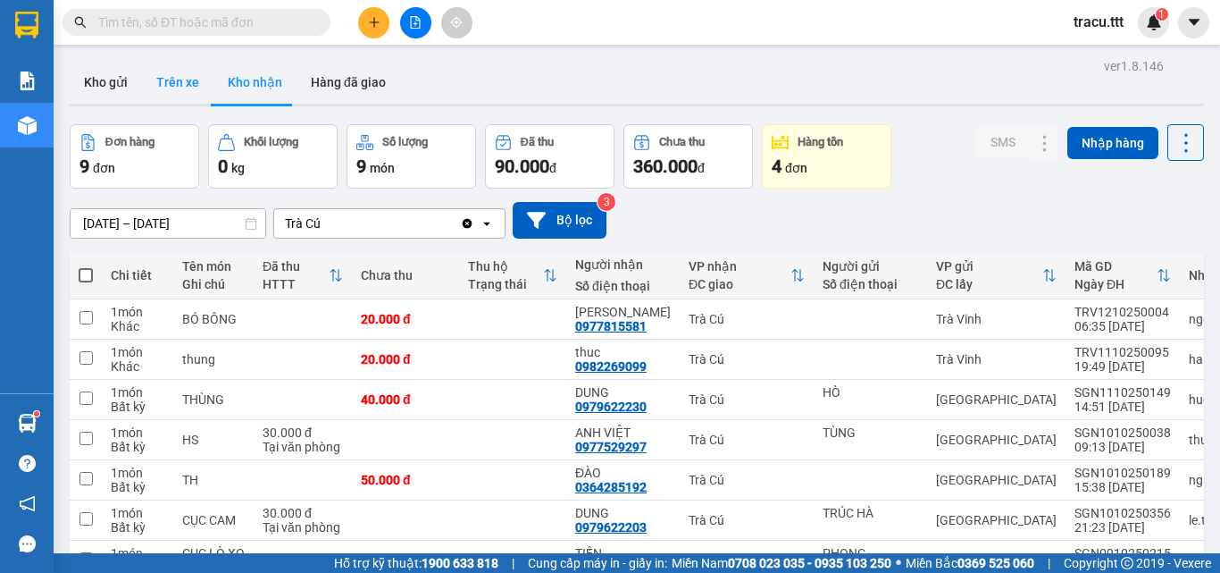
click at [171, 85] on button "Trên xe" at bounding box center [177, 82] width 71 height 43
type input "[DATE] – [DATE]"
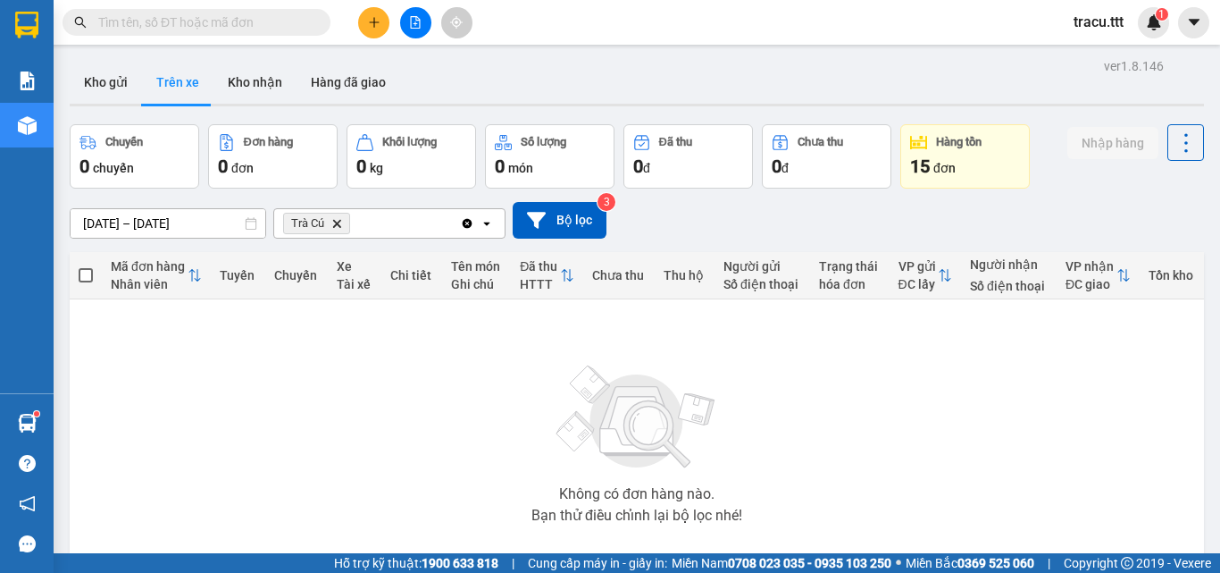
click at [240, 27] on input "text" at bounding box center [203, 23] width 211 height 20
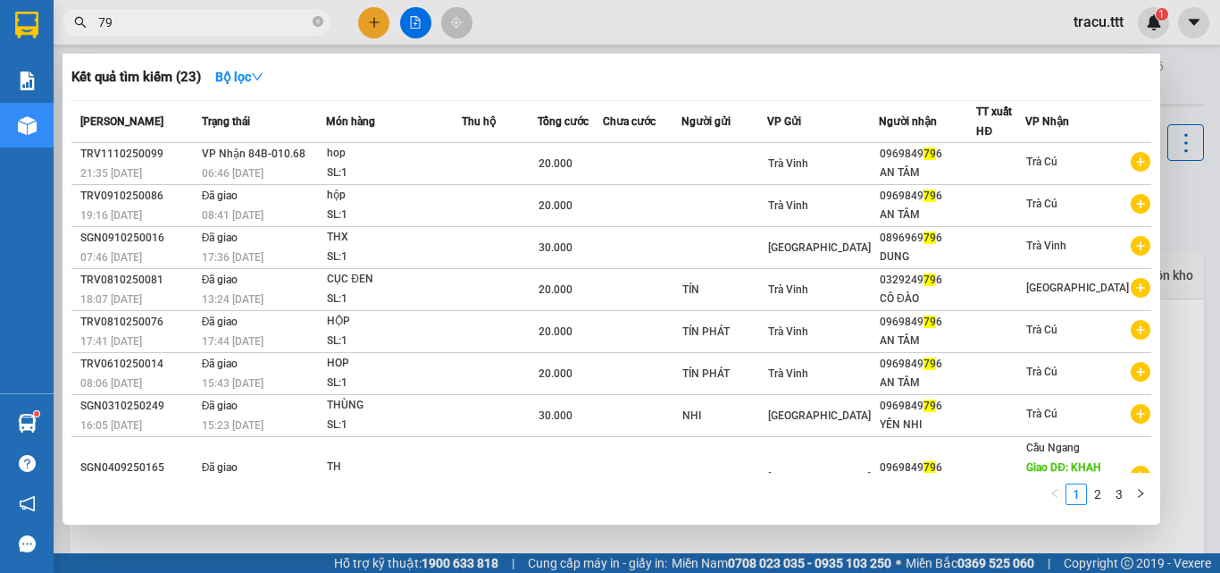
type input "792"
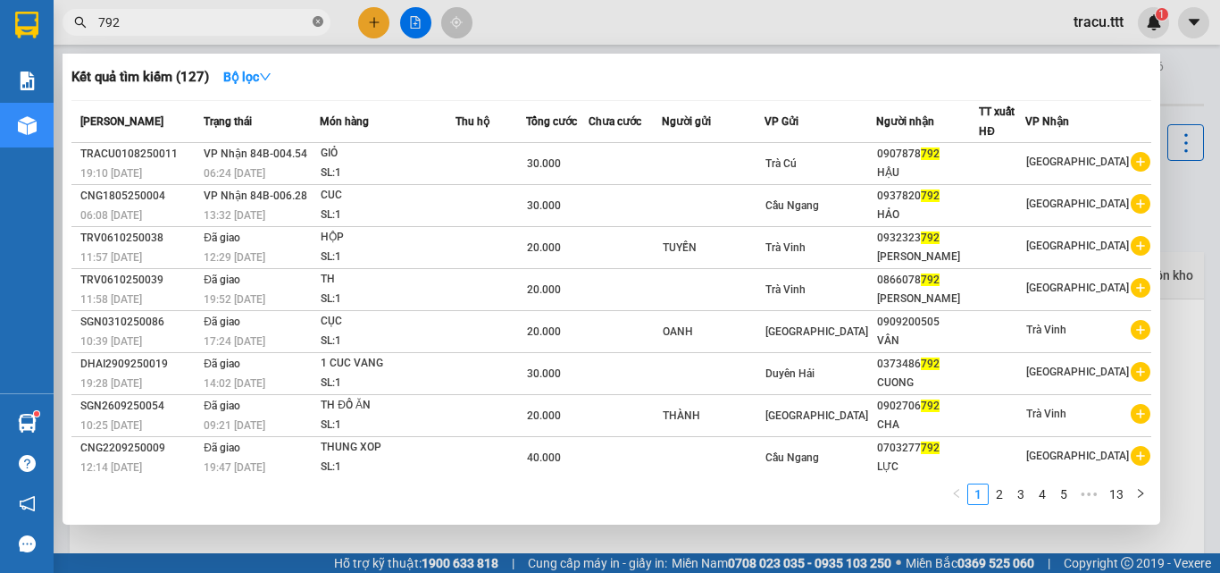
click at [318, 20] on icon "close-circle" at bounding box center [318, 21] width 11 height 11
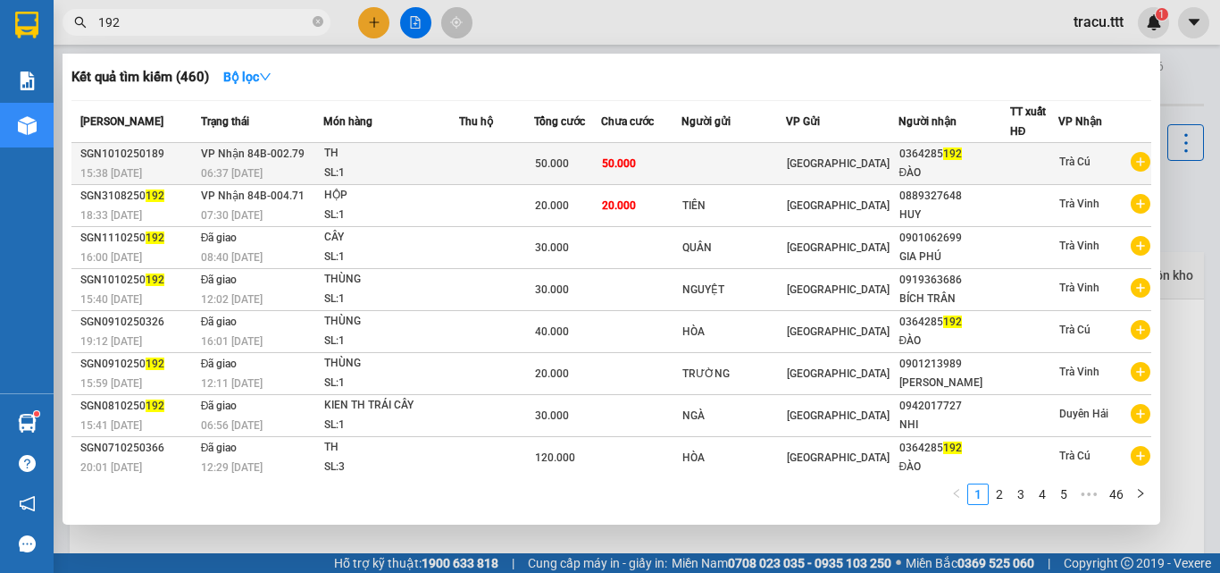
type input "192"
click at [646, 176] on td "50.000" at bounding box center [641, 164] width 81 height 42
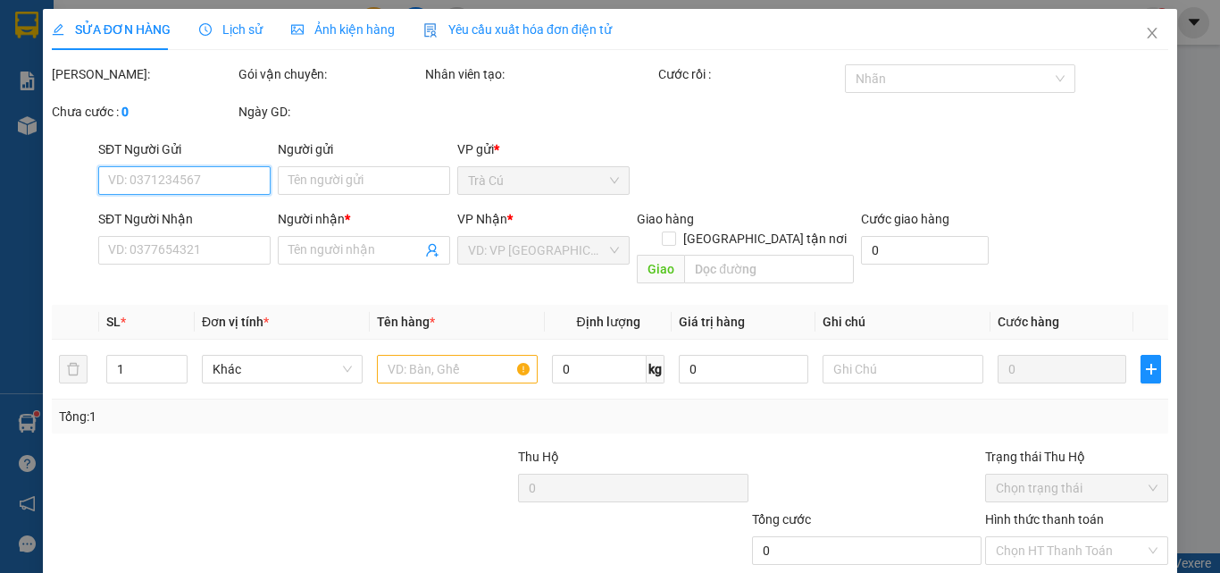
type input "0364285192"
type input "ĐÀO"
type input "50.000"
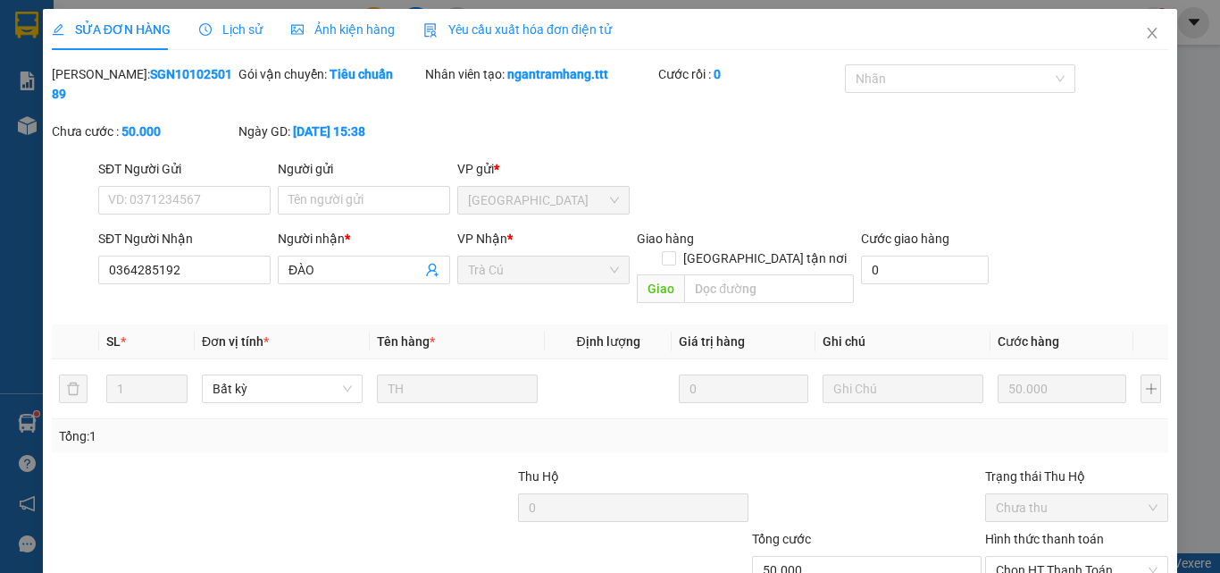
scroll to position [92, 0]
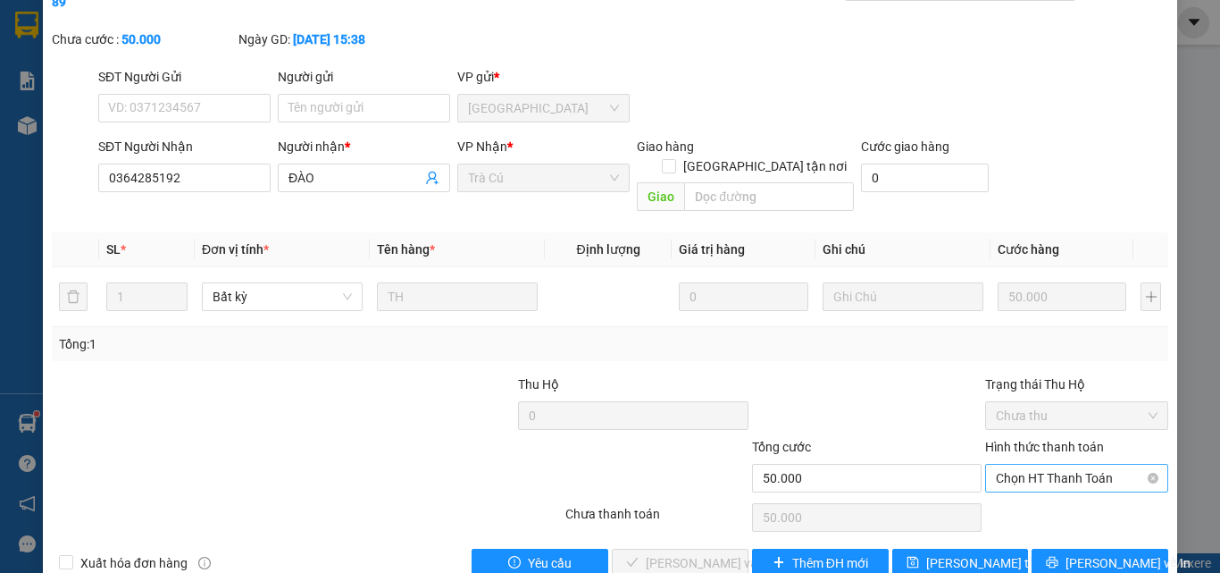
click at [1072, 464] on span "Chọn HT Thanh Toán" at bounding box center [1077, 477] width 162 height 27
click at [1048, 486] on div "Tại văn phòng" at bounding box center [1065, 474] width 181 height 29
type input "0"
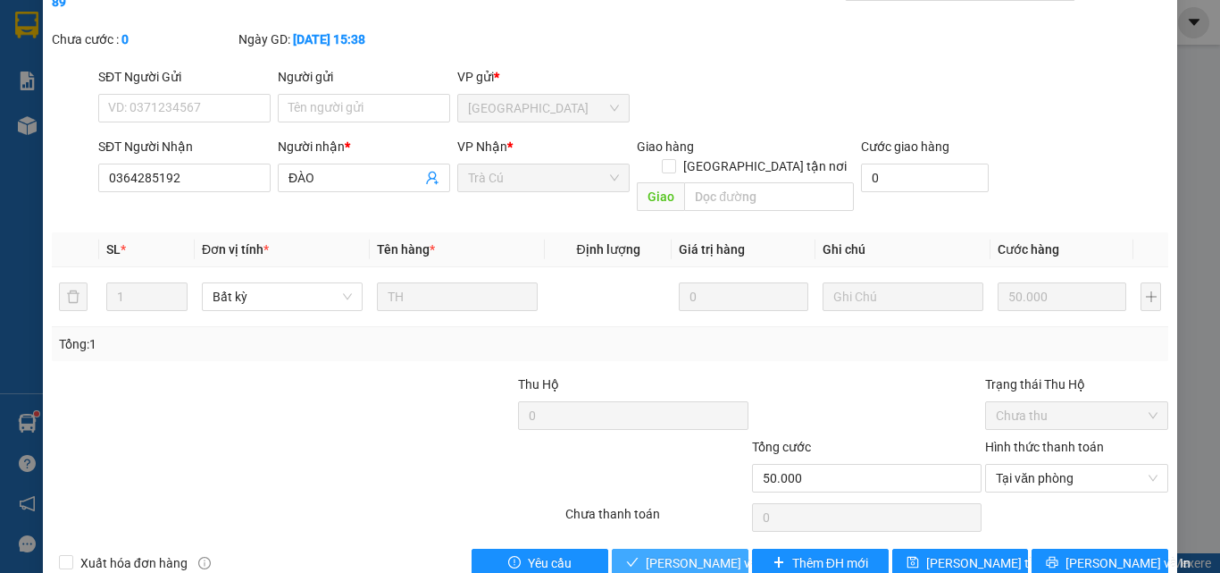
click at [702, 553] on span "[PERSON_NAME] và Giao hàng" at bounding box center [731, 563] width 171 height 20
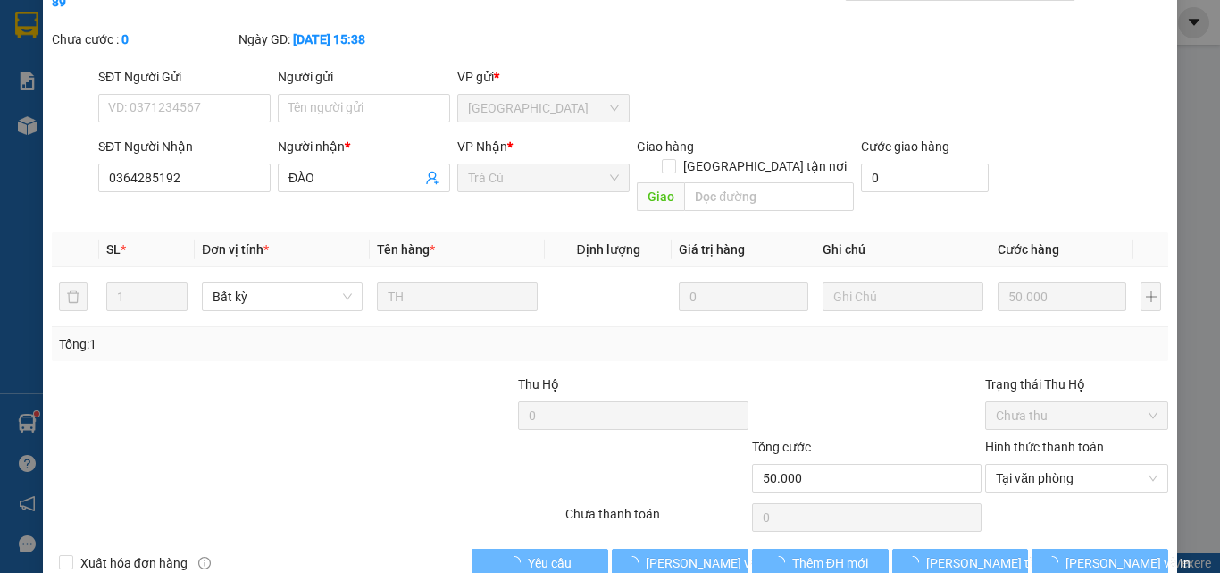
scroll to position [0, 0]
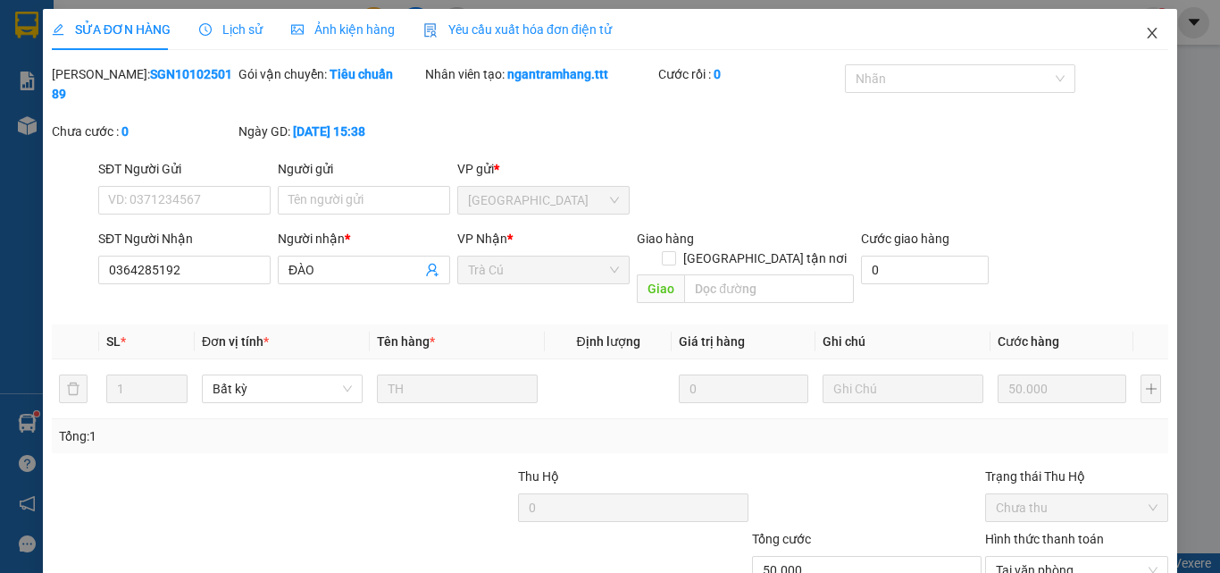
drag, startPoint x: 1141, startPoint y: 32, endPoint x: 383, endPoint y: 42, distance: 758.4
click at [1145, 30] on icon "close" at bounding box center [1152, 33] width 14 height 14
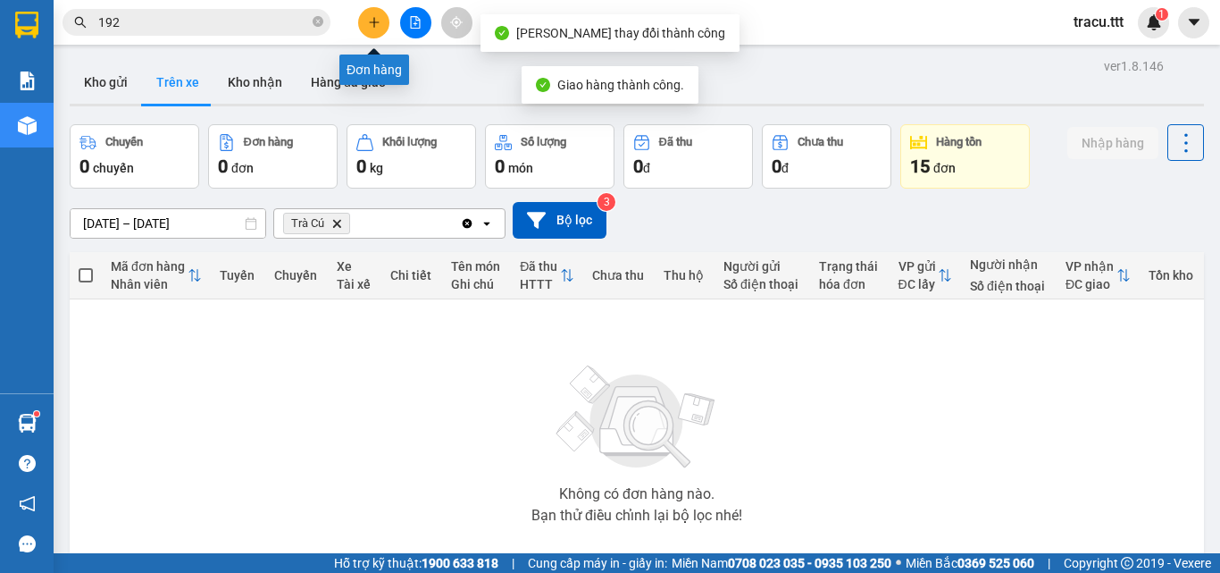
click at [380, 20] on icon "plus" at bounding box center [374, 22] width 13 height 13
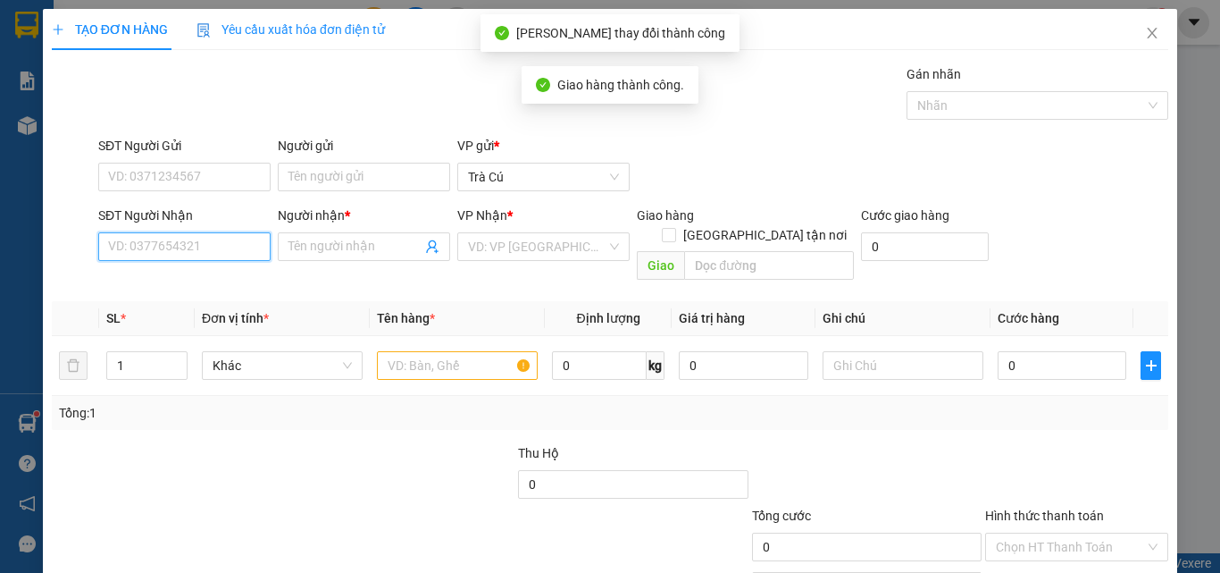
click at [216, 242] on input "SĐT Người Nhận" at bounding box center [184, 246] width 172 height 29
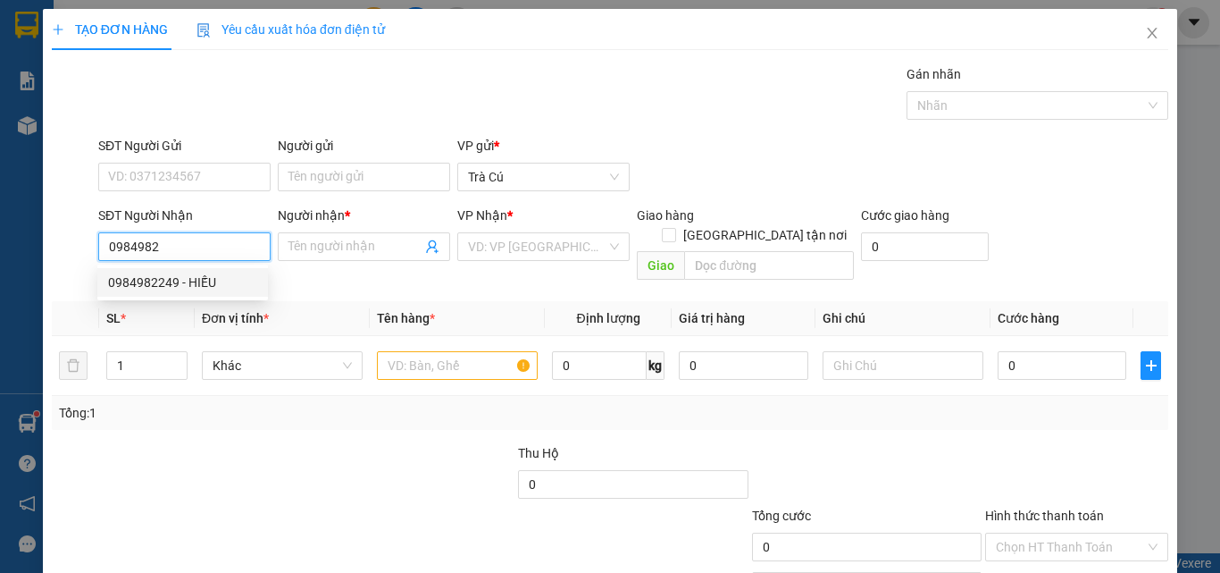
click at [213, 279] on div "0984982249 - HIẾU" at bounding box center [182, 282] width 149 height 20
type input "0984982249"
type input "HIẾU"
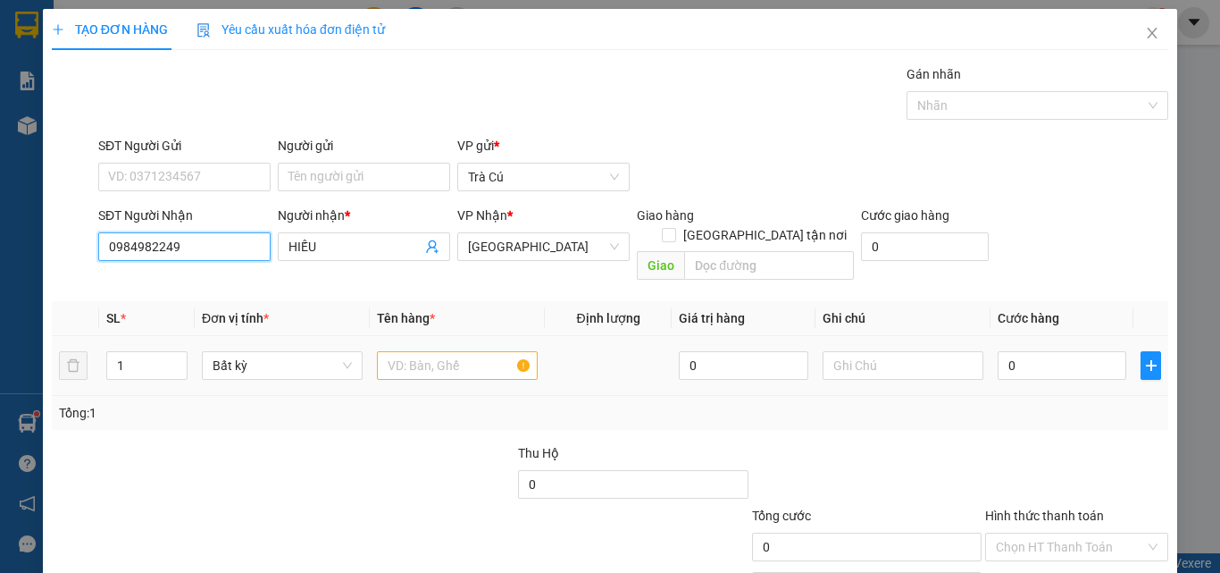
type input "0984982249"
click at [465, 351] on input "text" at bounding box center [457, 365] width 161 height 29
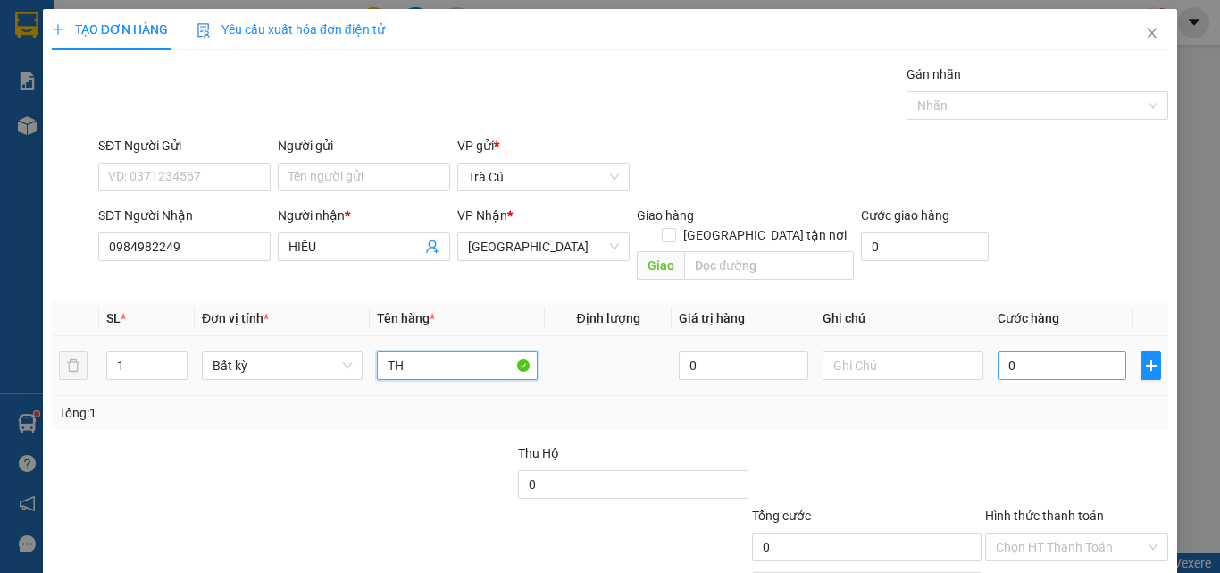
type input "TH"
click at [1019, 351] on input "0" at bounding box center [1062, 365] width 129 height 29
type input "3"
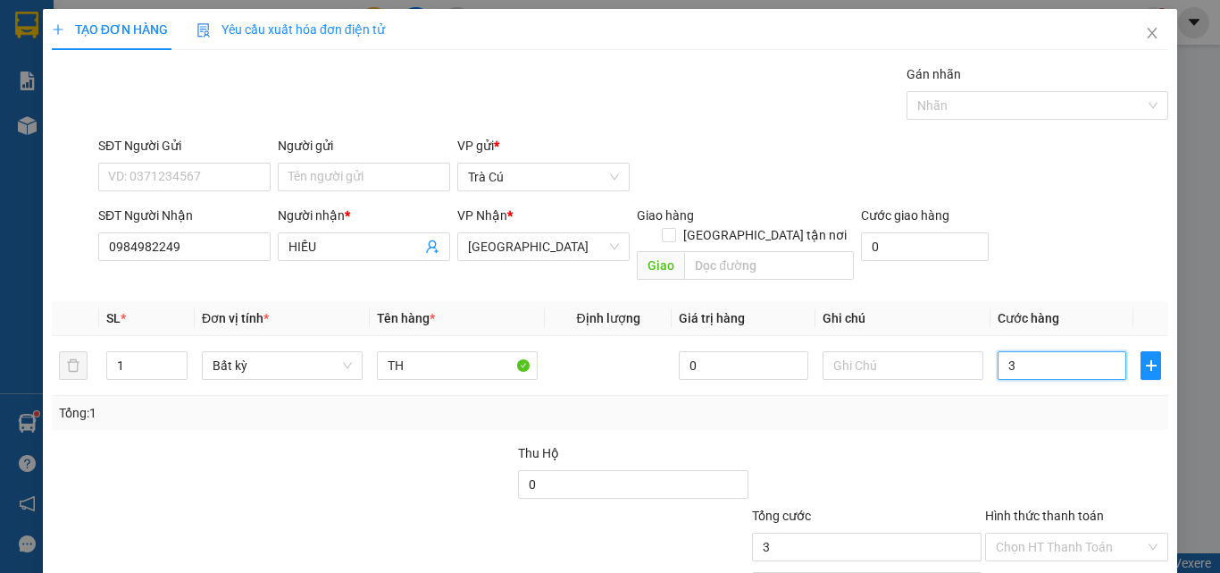
type input "30"
type input "30.000"
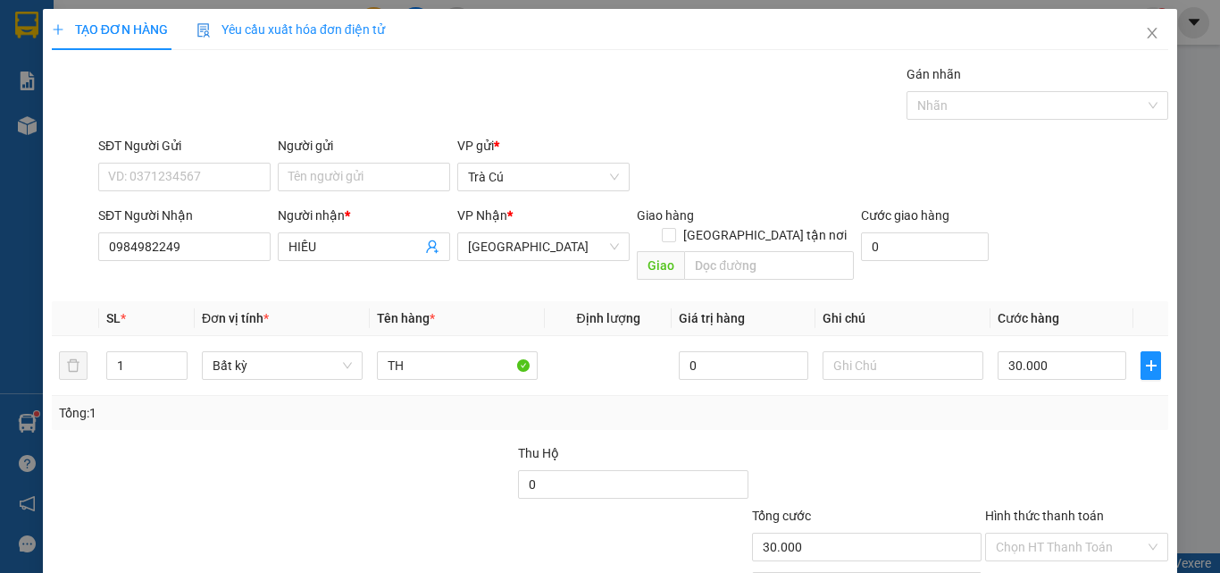
scroll to position [88, 0]
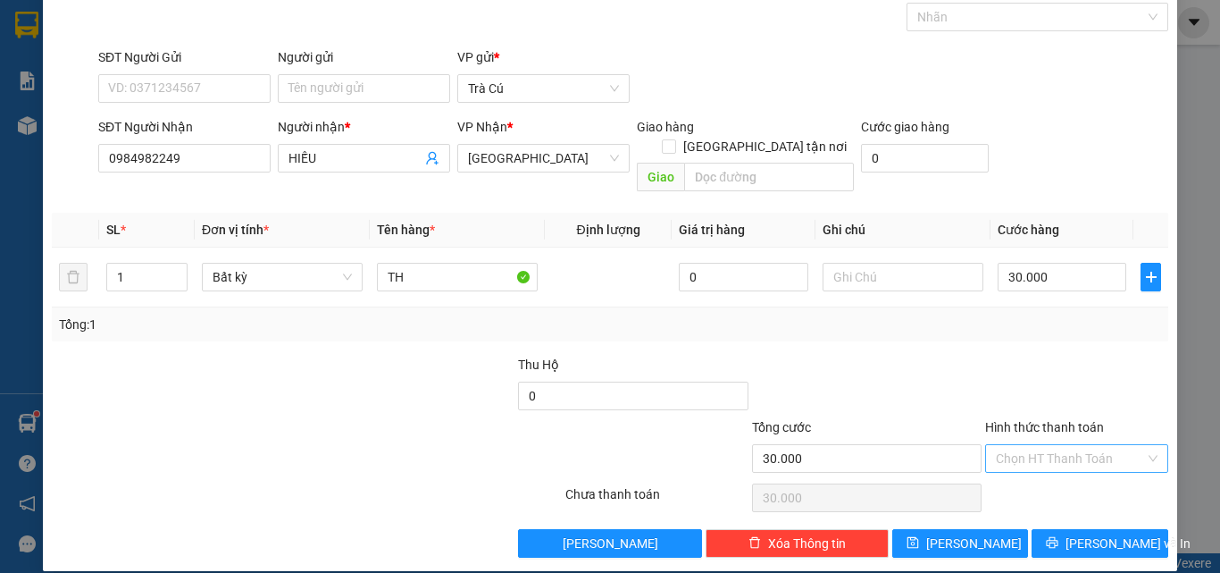
click at [1117, 445] on input "Hình thức thanh toán" at bounding box center [1070, 458] width 149 height 27
click at [1081, 473] on div "Tại văn phòng" at bounding box center [1066, 474] width 160 height 20
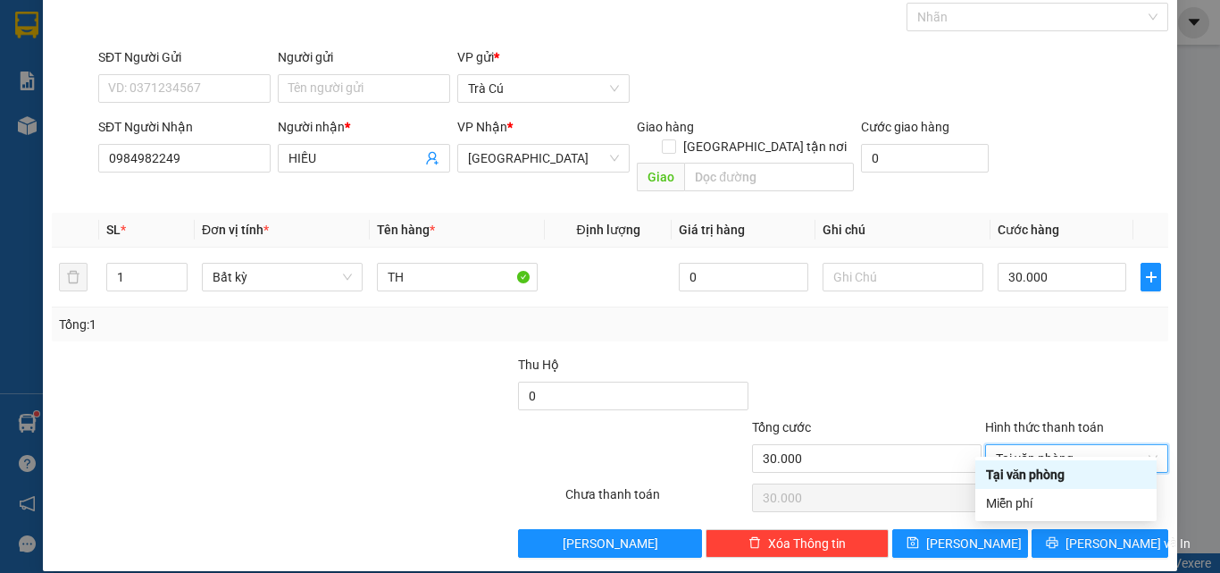
type input "0"
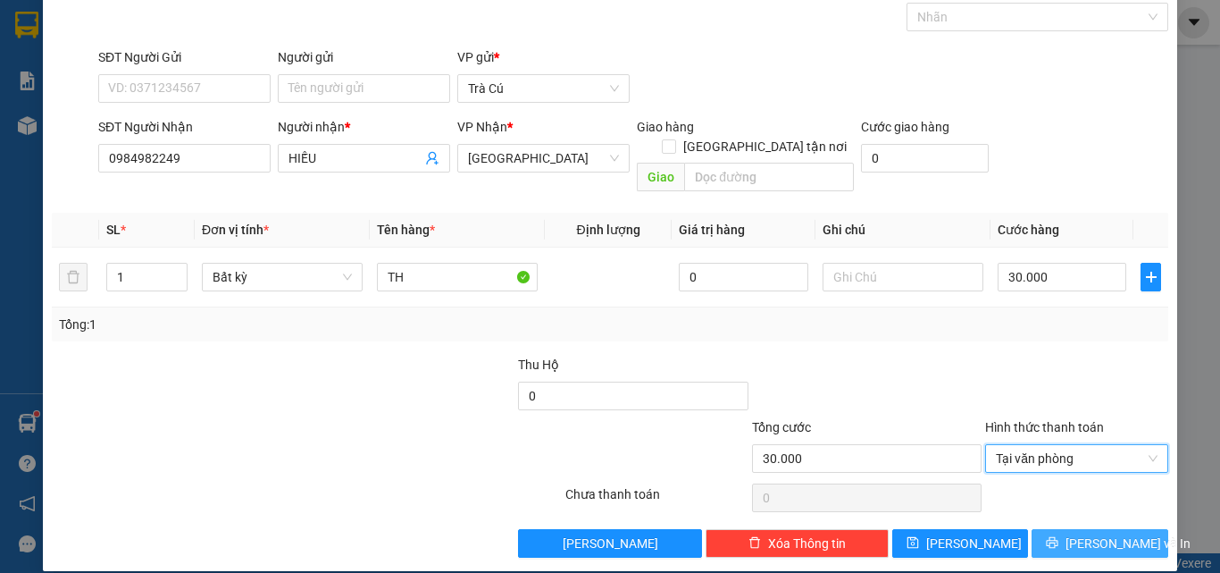
click at [1058, 537] on icon "printer" at bounding box center [1053, 543] width 12 height 12
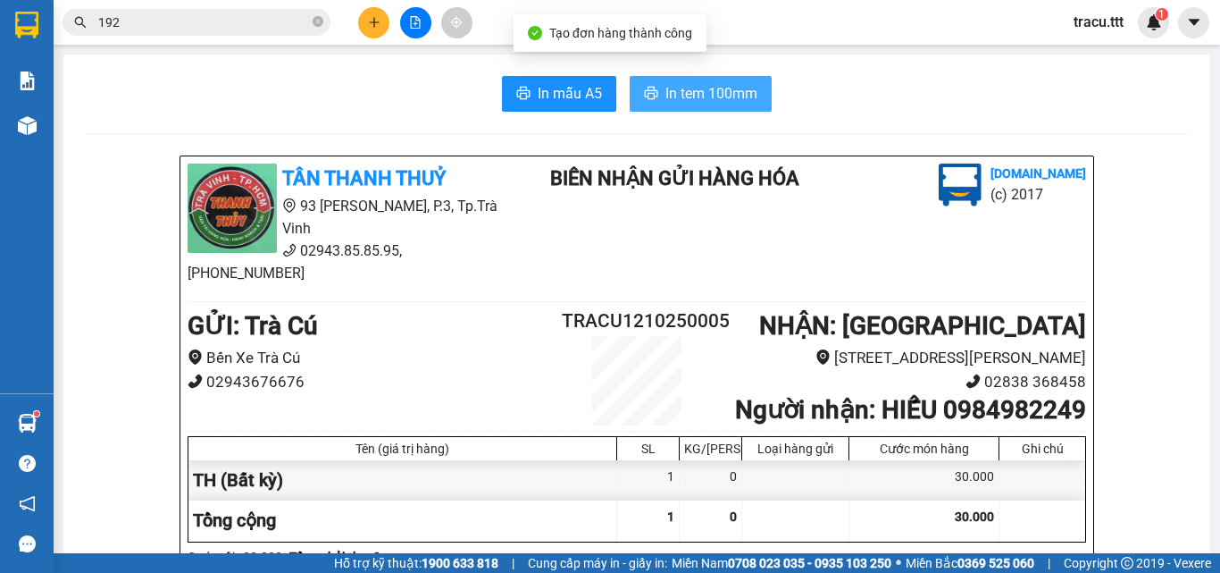
click at [665, 97] on span "In tem 100mm" at bounding box center [711, 93] width 92 height 22
